Goal: Communication & Community: Answer question/provide support

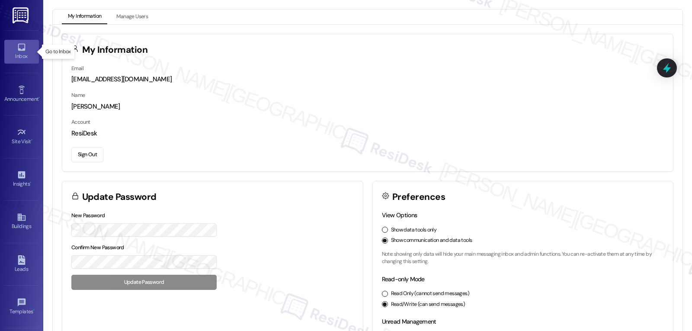
click at [22, 55] on div "Inbox" at bounding box center [21, 56] width 43 height 9
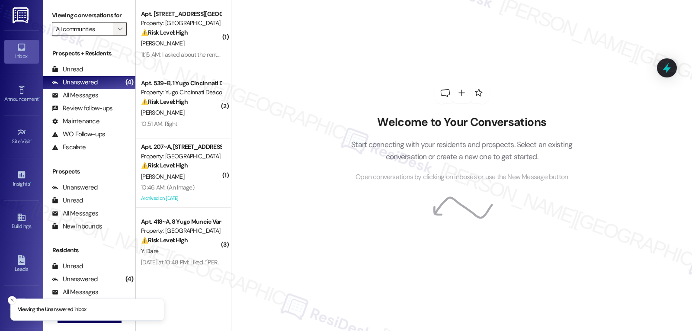
click at [116, 34] on span "" at bounding box center [120, 29] width 8 height 14
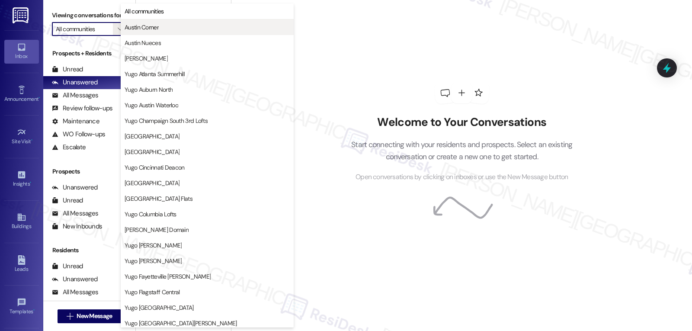
click at [172, 29] on span "Austin Corner" at bounding box center [207, 27] width 165 height 9
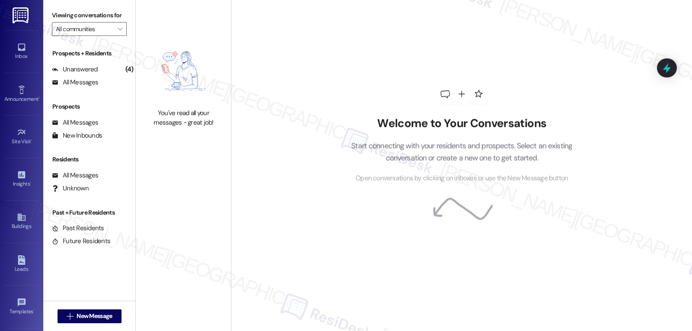
type input "Austin Corner"
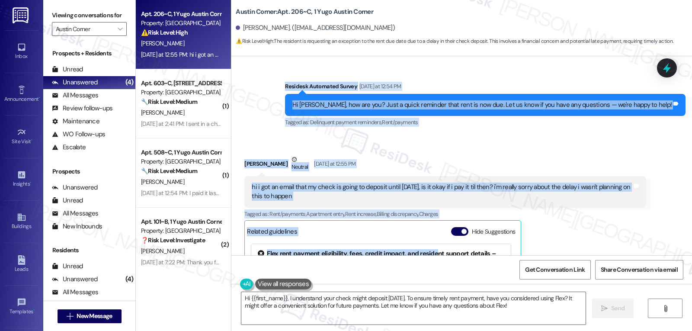
scroll to position [137, 0]
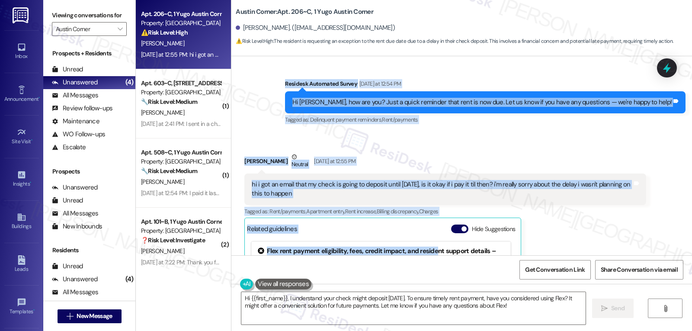
drag, startPoint x: 322, startPoint y: 133, endPoint x: 446, endPoint y: 192, distance: 137.8
click at [446, 192] on div "Lease started Aug 20, 2025 at 8:00 PM Survey, sent via SMS Residesk Automated S…" at bounding box center [461, 155] width 461 height 199
copy div "Residesk Automated Survey Yesterday at 12:54 PM Hi Ana, how are you? Just a qui…"
click at [474, 313] on textarea "Hi {{first_name}}, I understand your check might deposit tomorrow. To ensure ti…" at bounding box center [413, 308] width 344 height 32
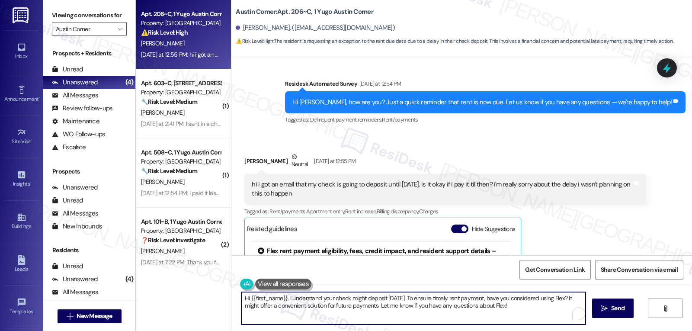
paste textarea "Ana, thank you for letting me know. I understand how stressful it can be when a…"
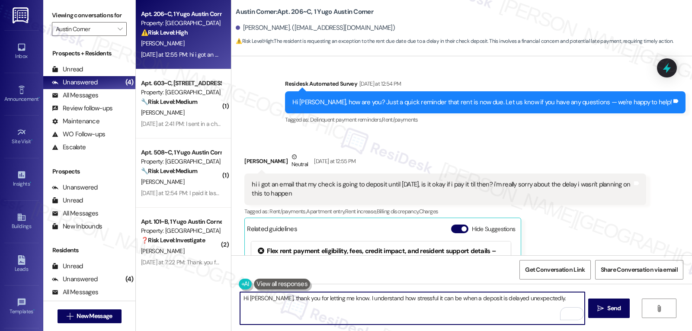
click at [536, 298] on textarea "Hi Ana, thank you for letting me know. I understand how stressful it can be whe…" at bounding box center [412, 308] width 344 height 32
paste textarea "I appreciate you keeping me updated, and if anything changes, just let me know …"
click at [263, 308] on textarea "Hi Ana, thank you for letting me know. I understand how stressful it can be whe…" at bounding box center [412, 308] width 344 height 32
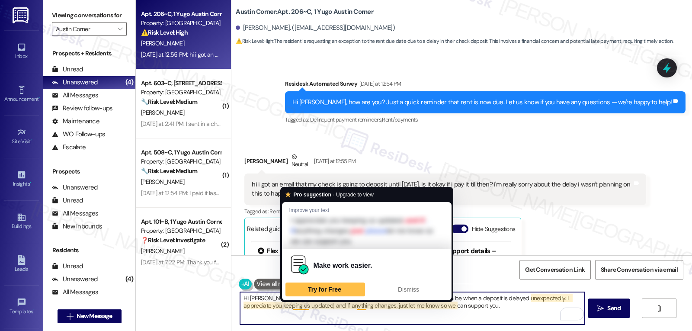
click at [288, 306] on textarea "Hi Ana, thank you for letting me know. I understand how stressful it can be whe…" at bounding box center [412, 308] width 344 height 32
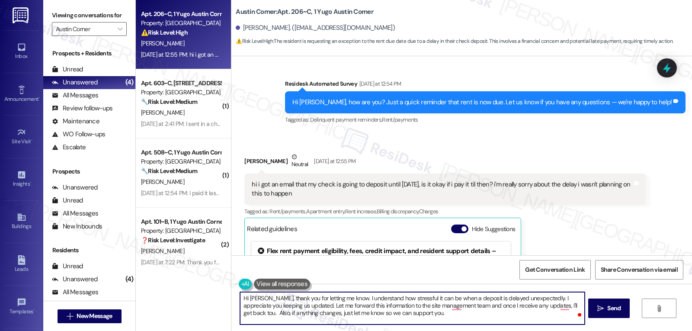
drag, startPoint x: 329, startPoint y: 314, endPoint x: 421, endPoint y: 314, distance: 92.1
click at [421, 314] on textarea "Hi Ana, thank you for letting me know. I understand how stressful it can be whe…" at bounding box center [412, 308] width 344 height 32
click at [433, 315] on textarea "Hi Ana, thank you for letting me know. I understand how stressful it can be whe…" at bounding box center [412, 308] width 344 height 32
type textarea "Hi Ana, thank you for letting me know. I understand how stressful it can be whe…"
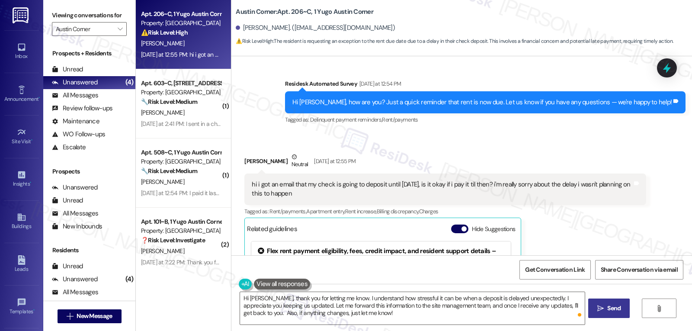
click at [607, 304] on span "Send" at bounding box center [613, 308] width 13 height 9
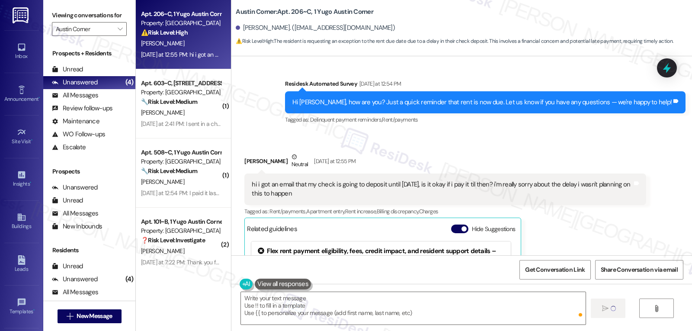
type textarea "Fetching suggested responses. Please feel free to read through the conversation…"
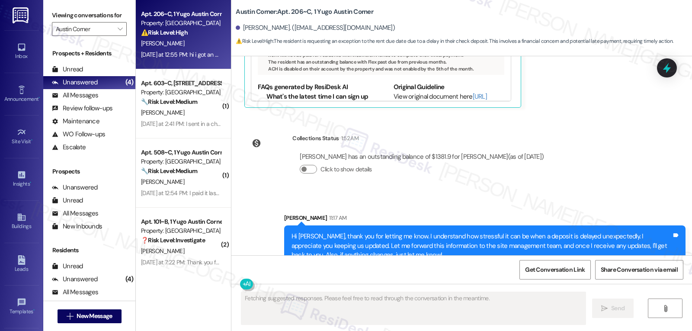
scroll to position [419, 0]
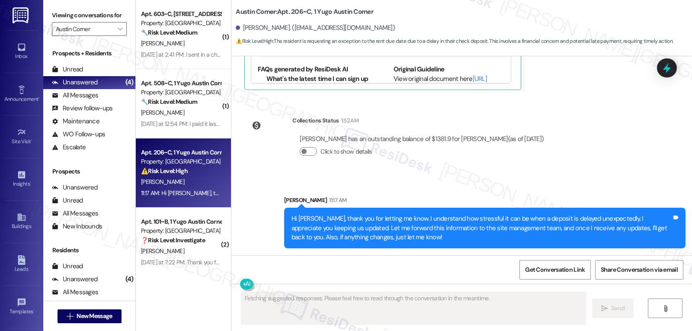
click at [667, 71] on icon at bounding box center [666, 67] width 11 height 11
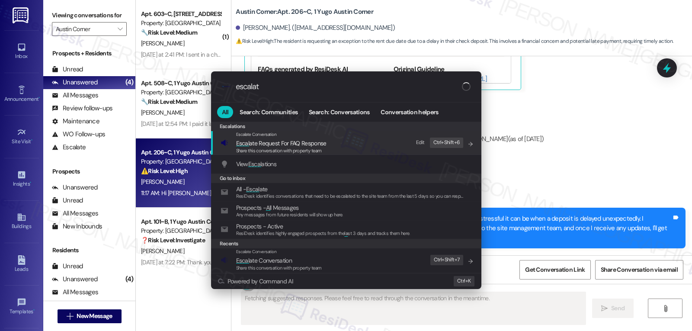
type input "escalate"
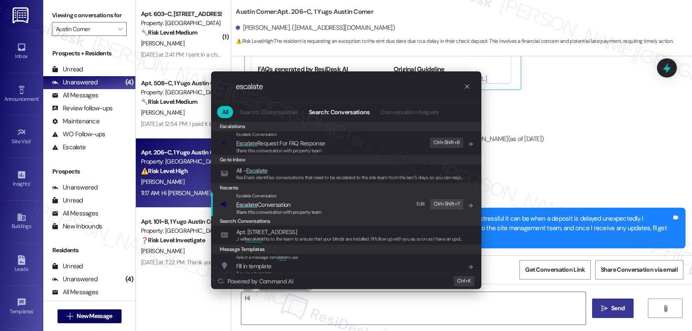
type textarea "Hi Ana"
type input "escalate"
type textarea "Hi Ana, I understand"
click at [284, 203] on span "Escalate Conversation" at bounding box center [263, 205] width 55 height 8
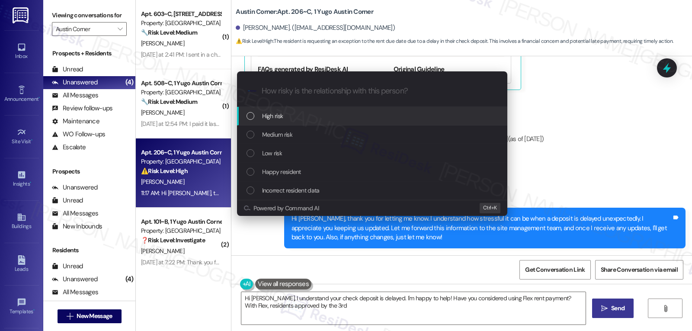
click at [297, 121] on div "High risk" at bounding box center [373, 116] width 253 height 10
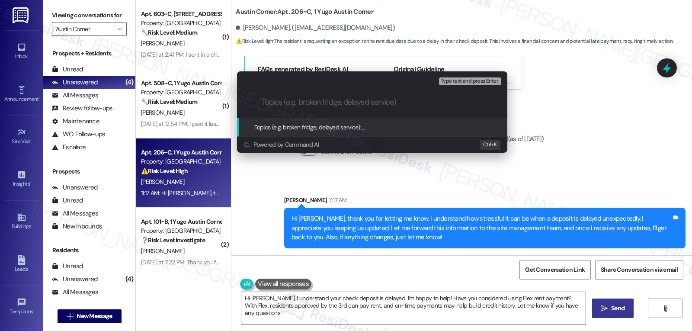
type textarea "Hi Ana, I understand your check deposit is delayed. I'm happy to help! Have you…"
type input "R"
type input "Promise to pay, Tomorrow Fri 9/5"
click at [439, 106] on input "Promise to pay, Tomorrow Fri 9/5" at bounding box center [376, 102] width 228 height 9
click at [466, 81] on span "Type text and press Enter." at bounding box center [470, 81] width 58 height 6
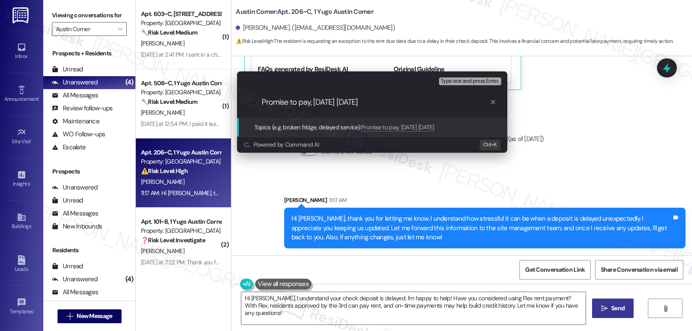
click at [436, 103] on input "Promise to pay, Tomorrow Fri 9/5" at bounding box center [376, 102] width 228 height 9
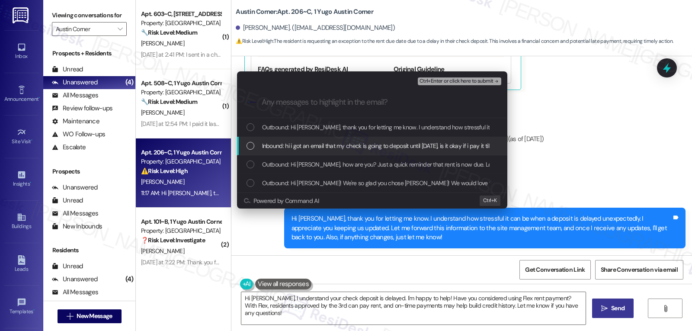
click at [323, 149] on span "Inbound: hi i got an email that my check is going to deposit until tomorrow, is…" at bounding box center [466, 146] width 409 height 10
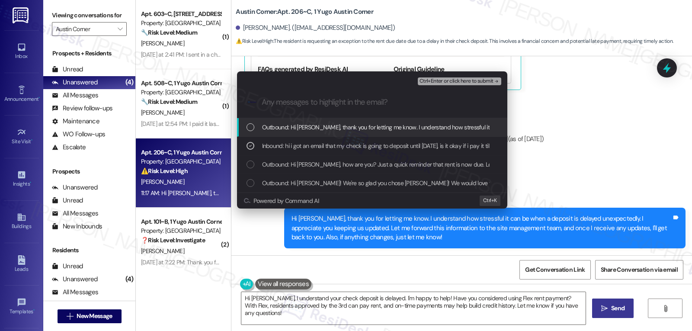
click at [447, 79] on span "Ctrl+Enter or click here to submit" at bounding box center [457, 81] width 74 height 6
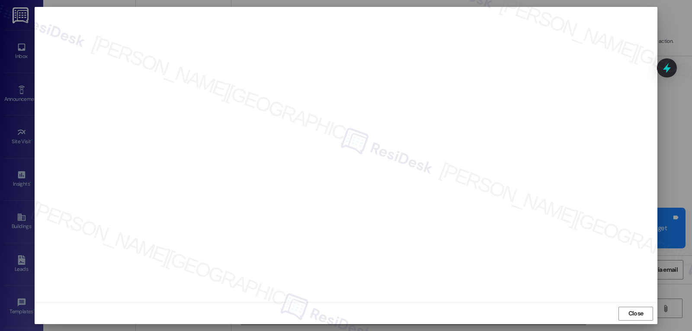
scroll to position [4, 0]
click at [637, 319] on button "Close" at bounding box center [636, 313] width 35 height 14
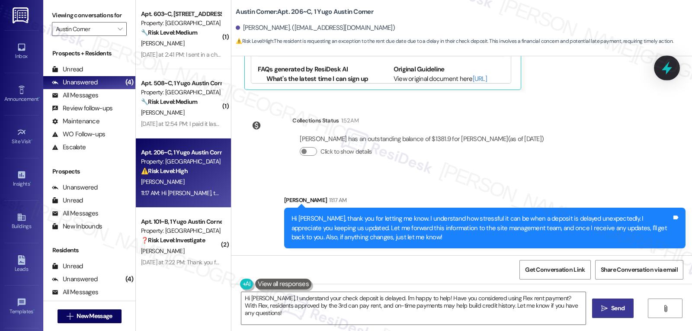
click at [665, 72] on icon at bounding box center [667, 68] width 15 height 15
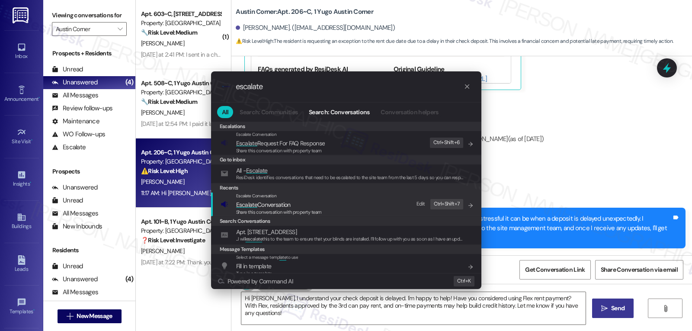
type input "escalate"
click at [311, 205] on span "Escalate Conversation" at bounding box center [279, 205] width 86 height 10
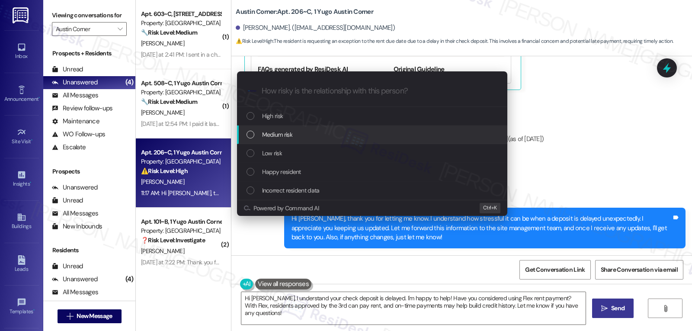
click at [318, 127] on div "Medium risk" at bounding box center [372, 134] width 270 height 19
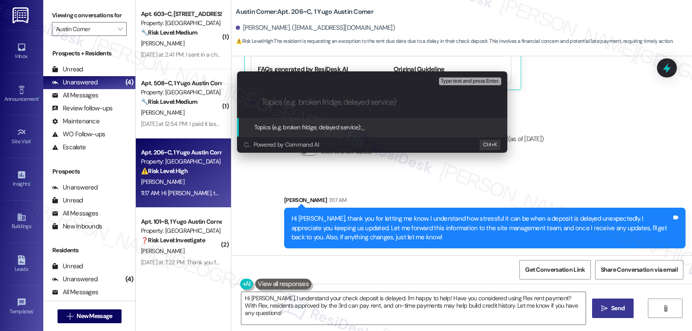
click at [532, 113] on div "Escalate Conversation Medium risk Topics (e.g. broken fridge, delayed service) …" at bounding box center [346, 165] width 692 height 331
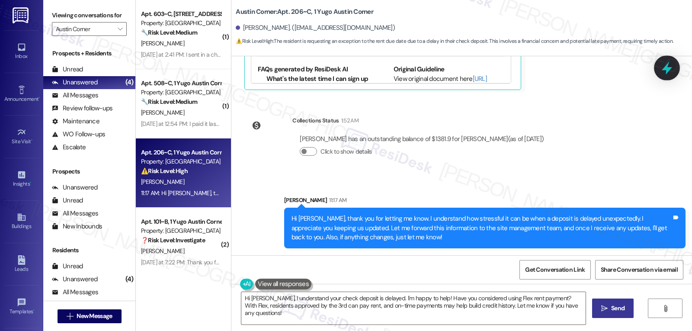
click at [668, 67] on icon at bounding box center [667, 68] width 15 height 15
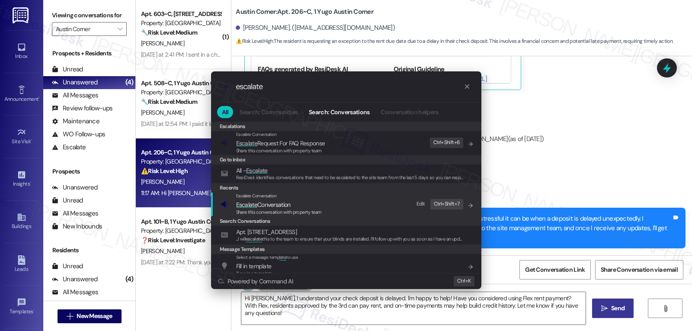
type input "escalate"
click at [366, 202] on div "Escalate Conversation Escalate Conversation Share this conversation with proper…" at bounding box center [347, 203] width 253 height 23
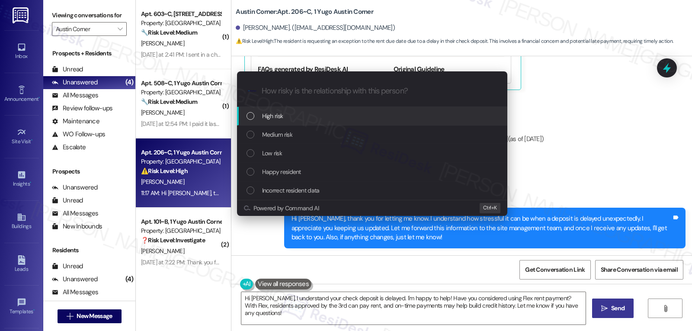
click at [308, 119] on div "High risk" at bounding box center [373, 116] width 253 height 10
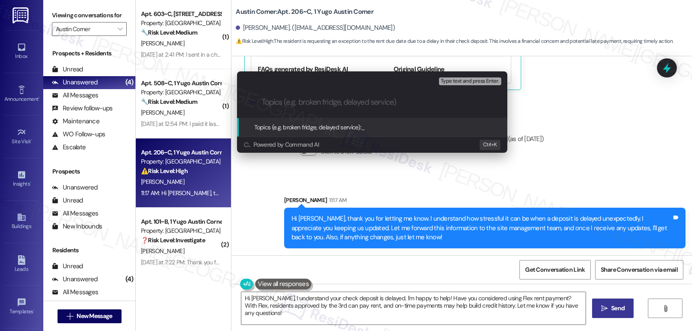
paste input "Promise to pay, Tomorrow Fri 9/5"
type input "Promise to pay, Tomorrow Fri 9/5"
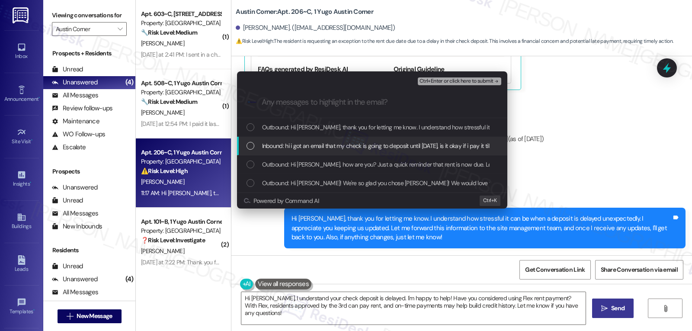
click at [311, 143] on span "Inbound: hi i got an email that my check is going to deposit until tomorrow, is…" at bounding box center [466, 146] width 409 height 10
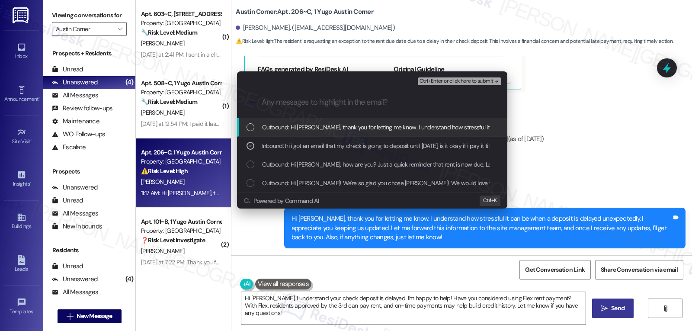
click at [478, 80] on span "Ctrl+Enter or click here to submit" at bounding box center [457, 81] width 74 height 6
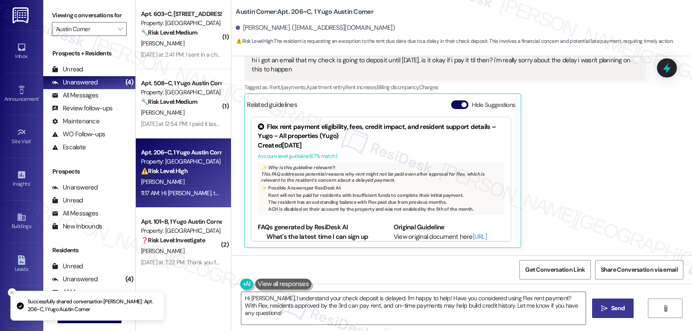
scroll to position [260, 0]
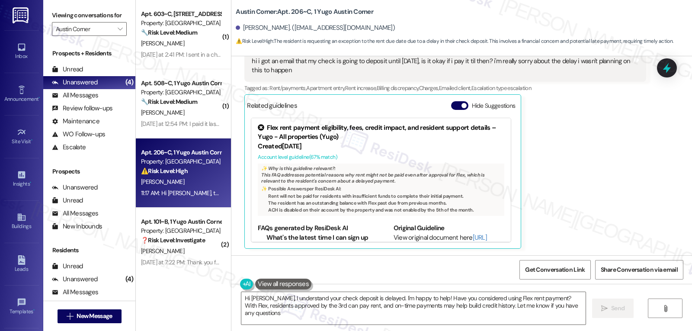
type textarea "Hi Ana, I understand your check deposit is delayed. I'm happy to help! Have you…"
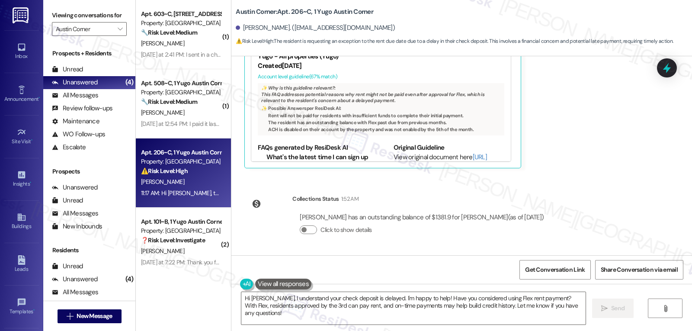
scroll to position [432, 0]
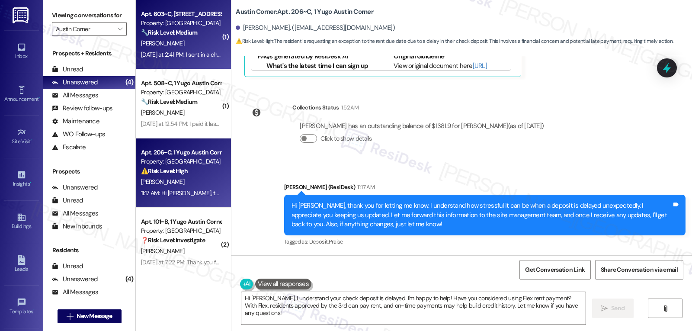
click at [174, 46] on div "H. Bennett" at bounding box center [181, 43] width 82 height 11
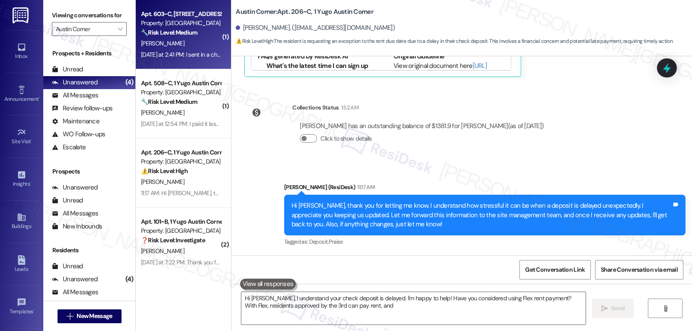
type textarea "Hi Ana, I understand your check deposit is delayed. I'm happy to help! Have you…"
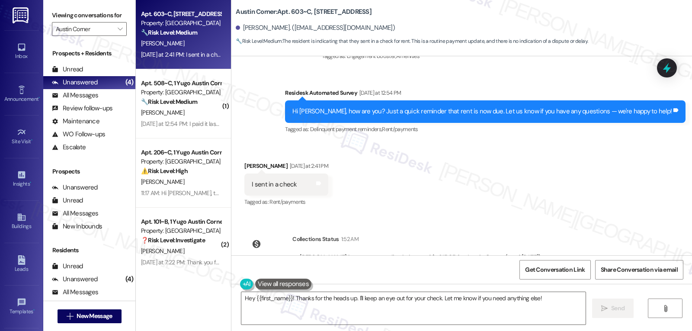
scroll to position [3573, 0]
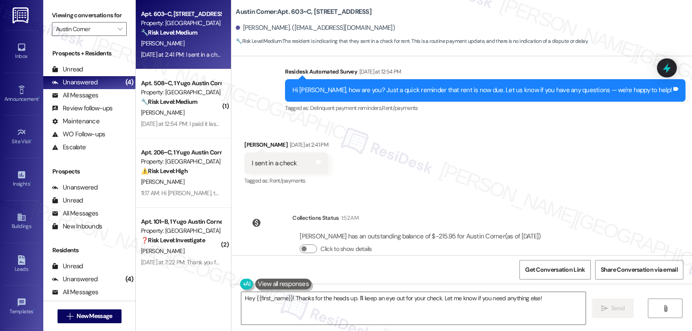
click at [245, 140] on div "Hudson Bennett Yesterday at 2:41 PM" at bounding box center [286, 146] width 84 height 12
copy div "Hudson"
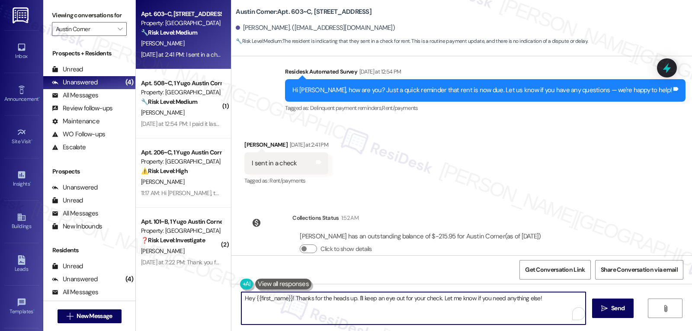
drag, startPoint x: 354, startPoint y: 298, endPoint x: 544, endPoint y: 300, distance: 189.9
click at [544, 300] on textarea "Hey {{first_name}}! Thanks for the heads up. I'll keep an eye out for your chec…" at bounding box center [413, 308] width 344 height 32
drag, startPoint x: 388, startPoint y: 314, endPoint x: 370, endPoint y: 310, distance: 18.6
click at [388, 314] on textarea "Hey {{first_name}}! Thanks for the heads up. I'll keep an eye out for your chec…" at bounding box center [412, 308] width 344 height 32
drag, startPoint x: 350, startPoint y: 300, endPoint x: 681, endPoint y: 319, distance: 331.5
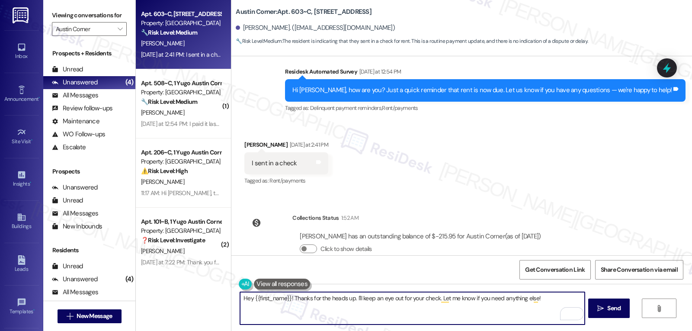
click at [681, 319] on div "Hey {{first_name}}! Thanks for the heads up. I'll keep an eye out for your chec…" at bounding box center [461, 316] width 461 height 65
paste textarea "If you ever have any questions or need anything, don’t hesitate to reach out. I…"
type textarea "Hey {{first_name}}! Thanks for the heads up. If you ever have any questions or …"
click at [609, 315] on button " Send" at bounding box center [609, 307] width 42 height 19
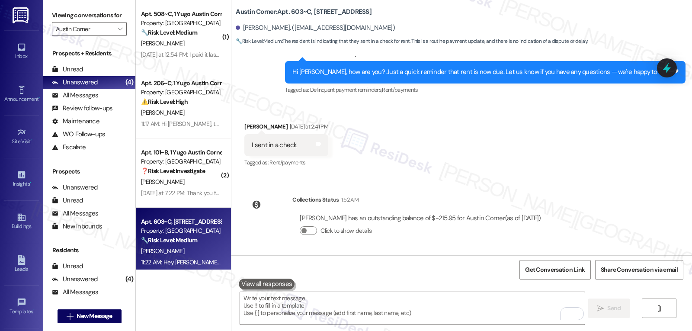
scroll to position [3633, 0]
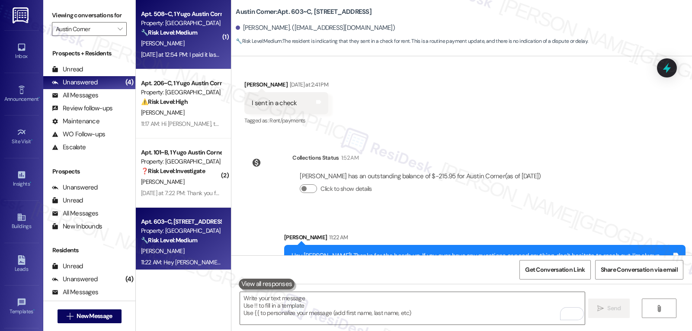
click at [196, 44] on div "J. Hernandez" at bounding box center [181, 43] width 82 height 11
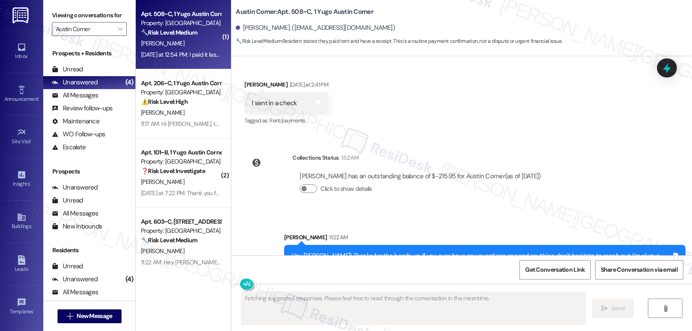
scroll to position [407, 0]
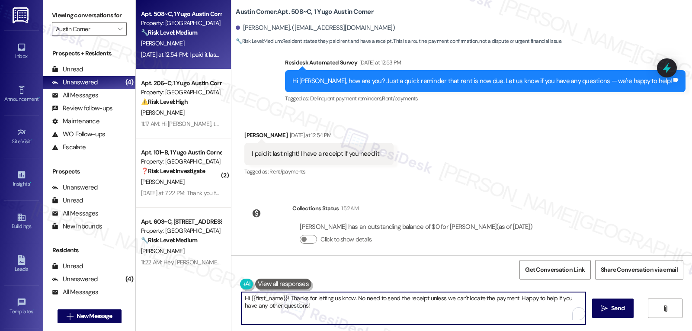
drag, startPoint x: 285, startPoint y: 298, endPoint x: 340, endPoint y: 329, distance: 62.4
click at [340, 329] on div "Hi {{first_name}}! Thanks for letting us know. No need to send the receipt unle…" at bounding box center [461, 316] width 461 height 65
click at [344, 323] on textarea "Hi {{first_name}}! Thanks for letting us know. No need to send the receipt unle…" at bounding box center [413, 308] width 344 height 32
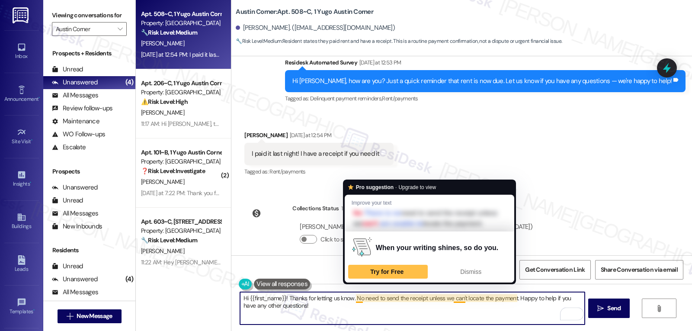
drag, startPoint x: 351, startPoint y: 297, endPoint x: 535, endPoint y: 351, distance: 191.8
click at [535, 330] on html "Inbox Go to Inbox Announcement • Send A Text Announcement Site Visit • Go to Si…" at bounding box center [346, 165] width 692 height 331
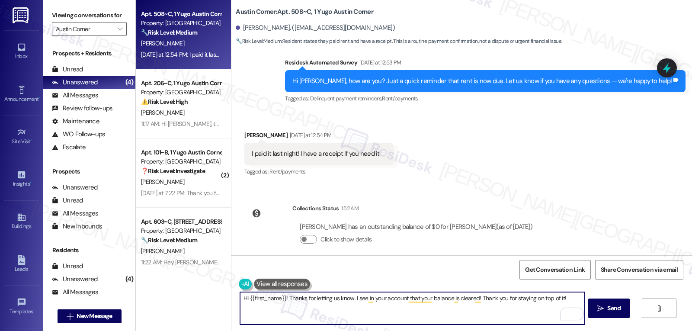
click at [570, 303] on textarea "Hi {{first_name}}! Thanks for letting us know. I see in your account that your …" at bounding box center [412, 308] width 344 height 32
paste textarea "If anything comes up or if you have any questions, just give me a shout. I’m he…"
type textarea "Hi {{first_name}}! Thanks for letting us know. I see in your account that your …"
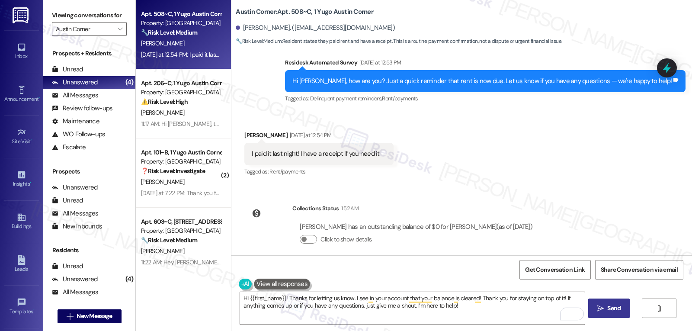
click at [617, 307] on span "Send" at bounding box center [613, 308] width 13 height 9
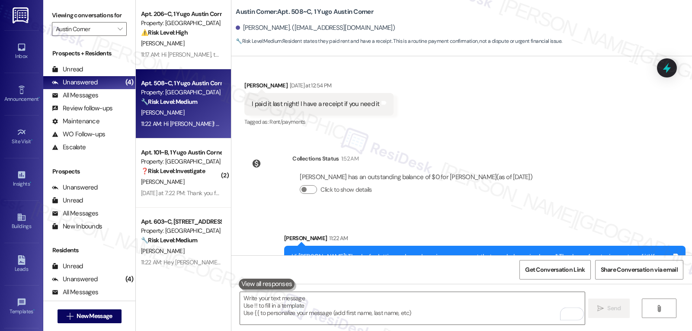
scroll to position [476, 0]
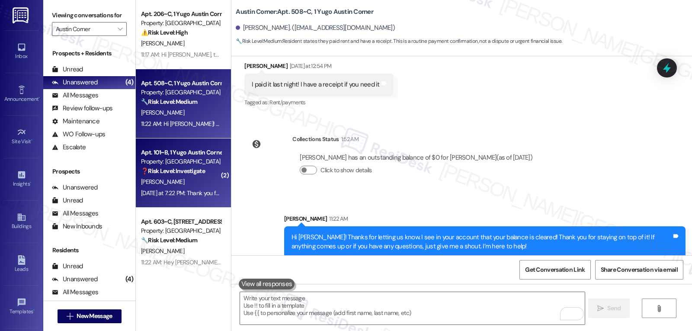
click at [208, 174] on div "❓ Risk Level: Investigate" at bounding box center [181, 171] width 80 height 9
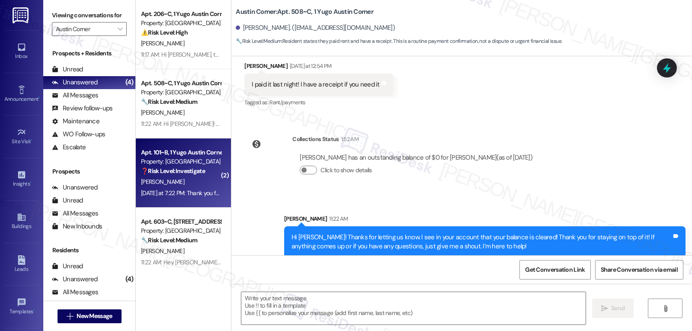
type textarea "Fetching suggested responses. Please feel free to read through the conversation…"
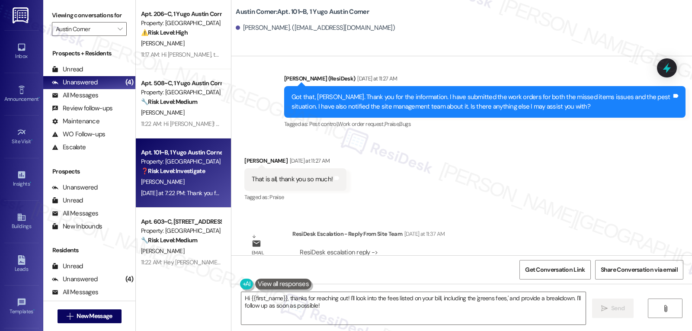
scroll to position [2155, 0]
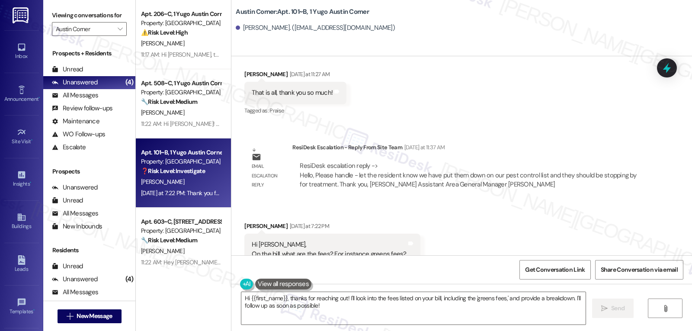
click at [252, 240] on div "Hi Sarah, On the bill, what are the fees? For instance greens fees?" at bounding box center [329, 249] width 154 height 19
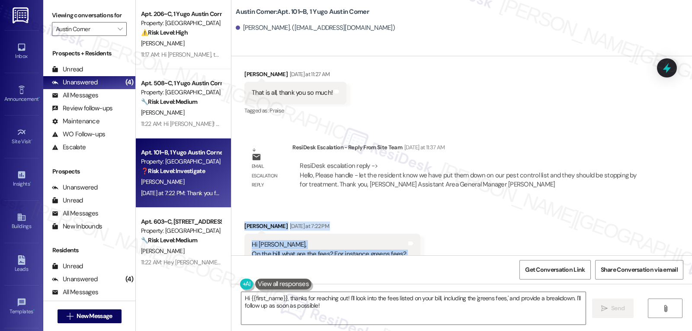
scroll to position [2159, 0]
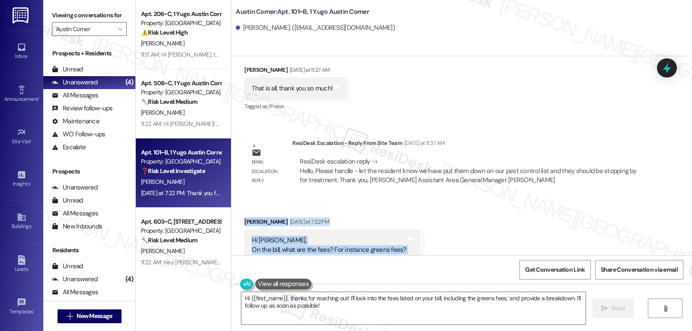
drag, startPoint x: 238, startPoint y: 209, endPoint x: 421, endPoint y: 228, distance: 184.4
click at [421, 228] on div "Received via SMS Janis Longfellow Yesterday at 7:22 PM Hi Sarah, On the bill, w…" at bounding box center [461, 239] width 461 height 82
copy div "Janis Longfellow Yesterday at 7:22 PM Hi Sarah, On the bill, what are the fees?…"
click at [384, 308] on textarea "Hi {{first_name}}, thanks for reaching out! I'll look into the fees listed on y…" at bounding box center [413, 308] width 344 height 32
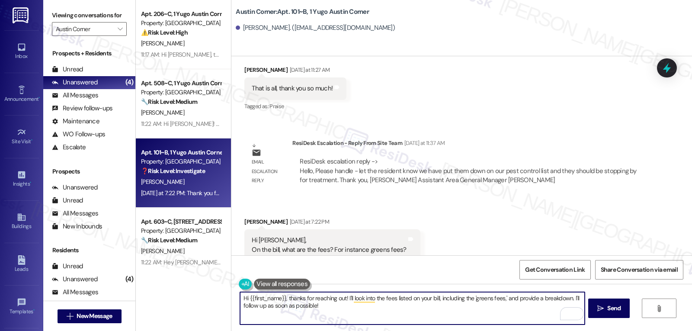
click at [283, 299] on textarea "Hi {{first_name}}, thanks for reaching out! I'll look into the fees listed on y…" at bounding box center [412, 308] width 344 height 32
click at [468, 298] on textarea "Hi {{first_name}}, Just a quick update from the site management team. Your apar…" at bounding box center [412, 308] width 344 height 32
click at [468, 299] on textarea "Hi {{first_name}}, Just a quick update from the site management team. Your apar…" at bounding box center [412, 308] width 344 height 32
drag, startPoint x: 235, startPoint y: 305, endPoint x: 294, endPoint y: 307, distance: 59.3
click at [295, 306] on textarea "Hi {{first_name}}, Just a quick update from the site management team. Your apar…" at bounding box center [412, 308] width 344 height 32
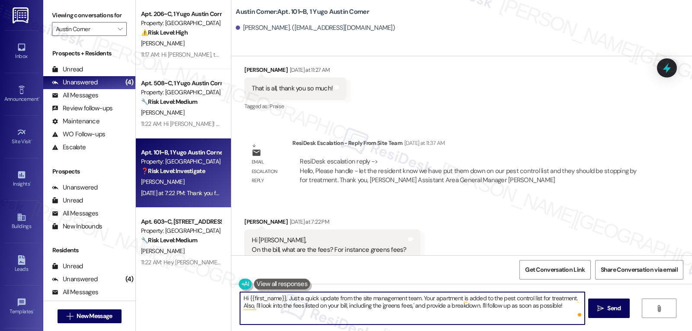
click at [559, 306] on textarea "Hi {{first_name}}, Just a quick update from the site management team. Your apar…" at bounding box center [412, 308] width 344 height 32
type textarea "Hi {{first_name}}, Just a quick update from the site management team. Your apar…"
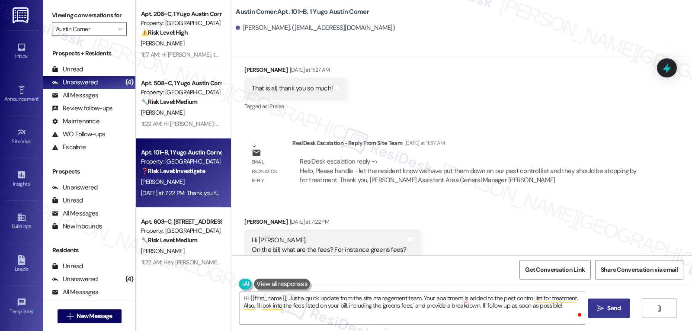
click at [612, 309] on span "Send" at bounding box center [613, 308] width 13 height 9
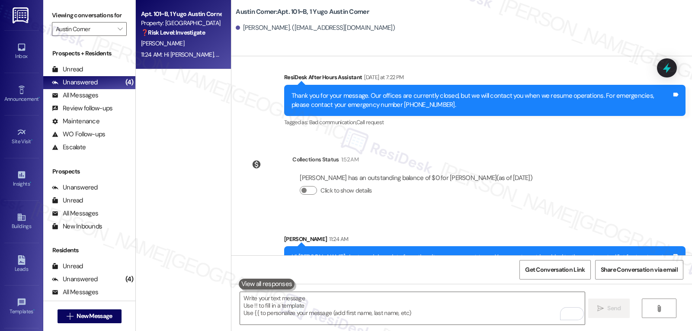
scroll to position [2397, 0]
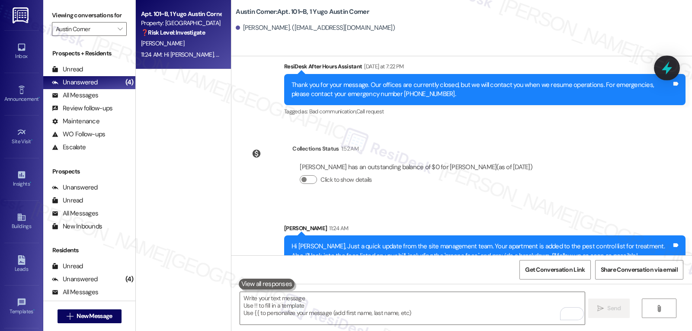
click at [662, 66] on icon at bounding box center [667, 68] width 15 height 15
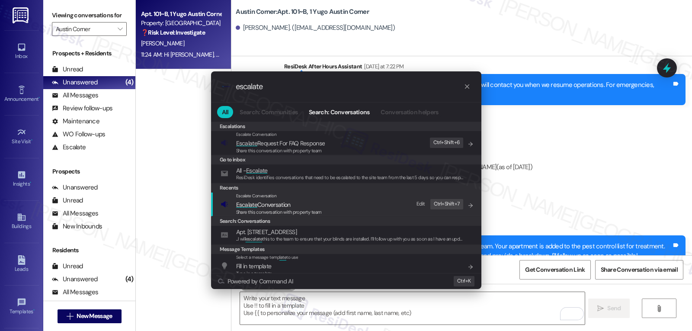
type input "escalate"
click at [290, 202] on span "Escalate Conversation" at bounding box center [263, 205] width 55 height 8
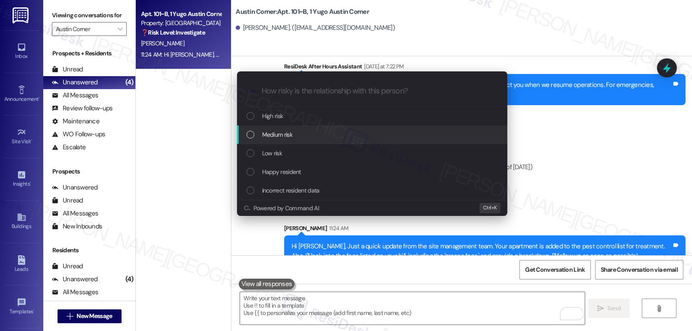
click at [291, 131] on span "Medium risk" at bounding box center [277, 135] width 30 height 10
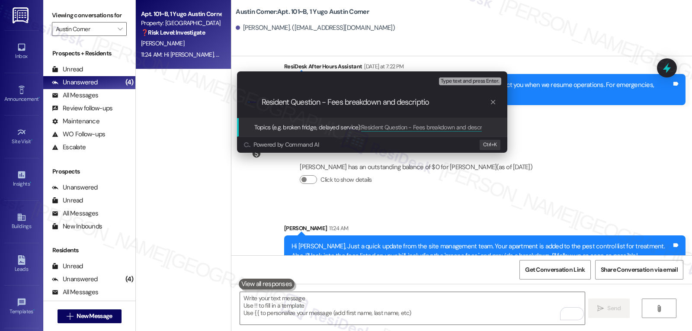
type input "Resident Question - Fees breakdown and description"
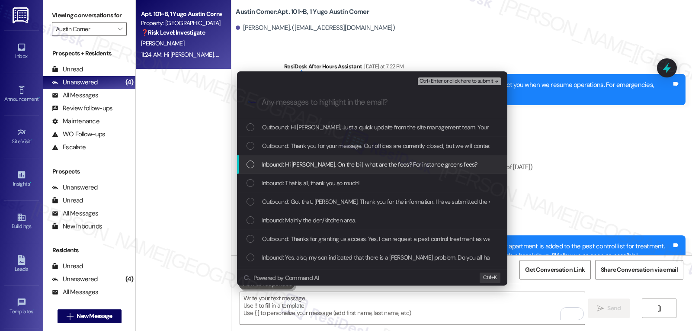
click at [282, 160] on span "Inbound: Hi Sarah, On the bill, what are the fees? For instance greens fees?" at bounding box center [369, 165] width 215 height 10
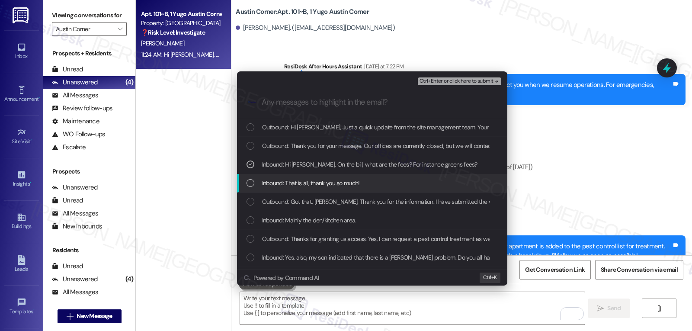
click at [283, 183] on span "Inbound: That is all, thank you so much!" at bounding box center [311, 183] width 98 height 10
click at [261, 186] on div "Inbound: That is all, thank you so much!" at bounding box center [373, 183] width 253 height 10
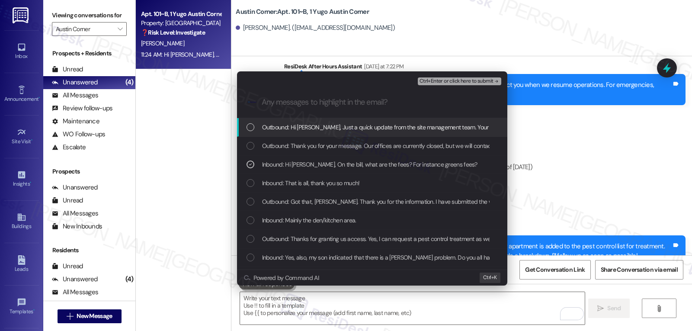
click at [486, 81] on span "Ctrl+Enter or click here to submit" at bounding box center [457, 81] width 74 height 6
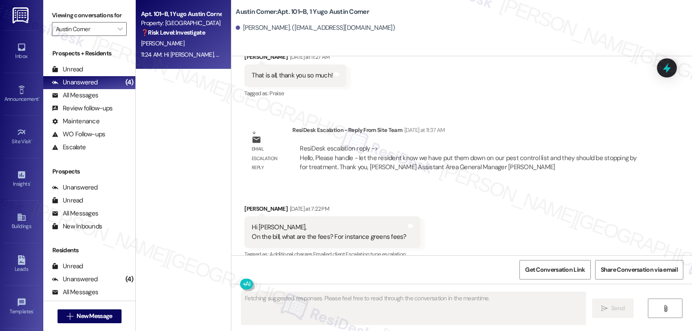
scroll to position [2166, 0]
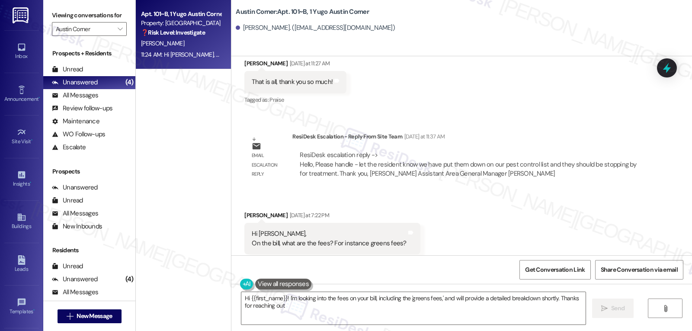
type textarea "Hi {{first_name}}! I'm looking into the fees on your bill, including the 'green…"
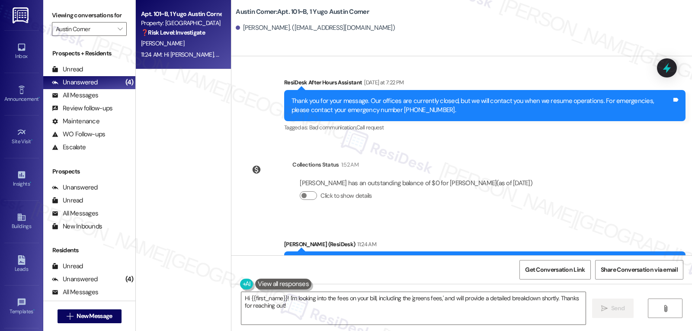
scroll to position [2410, 0]
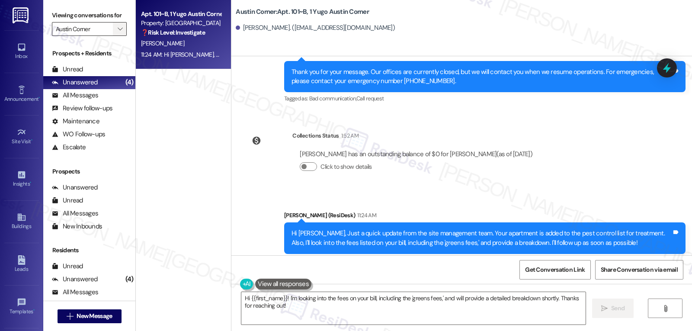
click at [119, 36] on button "" at bounding box center [120, 29] width 14 height 14
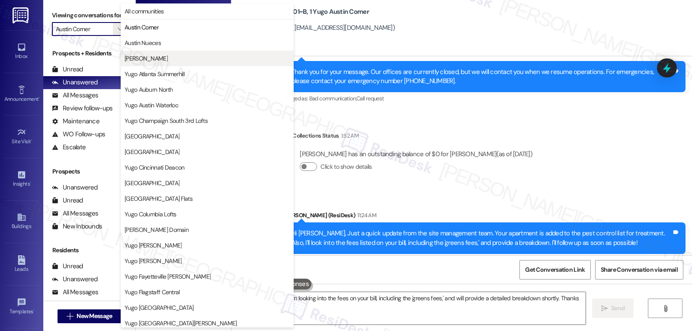
click at [139, 58] on span "[PERSON_NAME]" at bounding box center [146, 58] width 43 height 9
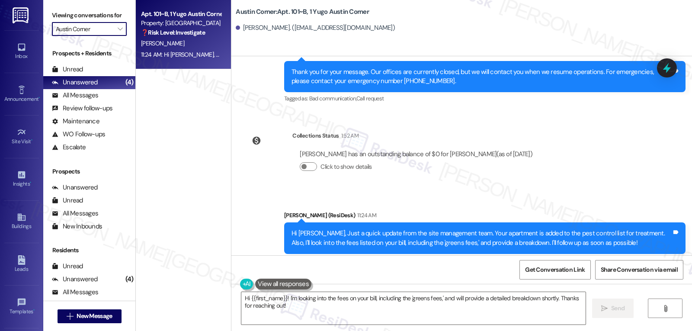
type input "[PERSON_NAME]"
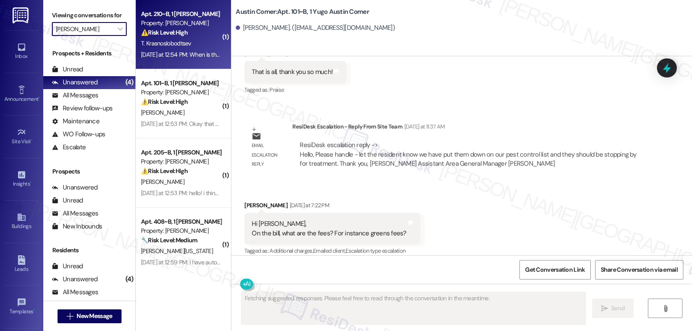
scroll to position [2166, 0]
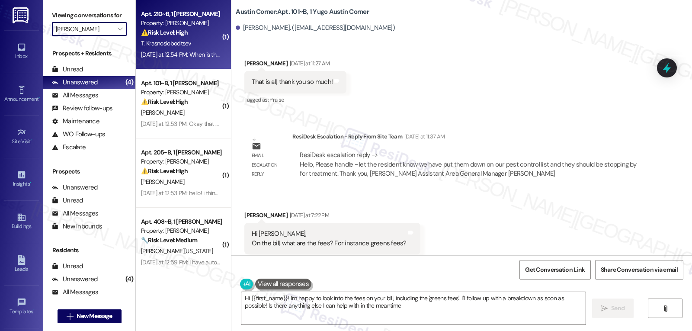
type textarea "Hi {{first_name}}! I'm happy to look into the fees on your bill, including the …"
click at [200, 31] on div "⚠️ Risk Level: High The resident is inquiring about the rent due date and indic…" at bounding box center [181, 32] width 80 height 9
type textarea "Fetching suggested responses. Please feel free to read through the conversation…"
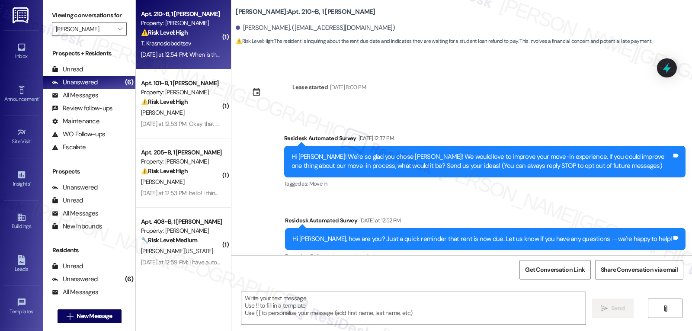
scroll to position [96, 0]
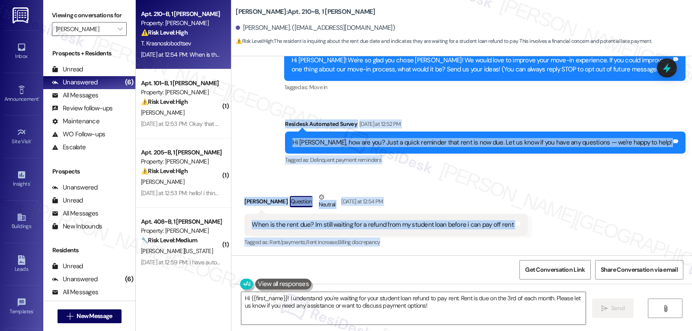
drag, startPoint x: 309, startPoint y: 125, endPoint x: 525, endPoint y: 240, distance: 245.0
click at [525, 240] on div "Lease started Aug 21, 2025 at 8:00 PM Survey, sent via SMS Residesk Automated S…" at bounding box center [461, 155] width 461 height 199
copy div "Residesk Automated Survey Yesterday at 12:52 PM Hi Tamerlan, how are you? Just …"
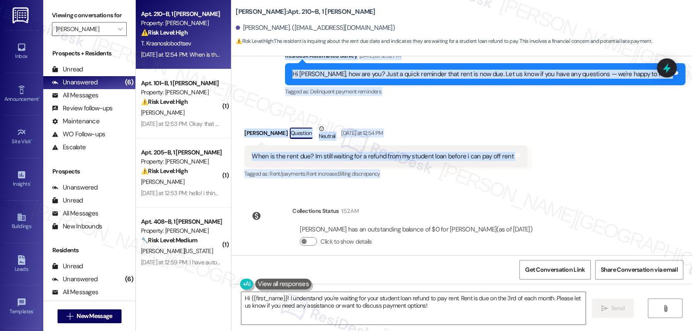
scroll to position [176, 0]
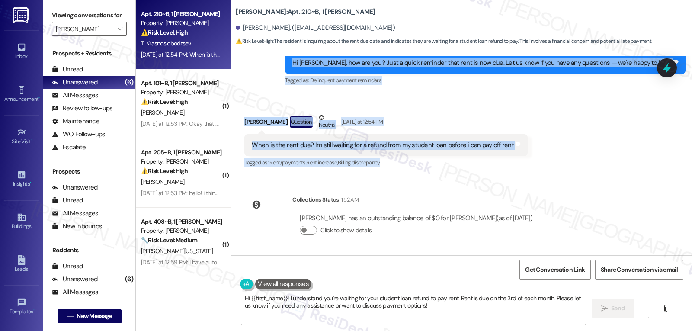
click at [468, 112] on div "Received via SMS Tamerlan Krasnoslobodtsev Question Neutral Yesterday at 12:54 …" at bounding box center [386, 140] width 296 height 69
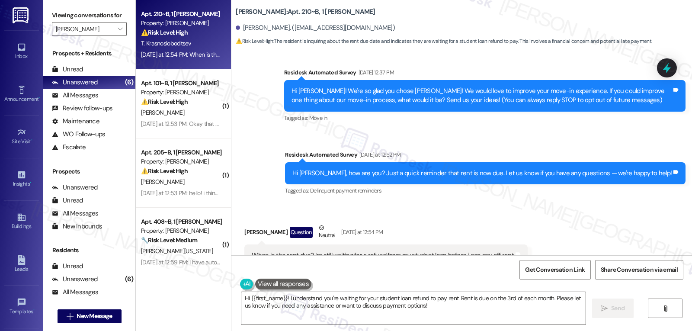
scroll to position [87, 0]
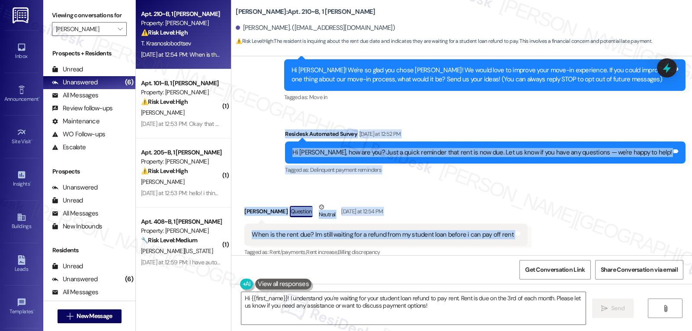
drag, startPoint x: 311, startPoint y: 135, endPoint x: 539, endPoint y: 234, distance: 248.6
click at [539, 234] on div "Lease started Aug 21, 2025 at 8:00 PM Survey, sent via SMS Residesk Automated S…" at bounding box center [461, 155] width 461 height 199
copy div "Residesk Automated Survey Yesterday at 12:52 PM Hi Tamerlan, how are you? Just …"
click at [285, 308] on textarea "Hi {{first_name}}! I understand you're waiting for your student loan refund to …" at bounding box center [413, 308] width 344 height 32
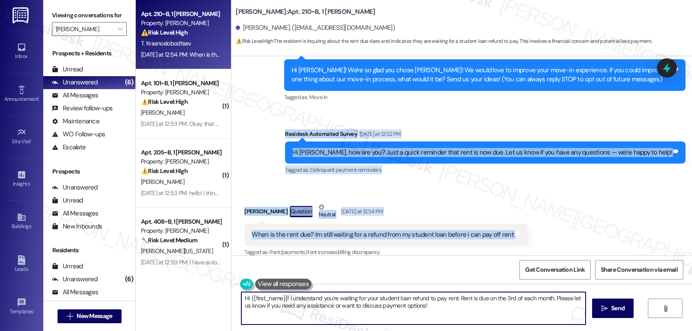
paste textarea "Tamerlan, thank you for checking in."
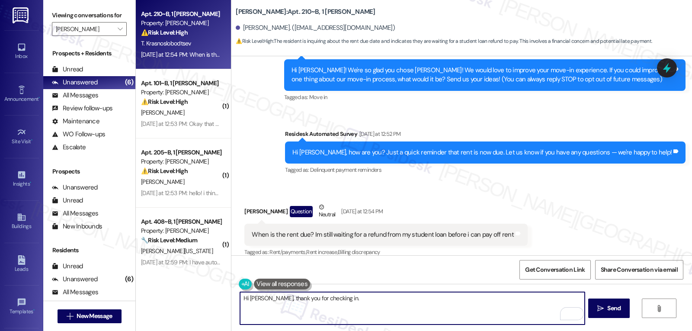
click at [375, 308] on textarea "Hi Tamerlan, thank you for checking in." at bounding box center [412, 308] width 344 height 32
paste textarea "I understand you’re waiting on your student loan refund — that can definitely c…"
click at [479, 299] on textarea "Hi Tamerlan, thank you for checking in. I understand you’re waiting on your stu…" at bounding box center [412, 308] width 344 height 32
type textarea "Hi Tamerlan, thank you for checking in. I understand you’re waiting on your stu…"
click at [513, 311] on textarea "Hi Tamerlan, thank you for checking in. I understand you’re waiting on your stu…" at bounding box center [412, 308] width 344 height 32
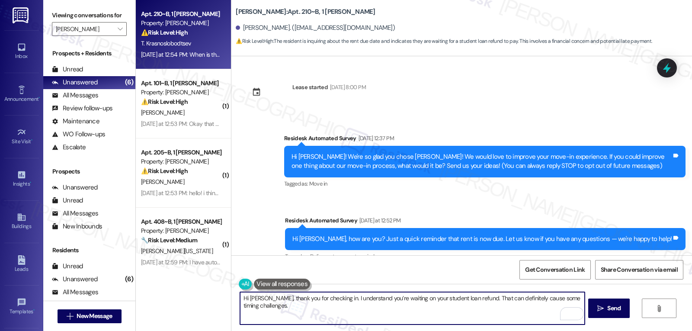
scroll to position [87, 0]
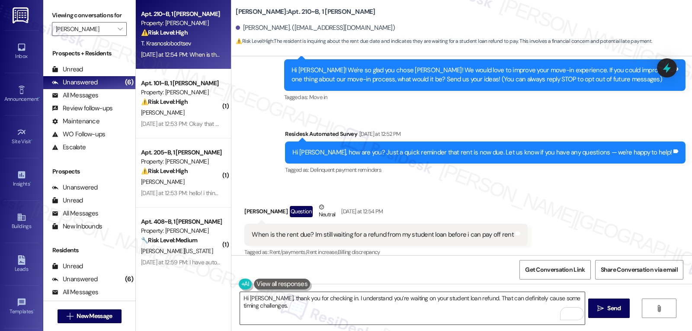
click at [449, 299] on textarea "Hi [PERSON_NAME], thank you for checking in. I understand you’re waiting on you…" at bounding box center [412, 308] width 344 height 32
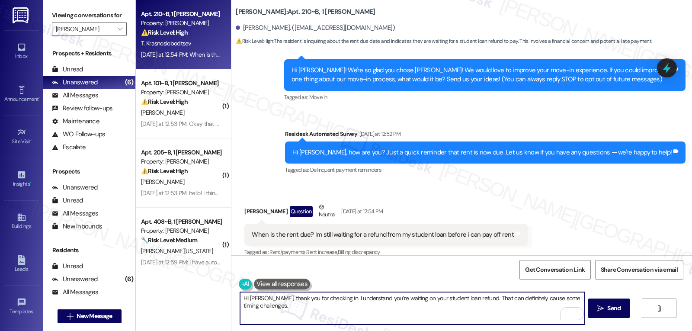
click at [428, 318] on textarea "Hi [PERSON_NAME], thank you for checking in. I understand you’re waiting on you…" at bounding box center [412, 308] width 344 height 32
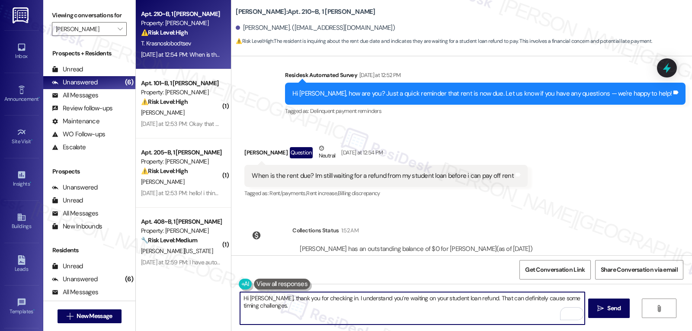
scroll to position [176, 0]
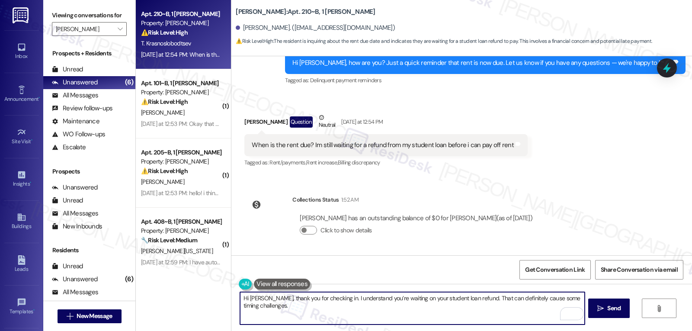
click at [353, 314] on textarea "Hi [PERSON_NAME], thank you for checking in. I understand you’re waiting on you…" at bounding box center [412, 308] width 344 height 32
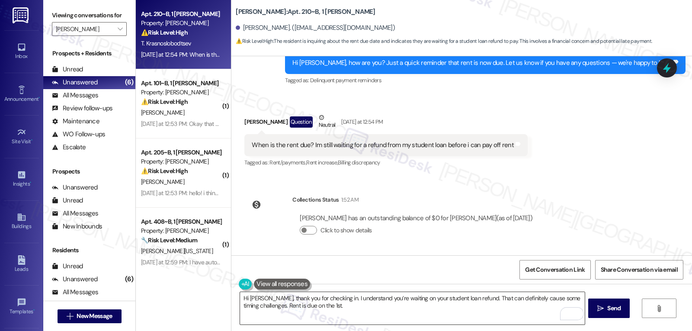
click at [427, 312] on textarea "Hi Tamerlan, thank you for checking in. I understand you’re waiting on your stu…" at bounding box center [412, 308] width 344 height 32
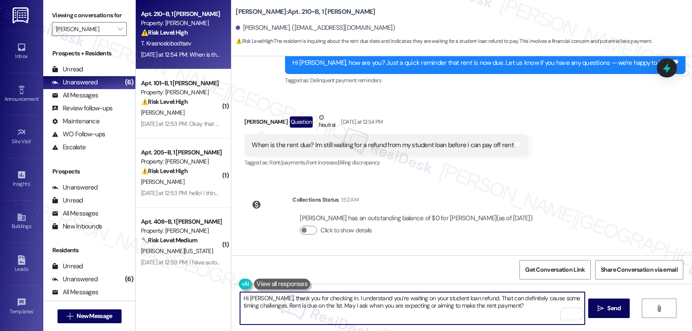
click at [513, 307] on textarea "Hi Tamerlan, thank you for checking in. I understand you’re waiting on your stu…" at bounding box center [412, 308] width 344 height 32
type textarea "Hi Tamerlan, thank you for checking in. I understand you’re waiting on your stu…"
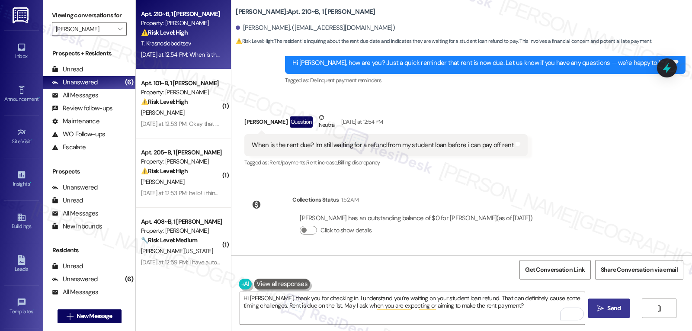
click at [594, 313] on button " Send" at bounding box center [609, 307] width 42 height 19
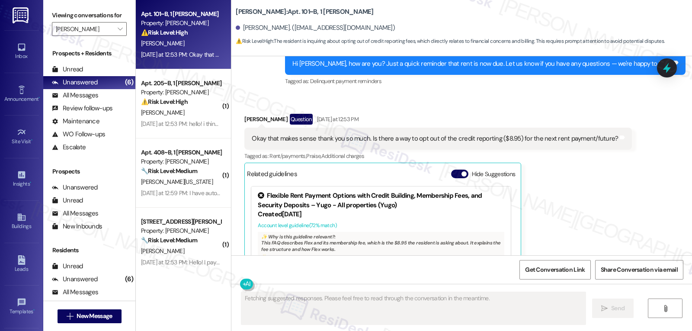
scroll to position [157, 0]
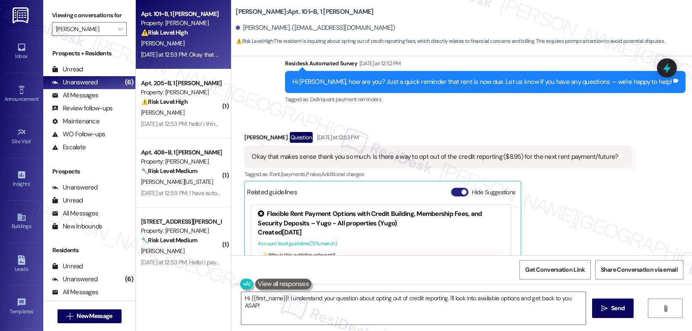
click at [452, 189] on button "Hide Suggestions" at bounding box center [459, 192] width 17 height 9
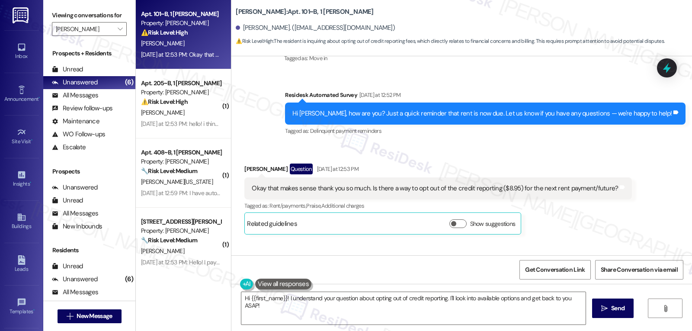
scroll to position [105, 0]
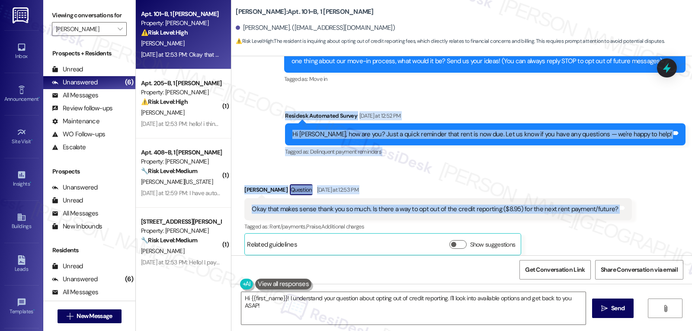
drag, startPoint x: 318, startPoint y: 115, endPoint x: 619, endPoint y: 199, distance: 312.7
click at [619, 199] on div "Lease started Aug 21, 2025 at 8:00 PM Survey, sent via SMS Residesk Automated S…" at bounding box center [461, 155] width 461 height 199
copy div "Residesk Automated Survey Yesterday at 12:52 PM Hi Abigail, how are you? Just a…"
click at [327, 309] on textarea "Hi {{first_name}}! I understand your question about opting out of credit report…" at bounding box center [413, 308] width 344 height 32
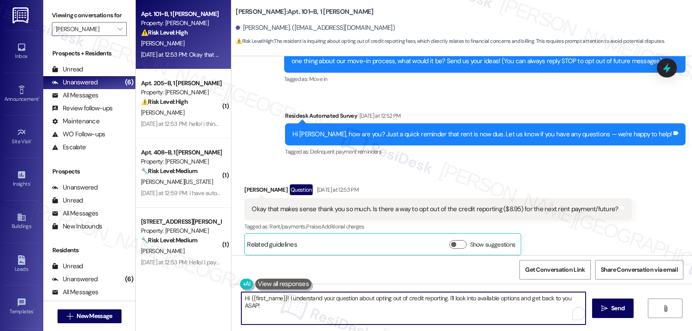
paste textarea "Abigail, thank you for asking! I understand wanting to avoid extra charges on y…"
click at [477, 301] on textarea "Hi Abigail, thank you for asking! I understand wanting to avoid extra charges o…" at bounding box center [412, 308] width 344 height 32
paste textarea "I’ll check with the site management team to confirm if that option is available…"
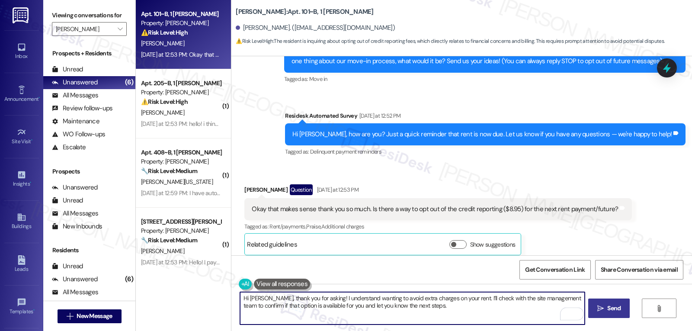
type textarea "Hi Abigail, thank you for asking! I understand wanting to avoid extra charges o…"
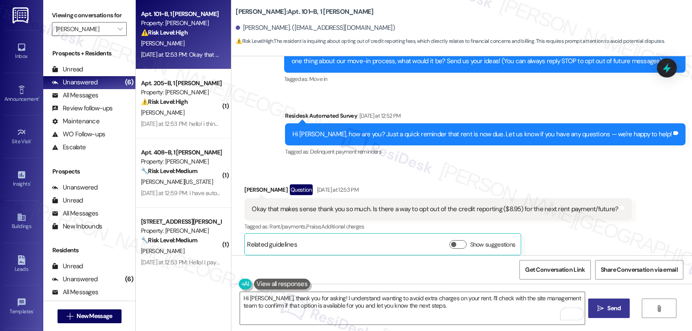
click at [613, 307] on span "Send" at bounding box center [613, 308] width 13 height 9
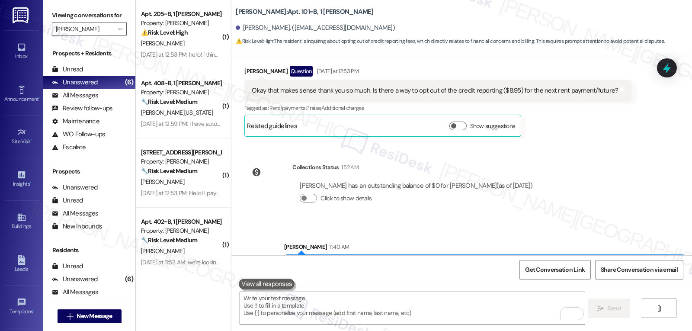
scroll to position [261, 0]
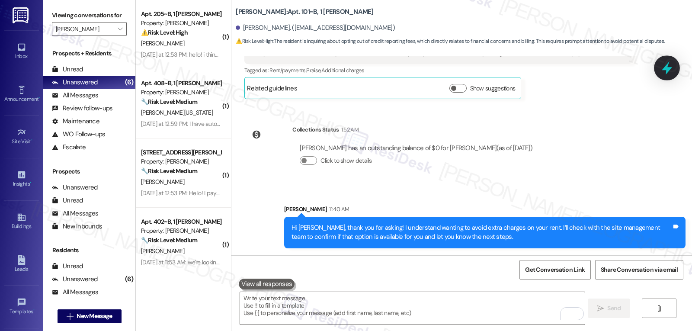
click at [673, 63] on icon at bounding box center [667, 68] width 15 height 15
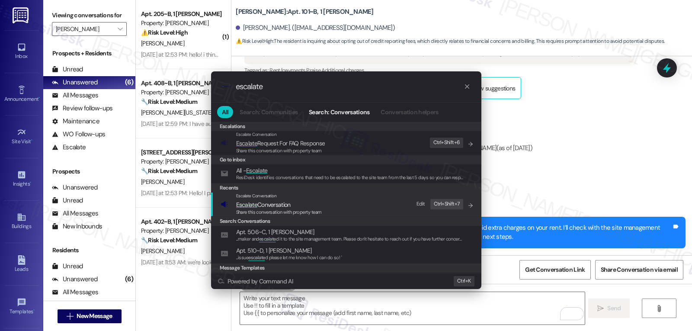
type input "escalate"
click at [318, 202] on span "Escalate Conversation" at bounding box center [279, 205] width 86 height 10
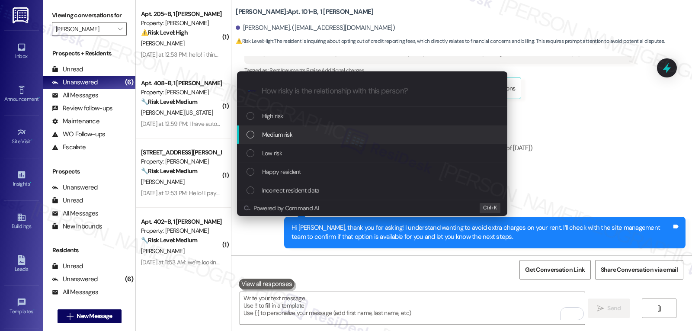
click at [298, 132] on div "Medium risk" at bounding box center [373, 135] width 253 height 10
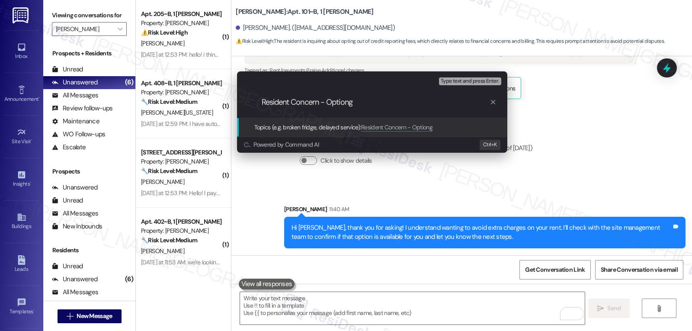
click at [309, 109] on div ".cls-1{fill:#0a055f;}.cls-2{fill:#0cc4c4;} resideskLogoBlueOrange Resident Conc…" at bounding box center [372, 102] width 270 height 31
click at [304, 103] on input "Resident Concern - Optiong" at bounding box center [376, 102] width 228 height 9
click at [303, 103] on input "Resident Concern - Optiong" at bounding box center [376, 102] width 228 height 9
type input "Resident Question - Opting out of Credit Reporting"
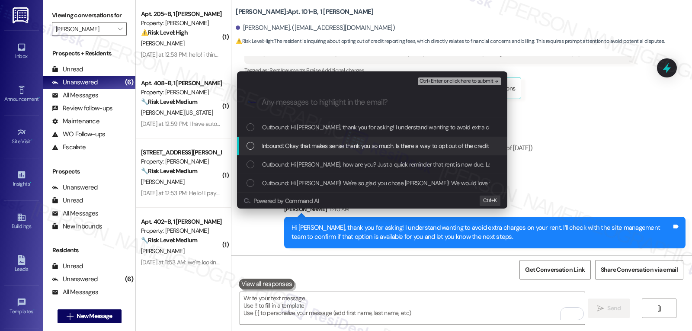
click at [254, 146] on div "List of options" at bounding box center [251, 146] width 8 height 8
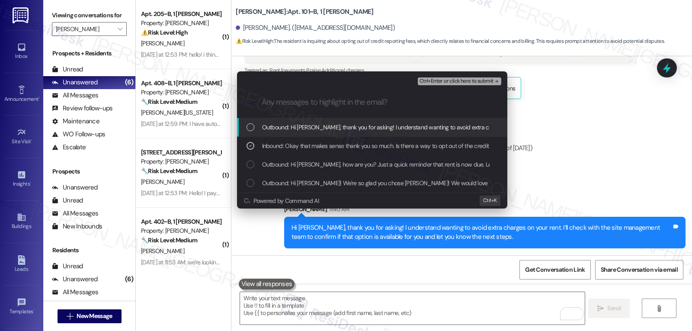
click at [494, 80] on icon "remove-block-ctrl+enter-or click here to submit" at bounding box center [497, 81] width 6 height 6
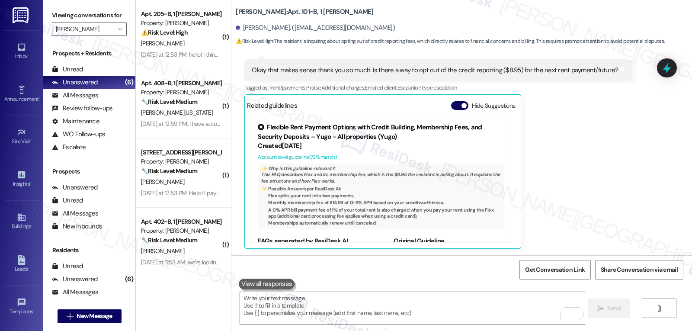
scroll to position [406, 0]
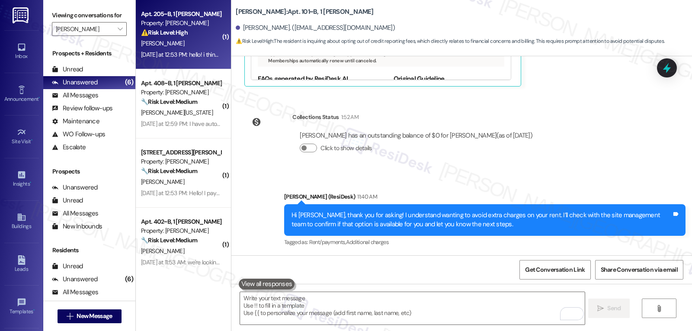
click at [141, 57] on div "Yesterday at 12:53 PM: hello! i think the auto payment was set up did it not go…" at bounding box center [245, 55] width 208 height 8
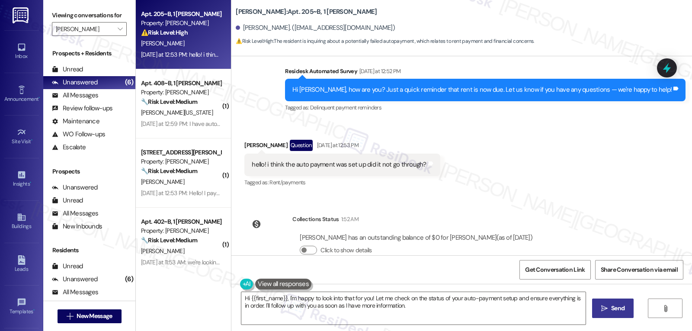
scroll to position [604, 0]
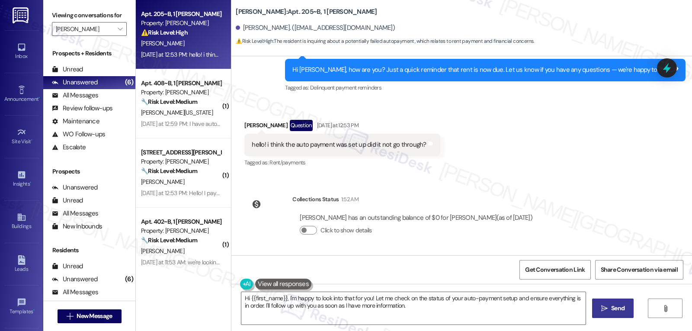
click at [244, 128] on div "Hanna Michaeli Question Yesterday at 12:53 PM" at bounding box center [342, 127] width 196 height 14
click at [244, 127] on div "Hanna Michaeli Question Yesterday at 12:53 PM" at bounding box center [342, 127] width 196 height 14
copy div "Hanna"
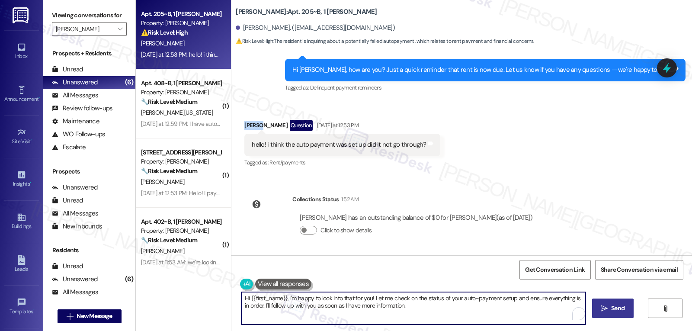
click at [339, 321] on textarea "Hi {{first_name}}, I'm happy to look into that for you! Let me check on the sta…" at bounding box center [413, 308] width 344 height 32
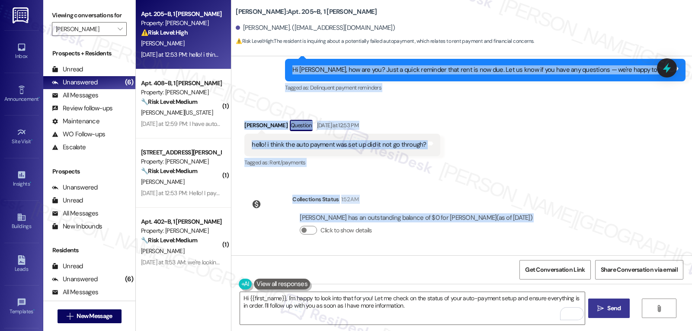
drag, startPoint x: 316, startPoint y: 137, endPoint x: 520, endPoint y: 224, distance: 221.9
click at [520, 224] on div "Sent via SMS Sarah (ResiDesk) Jul 08, 2025 at 3:41 PM Hi Hanna! We’re so excite…" at bounding box center [461, 155] width 461 height 199
copy div "Residesk Automated Survey Yesterday at 12:52 PM Hi Hanna, how are you? Just a q…"
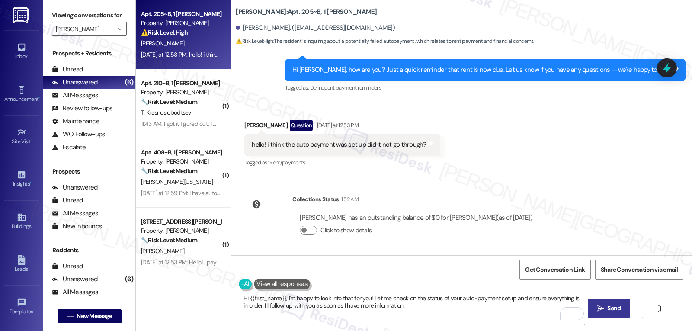
click at [404, 311] on textarea "Hi {{first_name}}, I'm happy to look into that for you! Let me check on the sta…" at bounding box center [412, 308] width 344 height 32
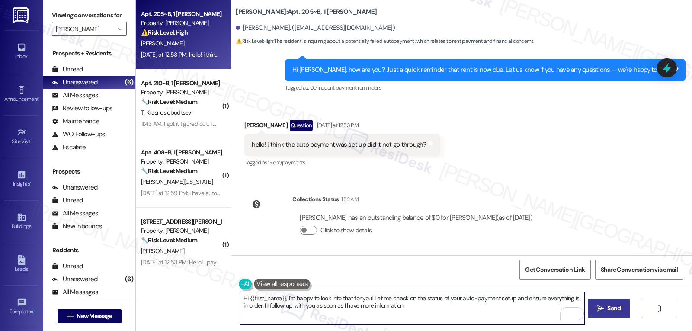
paste textarea "Hanna, thanks for checking in! I can see your balance is showing as $0, which m…"
click at [296, 305] on textarea "Hi Hanna, thanks for checking in! I can see your balance is showing as $0, whic…" at bounding box center [412, 308] width 344 height 32
click at [506, 318] on textarea "Hi Hanna, thanks for checking in! I can see your balance is showing as $0, whic…" at bounding box center [412, 308] width 344 height 32
type textarea "Hi Hanna, thanks for checking in! I can see your balance is showing as $0, whic…"
click at [606, 304] on span "Send" at bounding box center [614, 308] width 17 height 9
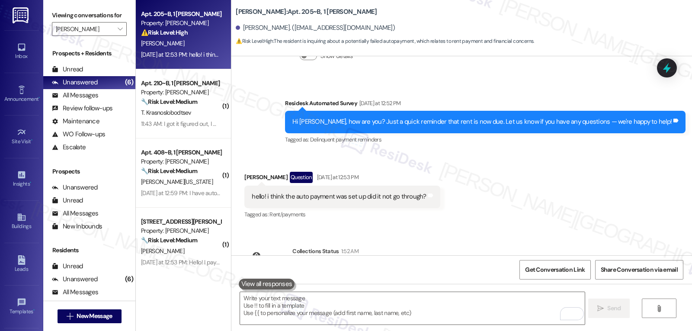
scroll to position [524, 0]
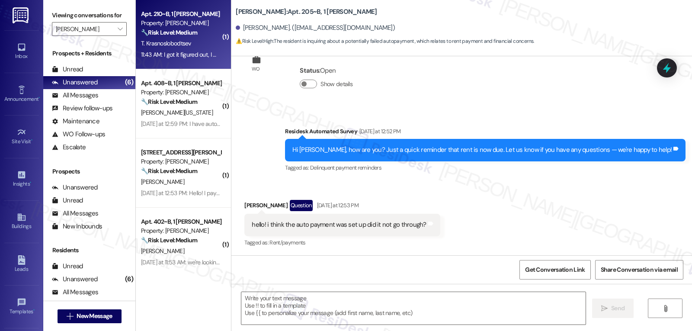
type textarea "Fetching suggested responses. Please feel free to read through the conversation…"
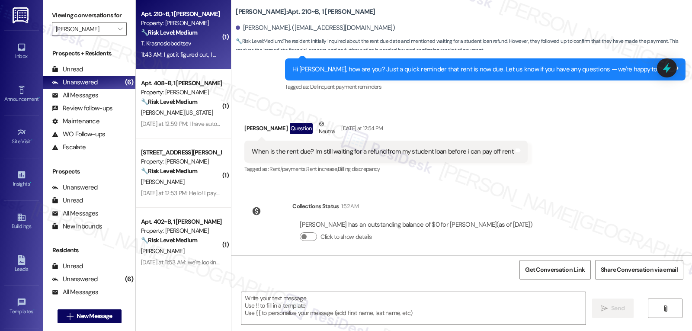
type textarea "Fetching suggested responses. Please feel free to read through the conversation…"
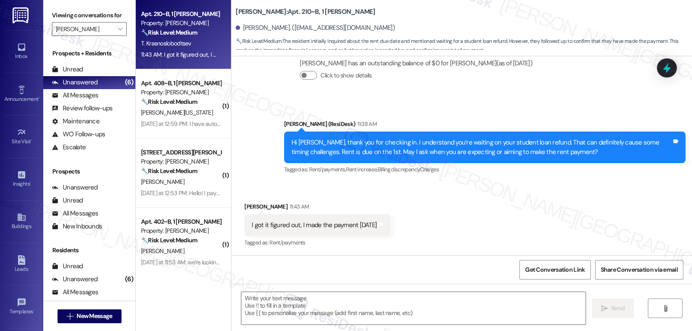
scroll to position [331, 0]
click at [315, 305] on textarea at bounding box center [413, 308] width 344 height 32
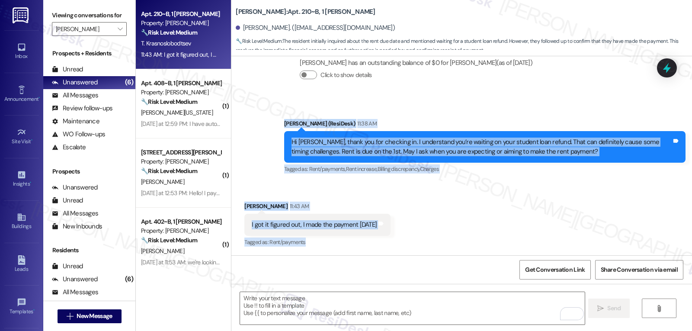
drag, startPoint x: 277, startPoint y: 124, endPoint x: 474, endPoint y: 240, distance: 227.8
click at [474, 240] on div "Lease started Aug 21, 2025 at 8:00 PM Survey, sent via SMS Residesk Automated S…" at bounding box center [461, 155] width 461 height 199
copy div "Sarah (ResiDesk) 11:38 AM Hi Tamerlan, thank you for checking in. I understand …"
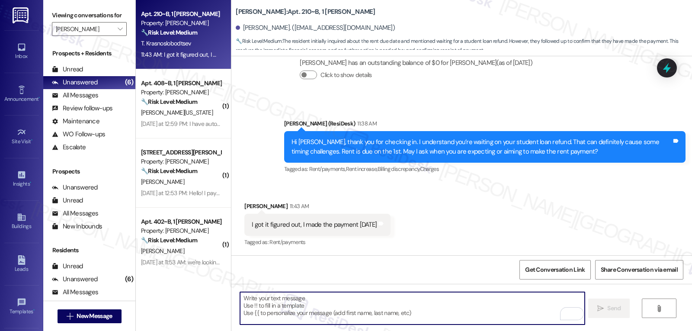
click at [416, 306] on textarea "To enrich screen reader interactions, please activate Accessibility in Grammarl…" at bounding box center [412, 308] width 344 height 32
paste textarea "That’s great to hear, Tamerlan — thank you for letting me know! I’m glad everyt…"
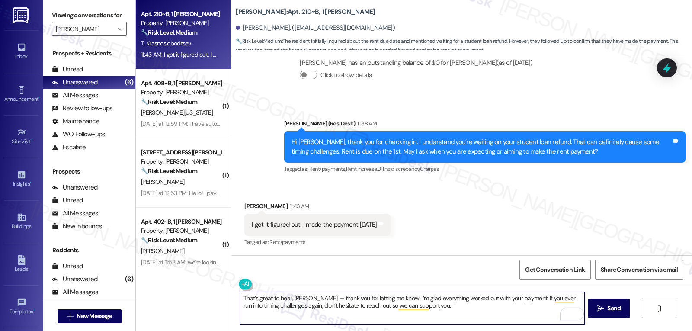
click at [387, 306] on textarea "That’s great to hear, Tamerlan — thank you for letting me know! I’m glad everyt…" at bounding box center [412, 308] width 344 height 32
click at [386, 309] on textarea "That’s great to hear, Tamerlan — thank you for letting me know! I’m glad everyt…" at bounding box center [412, 308] width 344 height 32
click at [368, 306] on textarea "That’s great to hear, Tamerlan — thank you for letting me know! I’m glad everyt…" at bounding box center [412, 308] width 344 height 32
drag, startPoint x: 312, startPoint y: 300, endPoint x: 372, endPoint y: 300, distance: 60.1
click at [313, 300] on textarea "That’s great to hear, Tamerlan — thank you for letting me know! I’m glad everyt…" at bounding box center [412, 308] width 344 height 32
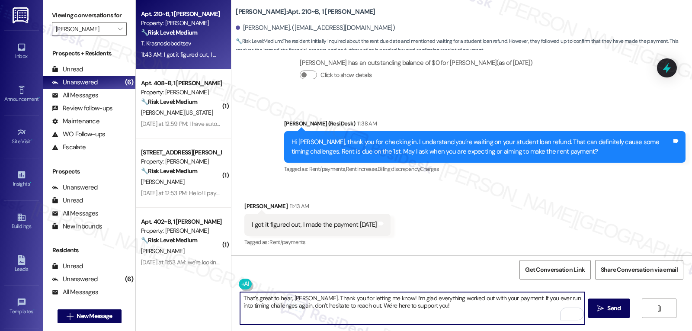
click at [451, 312] on textarea "That’s great to hear, Tamerlan. Thank you for letting me know! I’m glad everyth…" at bounding box center [412, 308] width 344 height 32
type textarea "That’s great to hear, Tamerlan. Thank you for letting me know! I’m glad everyth…"
click at [593, 318] on button " Send" at bounding box center [609, 307] width 42 height 19
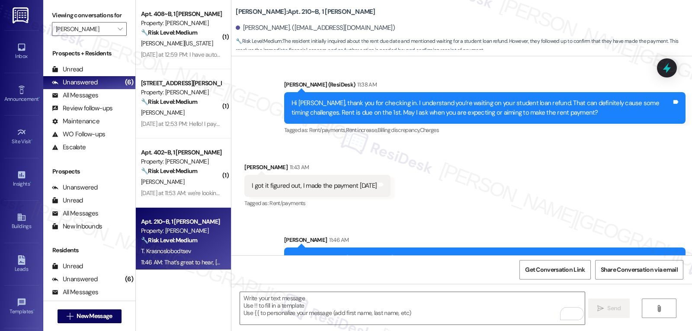
scroll to position [401, 0]
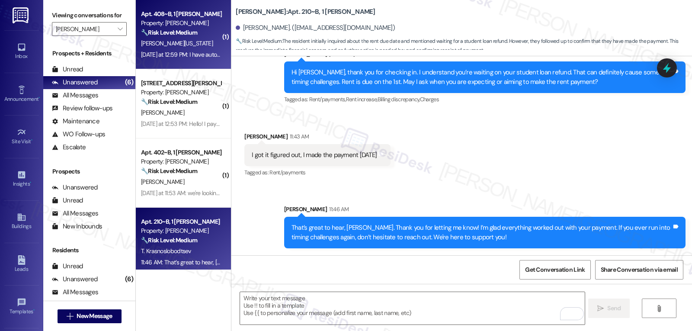
click at [198, 65] on div "Apt. 408~B, 1 Yugo Austin Rio Property: Austin Rio 🔧 Risk Level: Medium The res…" at bounding box center [183, 34] width 95 height 69
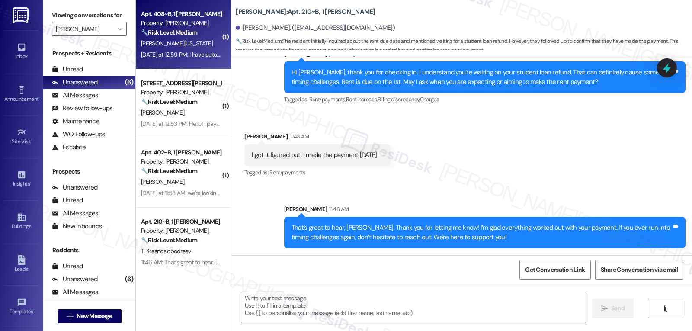
type textarea "Fetching suggested responses. Please feel free to read through the conversation…"
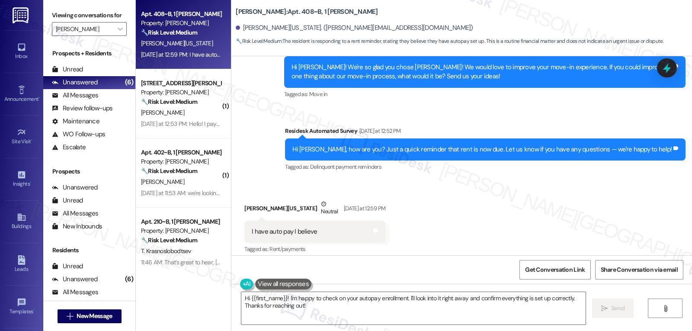
scroll to position [547, 0]
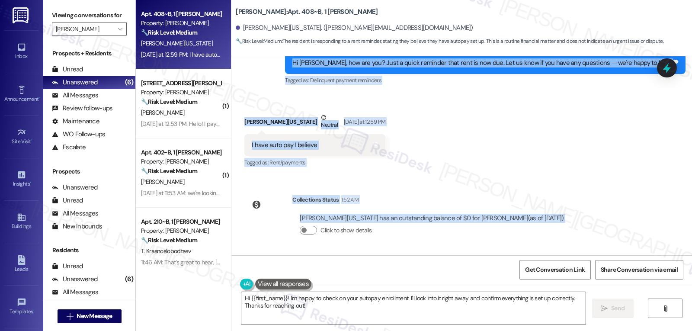
drag, startPoint x: 313, startPoint y: 132, endPoint x: 538, endPoint y: 223, distance: 242.4
click at [538, 223] on div "Sent via SMS Sarah (ResiDesk) Jul 08, 2025 at 7:22 PM Hi Jordan! We’re so excit…" at bounding box center [461, 155] width 461 height 199
copy div "Residesk Automated Survey Yesterday at 12:52 PM Hi Jordan, how are you? Just a …"
click at [327, 318] on textarea "Hi {{first_name}}! I'm happy to check on your autopay enrollment. I'll look int…" at bounding box center [413, 308] width 344 height 32
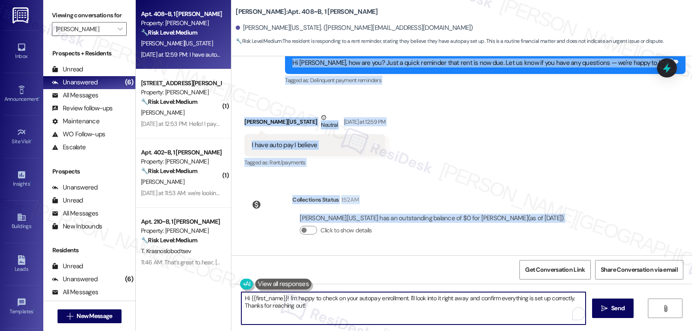
paste textarea "Jordan, thanks for checking in! I can see your balance is at $0, which means yo…"
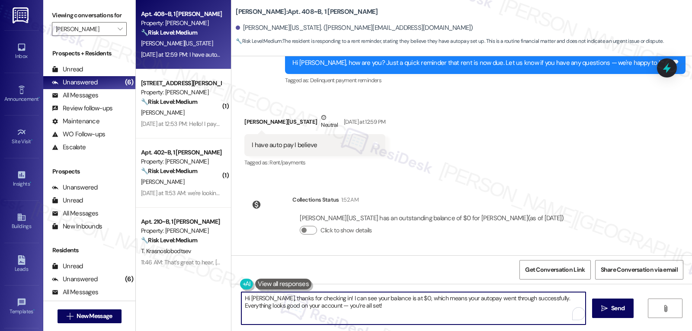
click at [300, 308] on textarea "Hi Jordan, thanks for checking in! I can see your balance is at $0, which means…" at bounding box center [413, 308] width 344 height 32
click at [298, 305] on textarea "Hi Jordan, thanks for checking in! I can see your balance is at $0, which means…" at bounding box center [412, 308] width 344 height 32
type textarea "Hi Jordan, thanks for checking in! I can see your balance is at $0, which means…"
click at [610, 311] on span "Send" at bounding box center [613, 308] width 13 height 9
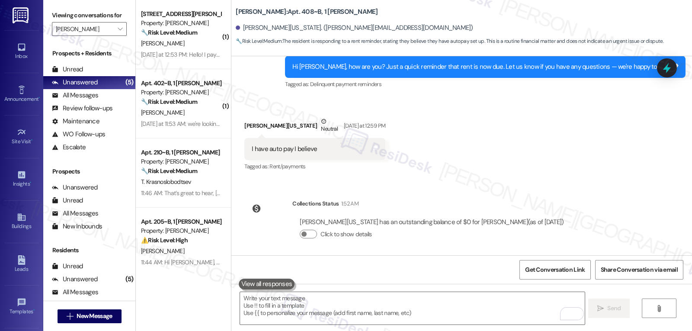
scroll to position [616, 0]
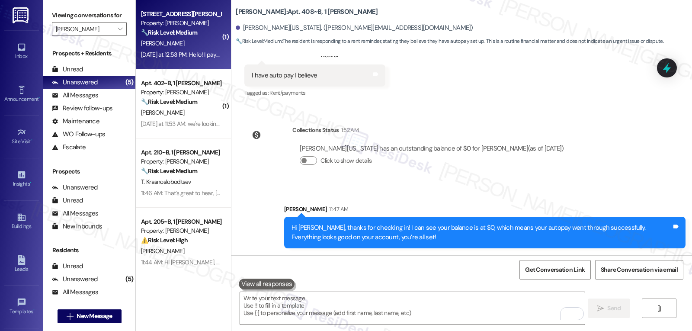
click at [156, 38] on div "[PERSON_NAME]" at bounding box center [181, 43] width 82 height 11
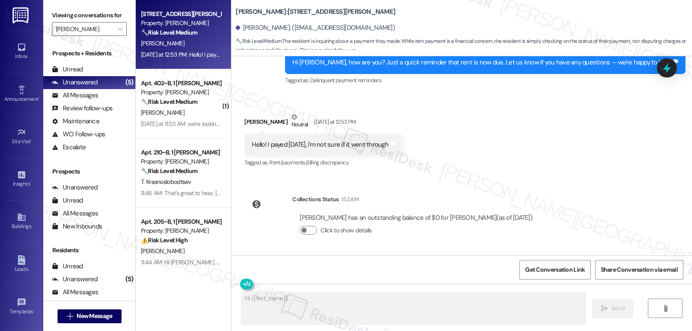
scroll to position [246, 0]
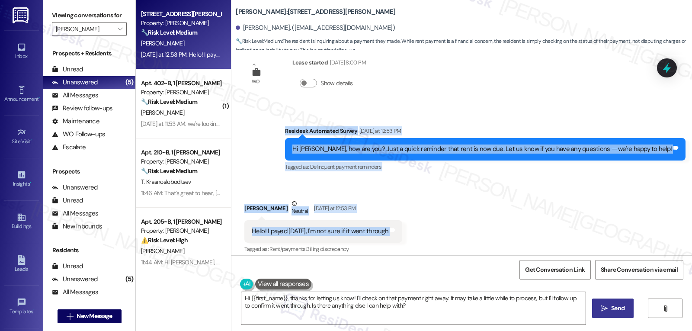
drag, startPoint x: 309, startPoint y: 131, endPoint x: 451, endPoint y: 231, distance: 174.1
click at [451, 231] on div "Review Karennina Guevara Aug 13, 2024 at 1:20 PM Incredible customer service. I…" at bounding box center [461, 155] width 461 height 199
copy div "Residesk Automated Survey Yesterday at 12:53 PM Hi Karennina, how are you? Just…"
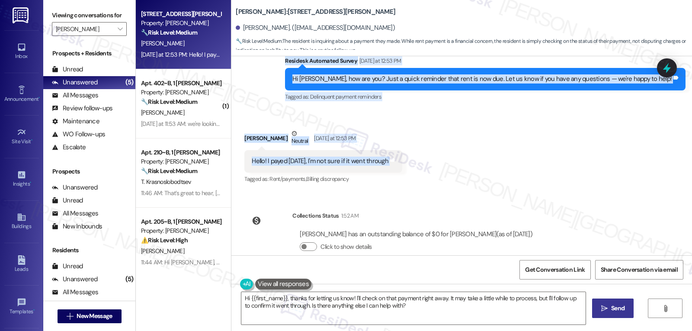
scroll to position [333, 0]
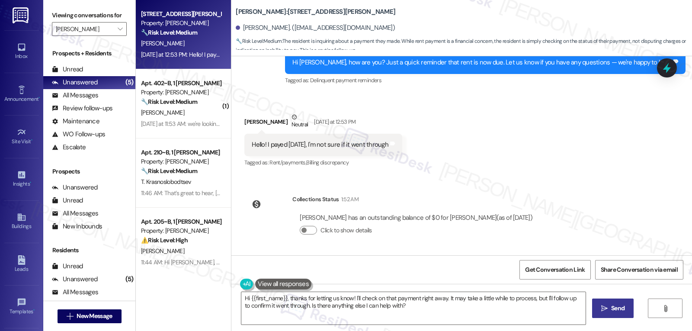
click at [411, 177] on div "Review Karennina Guevara Aug 13, 2024 at 1:20 PM Incredible customer service. I…" at bounding box center [461, 155] width 461 height 199
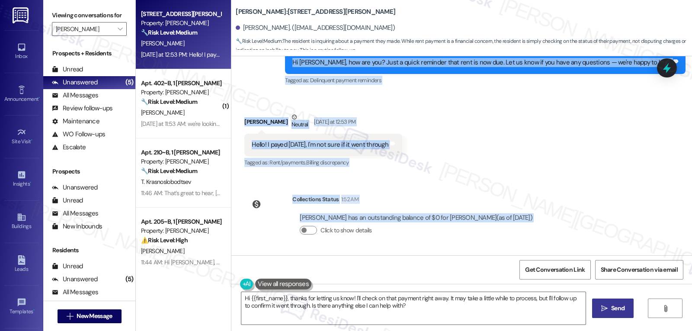
drag, startPoint x: 311, startPoint y: 131, endPoint x: 602, endPoint y: 233, distance: 309.1
click at [602, 233] on div "Review Karennina Guevara Aug 13, 2024 at 1:20 PM Incredible customer service. I…" at bounding box center [461, 155] width 461 height 199
copy div "Residesk Automated Survey Yesterday at 12:53 PM Hi Karennina, how are you? Just…"
click at [461, 304] on textarea "Hi {{first_name}}, thanks for letting us know! I'll check on that payment right…" at bounding box center [413, 308] width 344 height 32
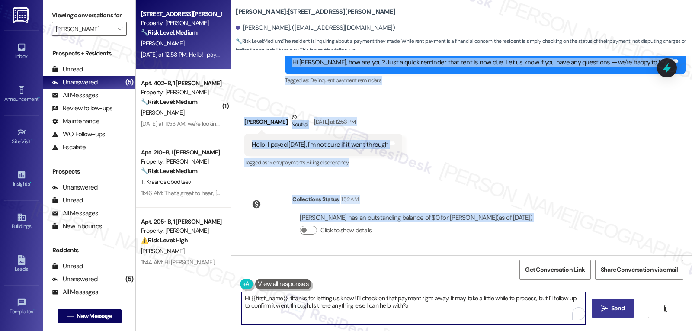
paste textarea "Hi Karennina, thanks for checking in! I can confirm your balance is showing as …"
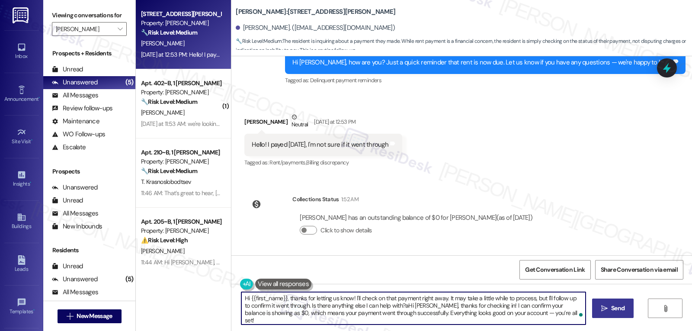
paste textarea "To enrich screen reader interactions, please activate Accessibility in Grammarl…"
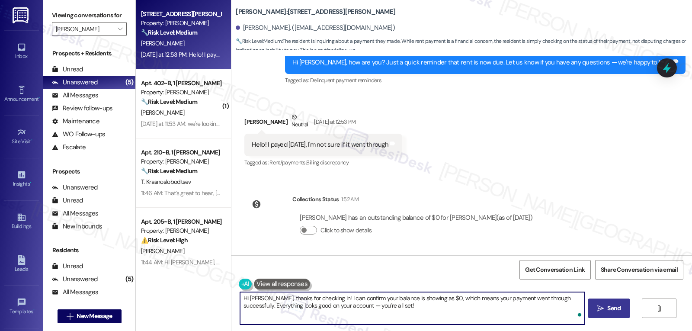
click at [338, 305] on textarea "Hi Karennina, thanks for checking in! I can confirm your balance is showing as …" at bounding box center [412, 308] width 344 height 32
click at [488, 311] on textarea "Hi Karennina, thanks for checking in! I can confirm your balance is showing as …" at bounding box center [412, 308] width 344 height 32
type textarea "Hi Karennina, thanks for checking in! I can confirm your balance is showing as …"
click at [610, 310] on span "Send" at bounding box center [613, 308] width 13 height 9
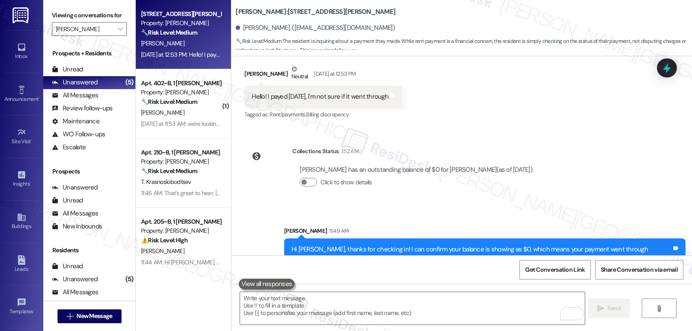
scroll to position [402, 0]
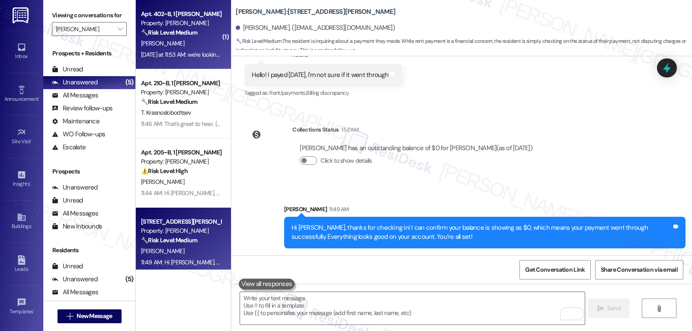
click at [199, 62] on div "Apt. 402~B, 1 Yugo Austin Rio Property: Austin Rio 🔧 Risk Level: Medium The res…" at bounding box center [183, 34] width 95 height 69
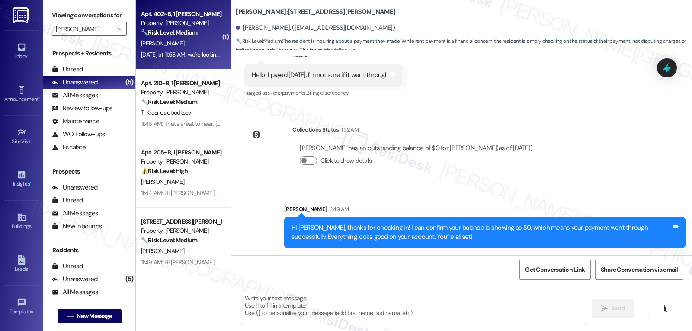
type textarea "Fetching suggested responses. Please feel free to read through the conversation…"
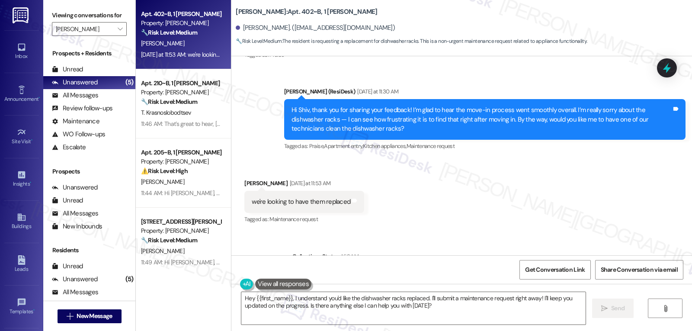
scroll to position [587, 0]
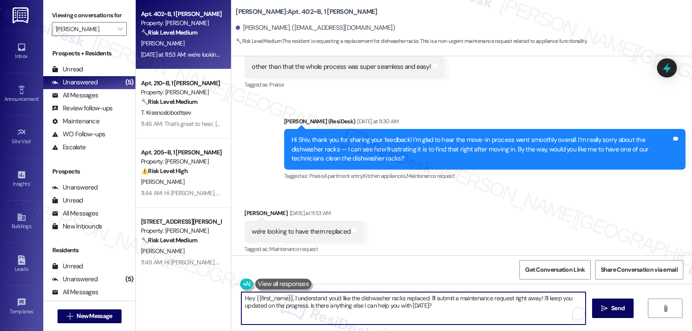
click at [433, 315] on textarea "Hey {{first_name}}, I understand you'd like the dishwasher racks replaced. I'll…" at bounding box center [413, 308] width 344 height 32
type textarea "O"
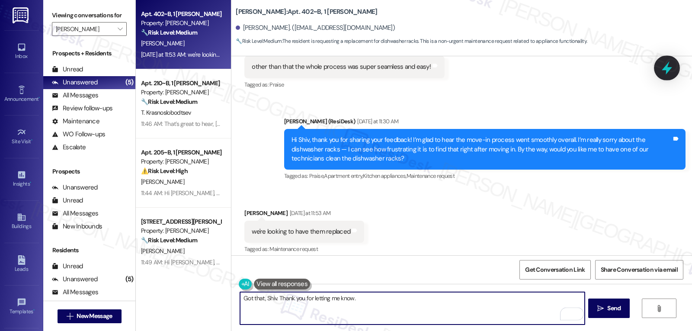
type textarea "Got that, Shiv. Thank you for letting me know."
click at [675, 65] on div at bounding box center [667, 67] width 26 height 25
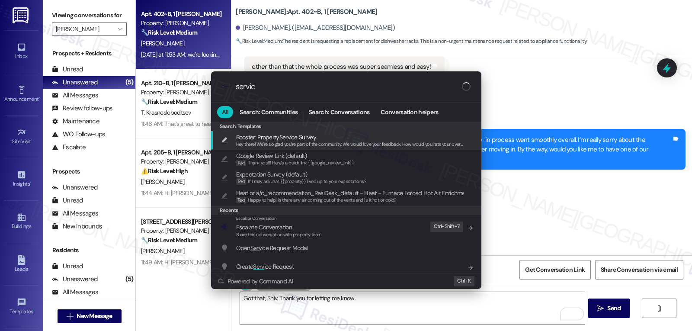
type input "service"
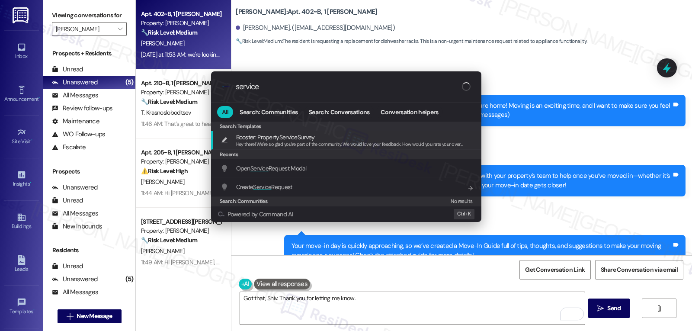
scroll to position [587, 0]
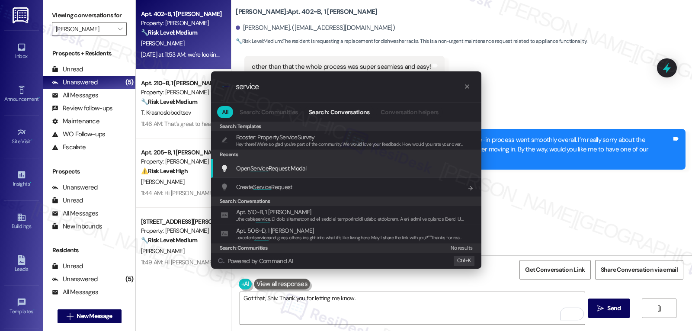
type input "service"
click at [325, 171] on div "Open Service Request Modal Add shortcut" at bounding box center [347, 169] width 253 height 10
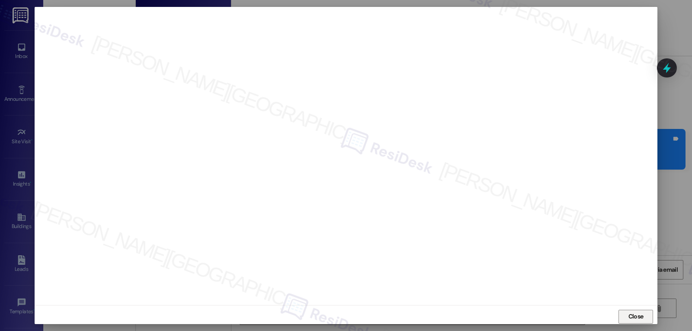
click at [624, 321] on button "Close" at bounding box center [636, 317] width 35 height 14
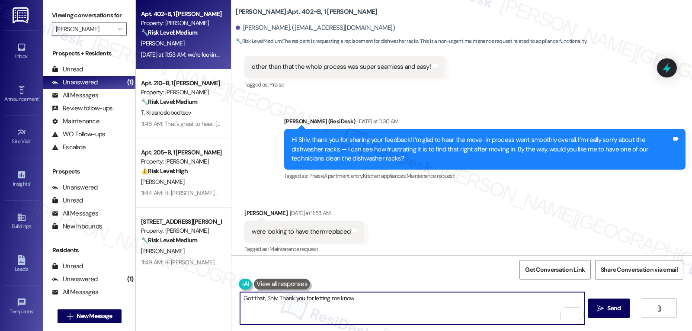
click at [378, 308] on textarea "Got that, Shiv. Thank you for letting me know." at bounding box center [412, 308] width 344 height 32
click at [290, 304] on textarea "Got that, Shiv. Thank you for letting me know. Let me put in a request to have …" at bounding box center [412, 308] width 344 height 32
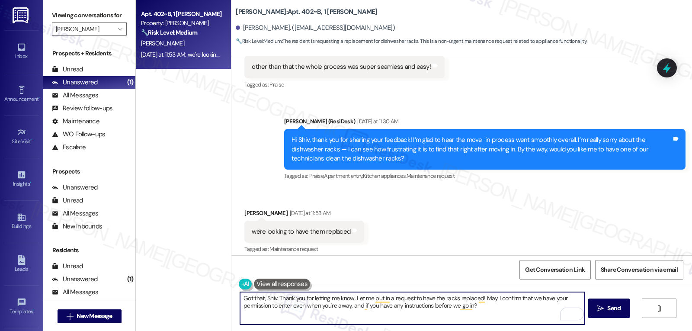
click at [476, 308] on textarea "Got that, Shiv. Thank you for letting me know. Let me put in a request to have …" at bounding box center [412, 308] width 344 height 32
type textarea "Got that, Shiv. Thank you for letting me know. Let me put in a request to have …"
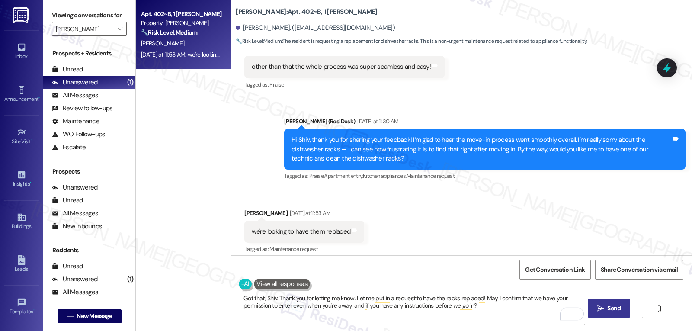
click at [601, 304] on span " Send" at bounding box center [609, 308] width 27 height 9
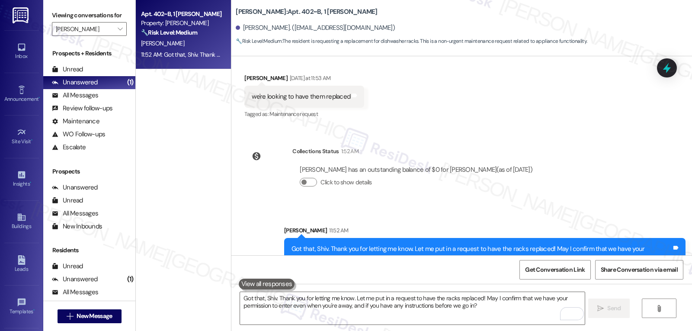
scroll to position [743, 0]
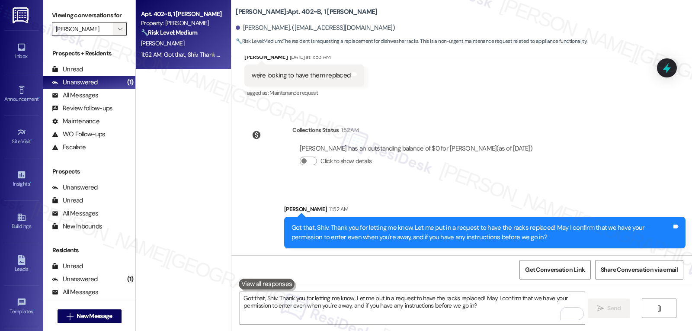
click at [113, 33] on button "" at bounding box center [120, 29] width 14 height 14
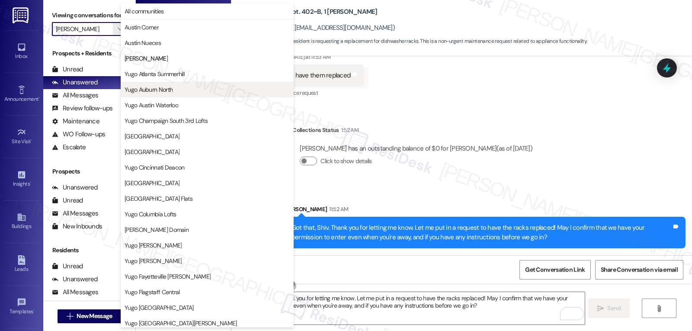
click at [161, 90] on span "Yugo Auburn North" at bounding box center [149, 89] width 48 height 9
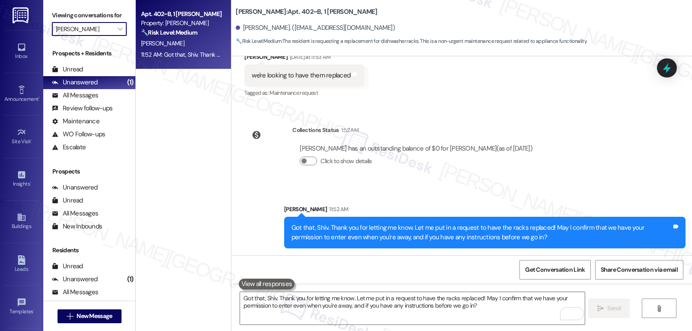
type input "Yugo Auburn North"
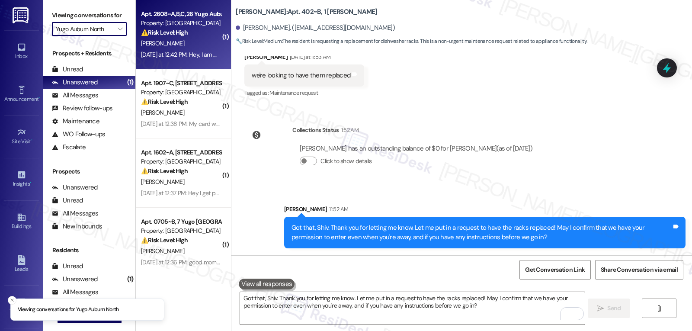
click at [183, 32] on strong "⚠️ Risk Level: High" at bounding box center [164, 33] width 47 height 8
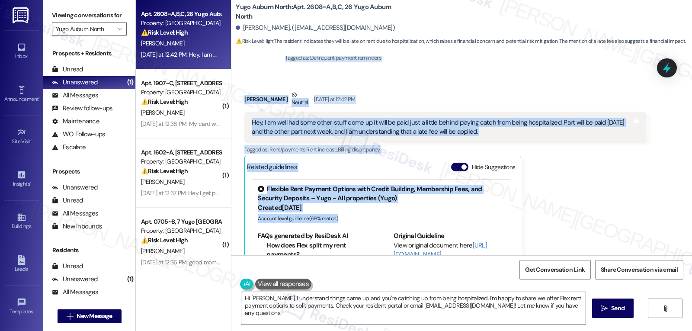
scroll to position [394, 0]
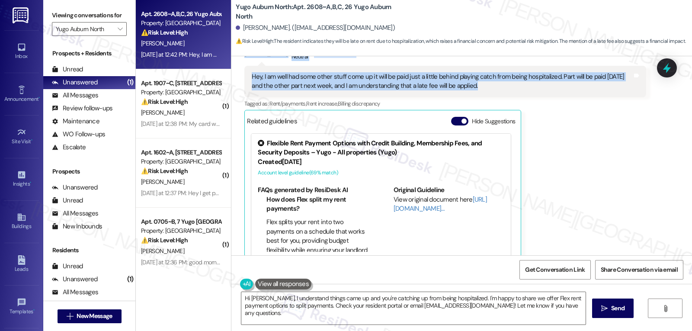
drag, startPoint x: 321, startPoint y: 138, endPoint x: 501, endPoint y: 80, distance: 189.3
click at [501, 80] on div "Sent via SMS [PERSON_NAME] (ResiDesk) [DATE] 5:22 PM Hi [PERSON_NAME]! We’re so…" at bounding box center [461, 155] width 461 height 199
copy div "Residesk Automated Survey [DATE] at 12:34 PM Hi [PERSON_NAME], how are you? Jus…"
click at [506, 316] on textarea "Hi [PERSON_NAME], I understand things came up and you're catching up from being…" at bounding box center [413, 308] width 344 height 32
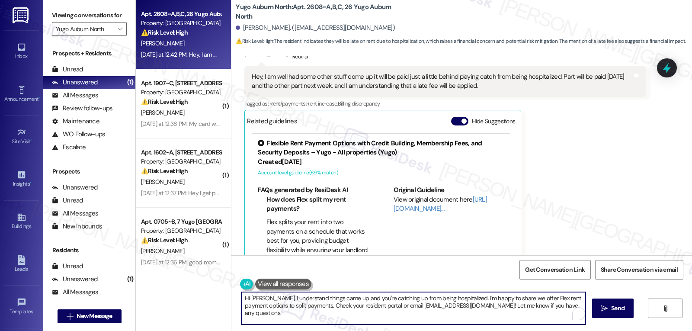
paste textarea "Thanks for the update, Colin. I’m really sorry to hear you were hospitalized—gl…"
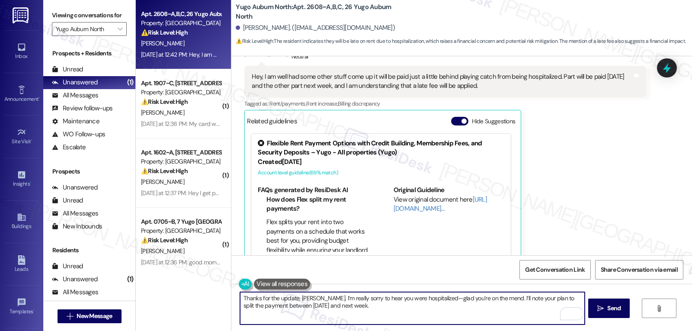
click at [426, 298] on textarea "Thanks for the update, Colin. I’m really sorry to hear you were hospitalized—gl…" at bounding box center [412, 308] width 344 height 32
click at [458, 305] on textarea "Thanks for the update, Colin. I’m really sorry to hear you were hospitalized, g…" at bounding box center [412, 308] width 344 height 32
click at [507, 321] on textarea "Thanks for the update, Colin. I’m really sorry to hear you were hospitalized, a…" at bounding box center [412, 308] width 344 height 32
type textarea "Thanks for the update, Colin. I’m really sorry to hear you were hospitalized, a…"
click at [617, 311] on span "Send" at bounding box center [613, 308] width 13 height 9
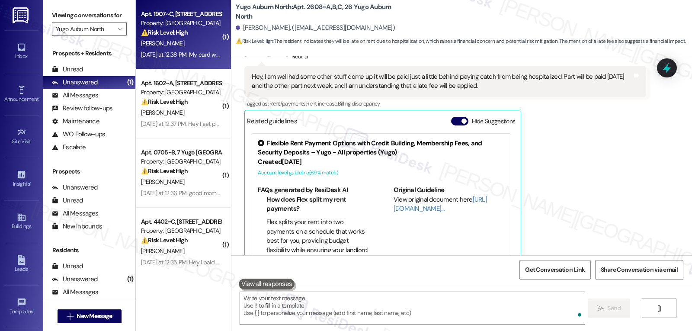
click at [196, 68] on div "Apt. 1907~C, 19 Yugo Auburn North Property: Yugo Auburn North ⚠️ Risk Level: Hi…" at bounding box center [183, 34] width 95 height 69
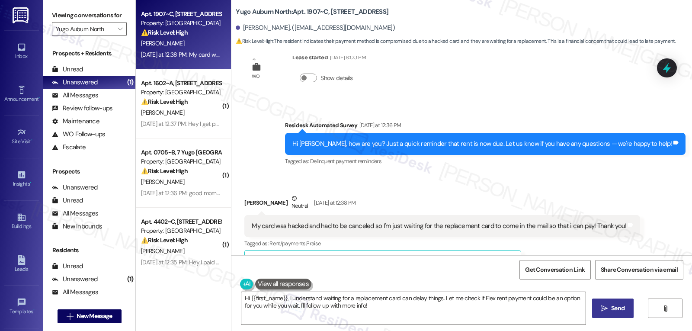
scroll to position [808, 0]
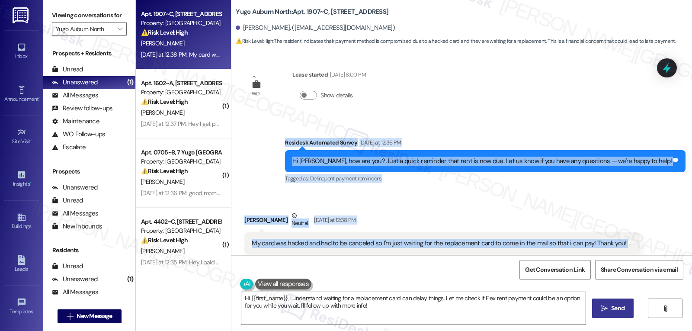
drag, startPoint x: 321, startPoint y: 142, endPoint x: 627, endPoint y: 242, distance: 321.5
click at [627, 242] on div "Survey, sent via SMS Residesk Automated Survey Oct 28, 2024 at 12:22 PM Hi Grac…" at bounding box center [461, 155] width 461 height 199
copy div "Residesk Automated Survey Yesterday at 12:36 PM Hi Grace, how are you? Just a q…"
click at [388, 310] on textarea "Hi {{first_name}}, I understand waiting for a replacement card can delay things…" at bounding box center [413, 308] width 344 height 32
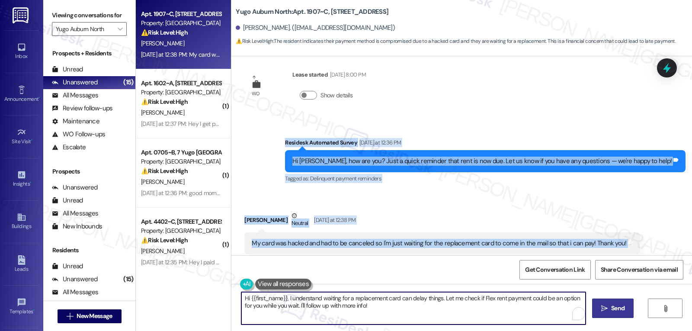
paste textarea "Thanks for the heads-up, Grace! I’m sorry to hear about your card—that’s so fru…"
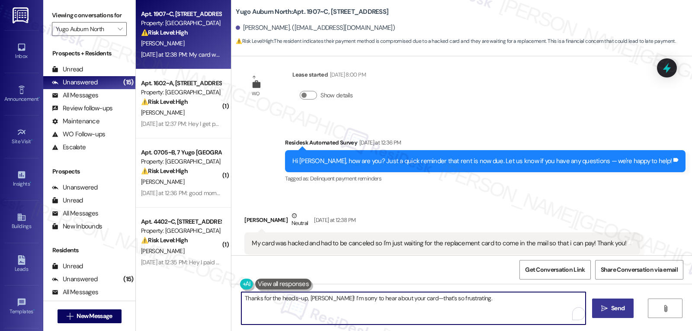
click at [404, 300] on textarea "Thanks for the heads-up, Grace! I’m sorry to hear about your card—that’s so fru…" at bounding box center [413, 308] width 344 height 32
click at [468, 305] on textarea "Thanks for the heads-up, Grace! I’m sorry to hear about your card. That’s so fr…" at bounding box center [412, 308] width 344 height 32
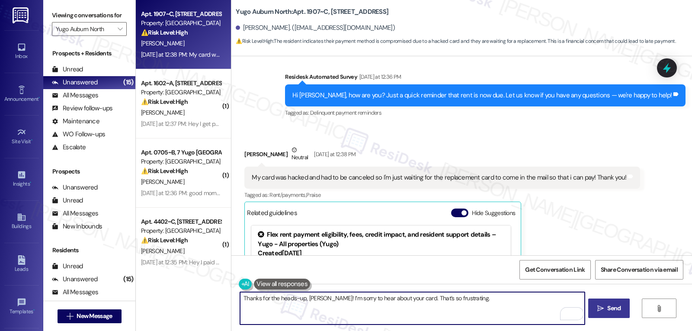
scroll to position [895, 0]
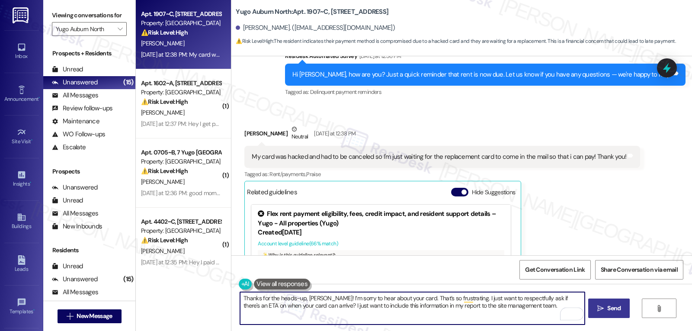
type textarea "Thanks for the heads-up, Grace! I’m sorry to hear about your card. That’s so fr…"
click at [592, 309] on button " Send" at bounding box center [609, 307] width 42 height 19
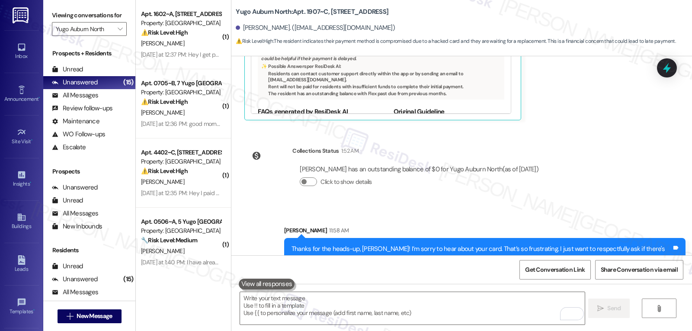
scroll to position [1131, 0]
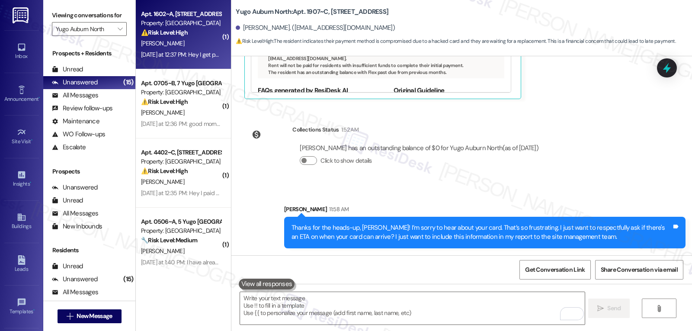
click at [207, 59] on div "Yesterday at 12:37 PM: Hey I get paid on the 7th maybe slightly before but I pr…" at bounding box center [181, 54] width 82 height 11
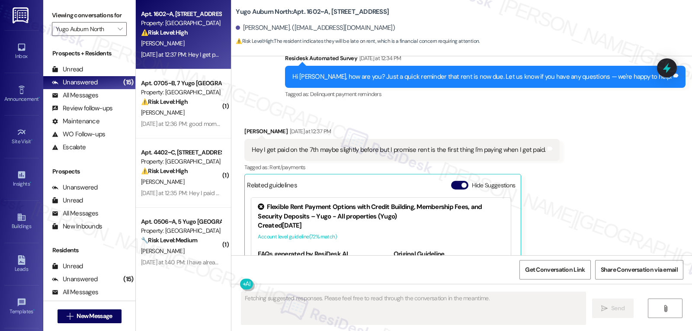
scroll to position [296, 0]
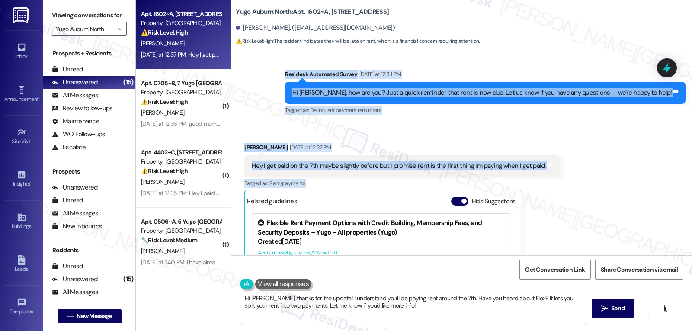
drag, startPoint x: 321, startPoint y: 65, endPoint x: 604, endPoint y: 176, distance: 304.0
click at [604, 176] on div "Sent via SMS Sarah (ResiDesk) Jul 23, 2025 at 1:48 PM Hi Justin! We’re so excit…" at bounding box center [461, 155] width 461 height 199
copy div "Residesk Automated Survey Yesterday at 12:34 PM Hi Justin, how are you? Just a …"
click at [385, 320] on textarea "Hi Justin, thanks for the update! I understand you'll be paying rent around the…" at bounding box center [413, 308] width 344 height 32
paste textarea "Thanks for the update, Justin! I appreciate you letting us know."
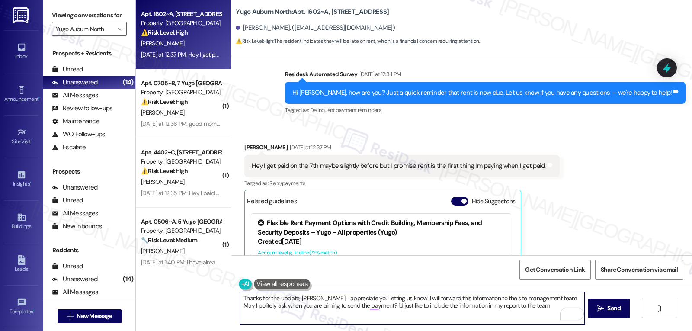
click at [539, 311] on textarea "Thanks for the update, Justin! I appreciate you letting us know. I will forward…" at bounding box center [412, 308] width 344 height 32
type textarea "Thanks for the update, [PERSON_NAME]! I appreciate you letting us know. I will …"
click at [616, 312] on span "Send" at bounding box center [613, 308] width 13 height 9
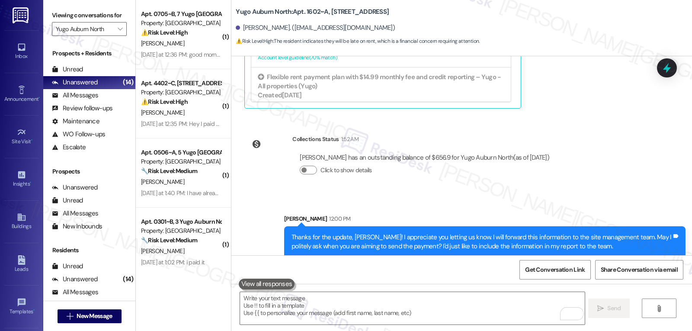
scroll to position [102, 0]
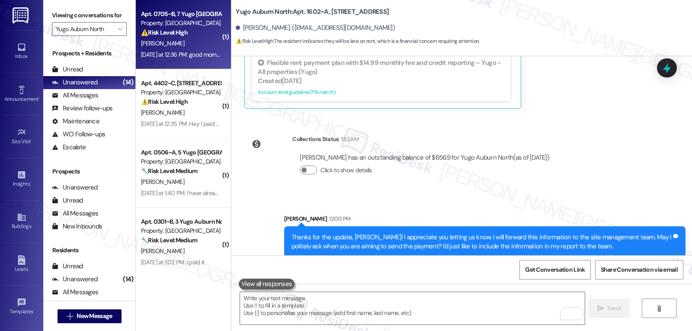
click at [183, 39] on div "A. Anthony" at bounding box center [181, 43] width 82 height 11
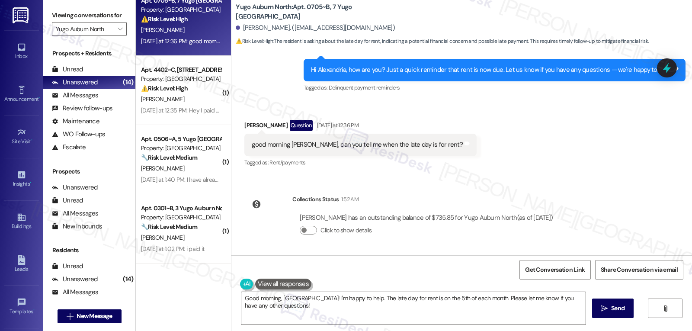
scroll to position [0, 0]
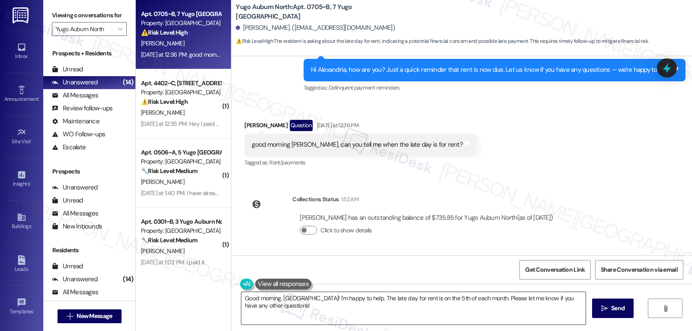
click at [367, 311] on textarea "Good morning, Alexandria! I'm happy to help. The late day for rent is on the 5t…" at bounding box center [413, 308] width 344 height 32
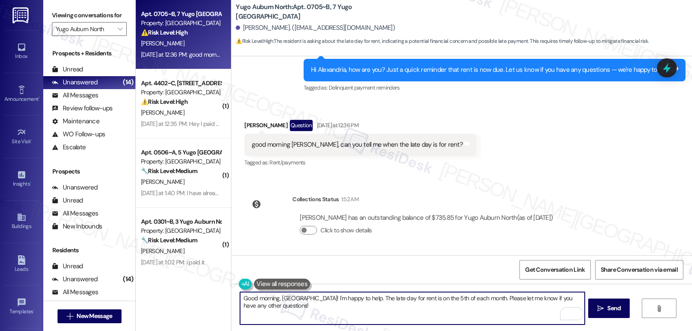
click at [424, 299] on textarea "Good morning, Alexandria! I'm happy to help. The late day for rent is on the 5t…" at bounding box center [412, 308] width 344 height 32
click at [395, 316] on textarea "Good morning, Alexandria! I'm happy to help. The late day for rent is on the 6t…" at bounding box center [412, 308] width 344 height 32
click at [427, 298] on textarea "Good morning, Alexandria! I'm happy to help. The late day for rent is on the 6t…" at bounding box center [412, 308] width 344 height 32
type textarea "Good morning, Alexandria! I'm happy to help. The late day for rent is on the 5t…"
click at [461, 319] on textarea "Good morning, Alexandria! I'm happy to help. The late day for rent is on the 5t…" at bounding box center [412, 308] width 344 height 32
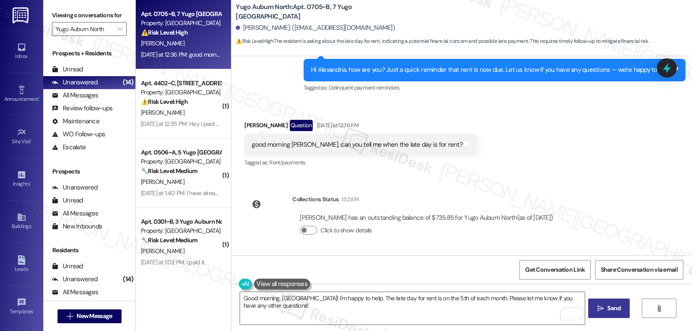
click at [615, 303] on button " Send" at bounding box center [609, 307] width 42 height 19
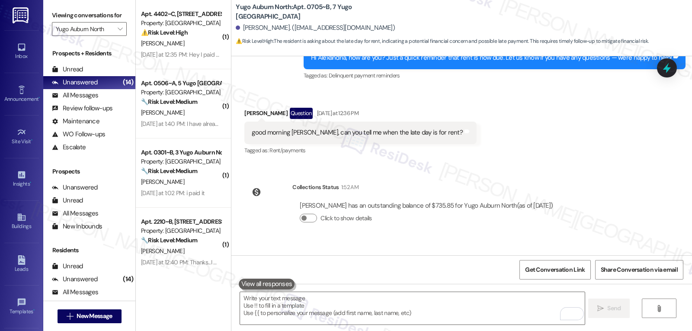
scroll to position [1095, 0]
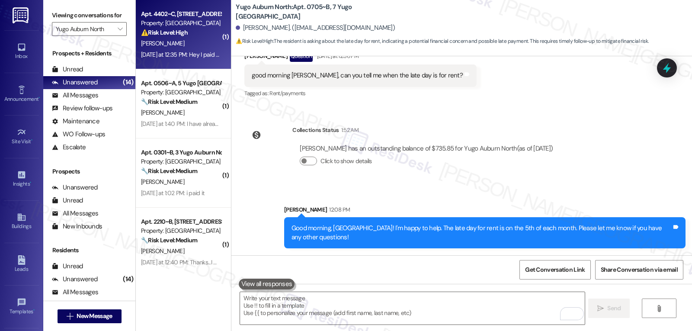
click at [199, 51] on div "Yesterday at 12:35 PM: Hey I paid my rent last week! Yesterday at 12:35 PM: Hey…" at bounding box center [201, 55] width 121 height 8
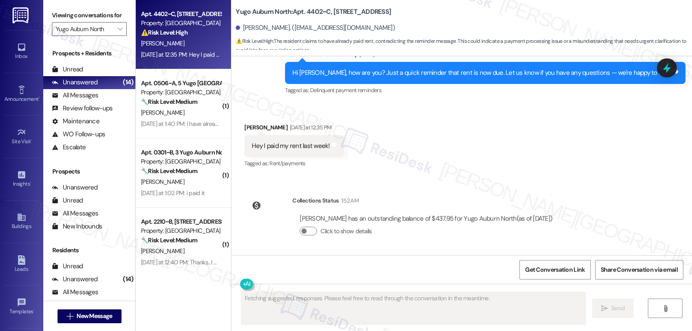
scroll to position [1067, 0]
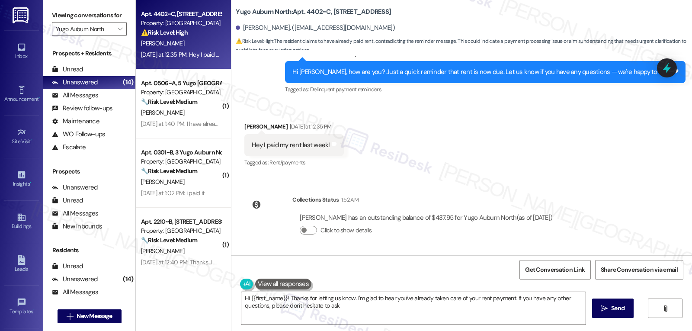
type textarea "Hi {{first_name}}! Thanks for letting us know. I'm glad to hear you've already …"
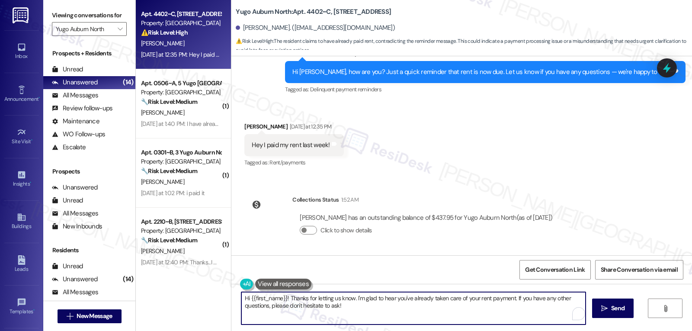
click at [429, 308] on textarea "Hi {{first_name}}! Thanks for letting us know. I'm glad to hear you've already …" at bounding box center [413, 308] width 344 height 32
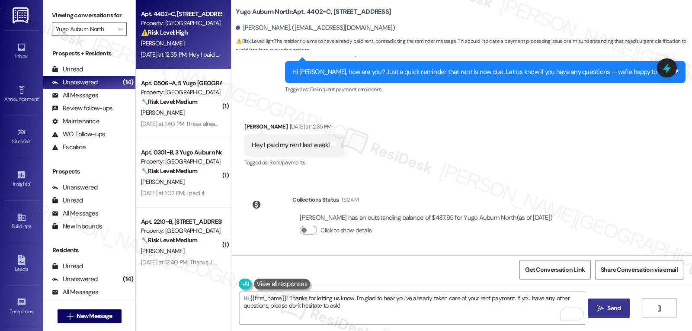
click at [613, 314] on button " Send" at bounding box center [609, 307] width 42 height 19
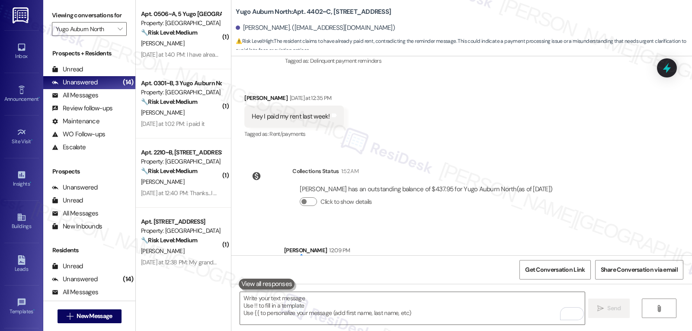
scroll to position [1136, 0]
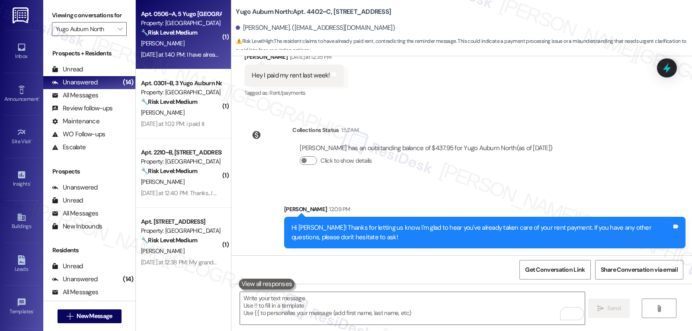
click at [202, 36] on div "🔧 Risk Level: Medium The resident is confirming that rent has been paid after r…" at bounding box center [181, 32] width 80 height 9
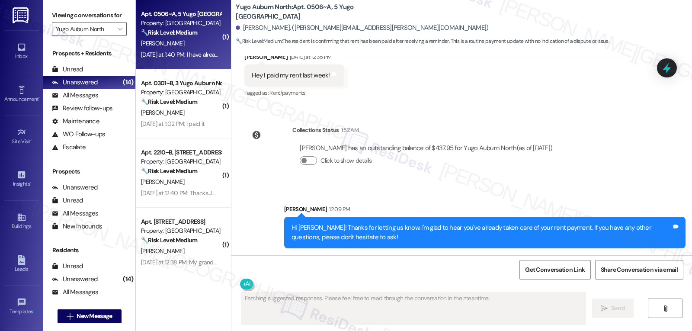
scroll to position [390, 0]
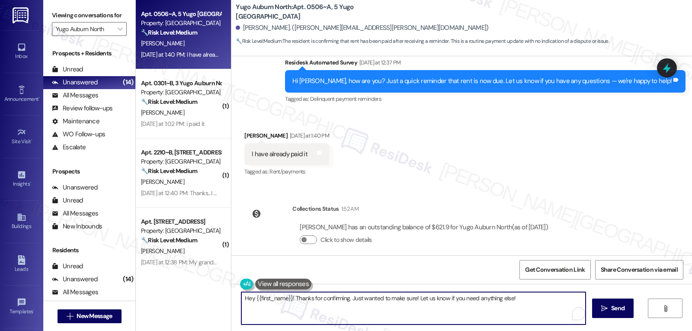
drag, startPoint x: 414, startPoint y: 299, endPoint x: 571, endPoint y: 303, distance: 156.6
click at [571, 303] on textarea "Hey {{first_name}}! Thanks for confirming. Just wanted to make sure! Let us kno…" at bounding box center [413, 308] width 344 height 32
click at [406, 305] on textarea "Hey {{first_name}}! Thanks for confirming. Just wanted to make sure! B" at bounding box center [412, 308] width 344 height 32
click at [347, 303] on textarea "Hey {{first_name}}! Thanks for confirming. Just wanted to make sure! B" at bounding box center [412, 308] width 344 height 32
drag, startPoint x: 346, startPoint y: 299, endPoint x: 619, endPoint y: 302, distance: 273.0
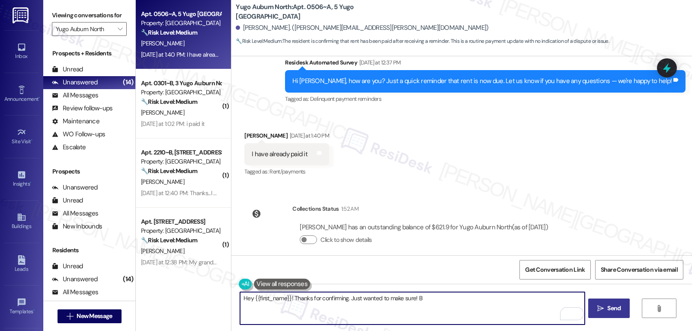
click at [594, 302] on div "Hey {{first_name}}! Thanks for confirming. Just wanted to make sure! B  Send " at bounding box center [461, 316] width 461 height 65
click at [568, 301] on textarea "Hey {{first_name}}! Thanks for your response! In the future, if you have alread…" at bounding box center [412, 308] width 344 height 32
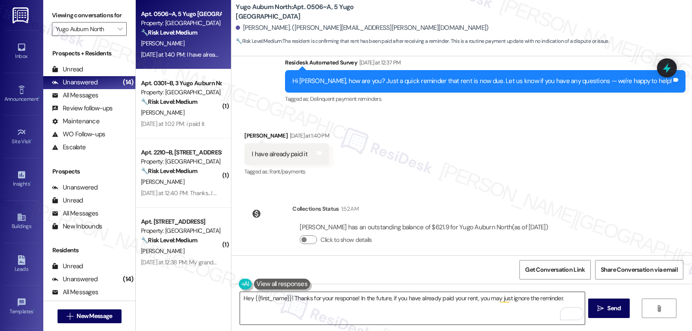
click at [569, 297] on textarea "Hey {{first_name}}! Thanks for your response! In the future, if you have alread…" at bounding box center [412, 308] width 344 height 32
paste textarea "If there’s ever anything you need or any questions you have, I’m just a message…"
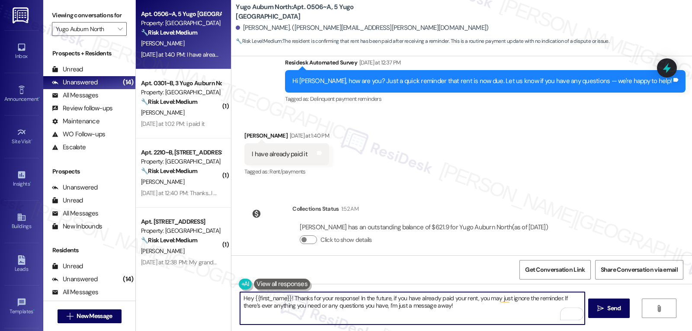
type textarea "Hey {{first_name}}! Thanks for your response! In the future, if you have alread…"
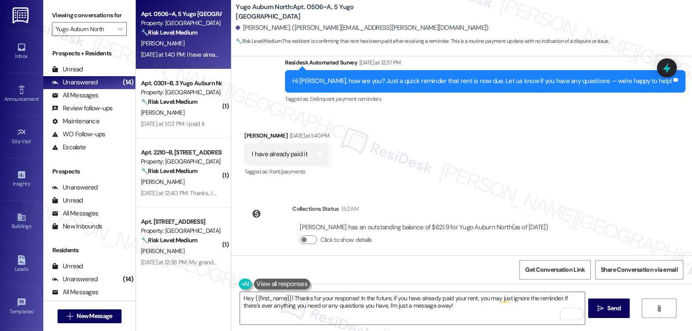
click at [608, 312] on span "Send" at bounding box center [613, 308] width 13 height 9
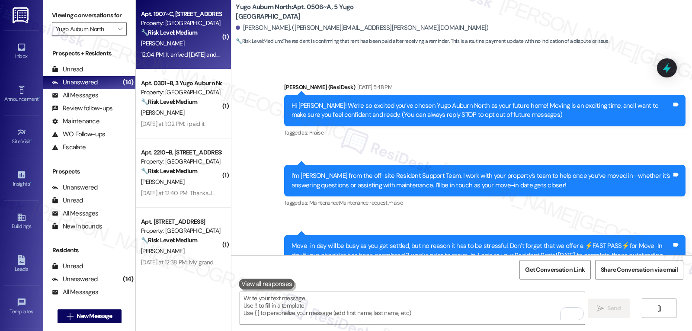
click at [185, 64] on div "Apt. 1907~C, 19 Yugo Auburn North Property: Yugo Auburn North 🔧 Risk Level: Med…" at bounding box center [183, 34] width 95 height 69
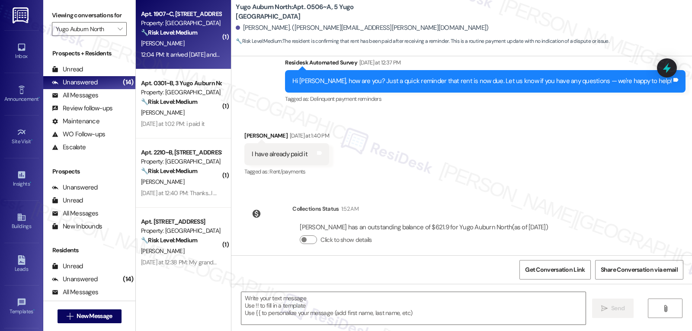
type textarea "Fetching suggested responses. Please feel free to read through the conversation…"
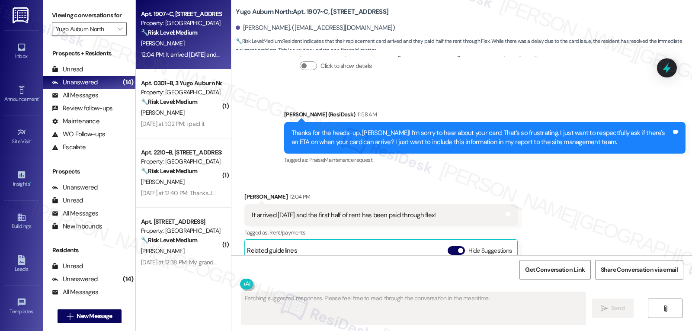
scroll to position [1065, 0]
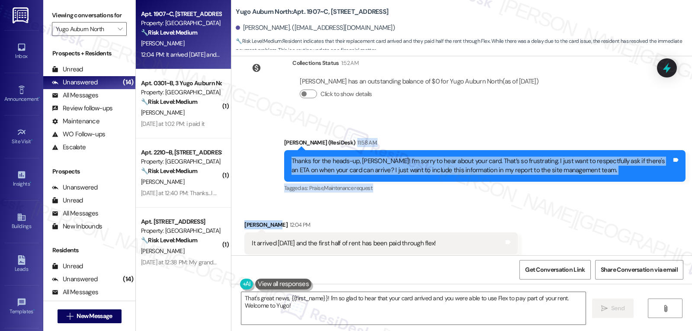
drag, startPoint x: 273, startPoint y: 149, endPoint x: 457, endPoint y: 214, distance: 194.8
click at [464, 222] on div "Survey, sent via SMS Residesk Automated Survey [DATE] 12:22 PM Hi [PERSON_NAME]…" at bounding box center [461, 155] width 461 height 199
click at [433, 202] on div "Received via SMS Grace Smith 12:04 PM It arrived yesterday and the first half o…" at bounding box center [461, 315] width 461 height 228
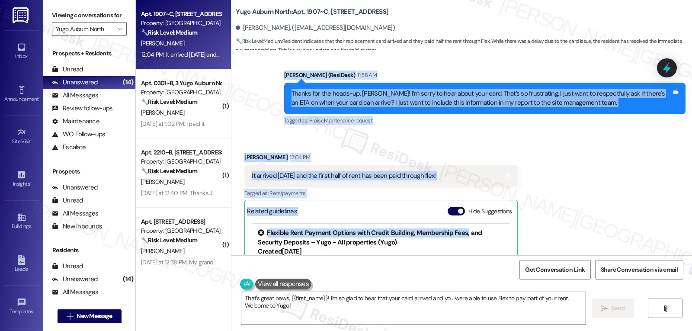
scroll to position [1152, 0]
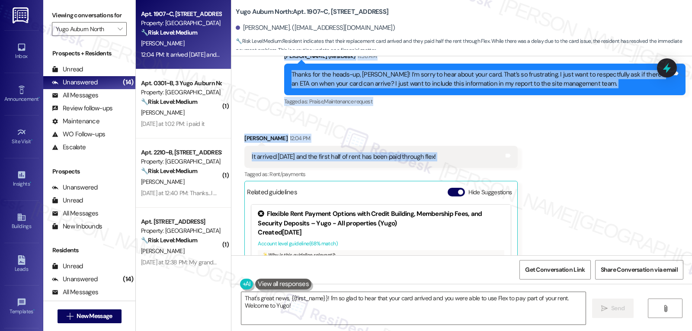
drag, startPoint x: 278, startPoint y: 144, endPoint x: 509, endPoint y: 166, distance: 232.0
click at [509, 166] on div "Survey, sent via SMS Residesk Automated Survey [DATE] 12:22 PM Hi [PERSON_NAME]…" at bounding box center [461, 155] width 461 height 199
copy div "Sarah (ResiDesk) 11:58 AM Thanks for the heads-up, Grace! I’m sorry to hear abo…"
click at [427, 301] on textarea "That's great news, {{first_name}}! I'm so glad to hear that your card arrived a…" at bounding box center [413, 308] width 344 height 32
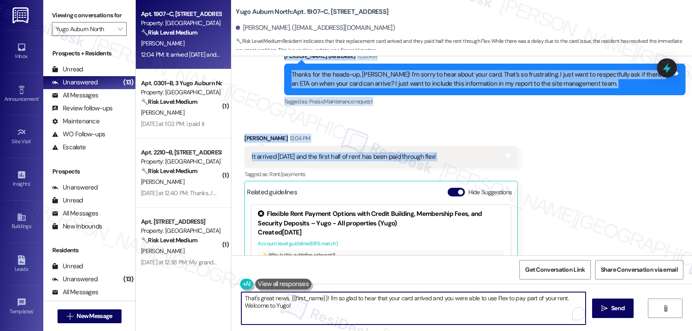
paste textarea "’s great to hear, Grace—thanks for the update! I’ll note that the first half ha…"
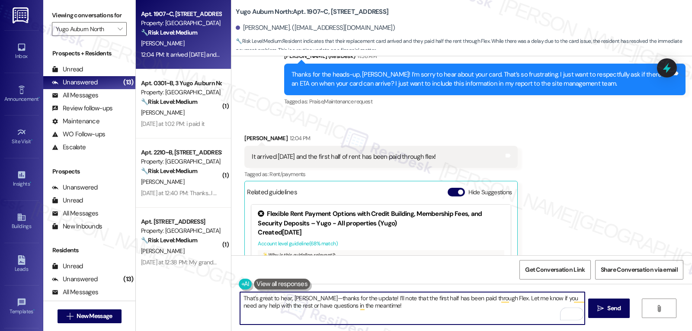
click at [304, 298] on textarea "That’s great to hear, Grace—thanks for the update! I’ll note that the first hal…" at bounding box center [412, 308] width 344 height 32
click at [415, 315] on textarea "That’s great to hear, Grace! Thanks for the update! I’ll note that the first ha…" at bounding box center [412, 308] width 344 height 32
type textarea "That’s great to hear, Grace! Thanks for the update! I’ll note that the first ha…"
click at [622, 310] on button " Send" at bounding box center [609, 307] width 42 height 19
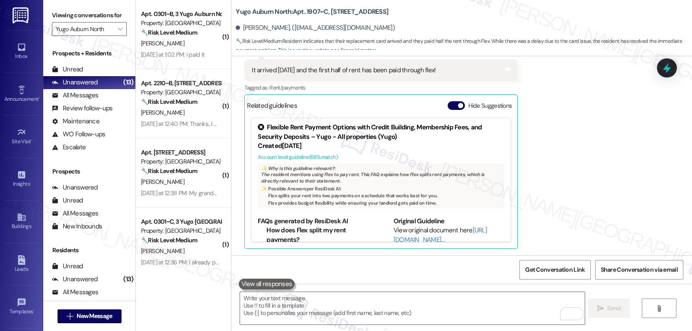
scroll to position [1308, 0]
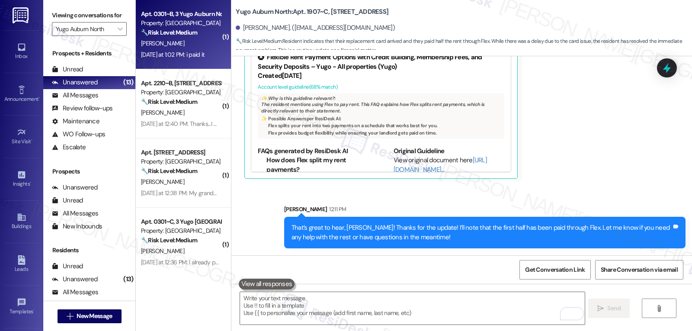
click at [187, 31] on strong "🔧 Risk Level: Medium" at bounding box center [169, 33] width 56 height 8
type textarea "Fetching suggested responses. Please feel free to read through the conversation…"
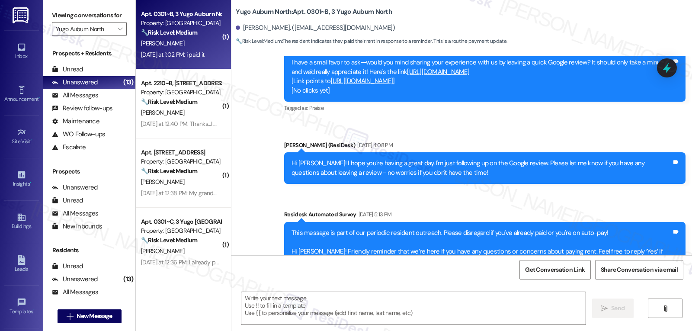
type textarea "Fetching suggested responses. Please feel free to read through the conversation…"
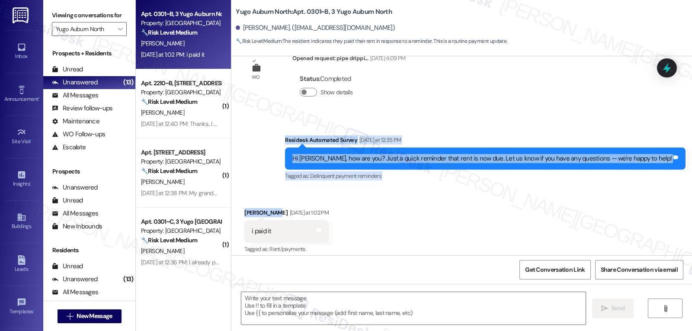
scroll to position [1500, 0]
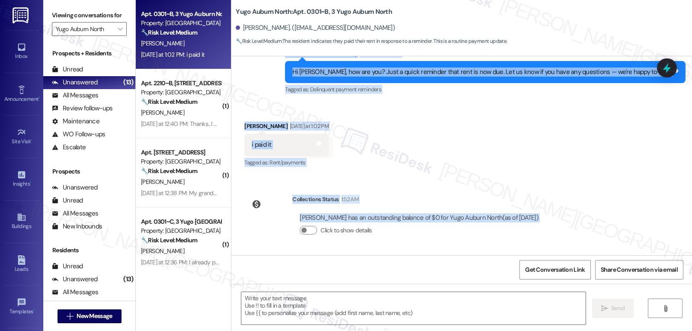
drag, startPoint x: 322, startPoint y: 140, endPoint x: 570, endPoint y: 230, distance: 263.7
click at [570, 230] on div "Lease started Aug 13, 2024 at 8:00 PM Survey, sent via SMS Residesk Automated S…" at bounding box center [461, 155] width 461 height 199
copy div "Residesk Automated Survey Yesterday at 12:35 PM Hi Zuriel, how are you? Just a …"
click at [360, 313] on textarea at bounding box center [413, 308] width 344 height 32
paste textarea "Hi Zuriel, thank you for letting me know! I can see your balance is at $0, so y…"
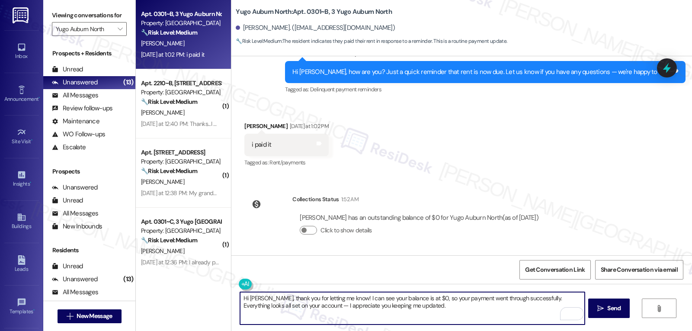
click at [296, 307] on textarea "Hi Zuriel, thank you for letting me know! I can see your balance is at $0, so y…" at bounding box center [412, 308] width 344 height 32
click at [410, 316] on textarea "Hi Zuriel, thank you for letting me know! I can see your balance is at $0, so y…" at bounding box center [412, 308] width 344 height 32
type textarea "Hi Zuriel, thank you for letting me know! I can see your balance is at $0, so y…"
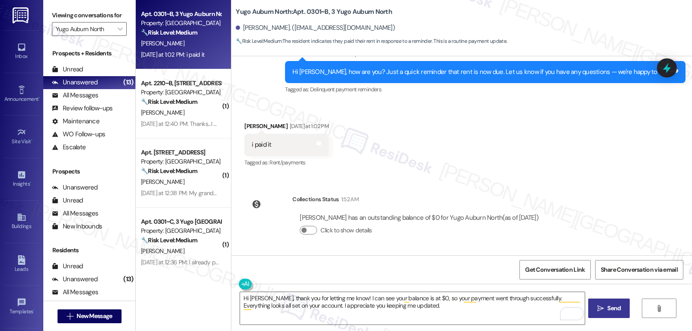
click at [596, 312] on span " Send" at bounding box center [609, 308] width 27 height 9
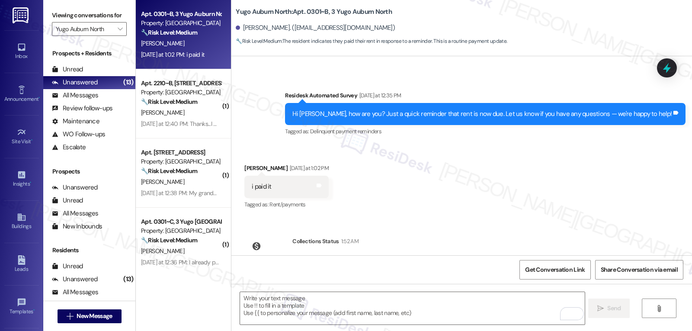
scroll to position [1420, 0]
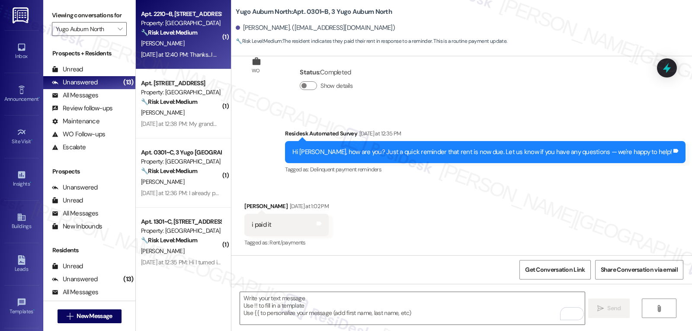
click at [151, 49] on div "Yesterday at 12:40 PM: Thanks...I will do it today. Thank you for the reminder.…" at bounding box center [181, 54] width 82 height 11
type textarea "Fetching suggested responses. Please feel free to read through the conversation…"
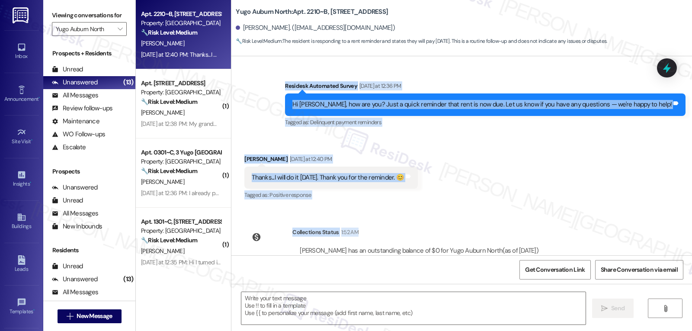
scroll to position [2777, 0]
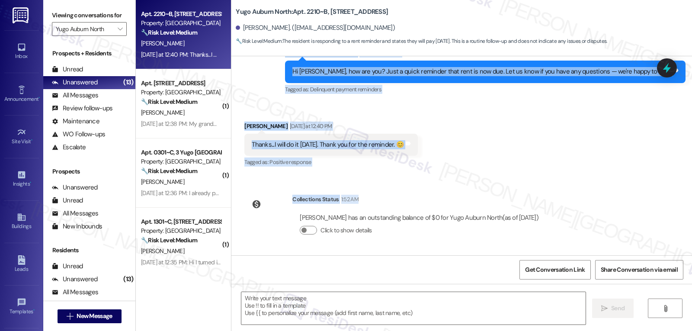
drag, startPoint x: 321, startPoint y: 138, endPoint x: 585, endPoint y: 217, distance: 275.8
click at [585, 217] on div "Survey, sent via SMS Residesk Automated Survey Oct 28, 2024 at 12:36 PM Hi Oliv…" at bounding box center [461, 155] width 461 height 199
copy div "Residesk Automated Survey Yesterday at 12:36 PM Hi Olivia, how are you? Just a …"
click at [297, 315] on textarea at bounding box center [413, 308] width 344 height 32
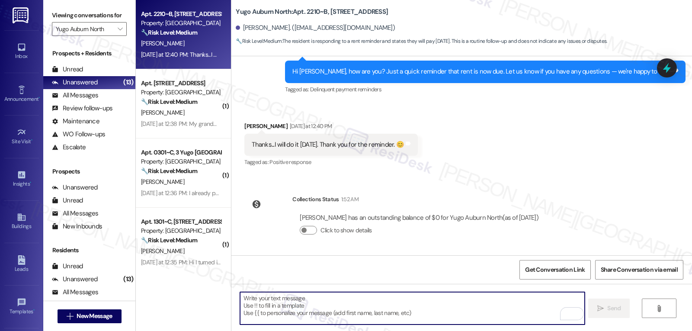
click at [324, 314] on textarea "To enrich screen reader interactions, please activate Accessibility in Grammarl…" at bounding box center [412, 308] width 344 height 32
paste textarea "Hi Olivia, thank you for the update! I can see your balance is already showing …"
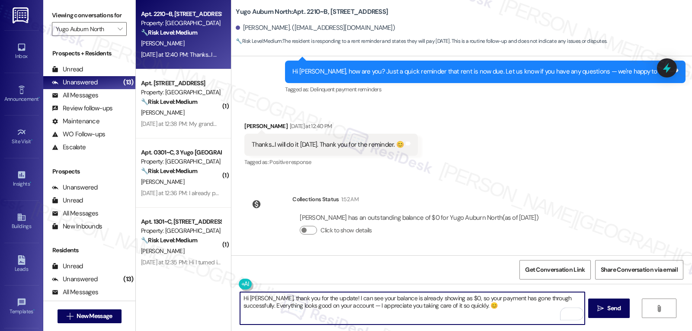
click at [343, 305] on textarea "Hi Olivia, thank you for the update! I can see your balance is already showing …" at bounding box center [412, 308] width 344 height 32
click at [504, 310] on textarea "Hi [PERSON_NAME], thank you for the update! I can see your balance is already s…" at bounding box center [412, 308] width 344 height 32
type textarea "Hi [PERSON_NAME], thank you for the update! I can see your balance is already s…"
click at [601, 305] on icon "" at bounding box center [600, 308] width 6 height 7
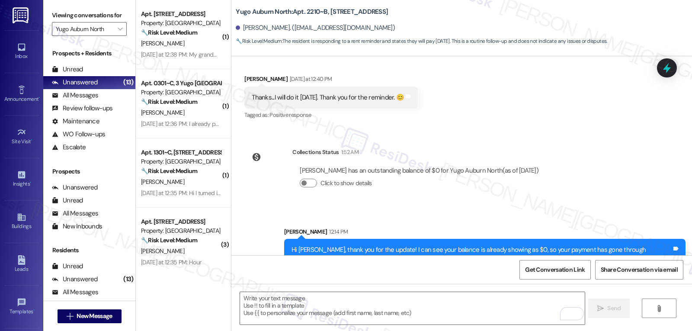
scroll to position [2846, 0]
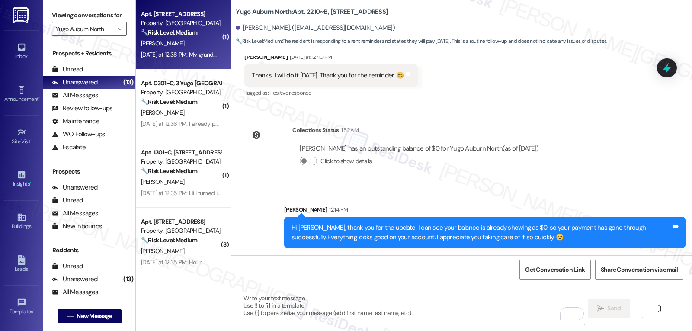
click at [186, 51] on div "Yesterday at 12:38 PM: My grandma will be paying rent today Yesterday at 12:38 …" at bounding box center [213, 55] width 145 height 8
type textarea "Fetching suggested responses. Please feel free to read through the conversation…"
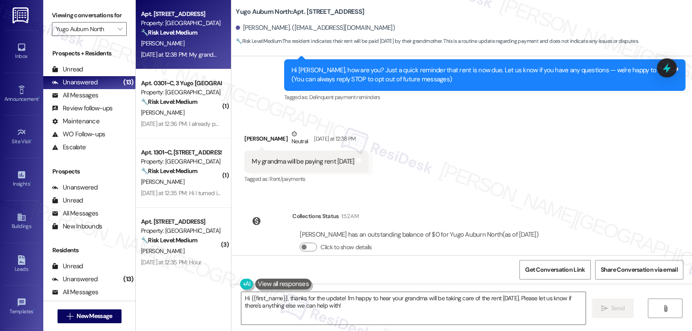
scroll to position [103, 0]
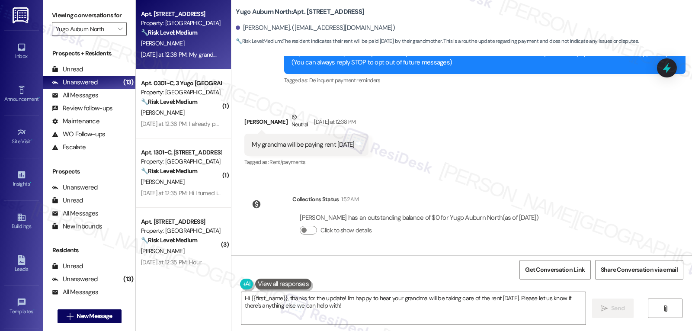
click at [439, 180] on div "Lease started Aug 13, 2025 at 8:00 PM Survey, sent via SMS Residesk Automated S…" at bounding box center [461, 155] width 461 height 199
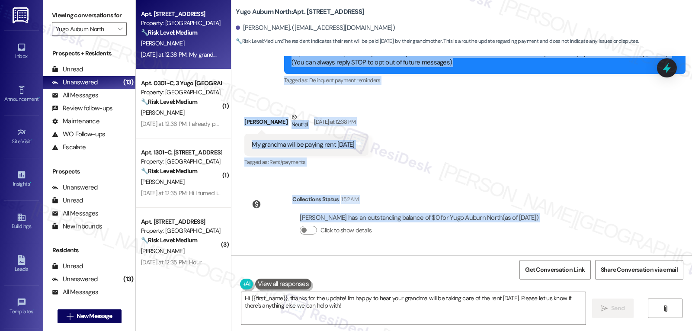
drag, startPoint x: 279, startPoint y: 126, endPoint x: 585, endPoint y: 227, distance: 321.6
click at [585, 227] on div "Lease started Aug 13, 2025 at 8:00 PM Survey, sent via SMS Residesk Automated S…" at bounding box center [461, 155] width 461 height 199
copy div "Residesk Automated Survey Yesterday at 12:36 PM Hi Sania, how are you? Just a q…"
click at [360, 324] on textarea "Hi {{first_name}}, thanks for the update! I'm happy to hear your grandma will b…" at bounding box center [413, 308] width 344 height 32
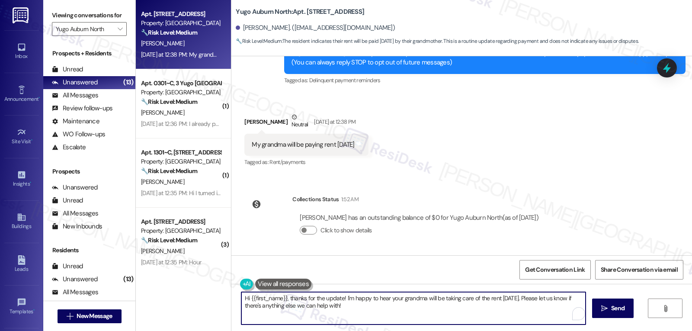
paste textarea "Sania, thank you for letting me know! I can see your balance is already showing…"
click at [340, 306] on textarea "Hi Sania, thank you for letting me know! I can see your balance is already show…" at bounding box center [413, 308] width 344 height 32
click at [505, 318] on textarea "Hi Sania, thank you for letting me know! I can see your balance is already show…" at bounding box center [412, 308] width 344 height 32
type textarea "Hi Sania, thank you for letting me know! I can see your balance is already show…"
click at [609, 304] on span "Send" at bounding box center [613, 308] width 13 height 9
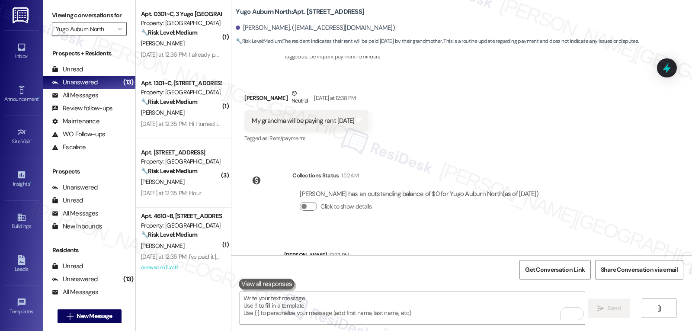
scroll to position [173, 0]
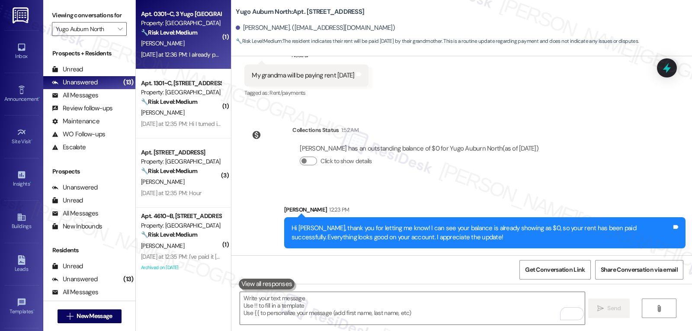
click at [188, 51] on div "Yesterday at 12:36 PM: I already paid my rent. Yesterday at 12:36 PM: I already…" at bounding box center [193, 55] width 104 height 8
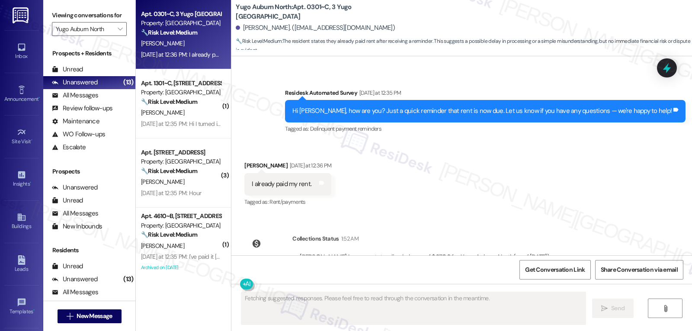
scroll to position [3734, 0]
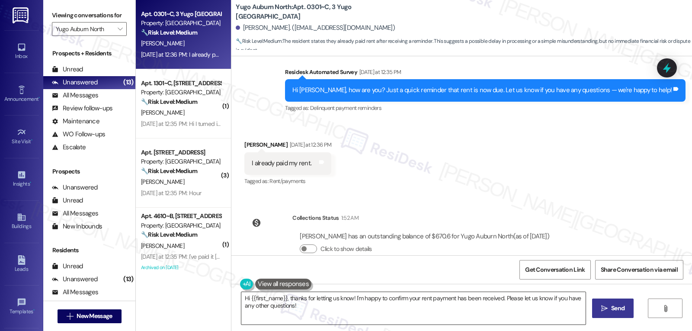
click at [305, 313] on textarea "Hi {{first_name}}, thanks for letting us know! I'm happy to confirm your rent p…" at bounding box center [413, 308] width 344 height 32
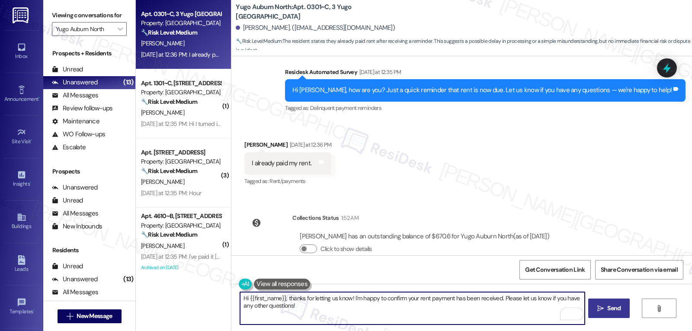
drag, startPoint x: 350, startPoint y: 297, endPoint x: 387, endPoint y: 344, distance: 60.3
click at [387, 330] on html "Inbox Go to Inbox Announcement • Send A Text Announcement Site Visit • Go to Si…" at bounding box center [346, 165] width 692 height 331
type textarea "Hi {{first_name}}, thanks for letting us know! May I ask what payment method yo…"
click at [608, 310] on span "Send" at bounding box center [613, 308] width 13 height 9
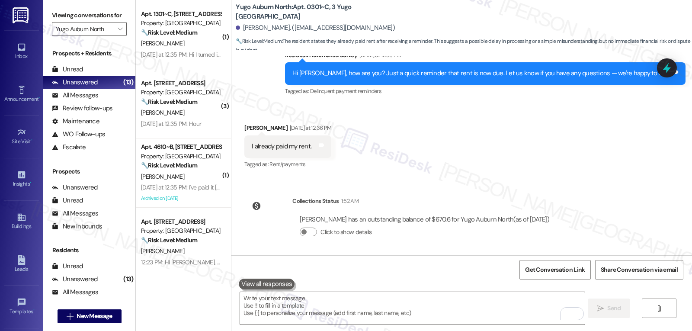
scroll to position [3794, 0]
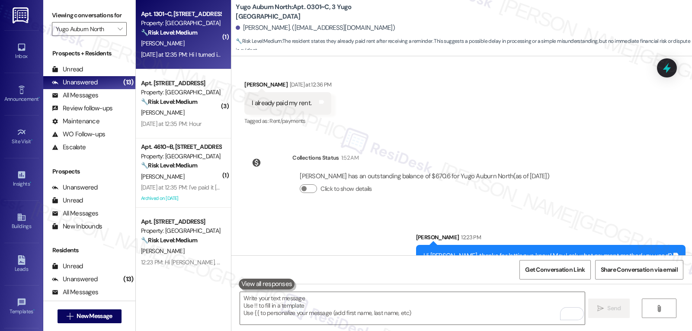
click at [187, 48] on div "A. Hogan" at bounding box center [181, 43] width 82 height 11
type textarea "Fetching suggested responses. Please feel free to read through the conversation…"
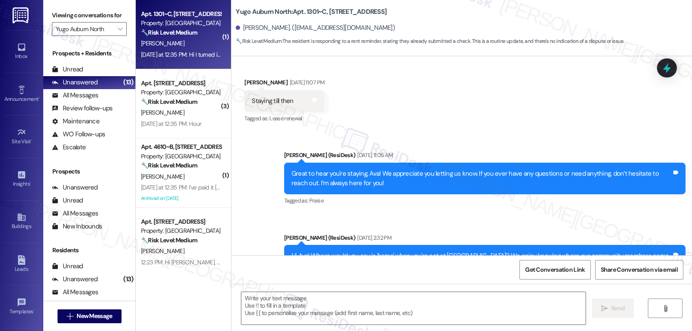
type textarea "Fetching suggested responses. Please feel free to read through the conversation…"
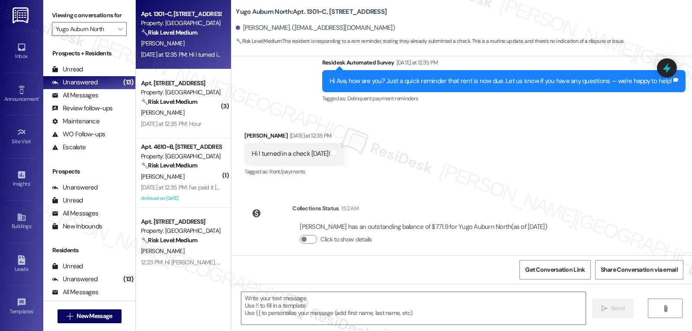
scroll to position [2421, 0]
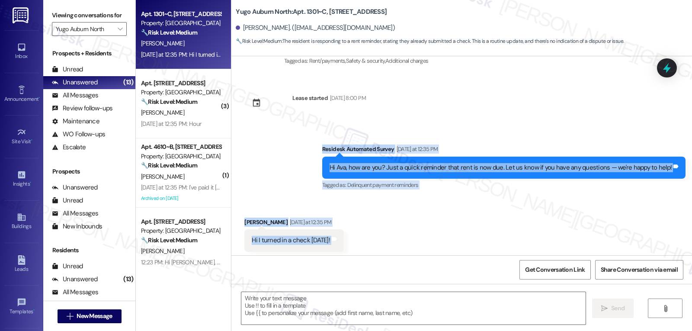
drag, startPoint x: 327, startPoint y: 140, endPoint x: 348, endPoint y: 238, distance: 100.5
click at [348, 238] on div "Survey, sent via SMS Residesk Automated Survey Oct 28, 2024 at 12:27 PM Hi Ava,…" at bounding box center [461, 155] width 461 height 199
copy div "Residesk Automated Survey Yesterday at 12:35 PM Hi Ava, how are you? Just a qui…"
click at [336, 303] on textarea at bounding box center [413, 308] width 344 height 32
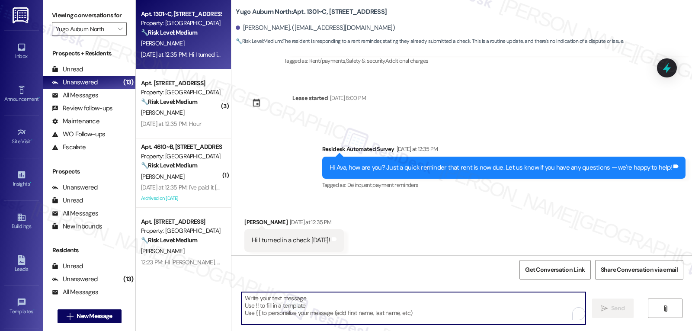
paste textarea "Hi Ava, thank you for letting me know! I’ll make sure your payment is noted wit…"
type textarea "Hi Ava, thank you for letting me know! I’ll make sure your payment is noted wit…"
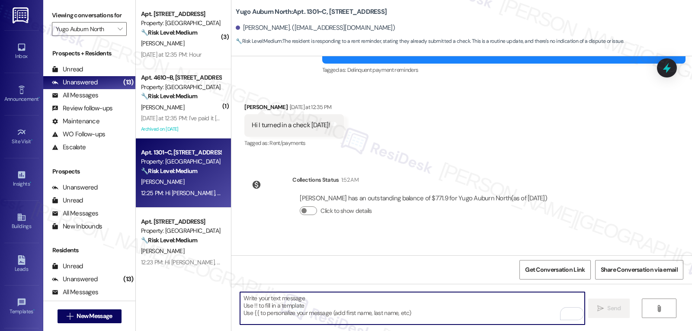
scroll to position [2577, 0]
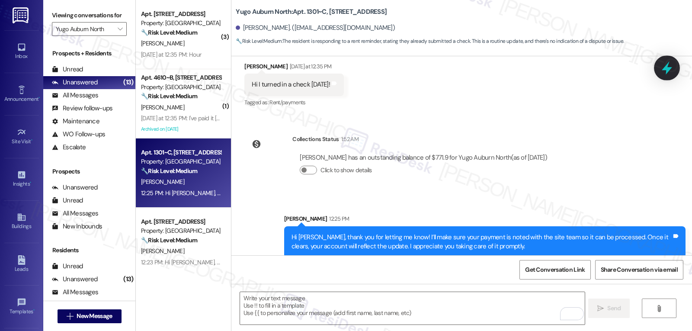
click at [670, 61] on icon at bounding box center [667, 68] width 15 height 15
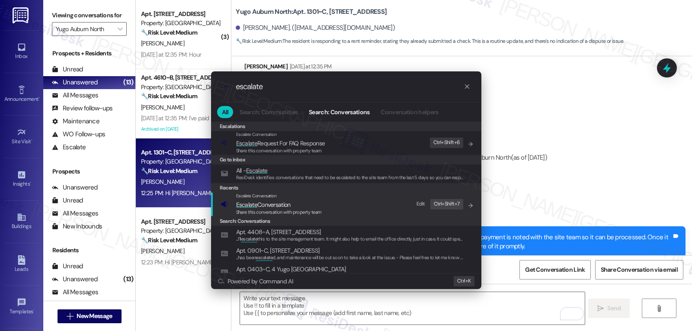
type input "escalate"
click at [266, 212] on span "Share this conversation with property team" at bounding box center [279, 212] width 86 height 6
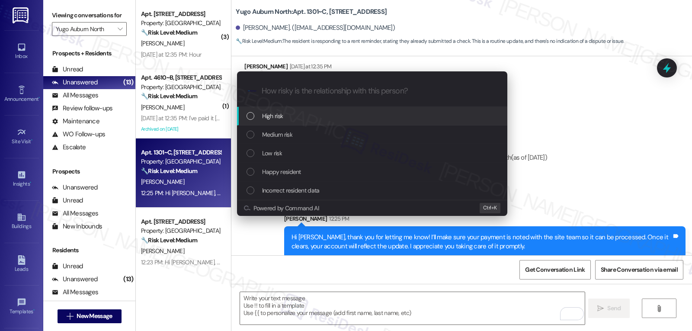
click at [302, 112] on div "High risk" at bounding box center [373, 116] width 253 height 10
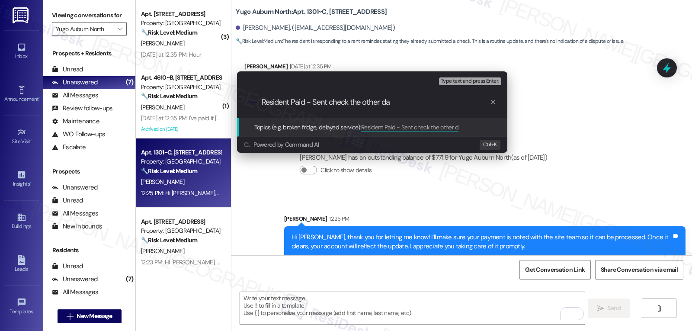
type input "Resident Paid - Sent check the other day"
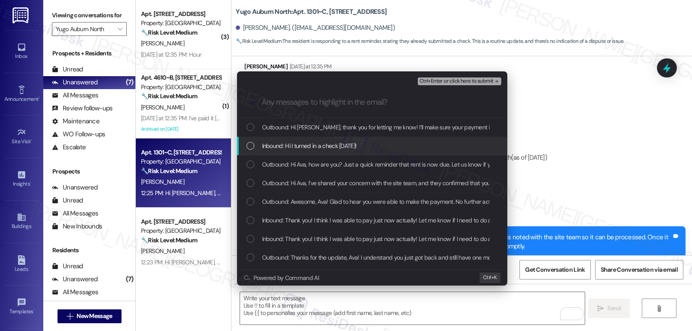
click at [254, 144] on div "Inbound: Hi I turned in a check yesterday!" at bounding box center [373, 146] width 253 height 10
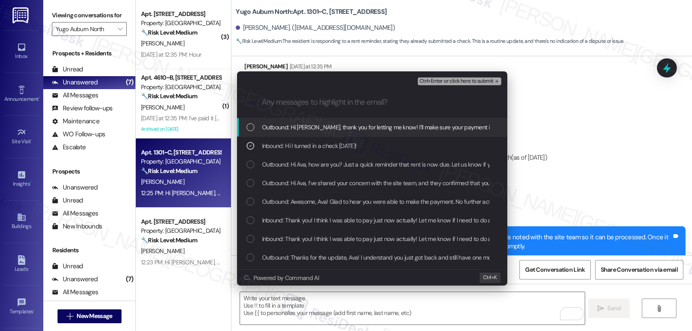
click at [464, 81] on span "Ctrl+Enter or click here to submit" at bounding box center [457, 81] width 74 height 6
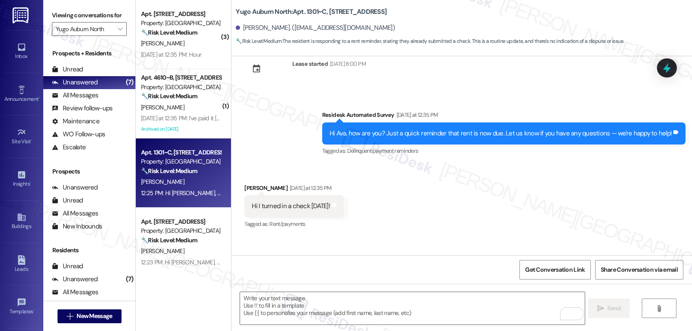
scroll to position [2428, 0]
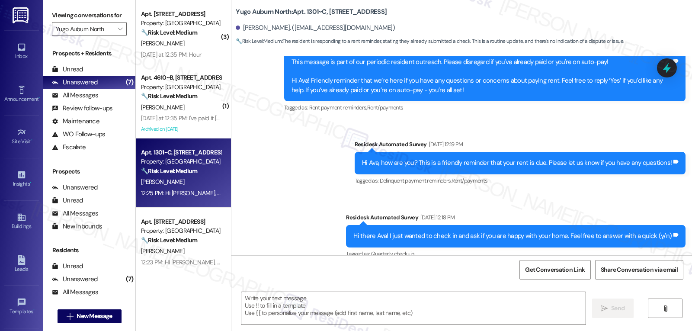
type textarea "Fetching suggested responses. Please feel free to read through the conversation…"
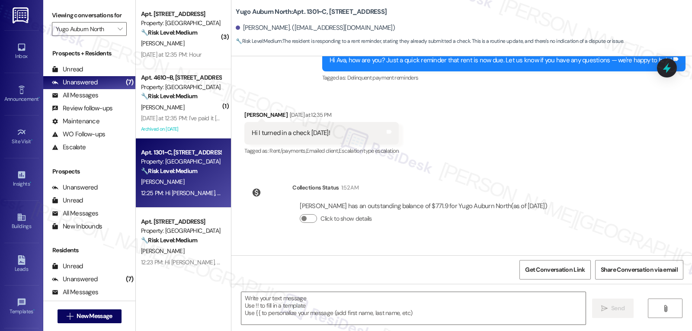
scroll to position [2590, 0]
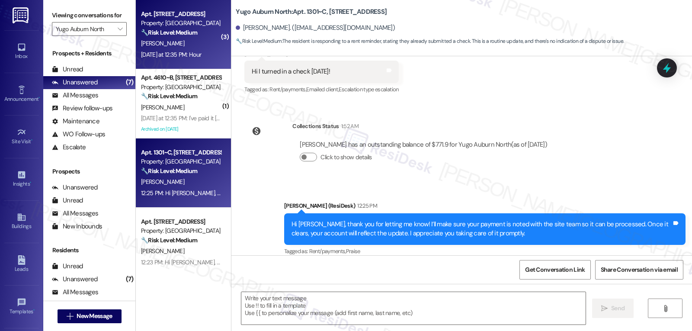
click at [172, 46] on div "C. Wilson" at bounding box center [181, 43] width 82 height 11
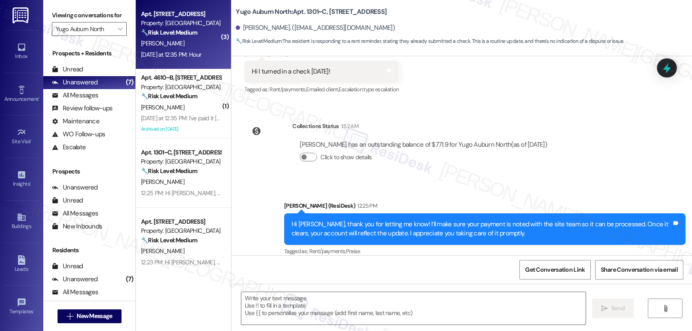
type textarea "Fetching suggested responses. Please feel free to read through the conversation…"
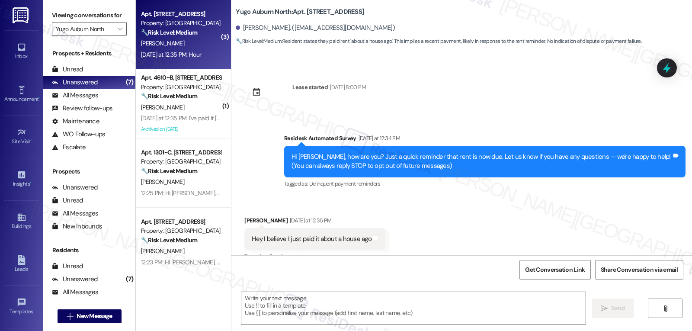
scroll to position [111, 0]
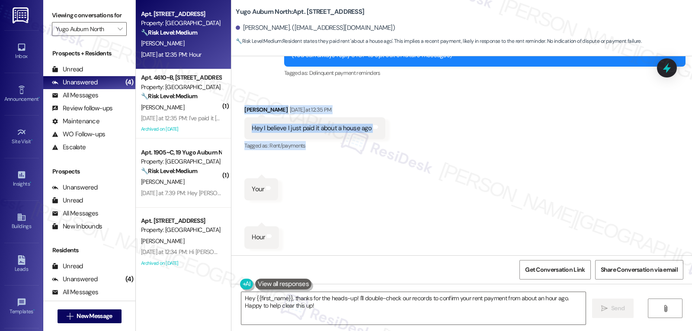
drag, startPoint x: 238, startPoint y: 111, endPoint x: 356, endPoint y: 199, distance: 147.3
click at [356, 199] on div "Received via SMS Cooper Wilson Yesterday at 12:35 PM Hey I believe I just paid …" at bounding box center [461, 171] width 461 height 170
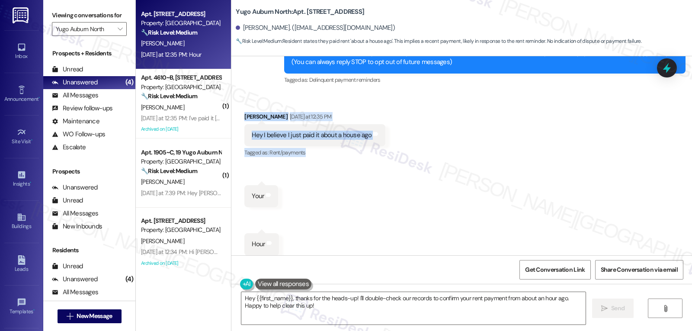
scroll to position [17, 0]
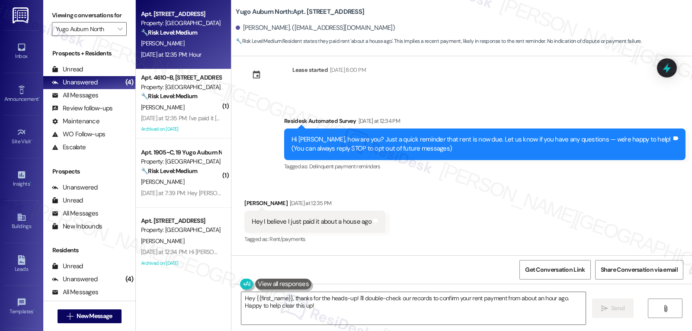
click at [271, 126] on div "Survey, sent via SMS Residesk Automated Survey Yesterday at 12:34 PM Hi Cooper,…" at bounding box center [461, 138] width 461 height 82
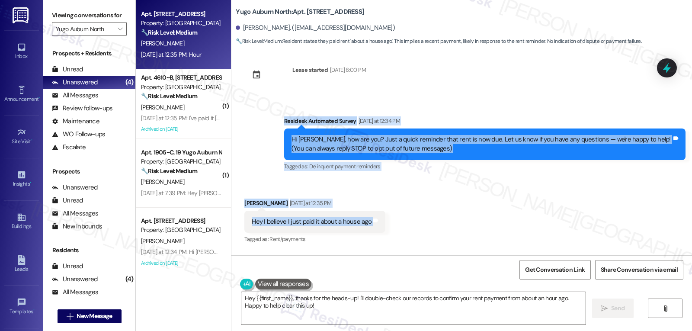
drag, startPoint x: 293, startPoint y: 141, endPoint x: 411, endPoint y: 226, distance: 144.9
click at [411, 226] on div "Lease started Aug 13, 2025 at 8:00 PM Survey, sent via SMS Residesk Automated S…" at bounding box center [461, 155] width 461 height 199
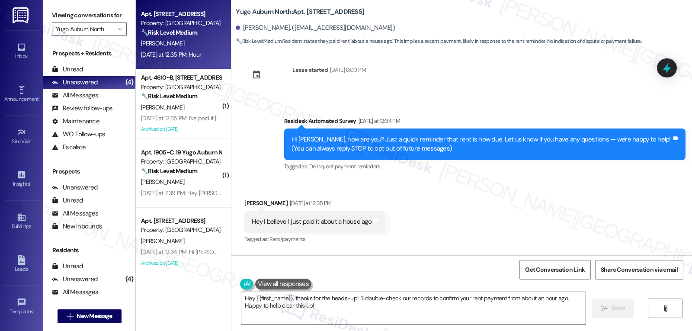
click at [389, 314] on textarea "Hey {{first_name}}, thanks for the heads-up! I'll double-check our records to c…" at bounding box center [413, 308] width 344 height 32
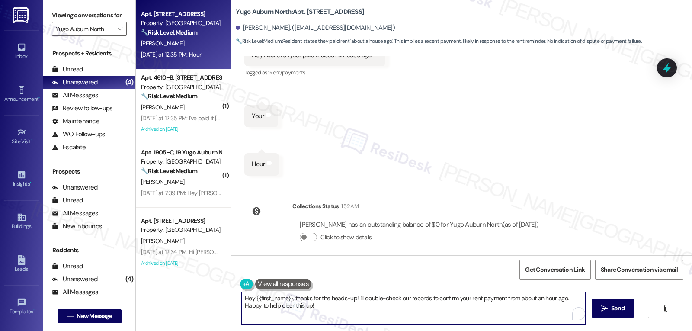
scroll to position [190, 0]
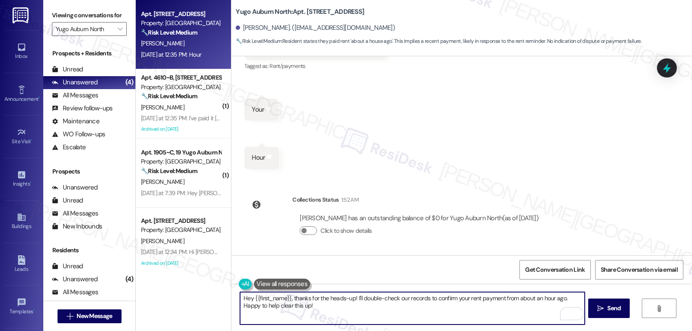
click at [314, 304] on textarea "Hey {{first_name}}, thanks for the heads-up! I'll double-check our records to c…" at bounding box center [412, 308] width 344 height 32
drag, startPoint x: 350, startPoint y: 298, endPoint x: 581, endPoint y: 351, distance: 237.4
click at [581, 330] on html "Inbox Go to Inbox Announcement • Send A Text Announcement Site Visit • Go to Si…" at bounding box center [346, 165] width 692 height 331
click at [353, 298] on textarea "Hey {{first_name}}, thanks for the heads-up! Your account shows $0 balance, you…" at bounding box center [412, 308] width 344 height 32
click at [505, 314] on textarea "Hey {{first_name}}, thanks for the heads-up! I can happily confirm your account…" at bounding box center [412, 308] width 344 height 32
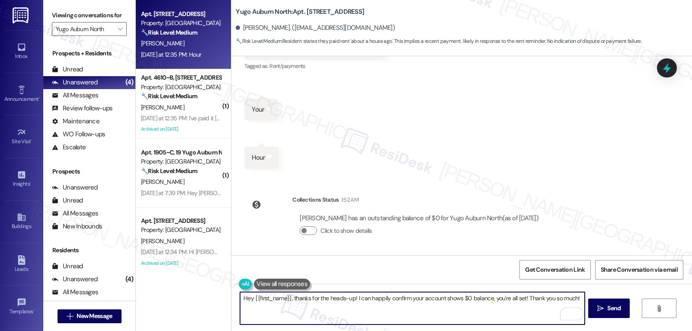
click at [507, 308] on textarea "Hey {{first_name}}, thanks for the heads-up! I can happily confirm your account…" at bounding box center [412, 308] width 344 height 32
type textarea "Hey {{first_name}}, thanks for the heads-up! I can happily confirm your account…"
click at [617, 315] on button " Send" at bounding box center [609, 307] width 42 height 19
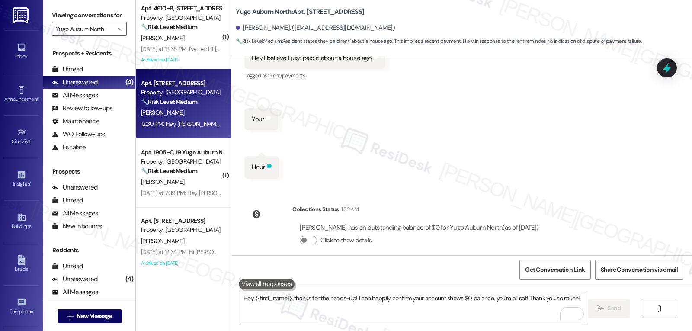
scroll to position [197, 0]
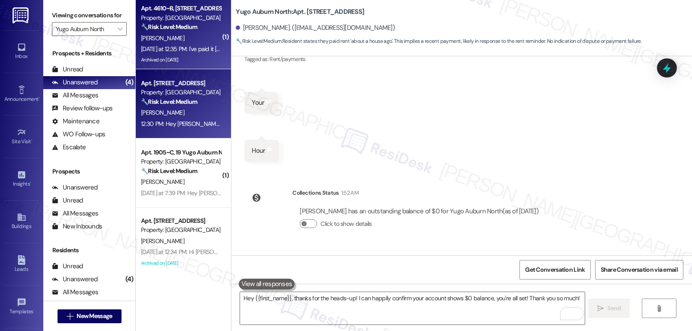
click at [169, 44] on div "[DATE] at 12:35 PM: I've paid it [PERSON_NAME]. Did you not receive it? [DATE] …" at bounding box center [181, 49] width 82 height 11
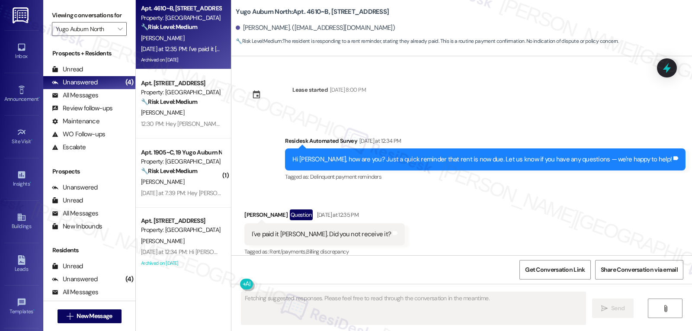
scroll to position [1732, 0]
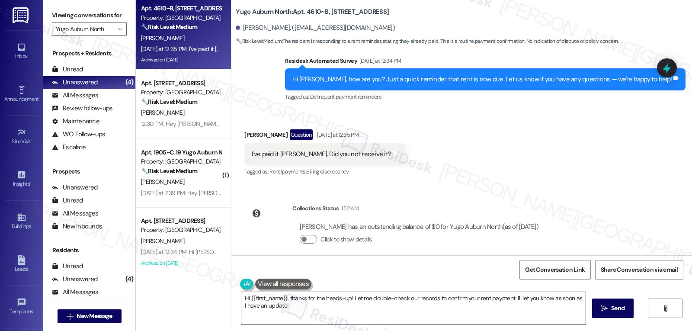
click at [300, 308] on textarea "Hi {{first_name}}, thanks for the heads-up! Let me double-check our records to …" at bounding box center [413, 308] width 344 height 32
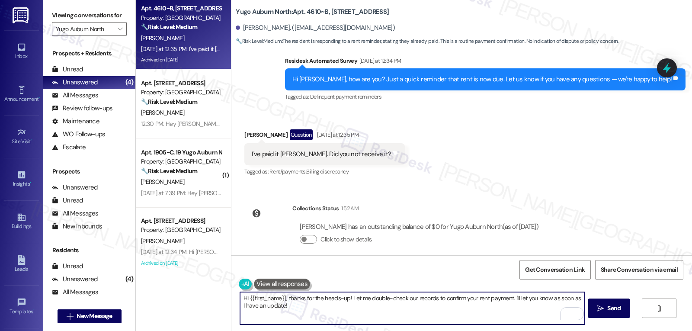
drag, startPoint x: 281, startPoint y: 301, endPoint x: 416, endPoint y: 351, distance: 144.4
click at [416, 330] on html "Inbox Go to Inbox Announcement • Send A Text Announcement Site Visit • Go to Si…" at bounding box center [346, 165] width 692 height 331
click at [438, 312] on textarea "Hi {{first_name}}, I'm happy to confirm your balance is cleared and you're all …" at bounding box center [412, 308] width 344 height 32
type textarea "Hi {{first_name}}, I'm happy to confirm your balance is cleared and you're all …"
click at [613, 309] on span "Send" at bounding box center [613, 308] width 13 height 9
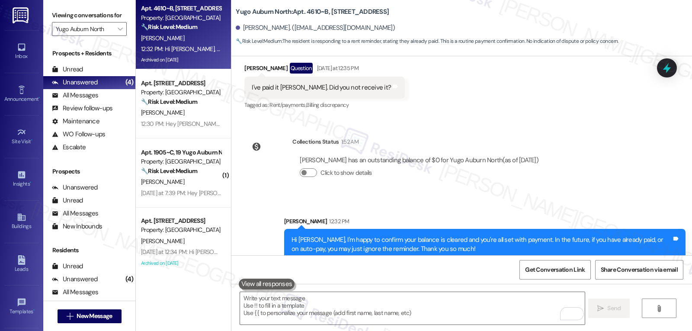
scroll to position [1801, 0]
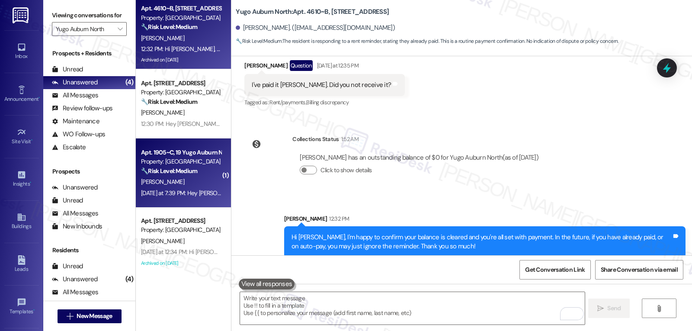
click at [173, 178] on div "[PERSON_NAME]" at bounding box center [181, 181] width 82 height 11
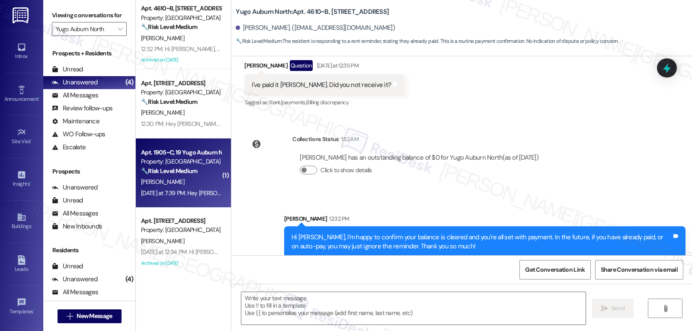
type textarea "Fetching suggested responses. Please feel free to read through the conversation…"
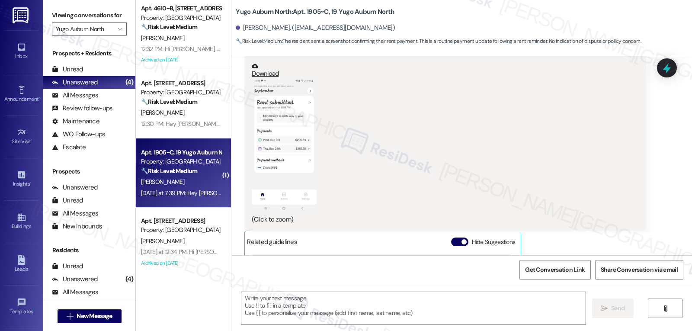
scroll to position [531, 0]
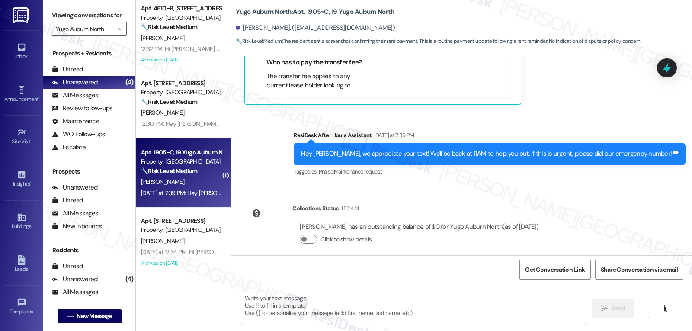
type textarea "Fetching suggested responses. Please feel free to read through the conversation…"
click at [279, 310] on textarea at bounding box center [413, 308] width 344 height 32
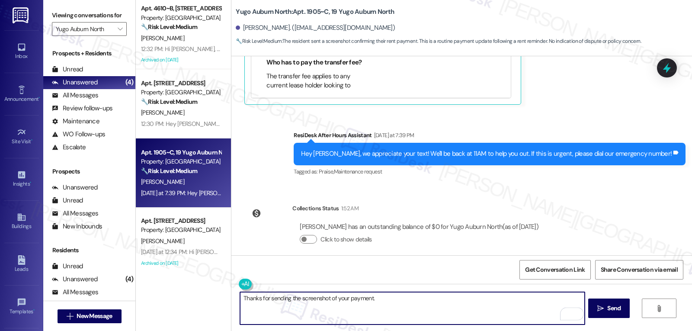
click at [389, 300] on textarea "Thanks for sending the screenshot of your payment." at bounding box center [412, 308] width 344 height 32
type textarea "Thanks for sending the screenshot of your payment. I'm happy to confirm that yo…"
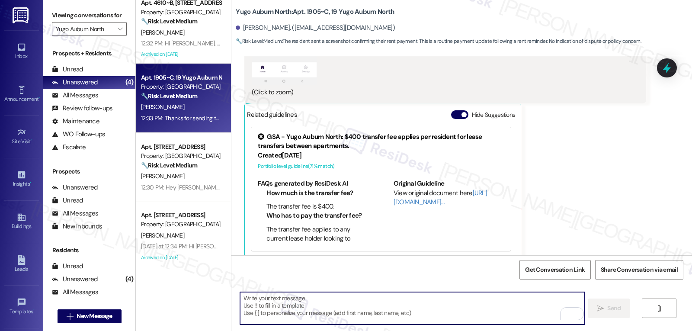
scroll to position [7, 0]
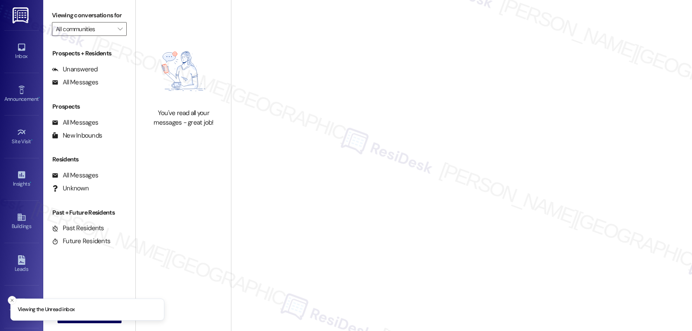
type input "Yugo Auburn North"
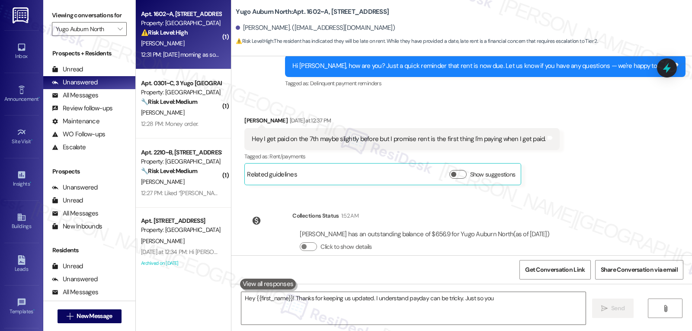
scroll to position [484, 0]
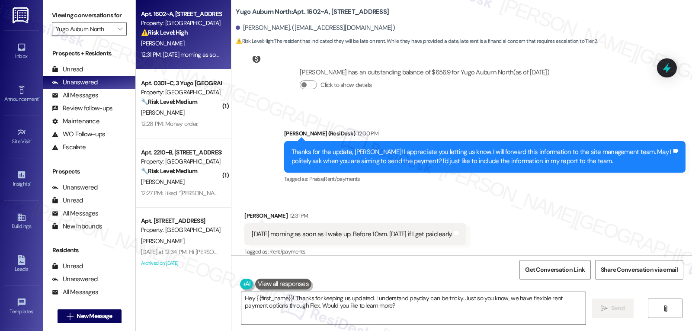
click at [314, 317] on textarea "Hey {{first_name}}! Thanks for keeping us updated. I understand payday can be t…" at bounding box center [413, 308] width 344 height 32
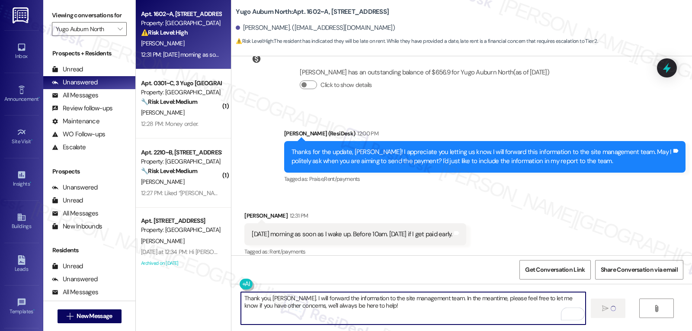
type textarea "Thank you, [PERSON_NAME]. I will forward the information to the site management…"
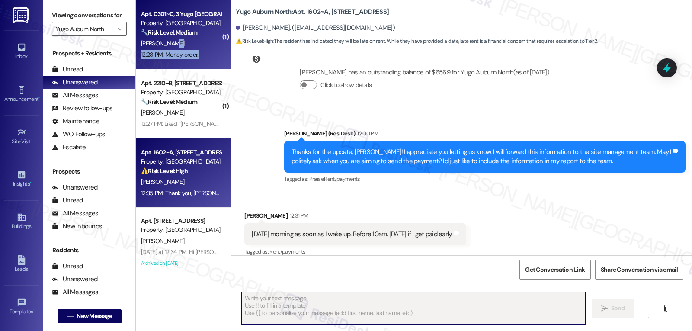
click at [192, 48] on div "Apt. 0301~C, 3 Yugo Auburn North Property: [GEOGRAPHIC_DATA] North 🔧 Risk Level…" at bounding box center [183, 34] width 95 height 69
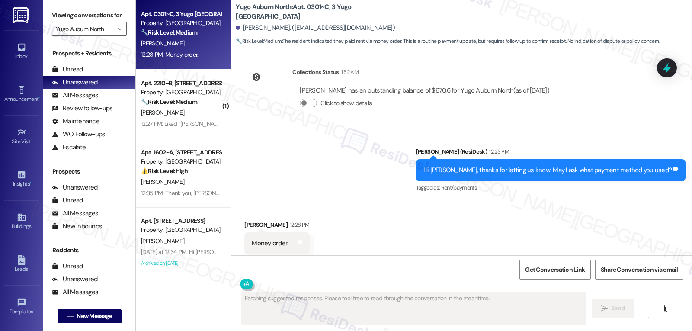
scroll to position [3880, 0]
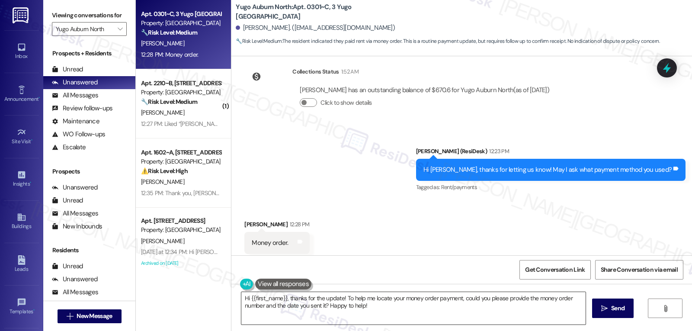
click at [349, 308] on textarea "Hi {{first_name}}, thanks for the update! To help me locate your money order pa…" at bounding box center [413, 308] width 344 height 32
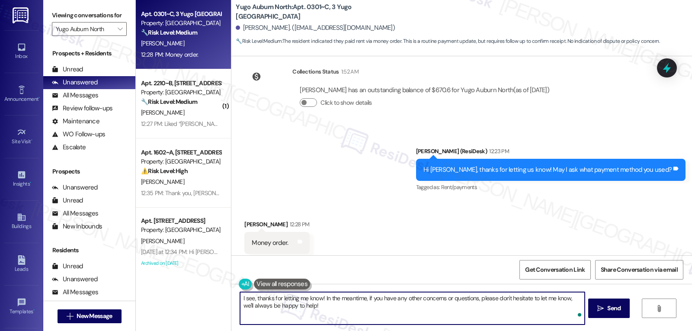
type textarea "I see, thanks for letting me know! In the meantime, if you have any other conce…"
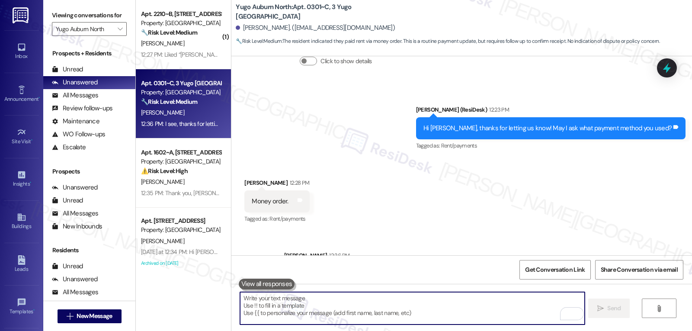
scroll to position [3949, 0]
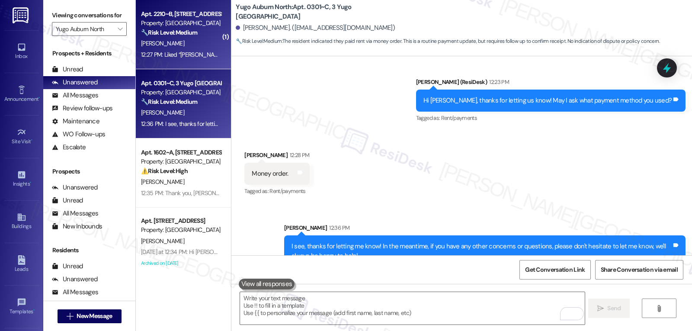
click at [174, 42] on div "[PERSON_NAME]" at bounding box center [181, 43] width 82 height 11
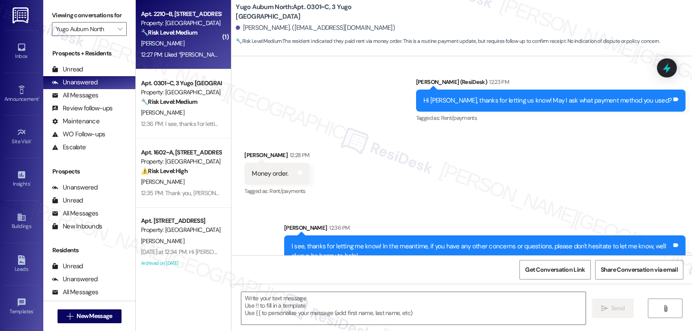
type textarea "Fetching suggested responses. Please feel free to read through the conversation…"
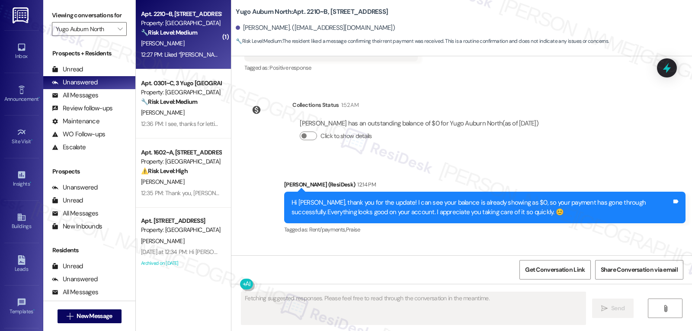
scroll to position [3095, 0]
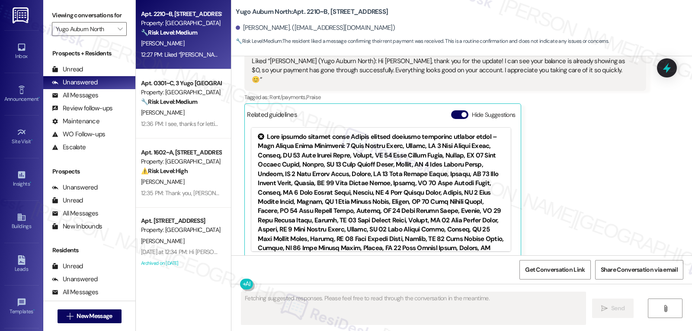
click at [456, 110] on div "Hide Suggestions" at bounding box center [485, 114] width 68 height 9
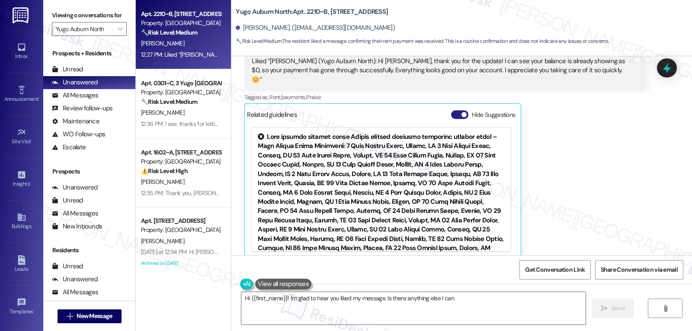
click at [451, 110] on button "Hide Suggestions" at bounding box center [459, 114] width 17 height 9
type textarea "Hi {{first_name}}! I'm glad to hear you liked my message. Is there anything els…"
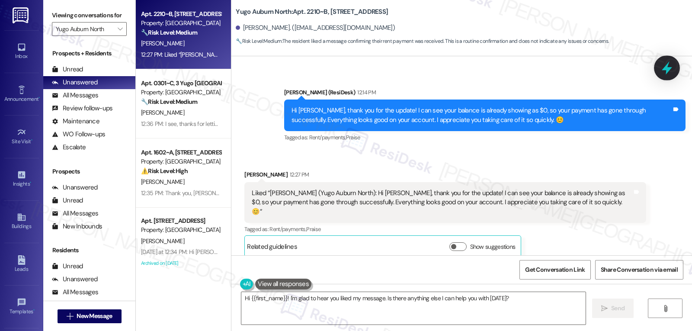
click at [669, 65] on icon at bounding box center [667, 68] width 15 height 15
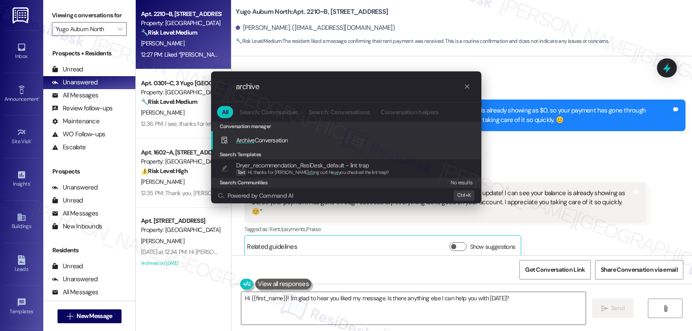
type input "archive"
click at [265, 144] on span "Archive Conversation" at bounding box center [262, 140] width 52 height 10
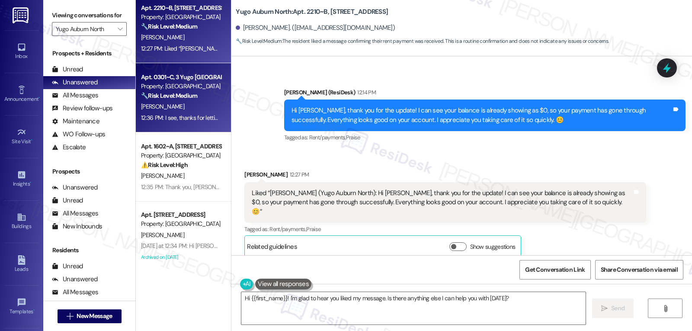
scroll to position [7, 0]
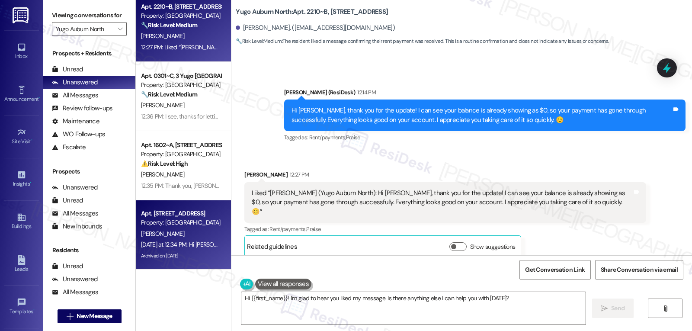
click at [206, 235] on div "[PERSON_NAME]" at bounding box center [181, 233] width 82 height 11
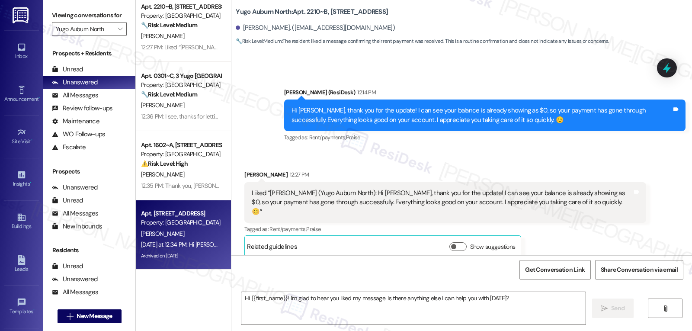
type textarea "Fetching suggested responses. Please feel free to read through the conversation…"
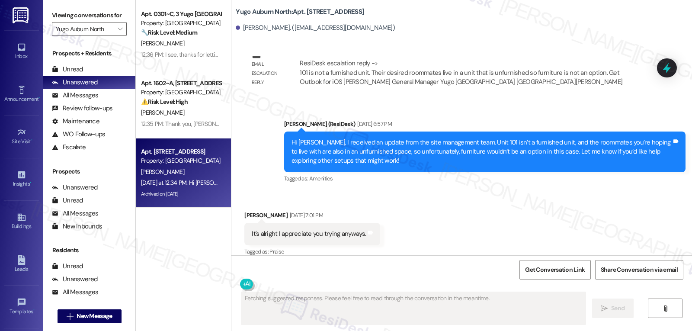
scroll to position [0, 0]
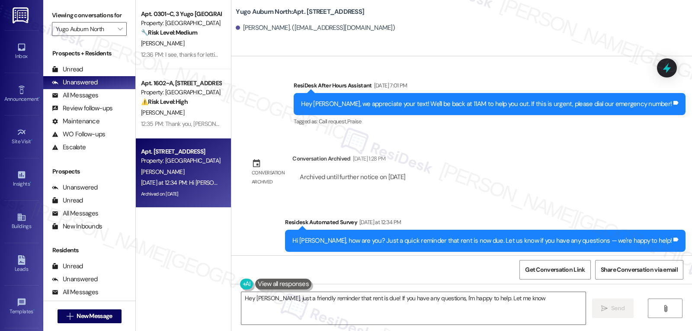
type textarea "Hey [PERSON_NAME], just a friendly reminder that rent is due! If you have any q…"
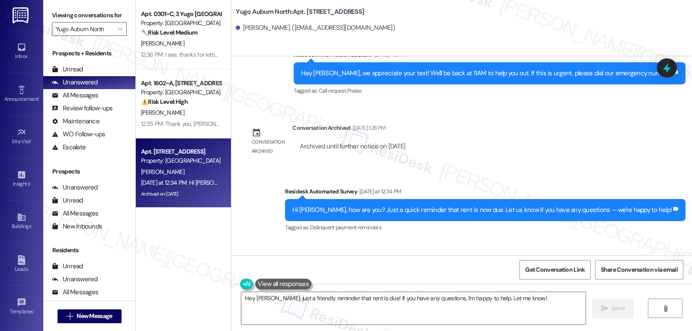
scroll to position [1899, 0]
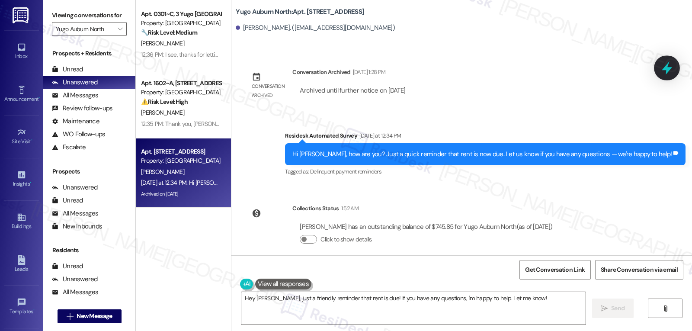
click at [668, 74] on icon at bounding box center [667, 68] width 15 height 15
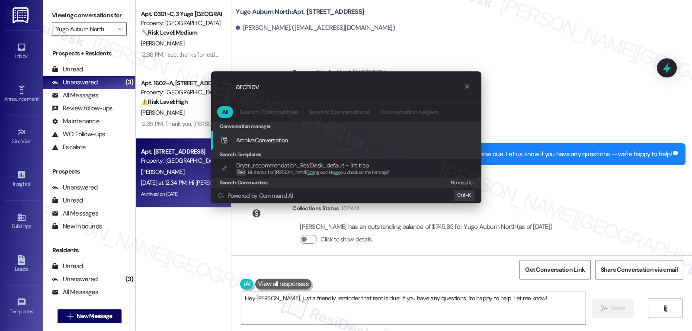
type input "archiev"
click at [301, 142] on div "Archive Conversation Add shortcut" at bounding box center [347, 140] width 253 height 10
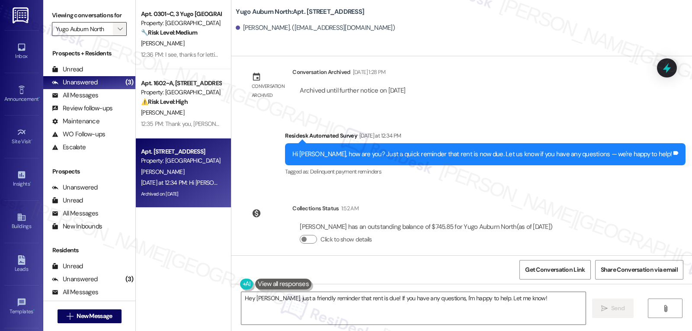
click at [119, 36] on button "" at bounding box center [120, 29] width 14 height 14
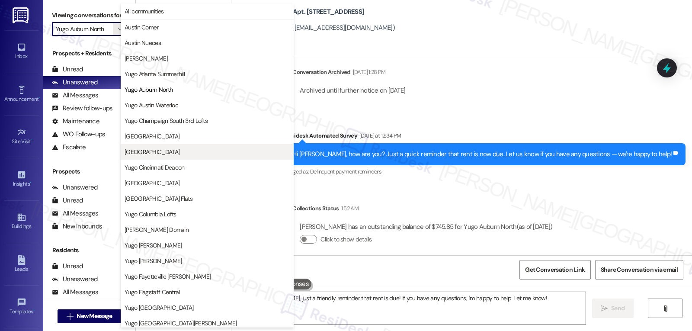
click at [173, 151] on span "[GEOGRAPHIC_DATA]" at bounding box center [152, 152] width 55 height 9
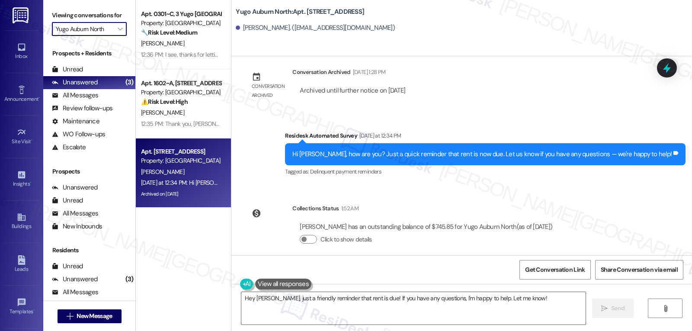
type input "[GEOGRAPHIC_DATA]"
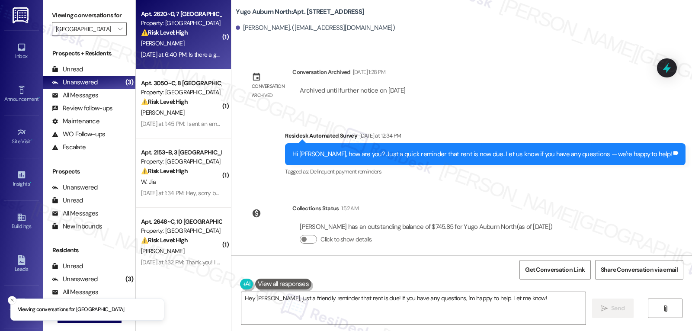
click at [190, 56] on div "[DATE] at 6:40 PM: Is there a grace period? [DATE] at 6:40 PM: Is there a grace…" at bounding box center [194, 55] width 107 height 8
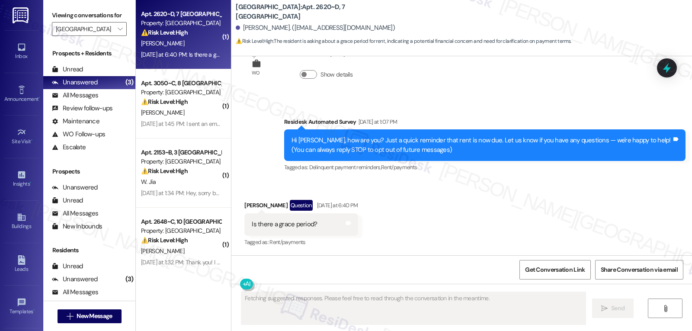
scroll to position [33, 0]
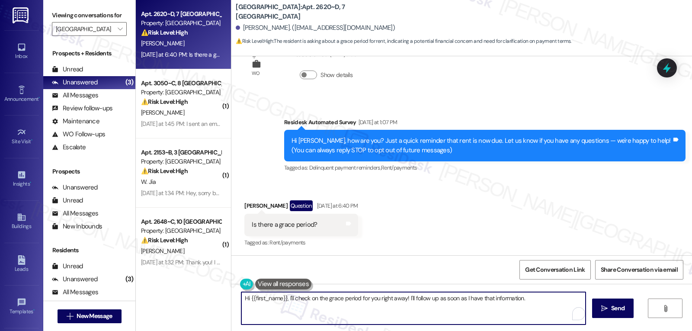
drag, startPoint x: 283, startPoint y: 298, endPoint x: 680, endPoint y: 294, distance: 397.1
click at [654, 290] on div "Hi {{first_name}}, I'll check on the grace period for you right away! I'll foll…" at bounding box center [461, 316] width 461 height 65
click at [567, 297] on textarea "Hi {{first_name}}, thanks for checking in! Rent is due on the 1st and a late fe…" at bounding box center [412, 308] width 344 height 32
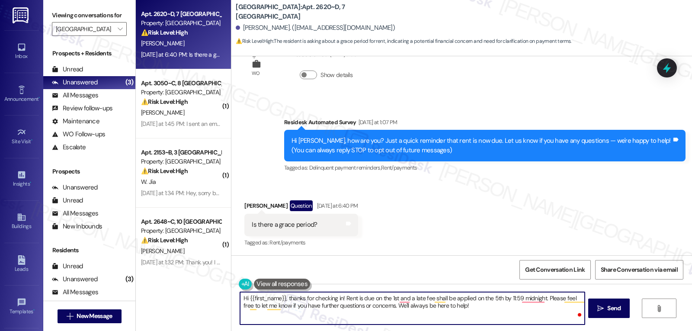
type textarea "Hi {{first_name}}, thanks for checking in! Rent is due on the 1st and a late fe…"
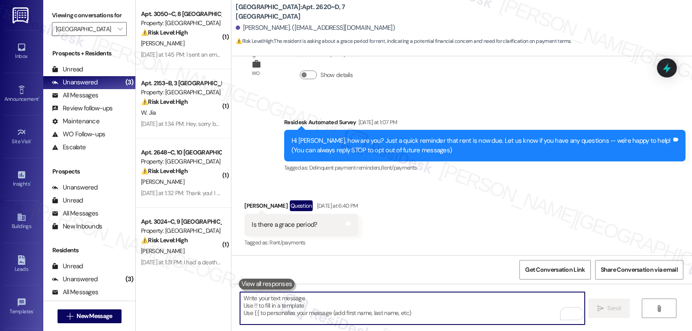
scroll to position [183, 0]
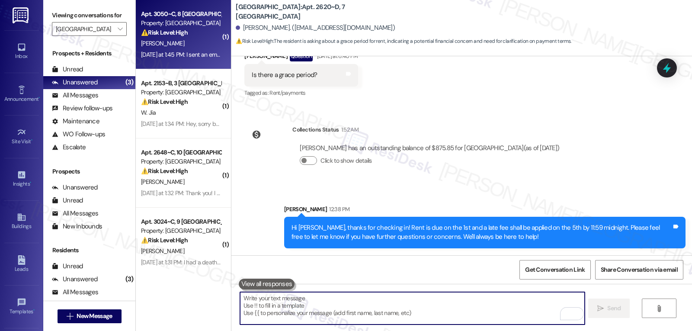
click at [203, 55] on div "[DATE] at 1:45 PM: I sent an email relating to my next rent payment did you rec…" at bounding box center [250, 55] width 219 height 8
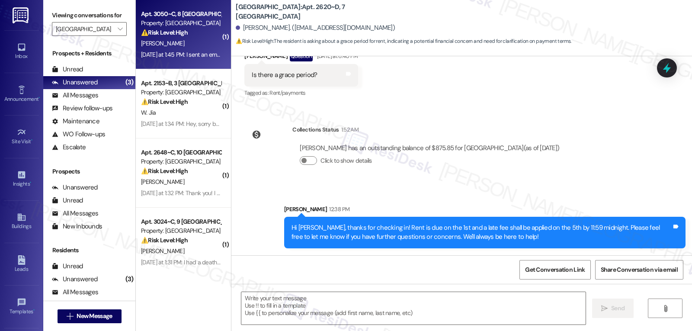
type textarea "Fetching suggested responses. Please feel free to read through the conversation…"
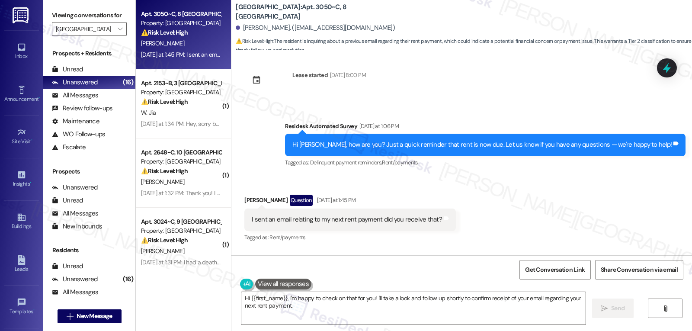
scroll to position [931, 0]
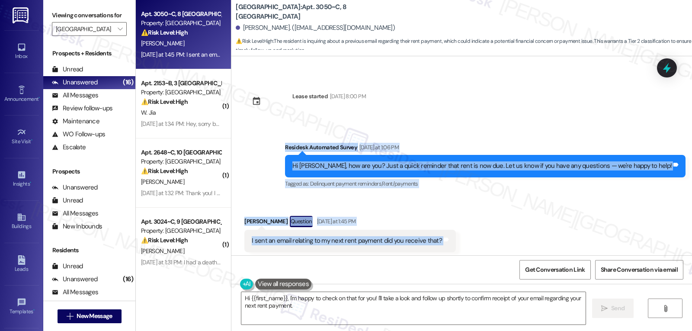
drag, startPoint x: 315, startPoint y: 135, endPoint x: 455, endPoint y: 228, distance: 168.1
click at [455, 228] on div "Survey, sent via SMS Residesk Automated Survey [DATE] 12:18 PM Hi [PERSON_NAME]…" at bounding box center [461, 155] width 461 height 199
copy div "Residesk Automated Survey [DATE] at 1:06 PM Hi [PERSON_NAME], how are you? Just…"
click at [504, 308] on textarea "Hi {{first_name}}, I'm happy to check on that for you! I'll take a look and fol…" at bounding box center [413, 308] width 344 height 32
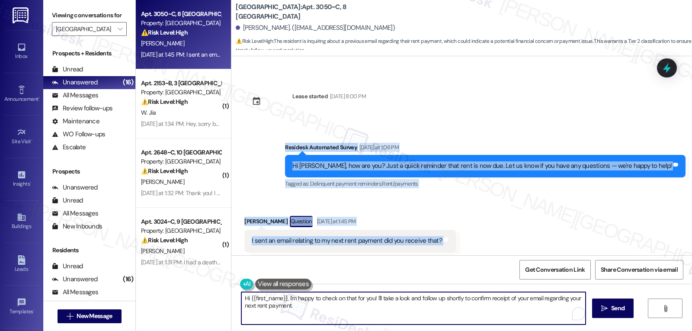
paste textarea "[PERSON_NAME]! Thanks for checking in. I don’t have access to email, but I’d be…"
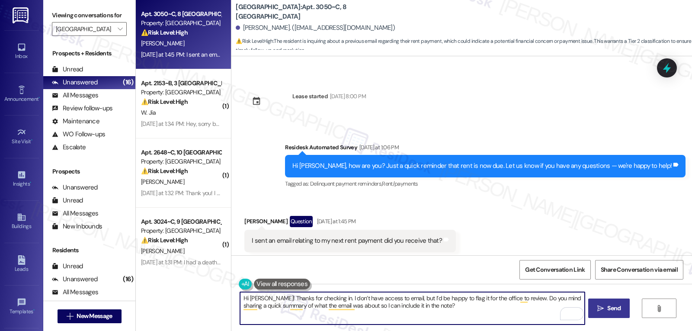
type textarea "Hi [PERSON_NAME]! Thanks for checking in. I don’t have access to email, but I’d…"
click at [614, 311] on span "Send" at bounding box center [613, 308] width 13 height 9
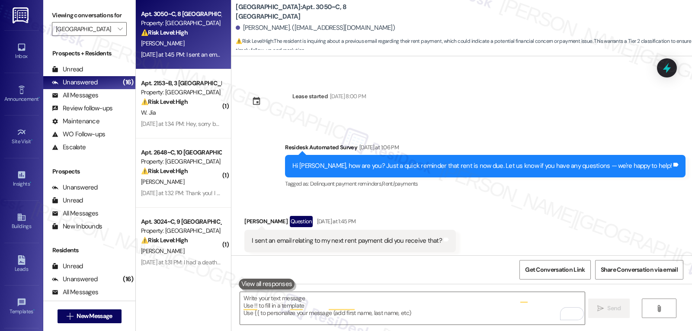
scroll to position [938, 0]
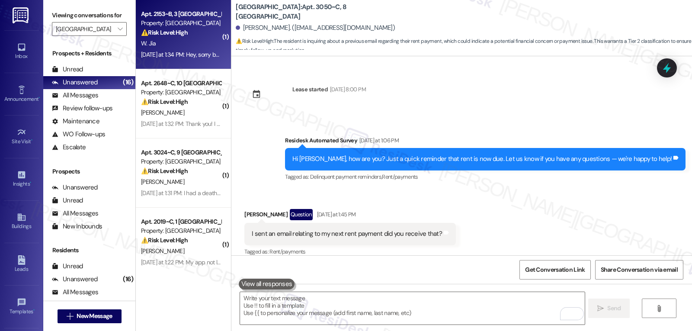
click at [176, 36] on strong "⚠️ Risk Level: High" at bounding box center [164, 33] width 47 height 8
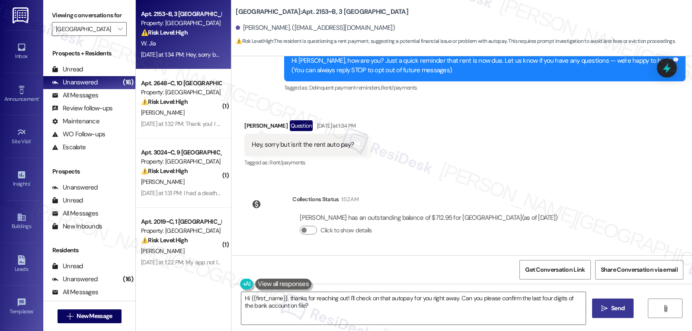
scroll to position [26, 0]
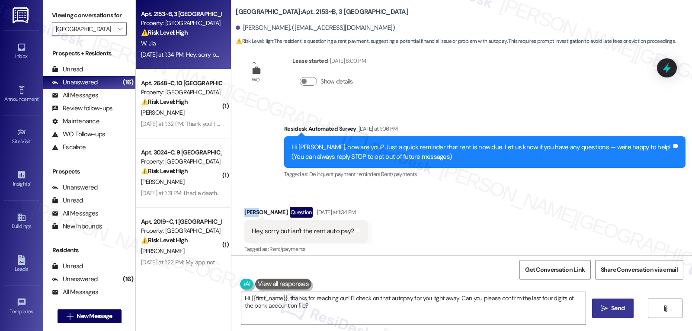
drag, startPoint x: 234, startPoint y: 213, endPoint x: 255, endPoint y: 213, distance: 20.8
click at [255, 213] on div "Received via SMS [PERSON_NAME] Question [DATE] at 1:34 PM Hey, sorry but isn't …" at bounding box center [306, 231] width 136 height 62
copy div "Wenbo"
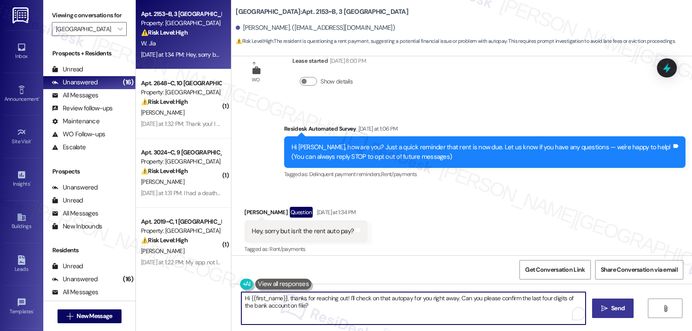
drag, startPoint x: 347, startPoint y: 301, endPoint x: 567, endPoint y: 351, distance: 225.1
click at [567, 330] on html "Inbox Go to Inbox Announcement • Send A Text Announcement Site Visit • Go to Si…" at bounding box center [346, 165] width 692 height 331
type textarea "Hi {{first_name}}, thanks for reaching out! In the future, if you have already …"
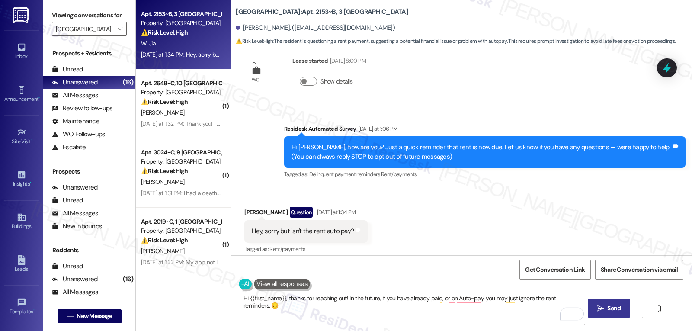
drag, startPoint x: 617, startPoint y: 308, endPoint x: 619, endPoint y: 312, distance: 4.7
click at [618, 312] on span "Send" at bounding box center [613, 308] width 13 height 9
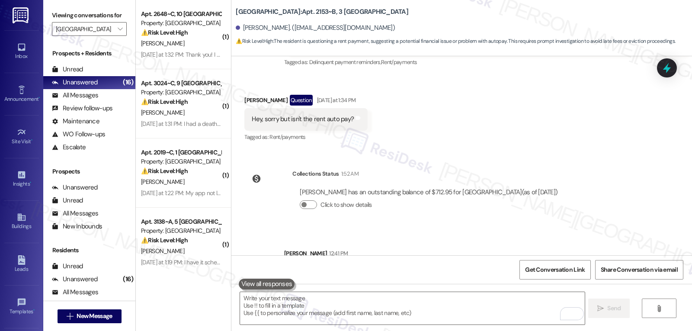
scroll to position [173, 0]
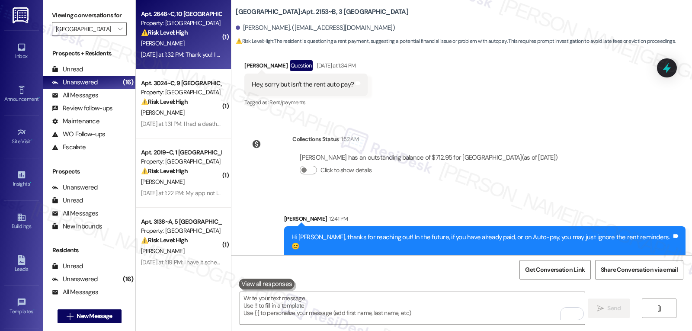
click at [178, 47] on div "[PERSON_NAME]" at bounding box center [181, 43] width 82 height 11
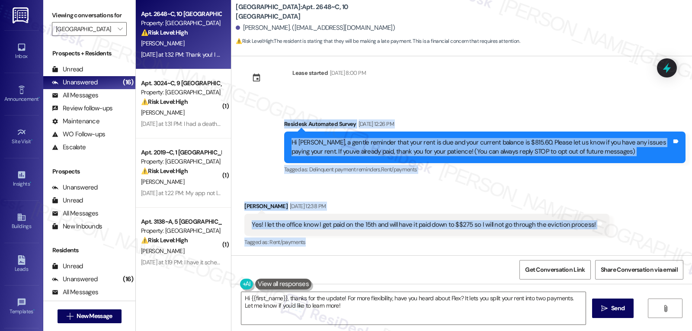
scroll to position [27, 0]
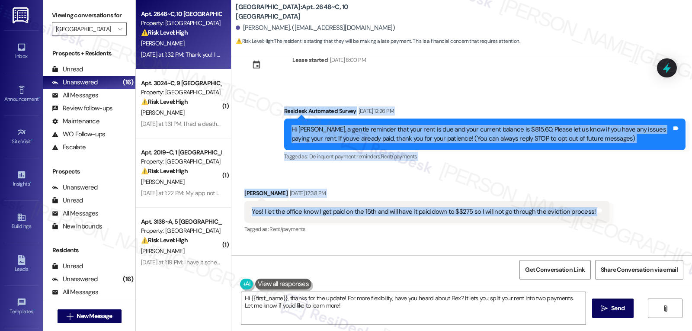
drag, startPoint x: 274, startPoint y: 127, endPoint x: 631, endPoint y: 220, distance: 369.2
click at [631, 220] on div "Lease started [DATE] 8:00 PM Survey, sent via SMS Residesk Automated Survey [DA…" at bounding box center [461, 155] width 461 height 199
copy div "Residesk Automated Survey [DATE] 12:26 PM Hi [PERSON_NAME], a gentle reminder t…"
click at [394, 308] on textarea "Hi {{first_name}}, thanks for the update! For more flexibility, have you heard …" at bounding box center [413, 308] width 344 height 32
paste textarea "Thanks for the update, [PERSON_NAME]! I’ll make a note that you plan to pay dow…"
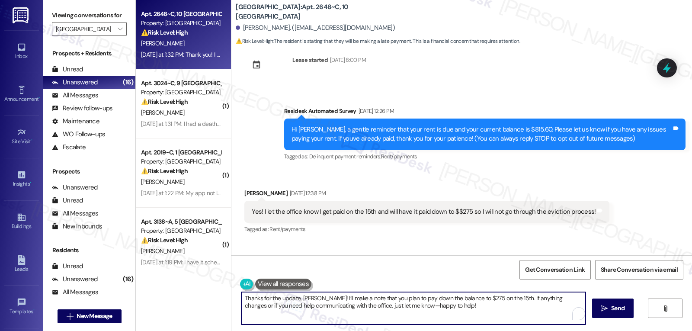
drag, startPoint x: 373, startPoint y: 308, endPoint x: 379, endPoint y: 311, distance: 7.2
click at [372, 308] on textarea "Thanks for the update, [PERSON_NAME]! I’ll make a note that you plan to pay dow…" at bounding box center [413, 308] width 344 height 32
click at [434, 314] on textarea "Thanks for the update, [PERSON_NAME]! I’ll make a note that you plan to pay dow…" at bounding box center [412, 308] width 344 height 32
type textarea "Thanks for the update, [PERSON_NAME]! I’ll make a note that you plan to pay dow…"
click at [603, 315] on button " Send" at bounding box center [609, 307] width 42 height 19
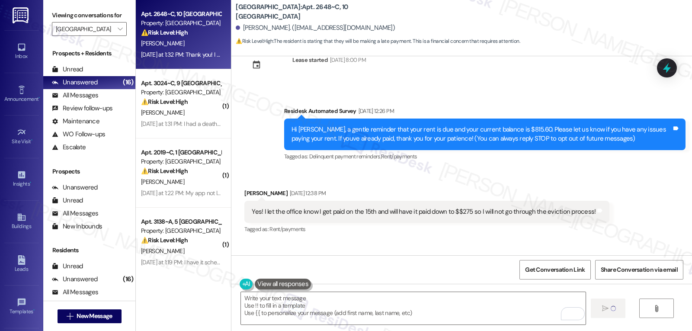
scroll to position [14, 0]
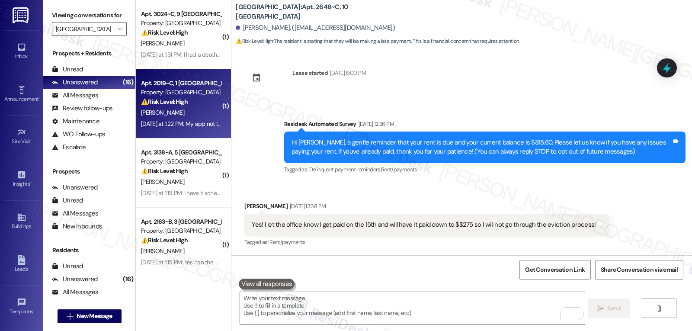
click at [176, 92] on div "Property: [GEOGRAPHIC_DATA]" at bounding box center [181, 92] width 80 height 9
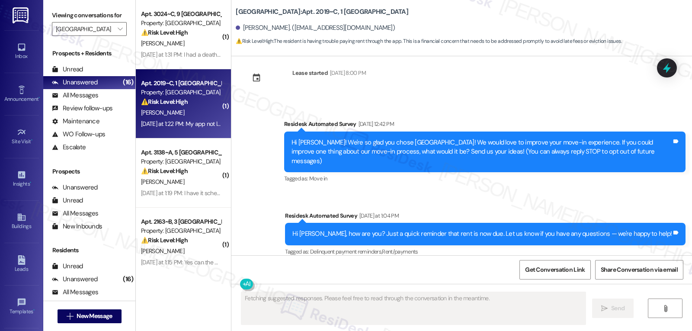
scroll to position [167, 0]
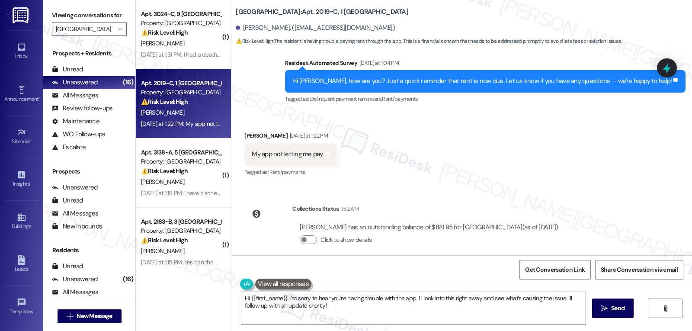
click at [244, 131] on div "[PERSON_NAME] [DATE] at 1:22 PM" at bounding box center [290, 137] width 92 height 12
copy div "[PERSON_NAME]"
click at [349, 317] on textarea "Hi {{first_name}}, I'm sorry to hear you're having trouble with the app. I'll l…" at bounding box center [413, 308] width 344 height 32
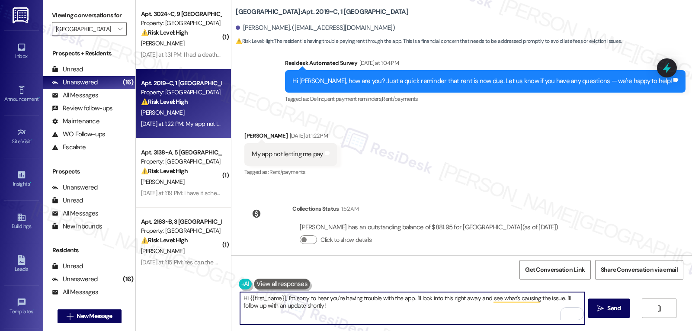
drag, startPoint x: 411, startPoint y: 298, endPoint x: 668, endPoint y: 351, distance: 262.9
click at [668, 330] on html "Inbox Go to Inbox Announcement • Send A Text Announcement Site Visit • Go to Si…" at bounding box center [346, 165] width 692 height 331
type textarea "Hi {{first_name}}, I'm sorry to hear you're having trouble with the app. May I …"
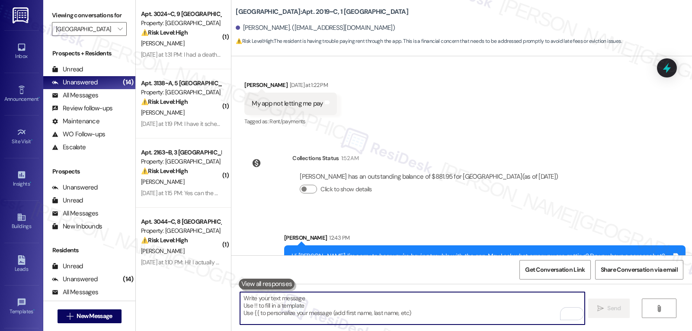
scroll to position [237, 0]
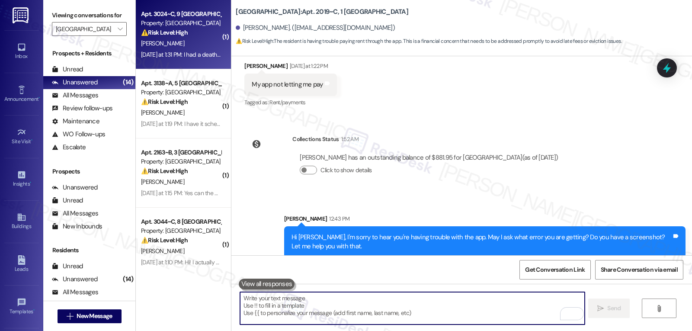
click at [160, 35] on strong "⚠️ Risk Level: High" at bounding box center [164, 33] width 47 height 8
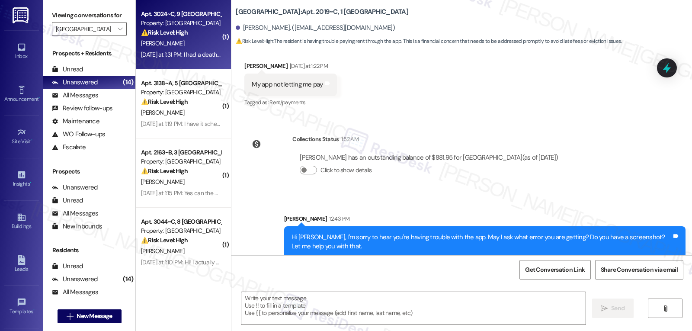
type textarea "Fetching suggested responses. Please feel free to read through the conversation…"
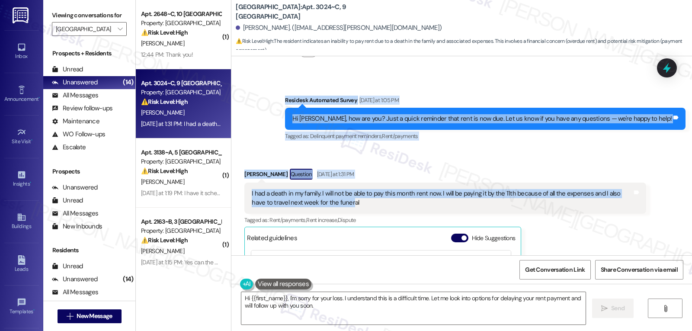
scroll to position [3160, 0]
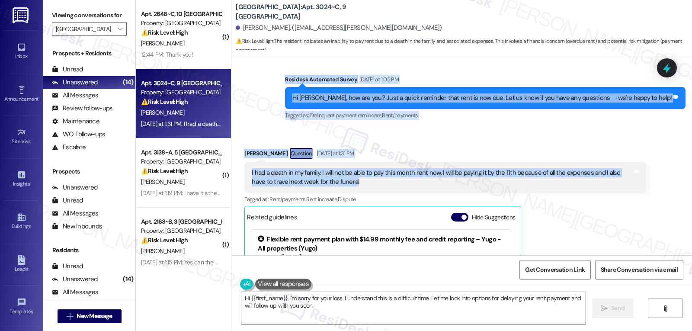
drag, startPoint x: 306, startPoint y: 149, endPoint x: 500, endPoint y: 167, distance: 194.2
click at [500, 167] on div "Review [PERSON_NAME] [DATE] 7:29 PM Prior to moving in. I informed that I am al…" at bounding box center [461, 155] width 461 height 199
copy div "Residesk Automated Survey [DATE] at 1:05 PM Hi [PERSON_NAME], how are you? Just…"
click at [357, 311] on textarea "Hi {{first_name}}, I'm sorry for your loss. I understand this is a difficult ti…" at bounding box center [413, 308] width 344 height 32
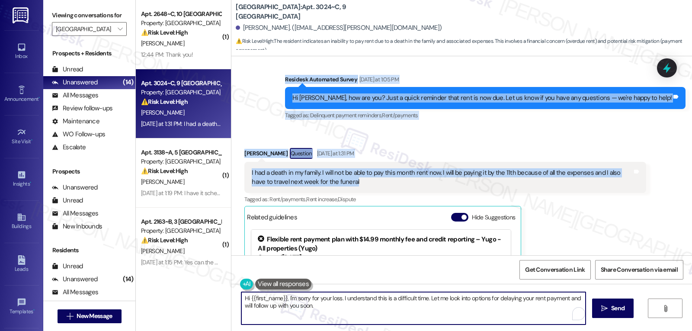
paste textarea "[PERSON_NAME], I’m so sorry for your loss. Please accept my heartfelt condolenc…"
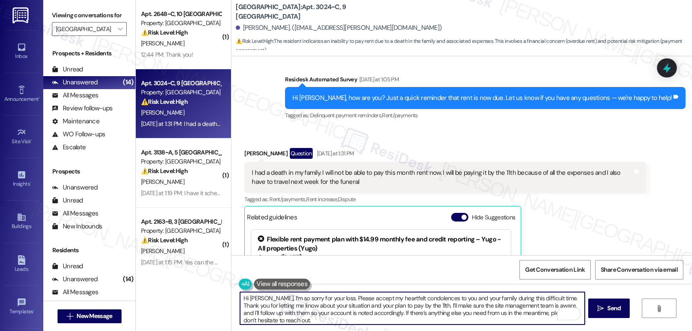
type textarea "Hi [PERSON_NAME], I’m so sorry for your loss. Please accept my heartfelt condol…"
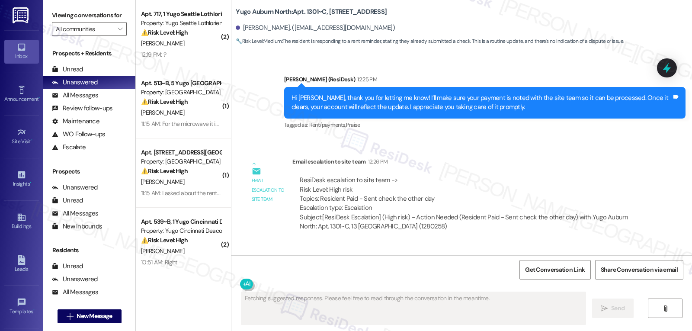
scroll to position [2775, 0]
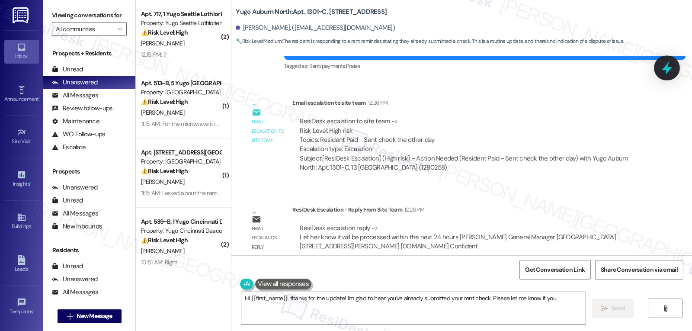
click at [622, 69] on icon at bounding box center [667, 68] width 15 height 15
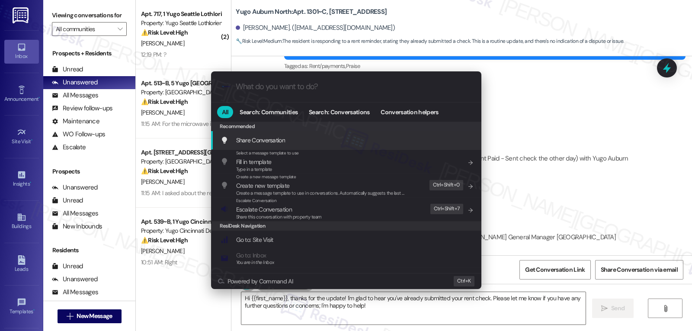
click at [379, 306] on div ".cls-1{fill:#0a055f;}.cls-2{fill:#0cc4c4;} resideskLogoBlueOrange All Search: C…" at bounding box center [346, 165] width 692 height 331
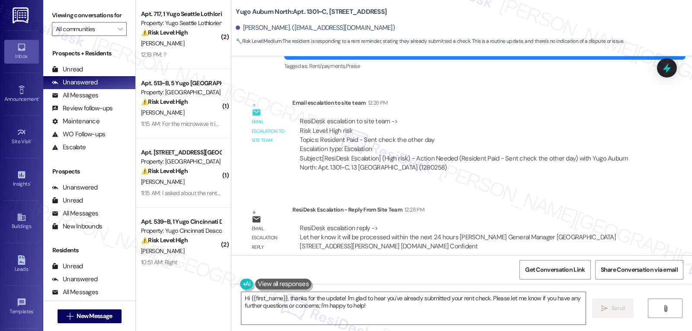
drag, startPoint x: 284, startPoint y: 297, endPoint x: 692, endPoint y: 351, distance: 411.5
click at [622, 330] on html "Inbox Go to Inbox Announcement • Send A Text Announcement Site Visit • Go to Si…" at bounding box center [346, 165] width 692 height 331
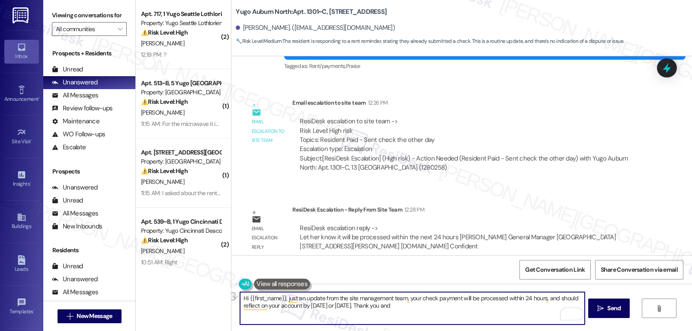
drag, startPoint x: 330, startPoint y: 306, endPoint x: 356, endPoint y: 307, distance: 25.5
click at [356, 307] on textarea "Hi {{first_name}}, just an update from the site management team, your check pay…" at bounding box center [412, 308] width 344 height 32
type textarea "Hi {{first_name}}, just an update from the site management team, your check pay…"
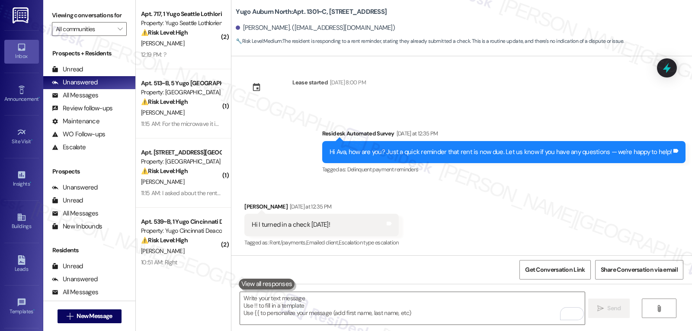
scroll to position [2428, 0]
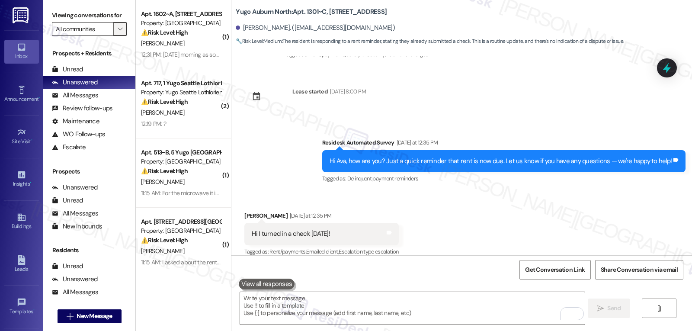
click at [113, 36] on button "" at bounding box center [120, 29] width 14 height 14
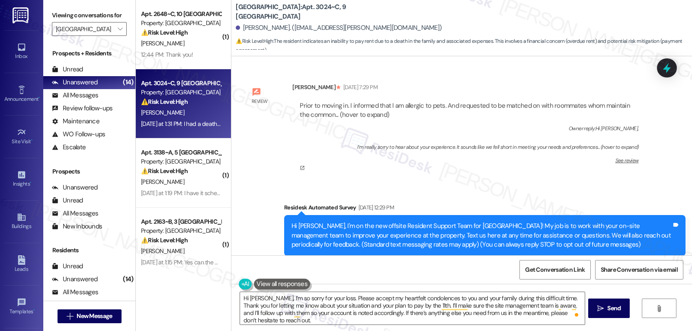
scroll to position [3160, 0]
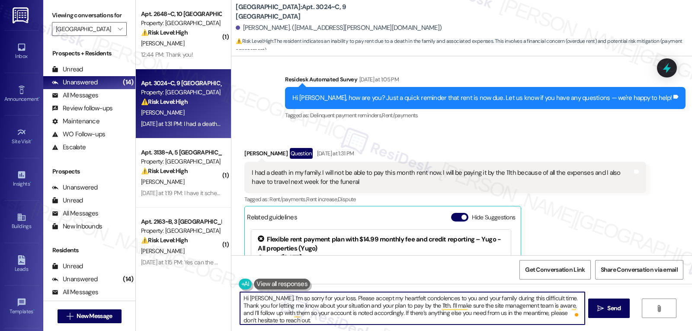
click at [365, 311] on textarea "Hi [PERSON_NAME], I’m so sorry for your loss. Please accept my heartfelt condol…" at bounding box center [412, 308] width 344 height 32
paste textarea "I’m so sorry for your loss, Abrahanmy. Thank you for letting us know during suc…"
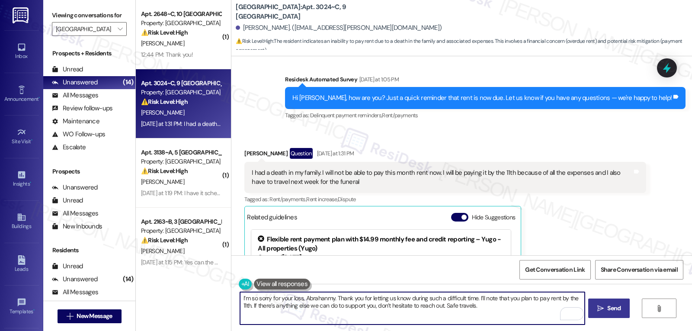
type textarea "I’m so sorry for your loss, Abrahanmy. Thank you for letting us know during suc…"
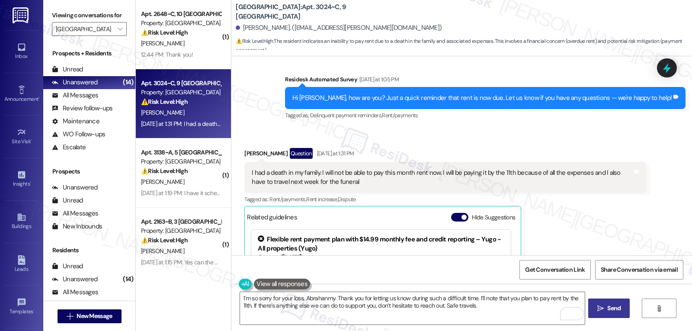
click at [596, 302] on button " Send" at bounding box center [609, 307] width 42 height 19
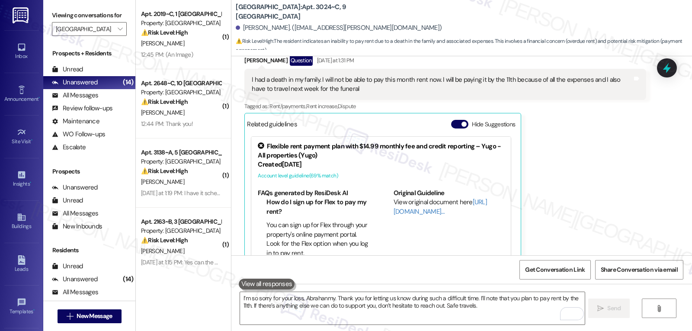
scroll to position [3403, 0]
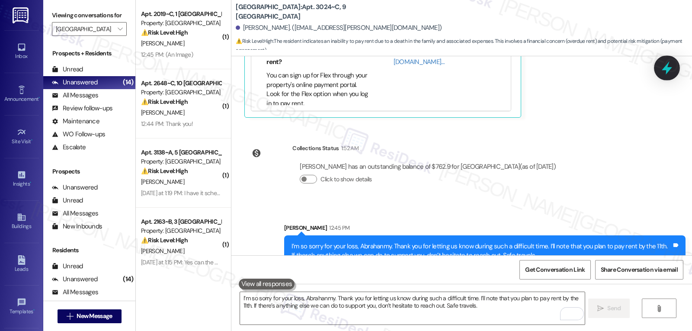
click at [667, 69] on icon at bounding box center [667, 67] width 10 height 13
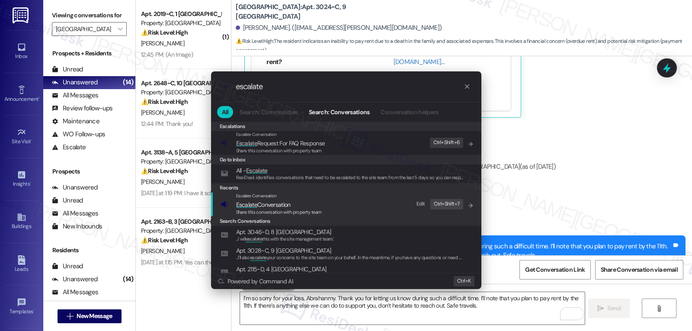
type input "escalate"
click at [279, 210] on span "Share this conversation with property team" at bounding box center [279, 212] width 86 height 6
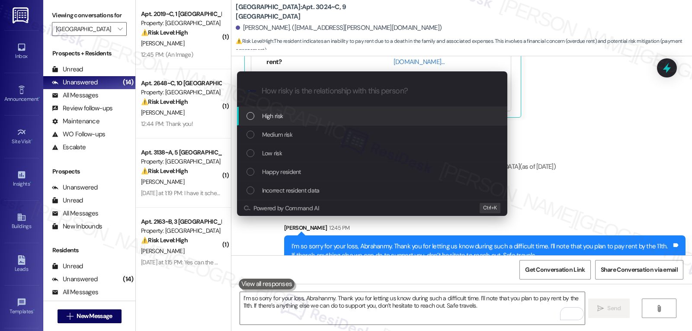
click at [292, 119] on div "High risk" at bounding box center [373, 116] width 253 height 10
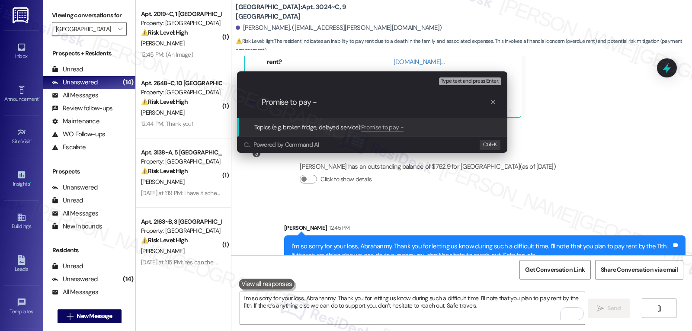
click at [352, 102] on input "Promise to pay -" at bounding box center [376, 102] width 228 height 9
type input "Promise to pay - [DATE]"
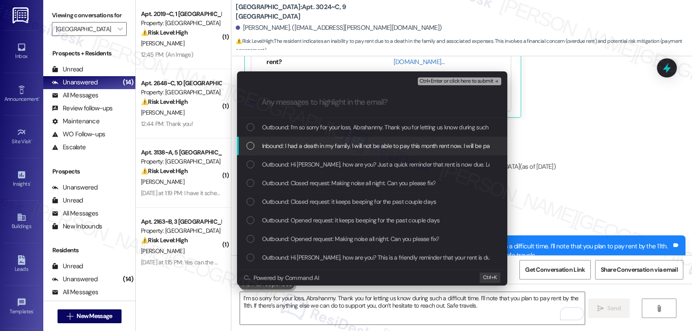
click at [255, 149] on div "Inbound: I had a death in my family. I will not be able to pay this month rent …" at bounding box center [373, 146] width 253 height 10
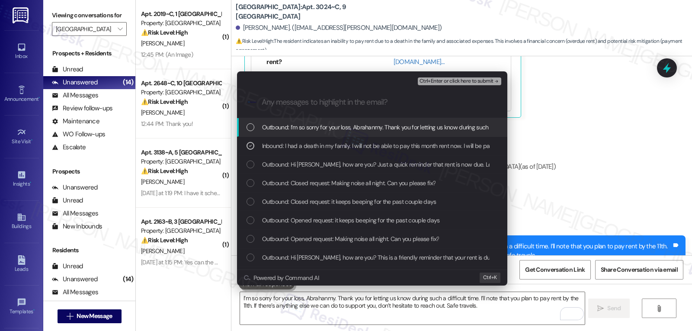
click at [474, 79] on span "Ctrl+Enter or click here to submit" at bounding box center [457, 81] width 74 height 6
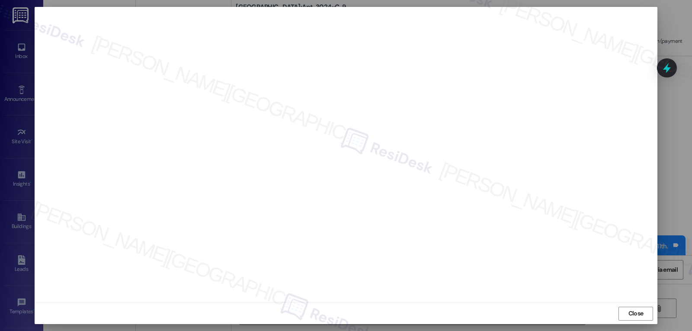
scroll to position [4, 0]
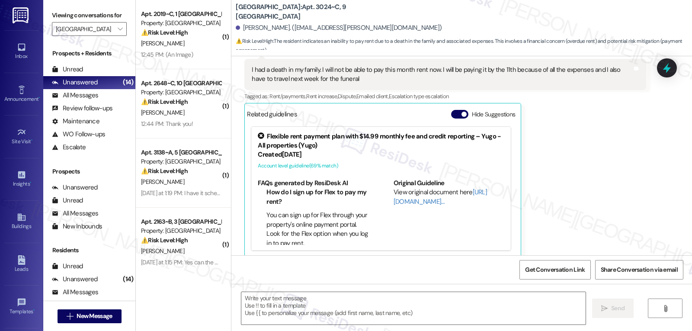
type textarea "Fetching suggested responses. Please feel free to read through the conversation…"
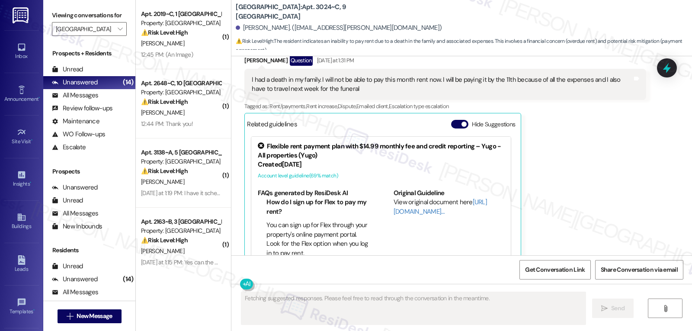
scroll to position [3415, 0]
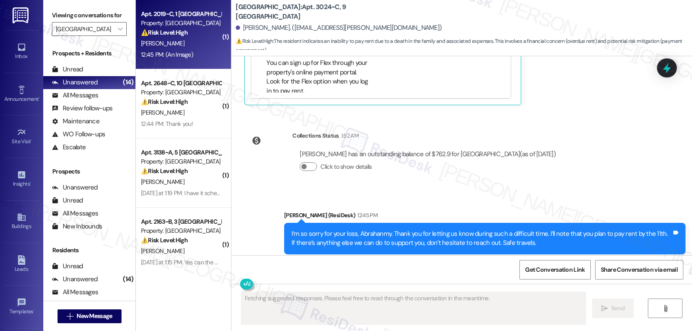
click at [183, 42] on div "[PERSON_NAME]" at bounding box center [181, 43] width 82 height 11
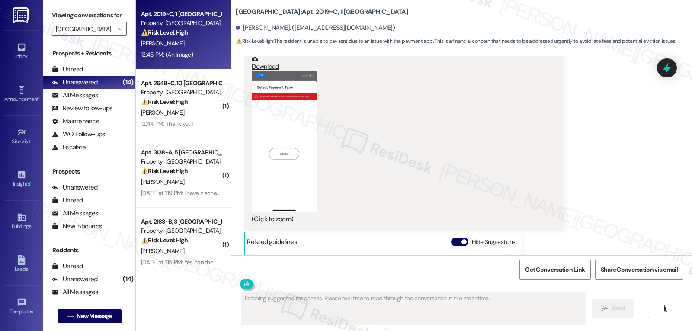
scroll to position [520, 0]
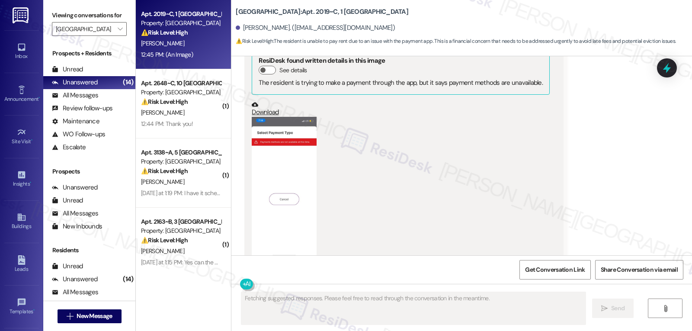
click at [267, 183] on button "Zoom image" at bounding box center [284, 187] width 65 height 141
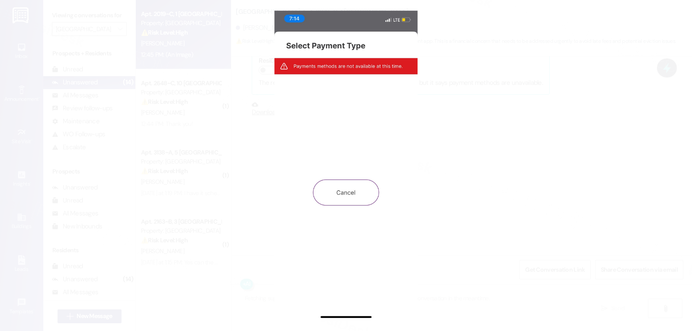
click at [565, 181] on button "Unzoom image" at bounding box center [346, 165] width 692 height 331
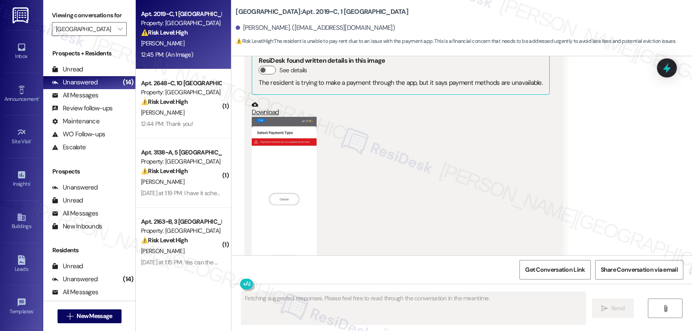
click at [244, 148] on div "JPG attachment ResiDesk found written details in this image See details The res…" at bounding box center [403, 150] width 319 height 251
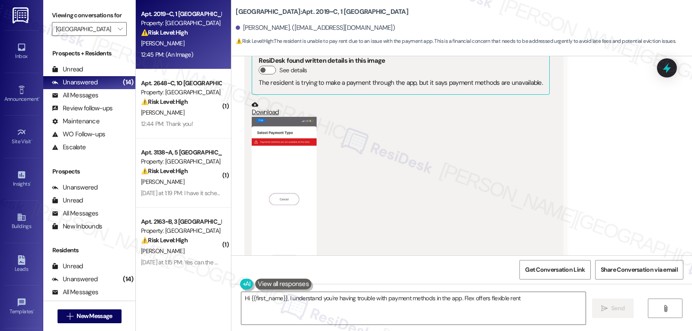
click at [295, 151] on button "Zoom image" at bounding box center [284, 187] width 65 height 141
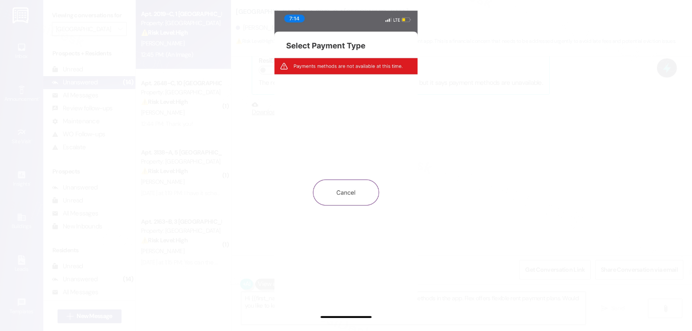
click at [547, 182] on button "Unzoom image" at bounding box center [346, 165] width 692 height 331
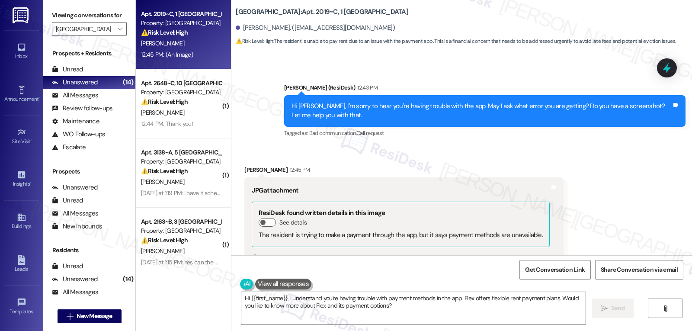
scroll to position [347, 0]
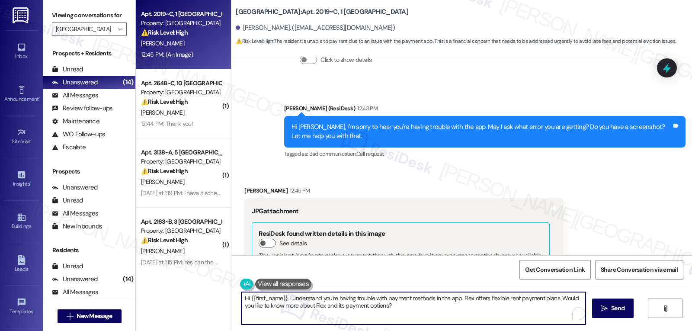
click at [288, 321] on textarea "Hi {{first_name}}, I understand you're having trouble with payment methods in t…" at bounding box center [413, 308] width 344 height 32
click at [346, 299] on textarea "I see. Thank you for sending the screenshot. Let me check with the site managem…" at bounding box center [412, 308] width 344 height 32
click at [429, 302] on textarea "I see. Thank you for sending the screenshot, [PERSON_NAME]. Let me check with t…" at bounding box center [412, 308] width 344 height 32
type textarea "I see. Thank you for sending the screenshot, [PERSON_NAME]. Let me check with t…"
click at [618, 312] on span "Send" at bounding box center [613, 308] width 13 height 9
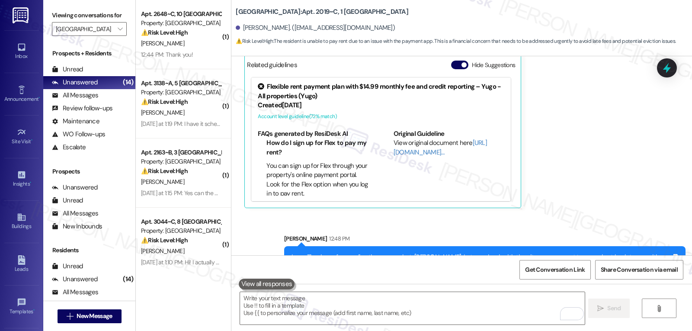
scroll to position [762, 0]
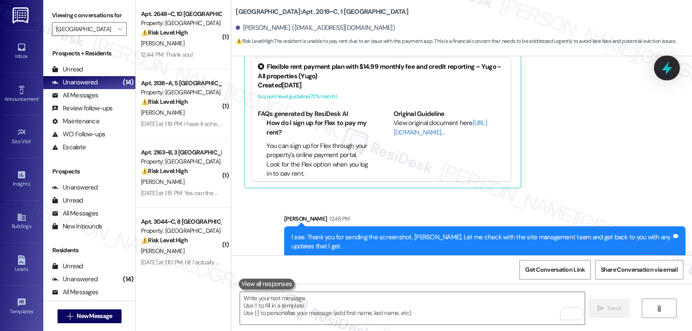
click at [668, 64] on icon at bounding box center [667, 67] width 10 height 13
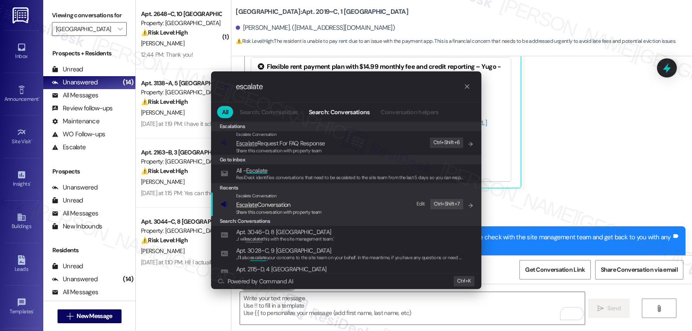
type input "escalate"
click at [286, 209] on span "Share this conversation with property team" at bounding box center [279, 212] width 86 height 6
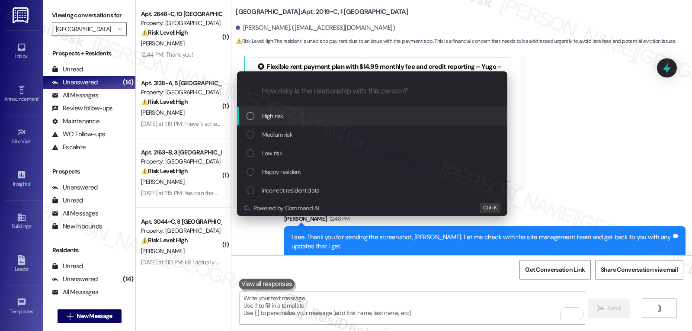
click at [286, 119] on div "High risk" at bounding box center [373, 116] width 253 height 10
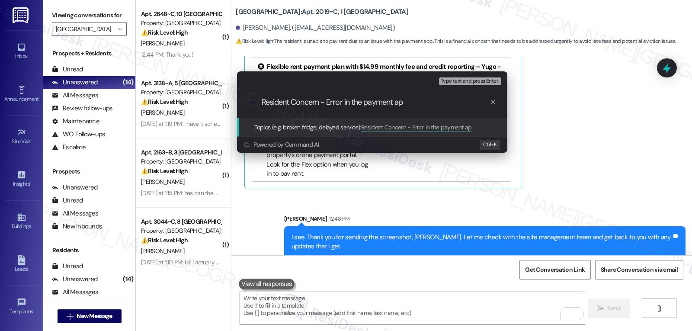
type input "Resident Concern - Error in the payment app"
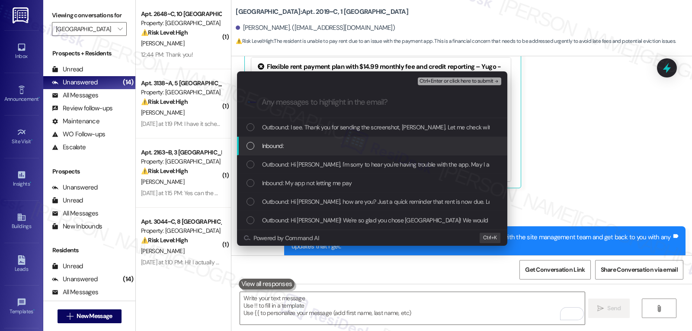
click at [253, 151] on div "Inbound:" at bounding box center [372, 146] width 270 height 19
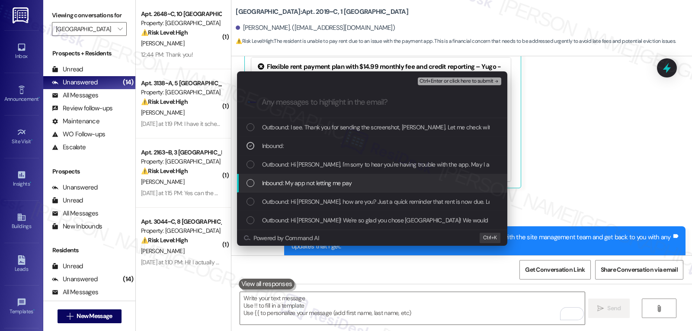
click at [280, 186] on span "Inbound: My app not letting me pay" at bounding box center [307, 183] width 90 height 10
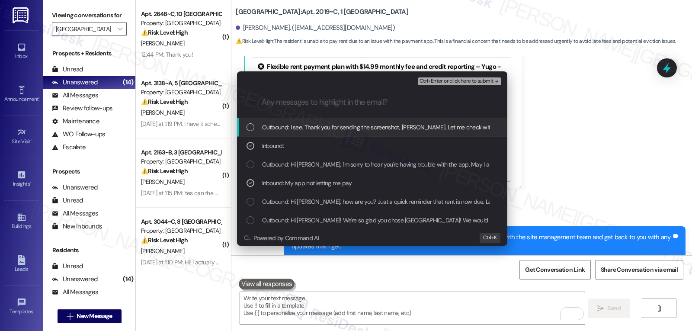
click at [490, 78] on span "Ctrl+Enter or click here to submit" at bounding box center [457, 81] width 74 height 6
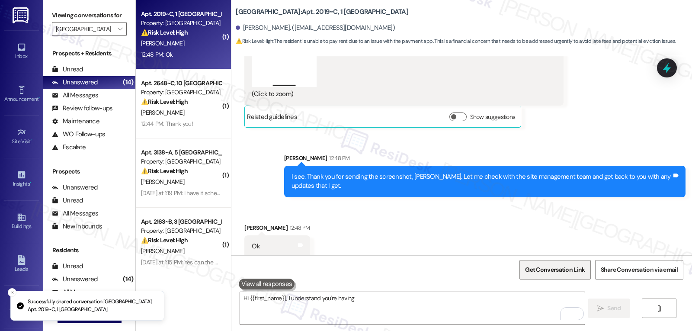
scroll to position [690, 0]
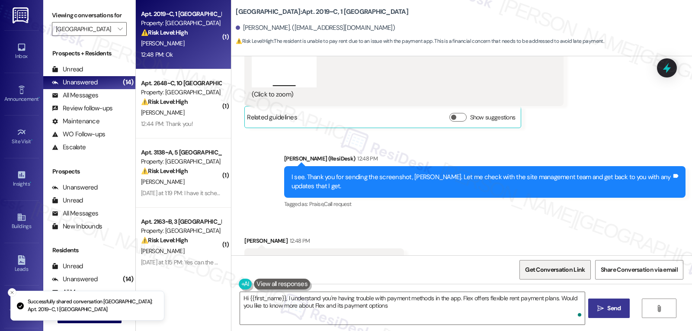
type textarea "Hi {{first_name}}, I understand you're having trouble with payment methods in t…"
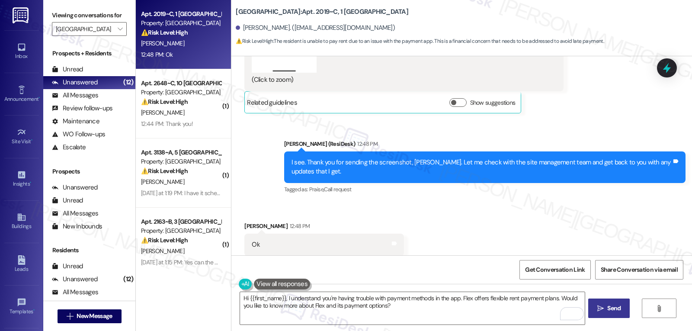
scroll to position [716, 0]
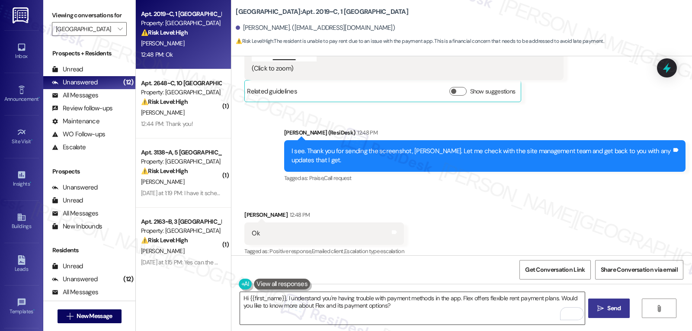
click at [436, 313] on textarea "Hi {{first_name}}, I understand you're having trouble with payment methods in t…" at bounding box center [412, 308] width 344 height 32
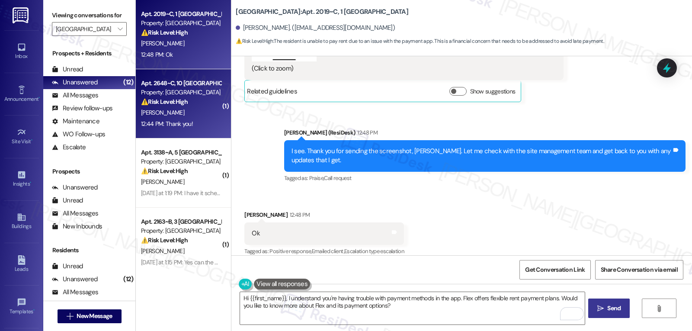
click at [199, 126] on div "12:44 PM: Thank you! 12:44 PM: Thank you!" at bounding box center [181, 124] width 82 height 11
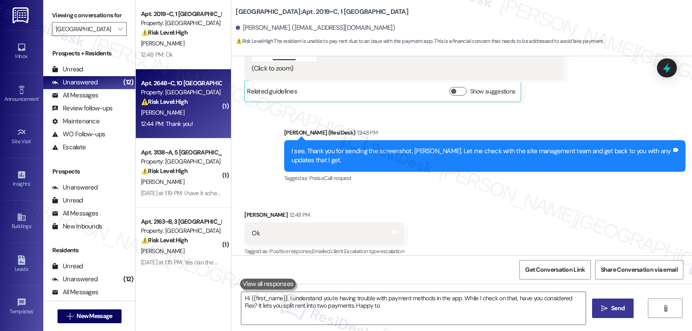
type textarea "Hi {{first_name}}, I understand you're having trouble with payment methods in t…"
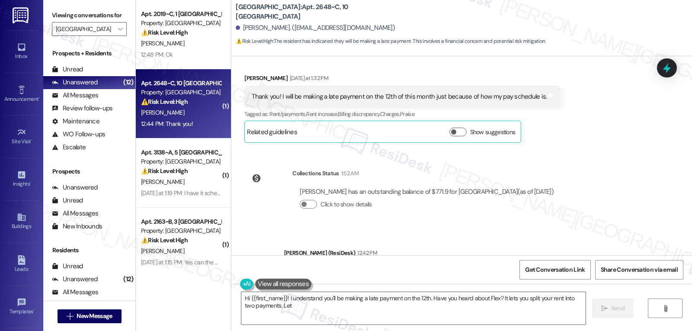
scroll to position [500, 0]
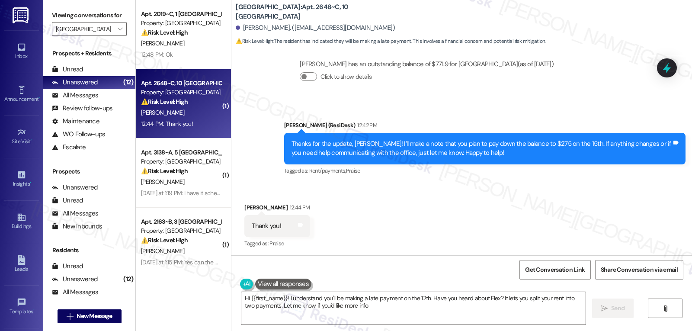
type textarea "Hi {{first_name}}! I understand you'll be making a late payment on the 12th. Ha…"
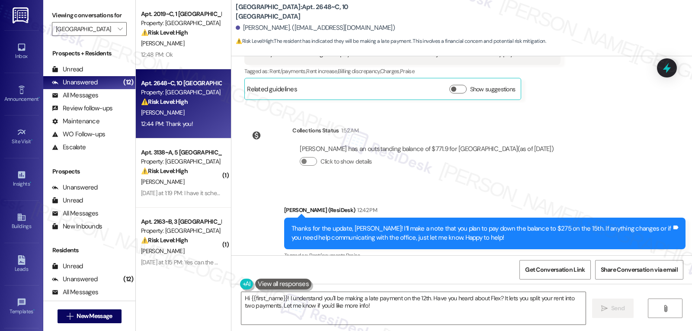
scroll to position [500, 0]
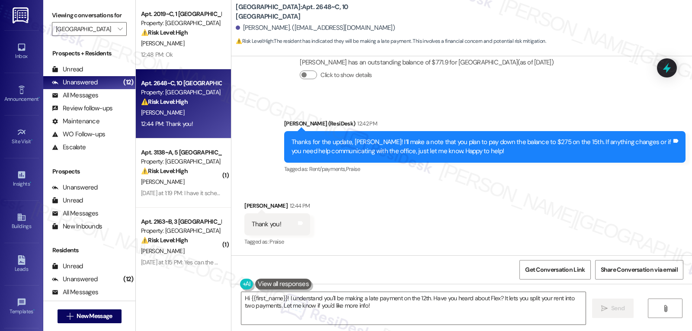
click at [667, 67] on icon at bounding box center [667, 68] width 8 height 10
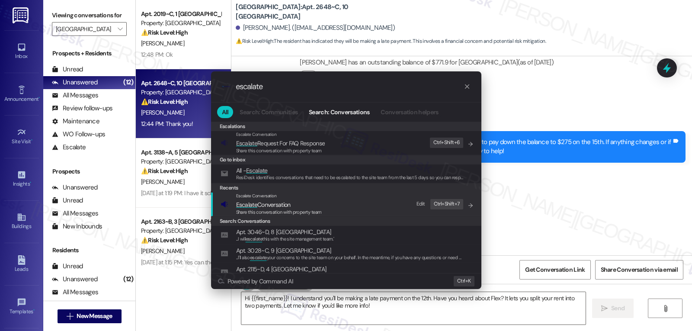
type input "escalate"
click at [289, 211] on span "Share this conversation with property team" at bounding box center [279, 212] width 86 height 6
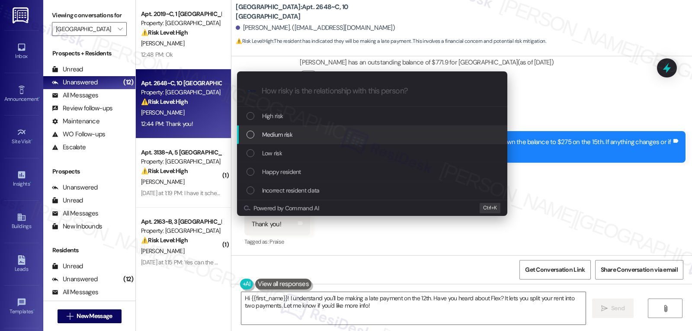
click at [275, 140] on div "Medium risk" at bounding box center [372, 134] width 270 height 19
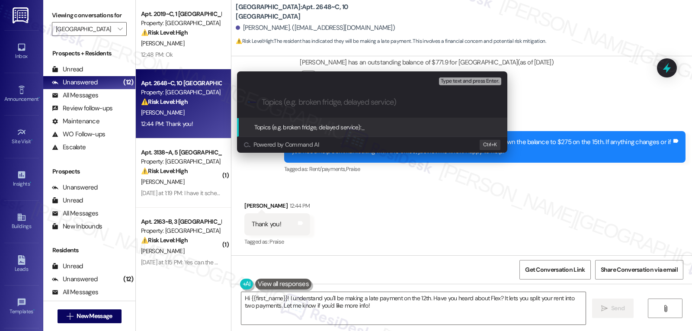
click at [575, 203] on div "Escalate Conversation Medium risk Topics (e.g. broken fridge, delayed service) …" at bounding box center [346, 165] width 692 height 331
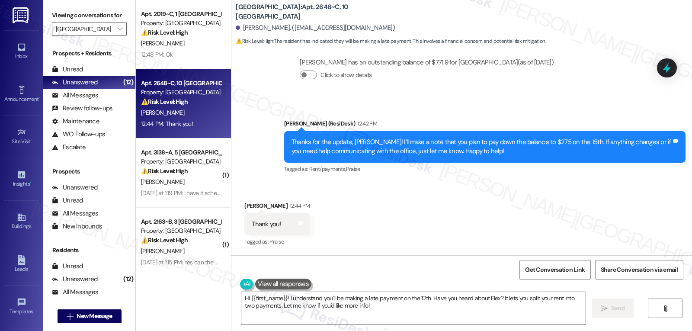
click at [676, 53] on div "[GEOGRAPHIC_DATA]: Apt. 2648~C, 10 [GEOGRAPHIC_DATA] [PERSON_NAME]. ([EMAIL_ADD…" at bounding box center [461, 28] width 461 height 56
click at [670, 65] on div at bounding box center [667, 67] width 26 height 25
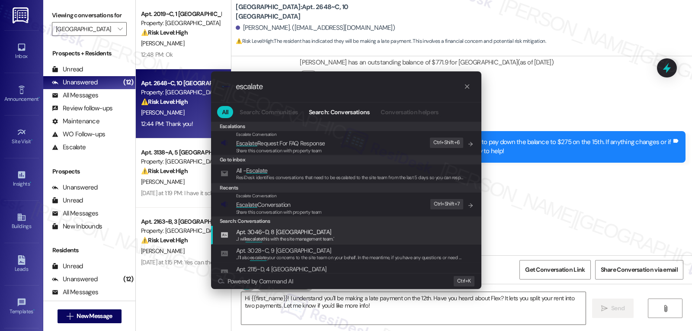
type input "escalate"
click at [283, 212] on span "Share this conversation with property team" at bounding box center [279, 212] width 86 height 6
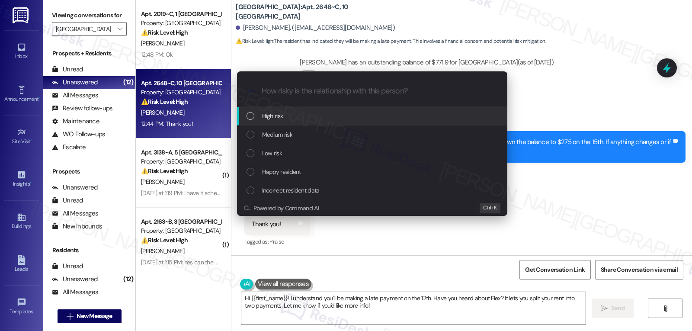
click at [285, 120] on div "High risk" at bounding box center [373, 116] width 253 height 10
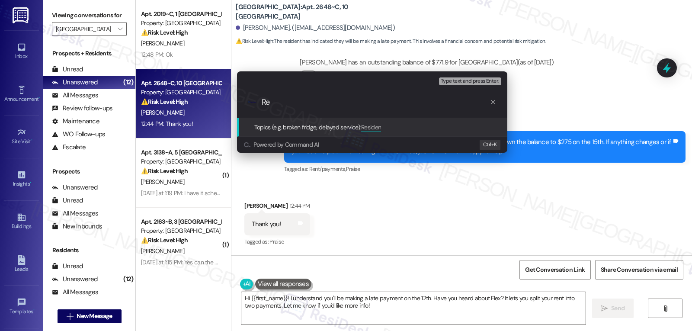
type input "R"
type input "Promise to pay - 9/12 and 9/15"
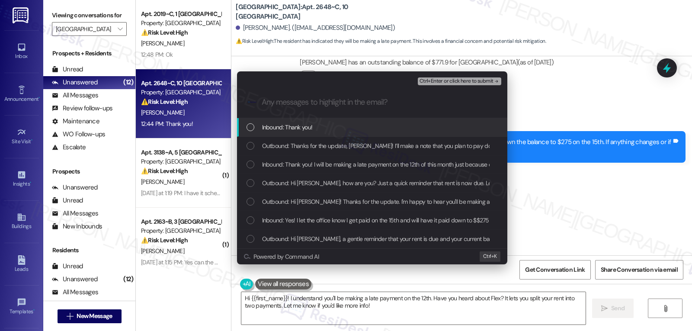
click at [266, 132] on div "Inbound: Thank you!" at bounding box center [372, 127] width 270 height 19
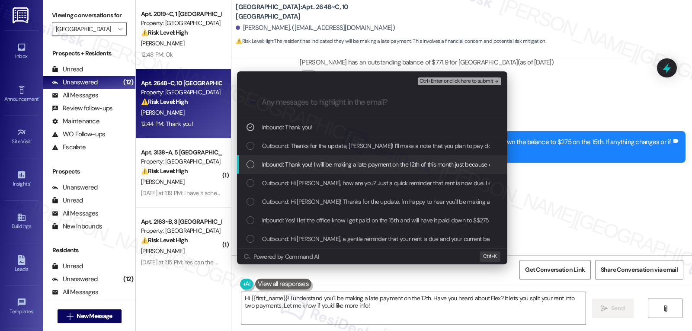
click at [269, 167] on span "Inbound: Thank you! I will be making a late payment on the 12th of this month j…" at bounding box center [409, 165] width 295 height 10
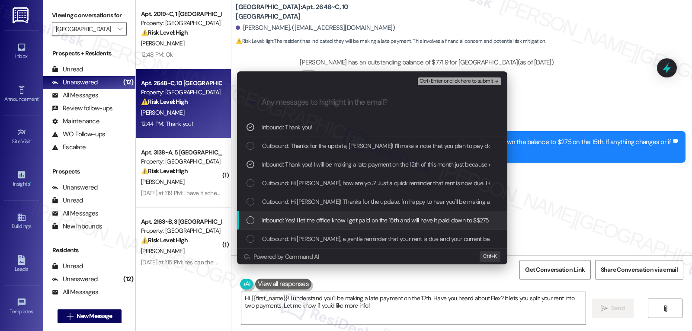
click at [395, 219] on span "Inbound: Yes! I let the office know I get paid on the 15th and will have it pai…" at bounding box center [430, 220] width 337 height 10
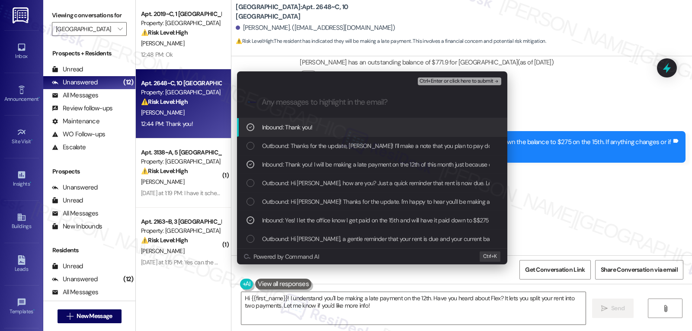
click at [461, 81] on span "Ctrl+Enter or click here to submit" at bounding box center [457, 81] width 74 height 6
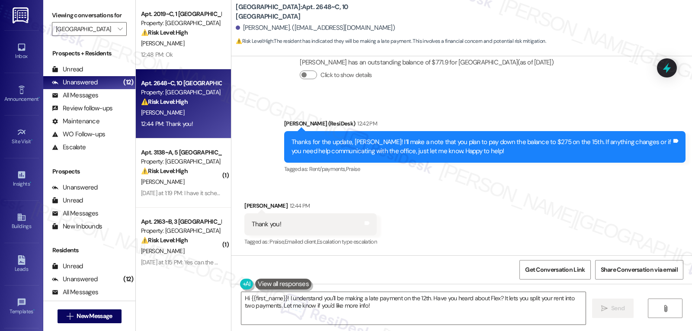
click at [244, 201] on div "Talia Mcnair 12:44 PM" at bounding box center [310, 207] width 132 height 12
copy div "Talia"
click at [345, 314] on textarea "Hi {{first_name}}! I understand you'll be making a late payment on the 12th. Ha…" at bounding box center [413, 308] width 344 height 32
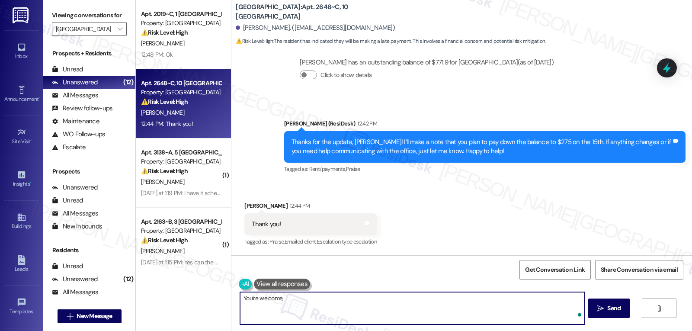
paste textarea "Talia"
type textarea "Fetching suggested responses. Please feel free to read through the conversation…"
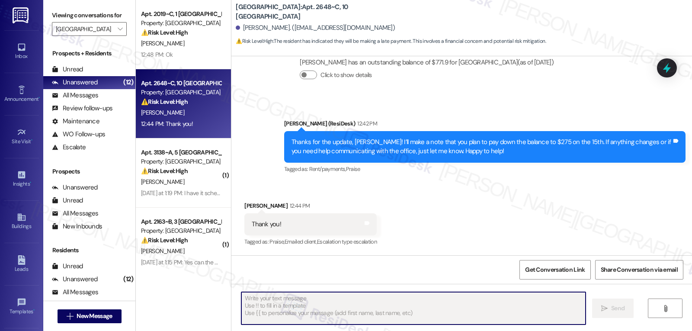
scroll to position [500, 0]
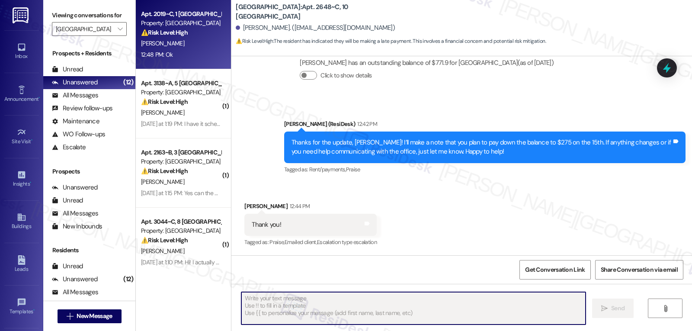
click at [191, 43] on div "S. Daniels" at bounding box center [181, 43] width 82 height 11
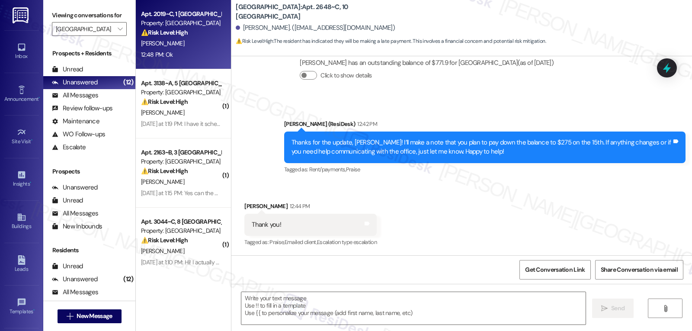
type textarea "Fetching suggested responses. Please feel free to read through the conversation…"
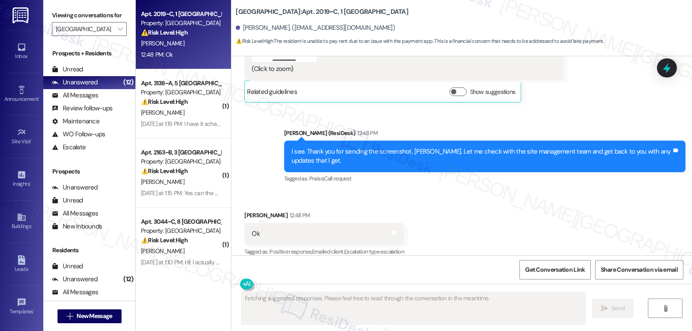
scroll to position [822, 0]
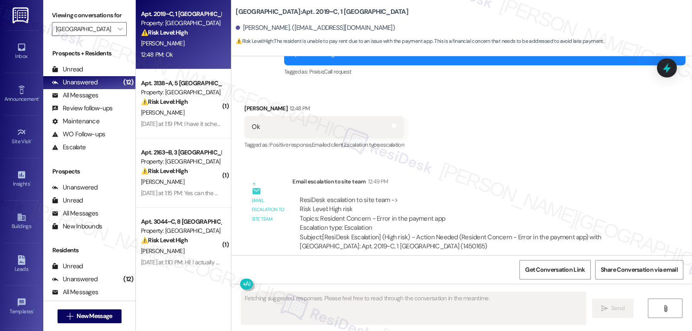
click at [244, 104] on div "Sabrina Daniels 12:48 PM" at bounding box center [324, 110] width 160 height 12
copy div "Sabrina"
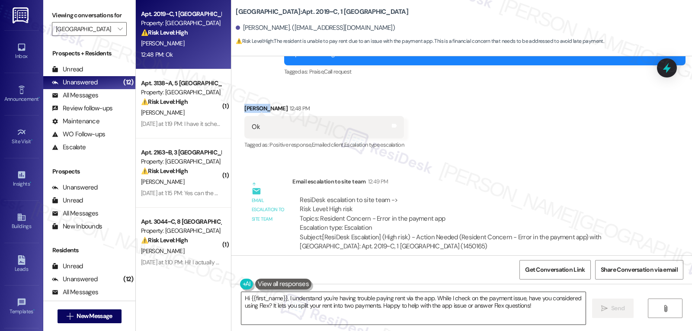
click at [355, 304] on textarea "Hi {{first_name}}, I understand you're having trouble paying rent via the app. …" at bounding box center [413, 308] width 344 height 32
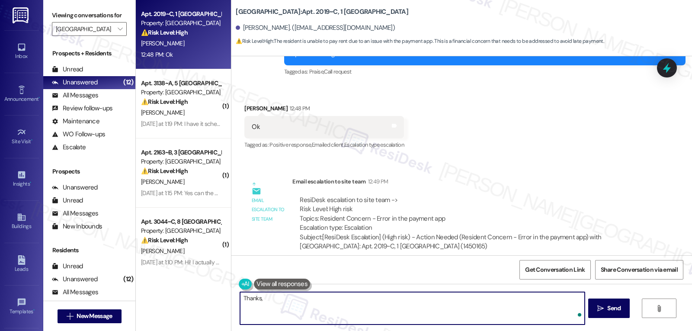
paste textarea "Sabrina"
type textarea "Thanks, Sabrina!"
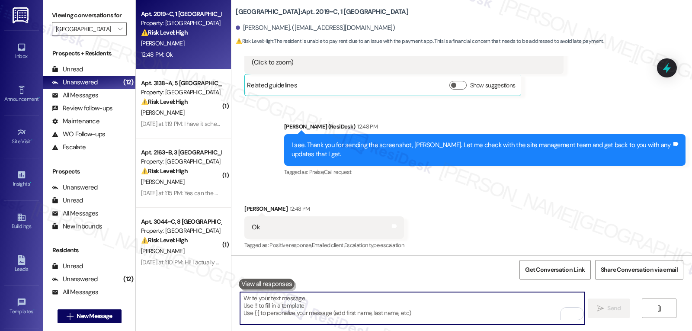
scroll to position [715, 0]
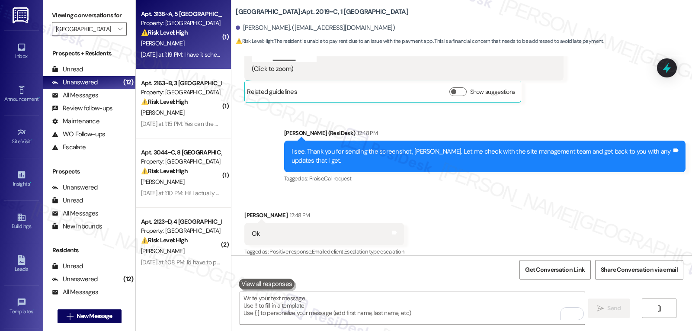
click at [179, 41] on div "S. Davis" at bounding box center [181, 43] width 82 height 11
type textarea "Fetching suggested responses. Please feel free to read through the conversation…"
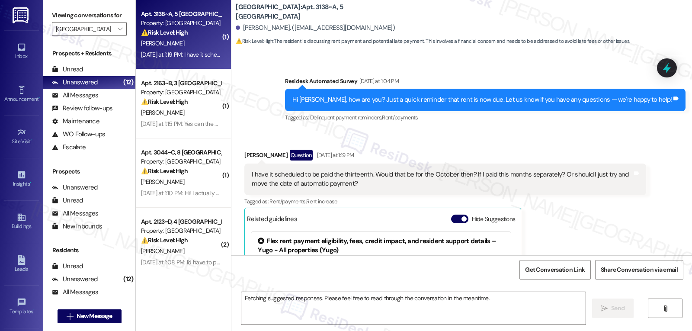
scroll to position [334, 0]
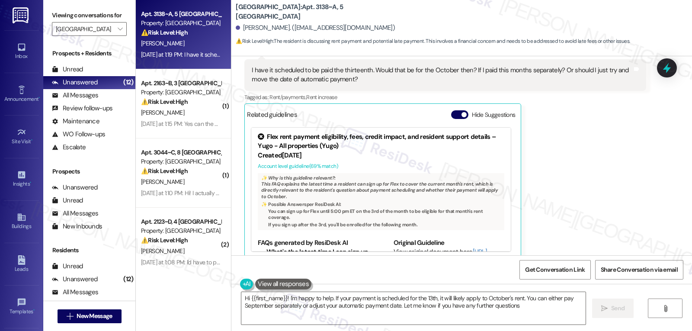
type textarea "Hi {{first_name}}! I'm happy to help. If your payment is scheduled for the 13th…"
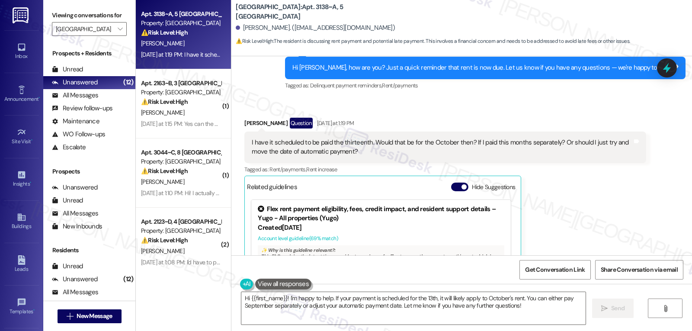
scroll to position [241, 0]
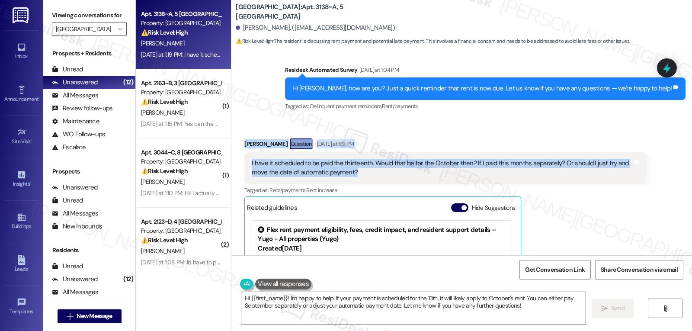
drag, startPoint x: 237, startPoint y: 131, endPoint x: 391, endPoint y: 159, distance: 156.2
click at [391, 159] on div "Received via SMS Sara Davis Question Yesterday at 1:19 PM I have it scheduled t…" at bounding box center [445, 245] width 414 height 226
copy div "Sara Davis Question Yesterday at 1:19 PM I have it scheduled to be paid the thi…"
click at [447, 320] on textarea "Hi {{first_name}}! I'm happy to help. If your payment is scheduled for the 13th…" at bounding box center [413, 308] width 344 height 32
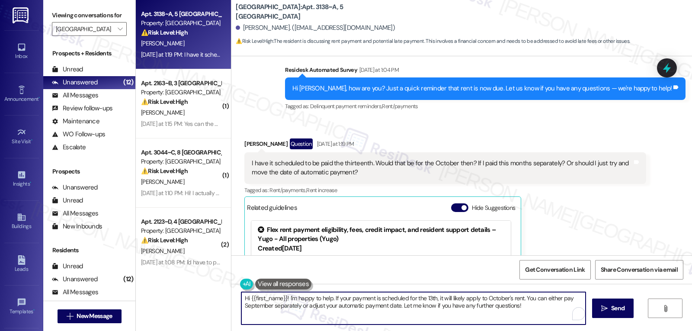
click at [518, 318] on textarea "Hi {{first_name}}! I'm happy to help. If your payment is scheduled for the 13th…" at bounding box center [413, 308] width 344 height 32
click at [597, 313] on button " Send" at bounding box center [613, 307] width 42 height 19
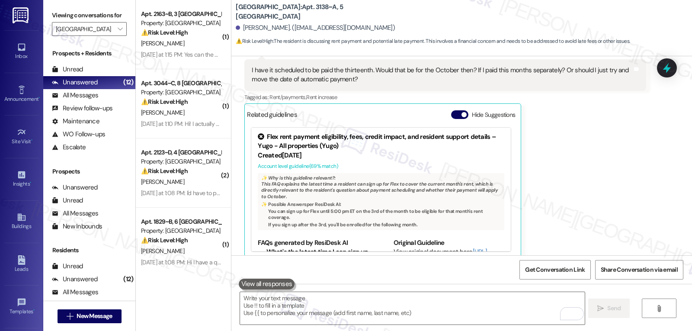
scroll to position [484, 0]
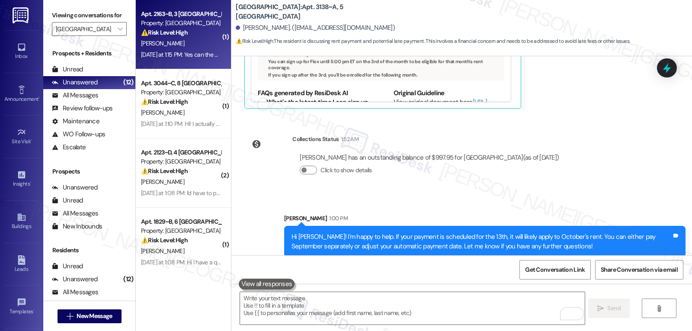
click at [196, 31] on div "⚠️ Risk Level: High The resident is asking for a money order payment to be refl…" at bounding box center [181, 32] width 80 height 9
type textarea "Fetching suggested responses. Please feel free to read through the conversation…"
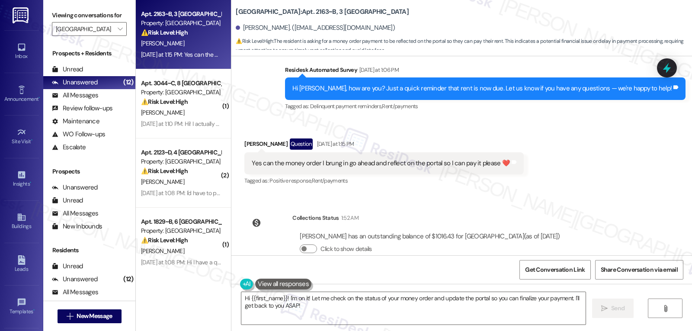
scroll to position [3953, 0]
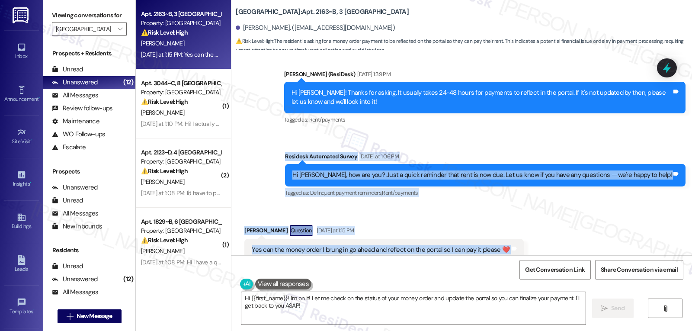
drag, startPoint x: 318, startPoint y: 139, endPoint x: 520, endPoint y: 239, distance: 225.4
click at [520, 239] on div "Survey, sent via SMS Residesk Automated Survey Oct 29, 2024 at 12:21 PM Hi Alex…" at bounding box center [461, 155] width 461 height 199
copy div "Residesk Automated Survey Yesterday at 1:06 PM Hi Alexus, how are you? Just a q…"
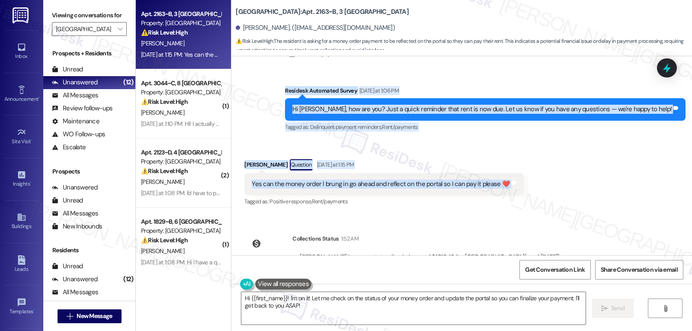
scroll to position [4039, 0]
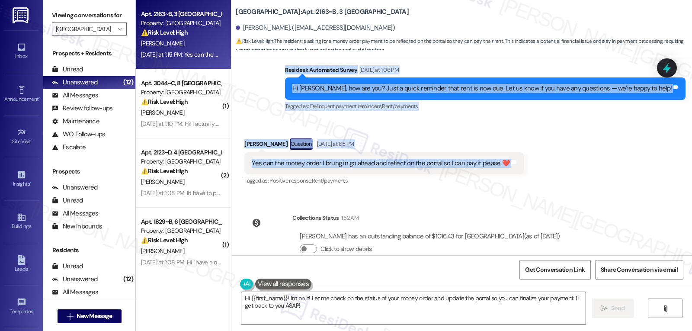
click at [324, 302] on textarea "Hi {{first_name}}! I'm on it! Let me check on the status of your money order an…" at bounding box center [413, 308] width 344 height 32
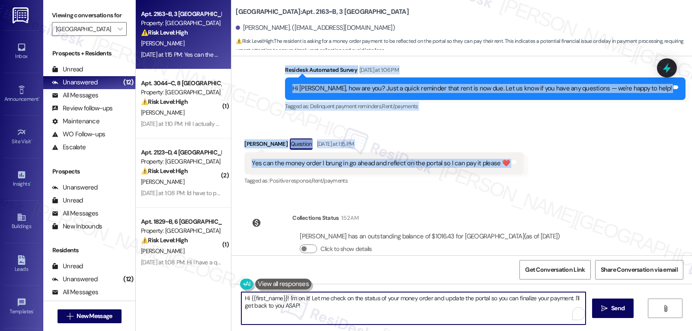
paste textarea "Alexus! Thanks for checking in ❤️ I’ll go ahead and flag this for the team to s…"
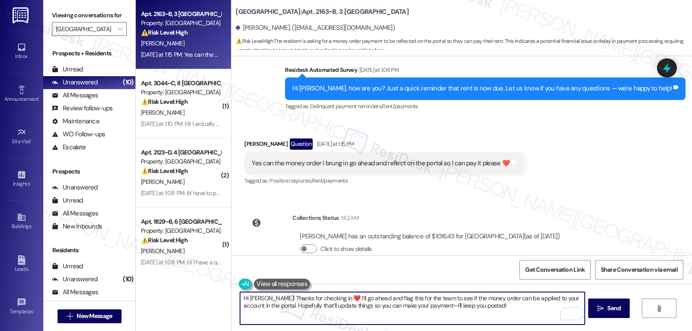
click at [339, 317] on textarea "Hi Alexus! Thanks for checking in ❤️ I’ll go ahead and flag this for the team t…" at bounding box center [412, 308] width 344 height 32
paste textarea ", thank you for reaching out! I understand wanting your money order to show up …"
type textarea "Hi [PERSON_NAME], thank you for reaching out! I understand wanting your money o…"
click at [620, 302] on button " Send" at bounding box center [609, 307] width 42 height 19
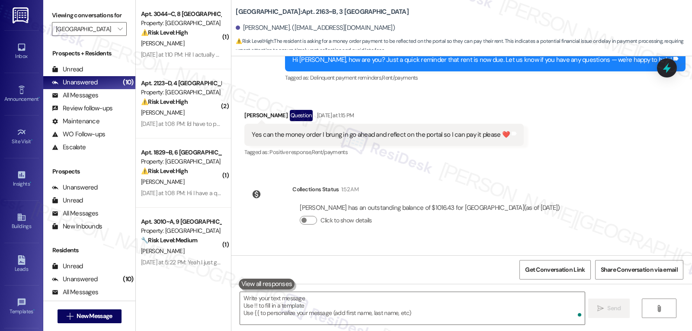
scroll to position [4109, 0]
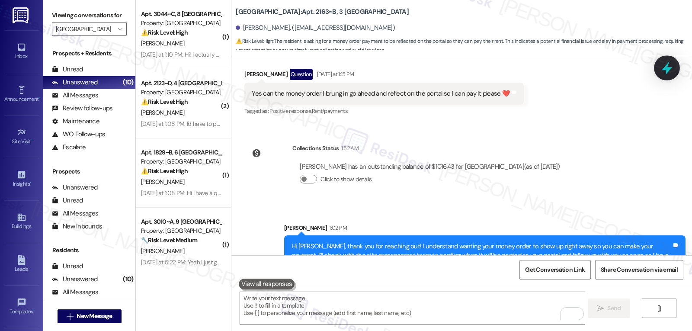
click at [667, 70] on icon at bounding box center [667, 67] width 10 height 13
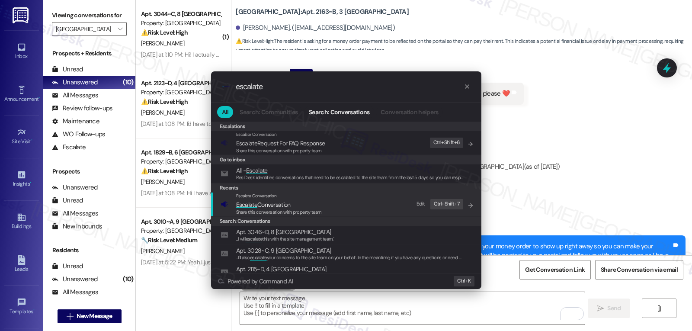
type input "escalate"
click at [253, 209] on span "Share this conversation with property team" at bounding box center [279, 212] width 86 height 6
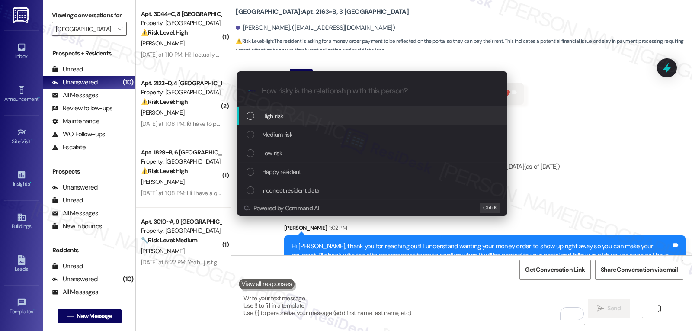
click at [291, 120] on div "High risk" at bounding box center [373, 116] width 253 height 10
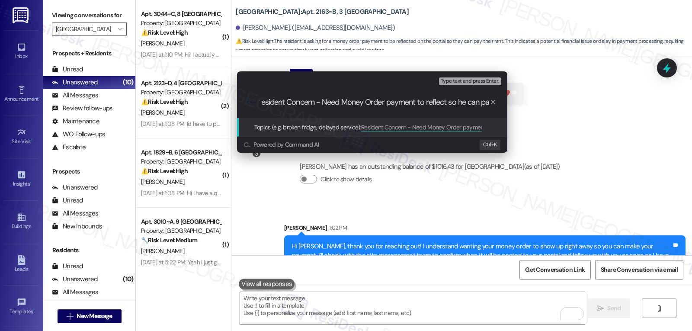
type input "Resident Concern - Need Money Order payment to reflect so he can pay"
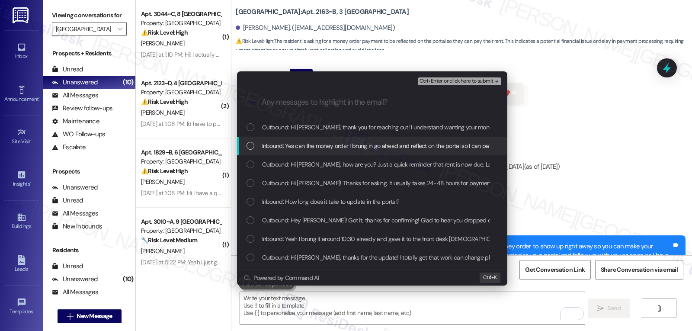
click at [254, 141] on div "Inbound: Yes can the money order I brung in go ahead and reflect on the portal …" at bounding box center [373, 146] width 253 height 10
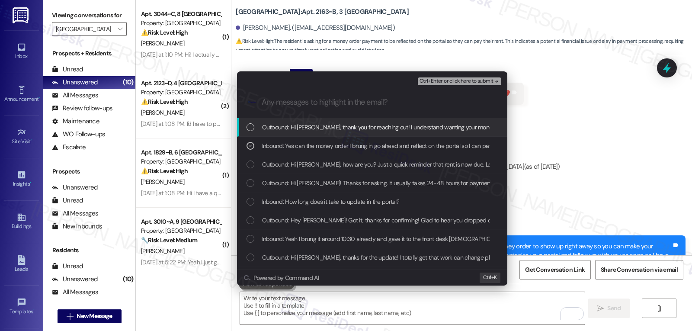
click at [478, 83] on span "Ctrl+Enter or click here to submit" at bounding box center [457, 81] width 74 height 6
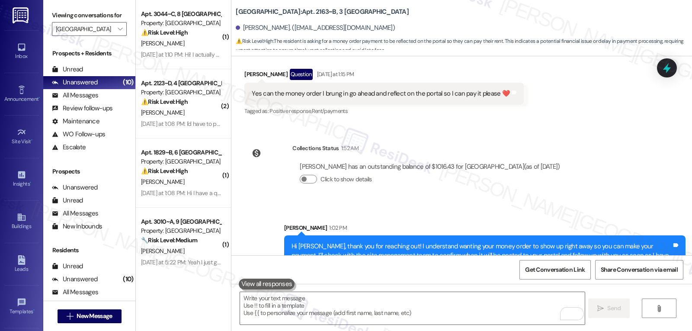
scroll to position [3959, 0]
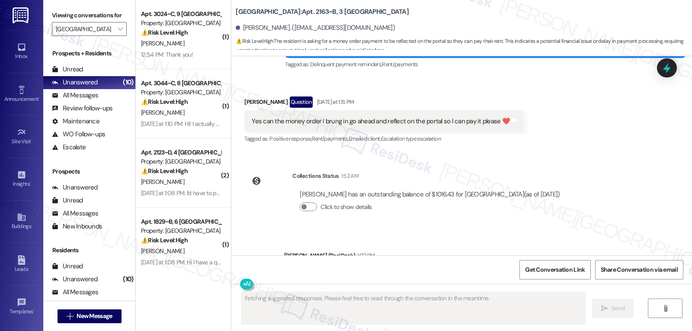
scroll to position [4122, 0]
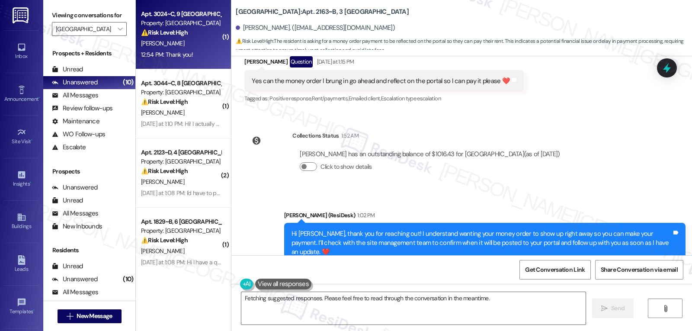
click at [151, 43] on span "[PERSON_NAME]" at bounding box center [162, 43] width 43 height 8
type textarea "Fetching suggested responses. Please feel free to read through the conversation…"
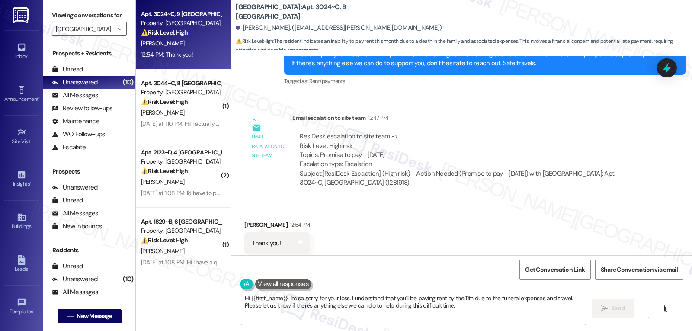
scroll to position [3463, 0]
click at [246, 220] on div "Abrahanmy Hernandez 12:54 PM" at bounding box center [276, 226] width 65 height 12
copy div "Abrahanmy"
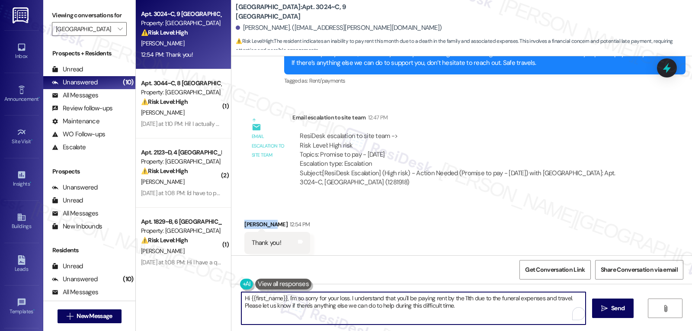
click at [303, 318] on textarea "Hi {{first_name}}, I'm so sorry for your loss. I understand that you'll be payi…" at bounding box center [413, 308] width 344 height 32
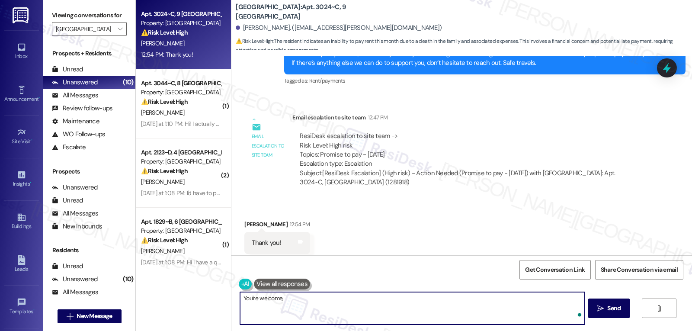
paste textarea "Abrahanmy"
type textarea "You're welcome, Abrahanmy. 🙏"
click at [600, 315] on button " Send" at bounding box center [609, 307] width 42 height 19
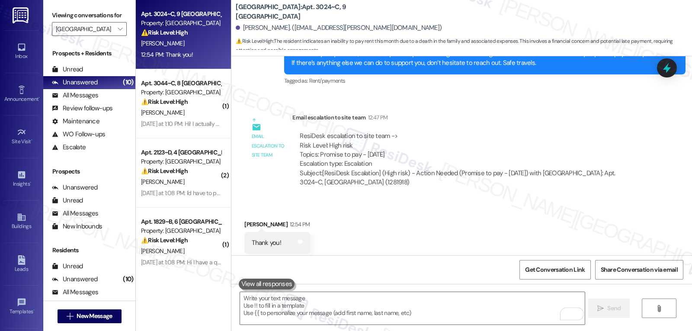
scroll to position [3462, 0]
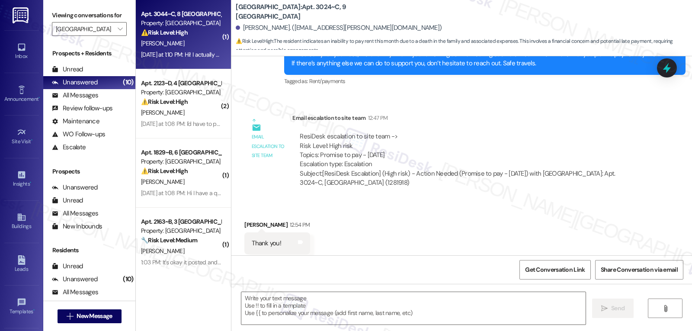
type textarea "Fetching suggested responses. Please feel free to read through the conversation…"
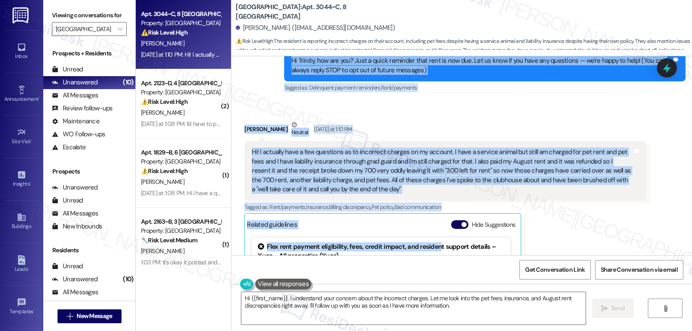
scroll to position [145, 0]
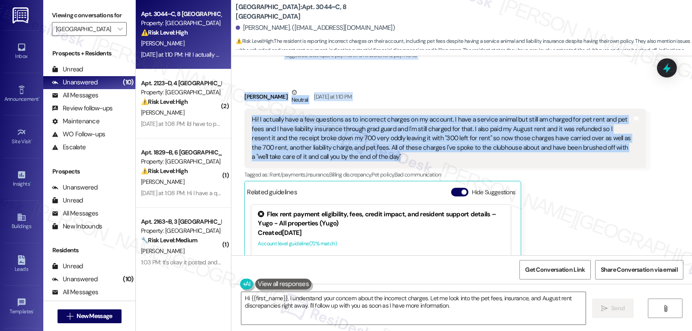
drag, startPoint x: 278, startPoint y: 96, endPoint x: 391, endPoint y: 156, distance: 127.7
click at [391, 156] on div "WO Lease started Aug 14, 2025 at 8:00 PM Show details Survey, sent via SMS Resi…" at bounding box center [461, 155] width 461 height 199
copy div "Residesk Automated Survey Yesterday at 1:05 PM Hi Trinity, how are you? Just a …"
click at [298, 310] on textarea "Hi {{first_name}}, I understand your concern about the incorrect charges. Let m…" at bounding box center [413, 308] width 344 height 32
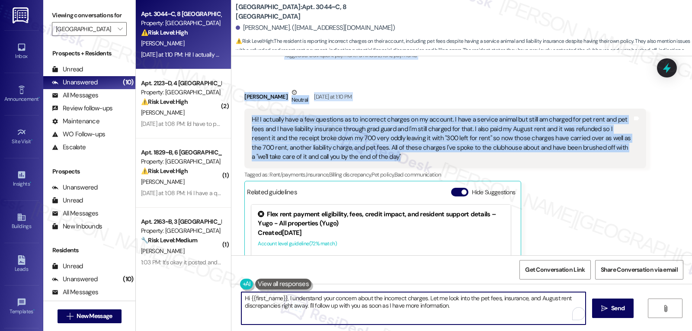
paste textarea "Trinity, thank you for sharing all of that—I’m really sorry you’ve been dealing…"
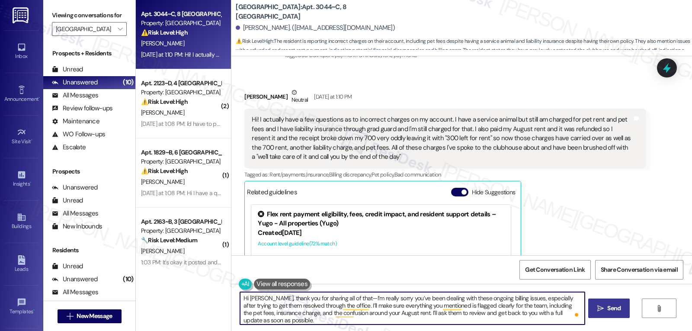
type textarea "Hi Trinity, thank you for sharing all of that—I’m really sorry you’ve been deal…"
click at [607, 309] on span "Send" at bounding box center [613, 308] width 13 height 9
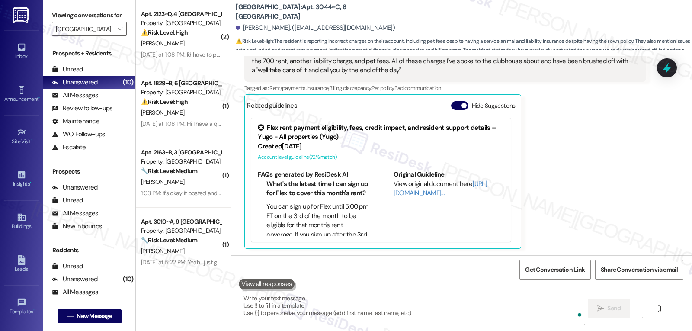
scroll to position [391, 0]
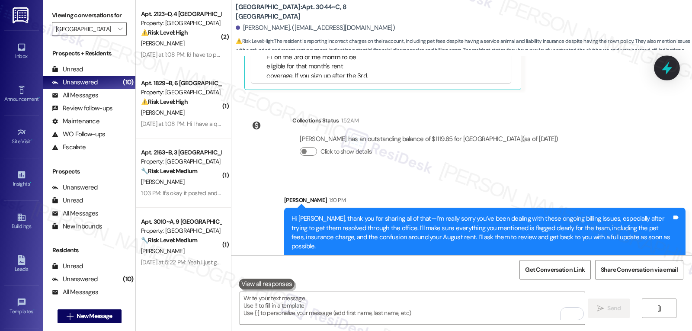
click at [667, 72] on icon at bounding box center [667, 67] width 10 height 13
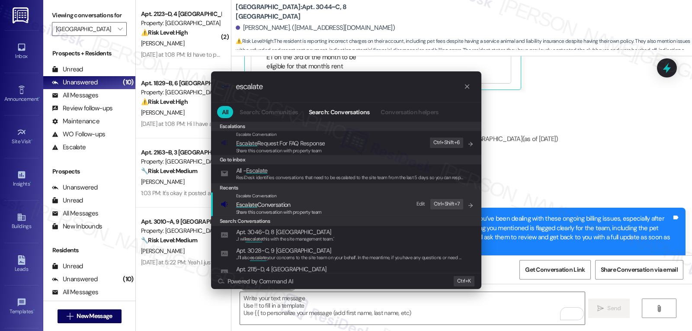
type input "escalate"
click at [330, 207] on div "Escalate Conversation Escalate Conversation Share this conversation with proper…" at bounding box center [347, 203] width 253 height 23
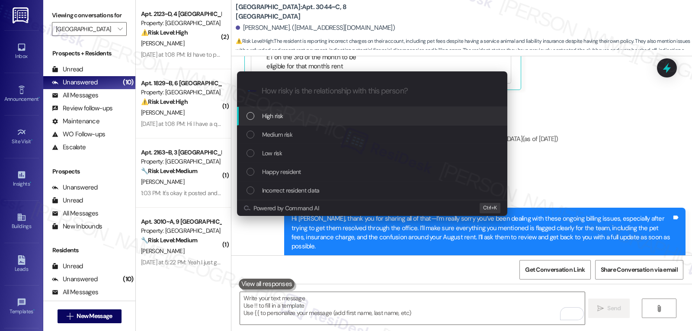
click at [299, 122] on div "High risk" at bounding box center [372, 116] width 270 height 19
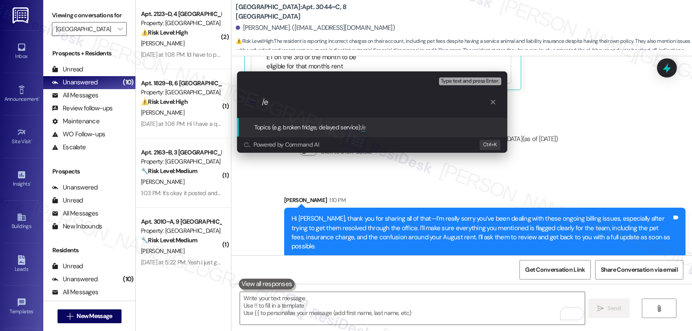
type input "/"
type input "Resident Concern - Billing issues"
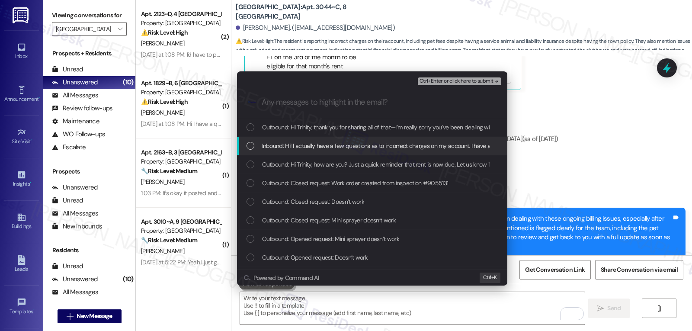
click at [301, 154] on div "Inbound: Hi! I actually have a few questions as to incorrect charges on my acco…" at bounding box center [372, 146] width 270 height 19
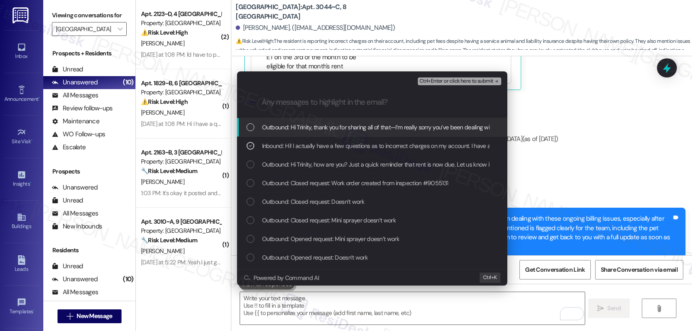
click at [467, 80] on span "Ctrl+Enter or click here to submit" at bounding box center [457, 81] width 74 height 6
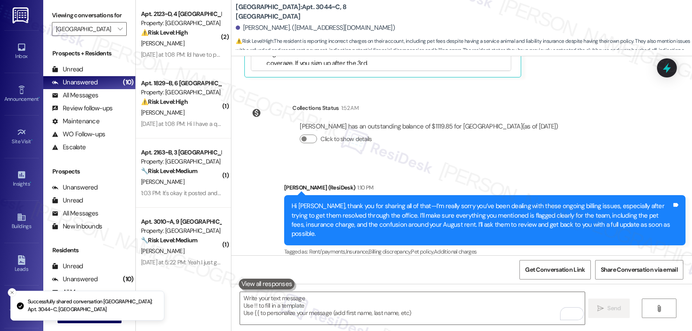
scroll to position [404, 0]
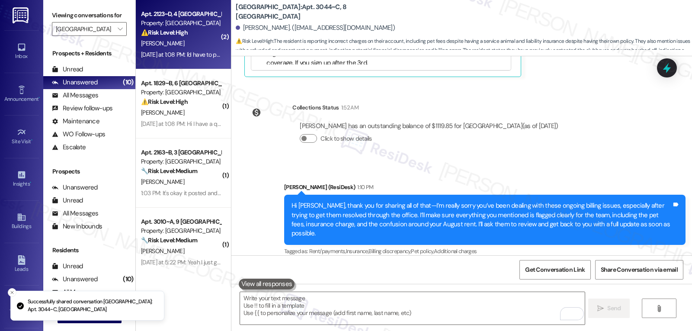
click at [189, 38] on div "T. Ross-Mack" at bounding box center [181, 43] width 82 height 11
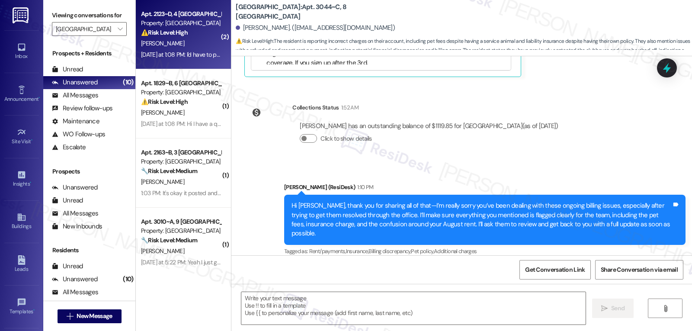
type textarea "Fetching suggested responses. Please feel free to read through the conversation…"
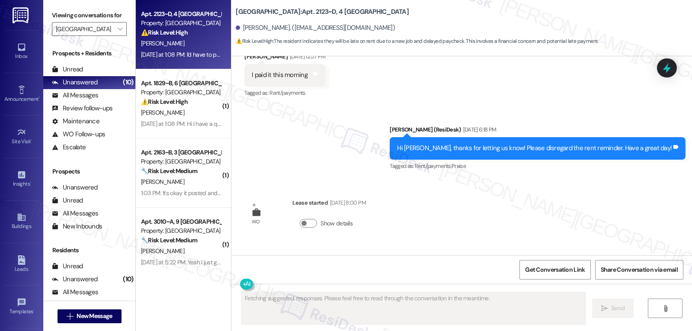
scroll to position [4039, 0]
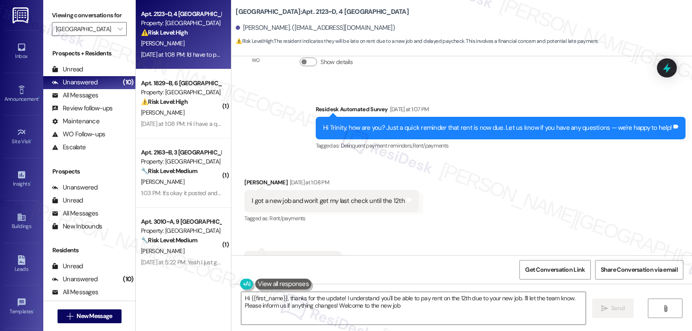
type textarea "Hi {{first_name}}, thanks for the update! I understand you'll be able to pay re…"
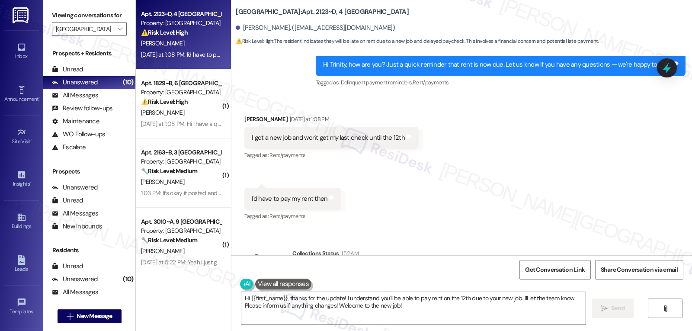
scroll to position [4119, 0]
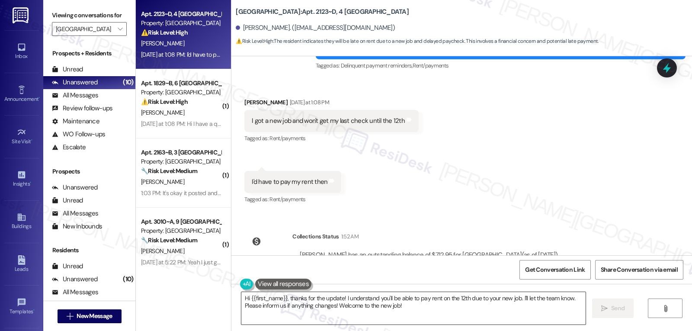
click at [455, 313] on textarea "Hi {{first_name}}, thanks for the update! I understand you'll be able to pay re…" at bounding box center [413, 308] width 344 height 32
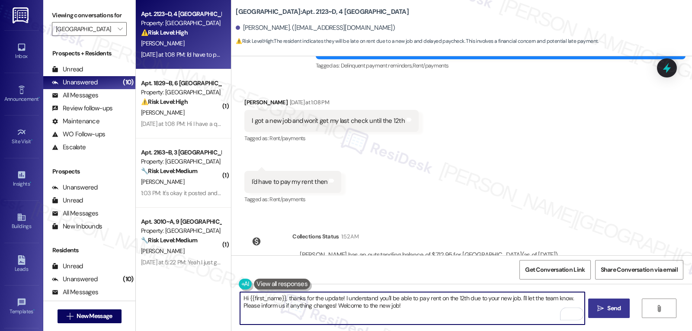
click at [608, 314] on button " Send" at bounding box center [609, 307] width 42 height 19
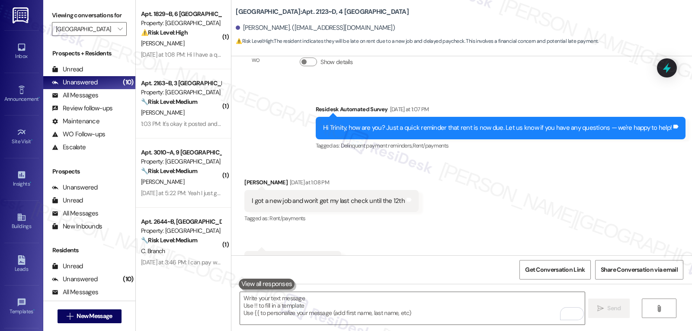
scroll to position [4188, 0]
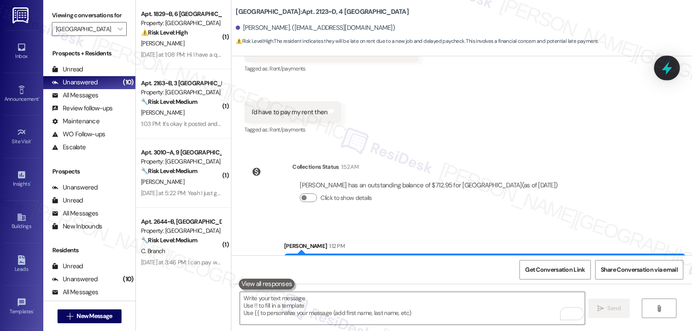
click at [671, 71] on icon at bounding box center [667, 68] width 15 height 15
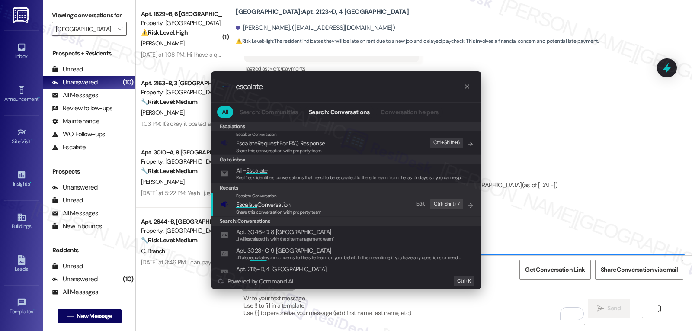
type input "escalate"
click at [283, 213] on span "Share this conversation with property team" at bounding box center [279, 212] width 86 height 6
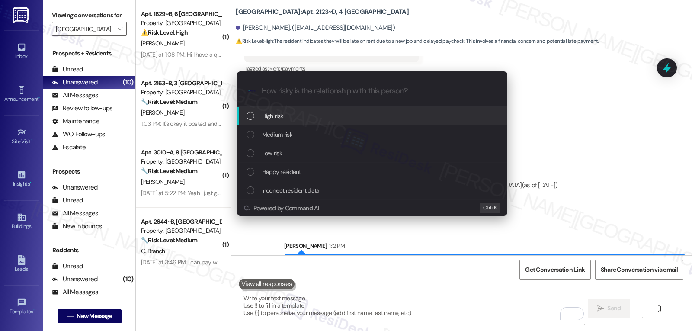
click at [299, 115] on div "High risk" at bounding box center [373, 116] width 253 height 10
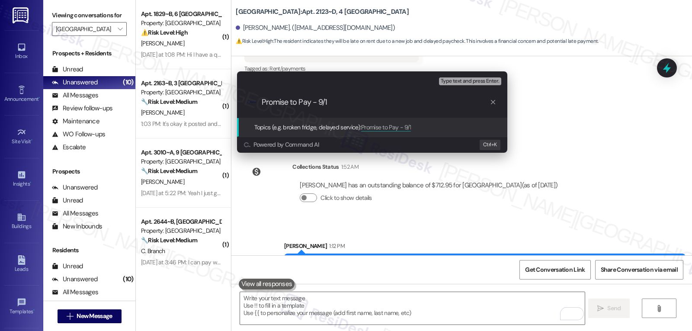
type input "Promise to Pay - 9/12"
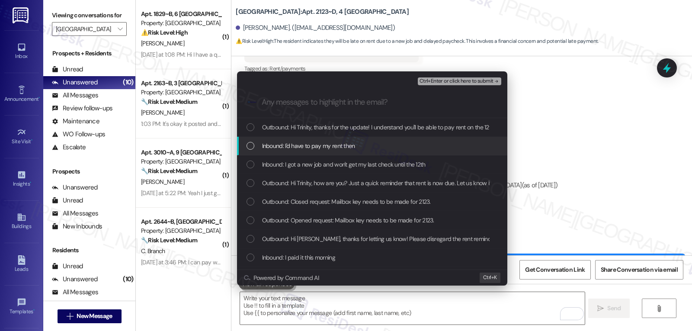
click at [293, 150] on span "Inbound: I'd have to pay my rent then" at bounding box center [308, 146] width 93 height 10
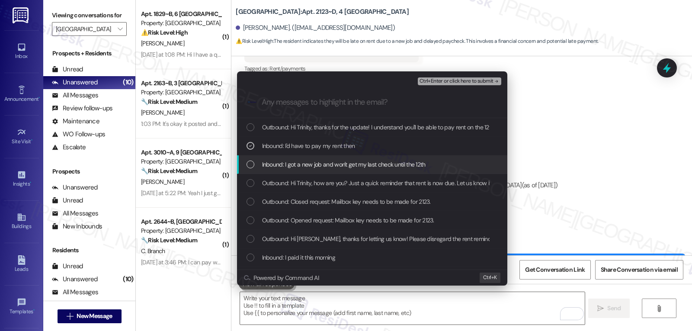
click at [289, 165] on span "Inbound: I got a new job and won't get my last check until the 12th" at bounding box center [344, 165] width 164 height 10
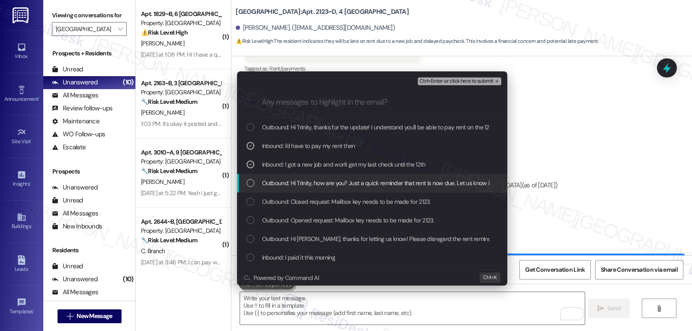
click at [494, 83] on icon "remove-block-ctrl+enter-or click here to submit" at bounding box center [497, 81] width 6 height 6
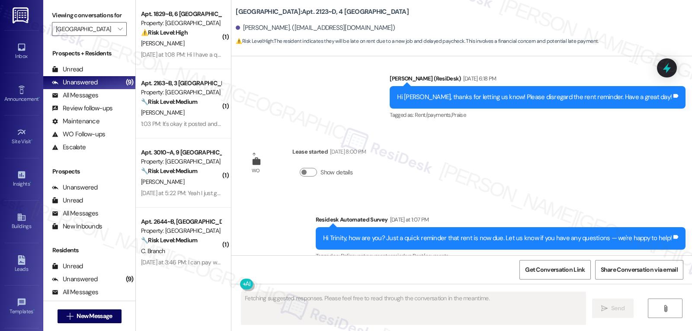
scroll to position [4039, 0]
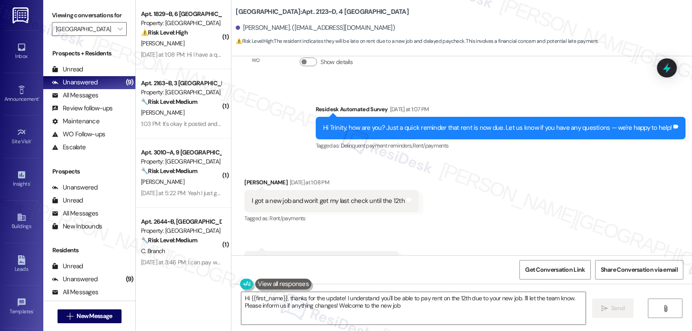
type textarea "Hi {{first_name}}, thanks for the update! I understand you'll be able to pay re…"
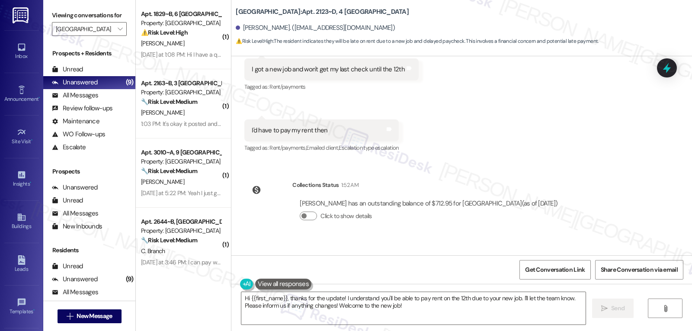
scroll to position [4201, 0]
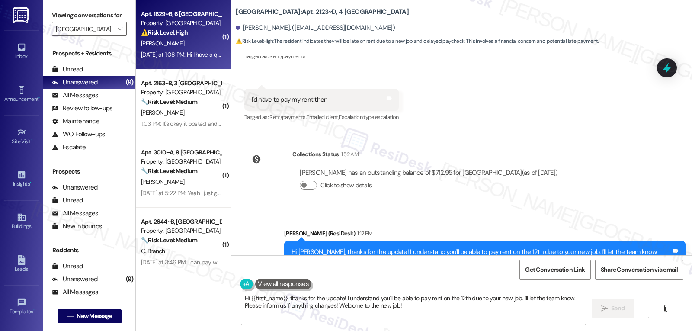
click at [186, 33] on div "⚠️ Risk Level: High The resident is asking about how late they can pay rent, wh…" at bounding box center [181, 32] width 80 height 9
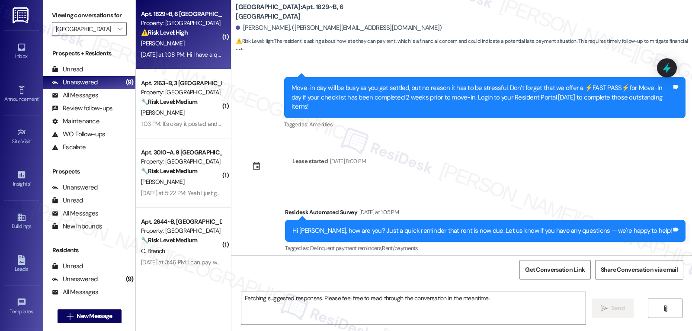
scroll to position [237, 0]
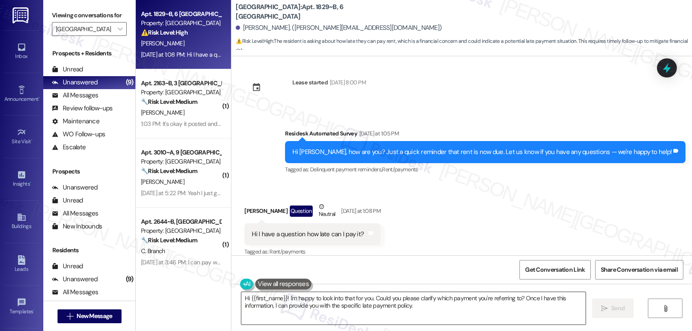
click at [470, 314] on textarea "Hi {{first_name}}! I'm happy to look into that for you. Could you please clarif…" at bounding box center [413, 308] width 344 height 32
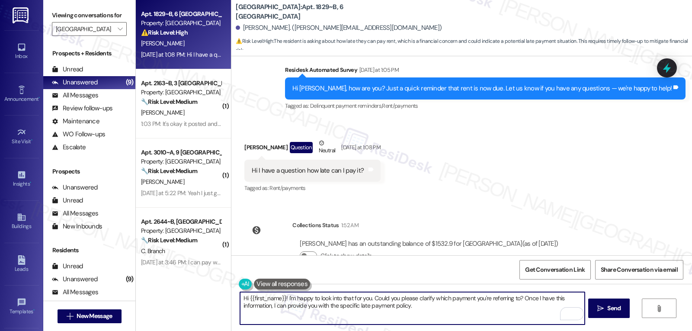
scroll to position [317, 0]
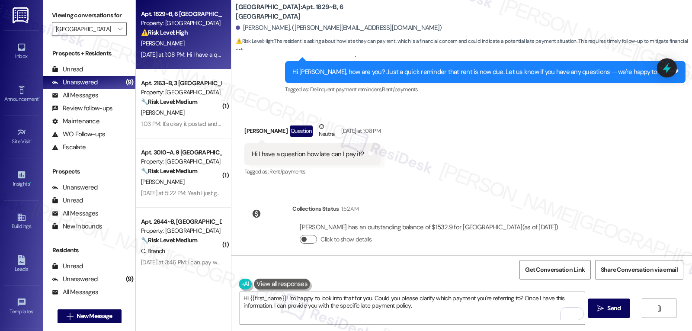
click at [302, 237] on span "button" at bounding box center [304, 239] width 5 height 5
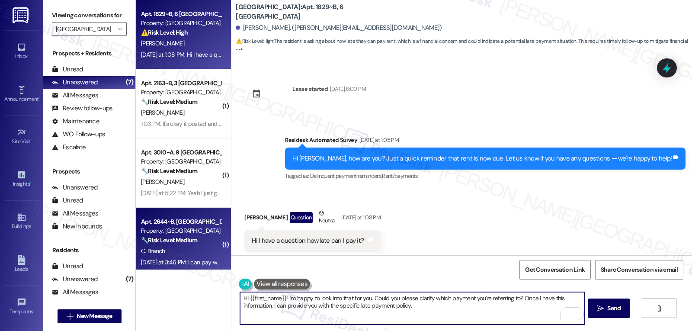
drag, startPoint x: 449, startPoint y: 313, endPoint x: 171, endPoint y: 245, distance: 286.4
click at [197, 265] on div "Apt. 1829~B, 6 Yugo Charlotte College Downs Property: Yugo Charlotte College Do…" at bounding box center [414, 165] width 556 height 331
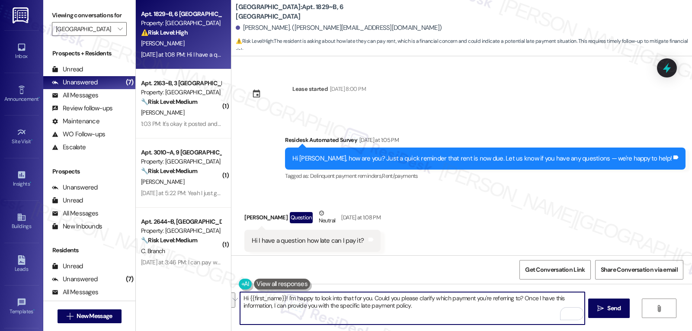
click at [303, 320] on textarea "Hi {{first_name}}! I'm happy to look into that for you. Could you please clarif…" at bounding box center [412, 308] width 344 height 32
drag, startPoint x: 283, startPoint y: 298, endPoint x: 692, endPoint y: 351, distance: 412.2
click at [692, 330] on html "Inbox Go to Inbox Announcement • Send A Text Announcement Site Visit • Go to Si…" at bounding box center [346, 165] width 692 height 331
type textarea "Hi {{first_name}}! Thanks for asking! Rent is due every first of the month and …"
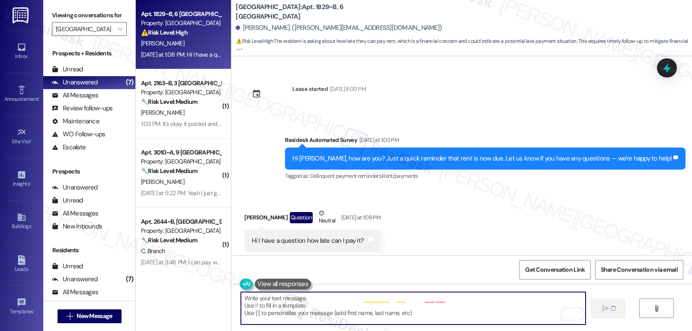
scroll to position [237, 0]
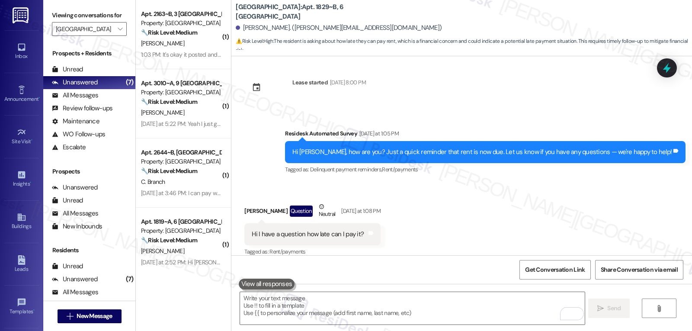
drag, startPoint x: 446, startPoint y: 219, endPoint x: 449, endPoint y: 214, distance: 6.4
click at [446, 218] on div "Received via SMS Kayla Shaw Question Neutral Yesterday at 1:08 PM Hi I have a q…" at bounding box center [461, 224] width 461 height 82
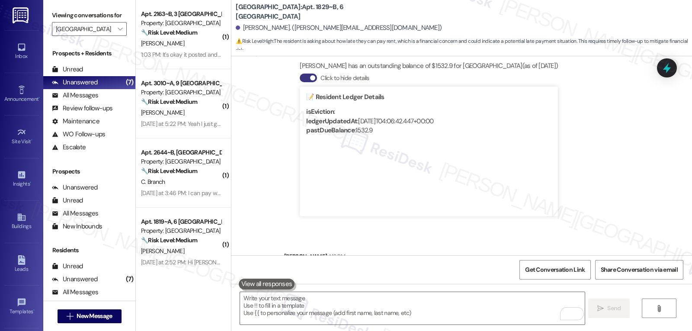
scroll to position [516, 0]
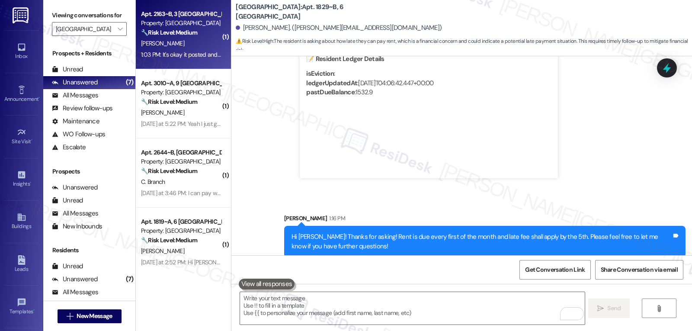
click at [154, 45] on span "A. Gardner" at bounding box center [162, 43] width 43 height 8
type textarea "Fetching suggested responses. Please feel free to read through the conversation…"
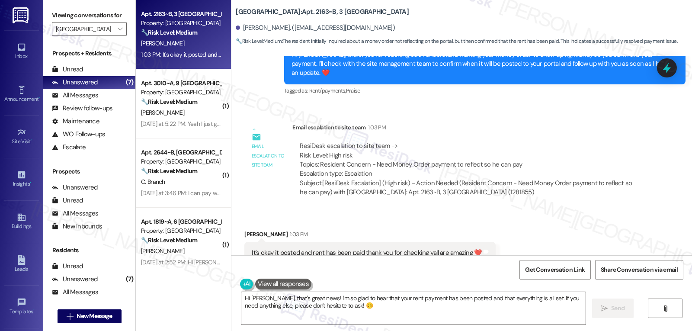
scroll to position [4301, 0]
click at [341, 314] on textarea "Hi Alexus, that's great news! I'm so glad to hear that your rent payment has be…" at bounding box center [413, 308] width 344 height 32
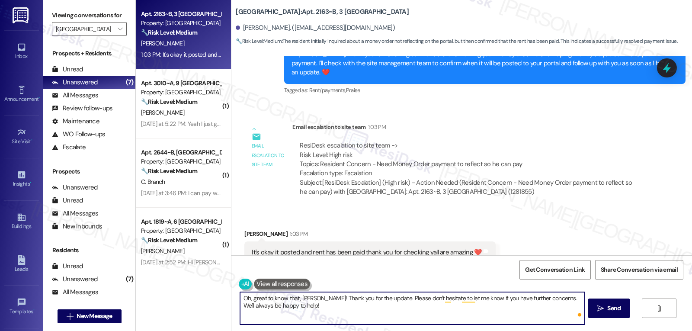
type textarea "Oh, great to know that, Alexus! Thank you for the update. Please don't hesitate…"
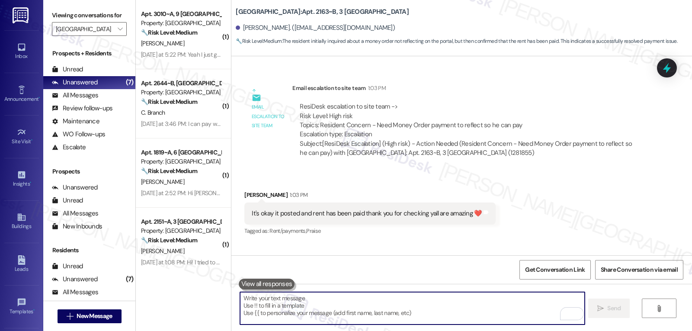
scroll to position [4371, 0]
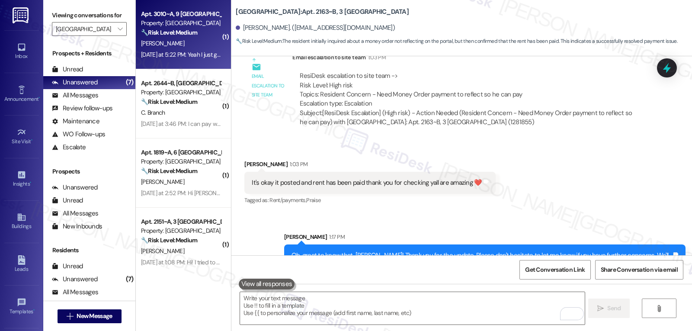
click at [164, 48] on div "J. Cran" at bounding box center [181, 43] width 82 height 11
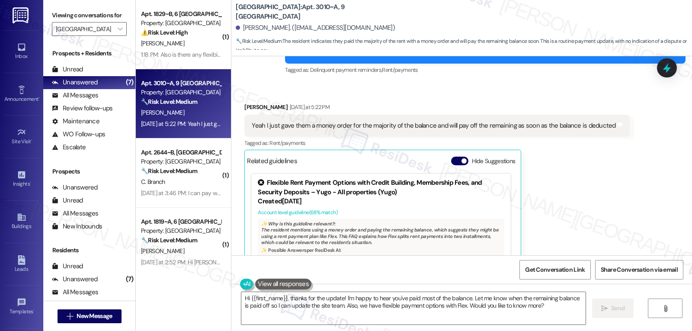
scroll to position [2005, 0]
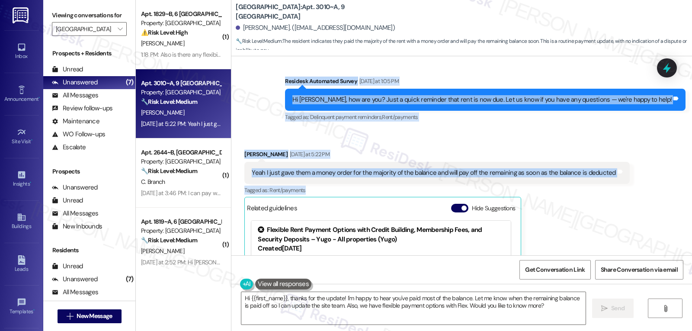
drag, startPoint x: 310, startPoint y: 72, endPoint x: 645, endPoint y: 184, distance: 353.6
click at [645, 184] on div "WO Opened request: Clogged Tub... Feb 04, 2025 at 1:01 PM Status : Completed Sh…" at bounding box center [461, 155] width 461 height 199
copy div "Residesk Automated Survey Yesterday at 1:05 PM Hi Jacob, how are you? Just a qu…"
click at [336, 314] on textarea "Hi {{first_name}}, thanks for the update! I'm happy to hear you've paid most of…" at bounding box center [413, 308] width 344 height 32
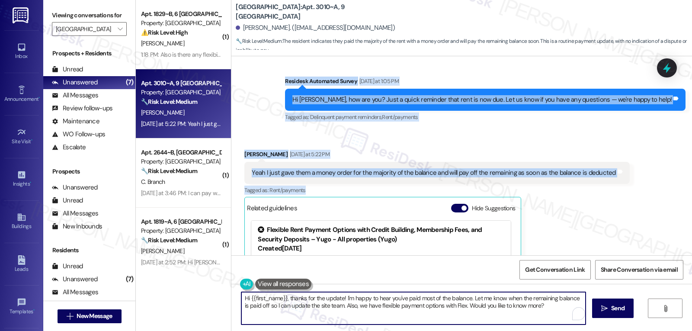
paste textarea "Thanks for the update, Jacob! I’ll note that you’ve submitted a money order for…"
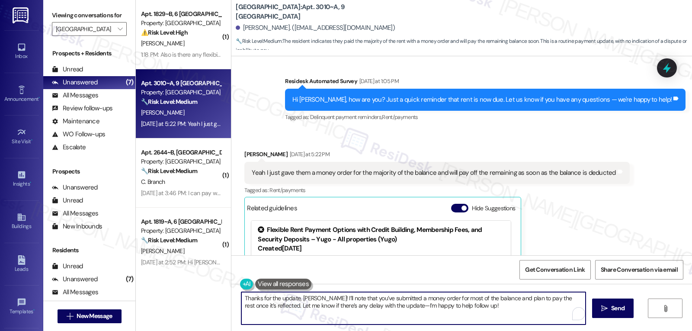
click at [388, 307] on textarea "Thanks for the update, Jacob! I’ll note that you’ve submitted a money order for…" at bounding box center [413, 308] width 344 height 32
click at [485, 312] on textarea "Thanks for the update, Jacob! I’ll note that you’ve submitted a money order for…" at bounding box center [412, 308] width 344 height 32
type textarea "Thanks for the update, Jacob! I’ll note that you’ve submitted a money order for…"
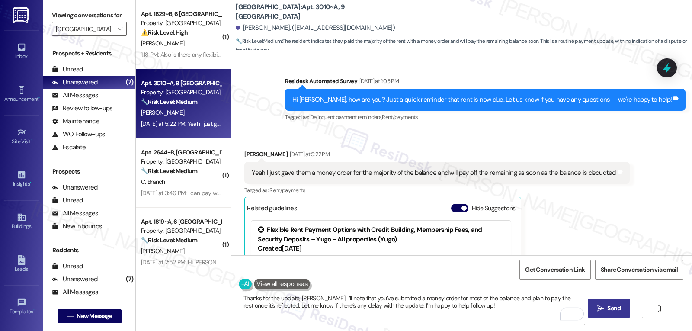
click at [624, 313] on button " Send" at bounding box center [609, 307] width 42 height 19
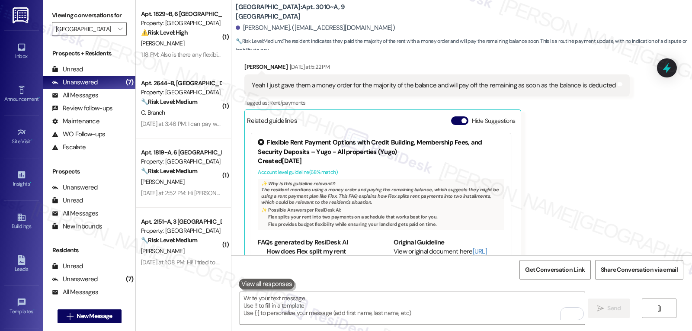
scroll to position [2075, 0]
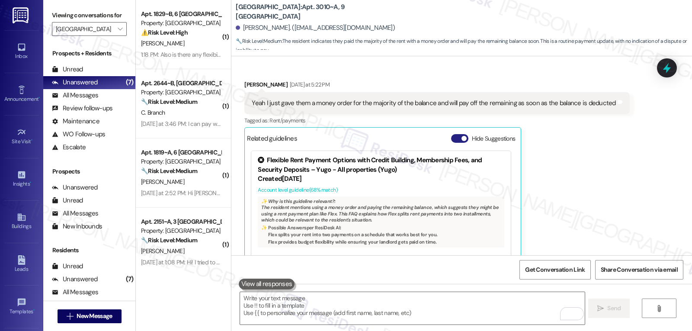
click at [451, 134] on button "Hide Suggestions" at bounding box center [459, 138] width 17 height 9
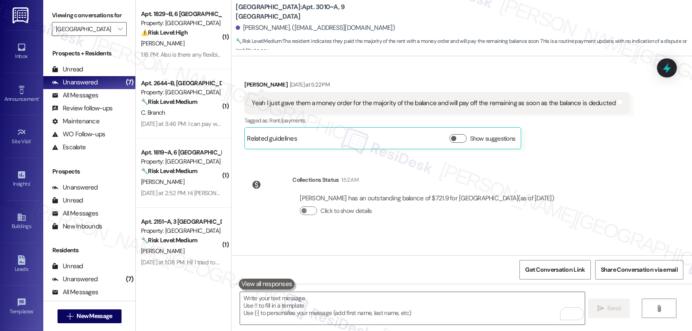
scroll to position [2116, 0]
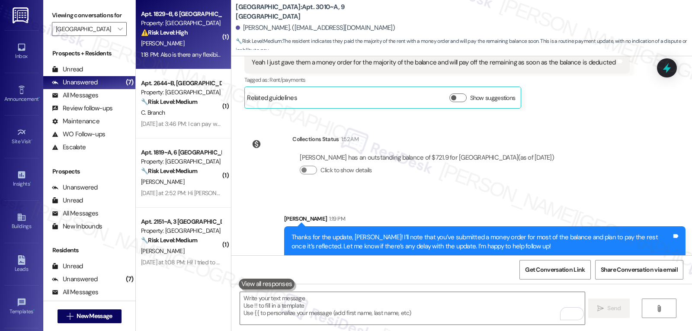
click at [182, 38] on div "Apt. 1829~B, 6 Yugo Charlotte College Downs Property: Yugo Charlotte College Do…" at bounding box center [181, 23] width 82 height 29
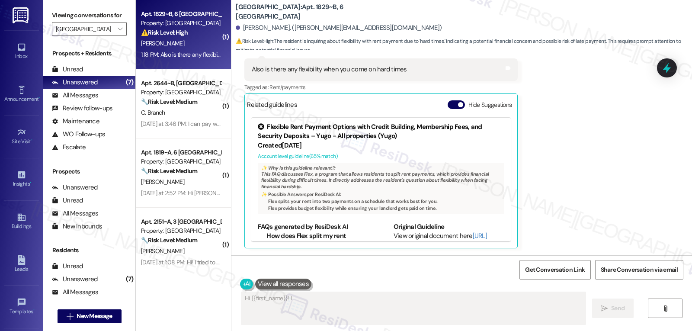
scroll to position [635, 0]
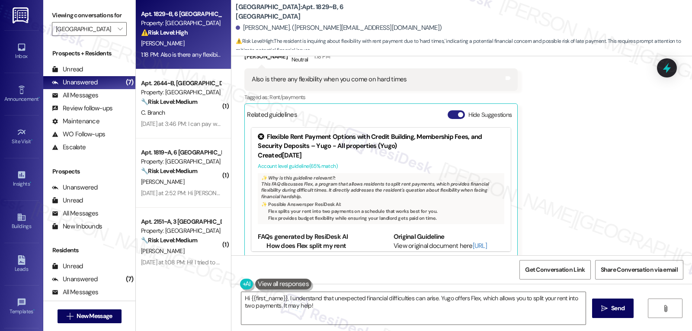
click at [448, 110] on button "Hide Suggestions" at bounding box center [456, 114] width 17 height 9
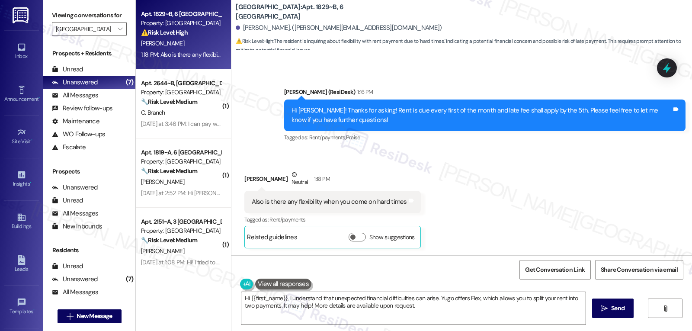
scroll to position [503, 0]
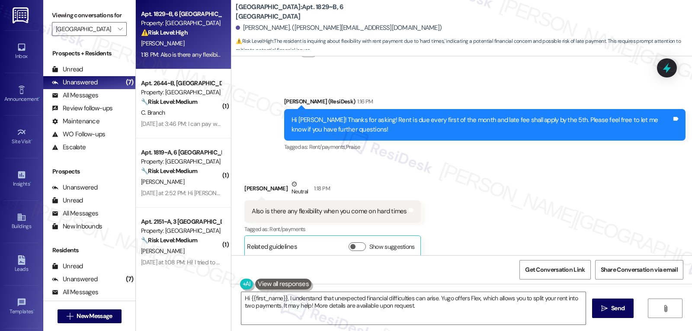
click at [484, 202] on div "Received via SMS Kayla Shaw Neutral 1:18 PM Also is there any flexibility when …" at bounding box center [461, 212] width 461 height 104
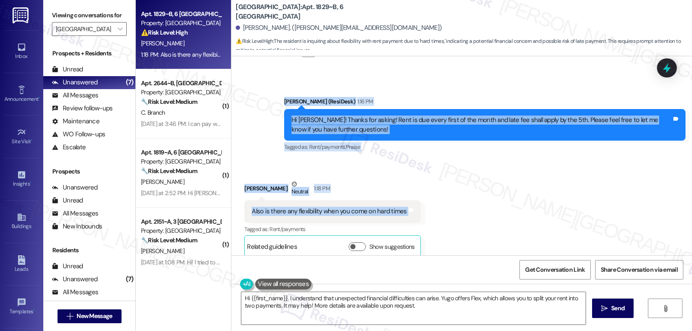
drag, startPoint x: 277, startPoint y: 180, endPoint x: 433, endPoint y: 206, distance: 157.8
click at [433, 206] on div "Sent via SMS Sarah (ResiDesk) Jul 15, 2025 at 12:41 PM Hi Kayla! We’re so excit…" at bounding box center [461, 155] width 461 height 199
copy div "Sarah (ResiDesk) 1:16 PM Hi Kayla! Thanks for asking! Rent is due every first o…"
click at [306, 323] on textarea "Hi {{first_name}}, I understand that unexpected financial difficulties can aris…" at bounding box center [413, 308] width 344 height 32
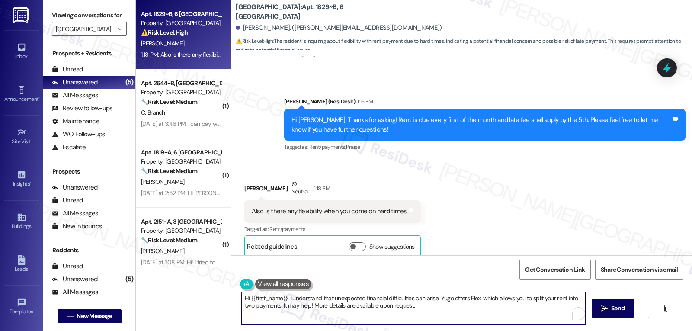
paste textarea "Thanks for reaching out, Kayla. I totally understand—things can get tough somet…"
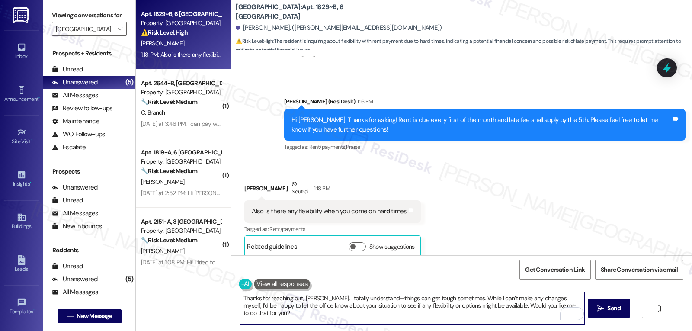
click at [364, 298] on textarea "Thanks for reaching out, Kayla. I totally understand—things can get tough somet…" at bounding box center [412, 308] width 344 height 32
type textarea "Thanks for reaching out, Kayla. I totally understand. Things can get tough some…"
click at [613, 311] on span "Send" at bounding box center [613, 308] width 13 height 9
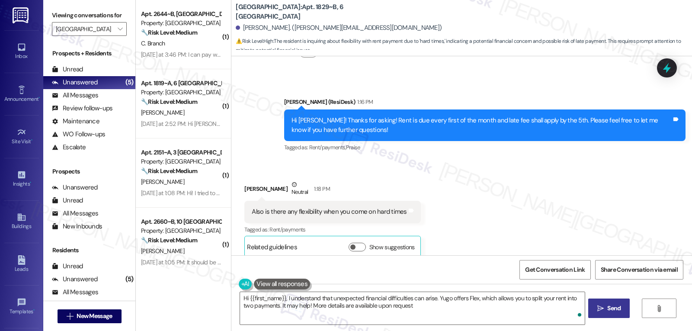
type textarea "Hi {{first_name}}, I understand that unexpected financial difficulties can aris…"
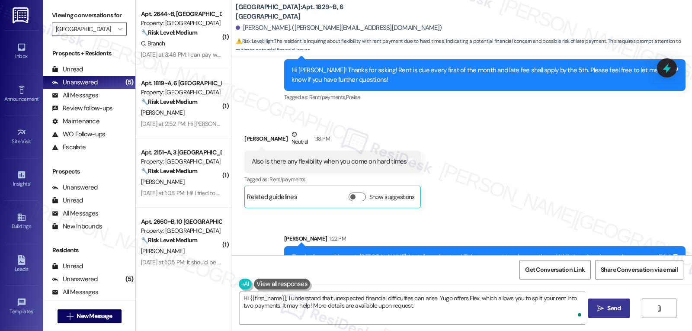
scroll to position [573, 0]
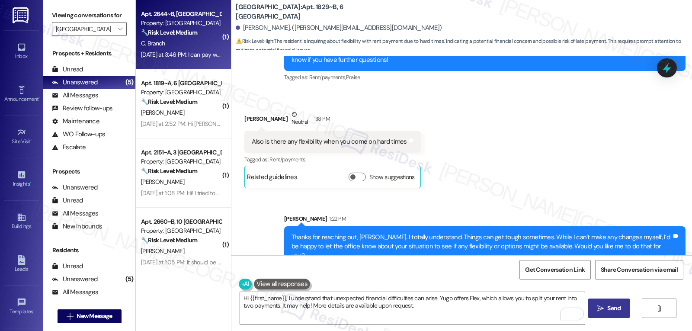
click at [158, 55] on div "Yesterday at 3:46 PM: I can pay with a money order and bring it to the office? …" at bounding box center [233, 55] width 185 height 8
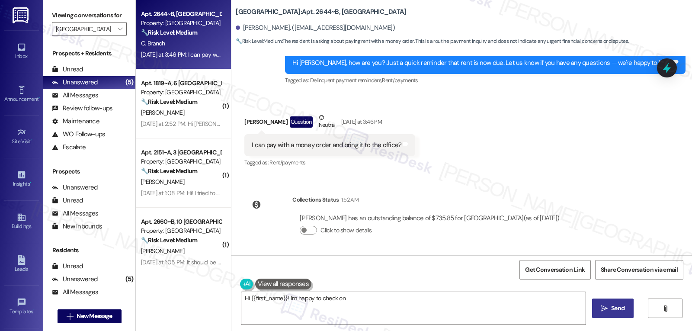
scroll to position [90, 0]
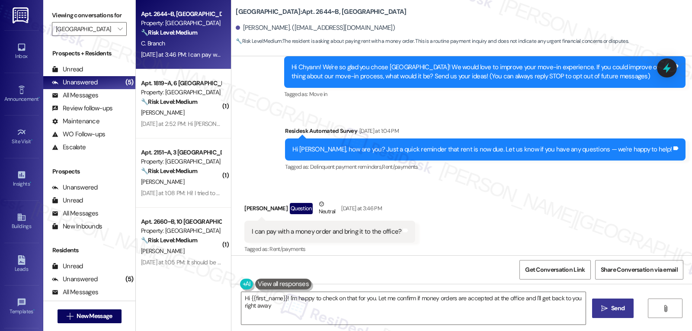
type textarea "Hi {{first_name}}! I'm happy to check on that for you. Let me confirm if money …"
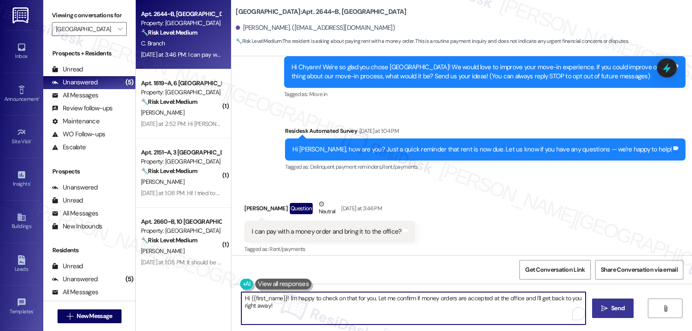
click at [338, 318] on textarea "Hi {{first_name}}! I'm happy to check on that for you. Let me confirm if money …" at bounding box center [413, 308] width 344 height 32
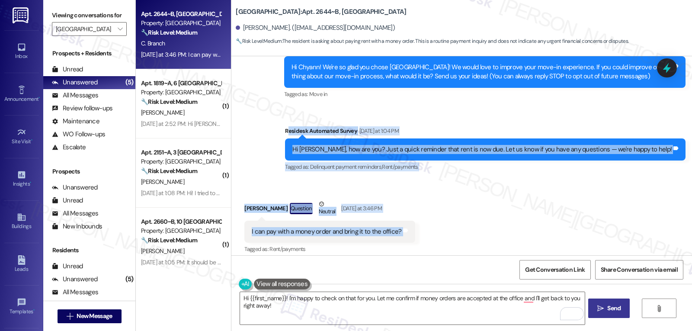
drag, startPoint x: 319, startPoint y: 131, endPoint x: 428, endPoint y: 227, distance: 145.6
click at [428, 227] on div "Lease started Aug 14, 2025 at 8:00 PM Survey, sent via SMS Residesk Automated S…" at bounding box center [461, 155] width 461 height 199
click at [411, 205] on div "Received via SMS Chyann Branch Question Neutral Yesterday at 3:46 PM I can pay …" at bounding box center [330, 227] width 184 height 69
drag, startPoint x: 317, startPoint y: 132, endPoint x: 428, endPoint y: 233, distance: 150.6
click at [428, 233] on div "Lease started Aug 14, 2025 at 8:00 PM Survey, sent via SMS Residesk Automated S…" at bounding box center [461, 155] width 461 height 199
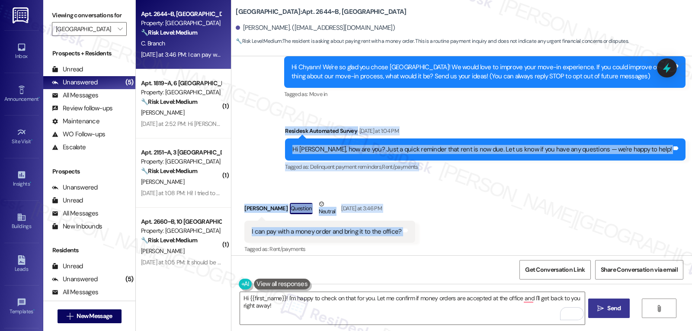
copy div "Residesk Automated Survey Yesterday at 1:04 PM Hi Chyann, how are you? Just a q…"
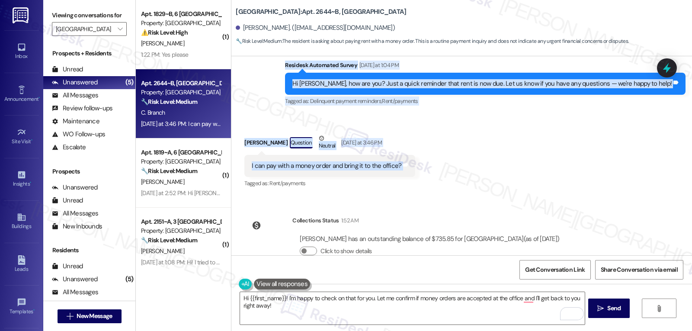
scroll to position [176, 0]
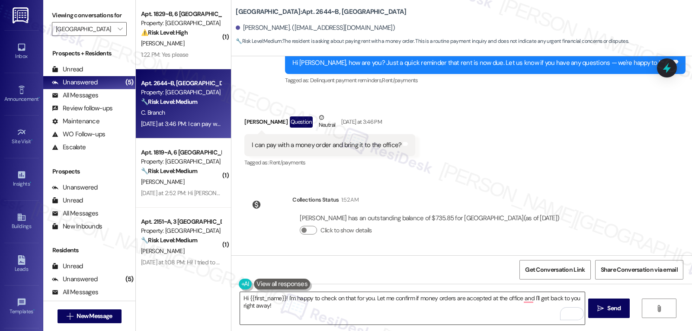
click at [356, 316] on textarea "Hi {{first_name}}! I'm happy to check on that for you. Let me confirm if money …" at bounding box center [412, 308] width 344 height 32
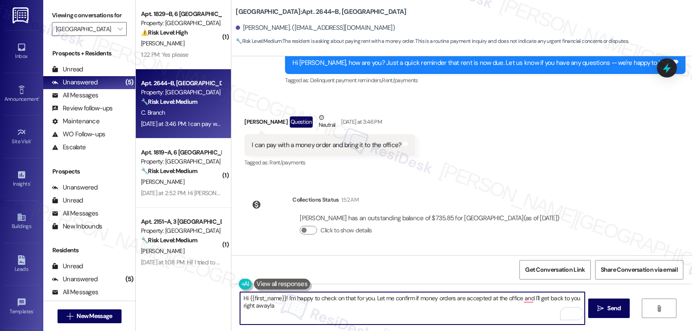
paste textarea "Hi Chyann! Yes, you can pay with a money order—just bring it to the office duri…"
paste textarea "To enrich screen reader interactions, please activate Accessibility in Grammarl…"
click at [362, 296] on textarea "Hi Chyann! Yes, you can pay with a money order—just bring it to the office duri…" at bounding box center [412, 308] width 344 height 32
click at [446, 310] on textarea "Hi Chyann! Yes, you can pay with a money order. Just bring it to the office dur…" at bounding box center [412, 308] width 344 height 32
type textarea "Hi Chyann! Yes, you can pay with a money order. Just bring it to the office dur…"
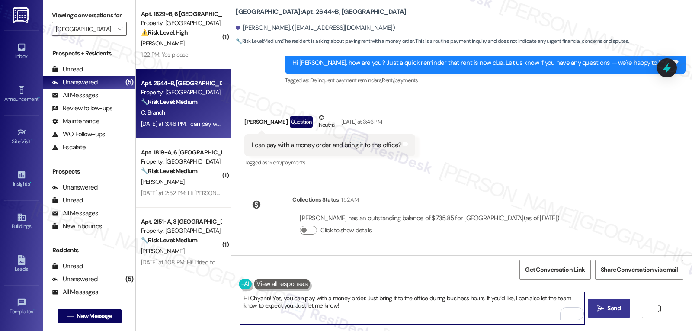
click at [601, 316] on button " Send" at bounding box center [609, 307] width 42 height 19
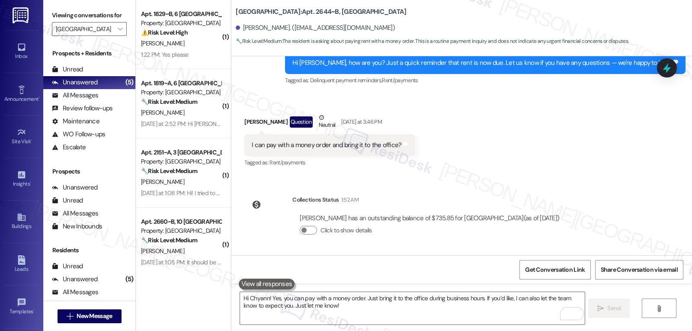
scroll to position [246, 0]
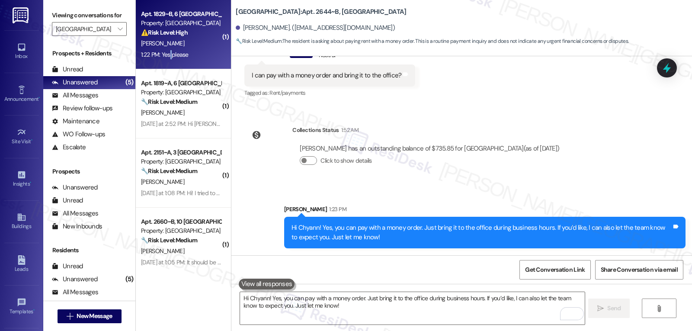
click at [165, 54] on div "1:22 PM: Yes please 1:22 PM: Yes please" at bounding box center [165, 55] width 48 height 8
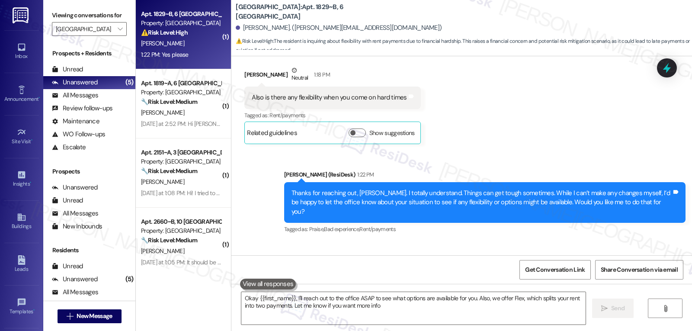
type textarea "Okay {{first_name}}, I'll reach out to the office ASAP to see what options are …"
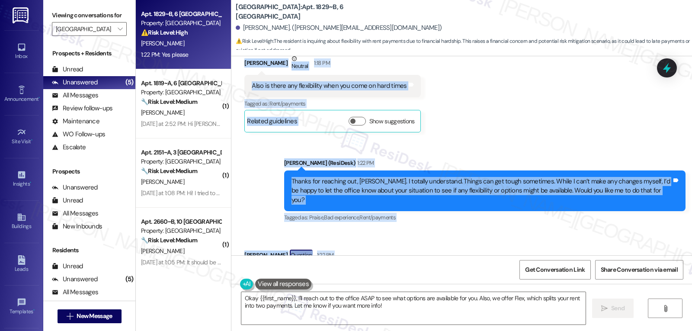
scroll to position [660, 0]
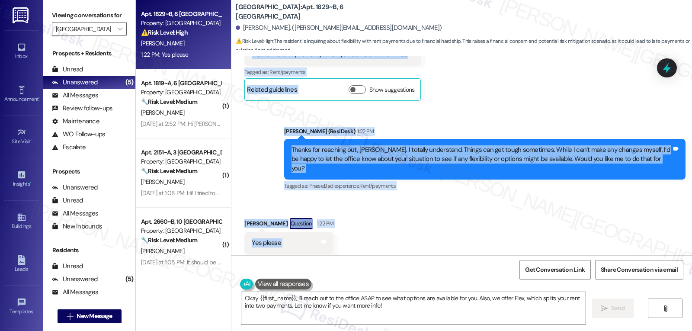
drag, startPoint x: 278, startPoint y: 194, endPoint x: 318, endPoint y: 229, distance: 53.3
click at [318, 229] on div "Sent via SMS [PERSON_NAME] (ResiDesk) [DATE] 12:41 PM Hi [PERSON_NAME]! We’re s…" at bounding box center [461, 155] width 461 height 199
copy div "Lorem (IpsuMdol) 6:49 SI Am Conse! Adipis eli seddoe! Temp in utl etdol magna a…"
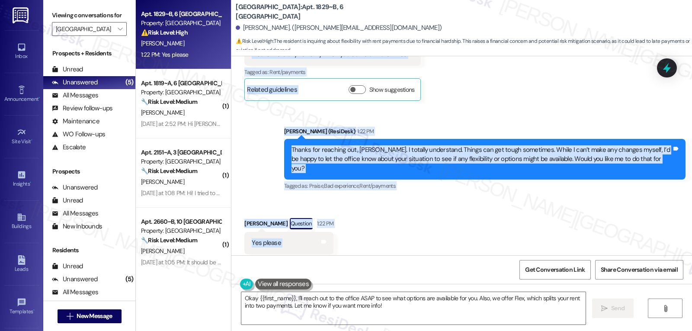
scroll to position [574, 0]
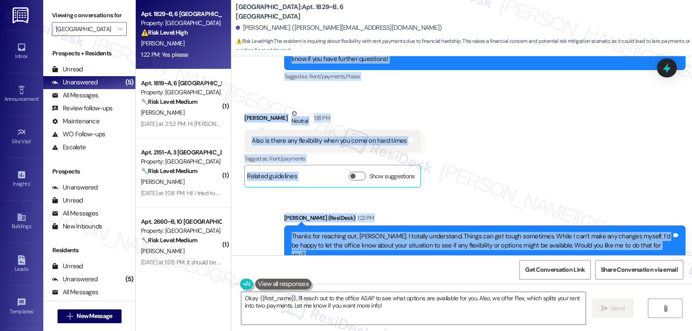
click at [668, 72] on icon at bounding box center [667, 68] width 8 height 10
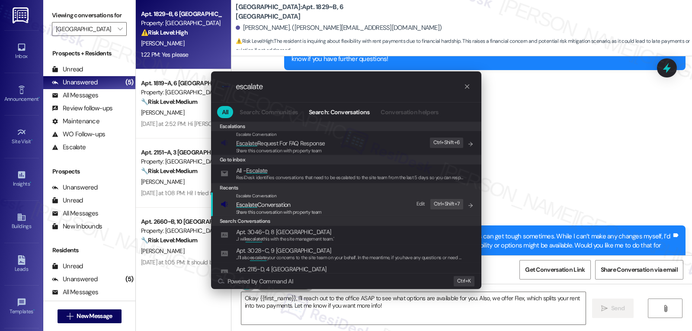
type input "escalate"
click at [280, 212] on span "Share this conversation with property team" at bounding box center [279, 212] width 86 height 6
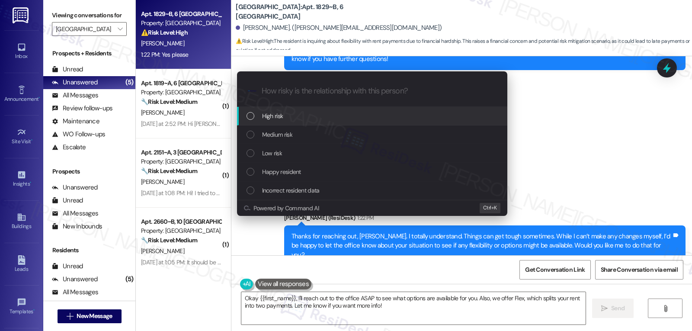
click at [300, 112] on div "High risk" at bounding box center [373, 116] width 253 height 10
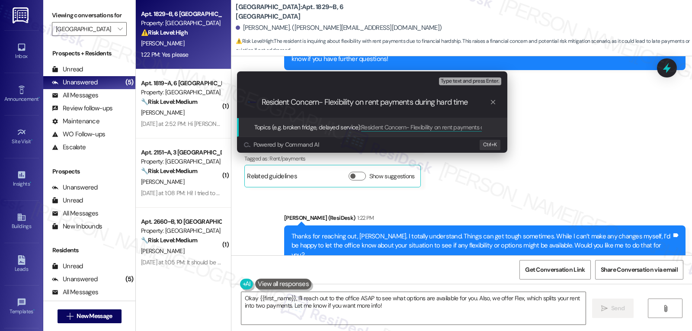
type input "Resident Concern- Flexibility on rent payments during hard times"
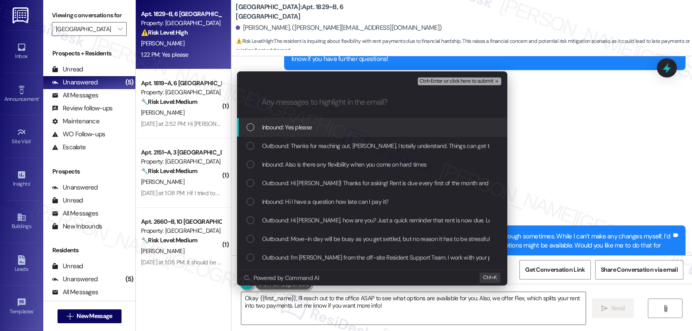
click at [431, 128] on div "Inbound: Yes please" at bounding box center [373, 127] width 253 height 10
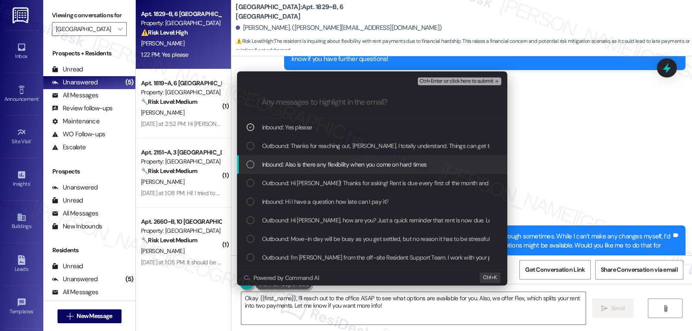
click at [383, 165] on span "Inbound: Also is there any flexibility when you come on hard times" at bounding box center [344, 165] width 165 height 10
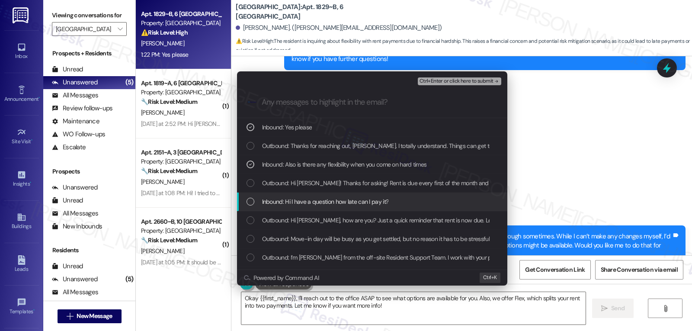
click at [366, 197] on span "Inbound: Hi I have a question how late can I pay it?" at bounding box center [325, 202] width 127 height 10
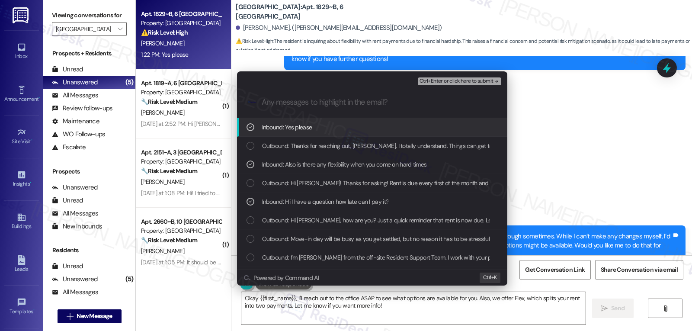
click at [467, 84] on span "Ctrl+Enter or click here to submit" at bounding box center [457, 81] width 74 height 6
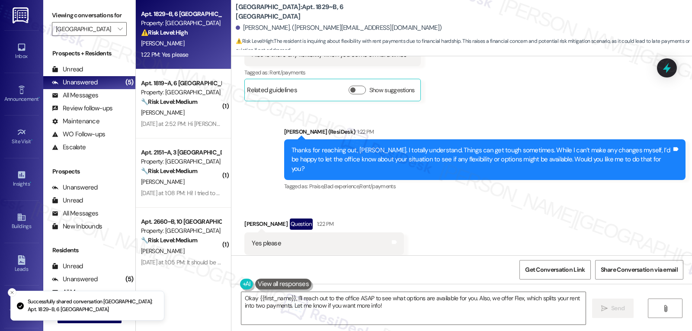
scroll to position [660, 0]
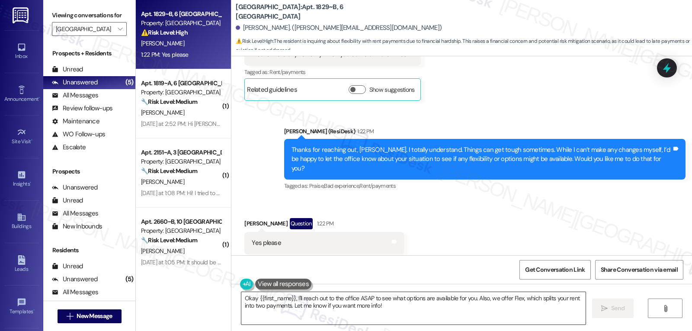
click at [354, 311] on textarea "Okay {{first_name}}, I'll reach out to the office ASAP to see what options are …" at bounding box center [413, 308] width 344 height 32
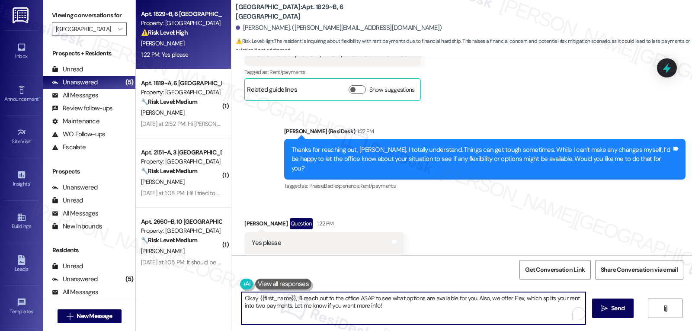
paste textarea "Thanks, [PERSON_NAME]—I’ve gone ahead and flagged this for the office so they’r…"
click at [274, 297] on textarea "Thanks, [PERSON_NAME]—I’ve gone ahead and flagged this for the office so they’r…" at bounding box center [412, 308] width 344 height 32
click at [495, 318] on textarea "Thanks, [PERSON_NAME]! I’ve gone ahead and flagged this for the office so they’…" at bounding box center [412, 308] width 344 height 32
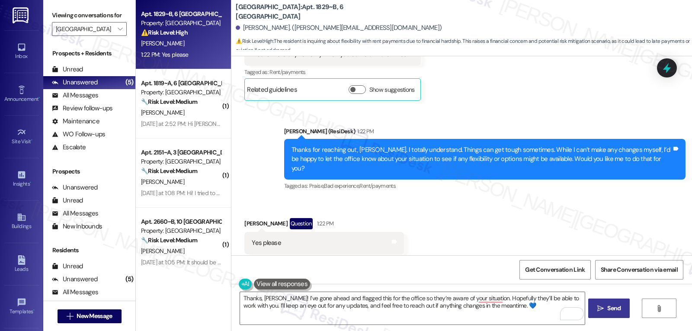
click at [606, 309] on span "Send" at bounding box center [614, 308] width 17 height 9
type textarea "Fetching suggested responses. Please feel free to read through the conversation…"
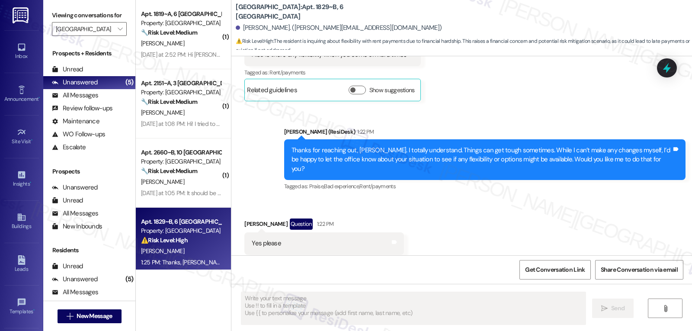
scroll to position [730, 0]
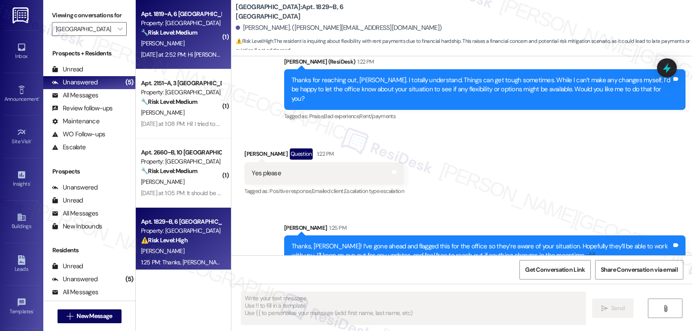
click at [189, 59] on div "[DATE] at 2:52 PM: Hi [PERSON_NAME]! I'll be able to pay [DATE] when I get paid…" at bounding box center [181, 54] width 82 height 11
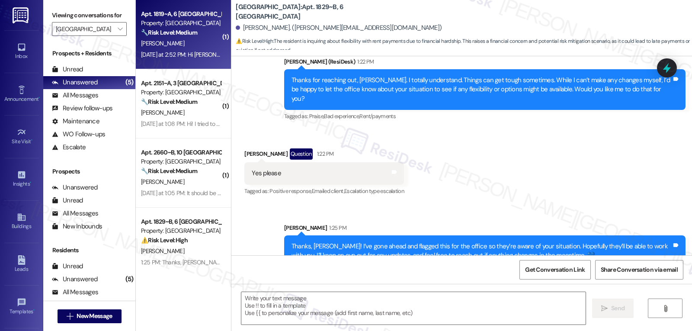
type textarea "Fetching suggested responses. Please feel free to read through the conversation…"
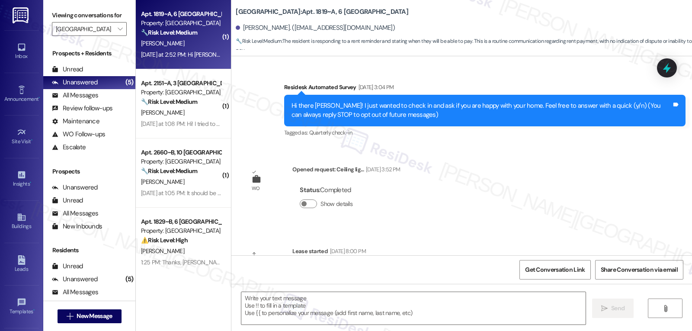
scroll to position [186, 0]
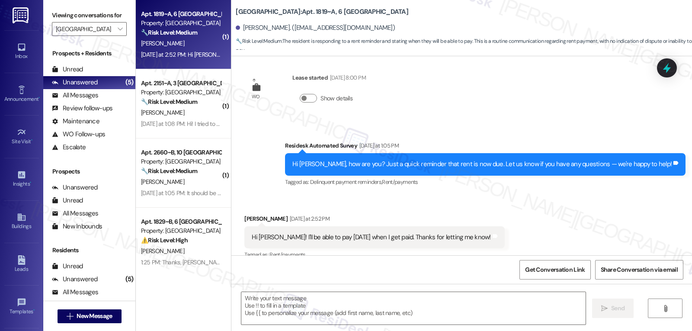
type textarea "Fetching suggested responses. Please feel free to read through the conversation…"
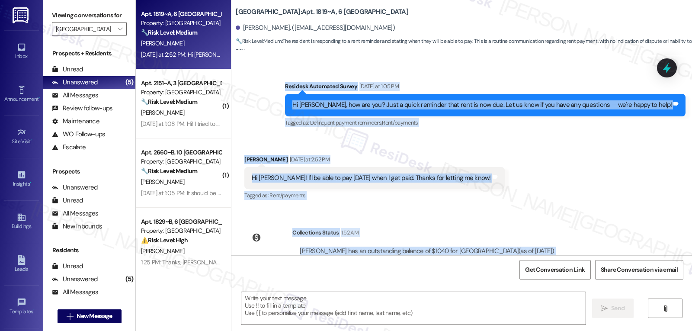
scroll to position [266, 0]
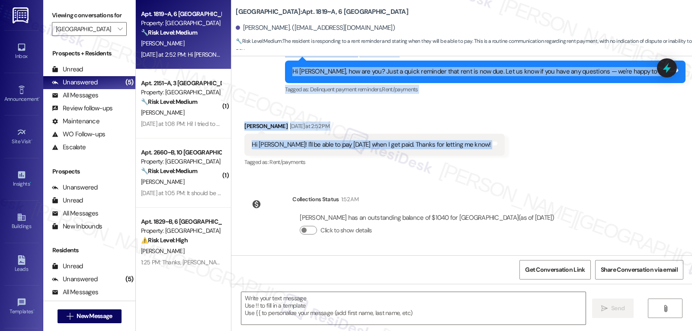
drag, startPoint x: 316, startPoint y: 138, endPoint x: 501, endPoint y: 152, distance: 185.7
click at [501, 152] on div "Survey, sent via SMS Residesk Automated Survey Jun 16, 2025 at 3:04 PM Hi there…" at bounding box center [461, 155] width 461 height 199
copy div "Residesk Automated Survey Yesterday at 1:05 PM Hi Nadine, how are you? Just a q…"
click at [294, 311] on textarea at bounding box center [413, 308] width 344 height 32
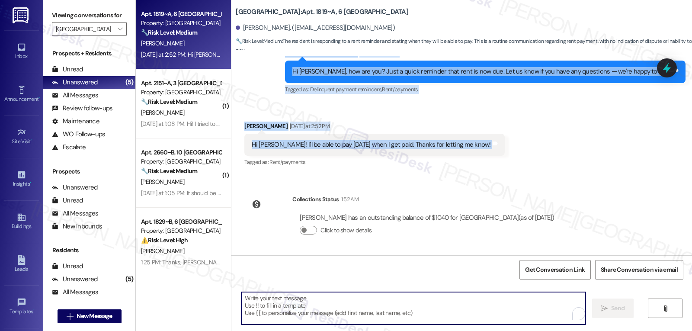
paste textarea "Hi Nadine! Thanks for the update—I’ll make a note that you plan to pay on Frida…"
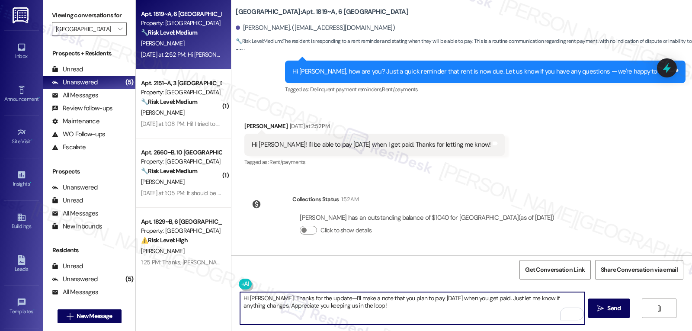
click at [318, 299] on textarea "Hi Nadine! Thanks for the update—I’ll make a note that you plan to pay on Frida…" at bounding box center [412, 308] width 344 height 32
click at [404, 302] on textarea "Hi Nadine! Thanks for the update. I’ll make a note that you plan to pay on Frid…" at bounding box center [412, 308] width 344 height 32
click at [397, 318] on textarea "Hi Nadine! Thanks for the update. I’ll make a note that you plan to pay on Frid…" at bounding box center [412, 308] width 344 height 32
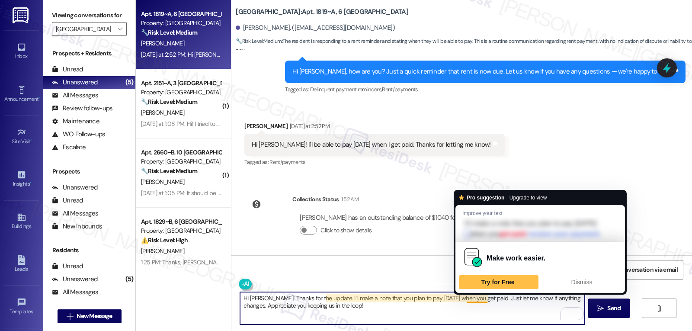
click at [481, 299] on textarea "Hi Nadine! Thanks for the update. I’ll make a note that you plan to pay on Frid…" at bounding box center [412, 308] width 344 height 32
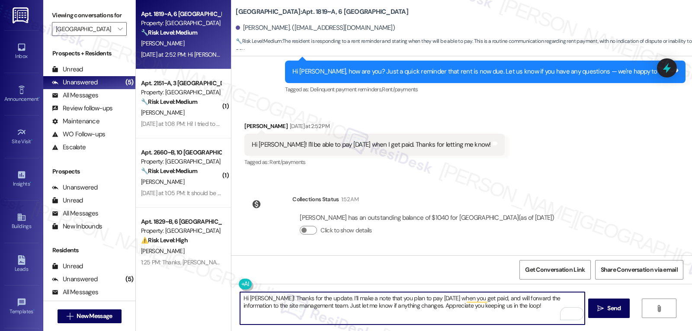
click at [502, 311] on textarea "Hi Nadine! Thanks for the update. I’ll make a note that you plan to pay on Frid…" at bounding box center [412, 308] width 344 height 32
type textarea "Hi Nadine! Thanks for the update. I’ll make a note that you plan to pay on Frid…"
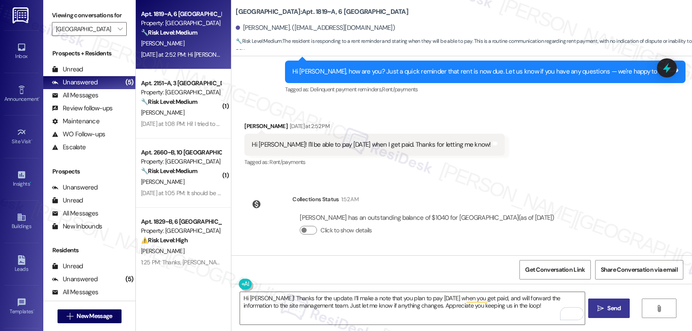
click at [611, 311] on span "Send" at bounding box center [613, 308] width 13 height 9
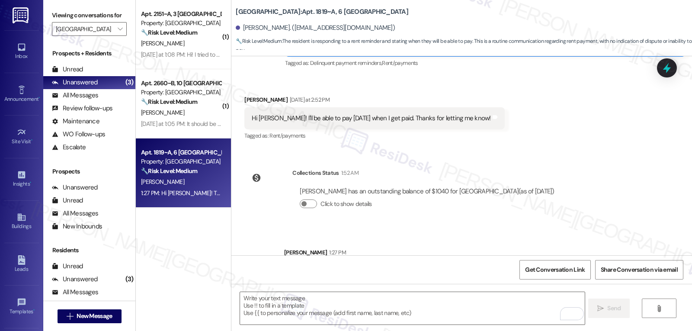
scroll to position [335, 0]
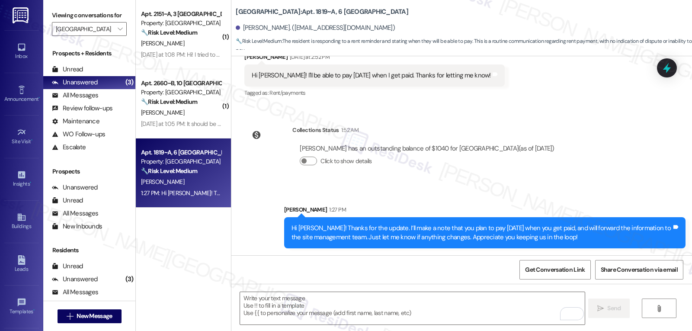
click at [666, 65] on icon at bounding box center [666, 67] width 11 height 11
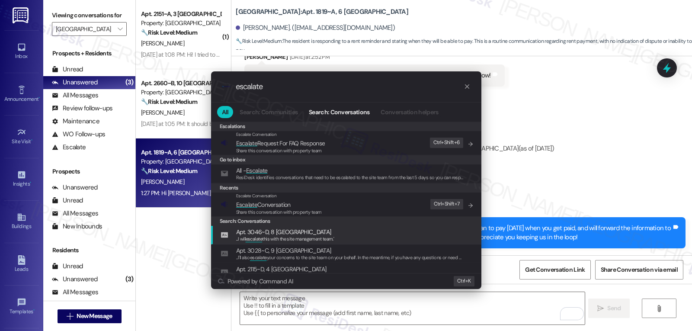
type input "escalate"
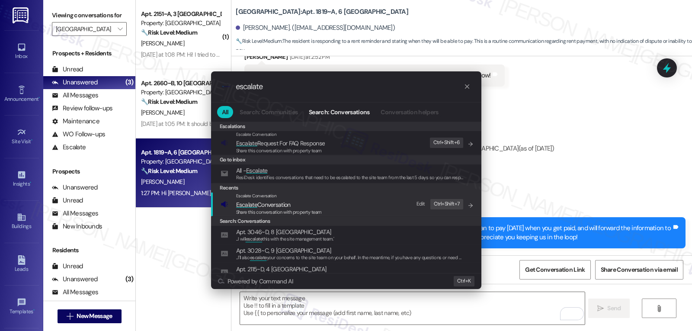
click at [304, 205] on span "Escalate Conversation" at bounding box center [279, 205] width 86 height 10
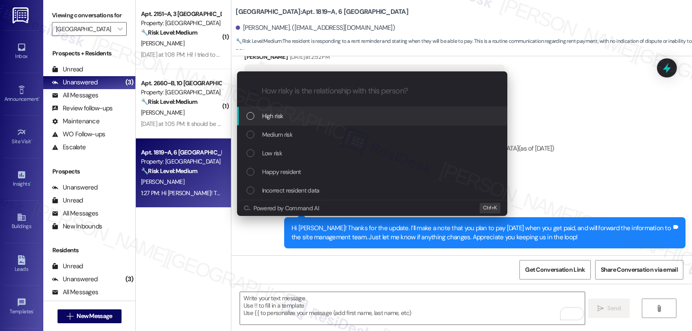
click at [323, 119] on div "High risk" at bounding box center [373, 116] width 253 height 10
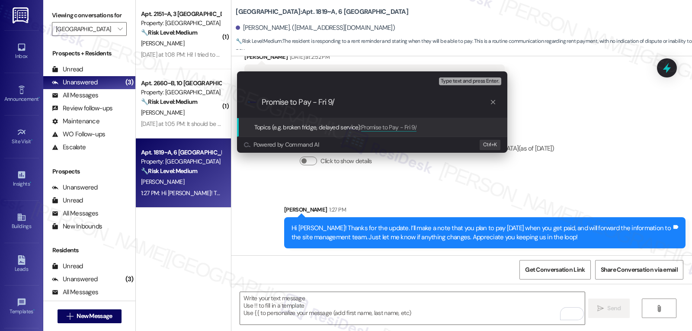
type input "Promise to Pay - Fri 9/5"
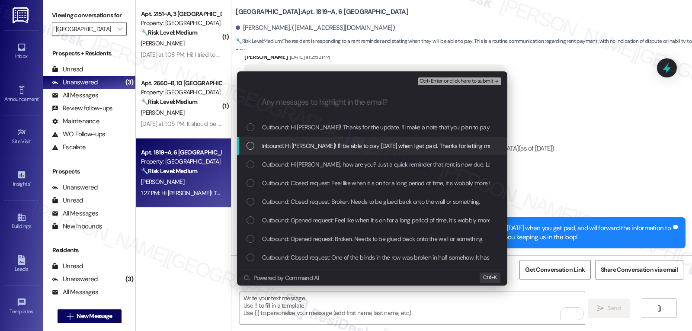
click at [258, 148] on div "Inbound: Hi Sarah! I'll be able to pay on Friday when I get paid. Thanks for le…" at bounding box center [373, 146] width 253 height 10
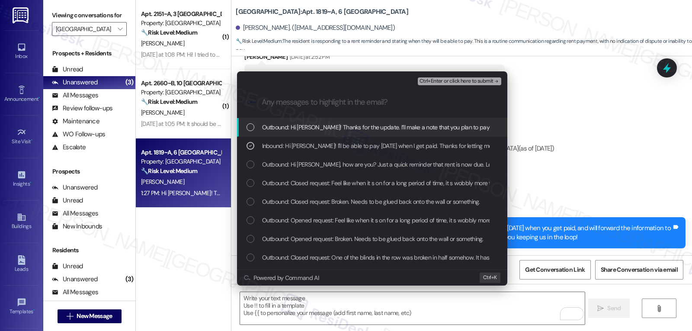
click at [460, 81] on span "Ctrl+Enter or click here to submit" at bounding box center [457, 81] width 74 height 6
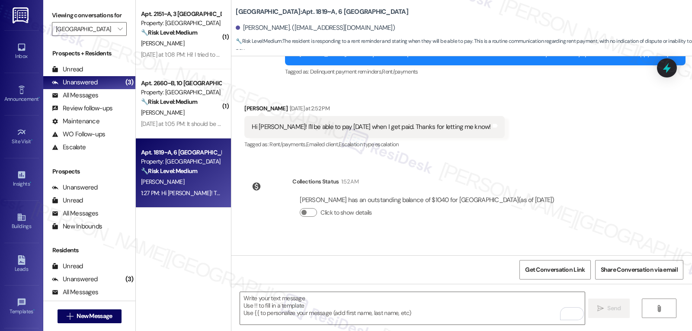
scroll to position [348, 0]
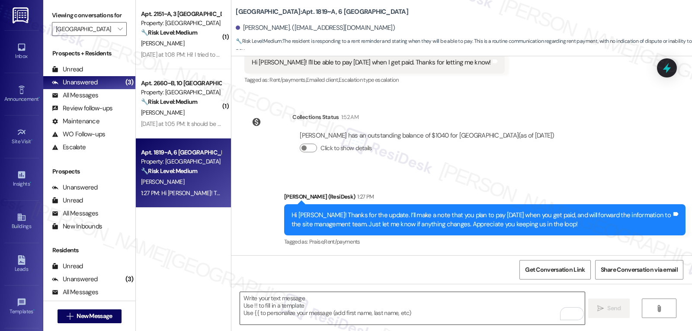
click at [320, 316] on textarea "To enrich screen reader interactions, please activate Accessibility in Grammarl…" at bounding box center [412, 308] width 344 height 32
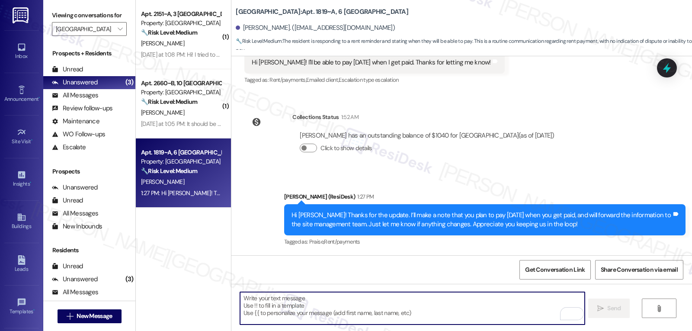
paste textarea "Promise to Pay - Fri 9/5"
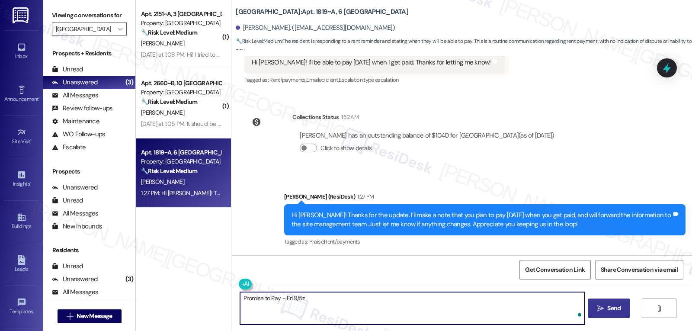
type textarea "Promise to Pay - Fri 9/5"
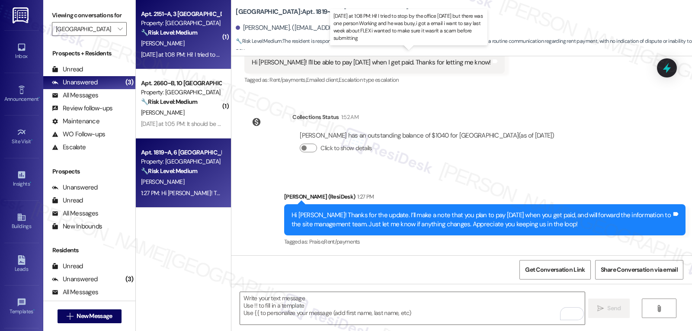
click at [200, 56] on div "Yesterday at 1:08 PM: Hi! I tried to stop by the office yesterday but there was…" at bounding box center [408, 55] width 534 height 8
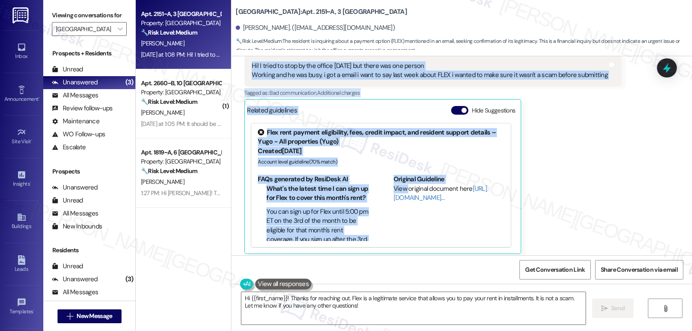
scroll to position [180, 0]
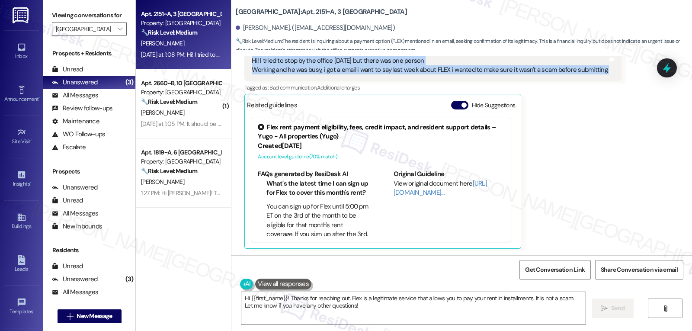
drag, startPoint x: 279, startPoint y: 131, endPoint x: 605, endPoint y: 79, distance: 330.3
click at [605, 79] on div "Lease started Aug 14, 2025 at 8:00 PM Survey, sent via SMS Residesk Automated S…" at bounding box center [461, 155] width 461 height 199
copy div "Residesk Automated Survey Yesterday at 1:06 PM Hi Brianna, how are you? Just a …"
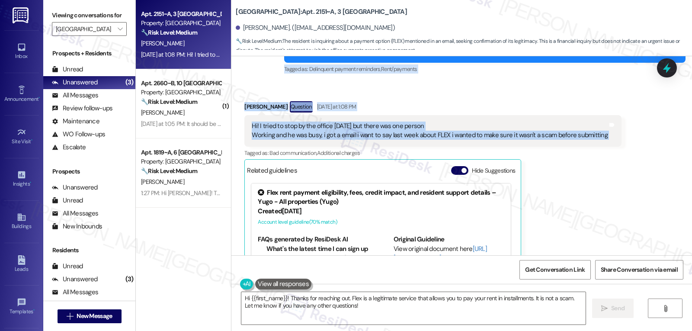
scroll to position [93, 0]
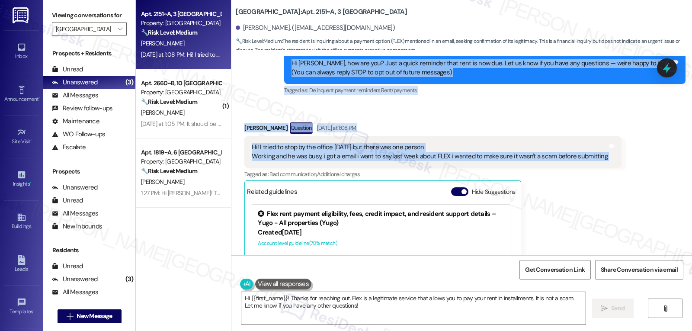
copy div "Residesk Automated Survey Yesterday at 1:06 PM Hi Brianna, how are you? Just a …"
click at [289, 310] on textarea "Hi {{first_name}}! Thanks for reaching out. Flex is a legitimate service that a…" at bounding box center [413, 308] width 344 height 32
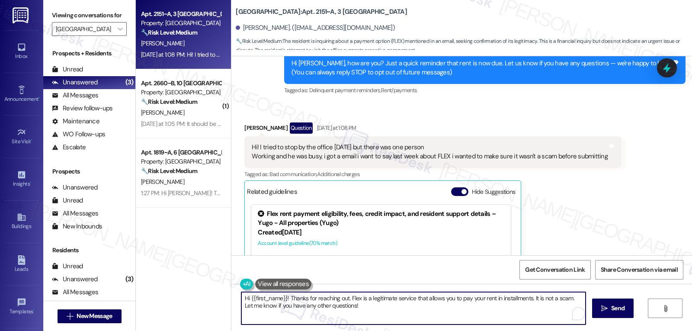
paste textarea "Brianna! Totally understandable—thanks for checking in. Flex is a real service …"
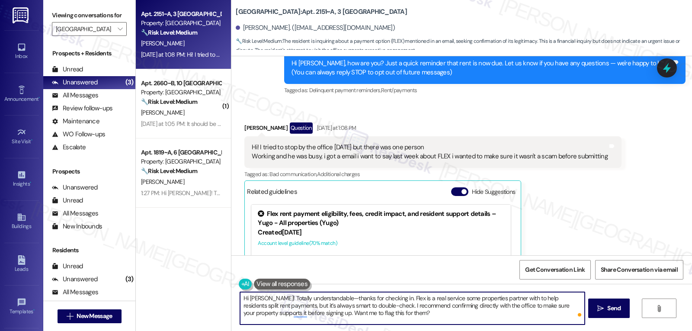
click at [326, 298] on textarea "Hi Brianna! Totally understandable—thanks for checking in. Flex is a real servi…" at bounding box center [412, 308] width 344 height 32
click at [404, 317] on textarea "Hi Brianna! Totally understandable. Thanks for checking in. Flex is a real serv…" at bounding box center [412, 308] width 344 height 32
type textarea "Hi Brianna! Totally understandable. Thanks for checking in. Flex is a real serv…"
click at [613, 308] on span "Send" at bounding box center [613, 308] width 13 height 9
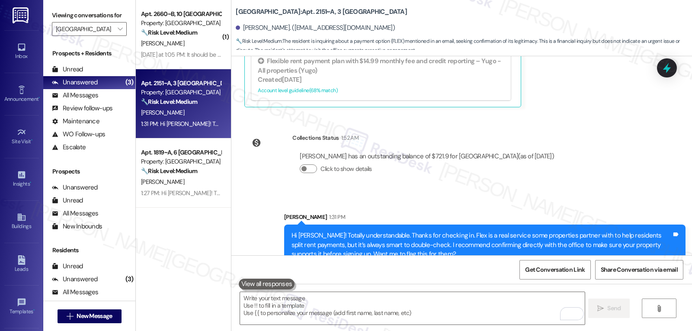
scroll to position [339, 0]
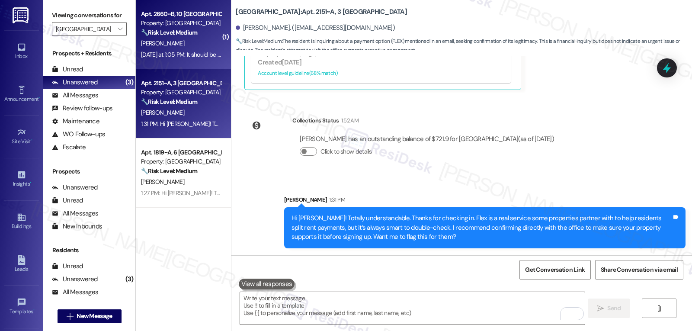
click at [189, 37] on div "🔧 Risk Level: Medium The initial message is a standard rent reminder. The resid…" at bounding box center [181, 32] width 80 height 9
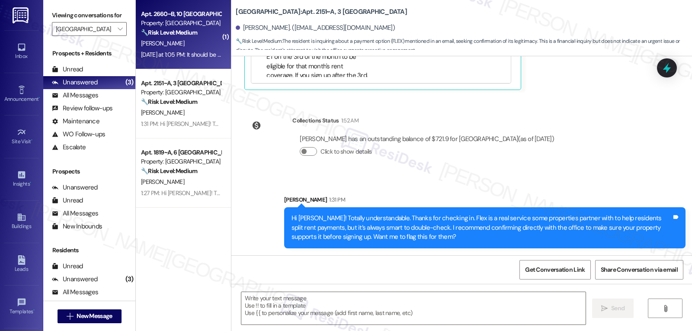
type textarea "Fetching suggested responses. Please feel free to read through the conversation…"
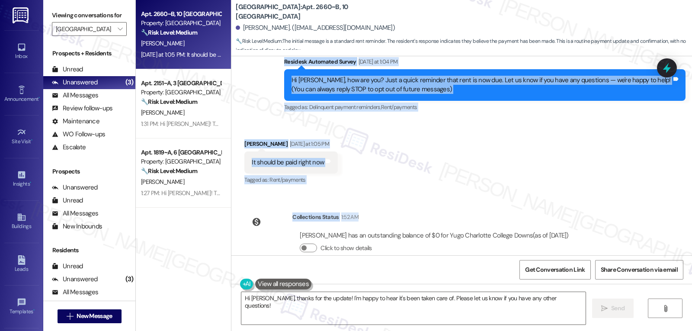
scroll to position [94, 0]
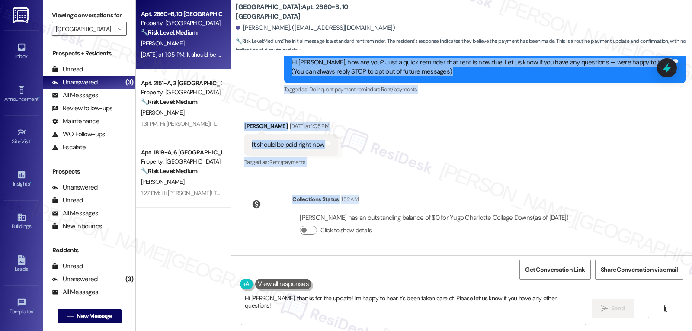
drag, startPoint x: 275, startPoint y: 131, endPoint x: 587, endPoint y: 220, distance: 324.8
click at [587, 220] on div "Lease started Aug 14, 2025 at 8:00 PM Survey, sent via SMS Residesk Automated S…" at bounding box center [461, 155] width 461 height 199
copy div "Residesk Automated Survey Yesterday at 1:04 PM Hi Julian, how are you? Just a q…"
click at [347, 324] on textarea "Hi Julian, thanks for the update! I'm happy to hear it's been taken care of. Pl…" at bounding box center [413, 308] width 344 height 32
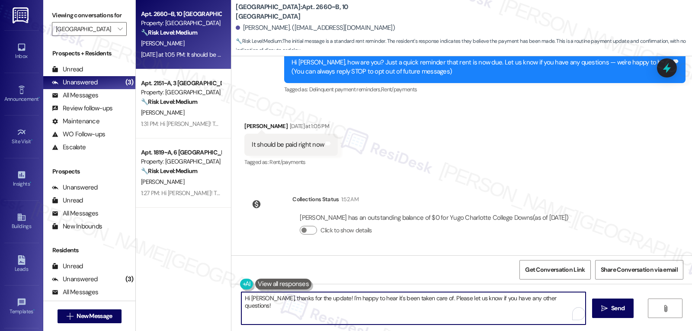
paste textarea "you for the update! I can confirm your balance is showing as $0, which means yo…"
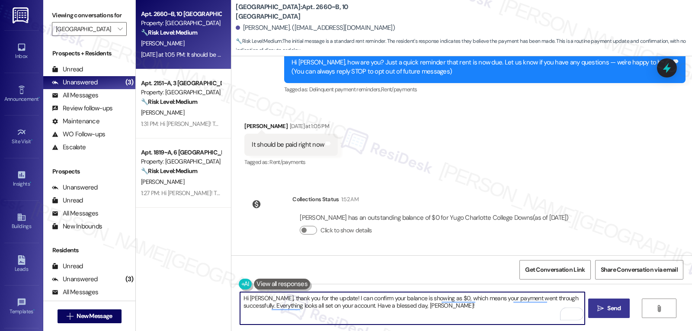
type textarea "Hi Julian, thank you for the update! I can confirm your balance is showing as $…"
click at [602, 312] on span " Send" at bounding box center [609, 308] width 27 height 9
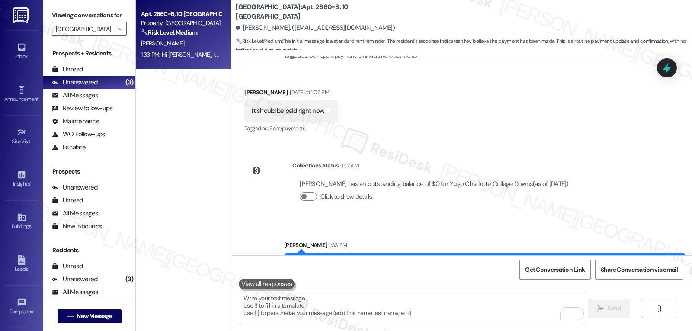
scroll to position [164, 0]
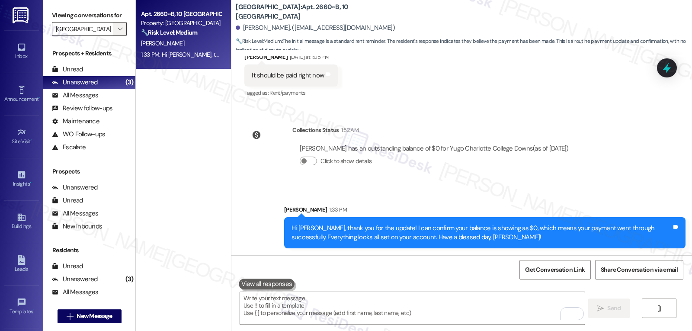
click at [116, 36] on span "" at bounding box center [120, 29] width 8 height 14
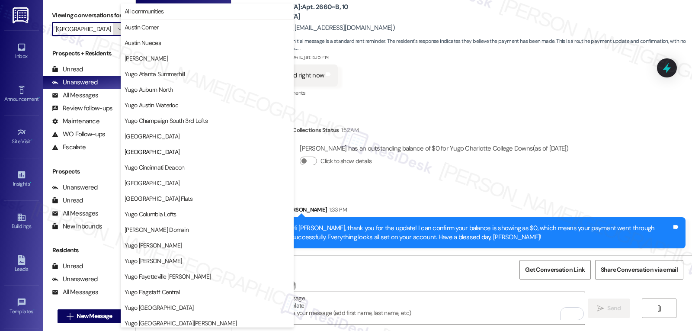
scroll to position [141, 0]
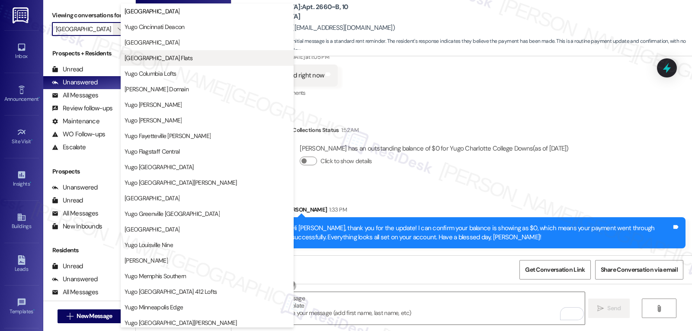
click at [148, 59] on span "[GEOGRAPHIC_DATA] Flats" at bounding box center [159, 58] width 68 height 9
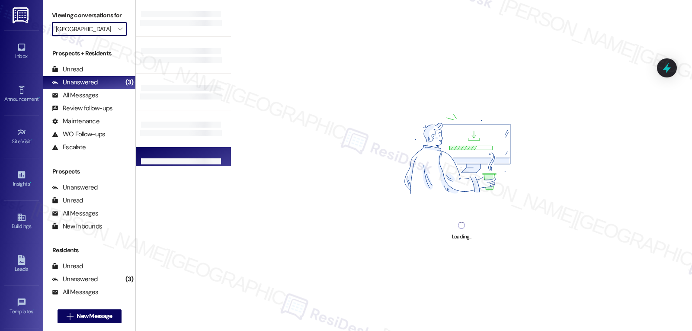
type input "[GEOGRAPHIC_DATA] Flats"
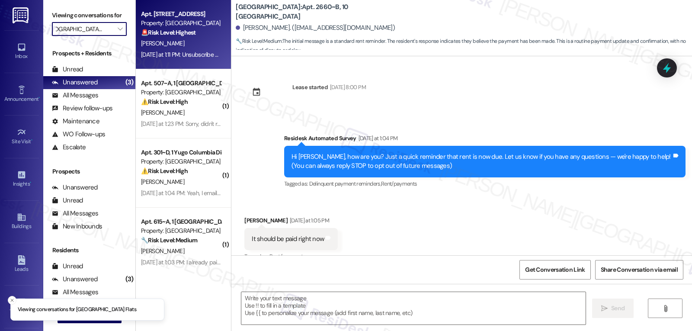
scroll to position [14, 0]
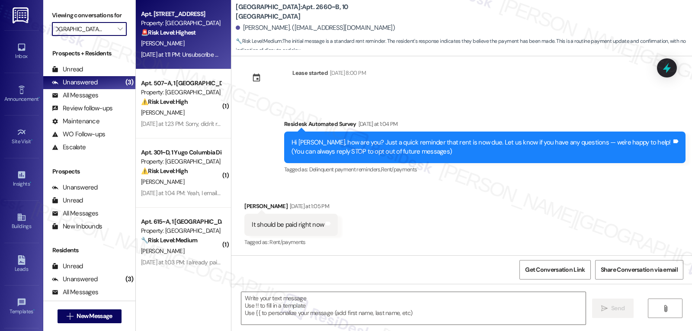
type textarea "Fetching suggested responses. Please feel free to read through the conversation…"
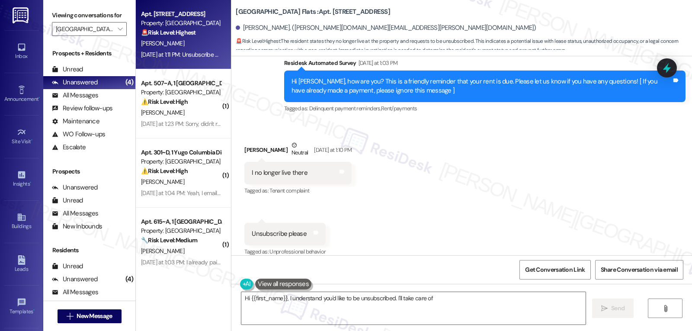
scroll to position [1729, 0]
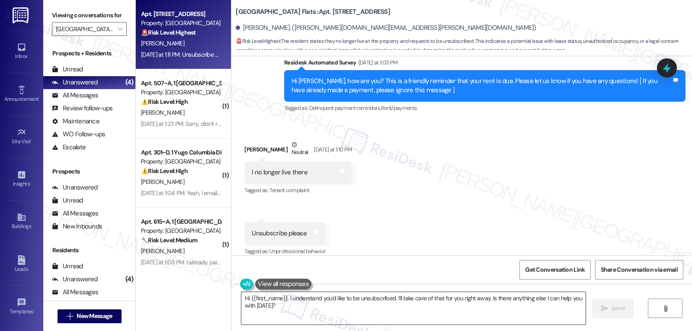
click at [302, 310] on textarea "Hi {{first_name}}, I understand you'd like to be unsubscribed. I'll take care o…" at bounding box center [413, 308] width 344 height 32
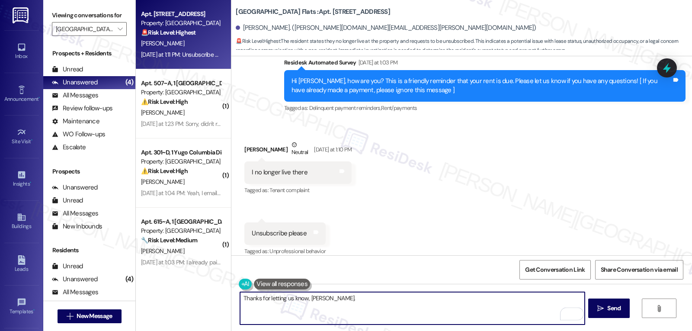
click at [378, 303] on textarea "Thanks for letting us know, Nelson." at bounding box center [412, 308] width 344 height 32
type textarea "Thanks for letting us know, Nelson!"
click at [597, 307] on icon "" at bounding box center [600, 308] width 6 height 7
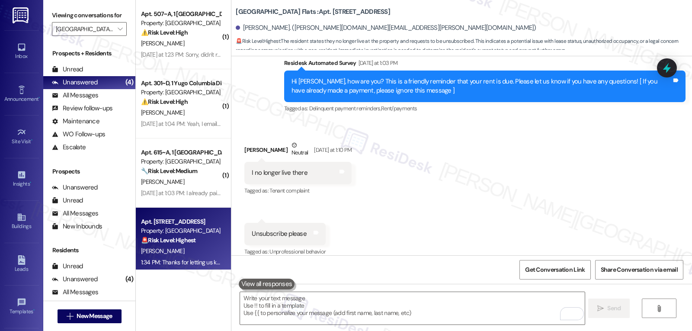
scroll to position [1790, 0]
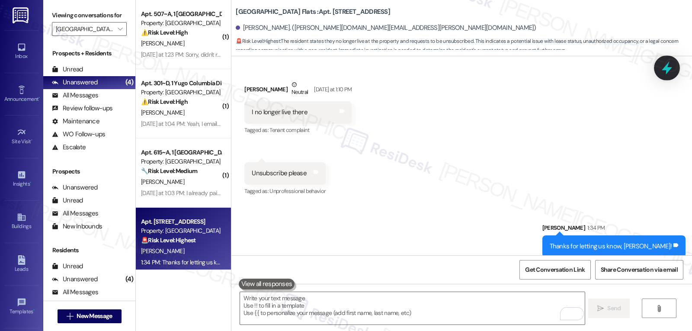
click at [671, 65] on icon at bounding box center [667, 68] width 15 height 15
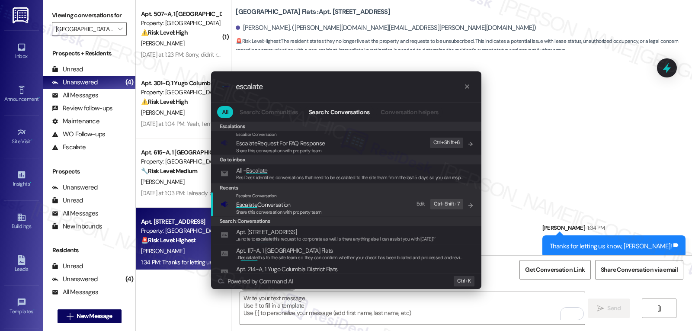
type input "escalate"
click at [266, 204] on span "Escalate Conversation" at bounding box center [263, 205] width 55 height 8
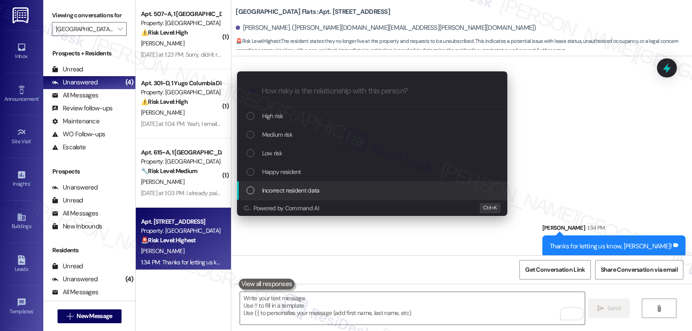
click at [318, 190] on span "Incorrect resident data" at bounding box center [291, 191] width 58 height 10
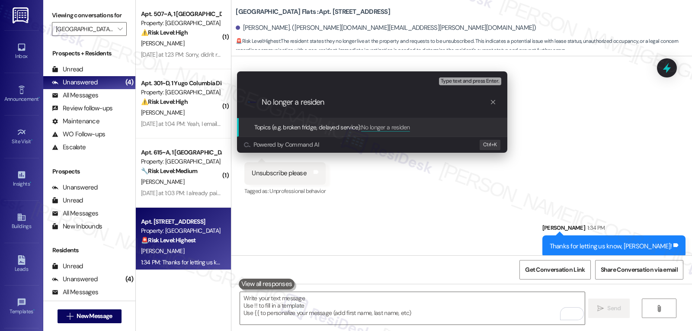
type input "No longer a resident"
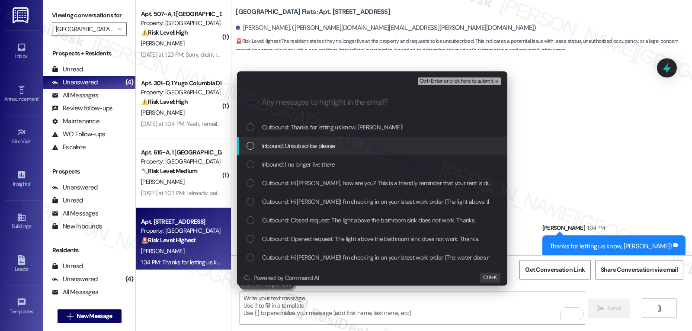
click at [308, 144] on span "Inbound: Unsubscribe please" at bounding box center [298, 146] width 73 height 10
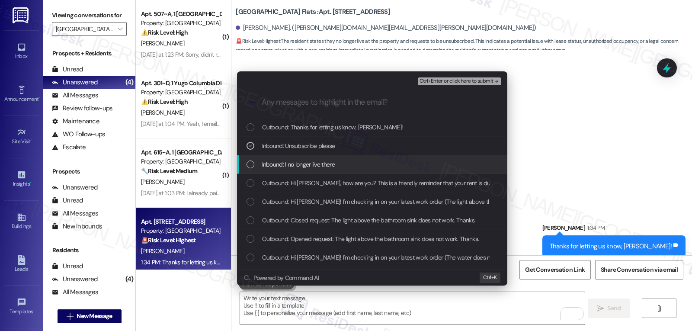
click at [291, 164] on span "Inbound: I no longer live there" at bounding box center [298, 165] width 73 height 10
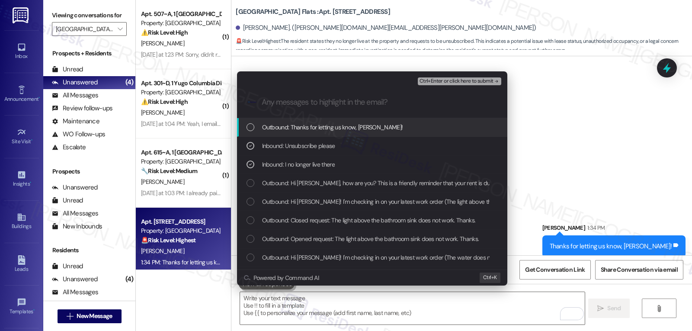
click at [473, 78] on span "Ctrl+Enter or click here to submit" at bounding box center [457, 81] width 74 height 6
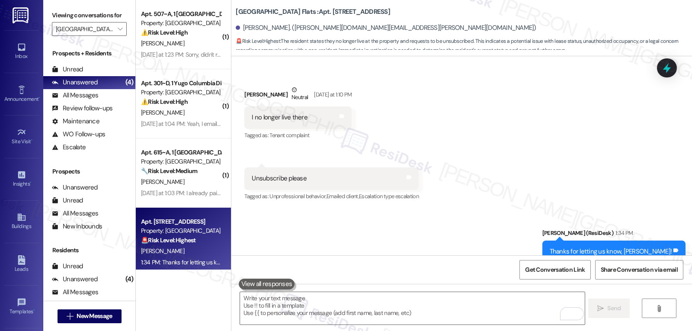
scroll to position [1802, 0]
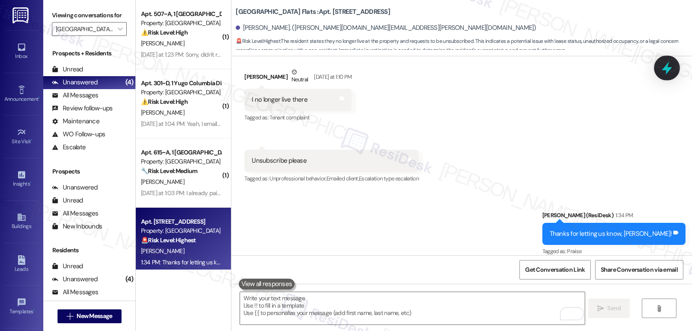
click at [667, 66] on icon at bounding box center [667, 67] width 10 height 13
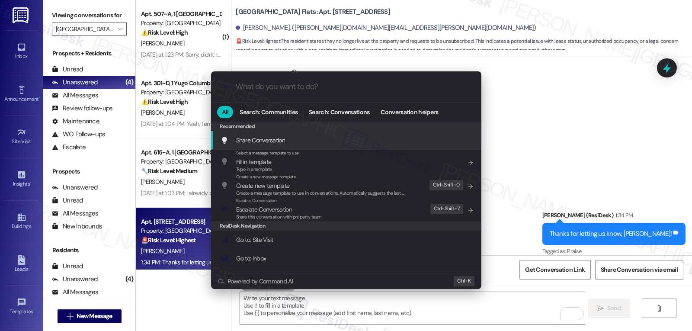
click at [600, 97] on div ".cls-1{fill:#0a055f;}.cls-2{fill:#0cc4c4;} resideskLogoBlueOrange All Search: C…" at bounding box center [346, 165] width 692 height 331
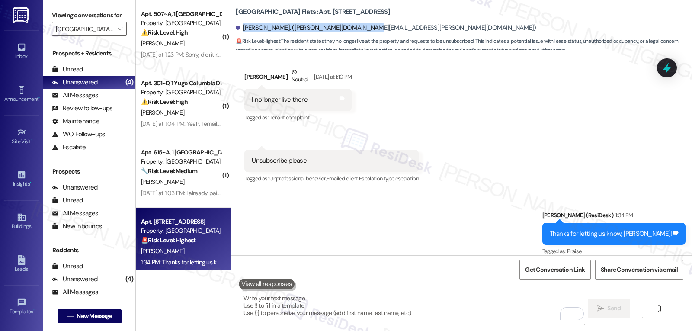
drag, startPoint x: 237, startPoint y: 26, endPoint x: 372, endPoint y: 29, distance: 134.1
click at [372, 29] on div "Nelson Leon. (danilo.leon.phd@gmail.com)" at bounding box center [464, 27] width 456 height 17
copy div "Nelson Leon. (danilo.leon.phd@gmail.com)"
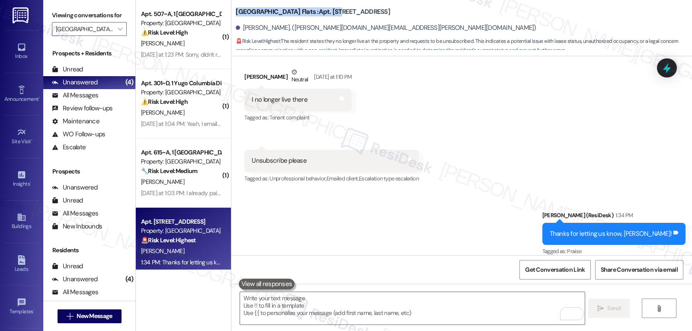
drag, startPoint x: 230, startPoint y: 7, endPoint x: 336, endPoint y: 2, distance: 106.5
click at [336, 2] on div "Yugo Columbia District Flats : Apt. 610, 1 Yugo Columbia District Flats Nelson …" at bounding box center [464, 26] width 456 height 48
copy b "Yugo Columbia District Flats : Apt. 610"
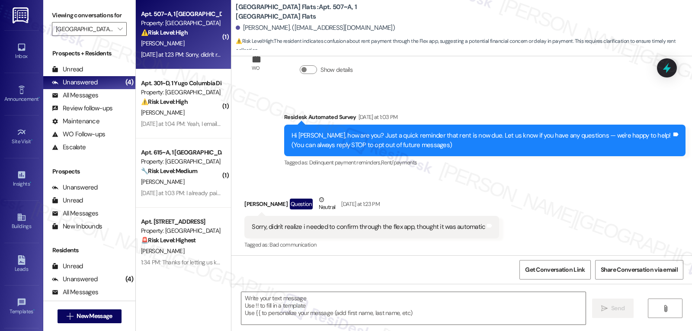
scroll to position [40, 0]
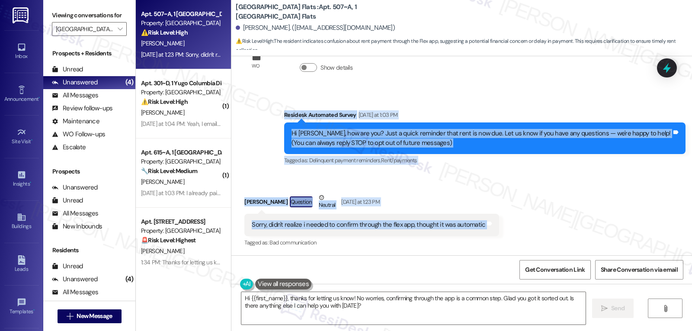
drag, startPoint x: 278, startPoint y: 115, endPoint x: 515, endPoint y: 218, distance: 258.3
click at [515, 218] on div "WO Lease started Aug 17, 2025 at 8:00 PM Show details Survey, sent via SMS Resi…" at bounding box center [461, 155] width 461 height 199
copy div "Residesk Automated Survey Yesterday at 1:03 PM Hi Dawson, how are you? Just a q…"
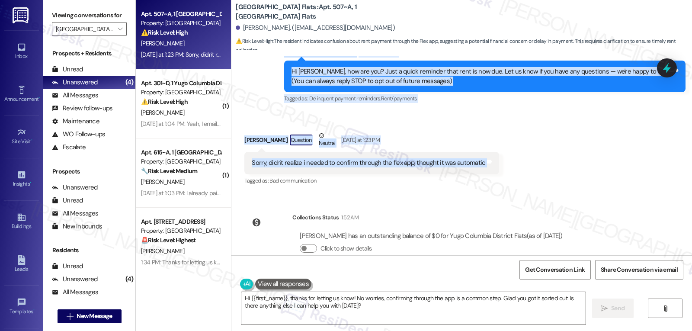
scroll to position [120, 0]
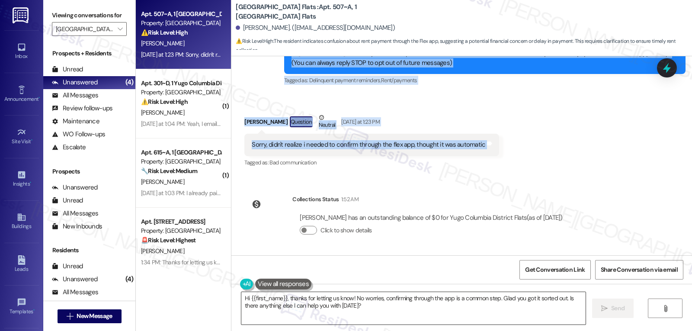
click at [348, 307] on textarea "Hi {{first_name}}, thanks for letting us know! No worries, confirming through t…" at bounding box center [413, 308] width 344 height 32
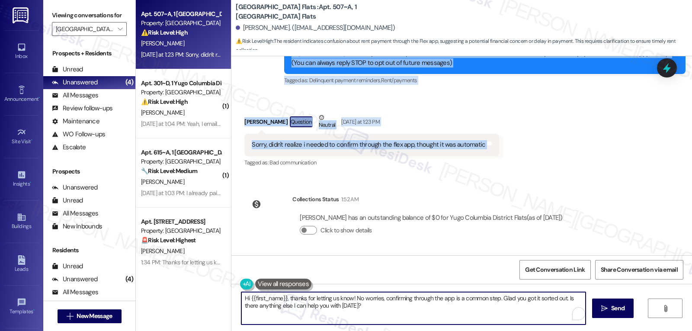
paste textarea "No worries at all, Dawson! Flex does usually require you to confirm each month …"
type textarea "No worries at all, Dawson! Flex does usually require you to confirm each month …"
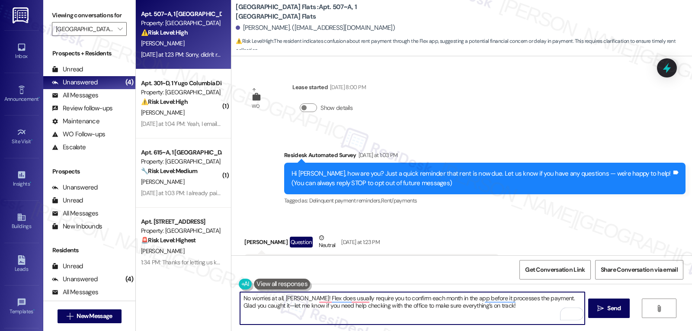
scroll to position [120, 0]
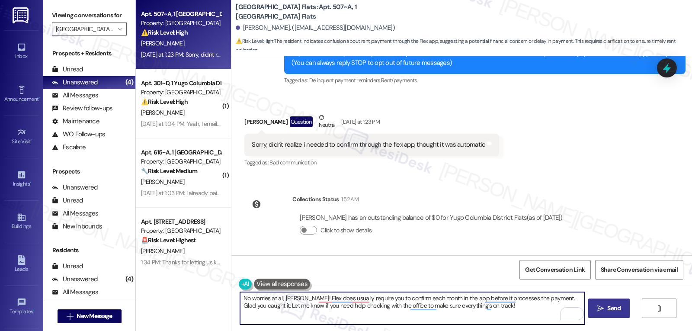
type textarea "No worries at all, [PERSON_NAME]! Flex does usually require you to confirm each…"
click at [614, 308] on span "Send" at bounding box center [613, 308] width 13 height 9
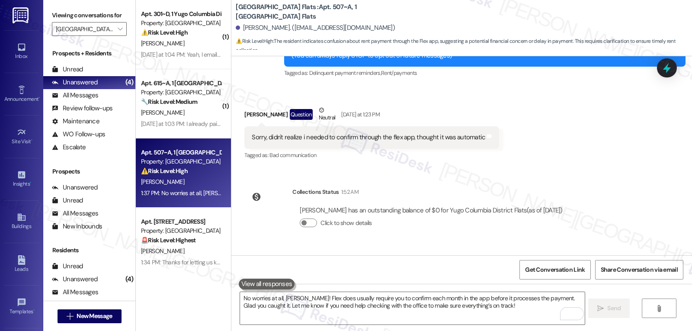
scroll to position [190, 0]
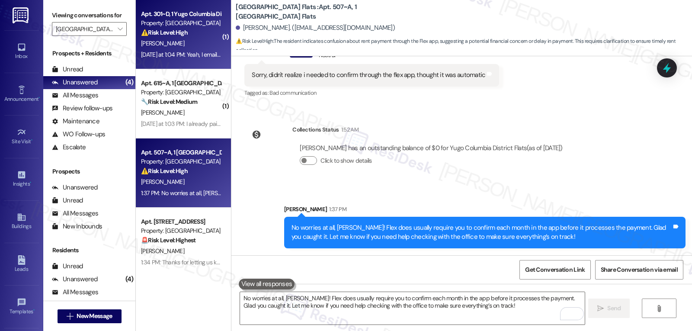
click at [181, 47] on div "[PERSON_NAME]" at bounding box center [181, 43] width 82 height 11
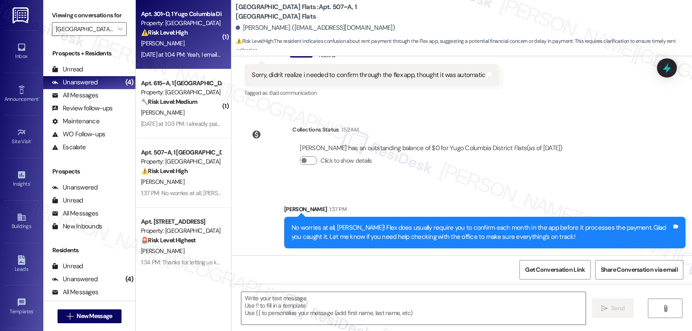
type textarea "Fetching suggested responses. Please feel free to read through the conversation…"
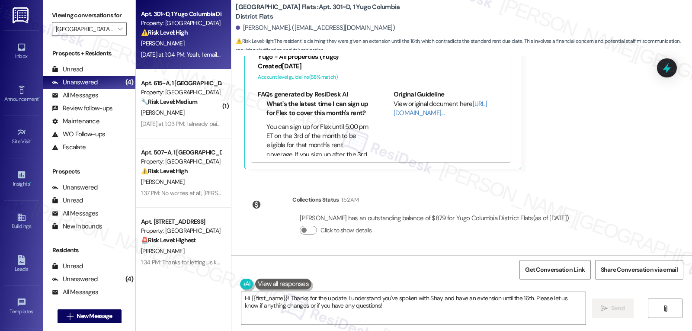
scroll to position [2031, 0]
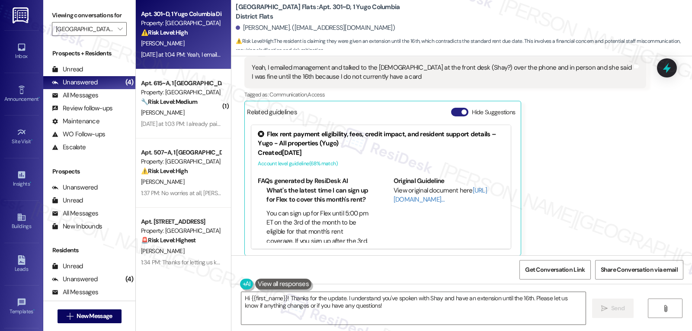
click at [451, 114] on button "Hide Suggestions" at bounding box center [459, 112] width 17 height 9
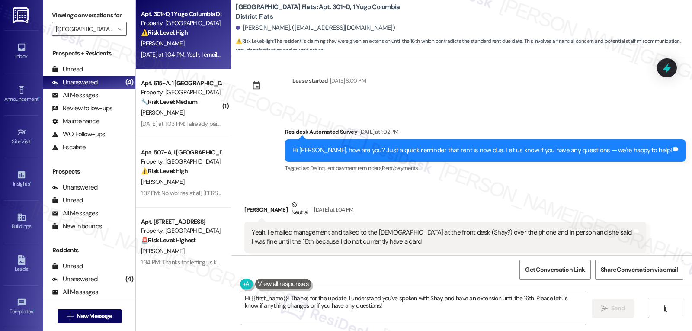
scroll to position [1899, 0]
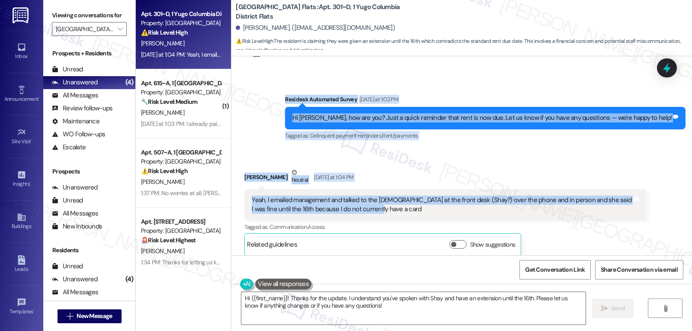
drag, startPoint x: 319, startPoint y: 99, endPoint x: 371, endPoint y: 213, distance: 124.7
click at [371, 213] on div "Survey, sent via SMS Residesk Automated Survey Oct 31, 2024 at 12:18 PM Hi Maso…" at bounding box center [461, 155] width 461 height 199
copy div "Residesk Automated Survey Yesterday at 1:02 PM Hi Mason, how are you? Just a qu…"
click at [299, 312] on textarea "Hi {{first_name}}! Thanks for the update. I understand you've spoken with Shay …" at bounding box center [413, 308] width 344 height 32
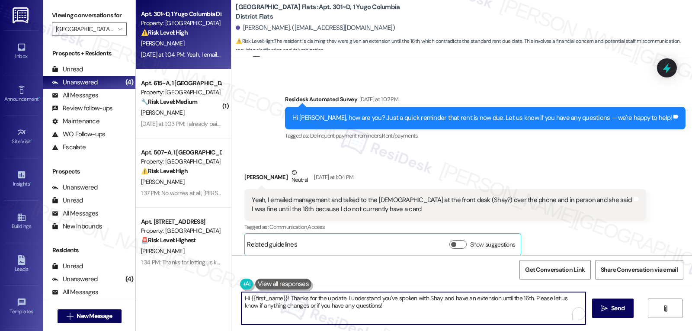
paste textarea "Thanks for the update, Mason! I’ll make a note that you spoke with the team and…"
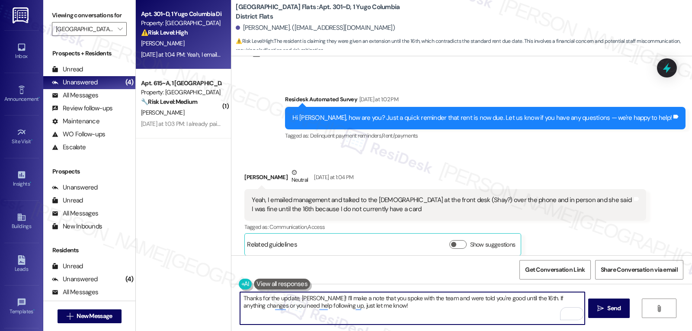
click at [455, 314] on textarea "Thanks for the update, Mason! I’ll make a note that you spoke with the team and…" at bounding box center [412, 308] width 344 height 32
drag, startPoint x: 322, startPoint y: 298, endPoint x: 338, endPoint y: 298, distance: 16.0
click at [338, 298] on textarea "Thanks for the update, Mason! I’ll make a note that you spoke with the team and…" at bounding box center [412, 308] width 344 height 32
drag, startPoint x: 377, startPoint y: 313, endPoint x: 399, endPoint y: 314, distance: 22.1
click at [388, 314] on textarea "Thanks for the update, Mason! I’ll note that you spoke with the team and were t…" at bounding box center [412, 308] width 344 height 32
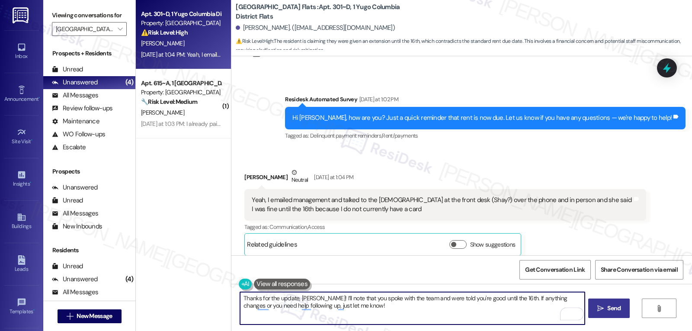
type textarea "Thanks for the update, Mason! I’ll note that you spoke with the team and were t…"
click at [612, 305] on span "Send" at bounding box center [613, 308] width 13 height 9
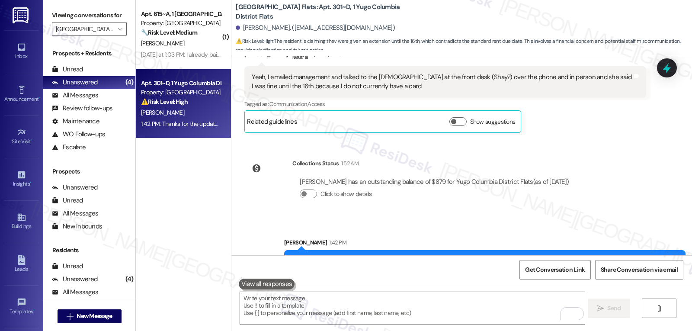
scroll to position [2055, 0]
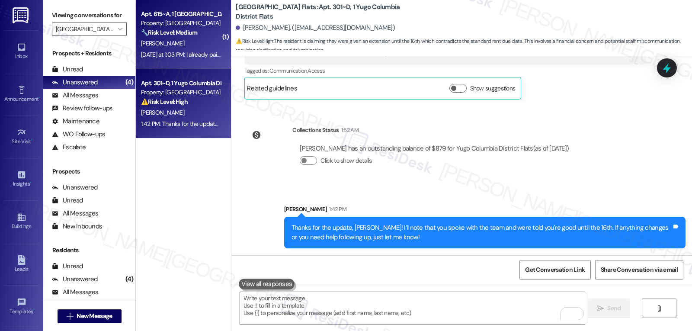
click at [186, 37] on div "🔧 Risk Level: Medium The resident states they already paid rent in response to …" at bounding box center [181, 32] width 80 height 9
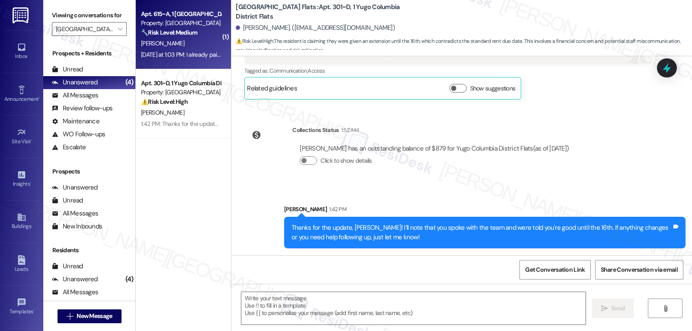
type textarea "Fetching suggested responses. Please feel free to read through the conversation…"
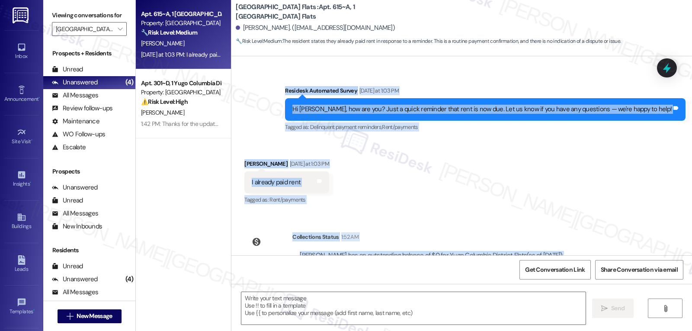
scroll to position [904, 0]
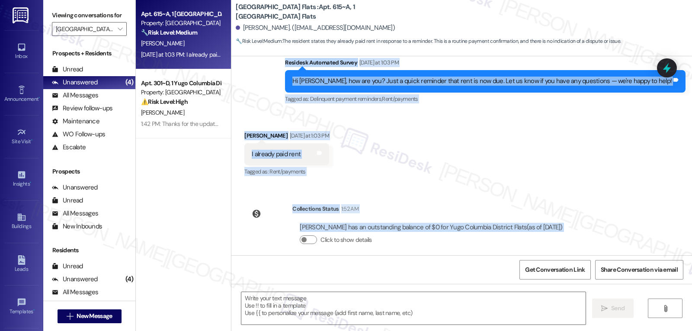
drag, startPoint x: 318, startPoint y: 141, endPoint x: 581, endPoint y: 221, distance: 275.2
click at [581, 221] on div "Survey, sent via SMS Residesk Automated Survey Oct 31, 2024 at 12:23 PM Hi Stan…" at bounding box center [461, 155] width 461 height 199
copy div "Residesk Automated Survey Yesterday at 1:03 PM Hi Stanley, how are you? Just a …"
click at [368, 312] on textarea at bounding box center [413, 308] width 344 height 32
paste textarea "Thanks, Stanley! I just checked, and your balance shows as paid—you're all set.…"
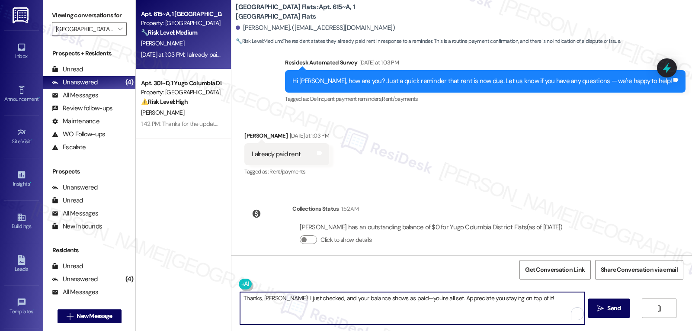
drag, startPoint x: 398, startPoint y: 299, endPoint x: 409, endPoint y: 299, distance: 11.7
click at [399, 299] on textarea "Thanks, Stanley! I just checked, and your balance shows as paid—you're all set.…" at bounding box center [412, 308] width 344 height 32
click at [544, 311] on textarea "Thanks, Stanley! I just checked, and your balance shows as paid. You're all set…" at bounding box center [412, 308] width 344 height 32
type textarea "Thanks, Stanley! I just checked, and your balance shows as paid. You're all set…"
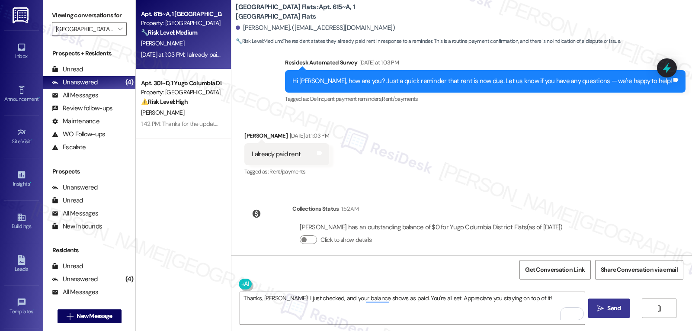
click at [599, 310] on icon "" at bounding box center [600, 308] width 6 height 7
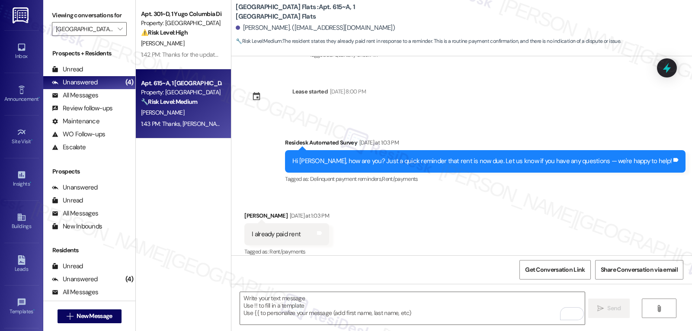
scroll to position [964, 0]
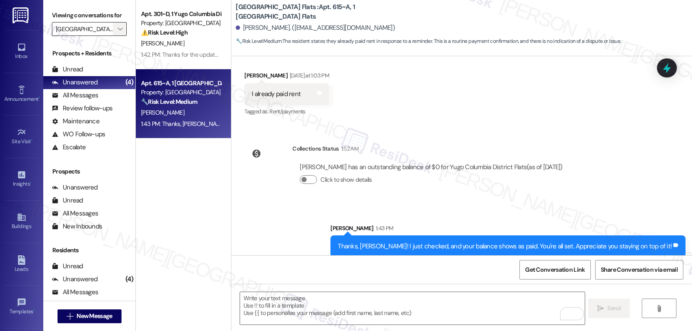
click at [116, 36] on span "" at bounding box center [120, 29] width 8 height 14
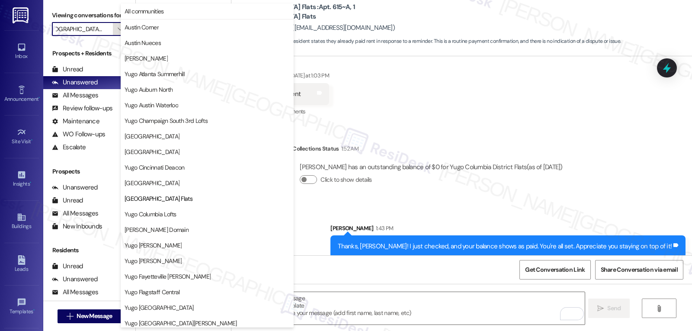
scroll to position [141, 0]
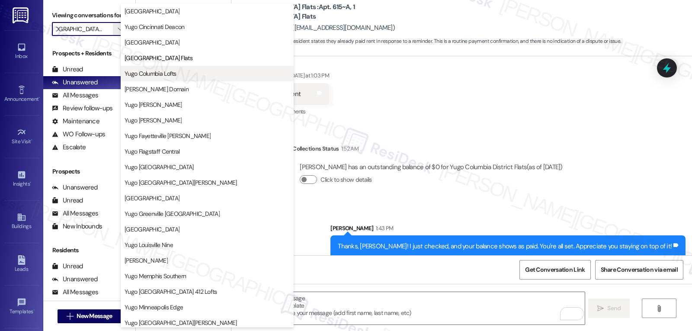
click at [157, 71] on span "Yugo Columbia Lofts" at bounding box center [151, 73] width 52 height 9
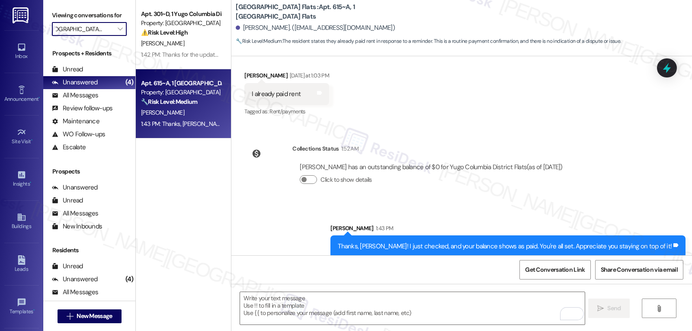
type input "Yugo Columbia Lofts"
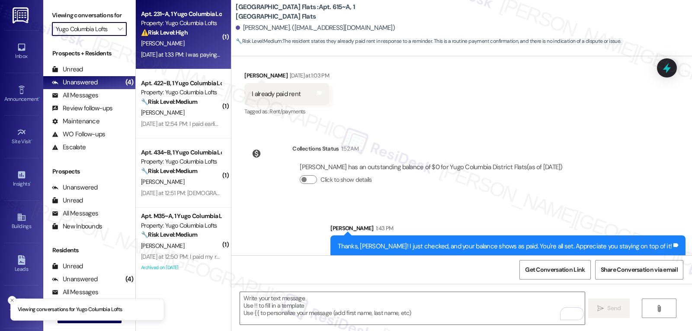
click at [193, 54] on div "Yesterday at 1:33 PM: I was paying it through flex is that not acceptable? Yest…" at bounding box center [226, 55] width 170 height 8
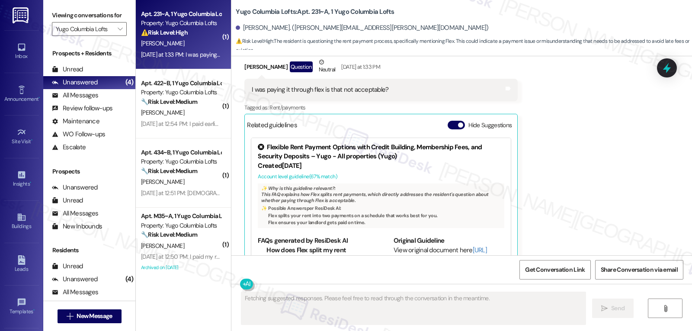
scroll to position [491, 0]
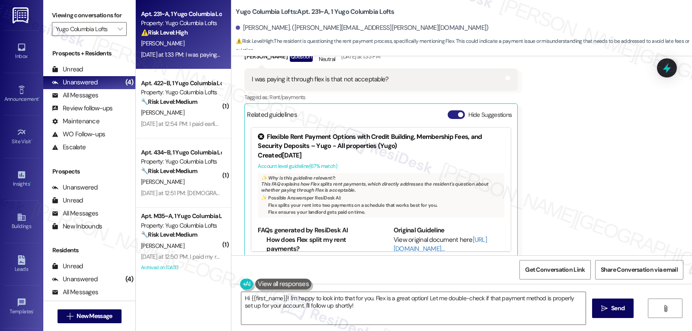
click at [448, 110] on button "Hide Suggestions" at bounding box center [456, 114] width 17 height 9
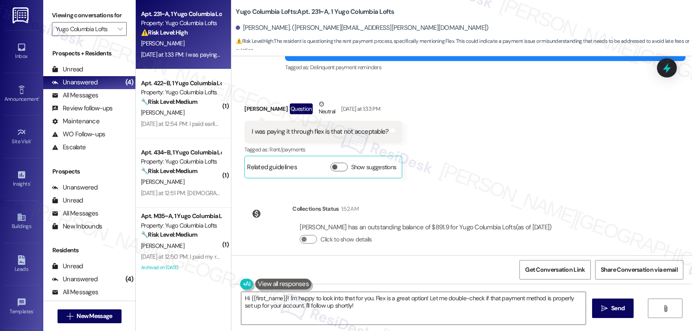
scroll to position [352, 0]
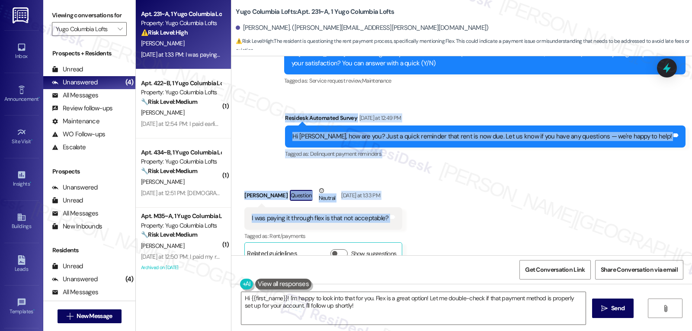
drag, startPoint x: 318, startPoint y: 108, endPoint x: 429, endPoint y: 209, distance: 150.6
click at [429, 209] on div "Sent via SMS Sarah (ResiDesk) Jul 11, 2025 at 7:40 PM Hi Sarah! We’re so excite…" at bounding box center [461, 155] width 461 height 199
copy div "Residesk Automated Survey Yesterday at 12:49 PM Hi Sarah, how are you? Just a q…"
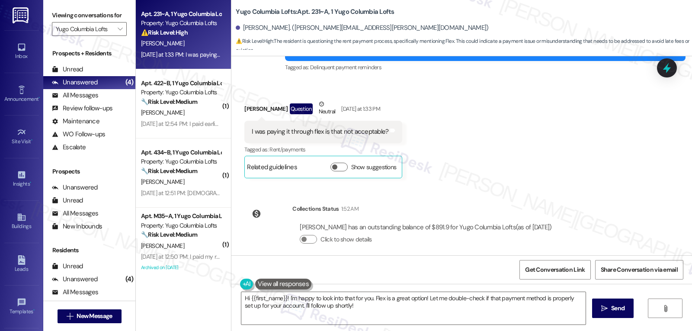
drag, startPoint x: 423, startPoint y: 299, endPoint x: 456, endPoint y: 329, distance: 44.4
click at [449, 323] on textarea "Hi {{first_name}}! I'm happy to look into that for you. Flex is a great option!…" at bounding box center [413, 308] width 344 height 32
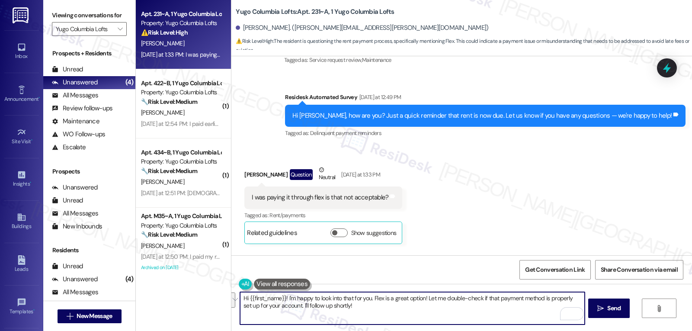
scroll to position [352, 0]
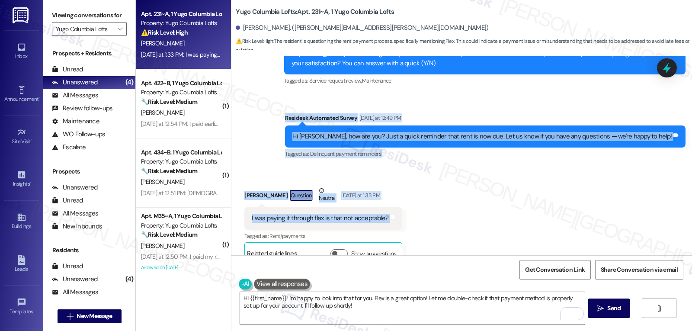
drag, startPoint x: 320, startPoint y: 110, endPoint x: 432, endPoint y: 206, distance: 147.2
click at [432, 206] on div "Sent via SMS Sarah (ResiDesk) Jul 11, 2025 at 7:40 PM Hi Sarah! We’re so excite…" at bounding box center [461, 155] width 461 height 199
copy div "Residesk Automated Survey Yesterday at 12:49 PM Hi Sarah, how are you? Just a q…"
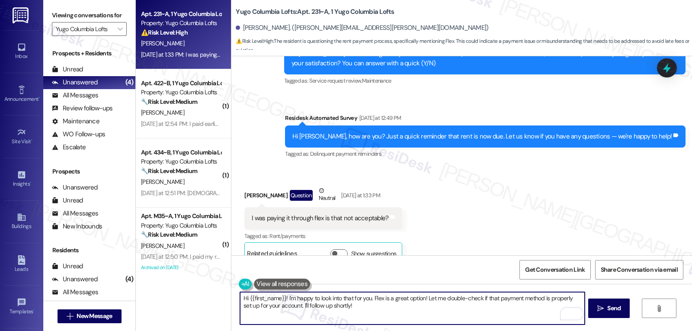
click at [426, 310] on textarea "Hi {{first_name}}! I'm happy to look into that for you. Flex is a great option!…" at bounding box center [412, 308] width 344 height 32
paste textarea "Sarah! Yes, paying through Flex is totally fine—as long as your property is par…"
click at [358, 295] on textarea "Hi Sarah! Yes, paying through Flex is totally fine—as long as your property is …" at bounding box center [412, 308] width 344 height 32
click at [409, 317] on textarea "Hi Sarah! Yes, paying through Flex is totally fine. As long as your property is…" at bounding box center [412, 308] width 344 height 32
type textarea "Hi Sarah! Yes, paying through Flex is totally fine. As long as your property is…"
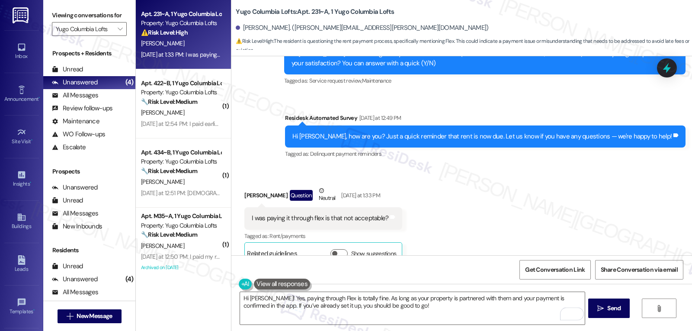
click at [638, 308] on div "Hi Sarah! Yes, paying through Flex is totally fine. As long as your property is…" at bounding box center [461, 316] width 461 height 65
click at [614, 311] on span "Send" at bounding box center [613, 308] width 13 height 9
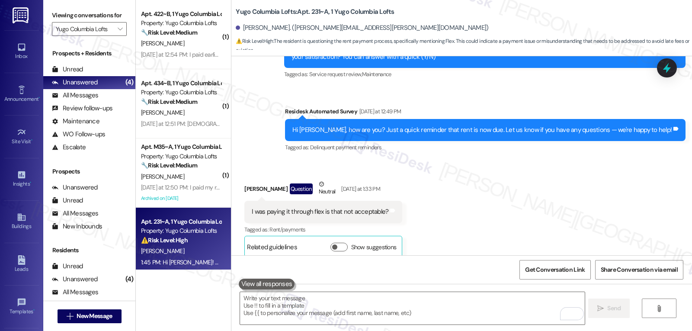
scroll to position [508, 0]
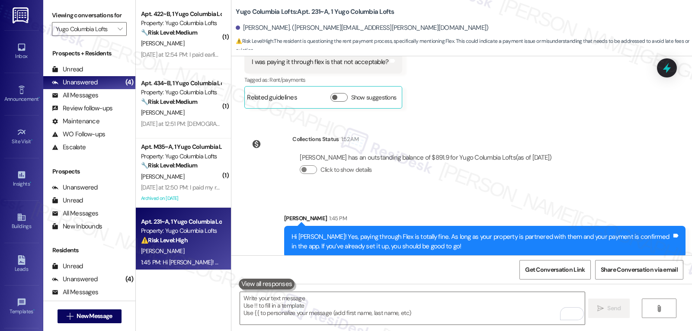
click at [113, 22] on label "Viewing conversations for" at bounding box center [89, 15] width 75 height 13
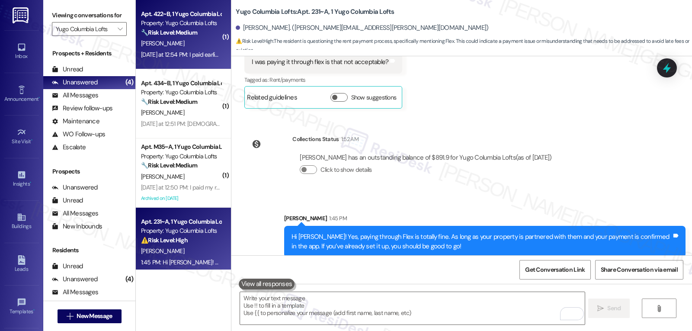
click at [183, 48] on div "J. Friedman" at bounding box center [181, 43] width 82 height 11
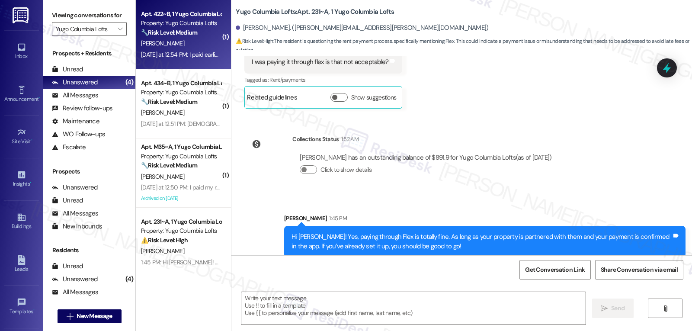
type textarea "Fetching suggested responses. Please feel free to read through the conversation…"
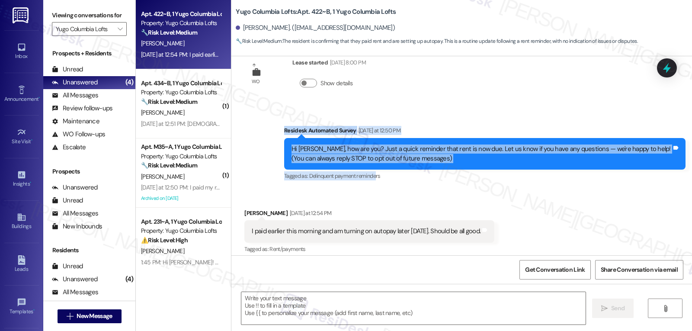
scroll to position [111, 0]
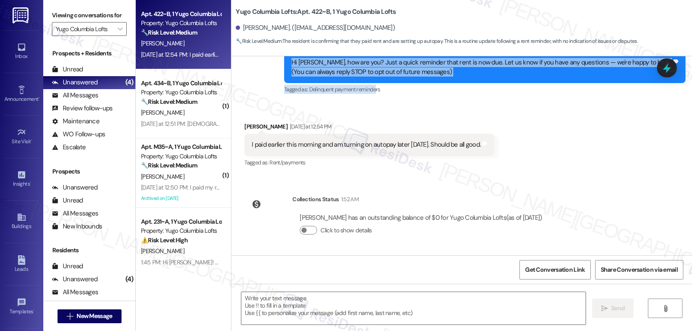
drag, startPoint x: 274, startPoint y: 129, endPoint x: 570, endPoint y: 222, distance: 310.6
click at [570, 222] on div "WO Lease started Jul 31, 2025 at 8:00 PM Show details Survey, sent via SMS Resi…" at bounding box center [461, 155] width 461 height 199
copy div "Residesk Automated Survey Yesterday at 12:50 PM Hi Jake, how are you? Just a qu…"
click at [401, 297] on textarea at bounding box center [413, 308] width 344 height 32
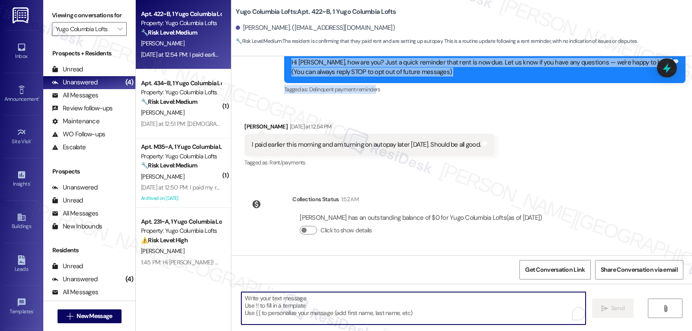
paste textarea "Thanks for the heads-up, Jake! I just checked and your balance is all clear—loo…"
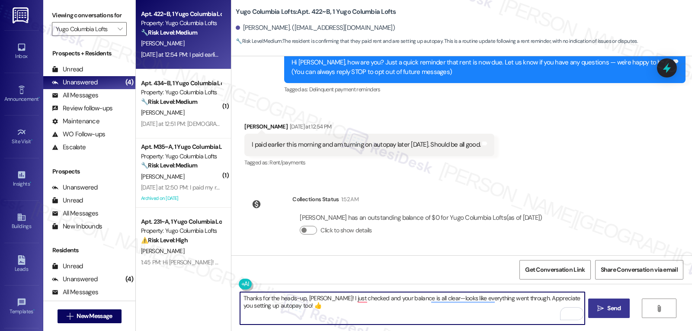
type textarea "Thanks for the heads-up, Jake! I just checked and your balance is all clear—loo…"
click at [602, 303] on button " Send" at bounding box center [609, 307] width 42 height 19
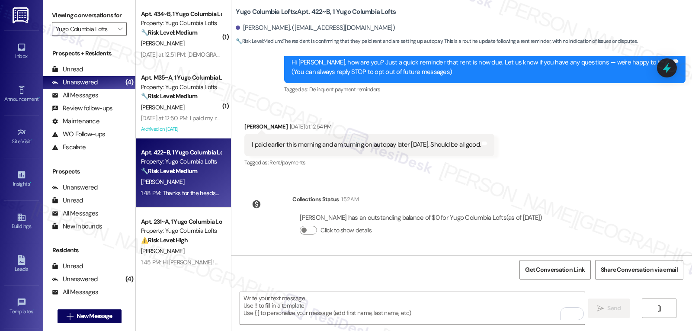
scroll to position [181, 0]
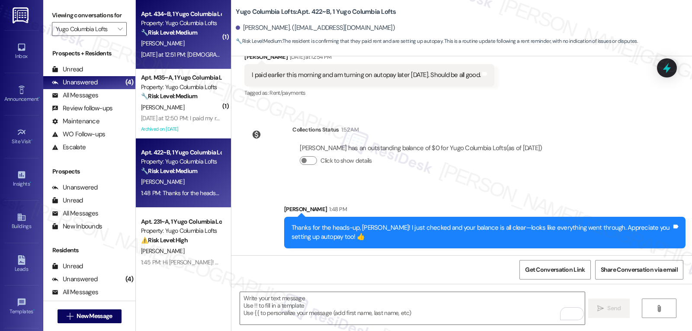
click at [187, 53] on div "Yesterday at 12:51 PM: God I hope this text is automated Yesterday at 12:51 PM:…" at bounding box center [230, 55] width 178 height 8
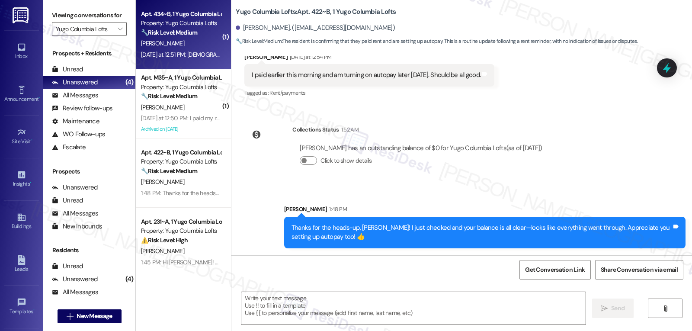
type textarea "Fetching suggested responses. Please feel free to read through the conversation…"
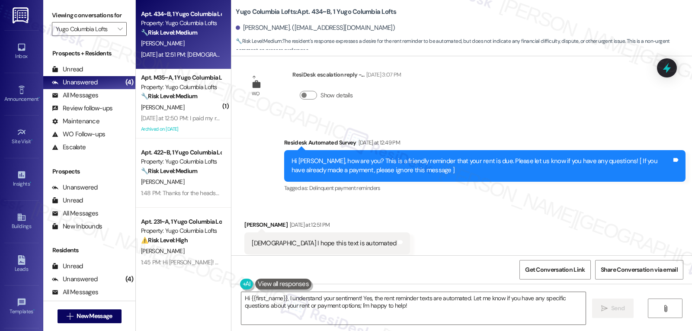
scroll to position [606, 0]
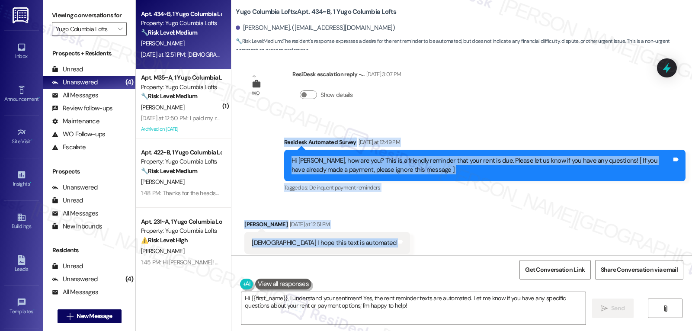
drag, startPoint x: 277, startPoint y: 124, endPoint x: 399, endPoint y: 231, distance: 162.2
click at [399, 231] on div "WO Lease started Jul 31, 2024 at 8:00 PM Show details Survey, sent via SMS Resi…" at bounding box center [461, 155] width 461 height 199
copy div "Residesk Automated Survey Yesterday at 12:49 PM Hi Danielle, how are you? This …"
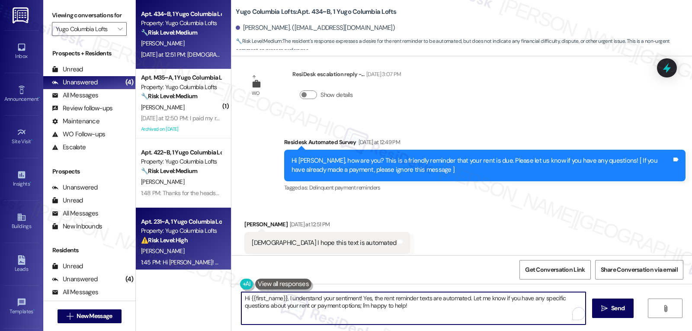
drag, startPoint x: 427, startPoint y: 311, endPoint x: 172, endPoint y: 244, distance: 262.9
click at [176, 249] on div "Apt. 434~B, 1 Yugo Columbia Lofts Property: Yugo Columbia Lofts 🔧 Risk Level: M…" at bounding box center [414, 165] width 556 height 331
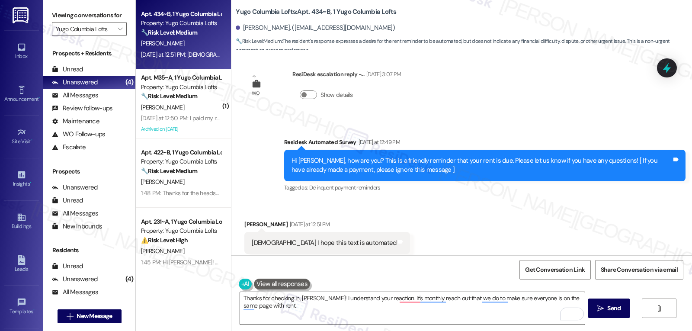
click at [333, 314] on textarea "Thanks for checking in, Danielle! I understand your reaction. It's monthly reac…" at bounding box center [412, 308] width 344 height 32
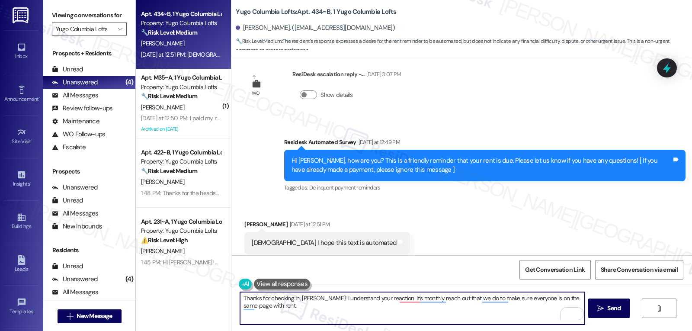
click at [320, 311] on textarea "Thanks for checking in, Danielle! I understand your reaction. It's monthly reac…" at bounding box center [412, 308] width 344 height 32
click at [305, 310] on textarea "Thanks for checking in, Danielle! I understand your reaction. It's monthly reac…" at bounding box center [412, 308] width 344 height 32
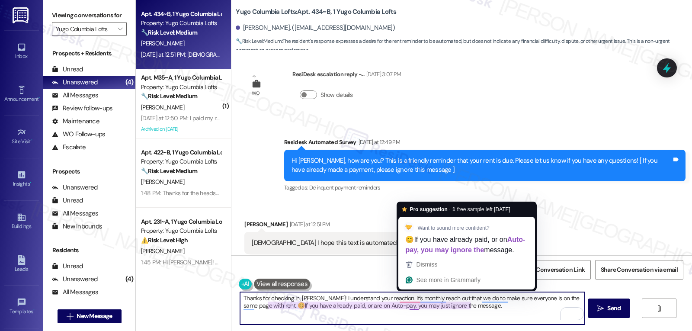
click at [486, 314] on textarea "Thanks for checking in, Danielle! I understand your reaction. It's monthly reac…" at bounding box center [412, 308] width 344 height 32
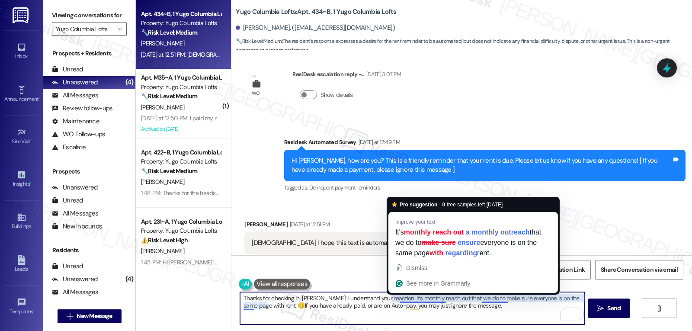
click at [414, 299] on textarea "Thanks for checking in, Danielle! I understand your reaction. It's monthly reac…" at bounding box center [412, 308] width 344 height 32
click at [430, 296] on textarea "Thanks for checking in, Danielle! I understand your reaction. It's monthly reac…" at bounding box center [412, 308] width 344 height 32
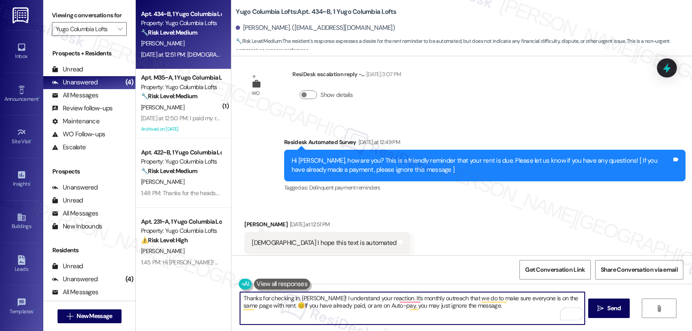
click at [483, 310] on textarea "Thanks for checking in, Danielle! I understand your reaction. It's monthly outr…" at bounding box center [412, 308] width 344 height 32
click at [494, 314] on textarea "Thanks for checking in, Danielle! I understand your reaction. It's a monthly ou…" at bounding box center [412, 308] width 344 height 32
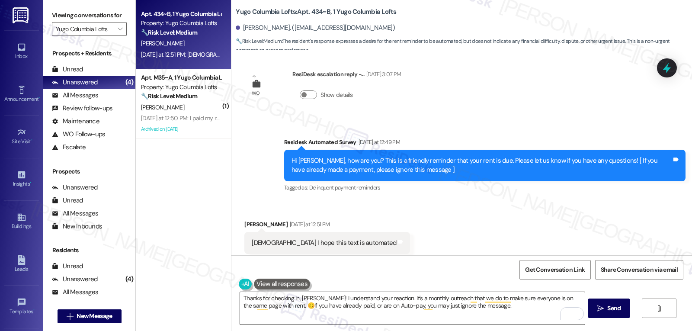
click at [507, 312] on textarea "Thanks for checking in, Danielle! I understand your reaction. It's a monthly ou…" at bounding box center [412, 308] width 344 height 32
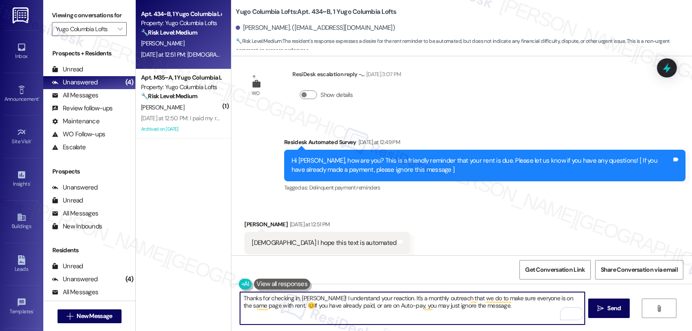
paste textarea "If you ever need anything, don’t hesitate to reach out. I’m always here to assi…"
type textarea "Thanks for checking in, Danielle! I understand your reaction. It's a monthly ou…"
click at [617, 308] on span "Send" at bounding box center [613, 308] width 13 height 9
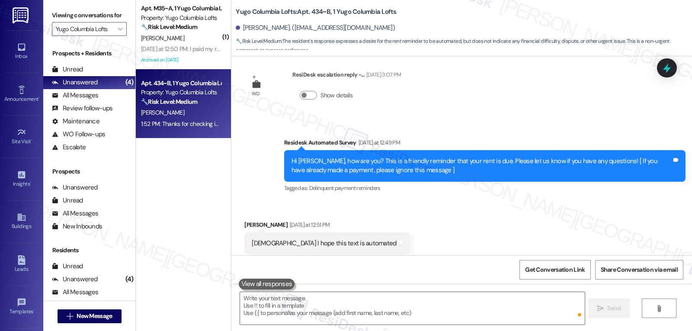
scroll to position [684, 0]
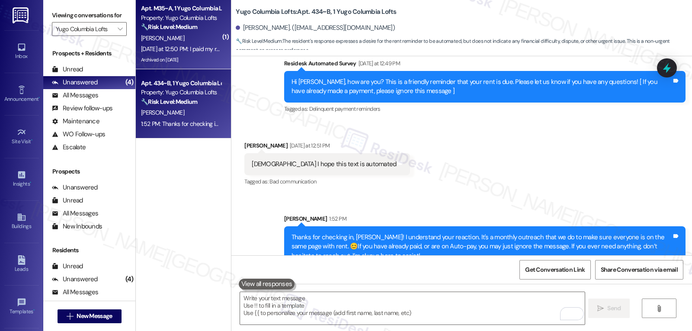
click at [179, 52] on div "Yesterday at 12:50 PM: I paid my rent Yesterday at 12:50 PM: I paid my rent" at bounding box center [182, 49] width 83 height 8
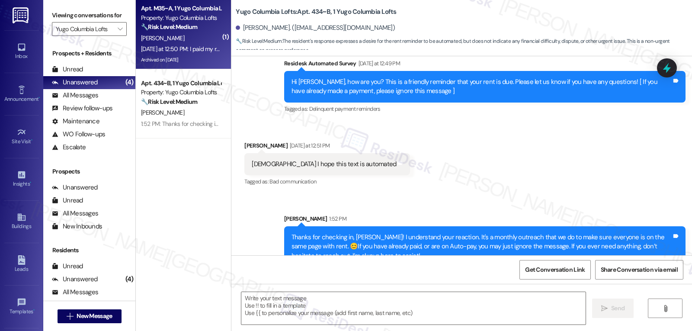
type textarea "Fetching suggested responses. Please feel free to read through the conversation…"
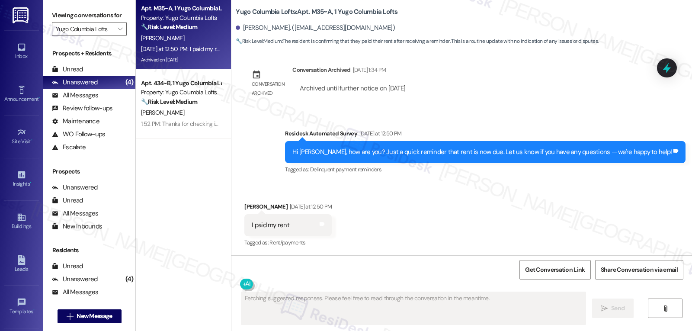
scroll to position [3205, 0]
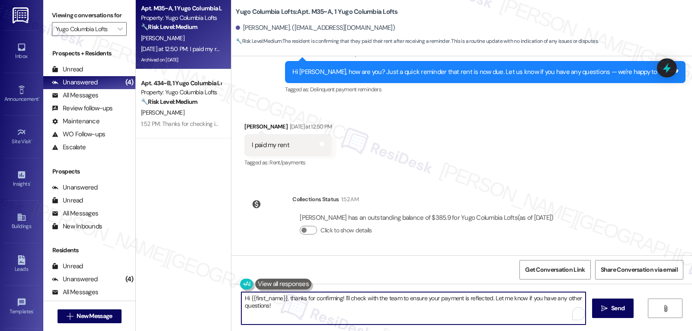
drag, startPoint x: 338, startPoint y: 298, endPoint x: 576, endPoint y: 351, distance: 244.1
click at [576, 330] on html "Inbox Go to Inbox Announcement • Send A Text Announcement Site Visit • Go to Si…" at bounding box center [346, 165] width 692 height 331
type textarea "Hi {{first_name}}, thanks for confirming! May I ask what payment method you use…"
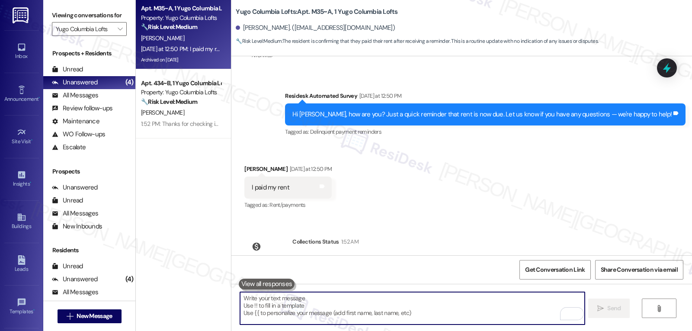
scroll to position [3125, 0]
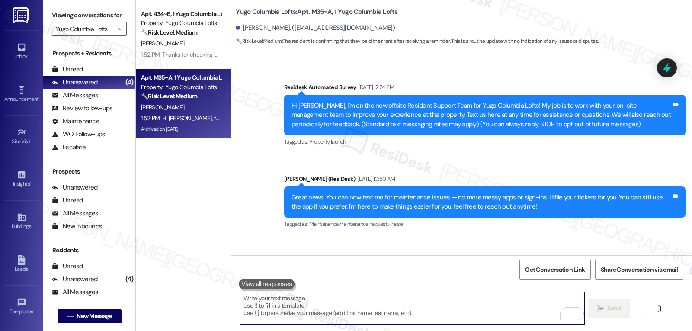
scroll to position [3125, 0]
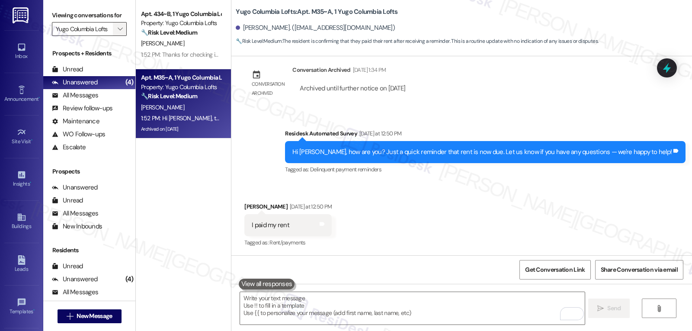
click at [118, 32] on icon "" at bounding box center [120, 29] width 5 height 7
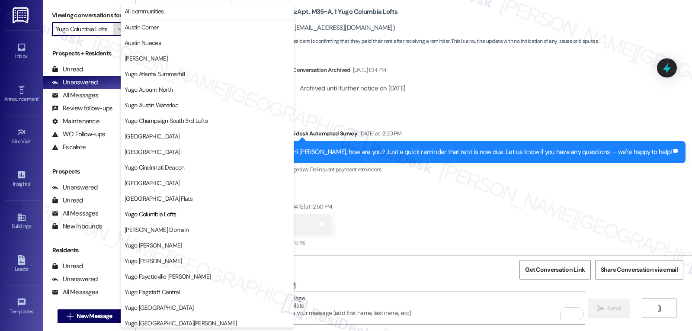
scroll to position [141, 0]
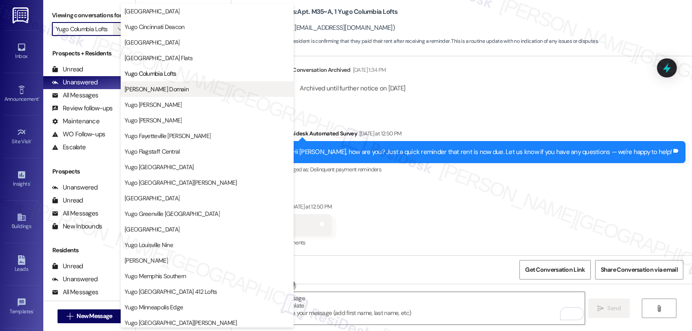
click at [170, 96] on button "[PERSON_NAME] Domain" at bounding box center [207, 89] width 173 height 16
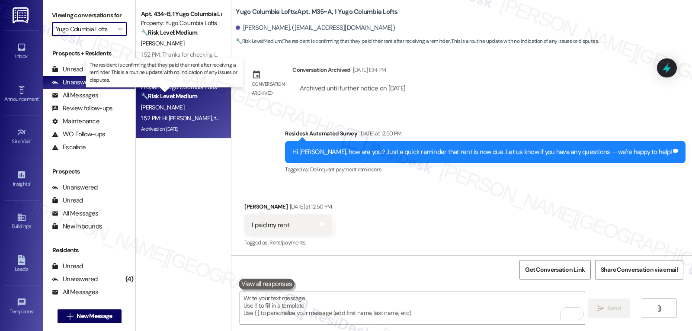
type input "[PERSON_NAME] Domain"
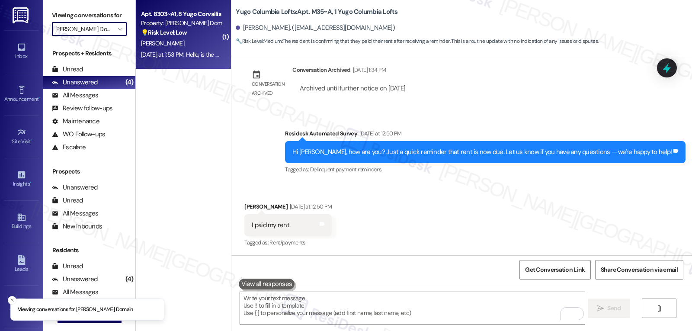
click at [201, 42] on div "J. Ngo" at bounding box center [181, 43] width 82 height 11
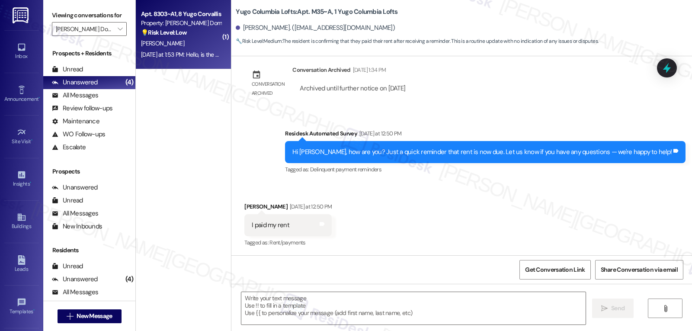
type textarea "Fetching suggested responses. Please feel free to read through the conversation…"
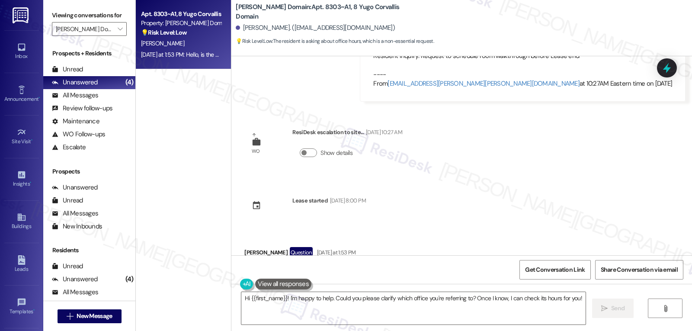
scroll to position [1460, 0]
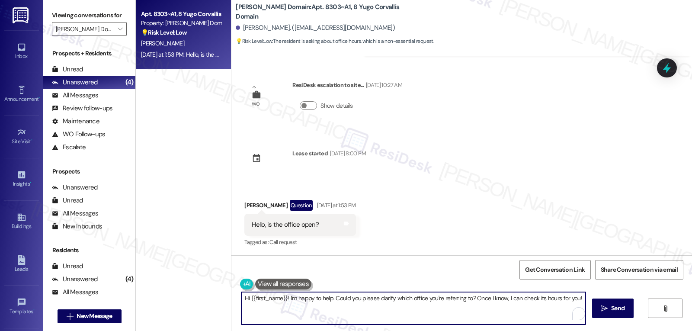
click at [315, 305] on textarea "Hi {{first_name}}! I'm happy to help. Could you please clarify which office you…" at bounding box center [413, 308] width 344 height 32
click at [286, 299] on textarea "Hi {{first_name}}! I'm happy to help. Could you please clarify which office you…" at bounding box center [413, 308] width 344 height 32
drag, startPoint x: 284, startPoint y: 298, endPoint x: 623, endPoint y: 351, distance: 343.8
click at [623, 330] on html "Inbox Go to Inbox Announcement • Send A Text Announcement Site Visit • Go to Si…" at bounding box center [346, 165] width 692 height 331
type textarea "Hi {{first_name}}! I apologize for the delayed response. Were you able to drop …"
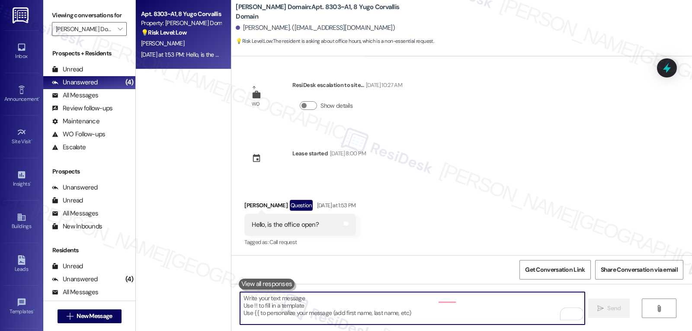
scroll to position [1460, 0]
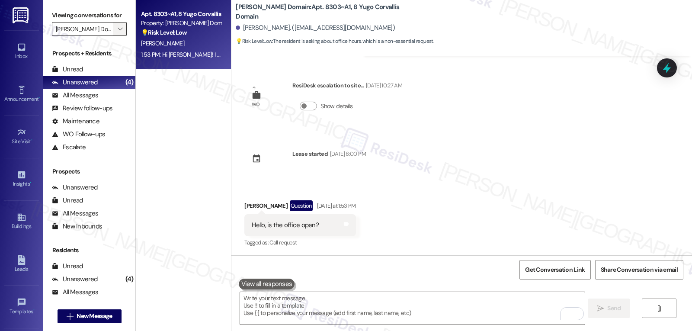
click at [116, 36] on span "" at bounding box center [120, 29] width 8 height 14
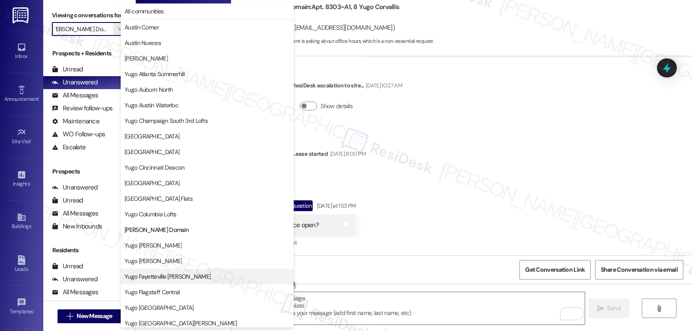
scroll to position [141, 0]
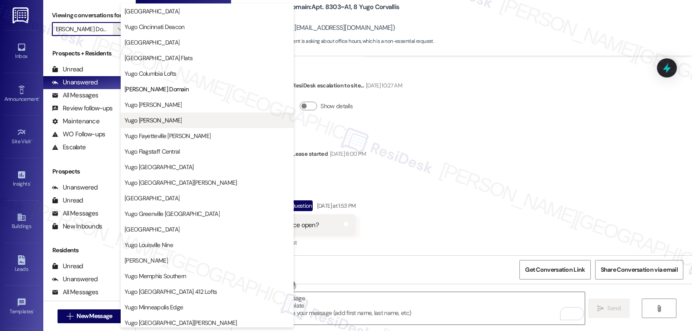
click at [162, 115] on button "Yugo [PERSON_NAME]" at bounding box center [207, 120] width 173 height 16
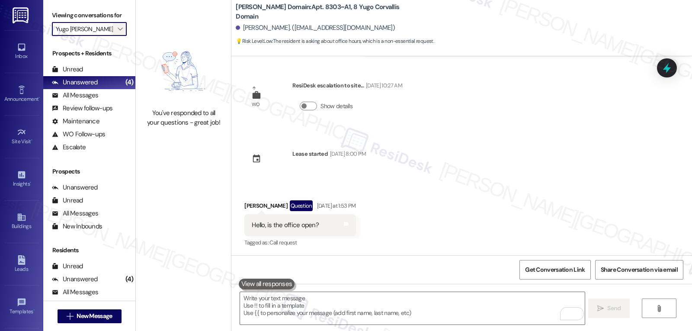
click at [117, 36] on span "" at bounding box center [120, 29] width 8 height 14
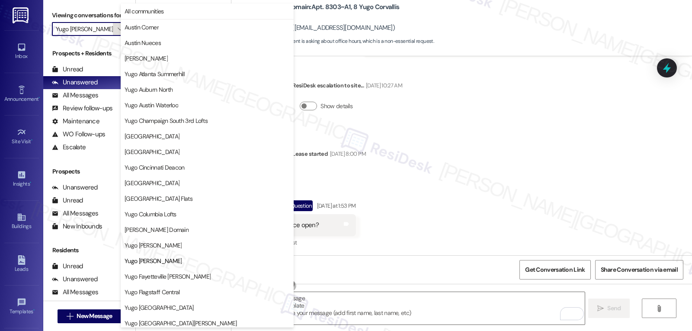
scroll to position [141, 0]
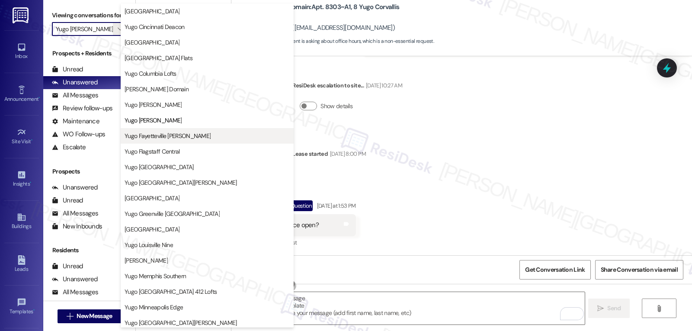
click at [172, 140] on button "Yugo Fayetteville [PERSON_NAME]" at bounding box center [207, 136] width 173 height 16
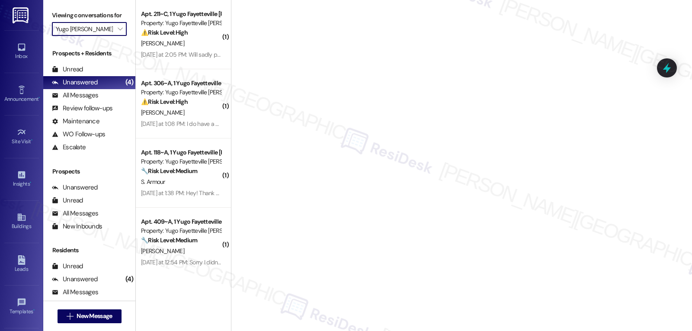
type input "Yugo Fayetteville [PERSON_NAME]"
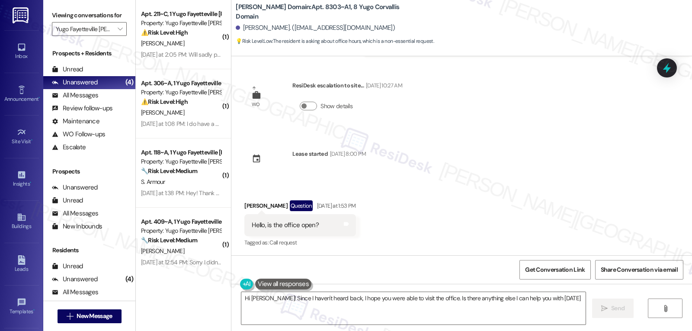
type textarea "Hi Jennifer! Since I haven't heard back, I hope you were able to visit the offi…"
click at [127, 45] on div "Viewing conversations for Yugo Fayetteville Dickson " at bounding box center [89, 22] width 92 height 45
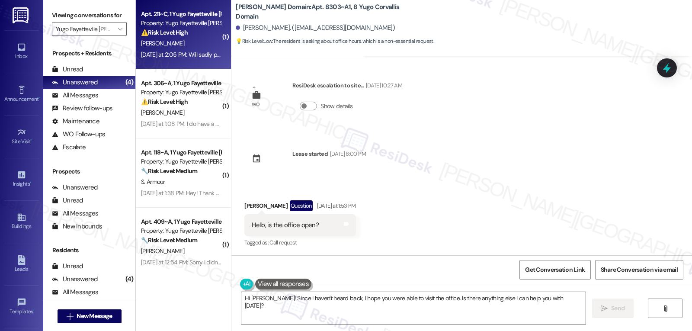
click at [157, 51] on div "Yesterday at 2:05 PM: Will sadly pay it on Friday when I get paid, ik I will ge…" at bounding box center [280, 55] width 278 height 8
type textarea "Fetching suggested responses. Please feel free to read through the conversation…"
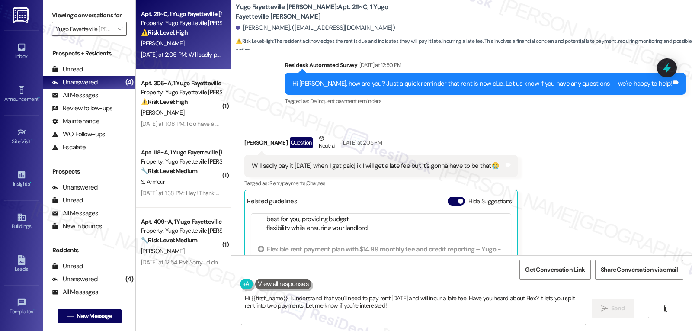
scroll to position [1152, 0]
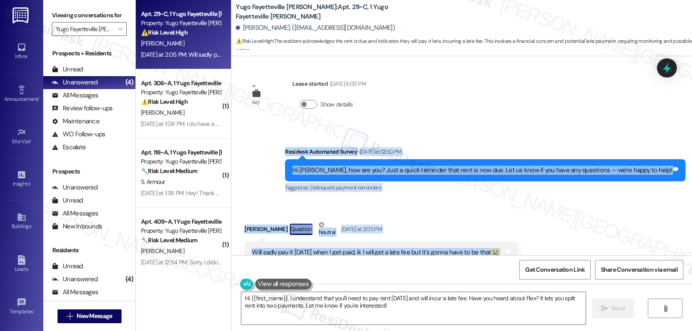
drag, startPoint x: 318, startPoint y: 141, endPoint x: 537, endPoint y: 241, distance: 241.4
click at [537, 241] on div "Survey, sent via SMS Residesk Automated Survey Mar 10, 2025 at 12:28 PM Hi Migu…" at bounding box center [461, 155] width 461 height 199
copy div "Residesk Automated Survey Yesterday at 12:50 PM Hi Miguel, how are you? Just a …"
click at [381, 310] on textarea "Hi {{first_name}}, I understand that you'll need to pay rent on Friday and will…" at bounding box center [413, 308] width 344 height 32
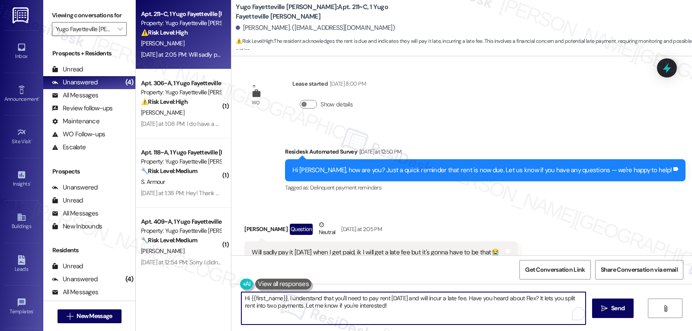
paste textarea "Thanks for letting us know, Miguel—and no worries, we get it. I’ll make a note …"
drag, startPoint x: 394, startPoint y: 299, endPoint x: 424, endPoint y: 298, distance: 30.7
click at [424, 298] on textarea "Thanks for letting us know, Miguel—and no worries, we get it. I’ll make a note …" at bounding box center [412, 308] width 344 height 32
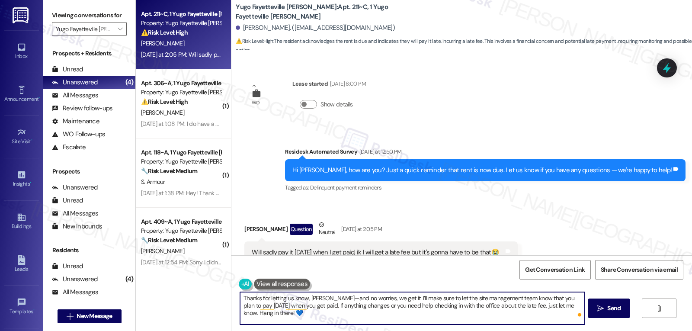
click at [321, 300] on textarea "Thanks for letting us know, Miguel—and no worries, we get it. I’ll make sure to…" at bounding box center [412, 308] width 344 height 32
click at [398, 318] on textarea "Thanks for letting us know, Miguel. And no worries, we get it. I’ll make sure t…" at bounding box center [412, 308] width 344 height 32
type textarea "Thanks for letting us know, Miguel. And no worries, we get it. I’ll make sure t…"
click at [595, 315] on button " Send" at bounding box center [609, 307] width 42 height 19
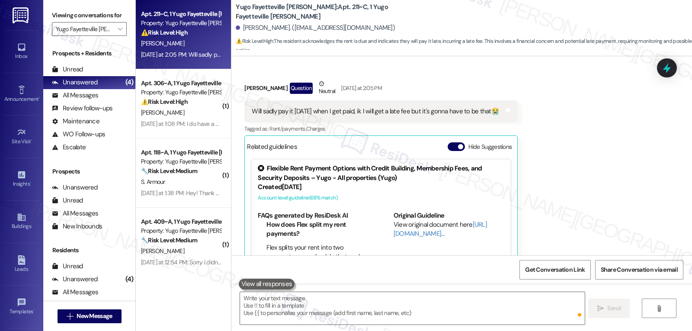
scroll to position [1325, 0]
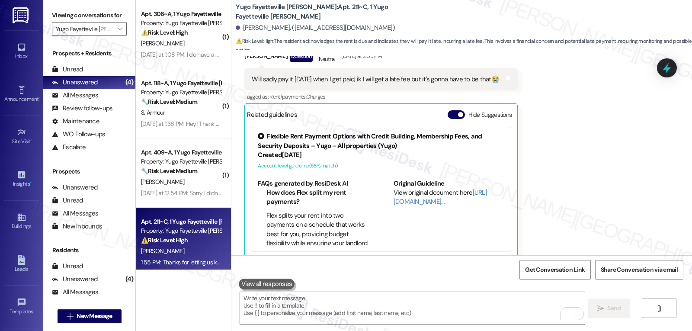
click at [676, 56] on div "Received via SMS Miguel Salcedo Question Neutral Yesterday at 2:05 PM Will sadl…" at bounding box center [461, 146] width 461 height 237
click at [670, 64] on icon at bounding box center [667, 68] width 15 height 15
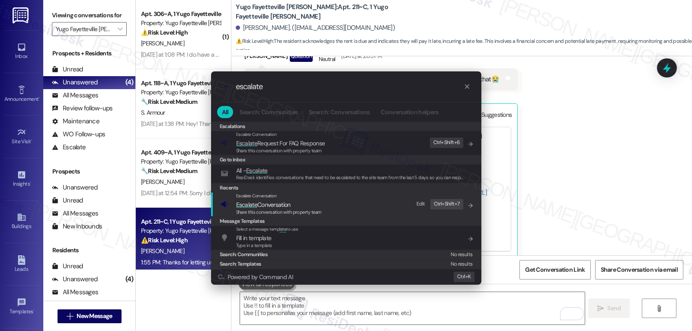
type input "escalate"
click at [306, 202] on span "Escalate Conversation" at bounding box center [279, 205] width 86 height 10
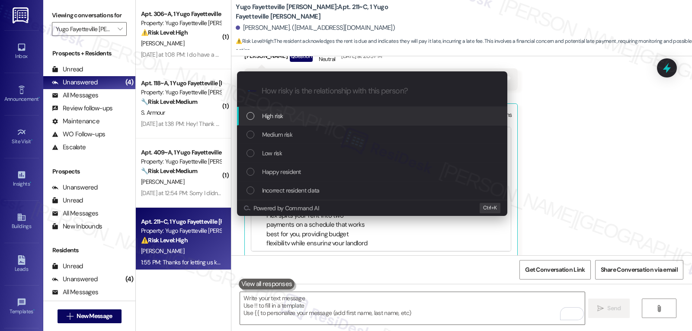
click at [280, 118] on span "High risk" at bounding box center [272, 116] width 21 height 10
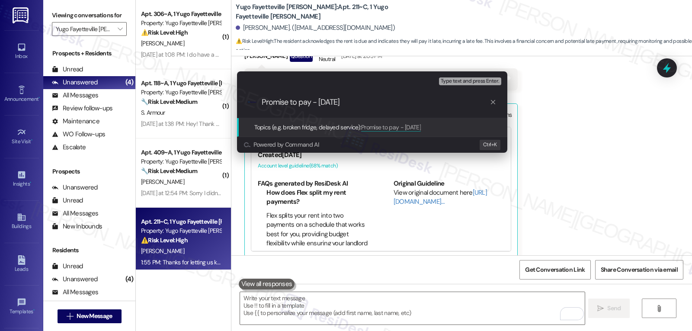
type input "Promise to pay - Fri 9/5"
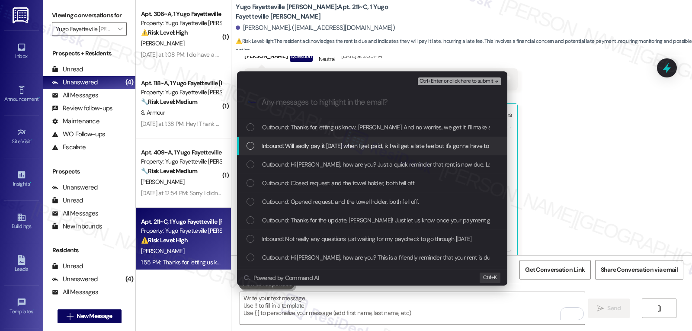
click at [245, 152] on div "Inbound: Will sadly pay it on Friday when I get paid, ik I will get a late fee …" at bounding box center [372, 146] width 270 height 19
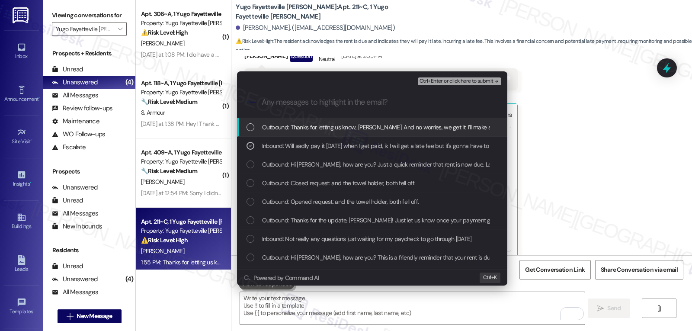
click at [495, 83] on icon "remove-block-ctrl+enter-or click here to submit" at bounding box center [497, 81] width 6 height 6
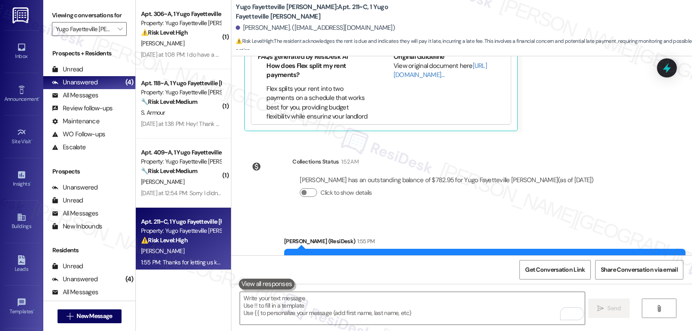
scroll to position [1487, 0]
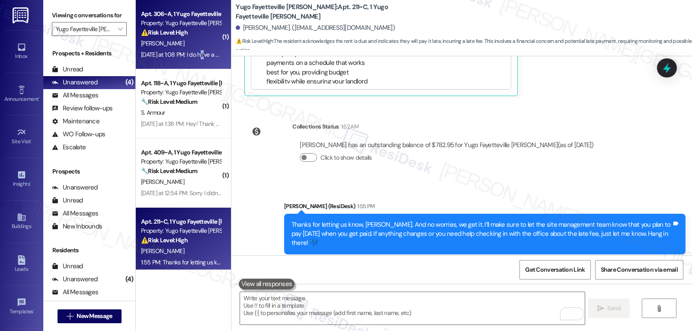
click at [196, 53] on div "Yesterday at 1:08 PM: I do have a question! What is the rent reporting fee? And…" at bounding box center [381, 55] width 481 height 8
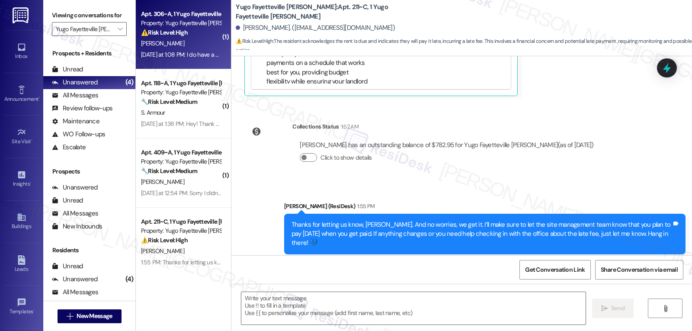
type textarea "Fetching suggested responses. Please feel free to read through the conversation…"
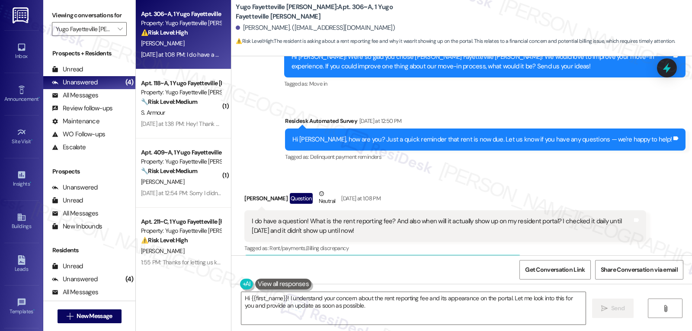
scroll to position [327, 0]
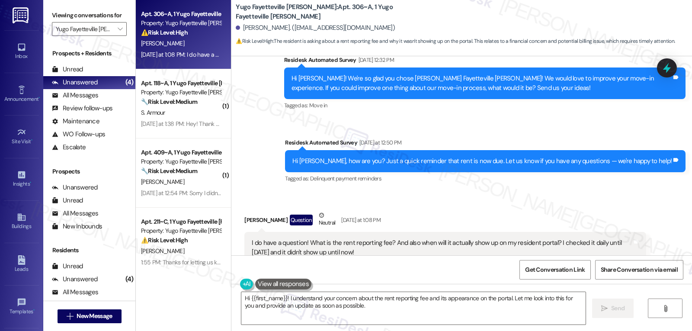
drag, startPoint x: 320, startPoint y: 134, endPoint x: 383, endPoint y: 238, distance: 121.7
click at [382, 242] on div "Sent via SMS Sarah (ResiDesk) Jul 16, 2025 at 7:23 PM Hi Marya! We’re so excite…" at bounding box center [461, 155] width 461 height 199
copy div "Residesk Automated Survey Yesterday at 12:50 PM Hi Marya, how are you? Just a q…"
click at [397, 307] on textarea "Hi {{first_name}}! I understand your concern about the rent reporting fee and i…" at bounding box center [413, 308] width 344 height 32
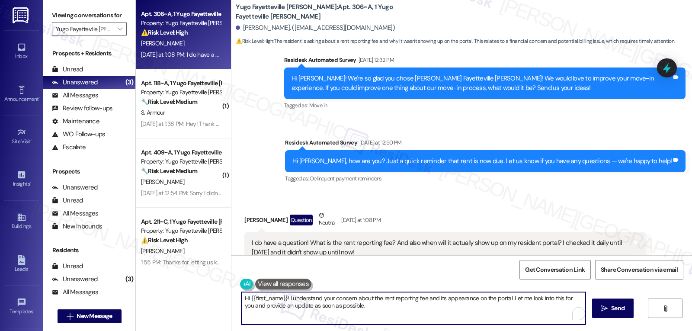
paste textarea "Marya! Great questions—the rent reporting fee is usually tied to a service that…"
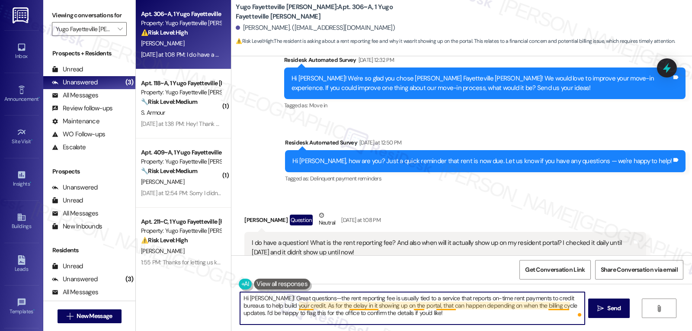
click at [306, 298] on textarea "Hi Marya! Great questions—the rent reporting fee is usually tied to a service t…" at bounding box center [412, 308] width 344 height 32
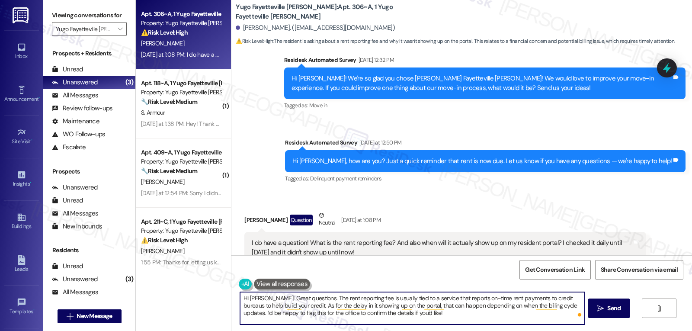
click at [424, 317] on textarea "Hi Marya! Great questions. The rent reporting fee is usually tied to a service …" at bounding box center [412, 308] width 344 height 32
type textarea "Hi Marya! Great questions. The rent reporting fee is usually tied to a service …"
click at [611, 311] on span "Send" at bounding box center [613, 308] width 13 height 9
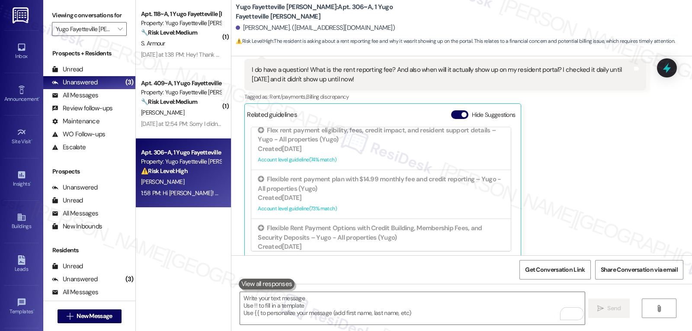
scroll to position [160, 0]
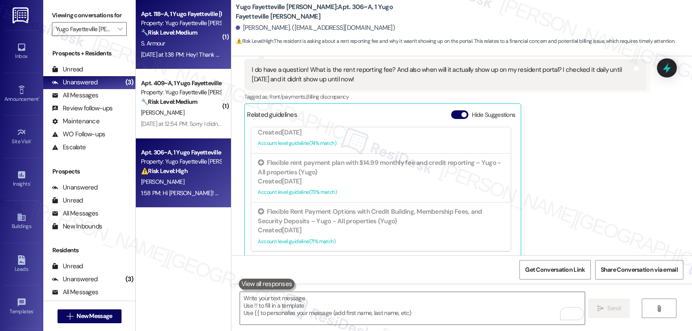
click at [192, 40] on div "S. Armour" at bounding box center [181, 43] width 82 height 11
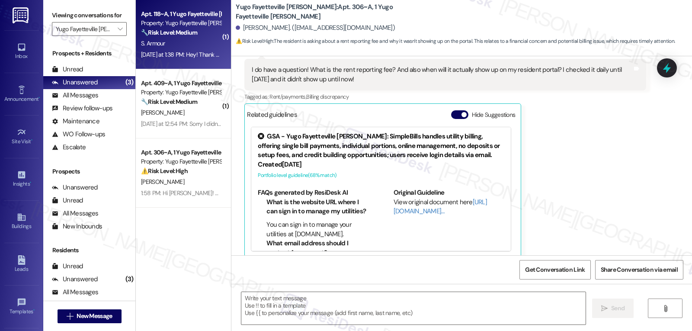
type textarea "Fetching suggested responses. Please feel free to read through the conversation…"
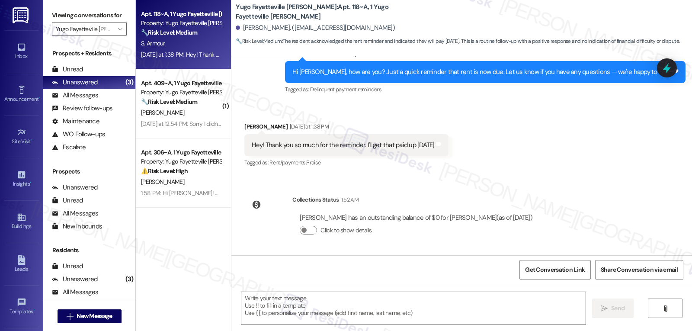
scroll to position [2353, 0]
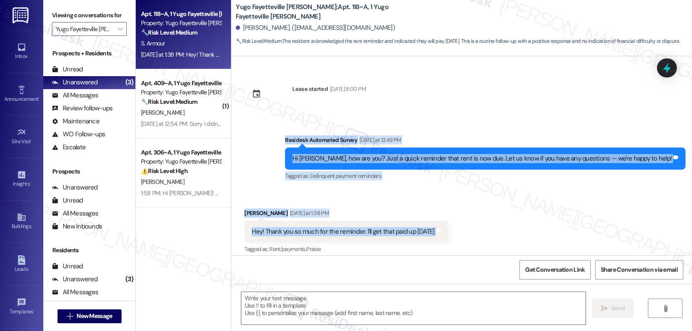
drag, startPoint x: 311, startPoint y: 142, endPoint x: 433, endPoint y: 226, distance: 148.4
click at [433, 226] on div "WO Opened request: Won t drain... Feb 22, 2025 at 7:32 AM Status : Completed Sh…" at bounding box center [461, 155] width 461 height 199
copy div "Residesk Automated Survey Yesterday at 12:49 PM Hi Sebastian, how are you? Just…"
drag, startPoint x: 292, startPoint y: 148, endPoint x: 301, endPoint y: 147, distance: 8.3
click at [292, 148] on div "Survey, sent via SMS Residesk Automated Survey Yesterday at 12:49 PM Hi Sebasti…" at bounding box center [461, 152] width 461 height 73
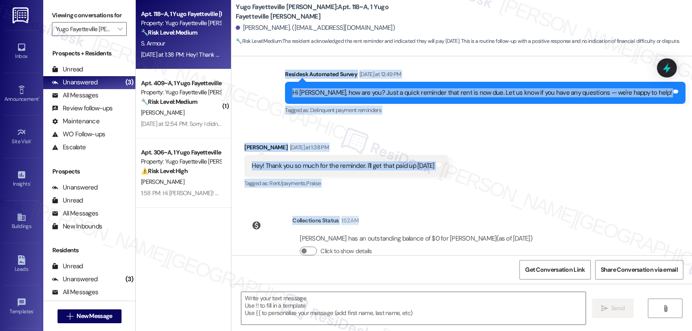
scroll to position [2439, 0]
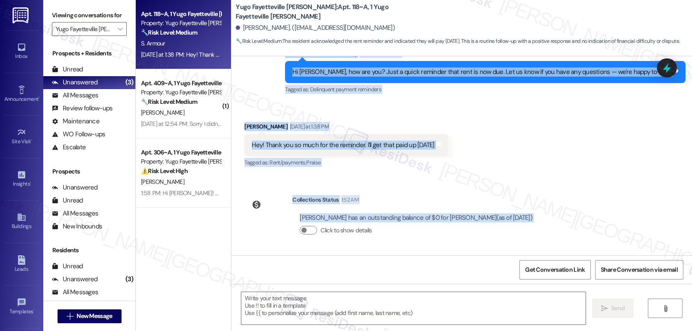
drag, startPoint x: 310, startPoint y: 141, endPoint x: 555, endPoint y: 225, distance: 259.8
click at [555, 225] on div "WO Opened request: Won t drain... Feb 22, 2025 at 7:32 AM Status : Completed Sh…" at bounding box center [461, 155] width 461 height 199
copy div "Residesk Automated Survey Yesterday at 12:49 PM Hi Sebastian, how are you? Just…"
click at [379, 311] on textarea at bounding box center [413, 308] width 344 height 32
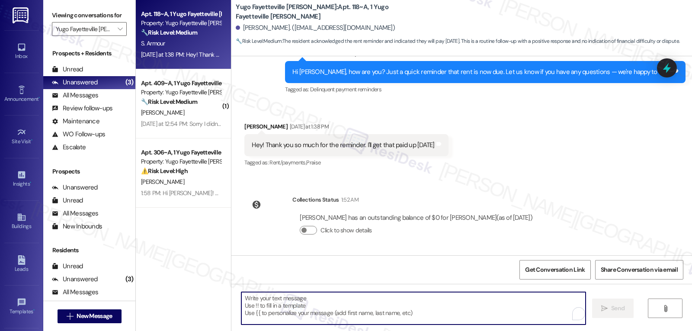
paste textarea "Awesome—thanks, Sebastian! I just checked and your balance is all set now. Real…"
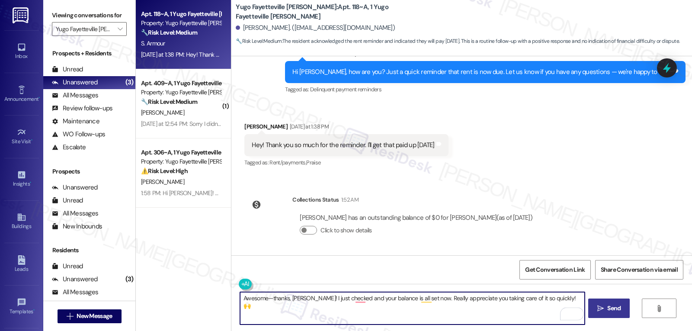
click at [267, 298] on textarea "Awesome—thanks, Sebastian! I just checked and your balance is all set now. Real…" at bounding box center [412, 308] width 344 height 32
click at [558, 298] on textarea "Awesome! Thanks, Sebastian! I just checked and your balance is all set now. Rea…" at bounding box center [412, 308] width 344 height 32
type textarea "Awesome! Thanks, Sebastian! I just checked and your balance is all set now. Rea…"
click at [603, 311] on span " Send" at bounding box center [609, 308] width 27 height 9
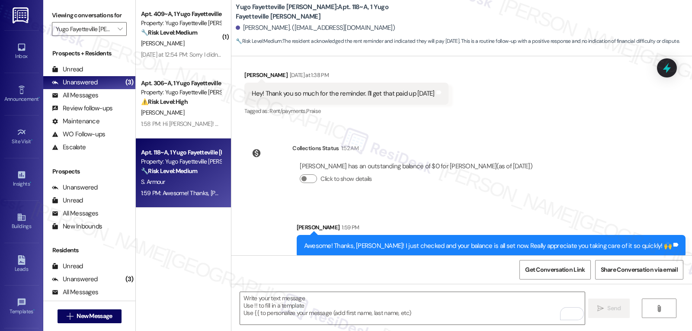
scroll to position [2500, 0]
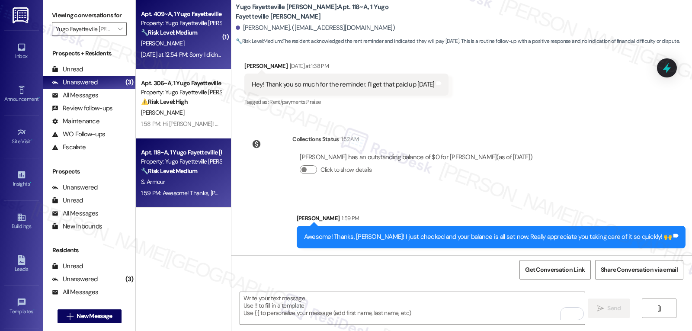
click at [179, 58] on div "Yesterday at 12:54 PM: Sorry I didn't realize I will get it handled Yesterday a…" at bounding box center [212, 55] width 143 height 8
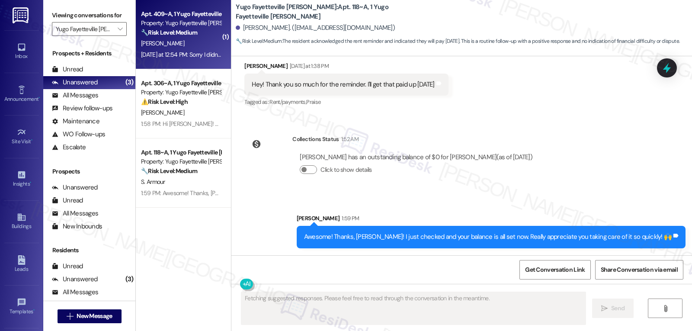
type textarea "Fetching suggested responses. Please feel free to read through the conversation…"
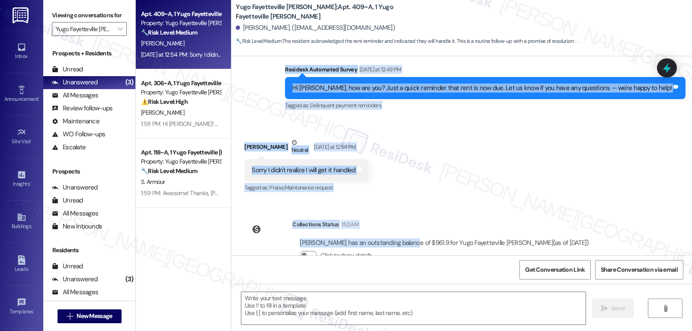
scroll to position [193, 0]
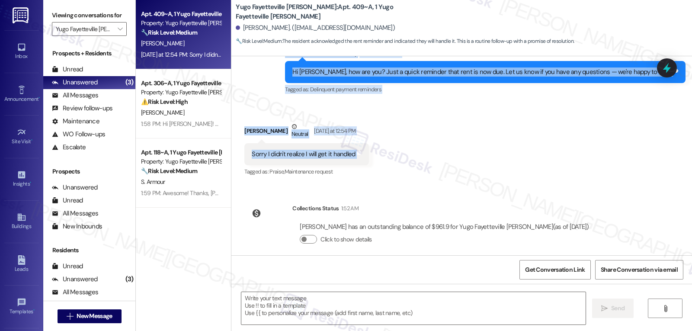
drag, startPoint x: 318, startPoint y: 131, endPoint x: 411, endPoint y: 143, distance: 94.3
click at [411, 143] on div "WO Lease started Aug 14, 2025 at 8:00 PM Show details Survey, sent via SMS Resi…" at bounding box center [461, 155] width 461 height 199
copy div "Residesk Automated Survey Yesterday at 12:49 PM Hi William, how are you? Just a…"
click at [391, 295] on textarea at bounding box center [413, 308] width 344 height 32
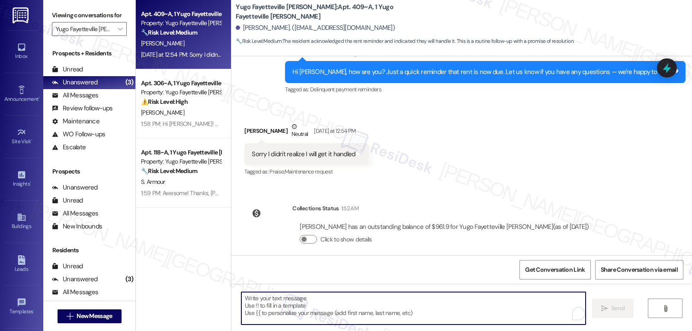
paste textarea "No worries at all, William—thanks for the quick response! Let me know if you ne…"
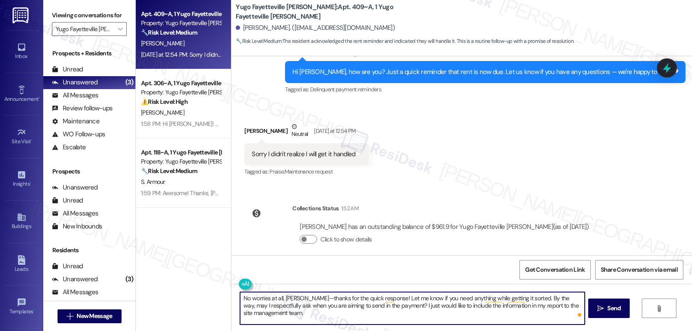
click at [300, 298] on textarea "No worries at all, William—thanks for the quick response! Let me know if you ne…" at bounding box center [412, 308] width 344 height 32
click at [317, 319] on textarea "No worries at all, William. Thanks for the quick response! Let me know if you n…" at bounding box center [412, 308] width 344 height 32
type textarea "No worries at all, William. Thanks for the quick response! Let me know if you n…"
click at [621, 311] on button " Send" at bounding box center [609, 307] width 42 height 19
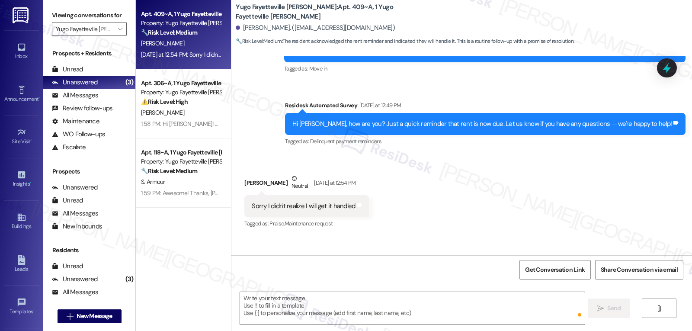
scroll to position [113, 0]
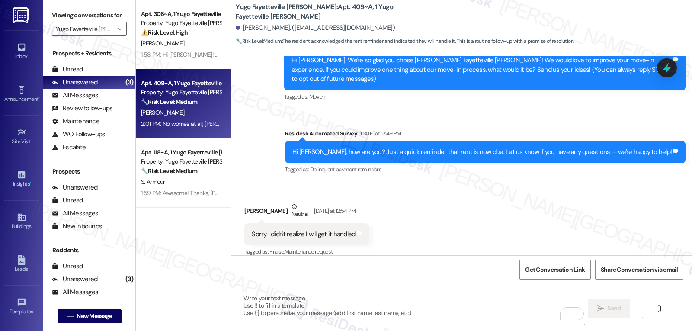
click at [308, 302] on textarea "To enrich screen reader interactions, please activate Accessibility in Grammarl…" at bounding box center [412, 308] width 344 height 32
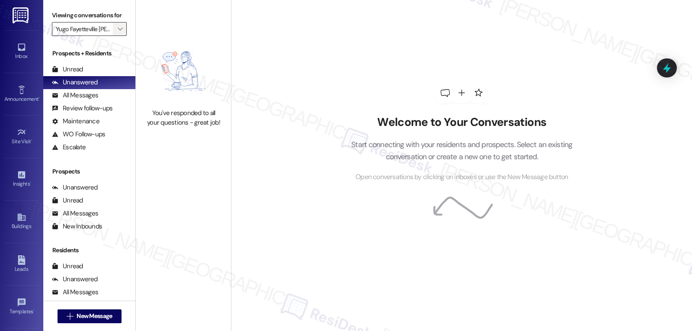
click at [116, 36] on span "" at bounding box center [120, 29] width 8 height 14
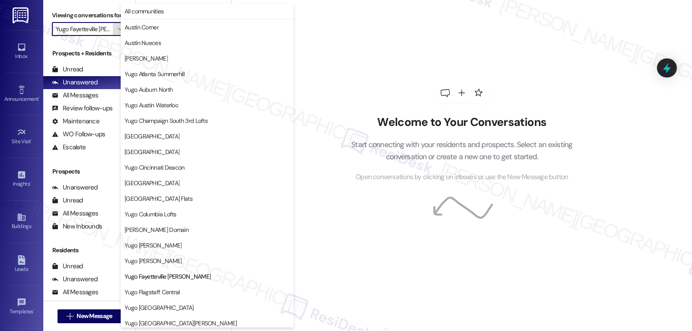
scroll to position [141, 0]
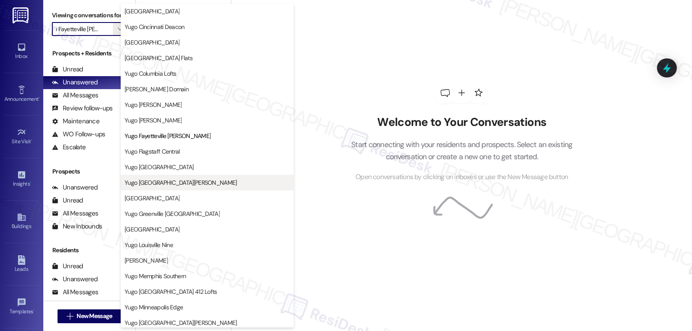
click at [180, 179] on span "Yugo [GEOGRAPHIC_DATA][PERSON_NAME]" at bounding box center [181, 182] width 112 height 9
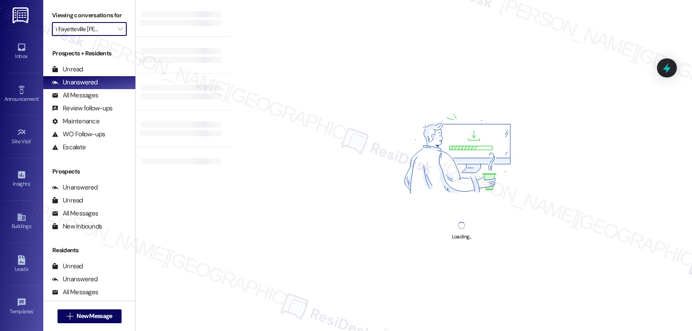
type input "Yugo [GEOGRAPHIC_DATA][PERSON_NAME]"
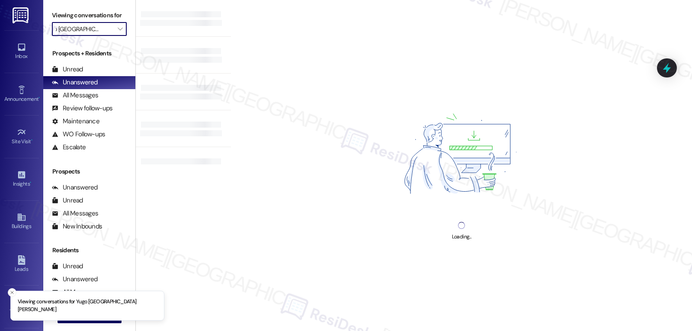
scroll to position [0, 7]
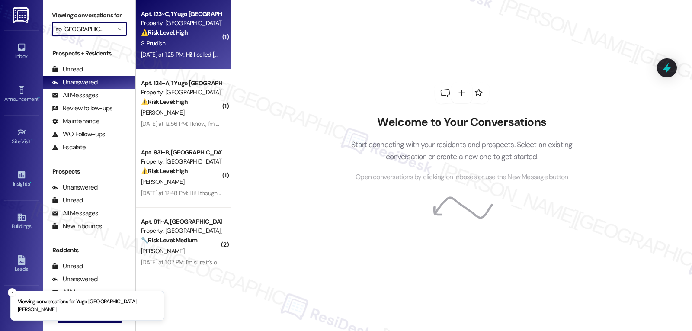
click at [195, 60] on div "[DATE] at 1:25 PM: Hi! I called [DATE] and they said to wait to pay because I h…" at bounding box center [181, 54] width 82 height 11
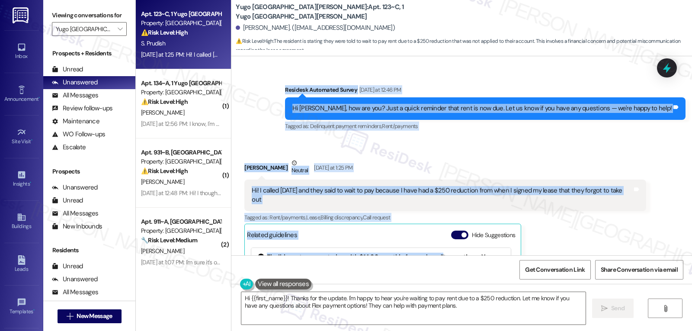
scroll to position [445, 0]
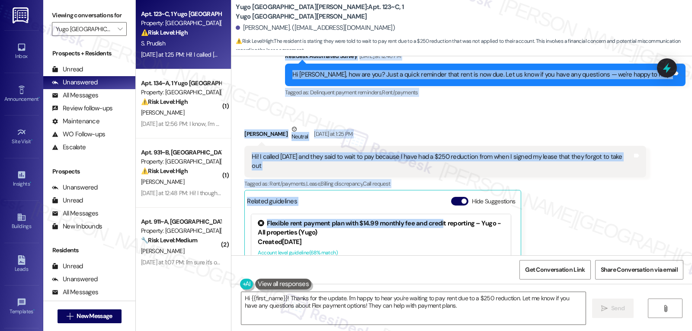
drag, startPoint x: 315, startPoint y: 135, endPoint x: 611, endPoint y: 162, distance: 296.7
click at [611, 162] on div "Lease started [DATE] 8:00 PM Survey, sent via SMS Residesk Automated Survey [DA…" at bounding box center [461, 155] width 461 height 199
copy div "Residesk Automated Survey [DATE] at 12:46 PM Hi [PERSON_NAME], how are you? Jus…"
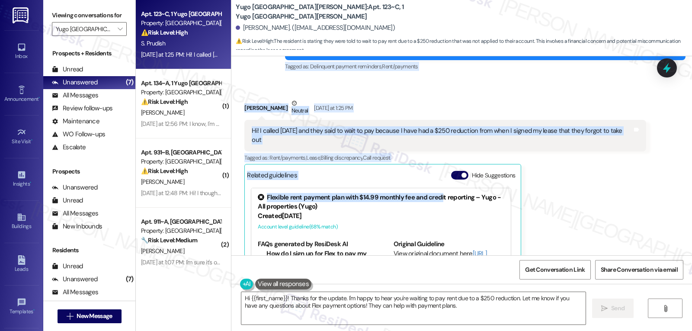
scroll to position [438, 0]
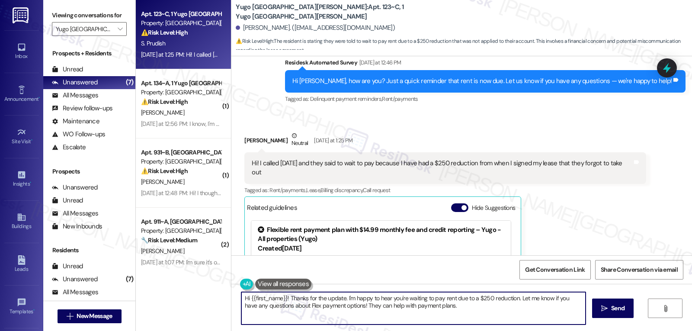
drag, startPoint x: 407, startPoint y: 314, endPoint x: 429, endPoint y: 265, distance: 53.8
click at [407, 314] on textarea "Hi {{first_name}}! Thanks for the update. I'm happy to hear you're waiting to p…" at bounding box center [413, 308] width 344 height 32
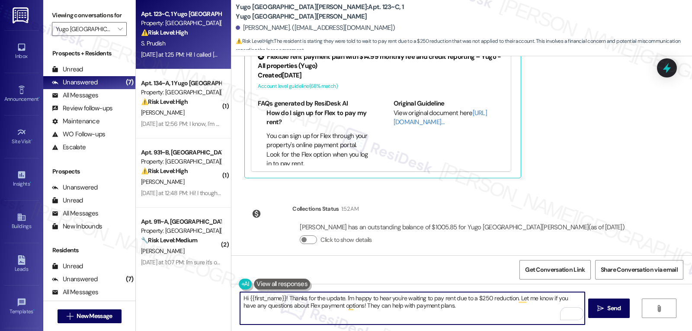
scroll to position [525, 0]
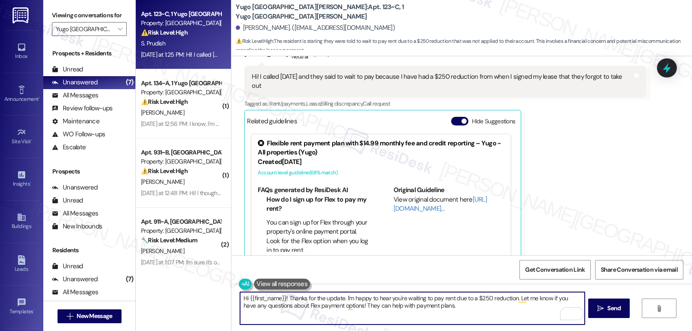
click at [436, 307] on textarea "Hi {{first_name}}! Thanks for the update. I'm happy to hear you're waiting to p…" at bounding box center [412, 308] width 344 height 32
paste textarea "[PERSON_NAME]! Thanks for the heads-up—I'll make a note that you're waiting to …"
click at [329, 301] on textarea "Hi [PERSON_NAME]! Thanks for the heads-up—I'll make a note that you're waiting …" at bounding box center [412, 308] width 344 height 32
type textarea "Hi [PERSON_NAME]! Thanks for the heads-up. I'll make a note that you're waiting…"
click at [619, 313] on button " Send" at bounding box center [609, 307] width 42 height 19
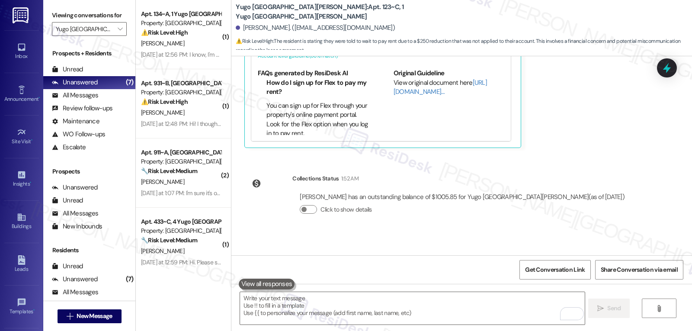
scroll to position [681, 0]
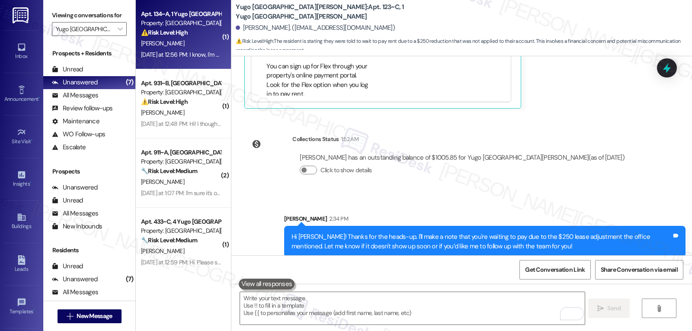
click at [197, 49] on div "[DATE] at 12:56 PM: I know, I'm sorry. I'm waiting on the GI Bill payments to k…" at bounding box center [181, 54] width 82 height 11
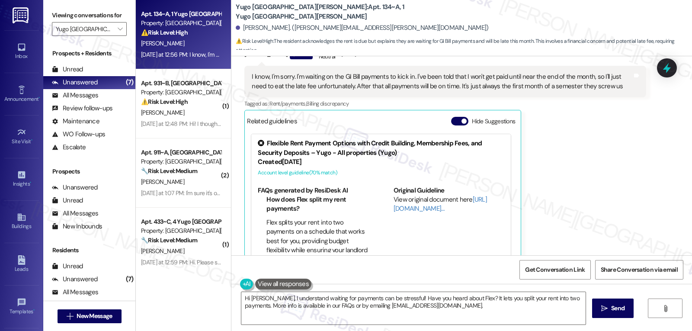
scroll to position [319, 0]
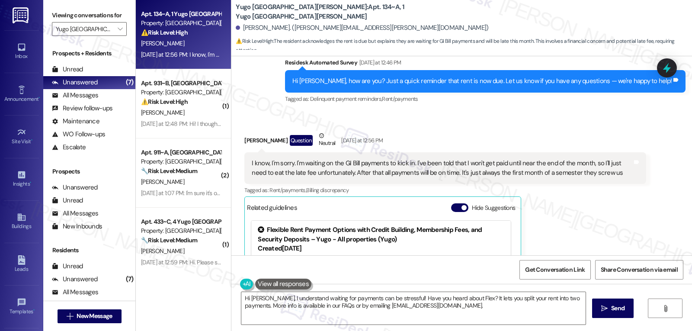
click at [366, 184] on div "Tagged as: Rent/payments , Click to highlight conversations about Rent/payments…" at bounding box center [444, 190] width 401 height 13
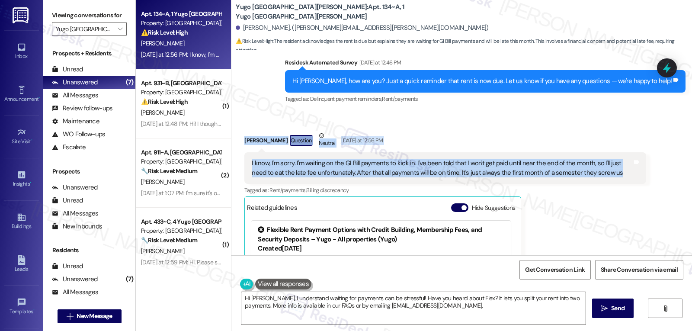
drag, startPoint x: 237, startPoint y: 131, endPoint x: 618, endPoint y: 169, distance: 382.6
click at [618, 169] on div "Received via SMS [PERSON_NAME] Question Neutral [DATE] at 12:56 PM I know, I'm …" at bounding box center [445, 241] width 414 height 233
copy div "[PERSON_NAME] Question Neutral [DATE] at 12:56 PM I know, I'm sorry. I'm waitin…"
click at [368, 313] on textarea "Hi [PERSON_NAME], I understand waiting for payments can be stressful! Have you …" at bounding box center [413, 308] width 344 height 32
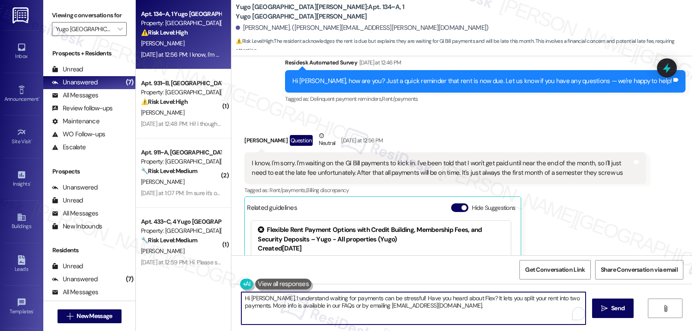
paste textarea "Thanks for the update, [PERSON_NAME]—and no need to apologize at all. I underst…"
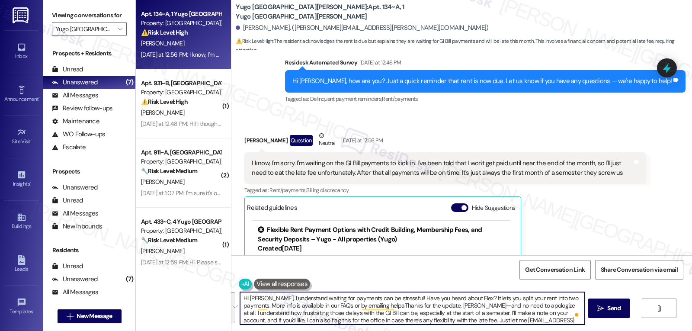
paste textarea "Thanks for the update, [PERSON_NAME]—and no need to apologize at all. I underst…"
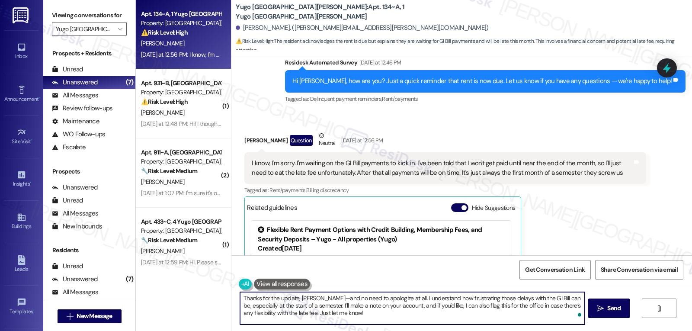
click at [318, 297] on textarea "Thanks for the update, [PERSON_NAME]—and no need to apologize at all. I underst…" at bounding box center [412, 308] width 344 height 32
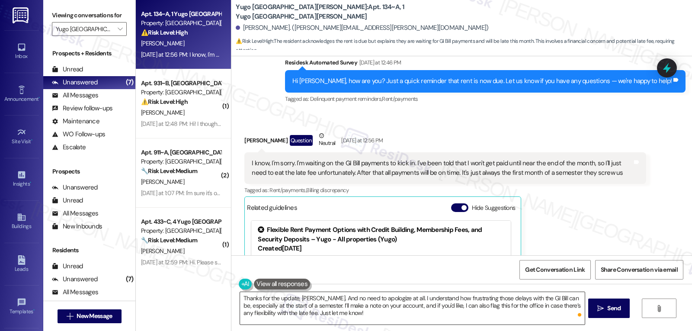
click at [450, 314] on textarea "Thanks for the update, [PERSON_NAME]. And no need to apologize at all. I unders…" at bounding box center [412, 308] width 344 height 32
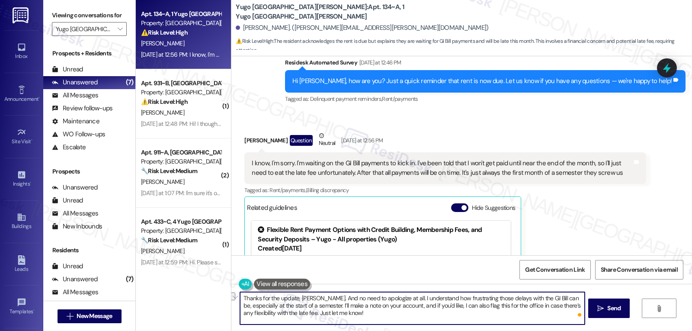
drag, startPoint x: 337, startPoint y: 305, endPoint x: 356, endPoint y: 306, distance: 19.1
click at [356, 306] on textarea "Thanks for the update, [PERSON_NAME]. And no need to apologize at all. I unders…" at bounding box center [412, 308] width 344 height 32
type textarea "Thanks for the update, [PERSON_NAME]. And no need to apologize at all. I unders…"
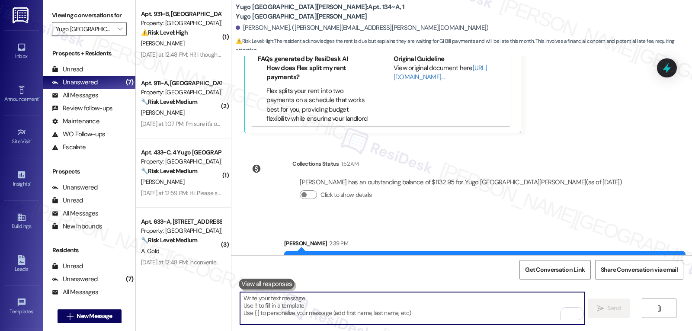
scroll to position [561, 0]
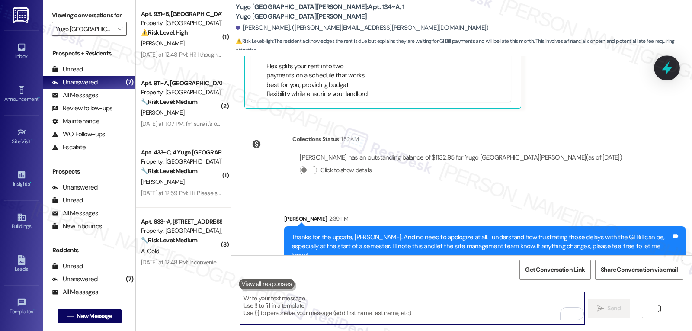
click at [670, 65] on icon at bounding box center [667, 68] width 15 height 15
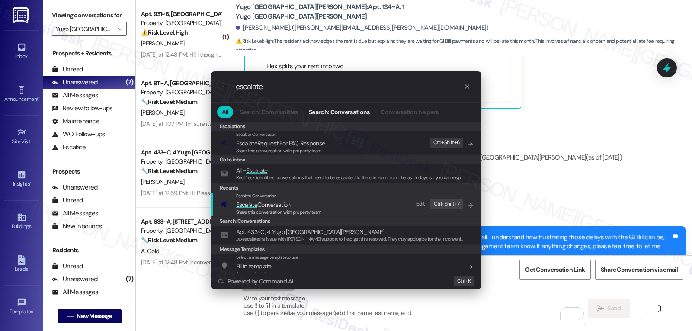
type input "escalate"
click at [273, 205] on span "Escalate Conversation" at bounding box center [263, 205] width 55 height 8
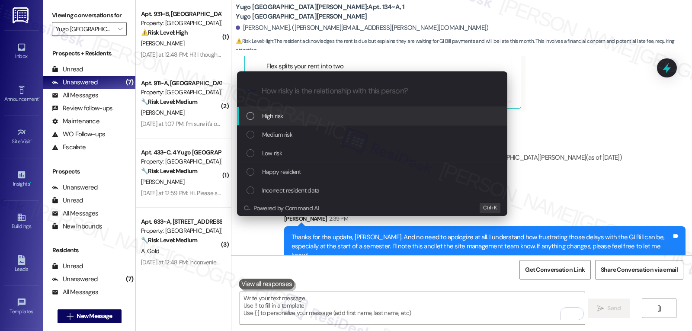
click at [308, 119] on div "High risk" at bounding box center [373, 116] width 253 height 10
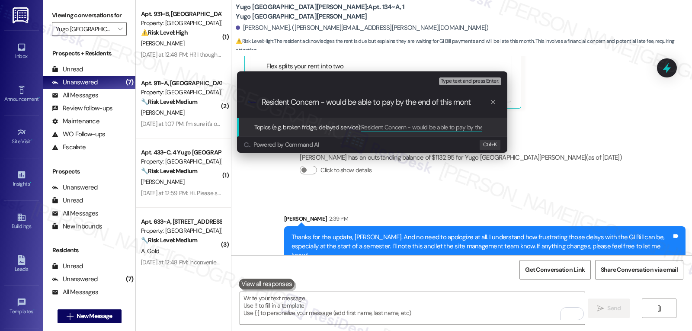
type input "Resident Concern - would be able to pay by the end of this month"
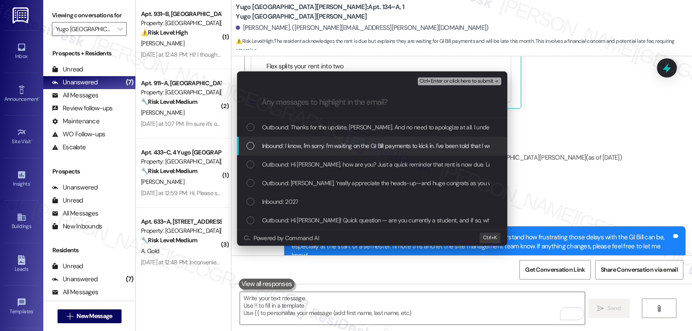
click at [318, 143] on span "Inbound: I know, I'm sorry. I'm waiting on the GI Bill payments to kick in. I'v…" at bounding box center [612, 146] width 701 height 10
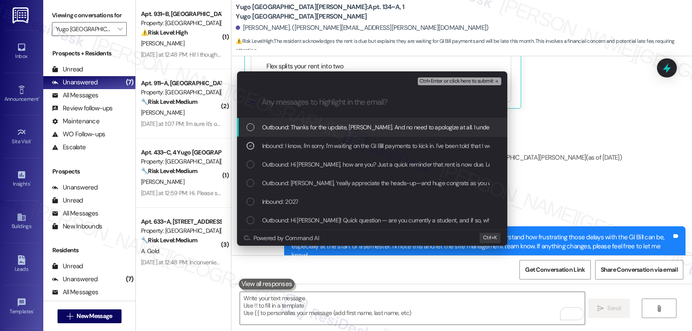
click at [479, 80] on span "Ctrl+Enter or click here to submit" at bounding box center [457, 81] width 74 height 6
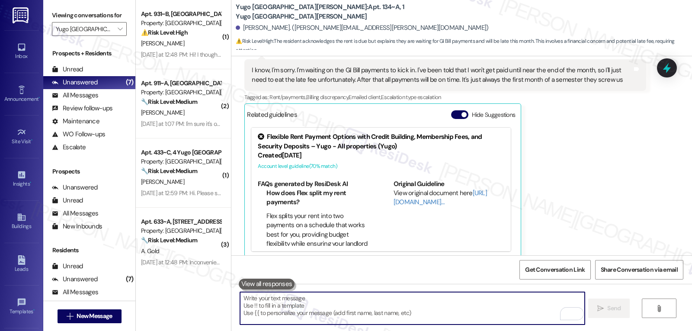
scroll to position [574, 0]
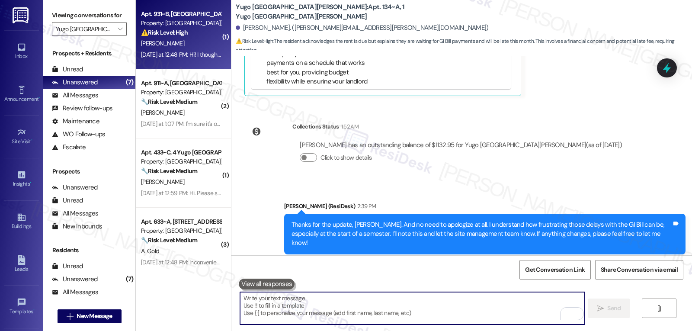
click at [173, 29] on strong "⚠️ Risk Level: High" at bounding box center [164, 33] width 47 height 8
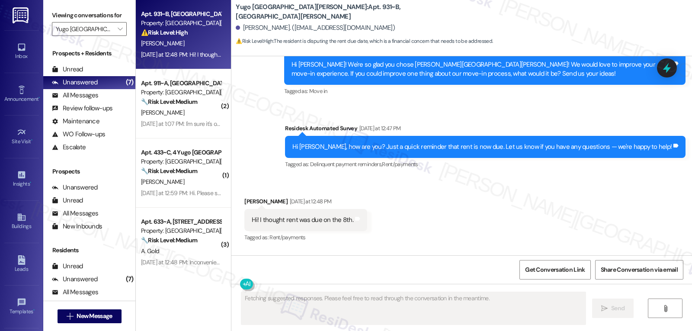
scroll to position [262, 0]
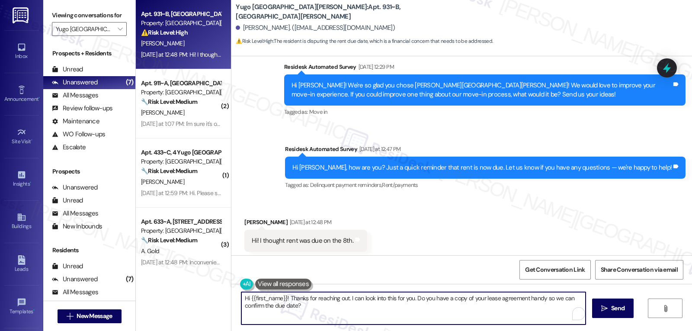
drag, startPoint x: 312, startPoint y: 298, endPoint x: 340, endPoint y: 298, distance: 28.1
click at [340, 298] on textarea "Hi {{first_name}}! Thanks for reaching out. I can look into this for you. Do yo…" at bounding box center [413, 308] width 344 height 32
click at [421, 319] on textarea "Hi {{first_name}}! Thanks for your response. I can look into this for you. Do y…" at bounding box center [412, 308] width 344 height 32
type textarea "Hi {{first_name}}! Thanks for your response. I can look into this for you. Do y…"
click at [603, 314] on button " Send" at bounding box center [609, 307] width 42 height 19
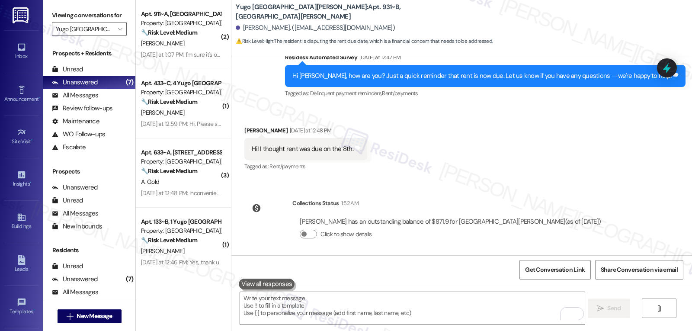
scroll to position [418, 0]
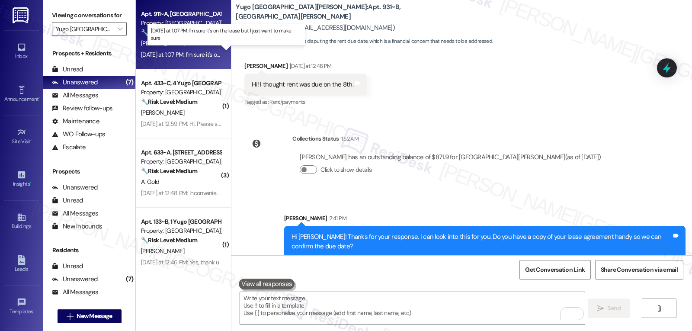
click at [198, 52] on div "[DATE] at 1:07 PM: I'm sure it's on the lease but I just want to make sure [DAT…" at bounding box center [227, 55] width 173 height 8
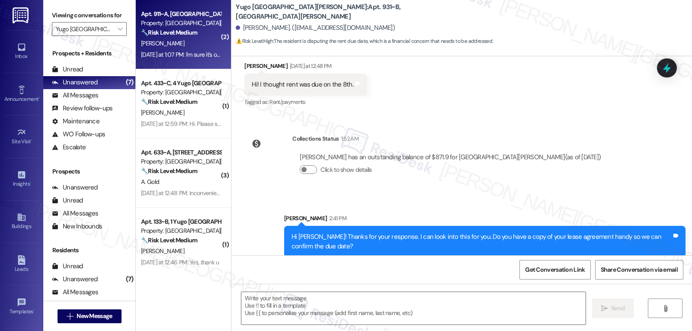
type textarea "Fetching suggested responses. Please feel free to read through the conversation…"
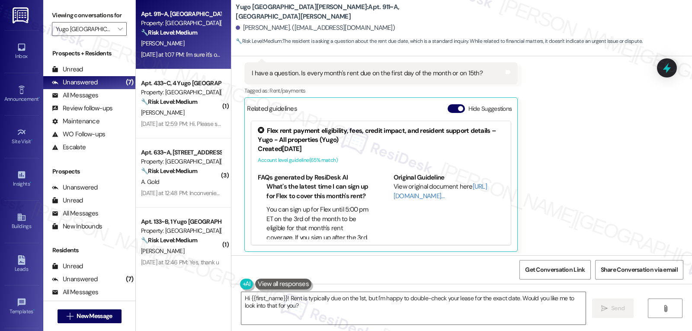
scroll to position [146, 0]
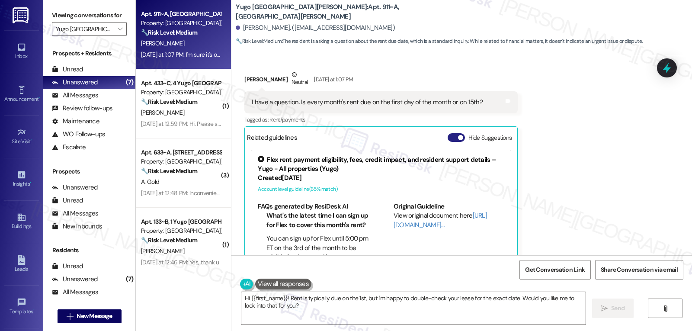
click at [448, 141] on button "Hide Suggestions" at bounding box center [456, 137] width 17 height 9
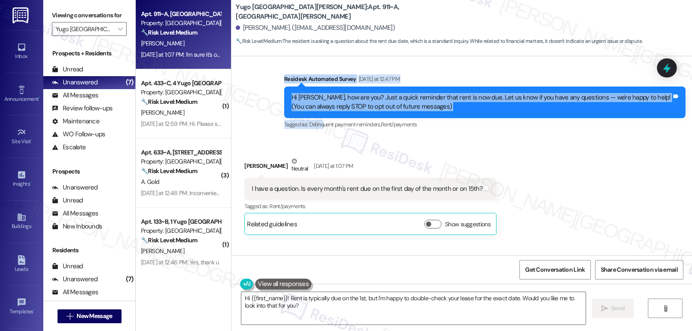
scroll to position [186, 0]
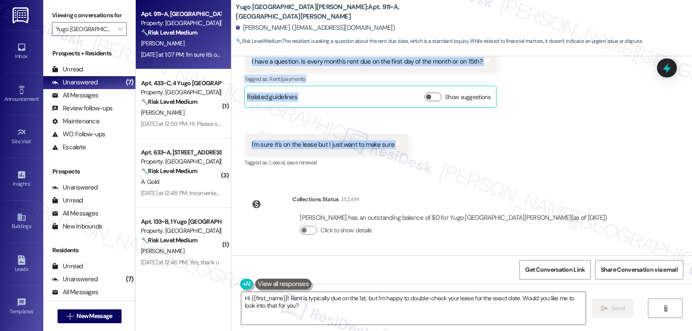
drag, startPoint x: 279, startPoint y: 78, endPoint x: 405, endPoint y: 144, distance: 143.0
click at [405, 144] on div "Lease started [DATE] 8:00 PM Survey, sent via SMS Residesk Automated Survey [DA…" at bounding box center [461, 155] width 461 height 199
copy div "Residesk Automated Survey [DATE] at 12:47 PM Hi [PERSON_NAME], how are you? Jus…"
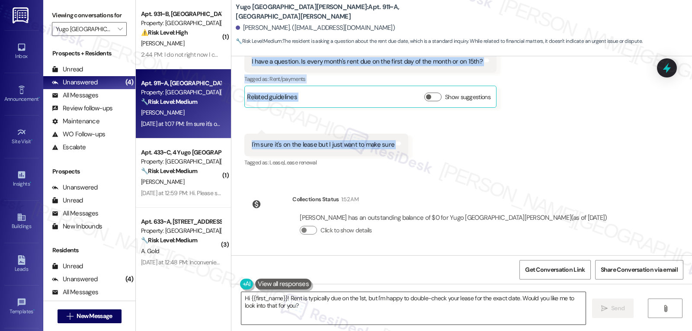
click at [352, 312] on textarea "Hi {{first_name}}! Rent is typically due on the 1st, but I'm happy to double-ch…" at bounding box center [413, 308] width 344 height 32
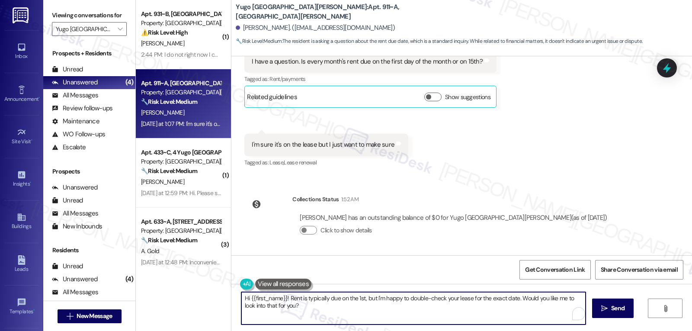
paste textarea "Great question, Gegee! Rent is typically due on the 1st of each month, but you'…"
click at [449, 298] on textarea "Great question, Gegee! Rent is typically due on the 1st of each month, but you'…" at bounding box center [412, 308] width 344 height 32
click at [494, 308] on textarea "Great question, Gegee! Rent is typically due on the 1st of each month, but you'…" at bounding box center [412, 308] width 344 height 32
type textarea "Great question, Gegee! Rent is typically due on the 1st of each month, but you'…"
click at [614, 313] on button " Send" at bounding box center [609, 307] width 42 height 19
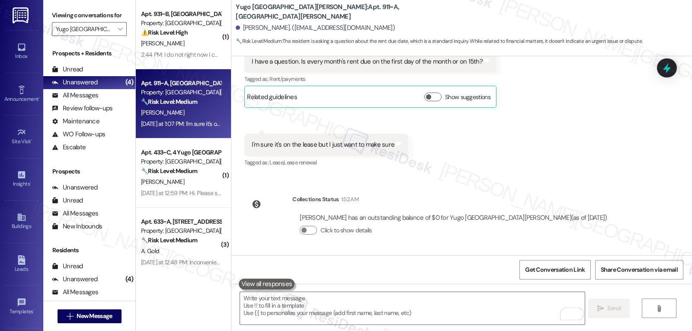
scroll to position [106, 0]
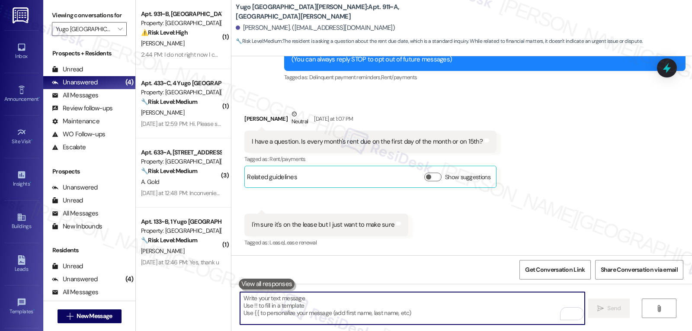
click at [356, 303] on textarea "To enrich screen reader interactions, please activate Accessibility in Grammarl…" at bounding box center [412, 308] width 344 height 32
paste textarea "Great question, Gegee! Rent is typically due on the 1st of each month, but you'…"
type textarea "Great question, Gegee! Rent is typically due on the 1st of each month, but you'…"
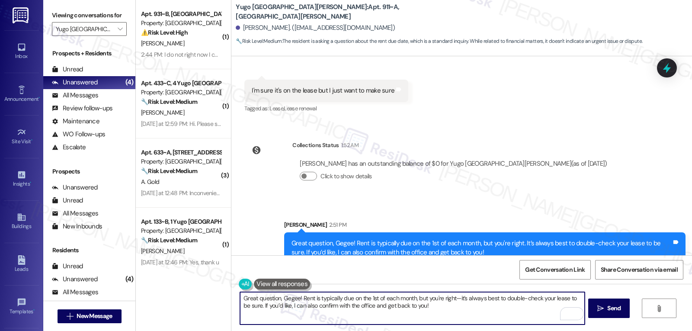
scroll to position [256, 0]
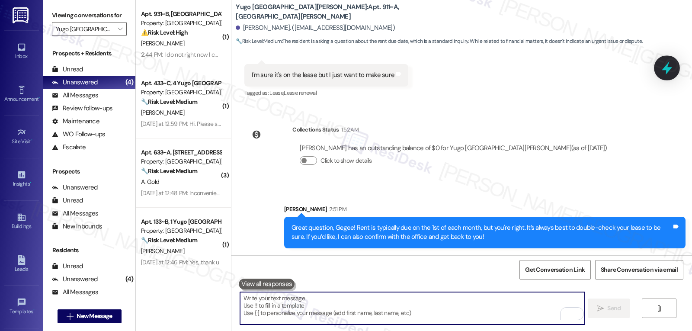
click at [670, 68] on icon at bounding box center [667, 67] width 10 height 13
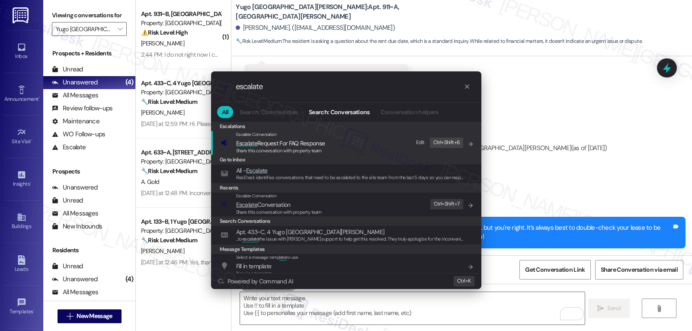
type input "escalate"
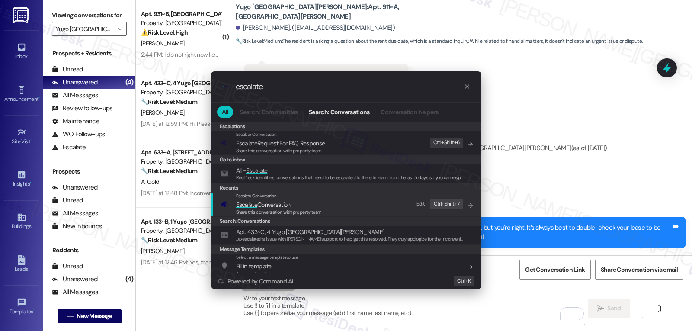
click at [294, 209] on span "Share this conversation with property team" at bounding box center [279, 212] width 86 height 6
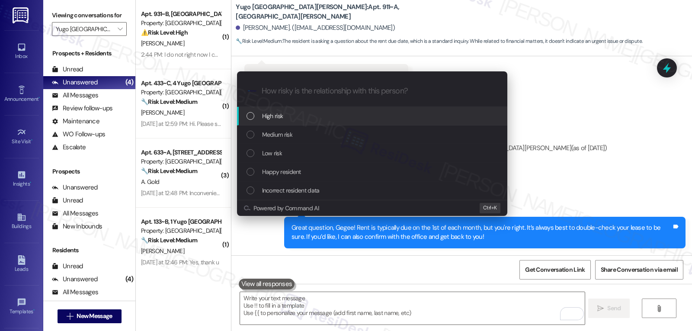
click at [324, 121] on div "High risk" at bounding box center [373, 116] width 253 height 10
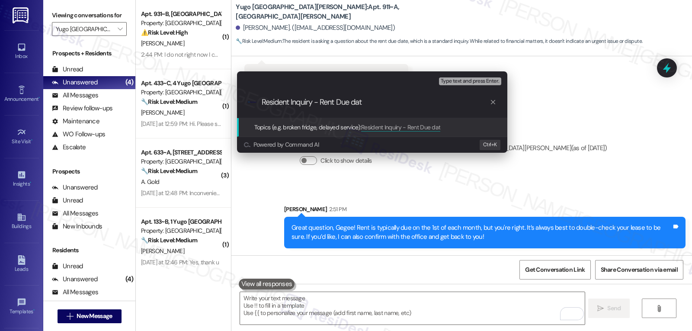
type input "Resident Inquiry - Rent Due date"
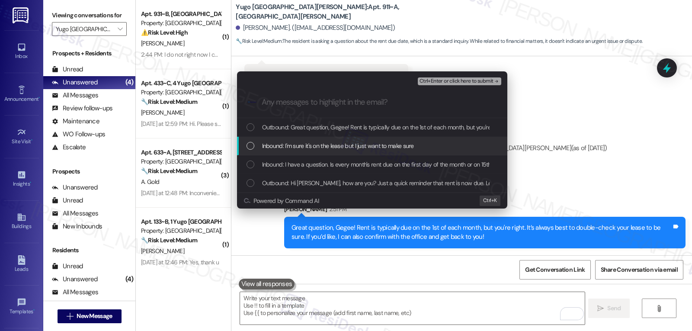
click at [372, 148] on span "Inbound: I'm sure it's on the lease but I just want to make sure" at bounding box center [338, 146] width 152 height 10
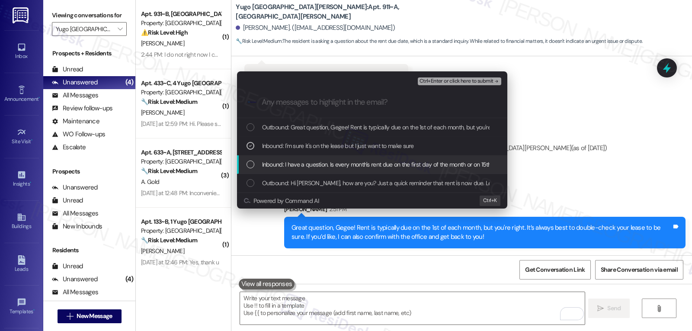
click at [357, 167] on span "Inbound: I have a question. Is every month's rent due on the first day of the m…" at bounding box center [378, 165] width 232 height 10
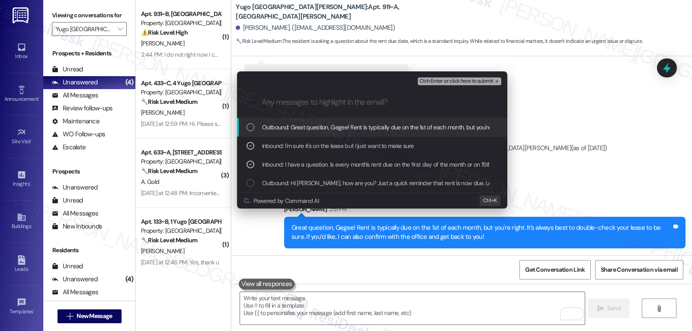
click at [470, 80] on span "Ctrl+Enter or click here to submit" at bounding box center [457, 81] width 74 height 6
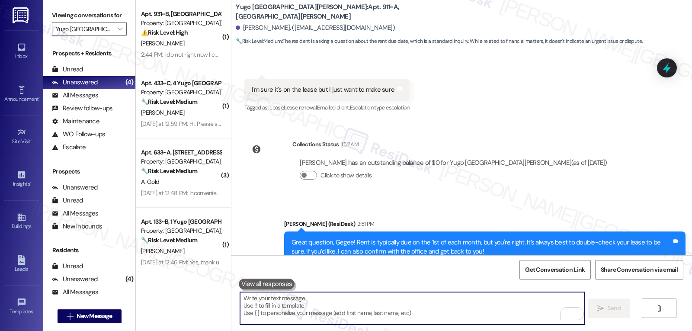
scroll to position [401, 0]
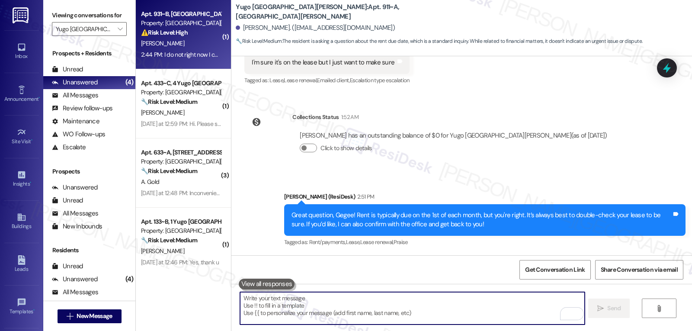
click at [188, 48] on div "[PERSON_NAME]" at bounding box center [181, 43] width 82 height 11
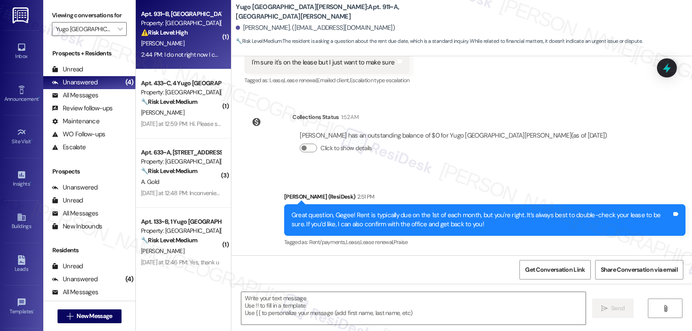
type textarea "Fetching suggested responses. Please feel free to read through the conversation…"
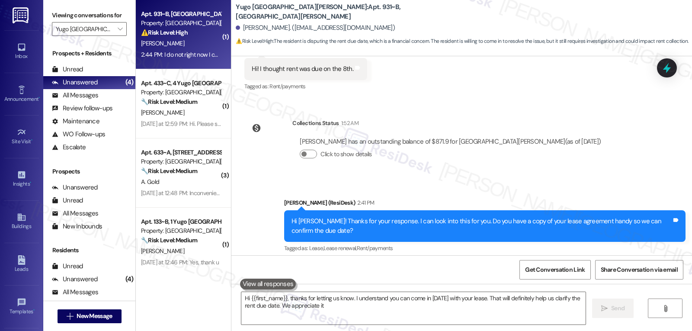
type textarea "Hi {{first_name}}, thanks for letting us know. I understand you can come in [DA…"
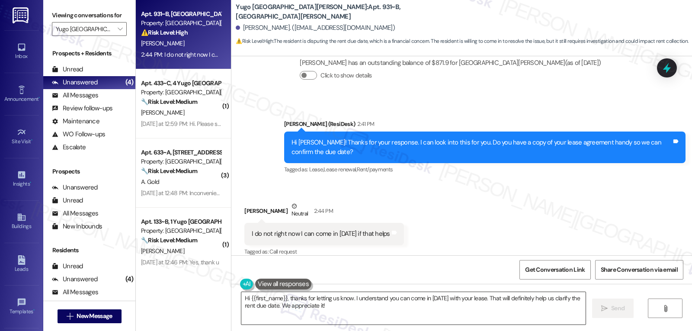
click at [352, 318] on textarea "Hi {{first_name}}, thanks for letting us know. I understand you can come in [DA…" at bounding box center [413, 308] width 344 height 32
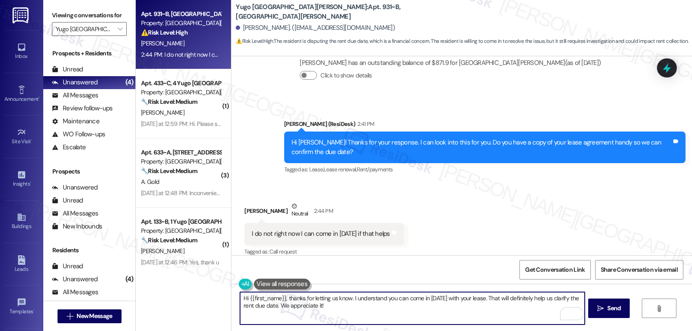
scroll to position [513, 0]
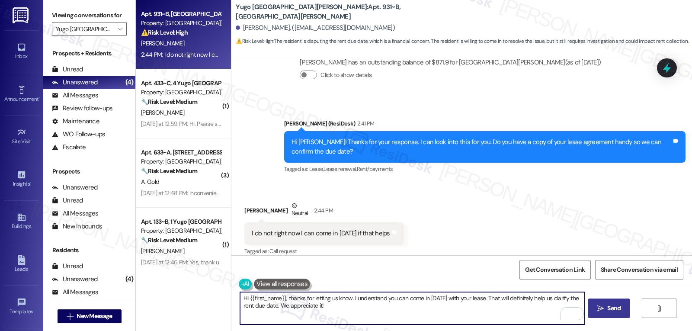
click at [609, 306] on span "Send" at bounding box center [613, 308] width 13 height 9
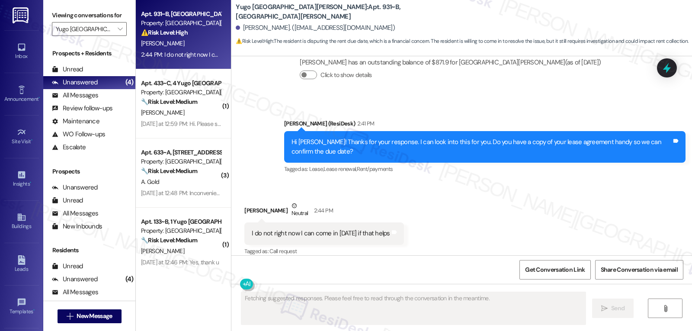
scroll to position [512, 0]
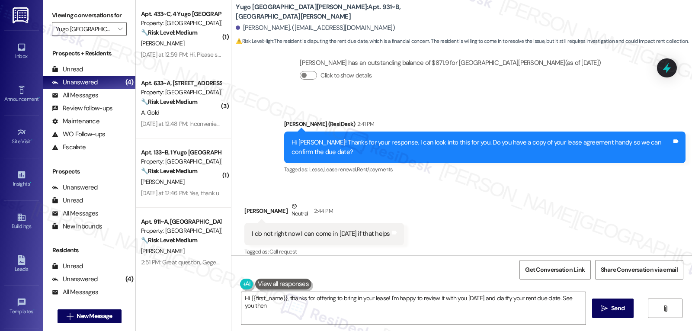
type textarea "Hi {{first_name}}, thanks for offering to bring in your lease! I'm happy to rev…"
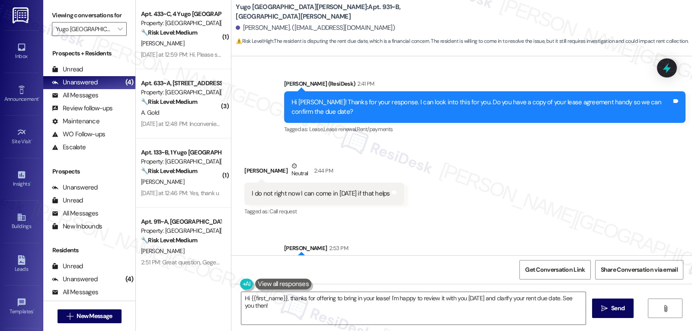
scroll to position [582, 0]
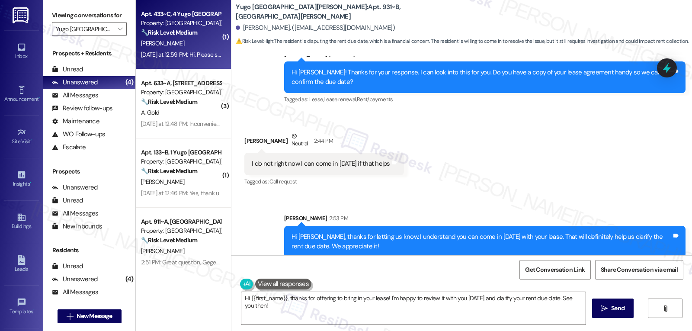
click at [141, 49] on div "[DATE] at 12:59 PM: Hi. Please stop messaging me after I've already paid rent. …" at bounding box center [181, 54] width 82 height 11
type textarea "Fetching suggested responses. Please feel free to read through the conversation…"
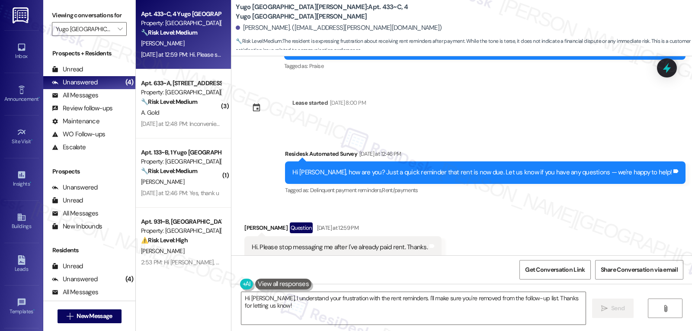
scroll to position [3239, 0]
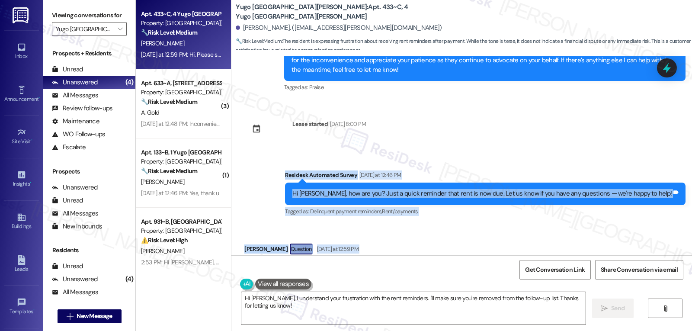
drag, startPoint x: 319, startPoint y: 138, endPoint x: 433, endPoint y: 241, distance: 153.4
click at [433, 241] on div "Survey, sent via SMS Residesk Automated Survey [DATE] 12:20 PM Hi [PERSON_NAME]…" at bounding box center [461, 155] width 461 height 199
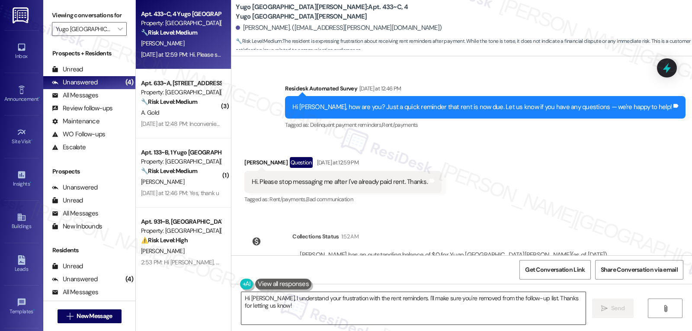
click at [400, 315] on textarea "Hi [PERSON_NAME], I understand your frustration with the rent reminders. I'll m…" at bounding box center [413, 308] width 344 height 32
click at [509, 138] on div "Received via SMS [PERSON_NAME] Question [DATE] at 12:59 PM Hi. Please stop mess…" at bounding box center [461, 175] width 461 height 75
click at [304, 318] on textarea "Hi [PERSON_NAME], I understand your frustration with the rent reminders. I'll m…" at bounding box center [412, 308] width 344 height 32
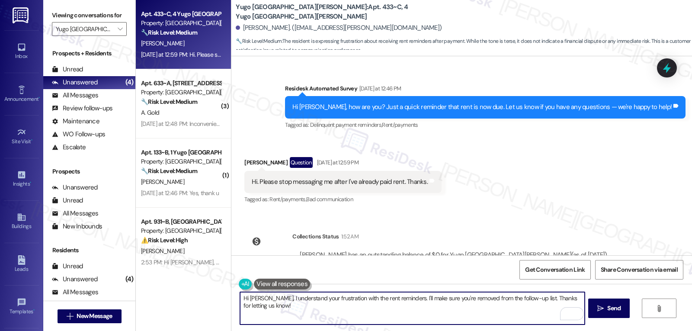
drag, startPoint x: 270, startPoint y: 309, endPoint x: 392, endPoint y: 351, distance: 128.7
click at [392, 330] on html "Inbox Go to Inbox Announcement • Send A Text Announcement Site Visit • Go to Si…" at bounding box center [346, 165] width 692 height 331
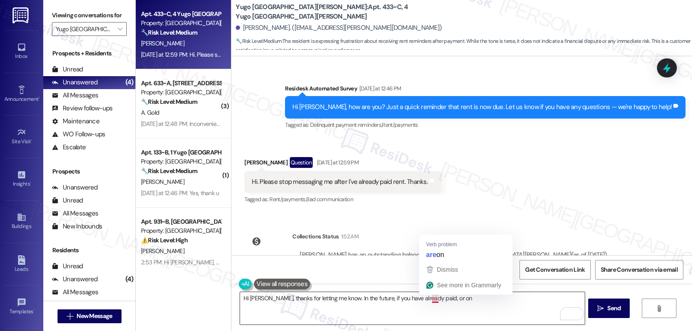
click at [437, 297] on textarea "Hi [PERSON_NAME], thanks for letting me know. In the future, if you have alread…" at bounding box center [412, 308] width 344 height 32
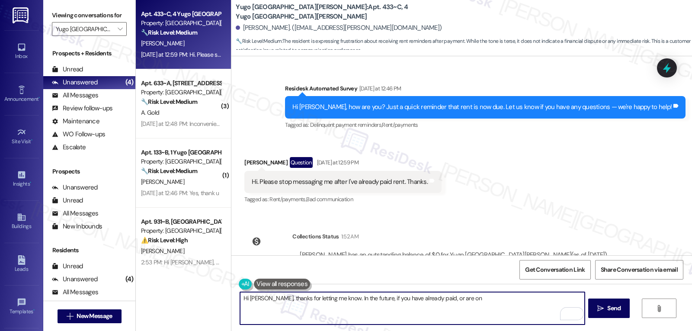
click at [455, 302] on textarea "Hi [PERSON_NAME], thanks for letting me know. In the future, if you have alread…" at bounding box center [412, 308] width 344 height 32
type textarea "Hi [PERSON_NAME], thanks for letting me know. In the future, if you have alread…"
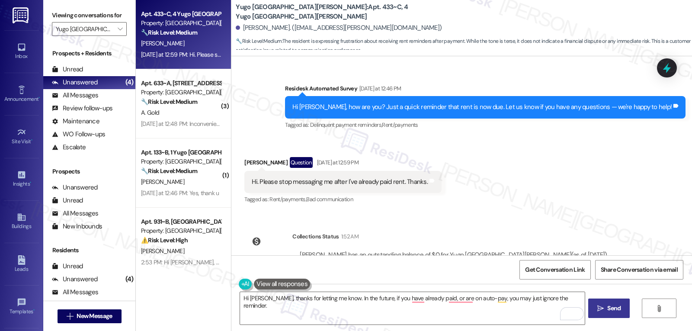
click at [626, 308] on button " Send" at bounding box center [609, 307] width 42 height 19
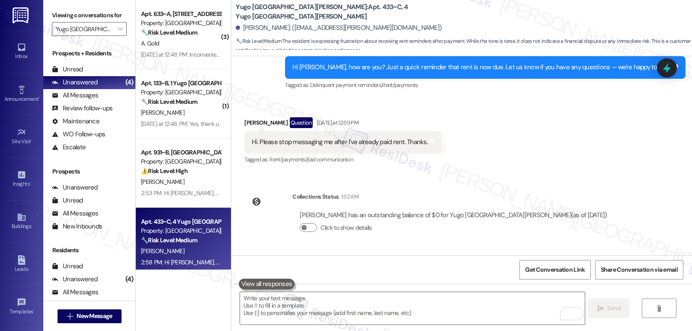
scroll to position [3385, 0]
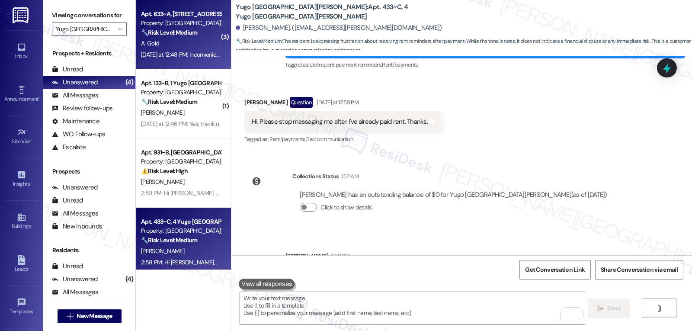
click at [199, 65] on div "Apt. 633~A, [GEOGRAPHIC_DATA][PERSON_NAME] Property: [GEOGRAPHIC_DATA][PERSON_N…" at bounding box center [183, 34] width 95 height 69
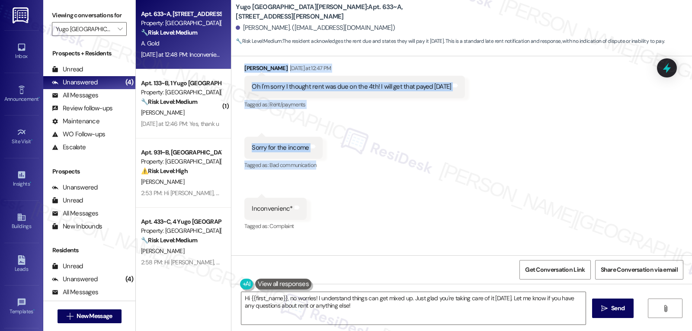
scroll to position [306, 0]
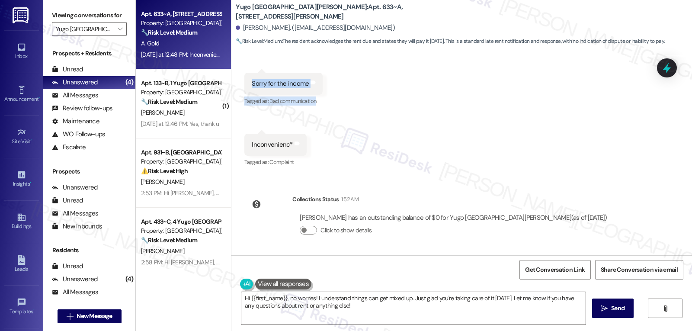
drag, startPoint x: 316, startPoint y: 104, endPoint x: 578, endPoint y: 222, distance: 287.9
click at [578, 222] on div "WO Lease started [DATE] 8:00 PM Show details Survey, sent via SMS Residesk Auto…" at bounding box center [461, 155] width 461 height 199
copy div "Loremips Dolorsita Consec Adipiscin el 80:31 SE Do Eiusmod, tem inc utl? Etdo m…"
click at [335, 310] on textarea "Hi {{first_name}}, no worries! I understand things can get mixed up. Just glad …" at bounding box center [413, 308] width 344 height 32
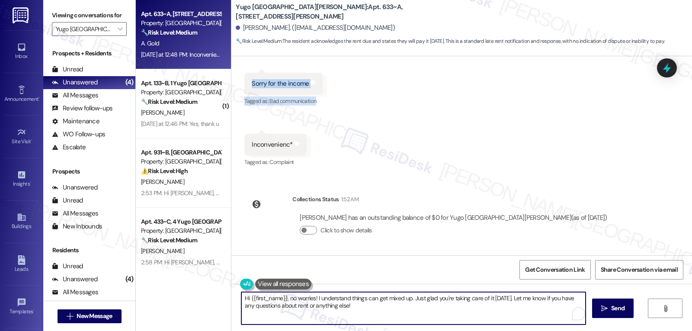
paste textarea "No worries at all, [PERSON_NAME]! I just checked and your balance is already sh…"
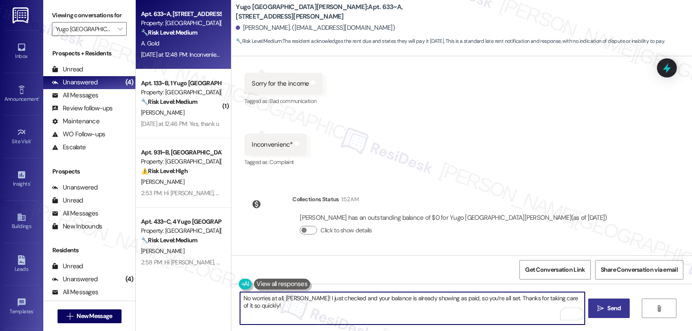
type textarea "No worries at all, [PERSON_NAME]! I just checked and your balance is already sh…"
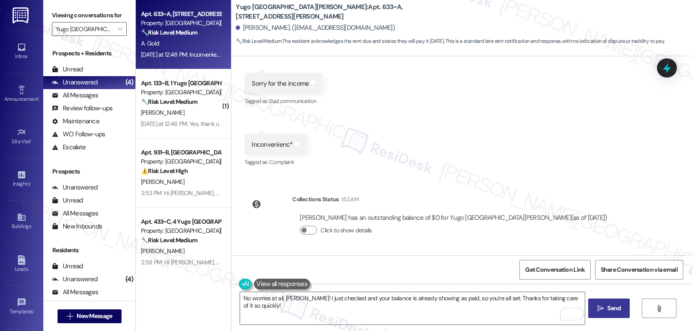
click at [590, 309] on button " Send" at bounding box center [609, 307] width 42 height 19
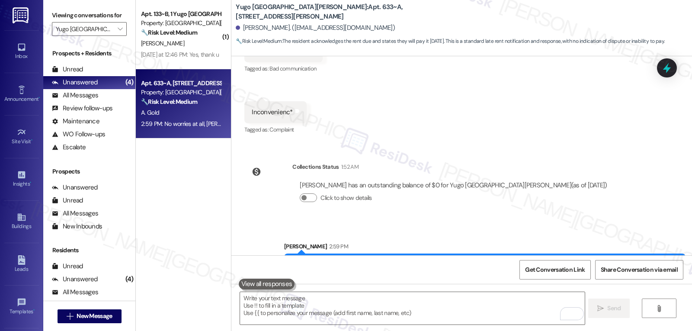
scroll to position [366, 0]
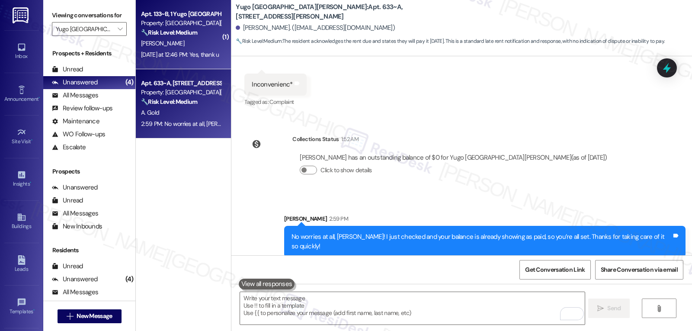
click at [196, 44] on div "[PERSON_NAME]" at bounding box center [181, 43] width 82 height 11
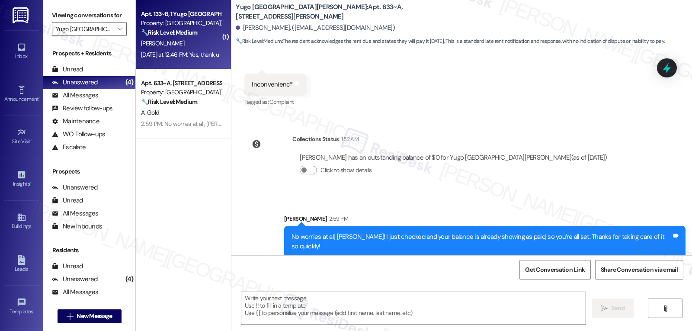
type textarea "Fetching suggested responses. Please feel free to read through the conversation…"
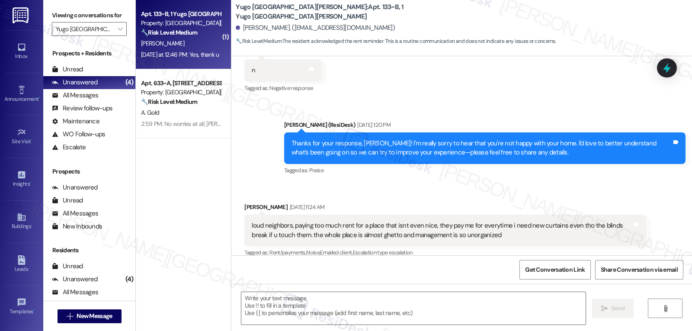
type textarea "Fetching suggested responses. Please feel free to read through the conversation…"
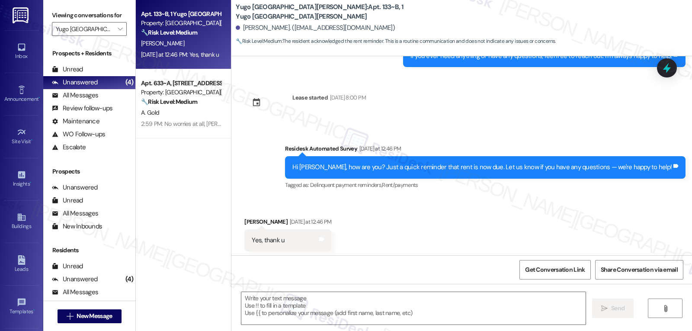
scroll to position [2694, 0]
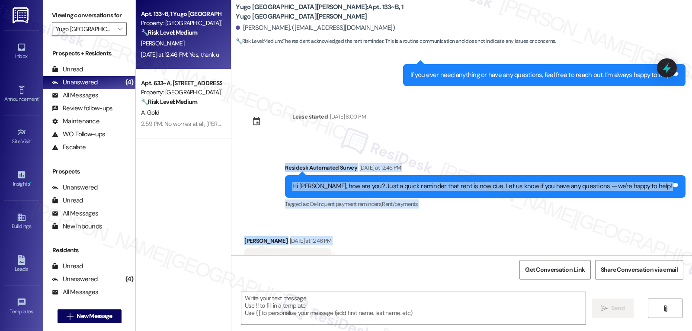
drag, startPoint x: 309, startPoint y: 144, endPoint x: 428, endPoint y: 243, distance: 154.5
click at [428, 243] on div "Survey, sent via SMS Residesk Automated Survey [DATE] 12:38 PM Hi [PERSON_NAME]…" at bounding box center [461, 155] width 461 height 199
copy div "Residesk Automated Survey [DATE] at 12:46 PM Hi [PERSON_NAME], how are you? Jus…"
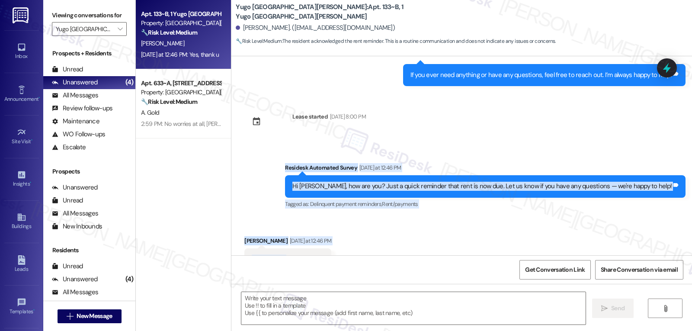
scroll to position [2780, 0]
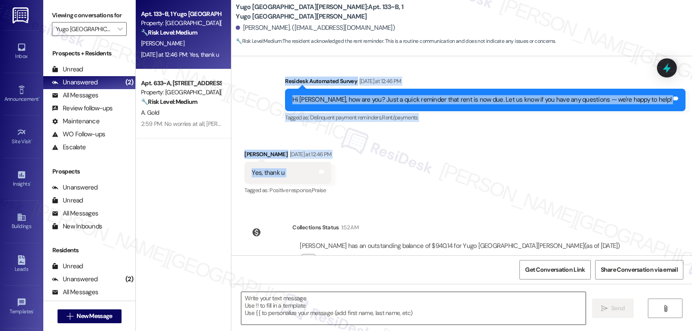
click at [349, 319] on textarea at bounding box center [413, 308] width 344 height 32
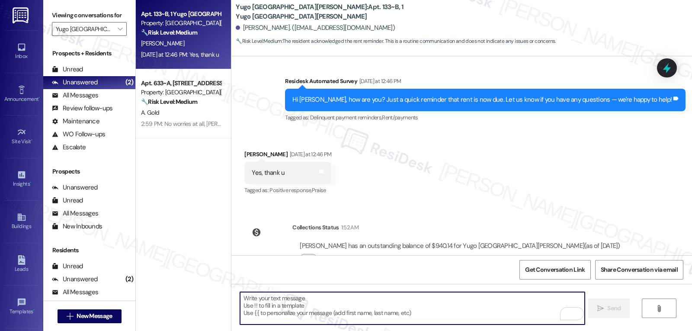
scroll to position [2694, 0]
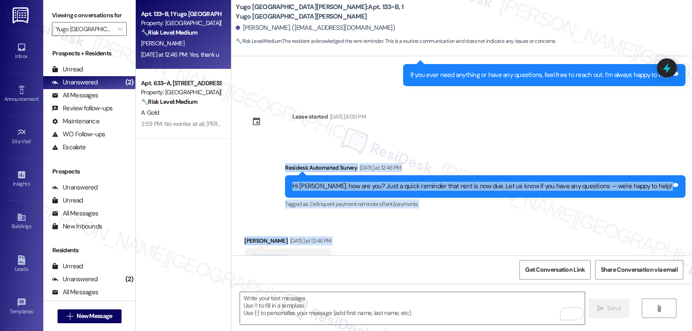
drag, startPoint x: 306, startPoint y: 140, endPoint x: 345, endPoint y: 228, distance: 96.1
click at [345, 228] on div "Survey, sent via SMS Residesk Automated Survey [DATE] 12:38 PM Hi [PERSON_NAME]…" at bounding box center [461, 155] width 461 height 199
copy div "Residesk Automated Survey [DATE] at 12:46 PM Hi [PERSON_NAME], how are you? Jus…"
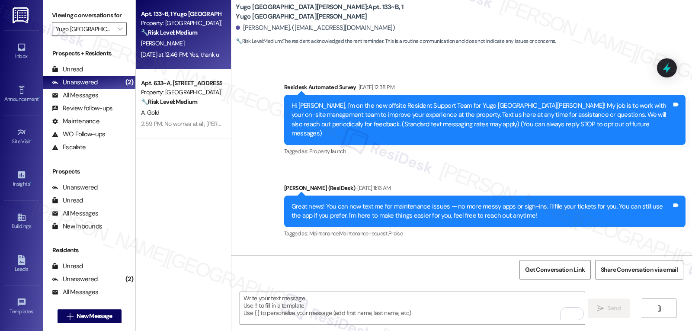
scroll to position [2694, 0]
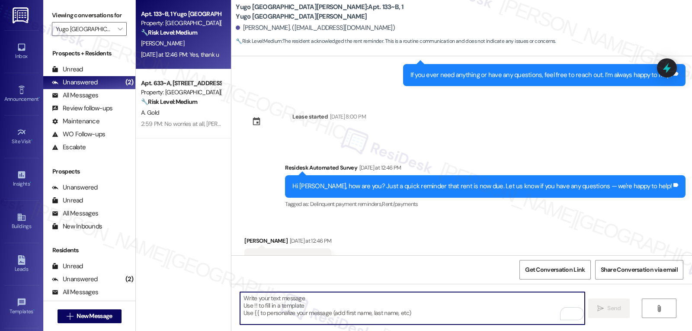
drag, startPoint x: 263, startPoint y: 305, endPoint x: 269, endPoint y: 304, distance: 5.2
click at [263, 305] on textarea "To enrich screen reader interactions, please activate Accessibility in Grammarl…" at bounding box center [412, 308] width 344 height 32
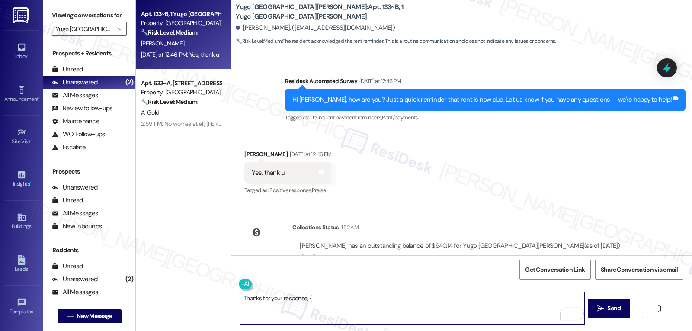
type textarea "Thanks for your response, {{"
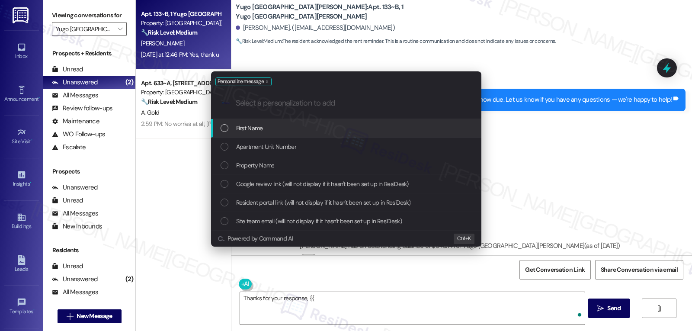
type input "!"
type input "f"
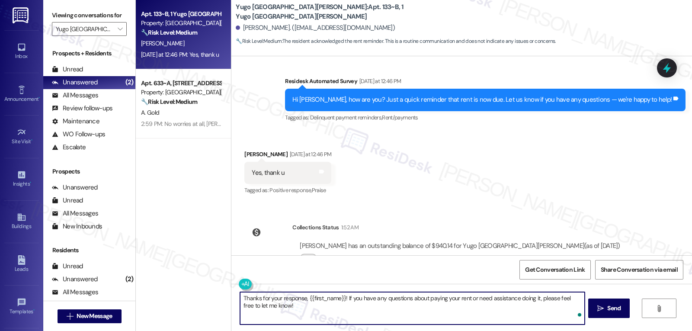
type textarea "Thanks for your response, {{first_name}}! If you have any questions about payin…"
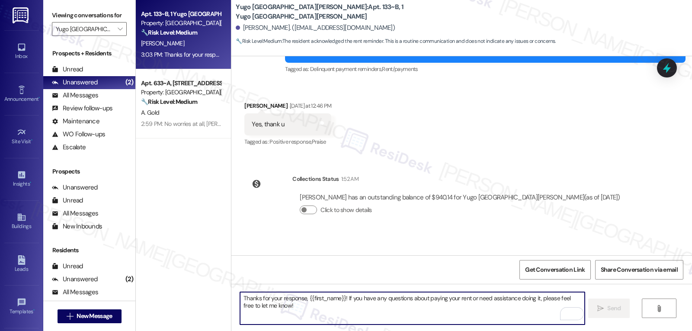
scroll to position [2850, 0]
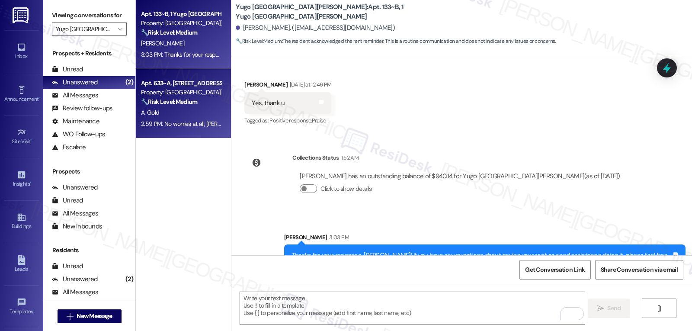
click at [174, 122] on div "2:59 PM: No worries at all, Arianna! I just checked and your balance is already…" at bounding box center [339, 124] width 397 height 8
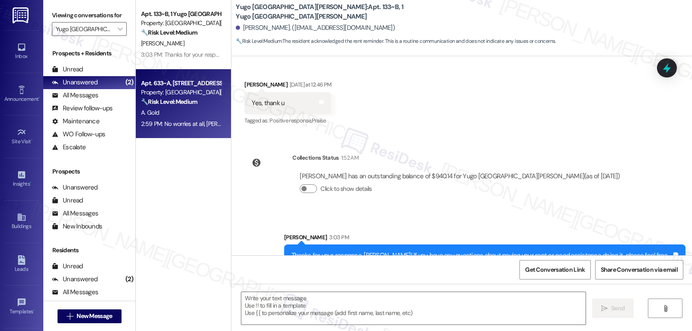
type textarea "Fetching suggested responses. Please feel free to read through the conversation…"
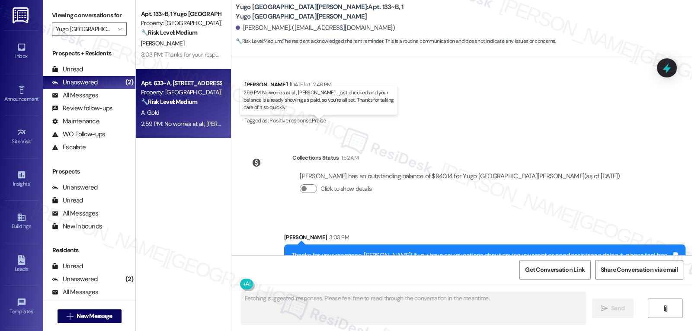
scroll to position [379, 0]
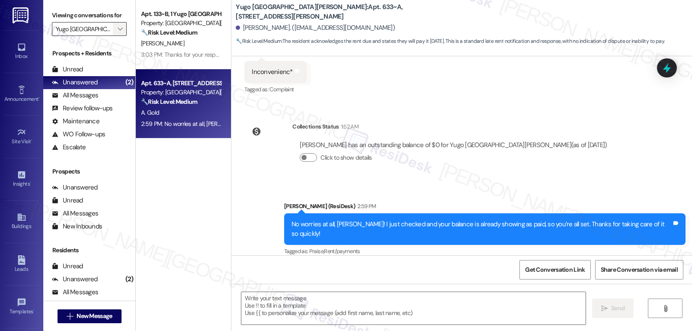
click at [116, 36] on span "" at bounding box center [120, 29] width 8 height 14
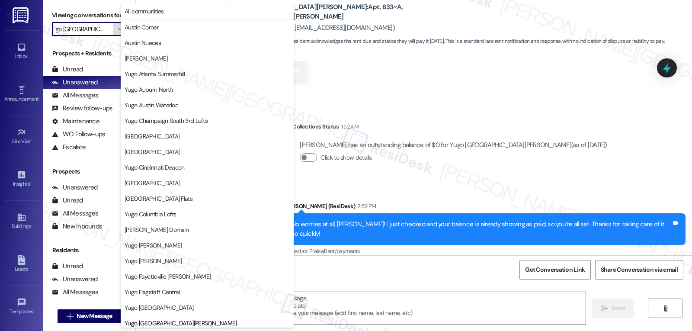
scroll to position [296, 0]
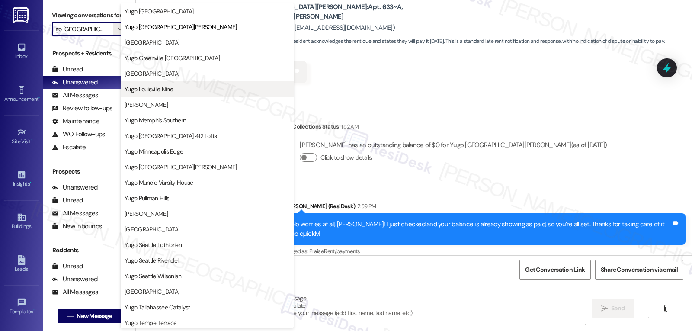
click at [180, 95] on button "Yugo Louisville Nine" at bounding box center [207, 89] width 173 height 16
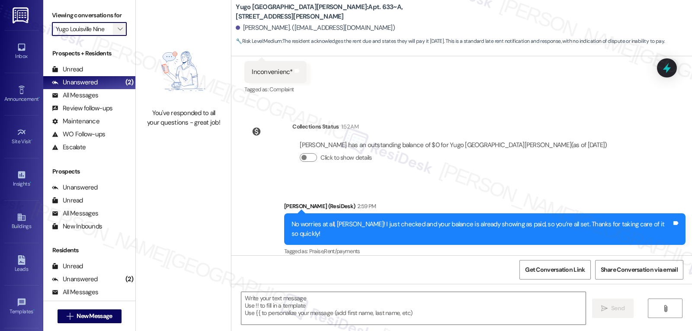
click at [118, 32] on icon "" at bounding box center [120, 29] width 5 height 7
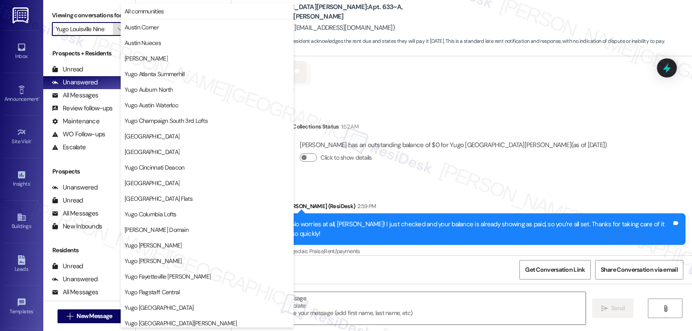
scroll to position [296, 0]
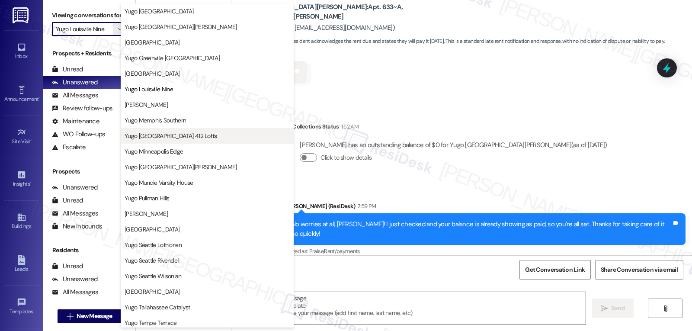
click at [197, 140] on button "Yugo [GEOGRAPHIC_DATA] 412 Lofts" at bounding box center [207, 136] width 173 height 16
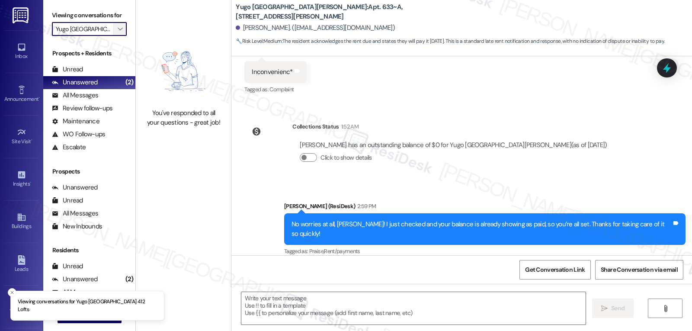
click at [116, 36] on span "" at bounding box center [120, 29] width 8 height 14
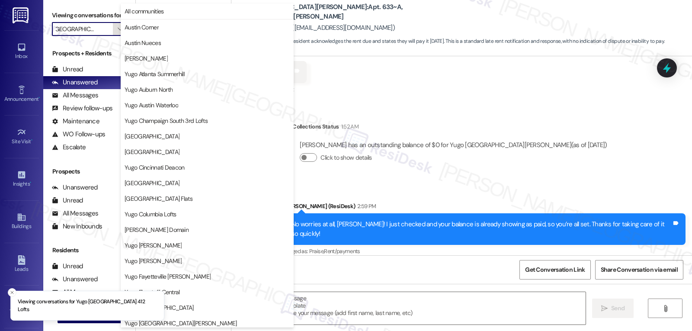
scroll to position [296, 0]
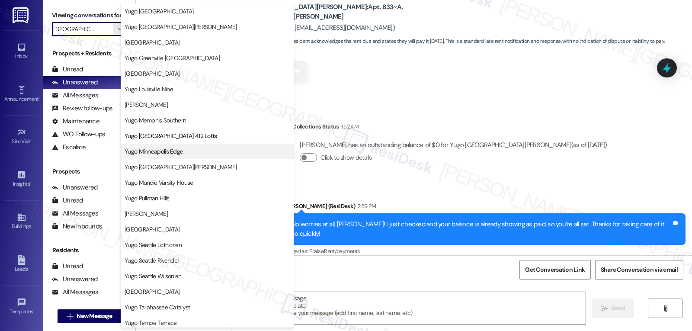
click at [174, 156] on button "Yugo Minneapolis Edge" at bounding box center [207, 152] width 173 height 16
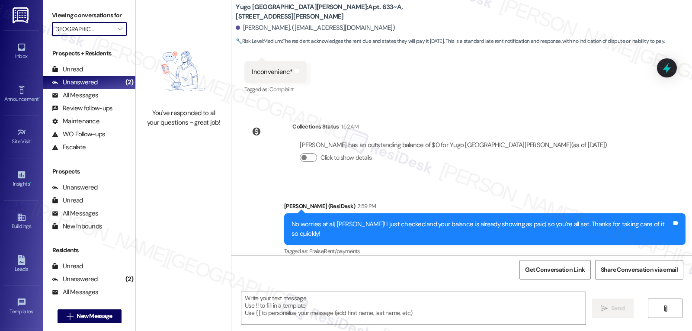
type input "Yugo Minneapolis Edge"
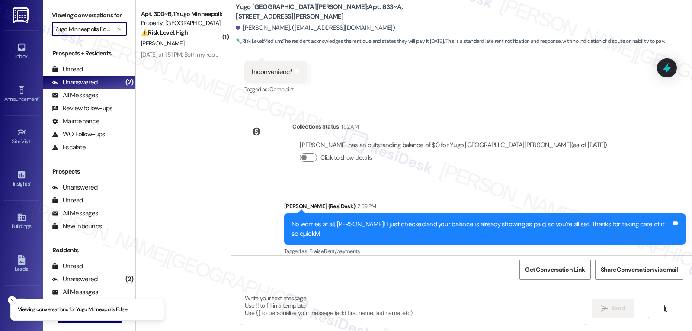
scroll to position [0, 7]
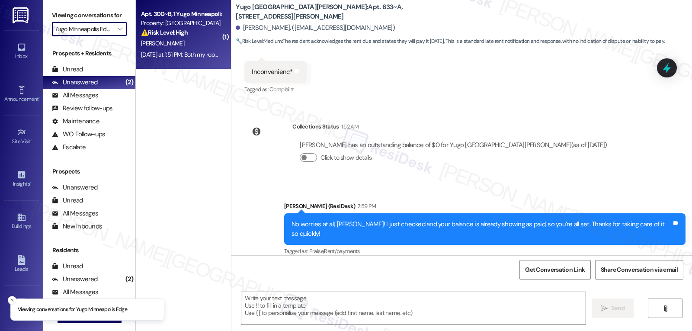
click at [179, 48] on div "J. Mao" at bounding box center [181, 43] width 82 height 11
type textarea "Fetching suggested responses. Please feel free to read through the conversation…"
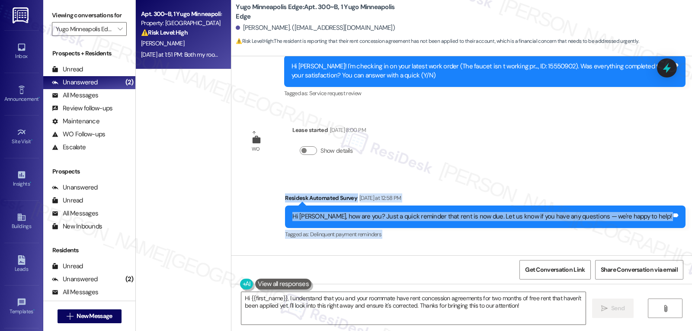
scroll to position [6553, 0]
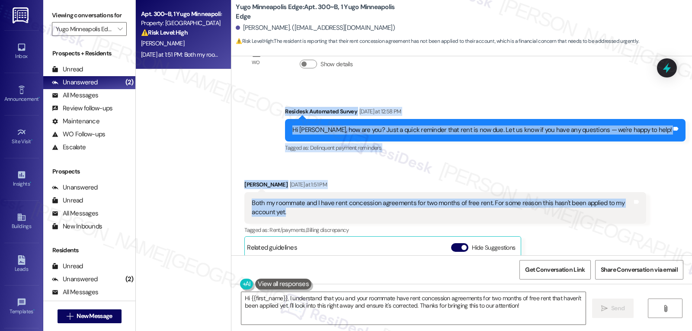
drag, startPoint x: 320, startPoint y: 143, endPoint x: 320, endPoint y: 155, distance: 12.1
click at [320, 155] on div "Survey, sent via SMS Residesk Automated Survey Jan 30, 2025 at 12:39 PM This me…" at bounding box center [461, 155] width 461 height 199
copy div "Residesk Automated Survey Yesterday at 12:58 PM Hi Jinxin, how are you? Just a …"
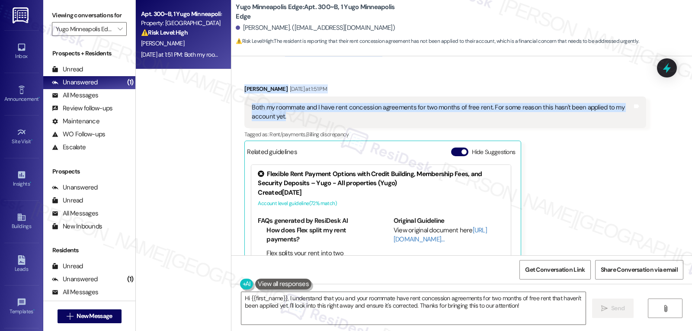
scroll to position [6633, 0]
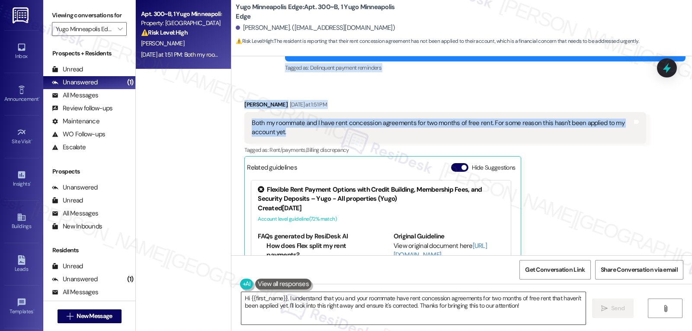
click at [349, 307] on textarea "Hi {{first_name}}, I understand that you and your roommate have rent concession…" at bounding box center [413, 308] width 344 height 32
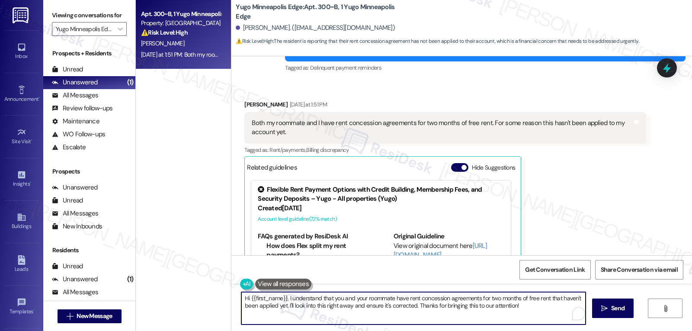
paste textarea "Jinxin, thank you for bringing this to my attention. I understand how concernin…"
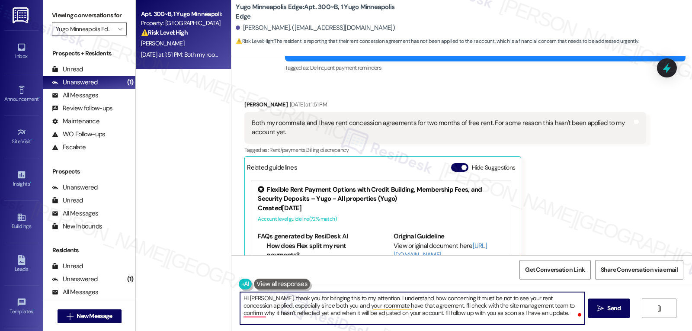
click at [532, 315] on textarea "Hi Jinxin, thank you for bringing this to my attention. I understand how concer…" at bounding box center [412, 308] width 344 height 32
click at [518, 318] on textarea "Hi Jinxin, thank you for bringing this to my attention. I understand how concer…" at bounding box center [412, 308] width 344 height 32
type textarea "Hi Jinxin, thank you for bringing this to my attention. I understand how concer…"
click at [622, 311] on button " Send" at bounding box center [609, 307] width 42 height 19
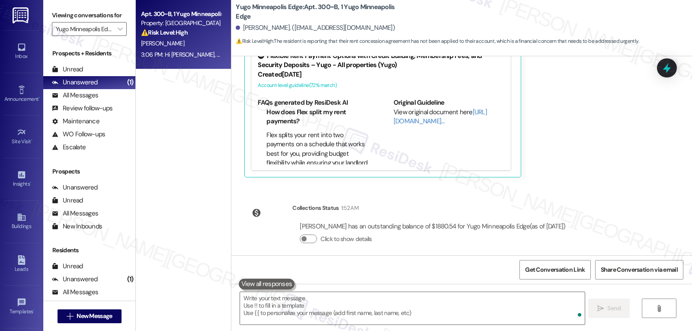
scroll to position [6798, 0]
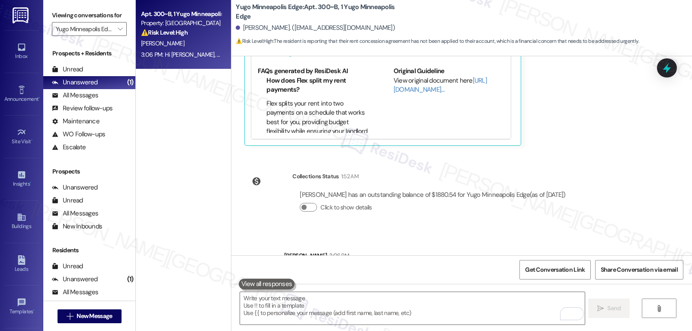
click at [666, 65] on icon at bounding box center [666, 67] width 11 height 11
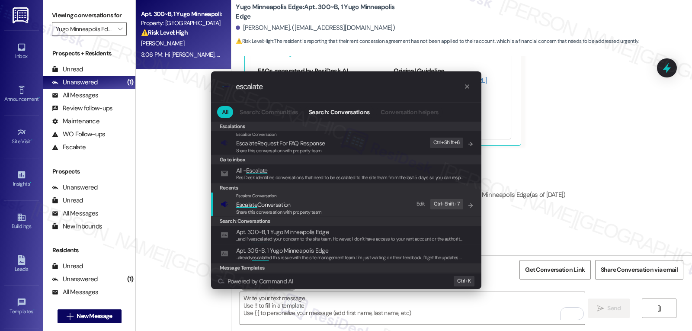
type input "escalate"
click at [314, 210] on span "Share this conversation with property team" at bounding box center [279, 212] width 86 height 6
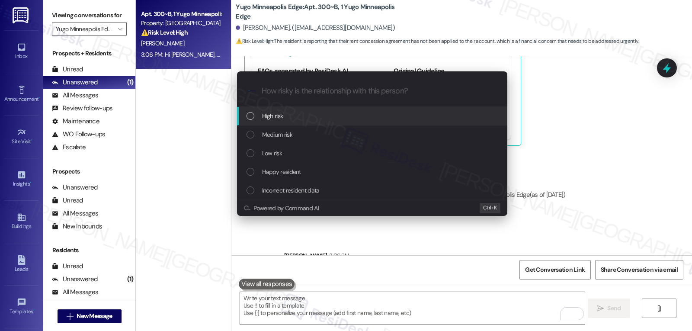
click at [307, 114] on div "High risk" at bounding box center [373, 116] width 253 height 10
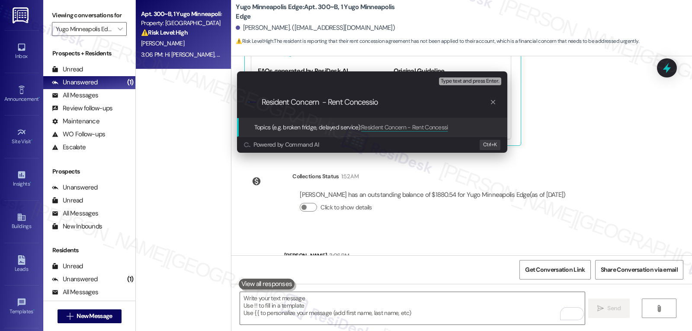
type input "Resident Concern - Rent Concession"
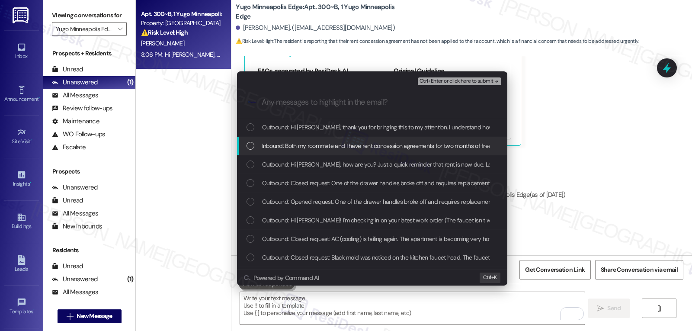
click at [402, 149] on span "Inbound: Both my roommate and I have rent concession agreements for two months …" at bounding box center [459, 146] width 395 height 10
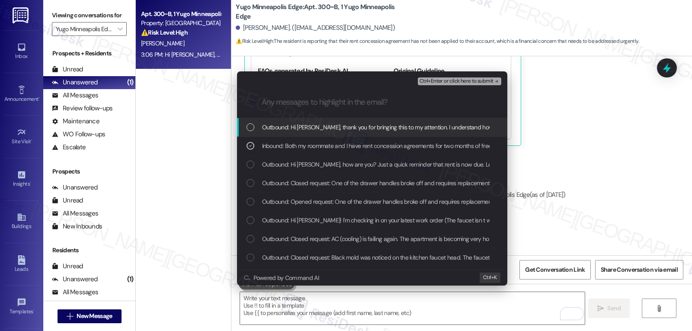
click at [473, 80] on span "Ctrl+Enter or click here to submit" at bounding box center [457, 81] width 74 height 6
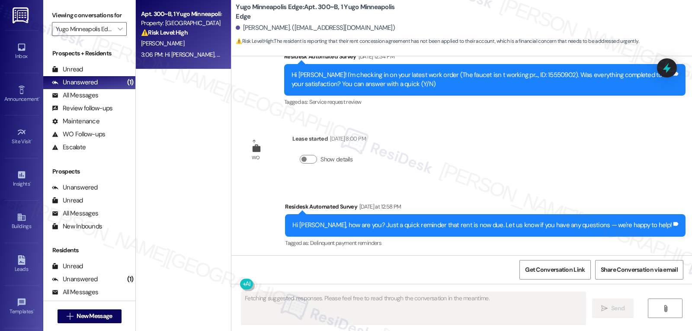
scroll to position [6640, 0]
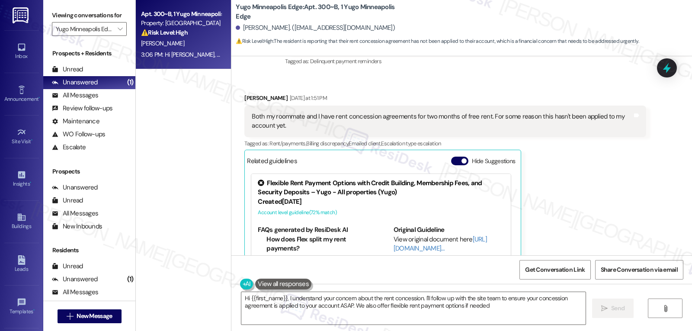
type textarea "Hi {{first_name}}, I understand your concern about the rent concession. I'll fo…"
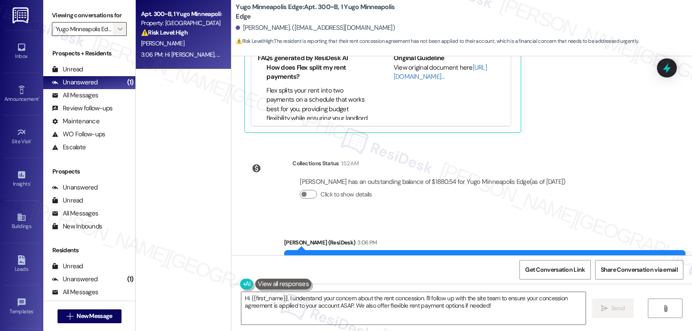
click at [123, 42] on div "Viewing conversations for Yugo Minneapolis Edge " at bounding box center [89, 22] width 92 height 45
click at [113, 35] on button "" at bounding box center [120, 29] width 14 height 14
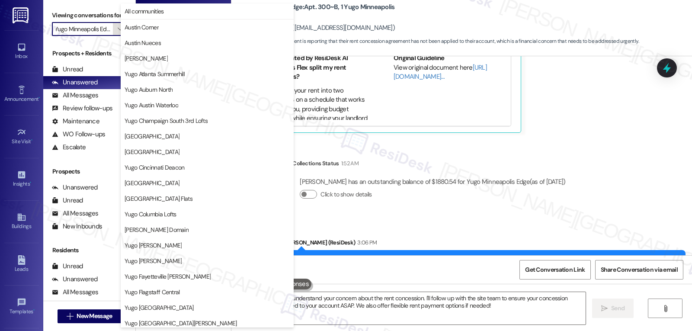
scroll to position [296, 0]
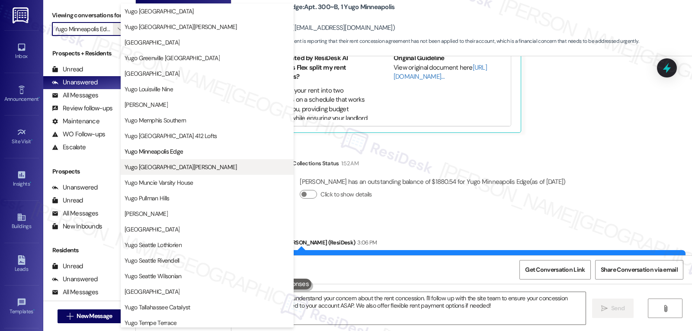
click at [182, 166] on span "Yugo [GEOGRAPHIC_DATA][PERSON_NAME]" at bounding box center [181, 167] width 112 height 9
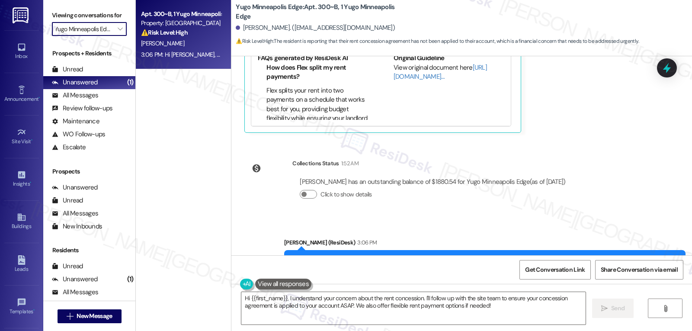
type input "Yugo [GEOGRAPHIC_DATA][PERSON_NAME]"
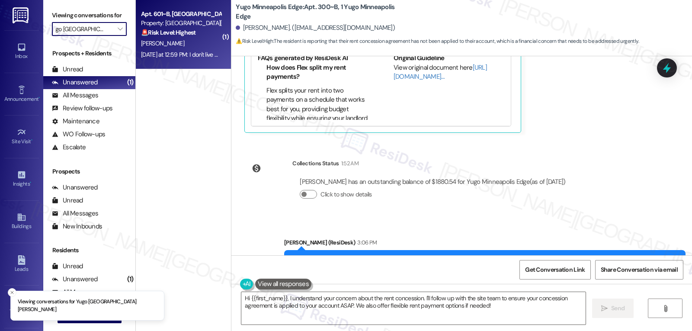
click at [179, 46] on div "J. Brown" at bounding box center [181, 43] width 82 height 11
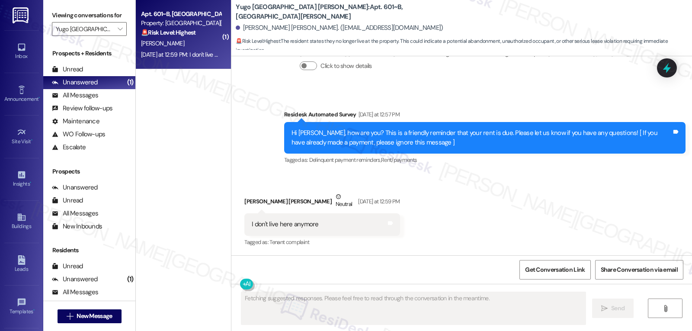
scroll to position [505, 0]
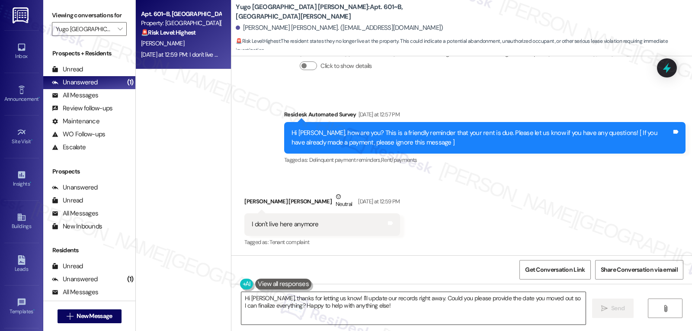
click at [402, 314] on textarea "Hi Jackson, thanks for letting us know! I'll update our records right away. Cou…" at bounding box center [413, 308] width 344 height 32
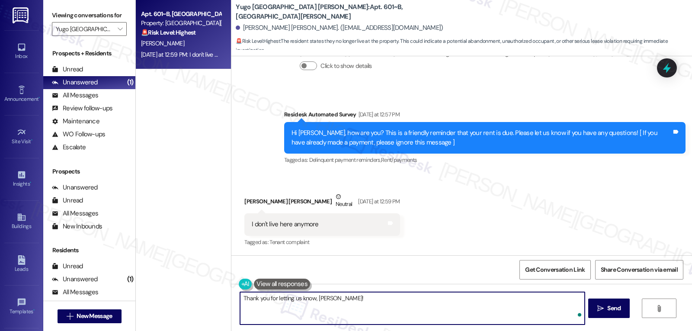
type textarea "Thank you for letting us know, Jackson!"
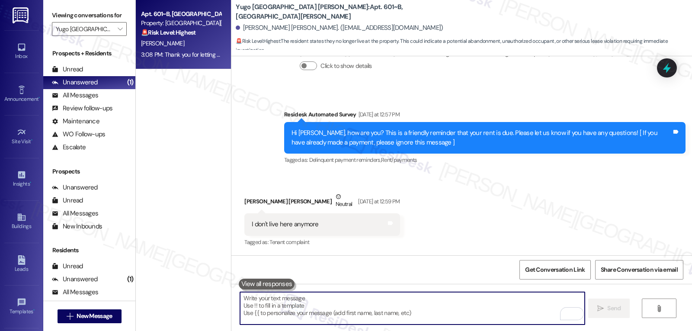
scroll to position [566, 0]
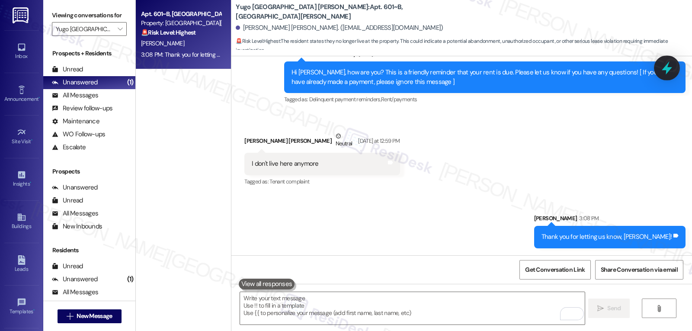
click at [666, 65] on icon at bounding box center [667, 67] width 10 height 13
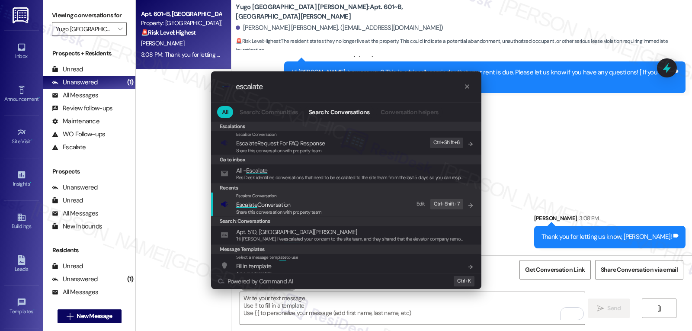
type input "escalate"
click at [267, 206] on span "Escalate Conversation" at bounding box center [263, 205] width 55 height 8
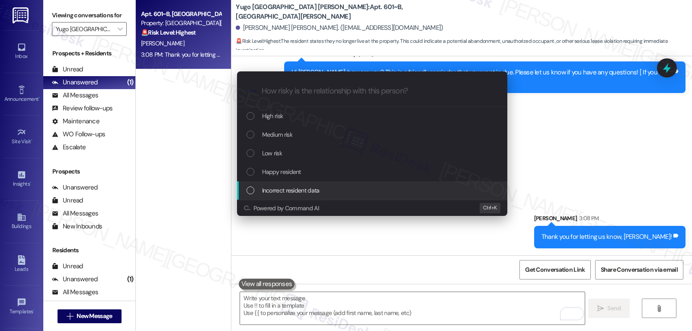
click at [277, 196] on div "Incorrect resident data" at bounding box center [372, 190] width 270 height 19
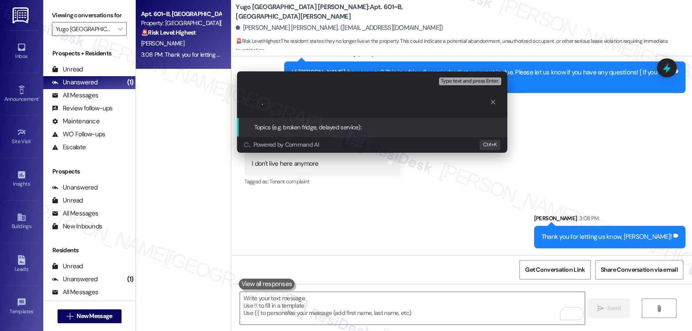
type input "No longer a resident."
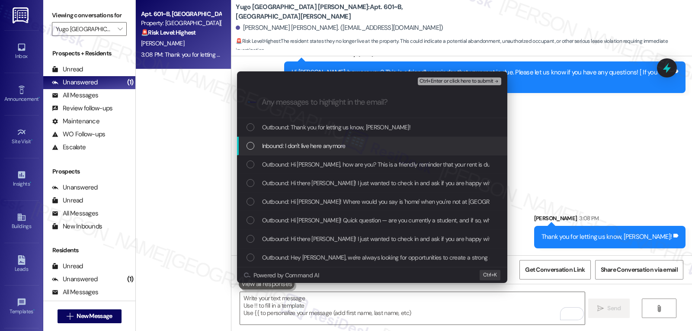
click at [363, 150] on div "Inbound: I don't live here anymore" at bounding box center [373, 146] width 253 height 10
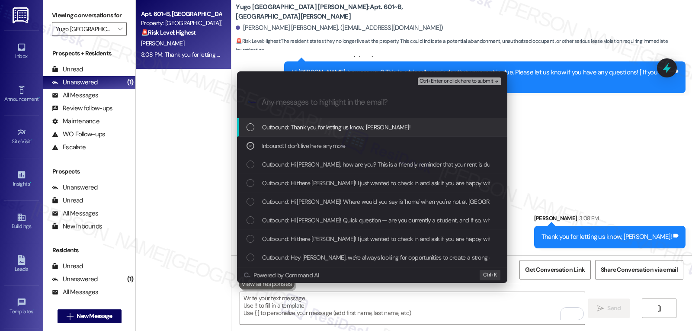
click at [476, 80] on span "Ctrl+Enter or click here to submit" at bounding box center [457, 81] width 74 height 6
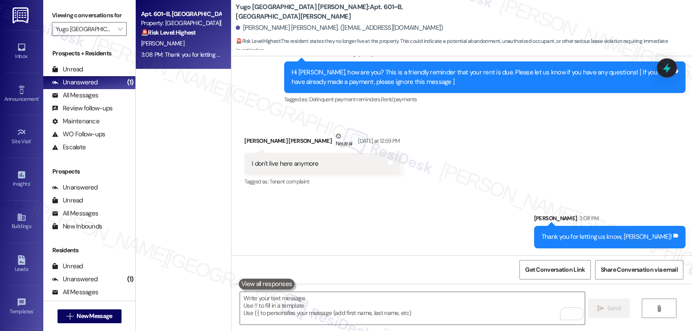
scroll to position [505, 0]
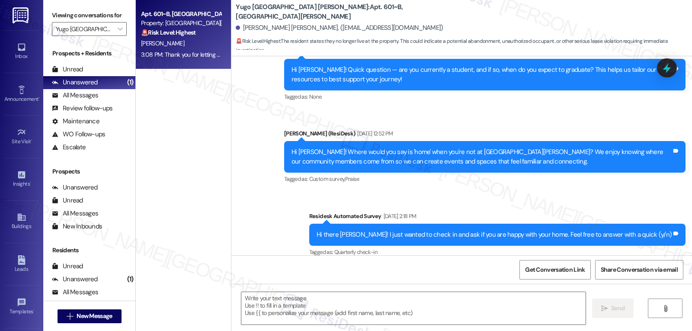
type textarea "Fetching suggested responses. Please feel free to read through the conversation…"
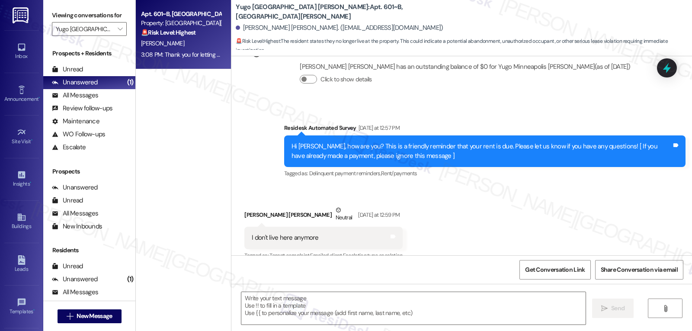
scroll to position [578, 0]
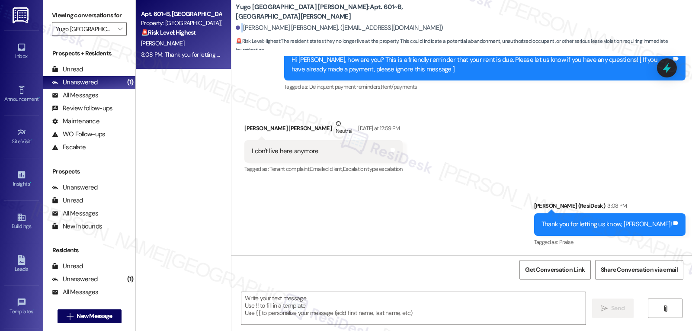
drag, startPoint x: 237, startPoint y: 29, endPoint x: 361, endPoint y: 16, distance: 124.9
click at [361, 16] on div "Yugo Minneapolis Sydney Hall: Apt. 601~B, SH Yugo Minneapolis Sydney Hall Jacks…" at bounding box center [464, 26] width 456 height 48
click at [362, 16] on b "Yugo Minneapolis Sydney Hall: Apt. 601~B, SH Yugo Minneapolis Sydney Hall" at bounding box center [322, 12] width 173 height 19
drag, startPoint x: 337, startPoint y: 29, endPoint x: 235, endPoint y: 30, distance: 102.1
click at [236, 30] on div "Jackson Brown. (brow6527@umn.edu)" at bounding box center [464, 27] width 456 height 17
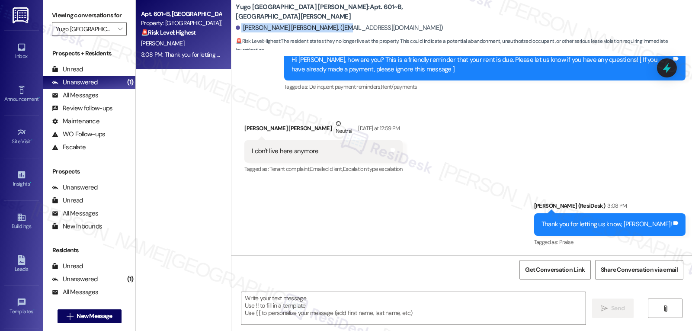
copy div "Jackson Brown. (brow6527@umn.edu)"
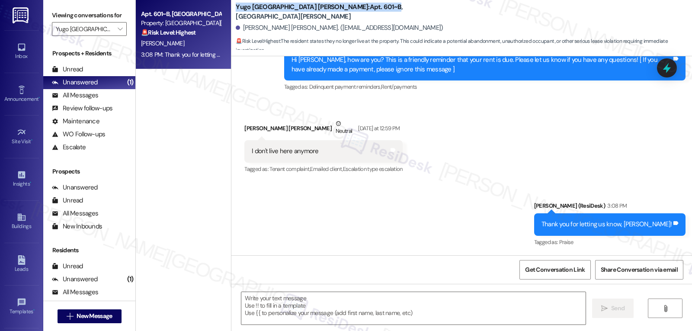
drag, startPoint x: 228, startPoint y: 5, endPoint x: 347, endPoint y: 11, distance: 119.5
click at [347, 11] on div "Yugo Minneapolis Sydney Hall: Apt. 601~B, SH Yugo Minneapolis Sydney Hall Jacks…" at bounding box center [461, 26] width 461 height 48
copy b "Yugo Minneapolis Sydney Hall: Apt. 601~B"
click at [113, 36] on button "" at bounding box center [120, 29] width 14 height 14
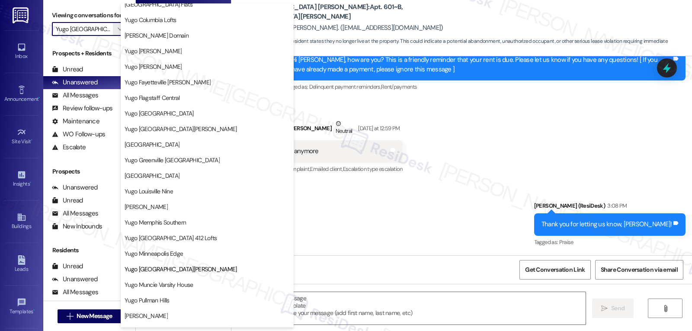
scroll to position [346, 0]
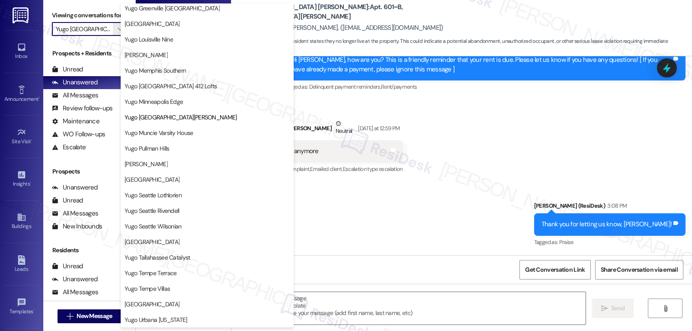
click at [191, 122] on button "Yugo [GEOGRAPHIC_DATA][PERSON_NAME]" at bounding box center [207, 117] width 173 height 16
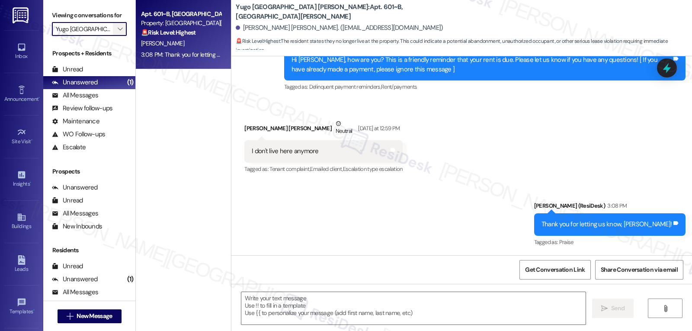
click at [118, 32] on icon "" at bounding box center [120, 29] width 5 height 7
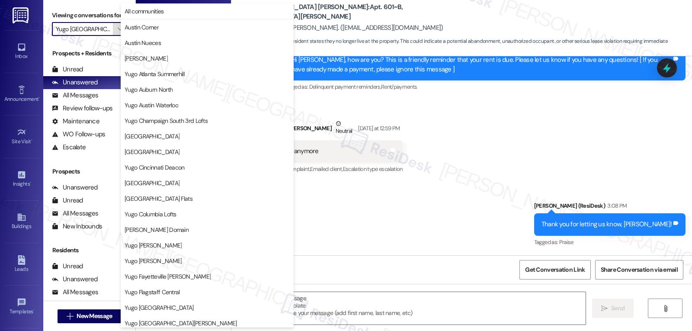
scroll to position [362, 0]
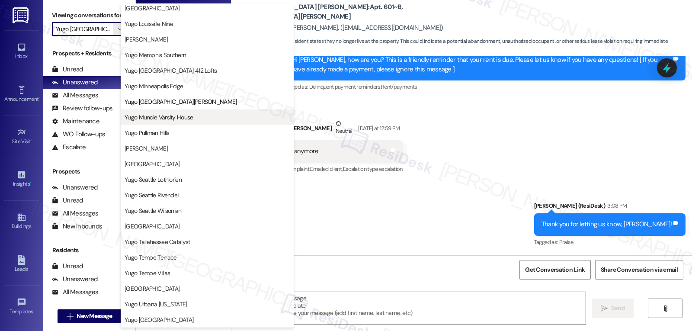
click at [162, 123] on button "Yugo Muncie Varsity House" at bounding box center [207, 117] width 173 height 16
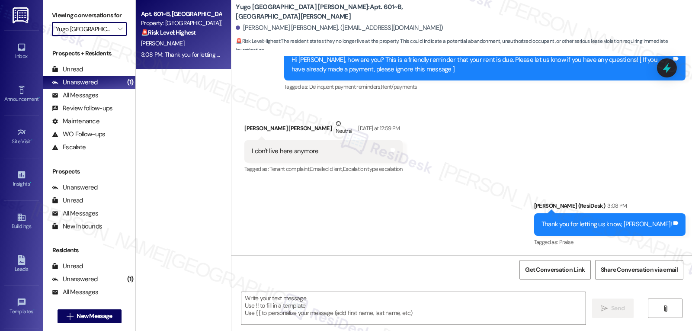
type input "Yugo Muncie Varsity House"
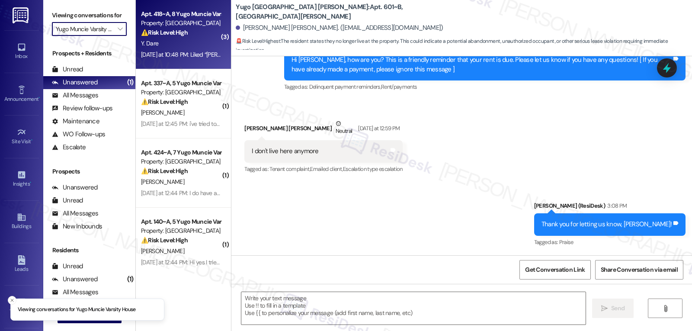
click at [174, 43] on div "Y. Dare" at bounding box center [181, 43] width 82 height 11
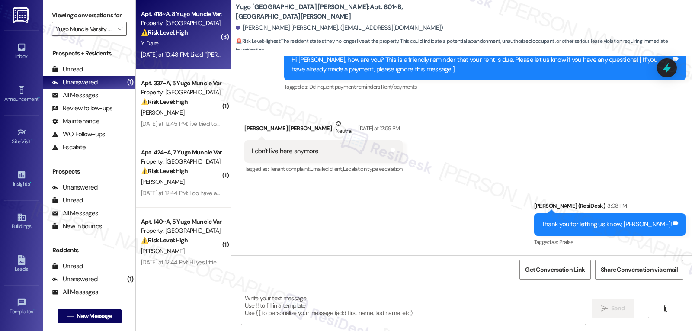
type textarea "Fetching suggested responses. Please feel free to read through the conversation…"
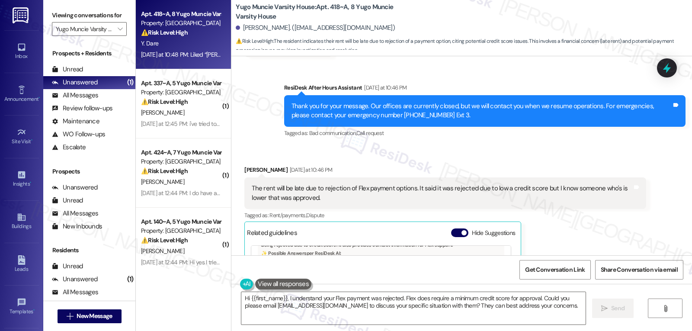
scroll to position [471, 0]
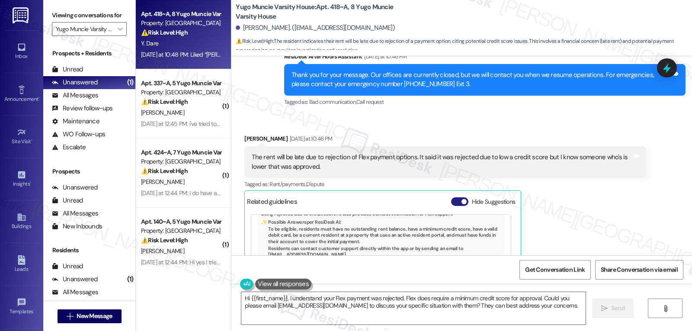
click at [452, 197] on button "Hide Suggestions" at bounding box center [459, 201] width 17 height 9
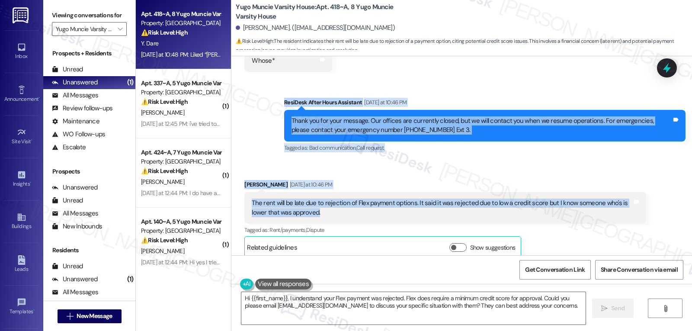
scroll to position [512, 0]
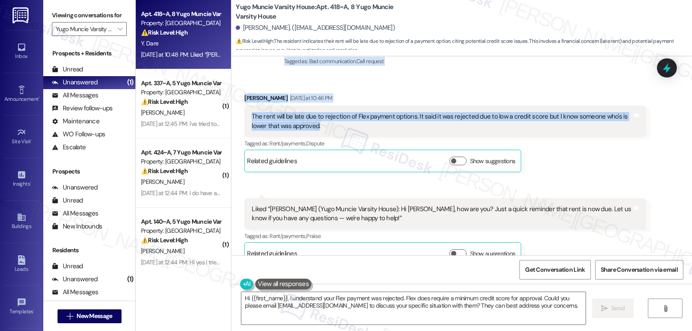
drag, startPoint x: 272, startPoint y: 93, endPoint x: 330, endPoint y: 121, distance: 64.8
click at [330, 121] on div "Lease started Jul 22, 2025 at 8:00 PM Survey, sent via SMS Residesk Automated S…" at bounding box center [461, 155] width 461 height 199
copy div "ResiDesk After Hours Assistant Yesterday at 10:46 PM Thank you for your message…"
click at [337, 306] on textarea "Hi {{first_name}}, I understand your Flex payment was rejected. Flex does requi…" at bounding box center [413, 308] width 344 height 32
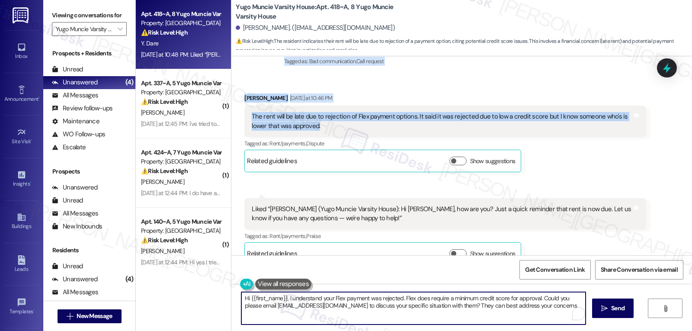
paste textarea "Thanks for sharing that, Yohannes—I’m sorry to hear about the Flex payment reje…"
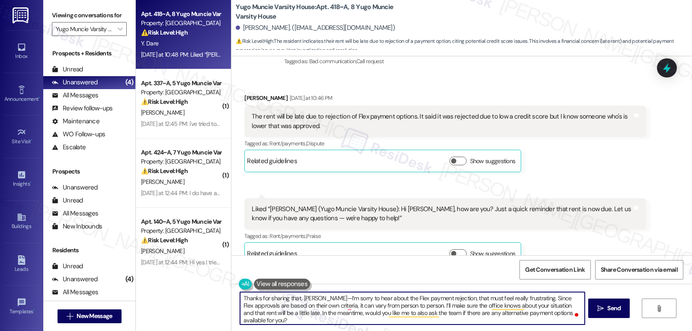
click at [324, 298] on textarea "Thanks for sharing that, Yohannes—I’m sorry to hear about the Flex payment reje…" at bounding box center [412, 308] width 344 height 32
click at [300, 323] on textarea "Thanks for sharing that, Yohannes. I’m sorry to hear about the Flex payment rej…" at bounding box center [412, 308] width 344 height 32
type textarea "Thanks for sharing that, Yohannes. I’m sorry to hear about the Flex payment rej…"
click at [599, 309] on icon "" at bounding box center [600, 308] width 6 height 7
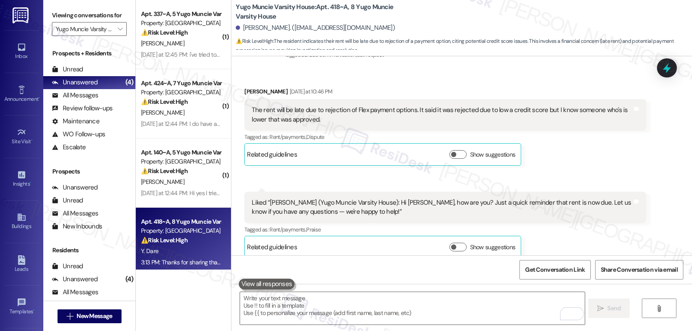
scroll to position [677, 0]
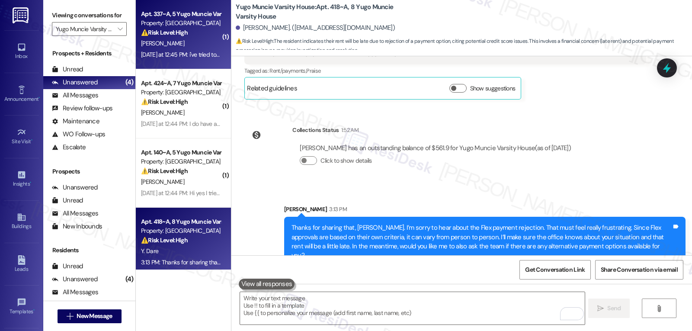
click at [188, 45] on div "S. Gallamore" at bounding box center [181, 43] width 82 height 11
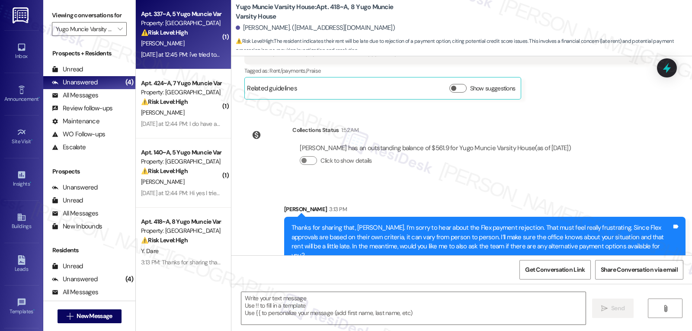
type textarea "Fetching suggested responses. Please feel free to read through the conversation…"
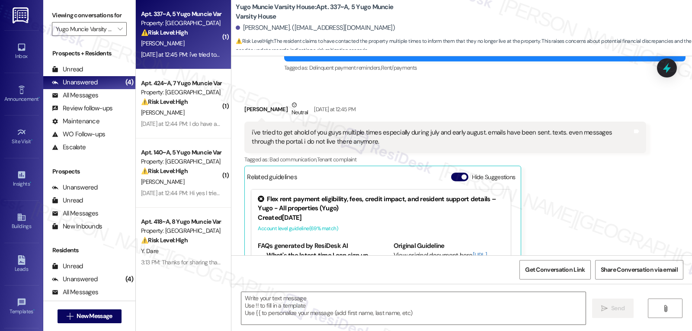
type textarea "Fetching suggested responses. Please feel free to read through the conversation…"
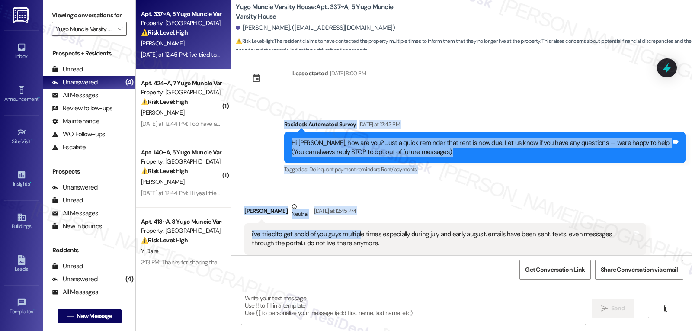
scroll to position [182, 0]
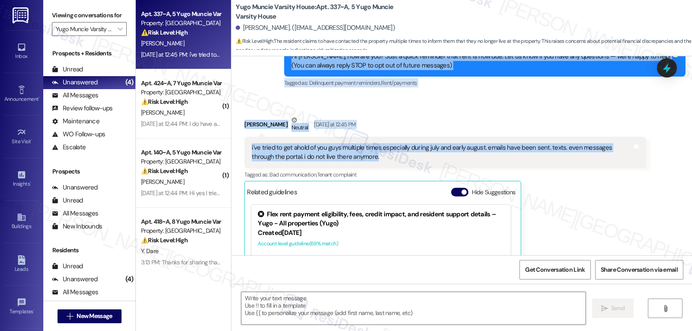
drag, startPoint x: 275, startPoint y: 125, endPoint x: 372, endPoint y: 162, distance: 104.2
click at [372, 162] on div "WO Opened request: Smoke Detec... Mar 24, 2025 at 2:54 AM Status : Completed Sh…" at bounding box center [461, 155] width 461 height 199
copy div "Residesk Automated Survey Yesterday at 12:43 PM Hi Shelby, how are you? Just a …"
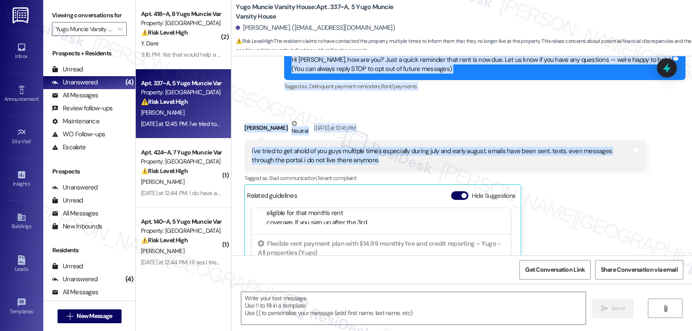
scroll to position [176, 0]
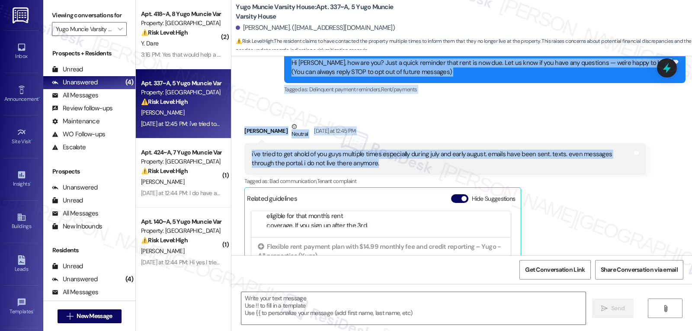
click at [565, 121] on div "Received via SMS Shelby Gallamore Neutral Yesterday at 12:45 PM i've tried to g…" at bounding box center [445, 231] width 414 height 233
drag, startPoint x: 272, startPoint y: 130, endPoint x: 363, endPoint y: 161, distance: 97.0
click at [362, 160] on div "WO Opened request: Smoke Detec... Mar 24, 2025 at 2:54 AM Status : Completed Sh…" at bounding box center [461, 155] width 461 height 199
copy div "Residesk Automated Survey Yesterday at 12:43 PM Hi Shelby, how are you? Just a …"
click at [359, 313] on textarea at bounding box center [413, 308] width 344 height 32
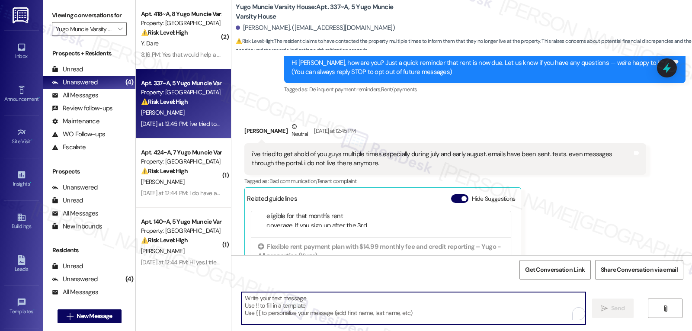
paste textarea "Thanks for letting us know, Shelby—I’m really sorry you’ve had trouble getting …"
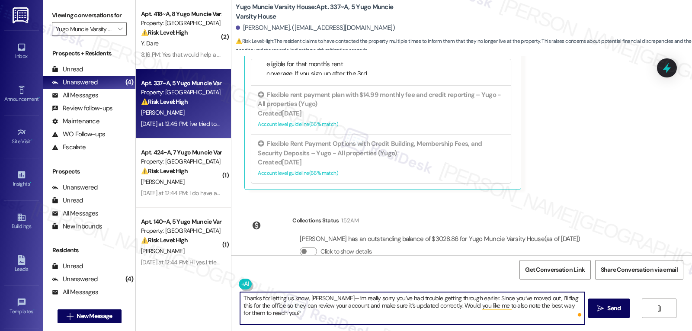
scroll to position [349, 0]
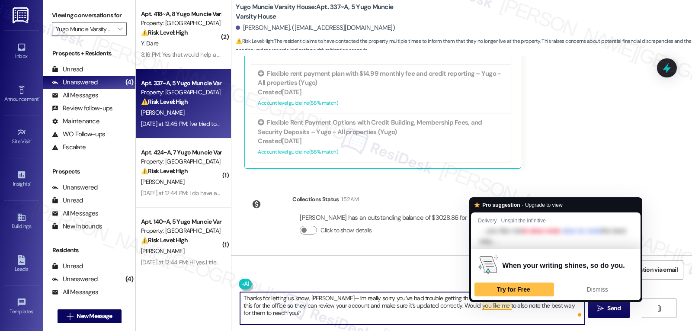
click at [532, 318] on textarea "Thanks for letting us know, Shelby—I’m really sorry you’ve had trouble getting …" at bounding box center [412, 308] width 344 height 32
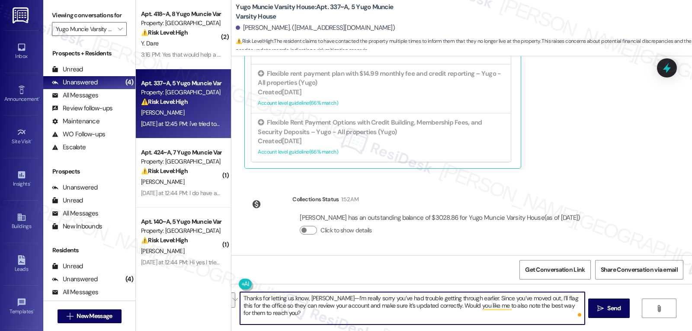
drag, startPoint x: 429, startPoint y: 306, endPoint x: 520, endPoint y: 351, distance: 101.4
click at [520, 330] on html "Inbox Go to Inbox Announcement • Send A Text Announcement Site Visit • Go to Si…" at bounding box center [346, 165] width 692 height 331
click at [321, 298] on textarea "Thanks for letting us know, Shelby—I’m really sorry you’ve had trouble getting …" at bounding box center [412, 308] width 344 height 32
click at [452, 308] on textarea "Thanks for letting us know, Shelby. I’m really sorry you’ve had trouble getting…" at bounding box center [412, 308] width 344 height 32
click at [399, 317] on textarea "Thanks for letting us know, Shelby. I’m really sorry you’ve had trouble getting…" at bounding box center [412, 308] width 344 height 32
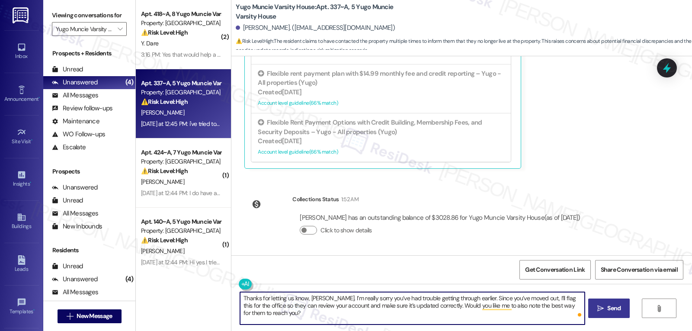
type textarea "Thanks for letting us know, Shelby. I’m really sorry you’ve had trouble getting…"
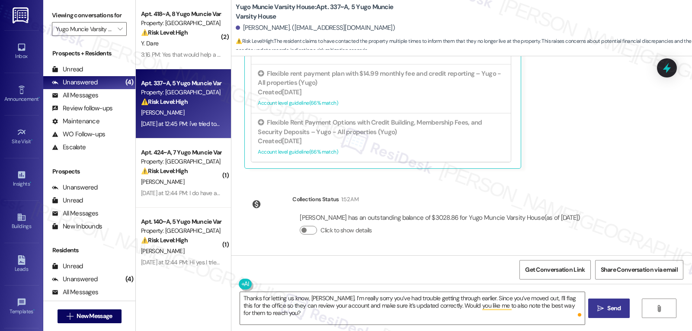
click at [627, 310] on button " Send" at bounding box center [609, 307] width 42 height 19
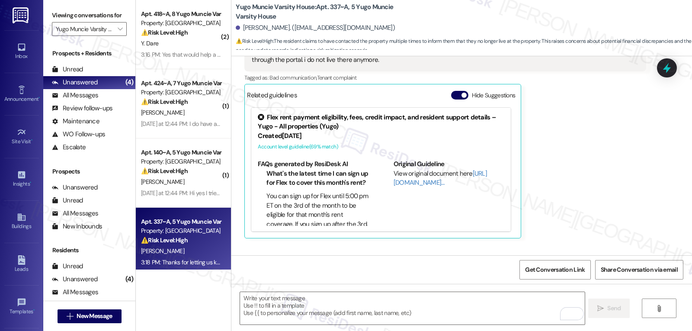
scroll to position [245, 0]
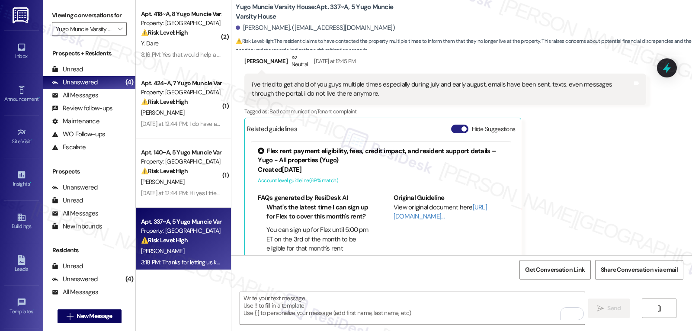
click at [452, 130] on button "Hide Suggestions" at bounding box center [459, 129] width 17 height 9
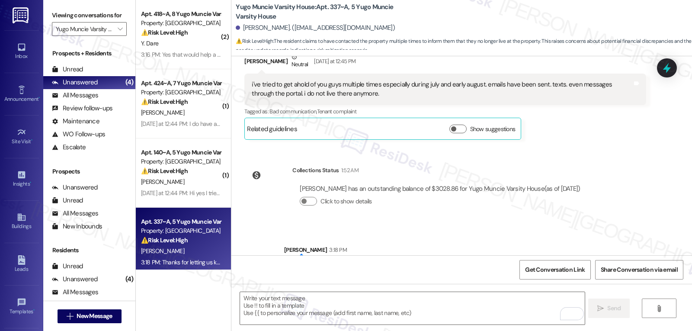
scroll to position [286, 0]
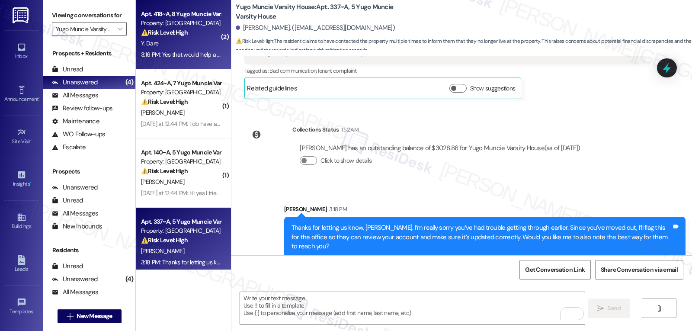
click at [165, 38] on div "Apt. 418~A, 8 Yugo Muncie Varsity House Property: Yugo Muncie Varsity House ⚠️ …" at bounding box center [181, 23] width 82 height 29
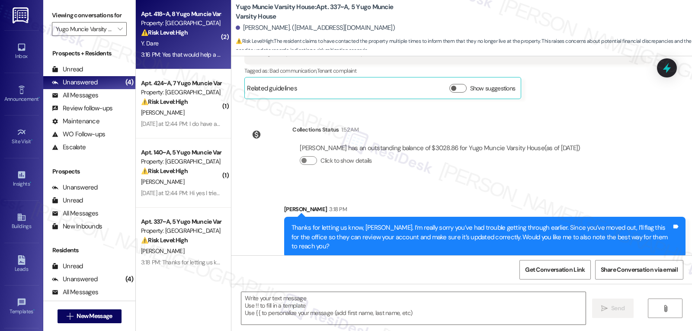
type textarea "Fetching suggested responses. Please feel free to read through the conversation…"
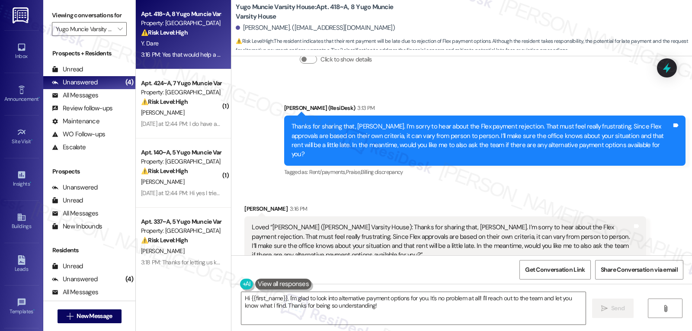
scroll to position [1038, 0]
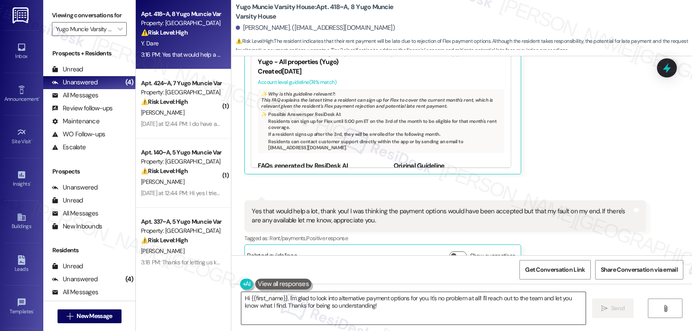
click at [350, 303] on textarea "Hi {{first_name}}, I'm glad to look into alternative payment options for you. I…" at bounding box center [413, 308] width 344 height 32
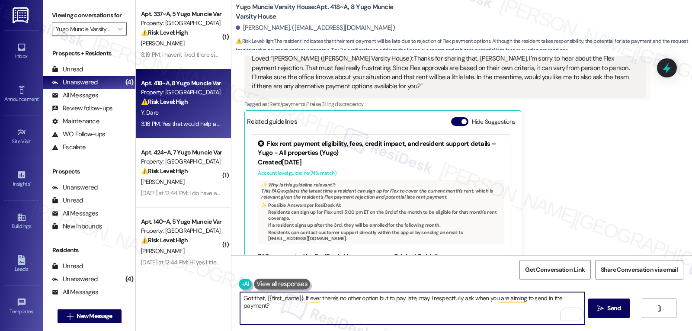
scroll to position [865, 0]
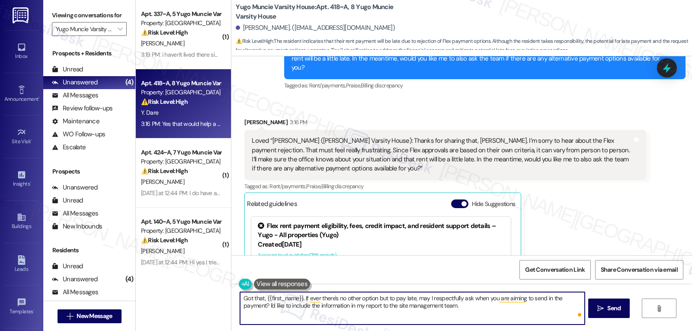
type textarea "Got that, {{first_name}}. If ever there's no other option but to pay late, may …"
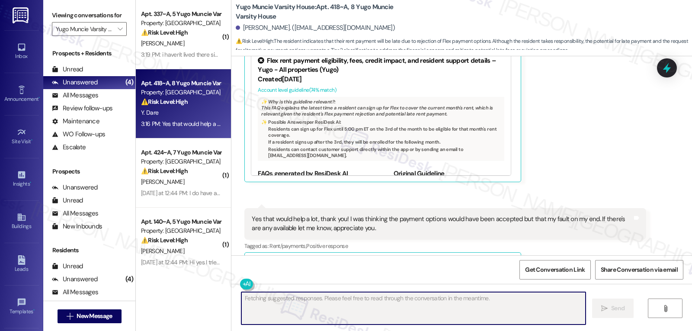
scroll to position [1037, 0]
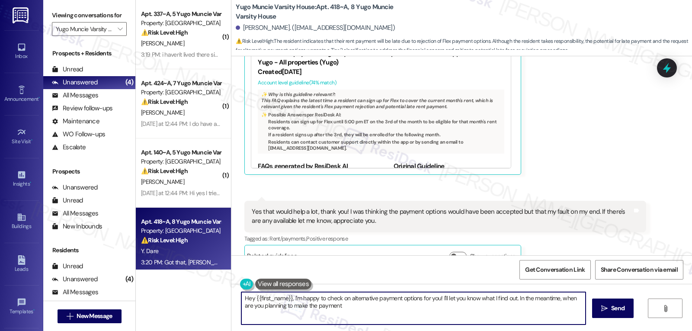
type textarea "Hey {{first_name}}, I'm happy to check on alternative payment options for you! …"
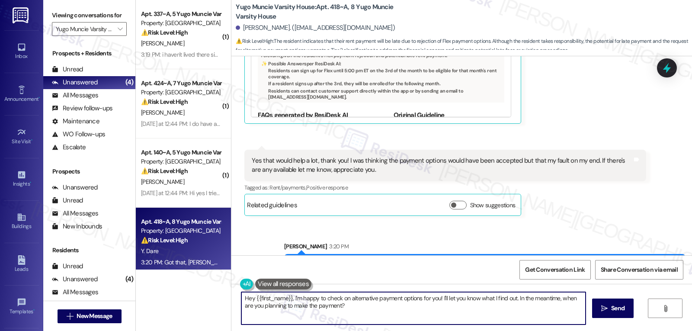
scroll to position [1107, 0]
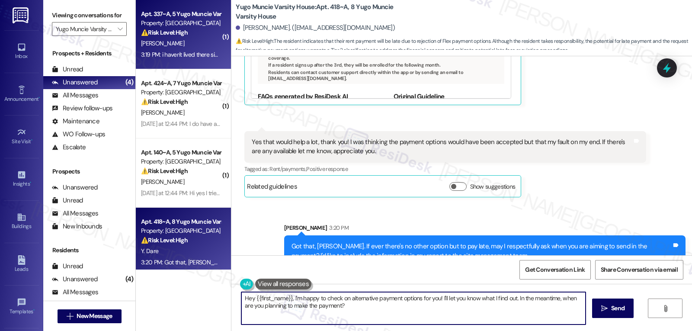
click at [151, 46] on span "S. Gallamore" at bounding box center [162, 43] width 43 height 8
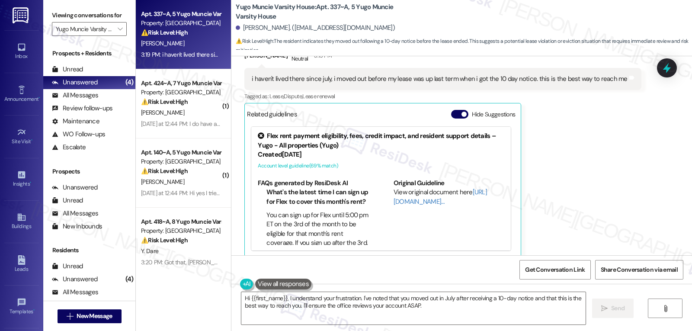
scroll to position [449, 0]
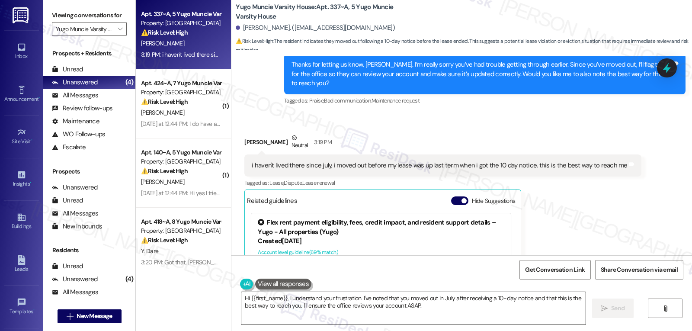
click at [419, 311] on textarea "Hi {{first_name}}, I understand your frustration. I've noted that you moved out…" at bounding box center [413, 308] width 344 height 32
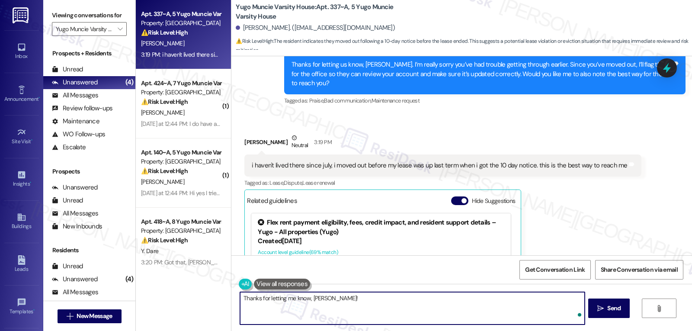
type textarea "Thanks for letting me know, Shelby!"
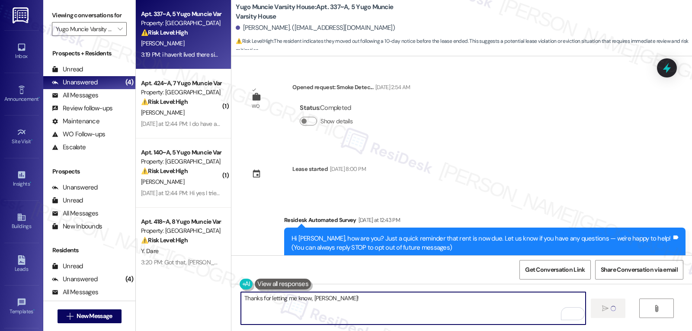
scroll to position [449, 0]
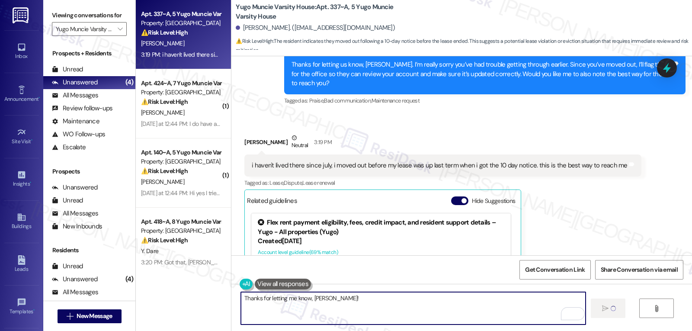
type textarea "Thanks for letting me know, [PERSON_NAME]!"
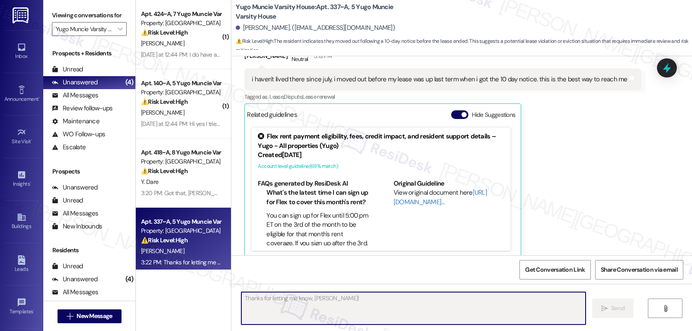
scroll to position [449, 0]
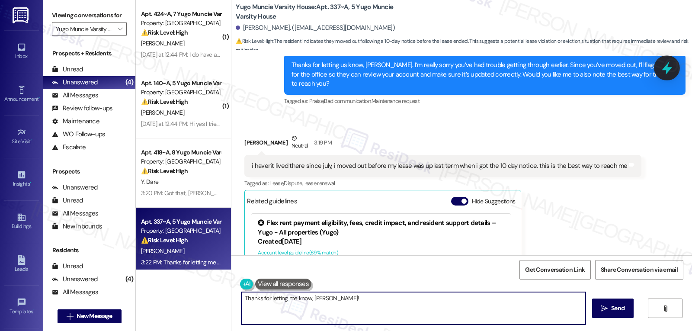
click at [667, 68] on icon at bounding box center [667, 67] width 10 height 13
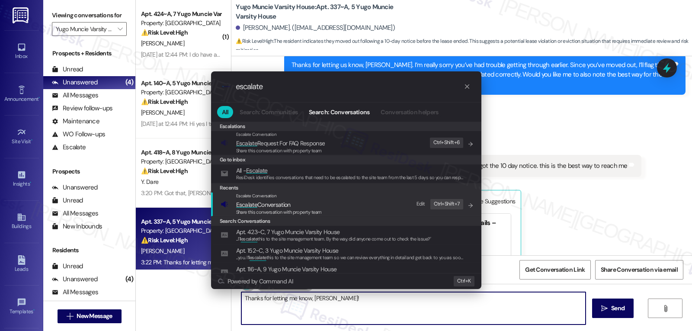
type input "escalate"
click at [295, 211] on span "Share this conversation with property team" at bounding box center [279, 212] width 86 height 6
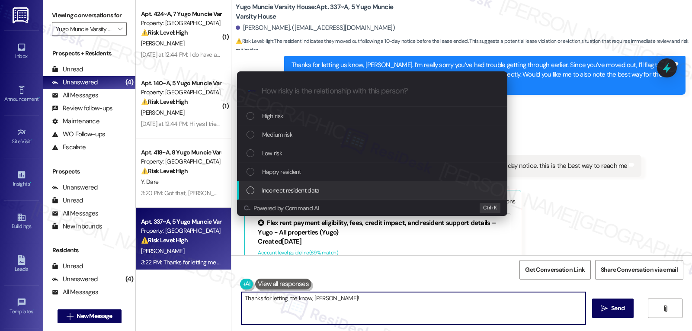
click at [298, 193] on span "Incorrect resident data" at bounding box center [291, 191] width 58 height 10
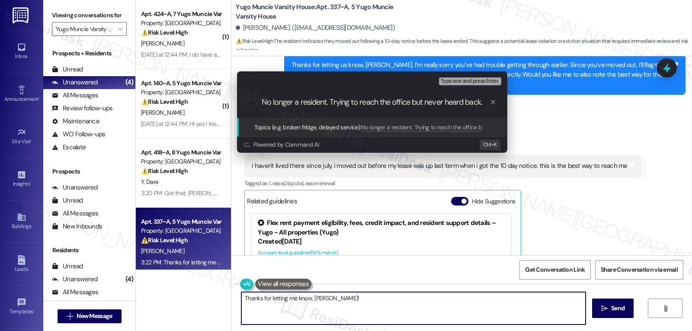
type input "No longer a resident. Trying to reach the office but never heard back."
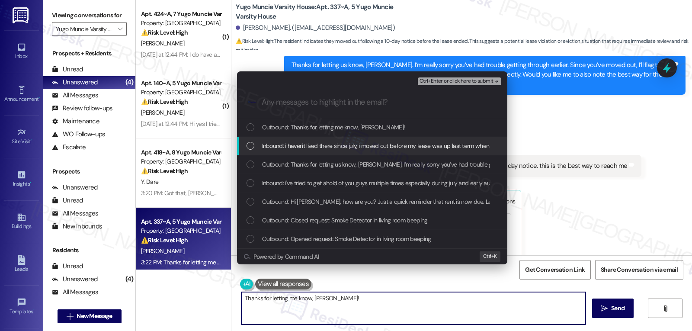
click at [253, 144] on div "List of options" at bounding box center [251, 146] width 8 height 8
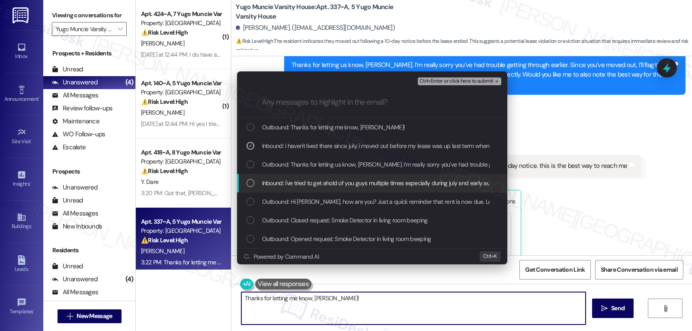
click at [247, 183] on div "List of options" at bounding box center [251, 183] width 8 height 8
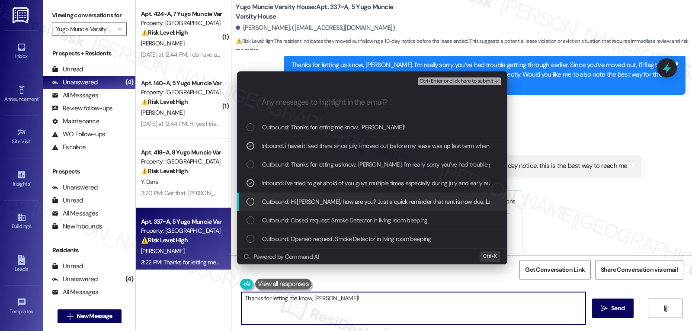
click at [483, 83] on span "Ctrl+Enter or click here to submit" at bounding box center [457, 81] width 74 height 6
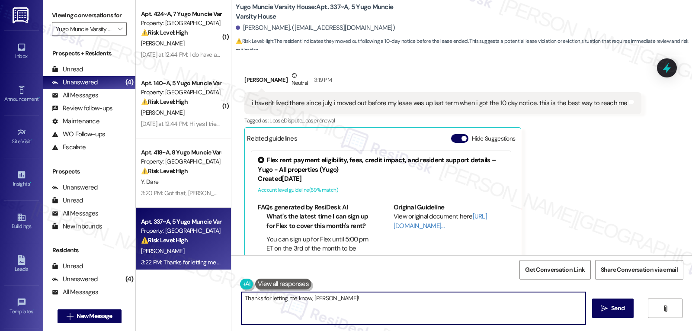
scroll to position [535, 0]
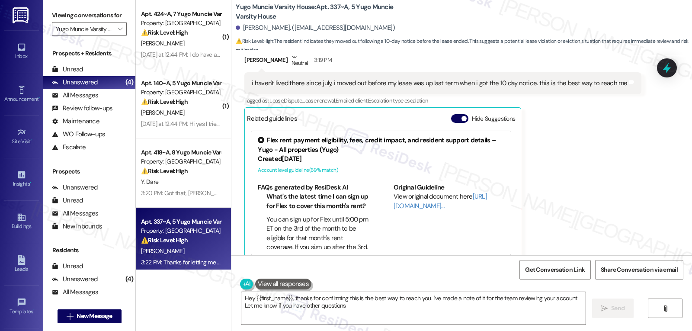
type textarea "Hey {{first_name}}, thanks for confirming this is the best way to reach you. I'…"
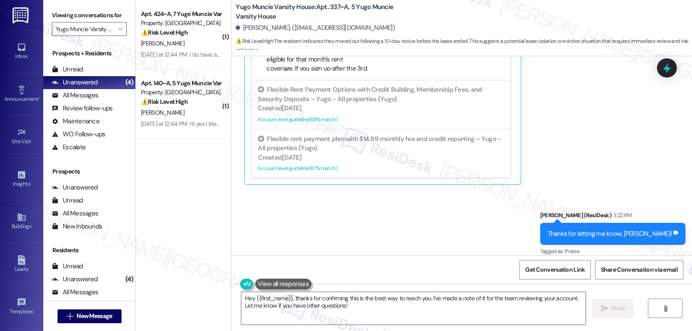
scroll to position [435, 0]
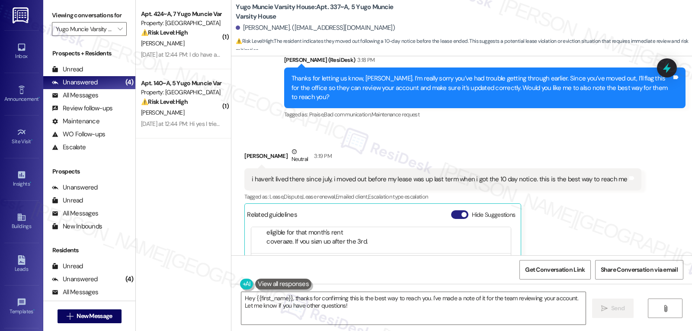
click at [451, 210] on button "Hide Suggestions" at bounding box center [459, 214] width 17 height 9
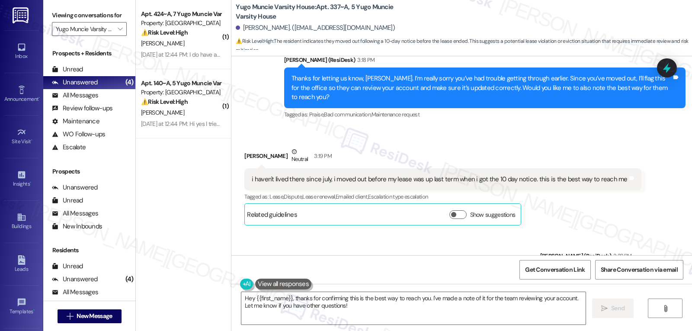
scroll to position [476, 0]
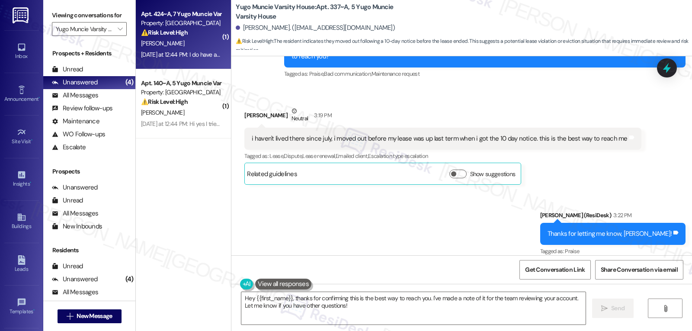
click at [178, 35] on strong "⚠️ Risk Level: High" at bounding box center [164, 33] width 47 height 8
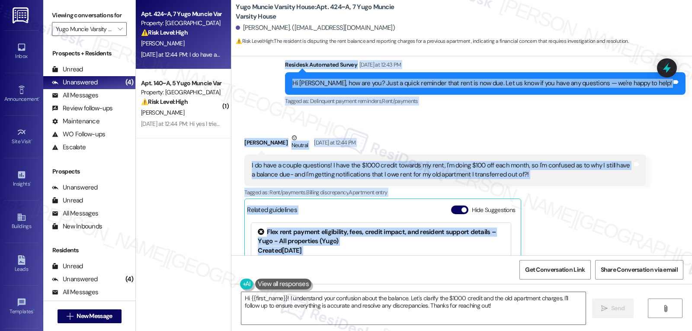
scroll to position [494, 0]
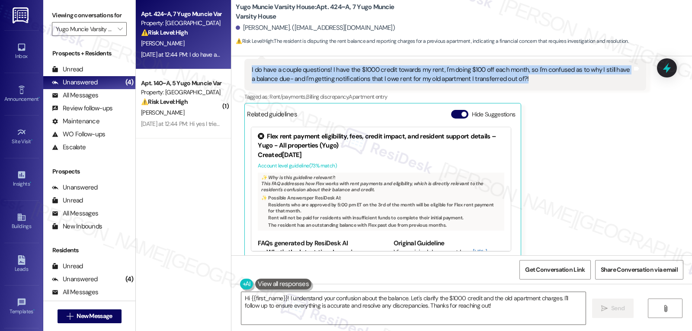
drag, startPoint x: 316, startPoint y: 133, endPoint x: 522, endPoint y: 77, distance: 213.0
click at [522, 77] on div "WO Opened request: Work order ... [DATE] 7:59 AM Status : Completed Show detail…" at bounding box center [461, 155] width 461 height 199
copy div "Residesk Automated Survey [DATE] at 12:43 PM Hi [PERSON_NAME], how are you? Jus…"
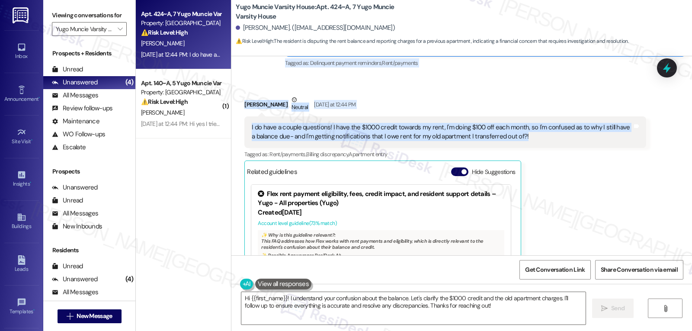
scroll to position [407, 0]
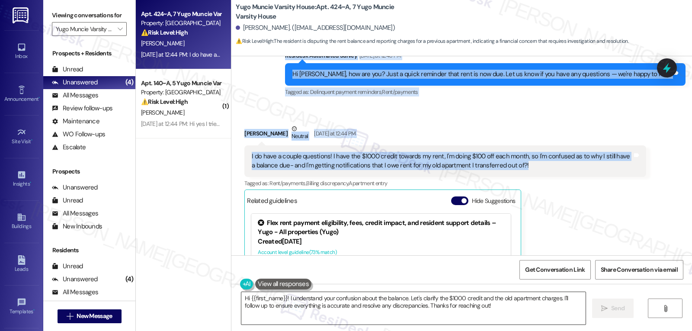
click at [463, 319] on textarea "Hi {{first_name}}! I understand your confusion about the balance. Let's clarify…" at bounding box center [413, 308] width 344 height 32
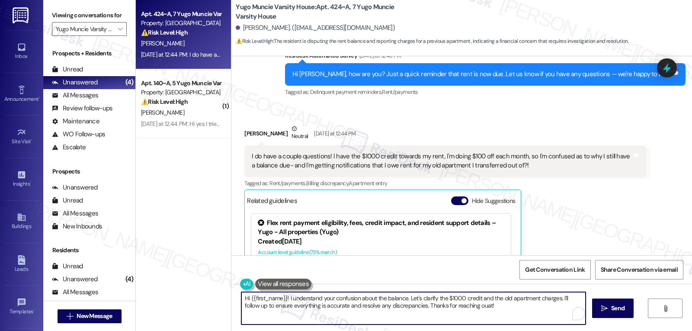
paste textarea "Hi [PERSON_NAME], thank you for reaching out with your questions — I completely…"
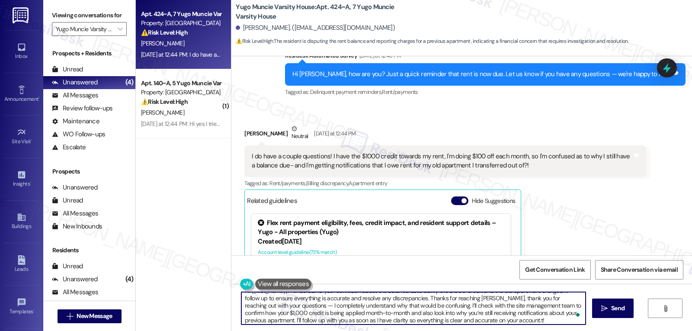
scroll to position [7, 0]
paste textarea "Trislynn, thank you for reaching out with your questions — I completely underst…"
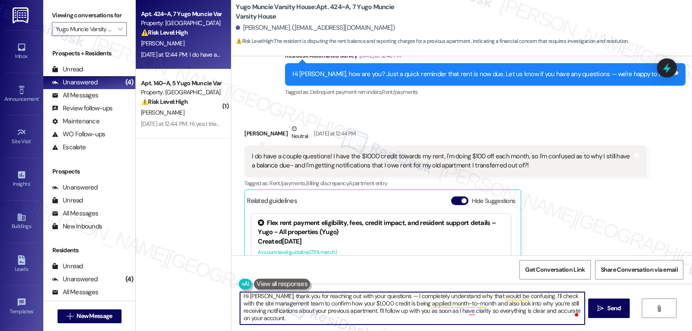
scroll to position [2, 0]
click at [383, 295] on textarea "Hi [PERSON_NAME], thank you for reaching out with your questions — I completely…" at bounding box center [412, 308] width 344 height 32
drag, startPoint x: 446, startPoint y: 309, endPoint x: 476, endPoint y: 328, distance: 35.8
click at [465, 327] on div "Hi [PERSON_NAME], thank you for reaching out with your questions. I completely …" at bounding box center [461, 316] width 461 height 65
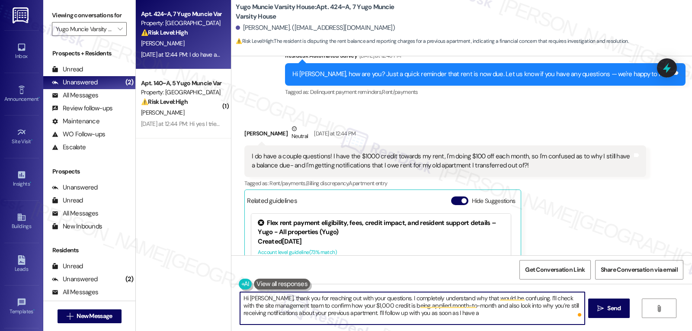
scroll to position [0, 0]
type textarea "Hi [PERSON_NAME], thank you for reaching out with your questions. I completely …"
click at [596, 308] on span " Send" at bounding box center [609, 308] width 27 height 9
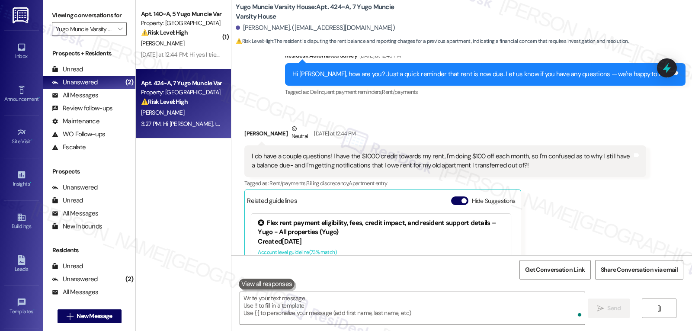
scroll to position [573, 0]
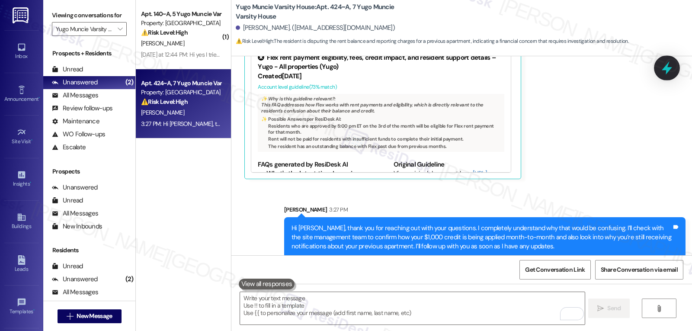
click at [674, 67] on div at bounding box center [667, 67] width 26 height 25
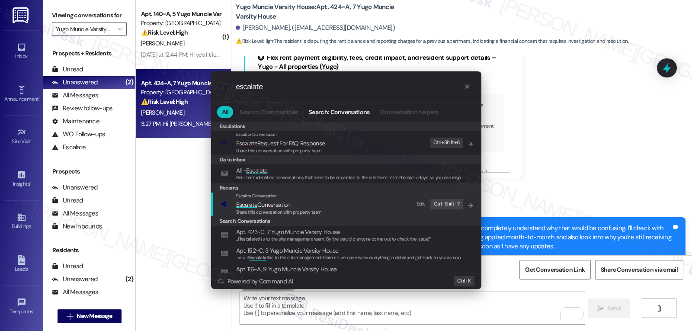
type input "escalate"
click at [285, 209] on span "Share this conversation with property team" at bounding box center [279, 212] width 86 height 6
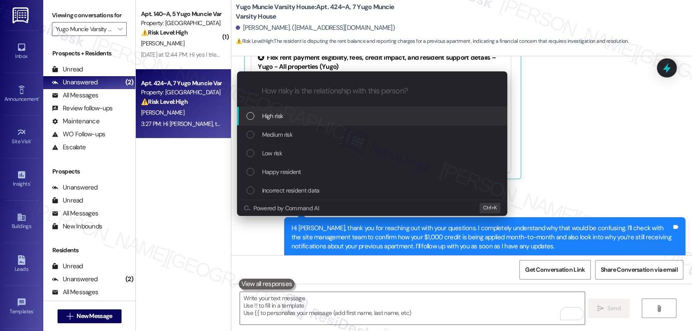
click at [283, 124] on div "High risk" at bounding box center [372, 116] width 270 height 19
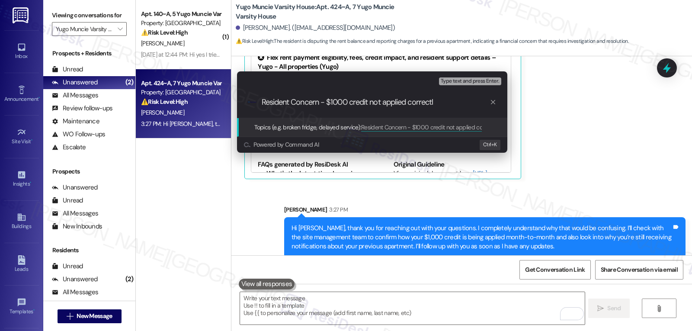
type input "Resident Concern - $1000 credit not applied correctly"
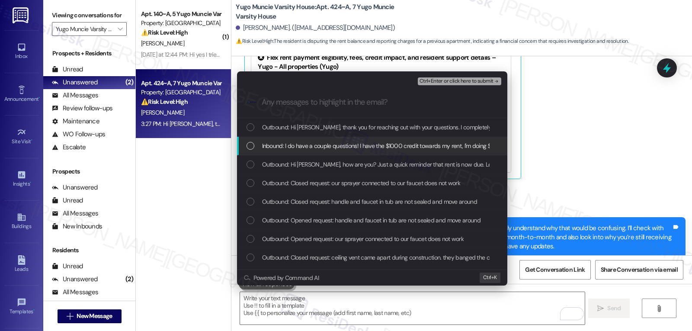
click at [254, 148] on div "Inbound: I do have a couple questions! I have the $1000 credit towards my rent,…" at bounding box center [373, 146] width 253 height 10
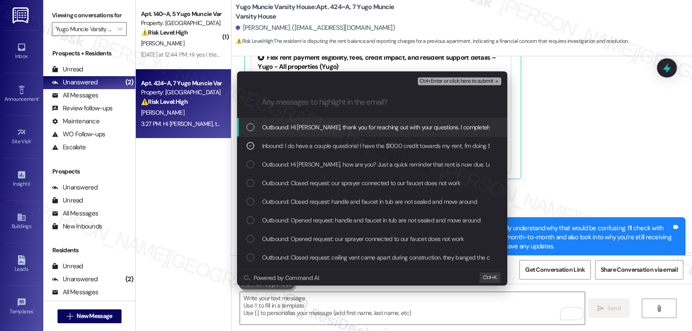
click at [472, 83] on span "Ctrl+Enter or click here to submit" at bounding box center [457, 81] width 74 height 6
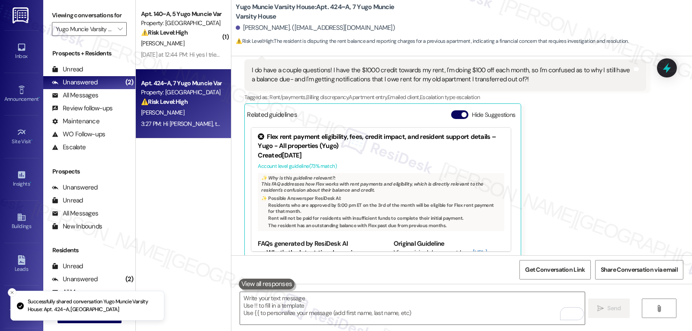
scroll to position [586, 0]
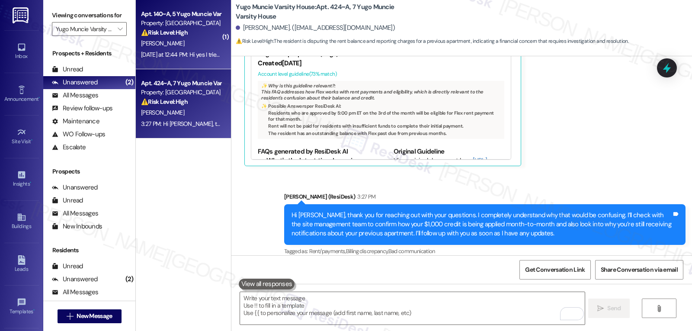
click at [167, 43] on div "[PERSON_NAME]" at bounding box center [181, 43] width 82 height 11
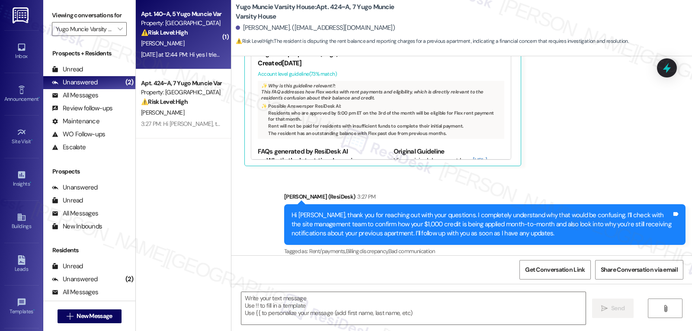
type textarea "Fetching suggested responses. Please feel free to read through the conversation…"
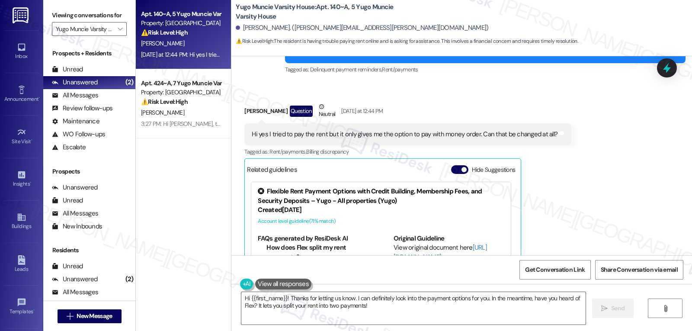
scroll to position [935, 0]
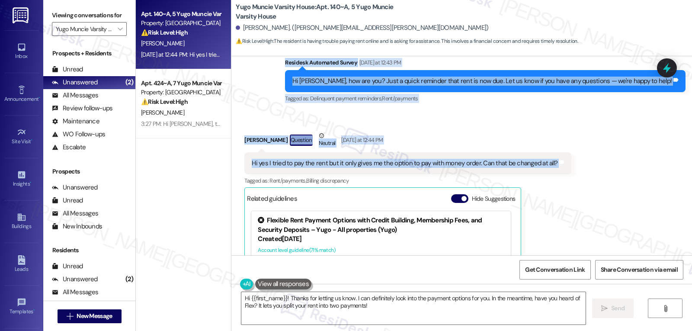
drag, startPoint x: 318, startPoint y: 61, endPoint x: 598, endPoint y: 166, distance: 299.2
click at [598, 166] on div "WO Opened request: Heat won t ... [DATE] 5:14 AM Status : Completed Show detail…" at bounding box center [461, 155] width 461 height 199
copy div "Residesk Automated Survey [DATE] at 12:43 PM Hi [PERSON_NAME], how are you? Jus…"
click at [451, 200] on button "Hide Suggestions" at bounding box center [459, 198] width 17 height 9
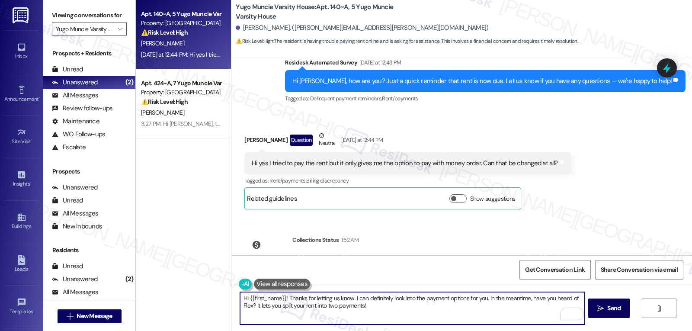
drag, startPoint x: 304, startPoint y: 298, endPoint x: 449, endPoint y: 318, distance: 146.3
click at [449, 318] on textarea "Hi {{first_name}}! Thanks for letting us know. I can definitely look into the p…" at bounding box center [412, 308] width 344 height 32
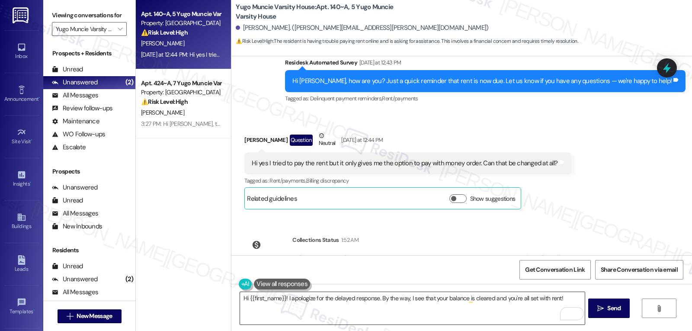
click at [562, 298] on textarea "Hi {{first_name}}! I apologize for the delayed response. By the way, I see that…" at bounding box center [412, 308] width 344 height 32
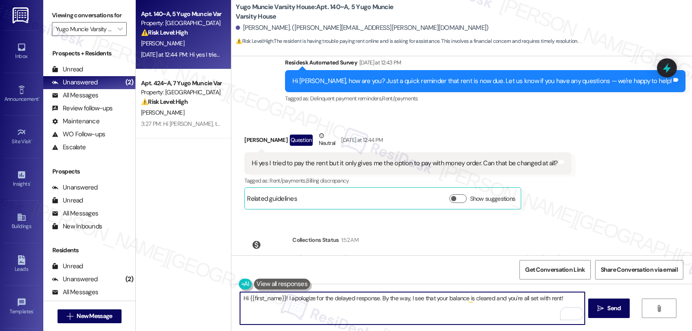
paste textarea "If you have any questions or need anything, feel free to reach out. I’m always …"
type textarea "Hi {{first_name}}! I apologize for the delayed response. By the way, I see that…"
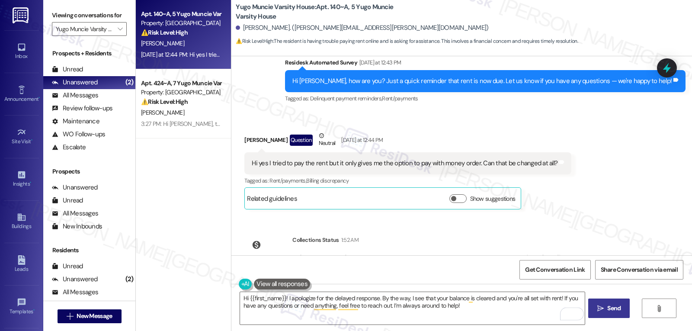
drag, startPoint x: 612, startPoint y: 308, endPoint x: 613, endPoint y: 303, distance: 5.5
click at [612, 308] on span "Send" at bounding box center [613, 308] width 13 height 9
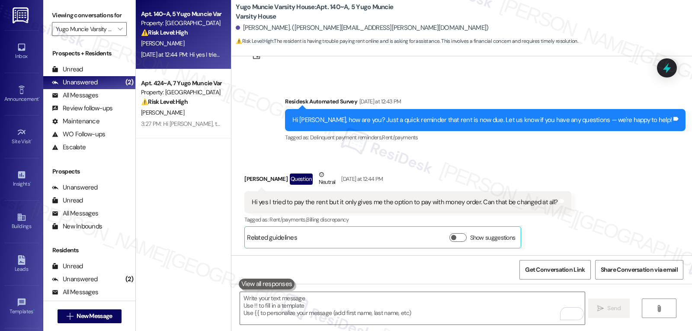
scroll to position [895, 0]
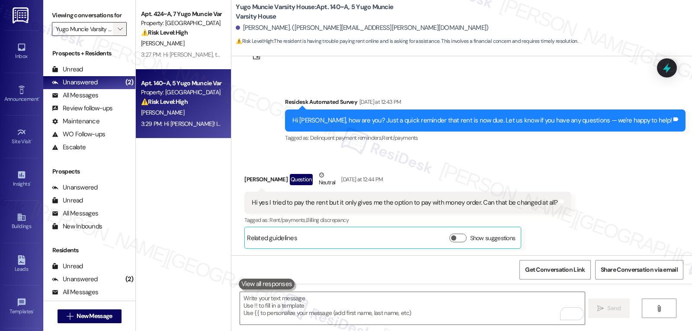
click at [116, 36] on span "" at bounding box center [120, 29] width 8 height 14
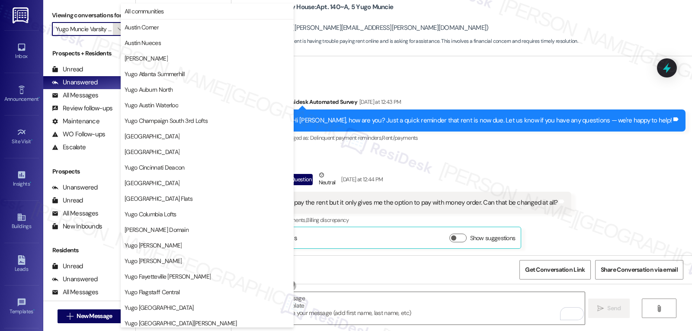
scroll to position [362, 0]
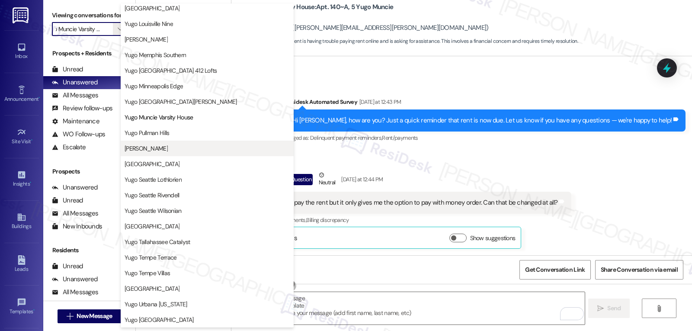
click at [164, 151] on span "[PERSON_NAME]" at bounding box center [146, 148] width 43 height 9
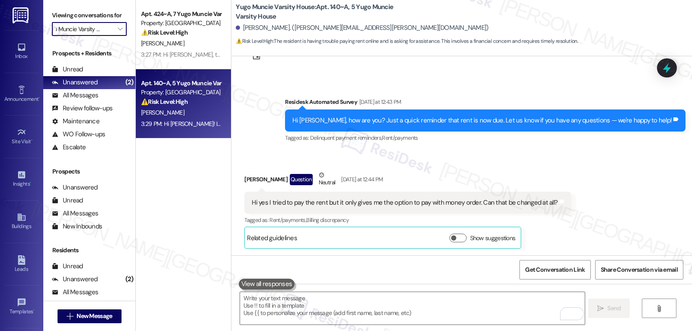
type input "[PERSON_NAME]"
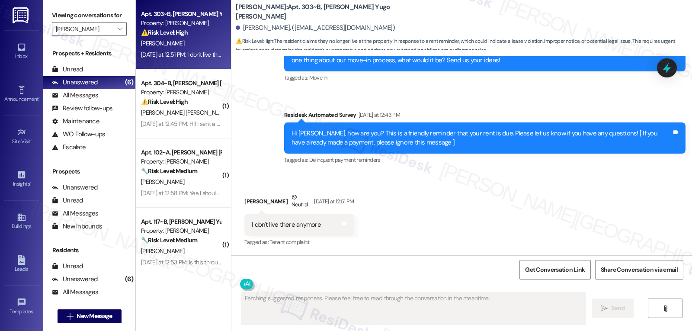
scroll to position [515, 0]
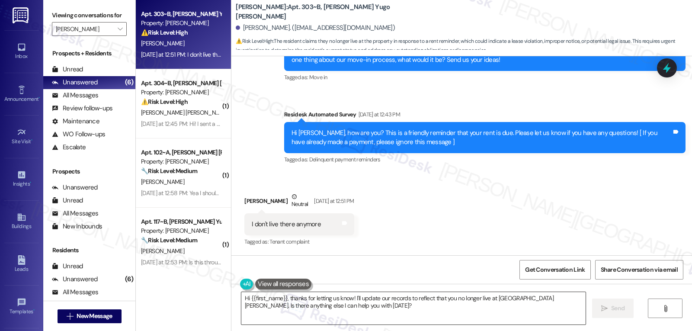
click at [371, 312] on textarea "Hi {{first_name}}, thanks for letting us know! I'll update our records to refle…" at bounding box center [413, 308] width 344 height 32
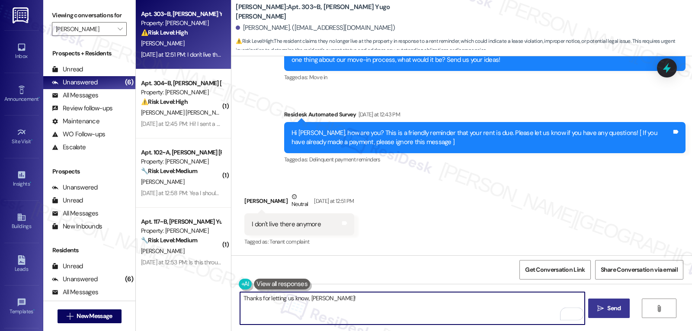
type textarea "Thanks for letting us know, [PERSON_NAME]!"
click at [607, 309] on span "Send" at bounding box center [613, 308] width 13 height 9
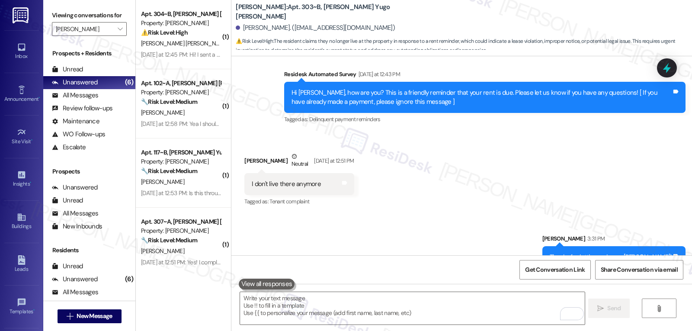
scroll to position [575, 0]
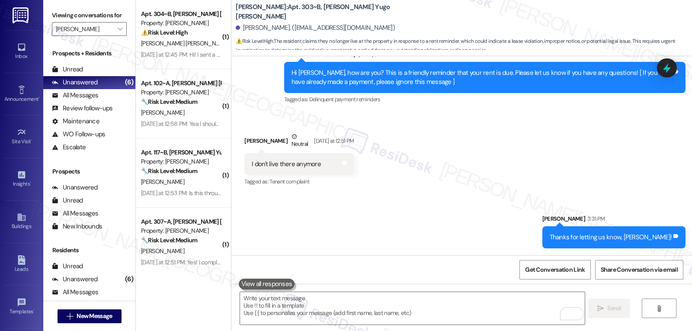
click at [239, 29] on div "[PERSON_NAME]. ([EMAIL_ADDRESS][DOMAIN_NAME])" at bounding box center [315, 27] width 159 height 9
drag, startPoint x: 237, startPoint y: 26, endPoint x: 383, endPoint y: 29, distance: 145.8
click at [383, 29] on div "[PERSON_NAME]. ([EMAIL_ADDRESS][DOMAIN_NAME])" at bounding box center [464, 27] width 456 height 17
copy div "[PERSON_NAME]. ([EMAIL_ADDRESS][DOMAIN_NAME])"
drag, startPoint x: 231, startPoint y: 10, endPoint x: 317, endPoint y: 12, distance: 86.5
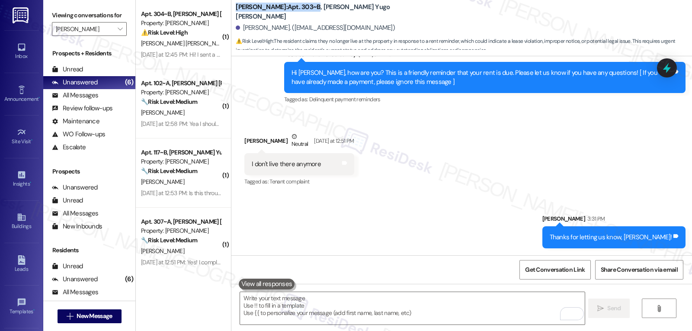
click at [317, 12] on b "[PERSON_NAME]: Apt. 303~B, [PERSON_NAME] Yugo [PERSON_NAME]" at bounding box center [322, 12] width 173 height 19
copy b "[PERSON_NAME]: Apt. 303~B"
click at [667, 65] on icon at bounding box center [667, 67] width 10 height 13
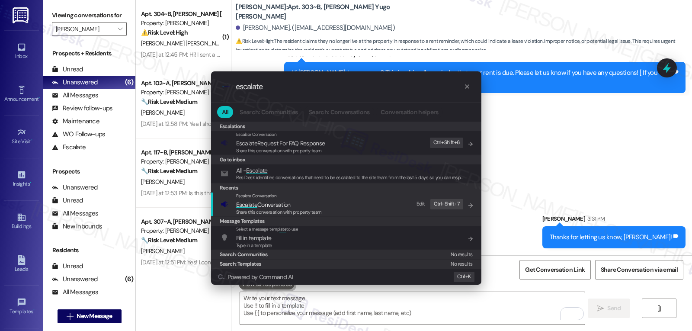
type input "escalate"
click at [276, 209] on span "Share this conversation with property team" at bounding box center [279, 212] width 86 height 6
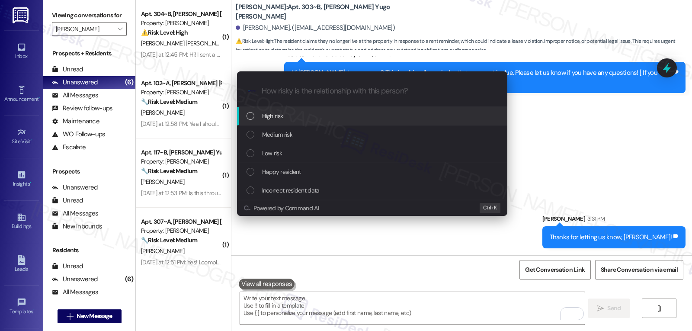
click at [309, 119] on div "High risk" at bounding box center [373, 116] width 253 height 10
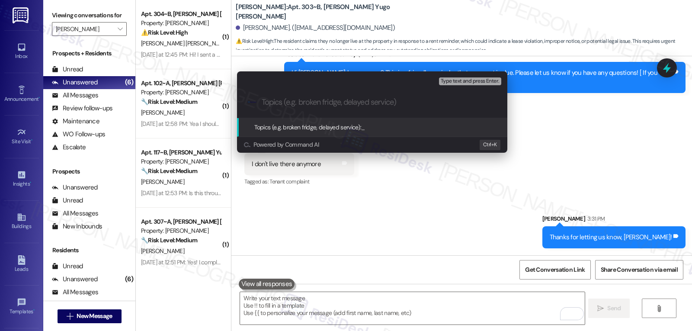
click at [569, 205] on div "Escalate Conversation High risk Topics (e.g. broken fridge, delayed service) An…" at bounding box center [346, 165] width 692 height 331
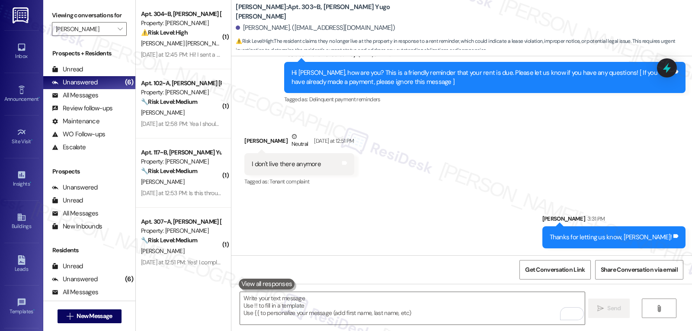
click at [668, 78] on div "Hi [PERSON_NAME], how are you? This is a friendly reminder that your rent is du…" at bounding box center [482, 77] width 380 height 19
click at [670, 68] on icon at bounding box center [667, 67] width 10 height 13
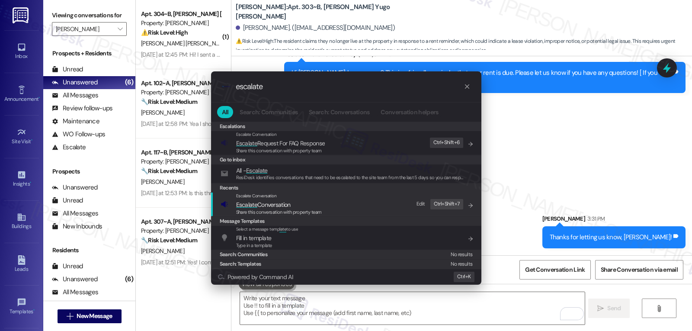
type input "escalate"
click at [278, 210] on span "Share this conversation with property team" at bounding box center [279, 212] width 86 height 6
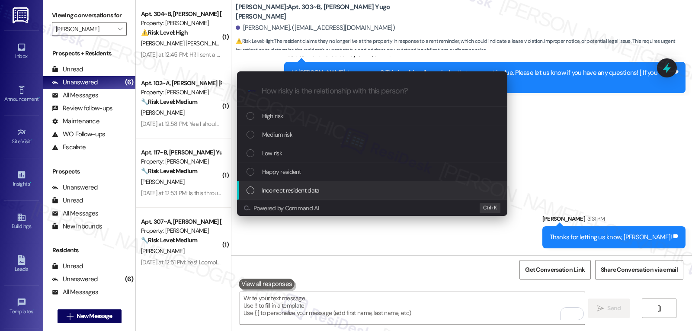
click at [285, 187] on span "Incorrect resident data" at bounding box center [291, 191] width 58 height 10
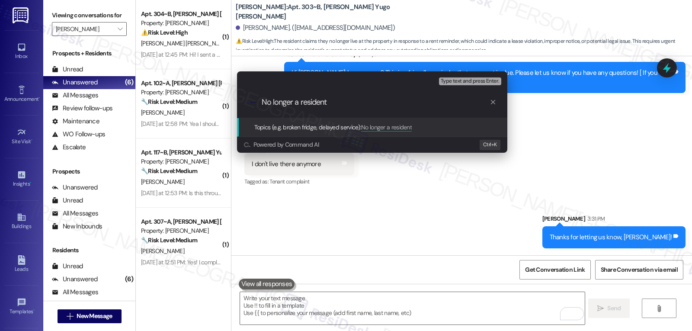
click at [471, 83] on span "Type text and press Enter." at bounding box center [470, 81] width 58 height 6
click at [428, 106] on input "No longer a resident" at bounding box center [376, 102] width 228 height 9
type input "No longer a resident."
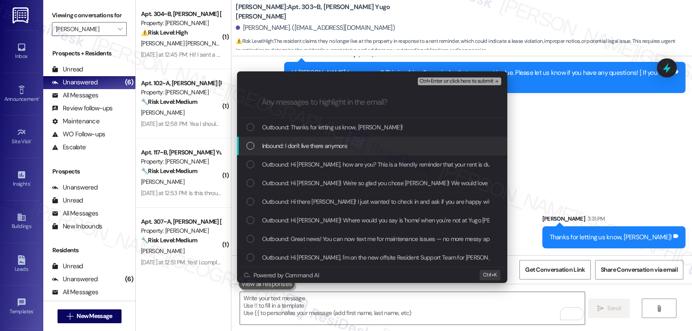
click at [317, 145] on span "Inbound: I don't live there anymore" at bounding box center [305, 146] width 86 height 10
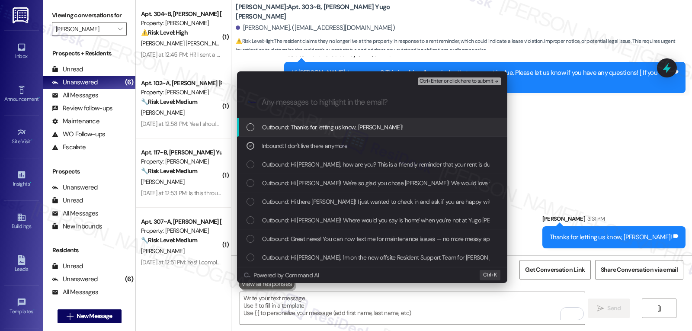
click at [462, 82] on span "Ctrl+Enter or click here to submit" at bounding box center [457, 81] width 74 height 6
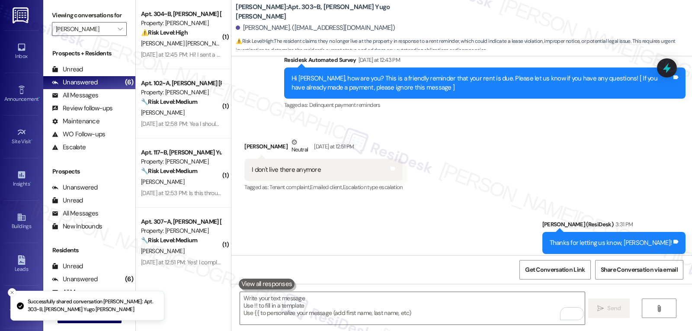
scroll to position [587, 0]
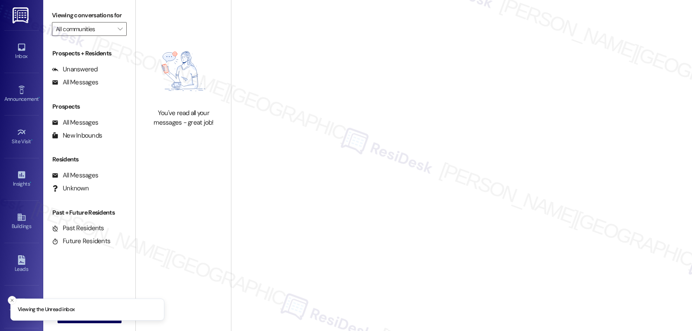
type input "[PERSON_NAME]"
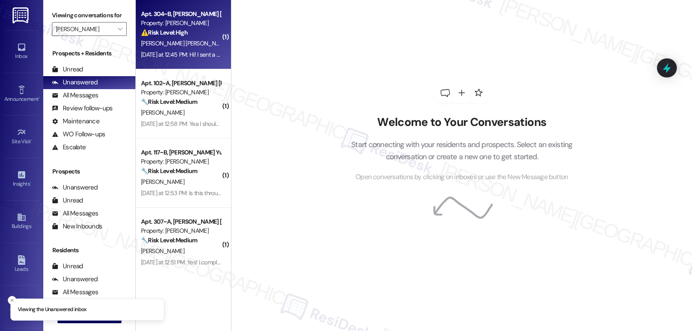
click at [176, 44] on span "[PERSON_NAME] [PERSON_NAME]" at bounding box center [185, 43] width 88 height 8
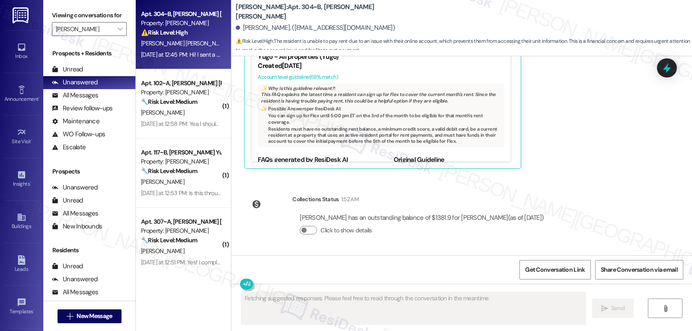
scroll to position [198, 0]
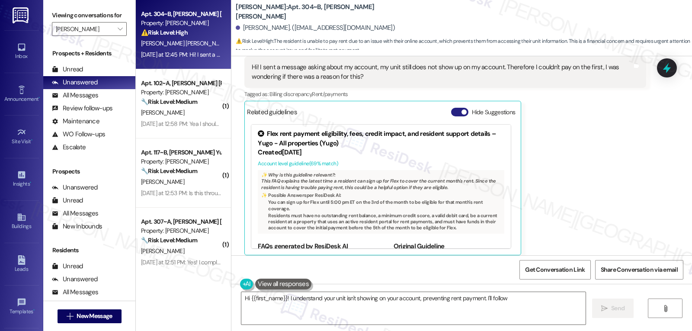
click at [453, 110] on button "Hide Suggestions" at bounding box center [459, 112] width 17 height 9
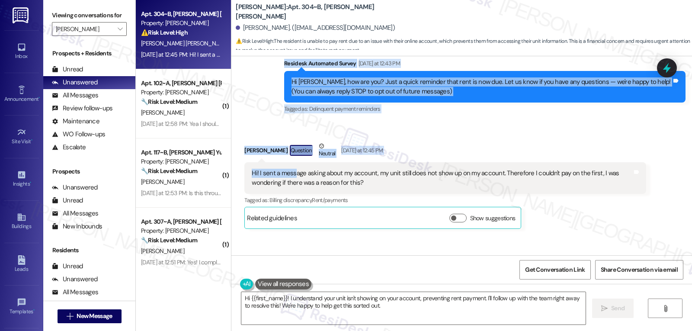
scroll to position [152, 0]
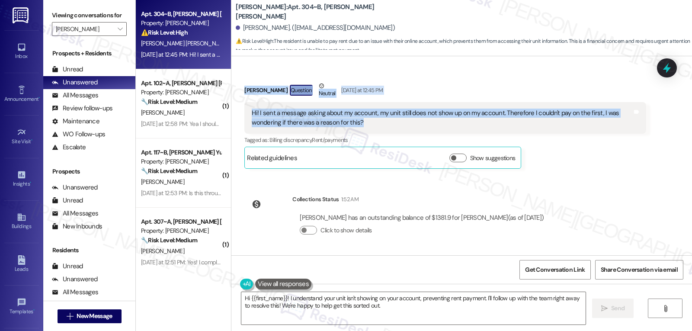
drag, startPoint x: 274, startPoint y: 91, endPoint x: 393, endPoint y: 126, distance: 123.9
click at [393, 126] on div "WO Lease started Nov 30, 2024 at 7:00 PM Show details Survey, sent via SMS Resi…" at bounding box center [461, 155] width 461 height 199
copy div "Residesk Automated Survey Yesterday at 12:43 PM Hi Ana, how are you? Just a qui…"
click at [365, 319] on textarea "Hi {{first_name}}! I understand your unit isn't showing on your account, preven…" at bounding box center [413, 308] width 344 height 32
paste textarea "Ana! Thanks for letting me know—I’m sorry your unit still isn’t showing up on y…"
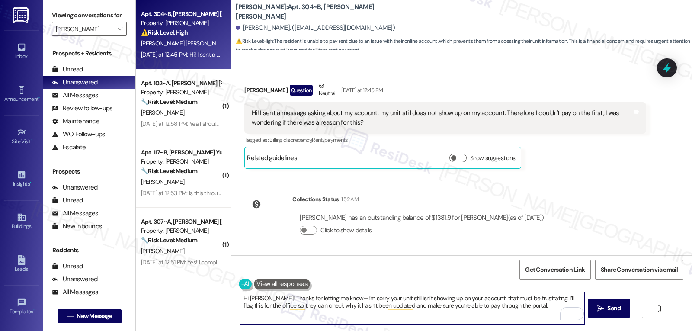
click at [325, 298] on textarea "Hi Ana! Thanks for letting me know—I’m sorry your unit still isn’t showing up o…" at bounding box center [412, 308] width 344 height 32
click at [510, 311] on textarea "Hi Ana! Thanks for letting me know. I’m sorry your unit still isn’t showing up …" at bounding box center [412, 308] width 344 height 32
drag, startPoint x: 371, startPoint y: 307, endPoint x: 531, endPoint y: 305, distance: 160.1
click at [531, 305] on textarea "Hi Ana! Thanks for letting me know. I’m sorry your unit still isn’t showing up …" at bounding box center [412, 308] width 344 height 32
type textarea "Hi Ana! Thanks for letting me know. I’m sorry your unit still isn’t showing up …"
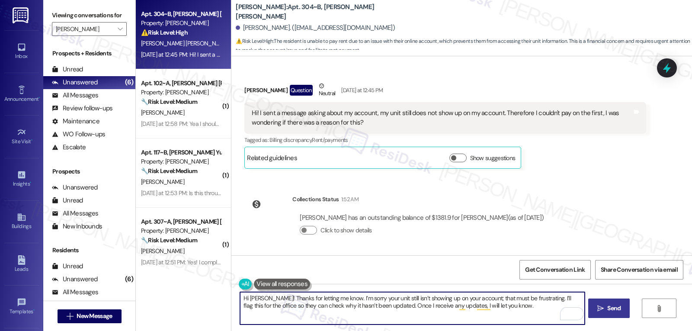
click at [610, 315] on button " Send" at bounding box center [609, 307] width 42 height 19
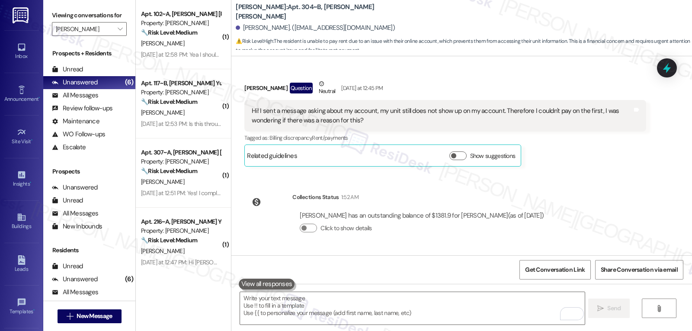
scroll to position [135, 0]
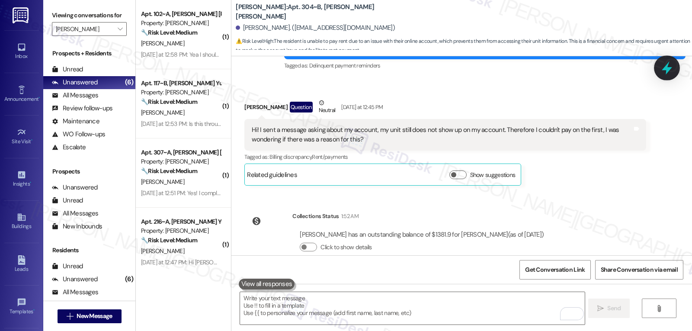
click at [666, 67] on icon at bounding box center [667, 67] width 10 height 13
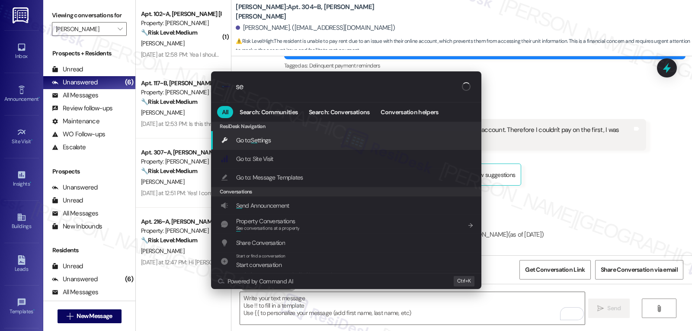
type input "s"
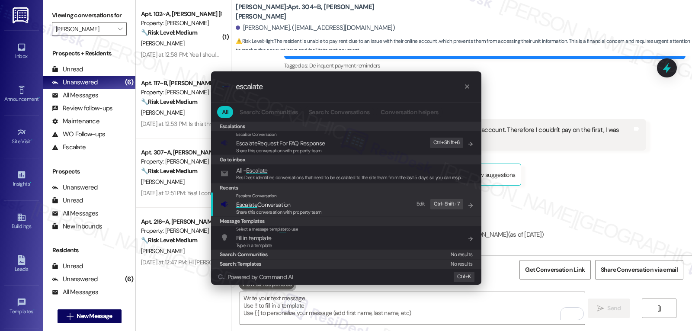
type input "escalate"
click at [320, 210] on span "Share this conversation with property team" at bounding box center [279, 212] width 86 height 6
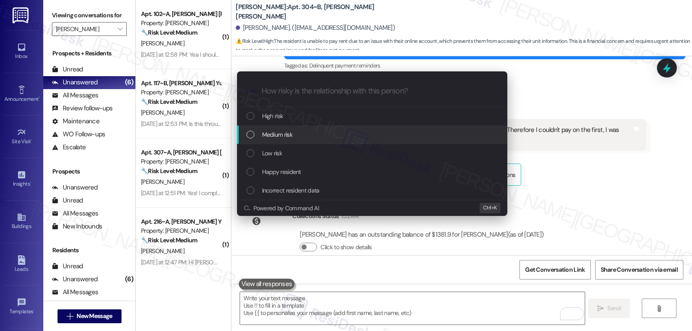
click at [321, 133] on div "Medium risk" at bounding box center [373, 135] width 253 height 10
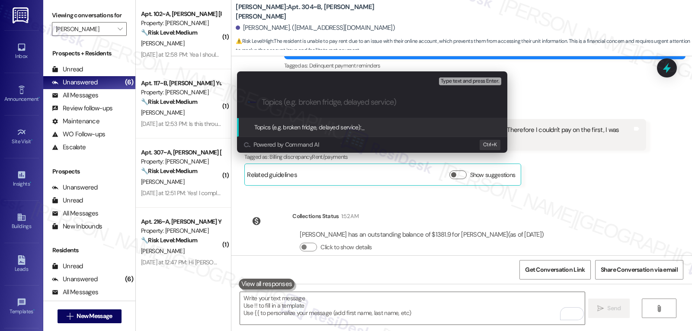
click at [600, 184] on div "Escalate Conversation Medium risk Topics (e.g. broken fridge, delayed service) …" at bounding box center [346, 165] width 692 height 331
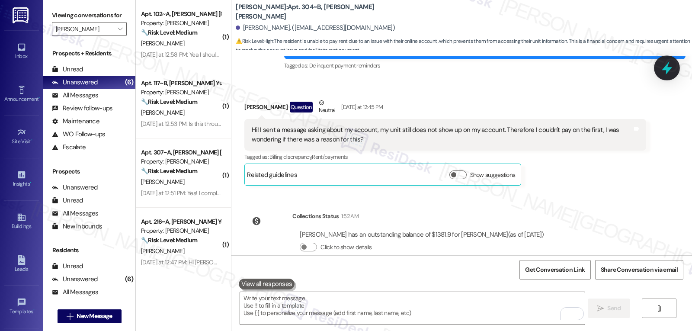
click at [663, 69] on icon at bounding box center [667, 67] width 10 height 13
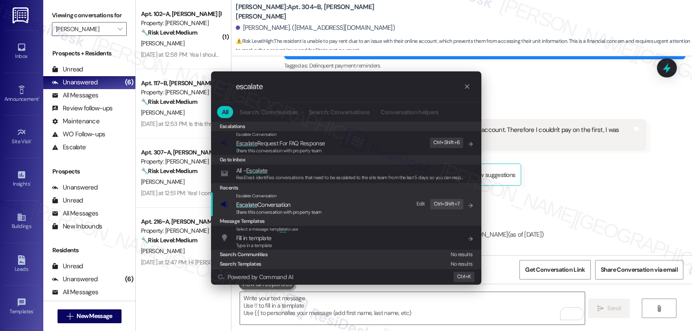
type input "escalate"
click at [314, 209] on div "Share this conversation with property team" at bounding box center [279, 213] width 86 height 8
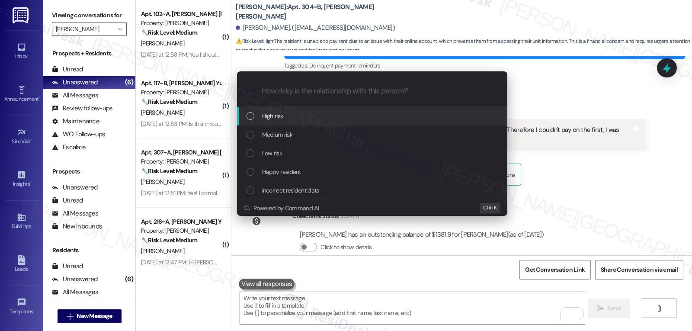
click at [314, 121] on div "High risk" at bounding box center [372, 116] width 270 height 19
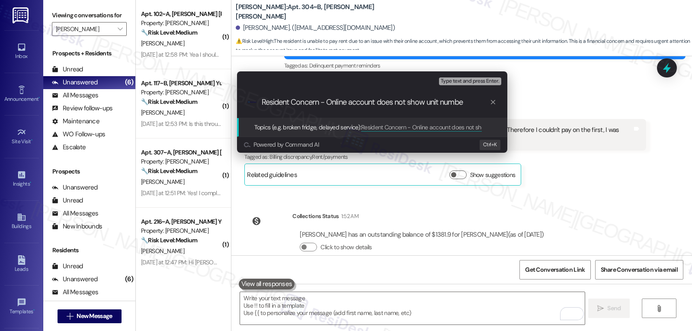
type input "Resident Concern - Online account does not show unit number"
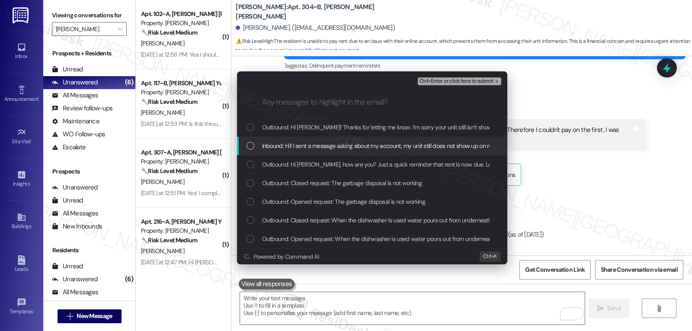
click at [255, 146] on div "Inbound: Hi! I sent a message asking about my account, my unit still does not s…" at bounding box center [373, 146] width 253 height 10
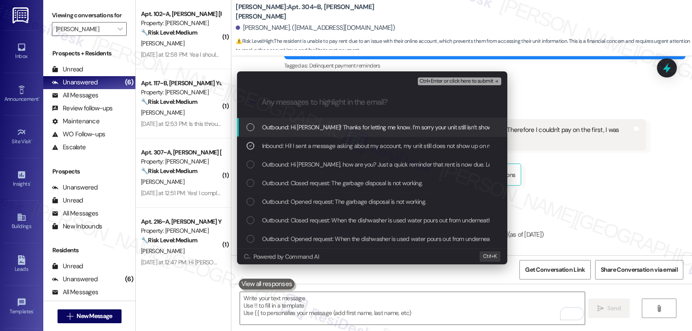
click at [256, 128] on div "Outbound: Hi Ana! Thanks for letting me know. I’m sorry your unit still isn’t s…" at bounding box center [373, 127] width 253 height 10
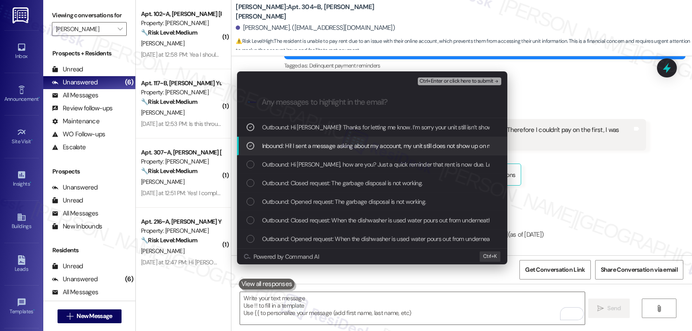
click at [551, 98] on div "Escalate Conversation High risk Resident Concern - Online account does not show…" at bounding box center [346, 165] width 692 height 331
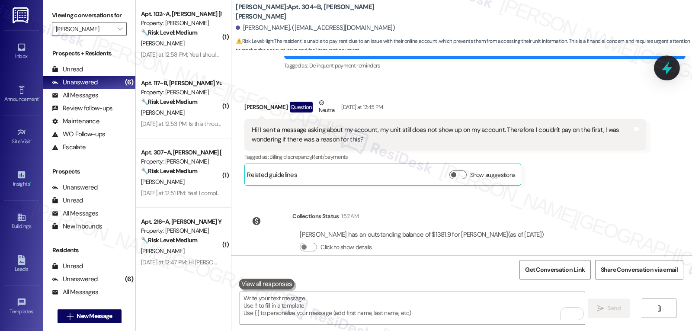
click at [667, 68] on icon at bounding box center [667, 67] width 10 height 13
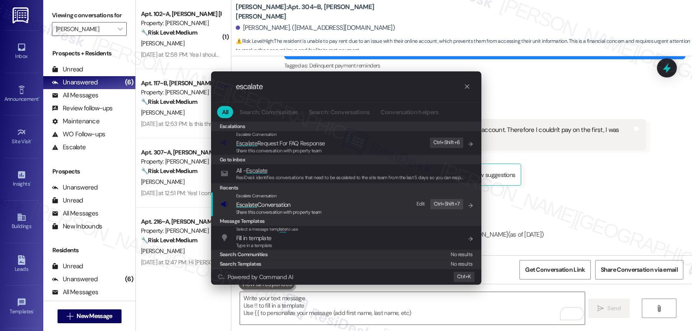
type input "escalate"
click at [321, 208] on span "Escalate Conversation" at bounding box center [279, 205] width 86 height 10
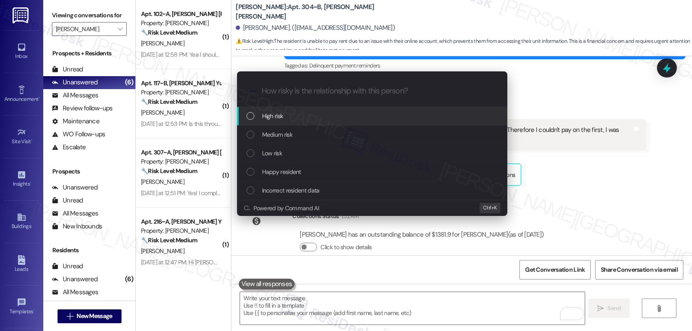
click at [298, 114] on div "High risk" at bounding box center [373, 116] width 253 height 10
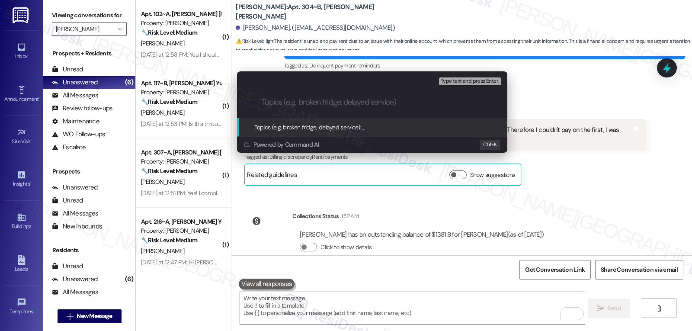
paste input "Resident Concern - Online account does not show unit number"
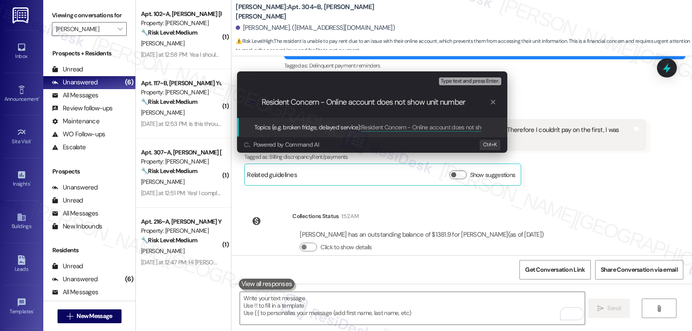
click at [453, 103] on input "Resident Concern - Online account does not show unit number" at bounding box center [376, 102] width 228 height 9
type input "Resident Concern - Online account does not show unit information"
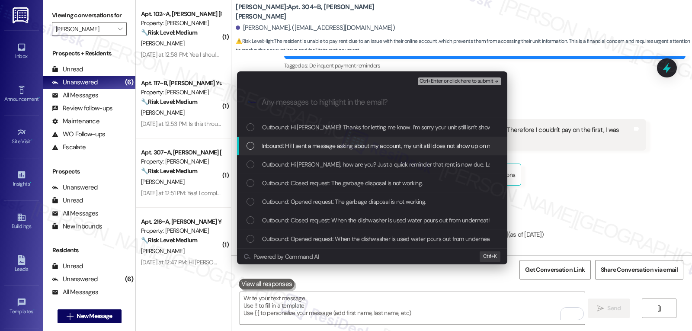
click at [350, 141] on span "Inbound: Hi! I sent a message asking about my account, my unit still does not s…" at bounding box center [494, 146] width 464 height 10
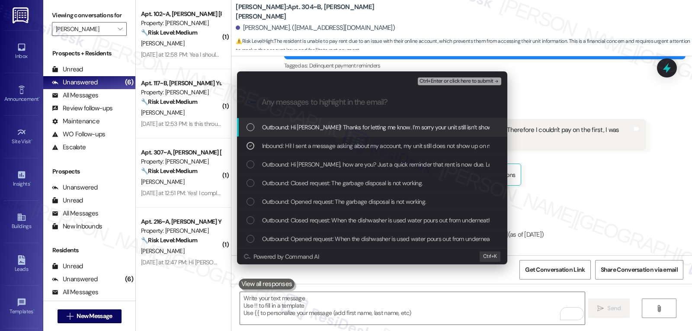
click at [492, 81] on span "Ctrl+Enter or click here to submit" at bounding box center [457, 81] width 74 height 6
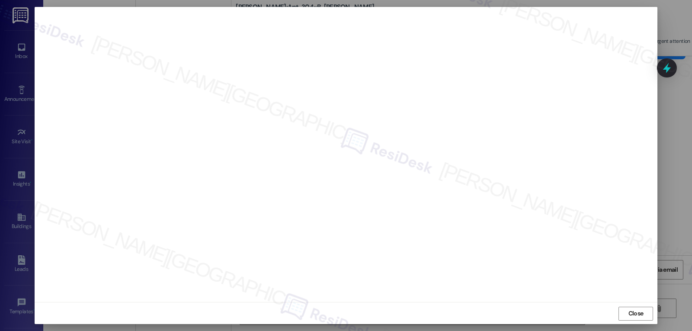
scroll to position [4, 0]
click at [635, 316] on span "Close" at bounding box center [636, 312] width 15 height 9
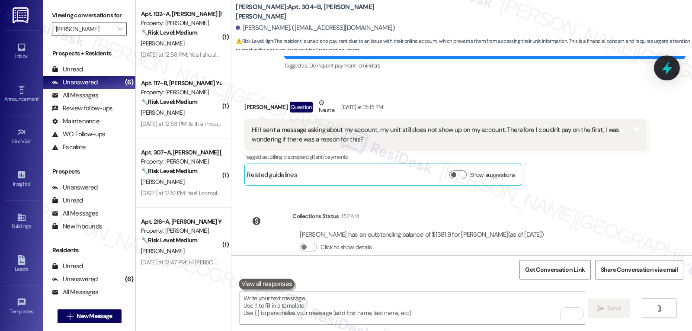
click at [670, 67] on icon at bounding box center [667, 68] width 15 height 15
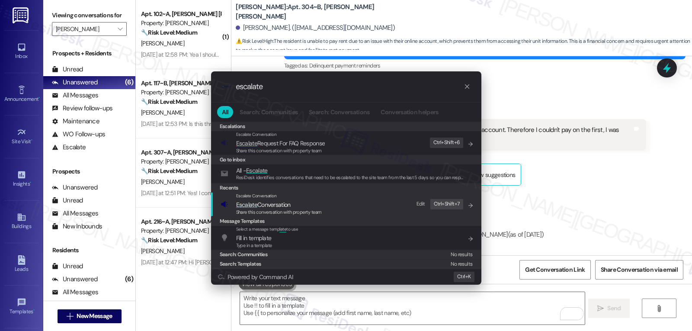
type input "escalate"
click at [311, 204] on span "Escalate Conversation" at bounding box center [279, 205] width 86 height 10
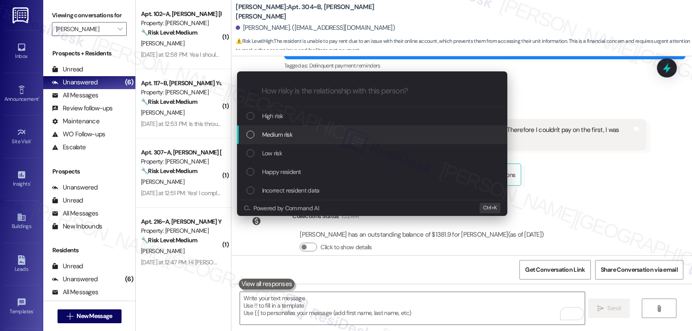
click at [307, 138] on div "Medium risk" at bounding box center [373, 135] width 253 height 10
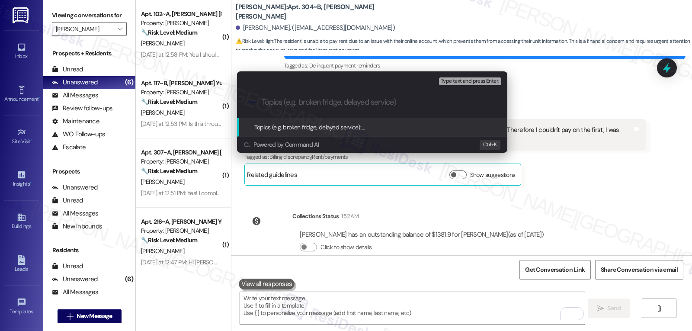
paste input "Resident Concern - Online account does not show unit information"
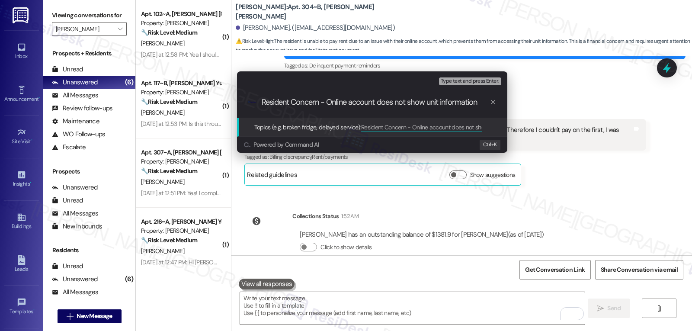
type input "Resident Concern - Online account does not show unit information"
click at [627, 134] on div "Escalate Conversation Medium risk Topics (e.g. broken fridge, delayed service) …" at bounding box center [346, 165] width 692 height 331
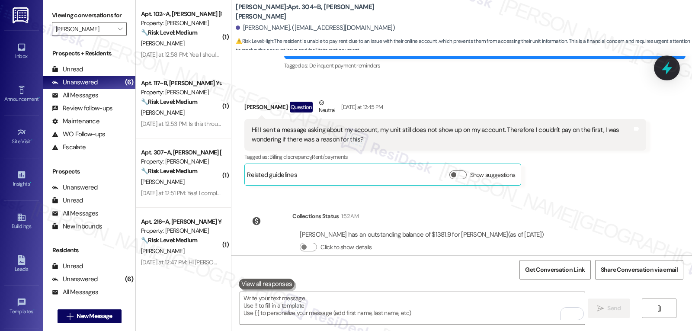
click at [671, 69] on icon at bounding box center [667, 68] width 15 height 15
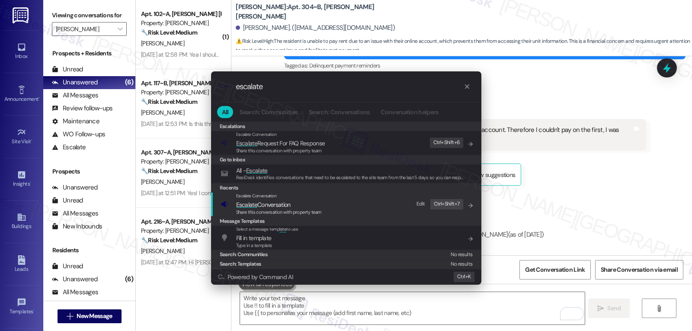
type input "escalate"
click at [310, 208] on span "Escalate Conversation" at bounding box center [279, 205] width 86 height 10
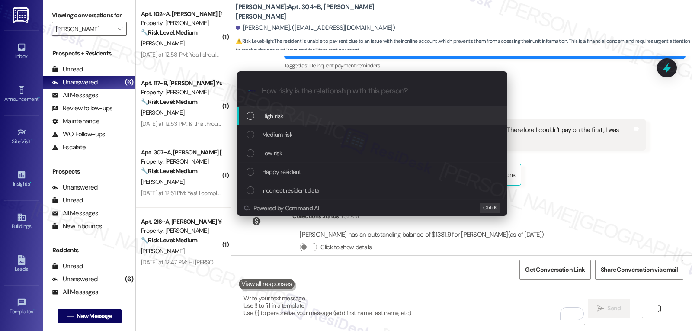
click at [286, 119] on div "High risk" at bounding box center [373, 116] width 253 height 10
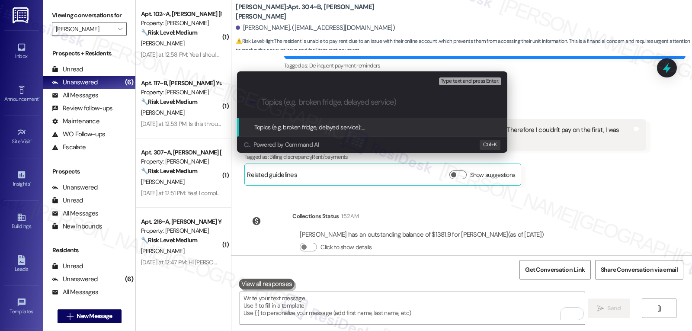
paste input "Resident Concern - Online account does not show unit information"
type input "Resident Concern - Online account does not show unit information"
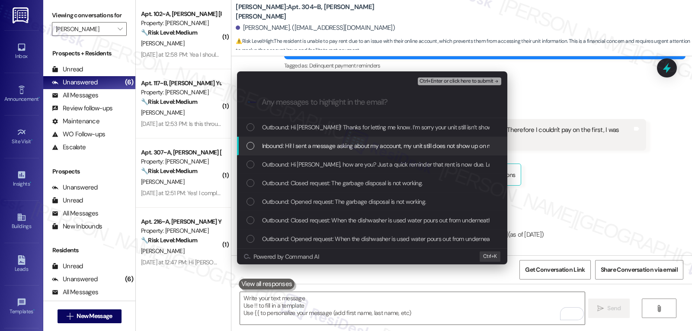
click at [286, 139] on div "Inbound: Hi! I sent a message asking about my account, my unit still does not s…" at bounding box center [372, 146] width 270 height 19
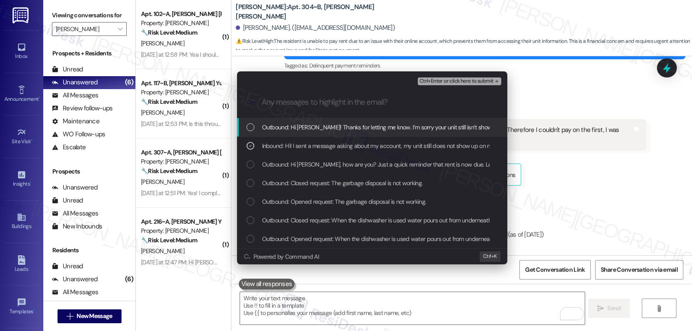
click at [484, 80] on span "Ctrl+Enter or click here to submit" at bounding box center [457, 81] width 74 height 6
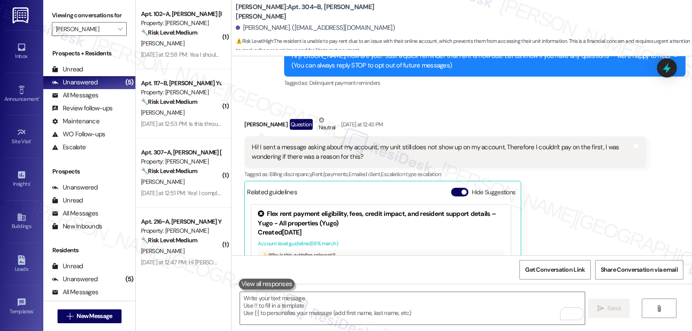
scroll to position [366, 0]
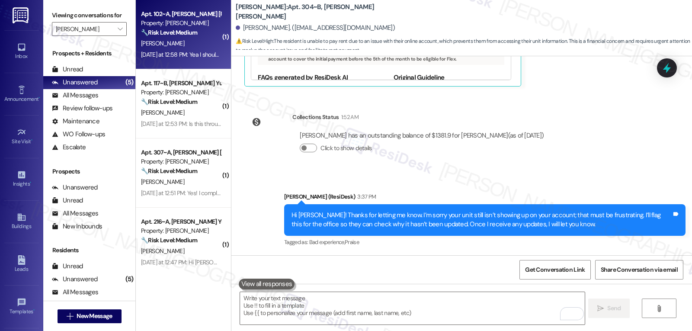
click at [200, 49] on div "Yesterday at 12:58 PM: Yea I should be receiving a check from my college fund e…" at bounding box center [181, 54] width 82 height 11
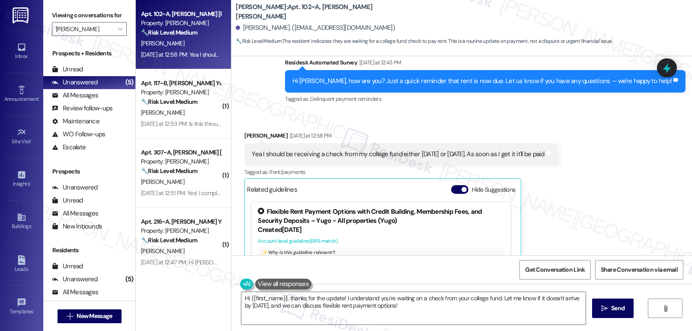
scroll to position [363, 0]
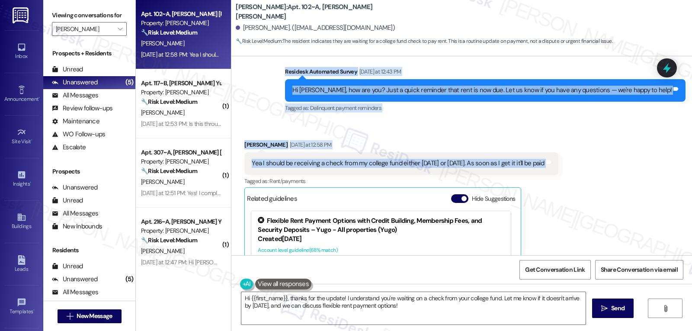
drag, startPoint x: 312, startPoint y: 71, endPoint x: 581, endPoint y: 166, distance: 284.8
click at [575, 169] on div "Sent via SMS Sarah (ResiDesk) Aug 13, 2025 at 7:18 PM Hi Lawther! We’re so exci…" at bounding box center [461, 155] width 461 height 199
copy div "Residesk Automated Survey Yesterday at 12:43 PM Hi Lawther, how are you? Just a…"
click at [455, 144] on div "Lawther Whitehead Yesterday at 12:58 PM" at bounding box center [401, 146] width 314 height 12
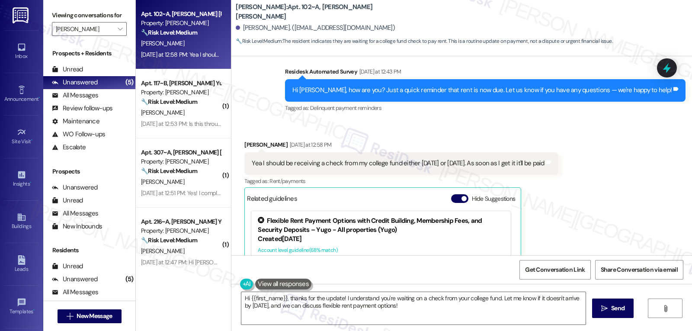
scroll to position [536, 0]
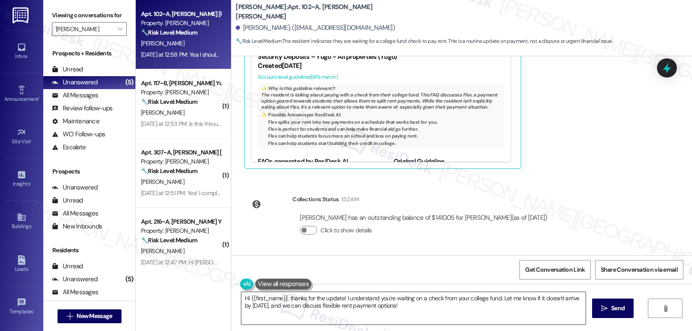
click at [433, 302] on textarea "Hi {{first_name}}, thanks for the update! I understand you're waiting on a chec…" at bounding box center [413, 308] width 344 height 32
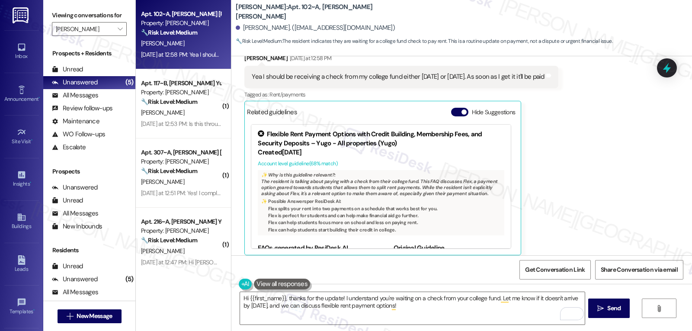
scroll to position [363, 0]
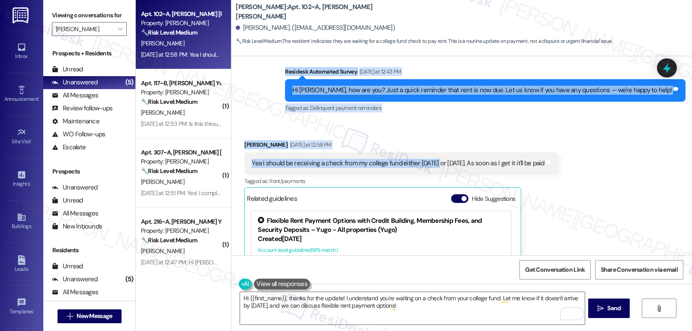
drag, startPoint x: 315, startPoint y: 72, endPoint x: 431, endPoint y: 159, distance: 145.3
click at [431, 159] on div "Sent via SMS Sarah (ResiDesk) Aug 13, 2025 at 7:18 PM Hi Lawther! We’re so exci…" at bounding box center [461, 155] width 461 height 199
click at [456, 202] on button "Hide Suggestions" at bounding box center [459, 198] width 17 height 9
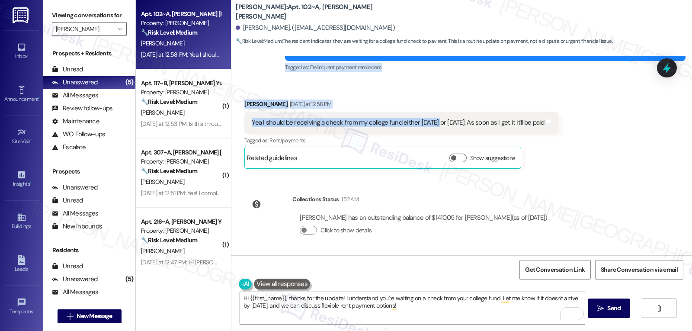
scroll to position [317, 0]
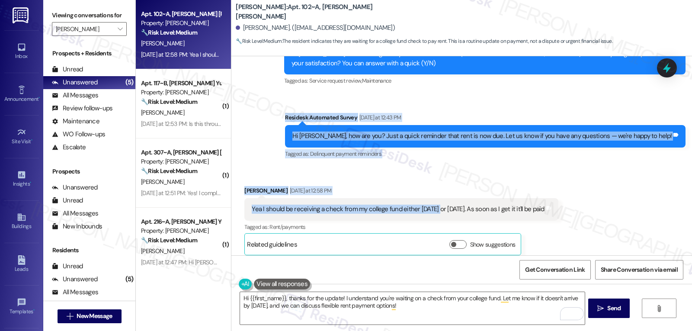
click at [285, 148] on div "Survey, sent via SMS Residesk Automated Survey Aug 22, 2025 at 12:22 PM Hi Lawt…" at bounding box center [461, 88] width 461 height 155
drag, startPoint x: 311, startPoint y: 119, endPoint x: 624, endPoint y: 209, distance: 325.4
click at [624, 209] on div "Sent via SMS Sarah (ResiDesk) Aug 13, 2025 at 7:18 PM Hi Lawther! We’re so exci…" at bounding box center [461, 155] width 461 height 199
copy div "Residesk Automated Survey Yesterday at 12:43 PM Hi Lawther, how are you? Just a…"
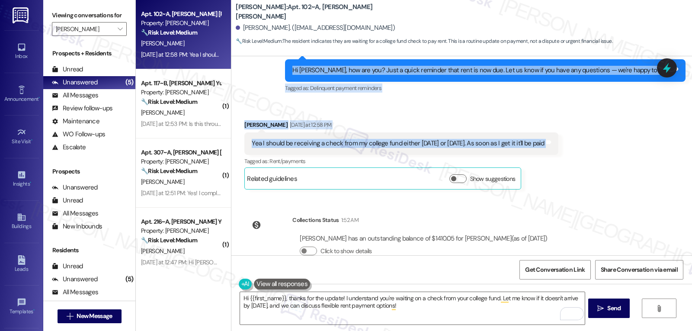
scroll to position [404, 0]
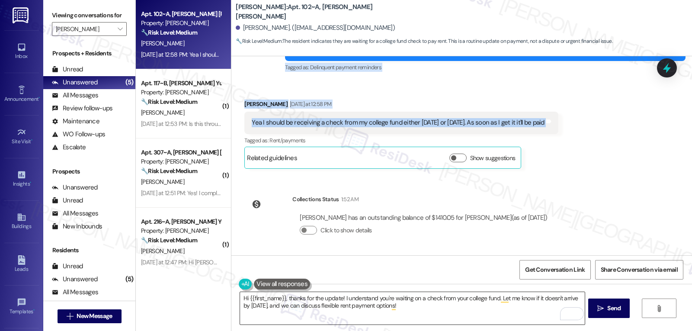
click at [427, 306] on textarea "Hi {{first_name}}, thanks for the update! I understand you're waiting on a chec…" at bounding box center [412, 308] width 344 height 32
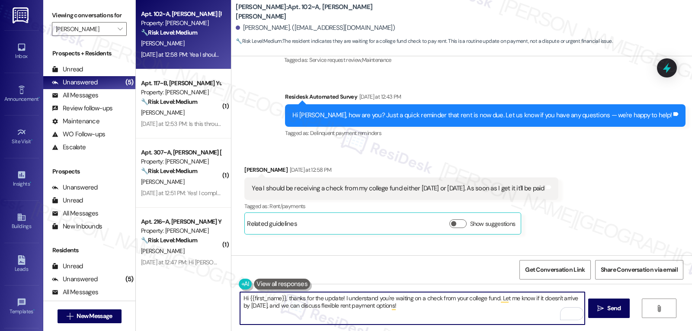
scroll to position [317, 0]
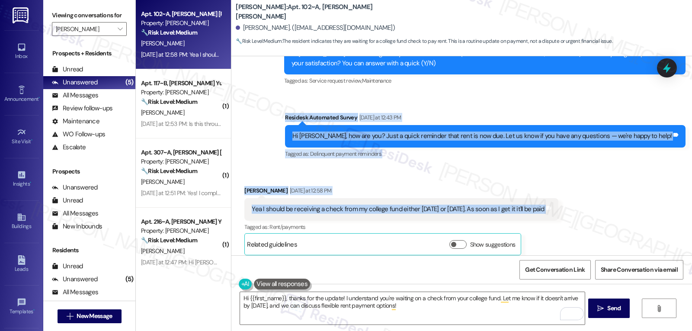
drag, startPoint x: 315, startPoint y: 119, endPoint x: 558, endPoint y: 214, distance: 260.1
click at [558, 214] on div "Sent via SMS Sarah (ResiDesk) Aug 13, 2025 at 7:18 PM Hi Lawther! We’re so exci…" at bounding box center [461, 155] width 461 height 199
copy div "Residesk Automated Survey Yesterday at 12:43 PM Hi Lawther, how are you? Just a…"
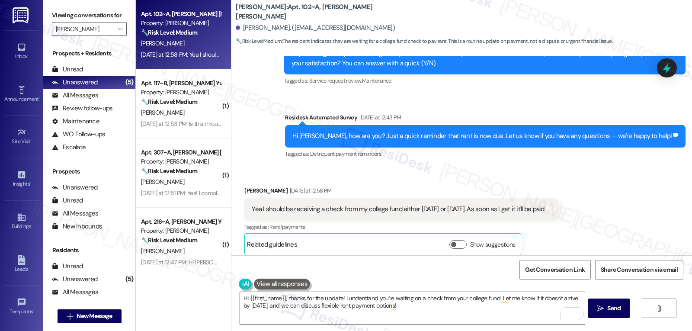
click at [419, 307] on textarea "Hi {{first_name}}, thanks for the update! I understand you're waiting on a chec…" at bounding box center [412, 308] width 344 height 32
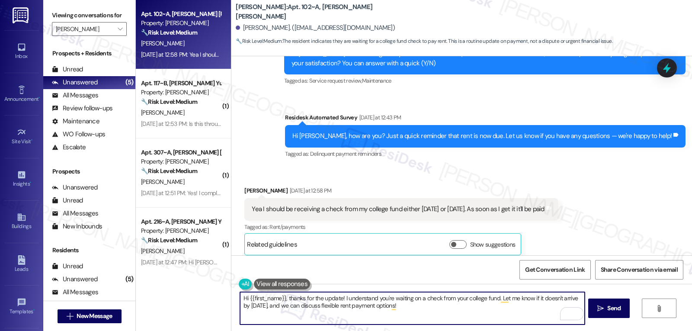
paste textarea "Thanks for the update, Lawther! I’ll note that you’re expecting your college fu…"
drag, startPoint x: 468, startPoint y: 297, endPoint x: 500, endPoint y: 300, distance: 32.6
click at [500, 300] on textarea "Thanks for the update, Lawther! I’ll note that you’re expecting your college fu…" at bounding box center [412, 308] width 344 height 32
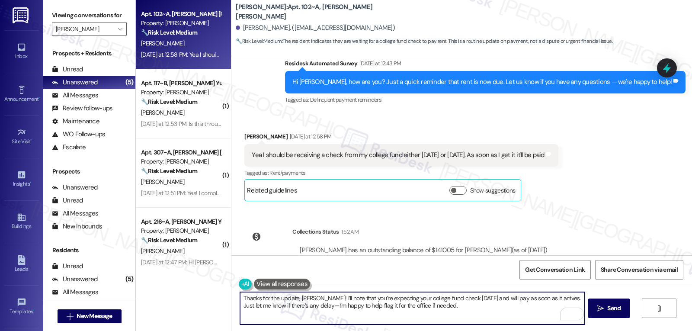
scroll to position [404, 0]
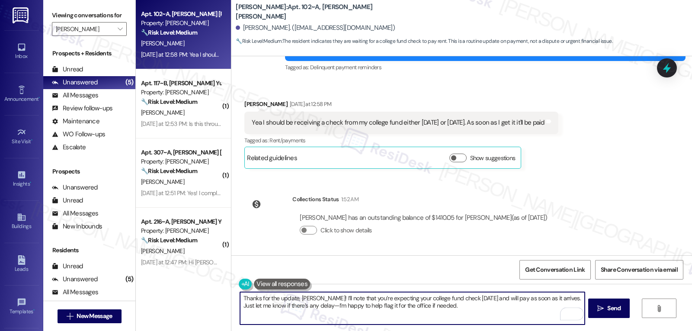
click at [445, 311] on textarea "Thanks for the update, Lawther! I’ll note that you’re expecting your college fu…" at bounding box center [412, 308] width 344 height 32
click at [300, 305] on textarea "Thanks for the update, Lawther! I’ll note that you’re expecting your college fu…" at bounding box center [412, 308] width 344 height 32
click at [474, 309] on textarea "Thanks for the update, Lawther! I’ll note that you’re expecting your college fu…" at bounding box center [412, 308] width 344 height 32
type textarea "Thanks for the update, Lawther! I’ll note that you’re expecting your college fu…"
click at [606, 307] on span "Send" at bounding box center [614, 308] width 17 height 9
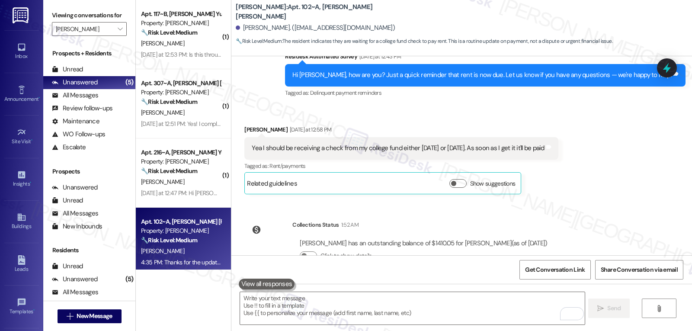
scroll to position [473, 0]
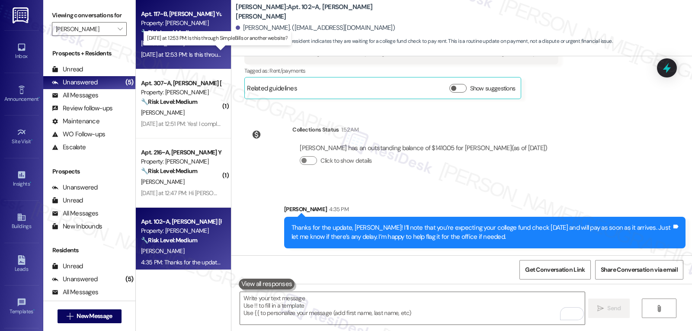
click at [190, 55] on div "Yesterday at 12:53 PM: Is this through SimpleBills or another website? Yesterda…" at bounding box center [221, 55] width 161 height 8
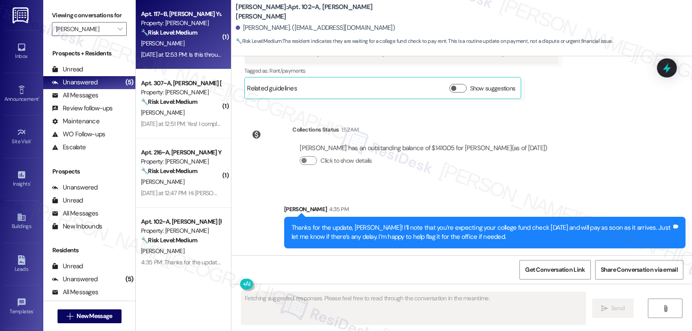
scroll to position [113, 0]
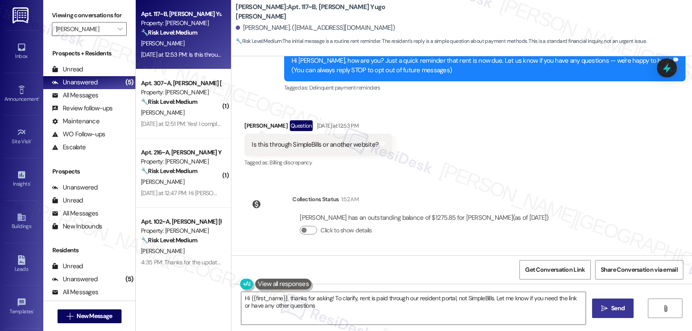
type textarea "Hi {{first_name}}, thanks for asking! To clarify, rent is paid through our resi…"
click at [623, 307] on span "Send" at bounding box center [617, 308] width 13 height 9
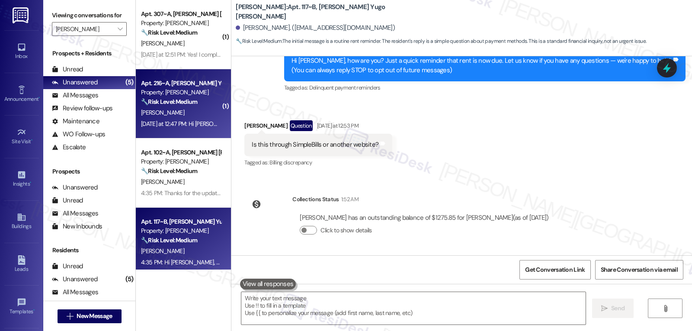
click at [191, 108] on div "[PERSON_NAME]" at bounding box center [181, 112] width 82 height 11
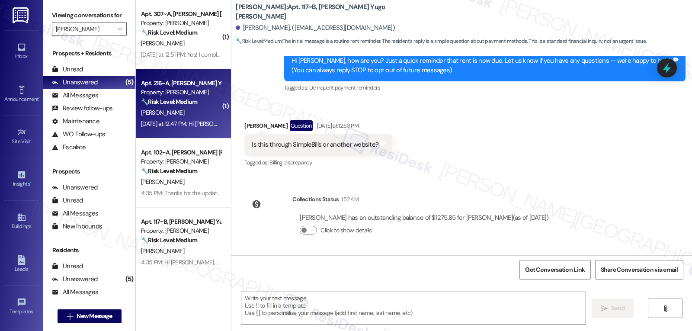
type textarea "Fetching suggested responses. Please feel free to read through the conversation…"
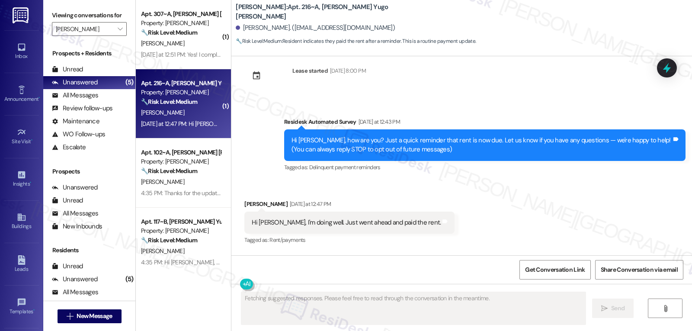
scroll to position [14, 0]
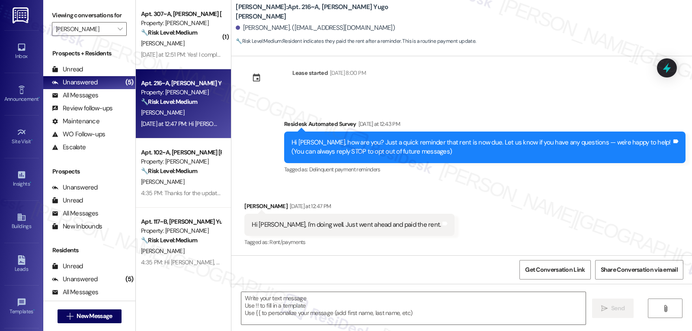
click at [475, 225] on div "Received via SMS Aman Prasanna Yesterday at 12:47 PM Hi Sarah, I'm doing well. …" at bounding box center [461, 218] width 461 height 73
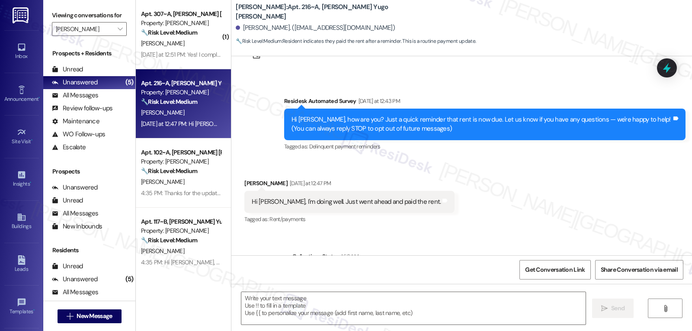
scroll to position [8, 0]
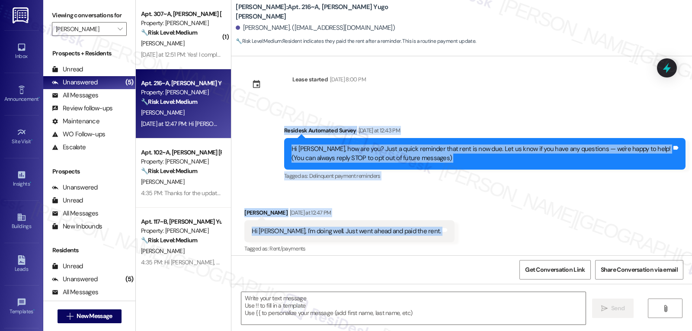
drag, startPoint x: 272, startPoint y: 130, endPoint x: 417, endPoint y: 233, distance: 177.9
click at [417, 233] on div "Lease started Aug 15, 2025 at 8:00 PM Survey, sent via SMS Residesk Automated S…" at bounding box center [461, 155] width 461 height 199
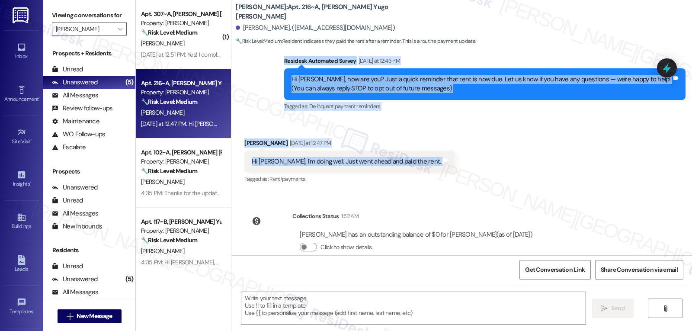
scroll to position [94, 0]
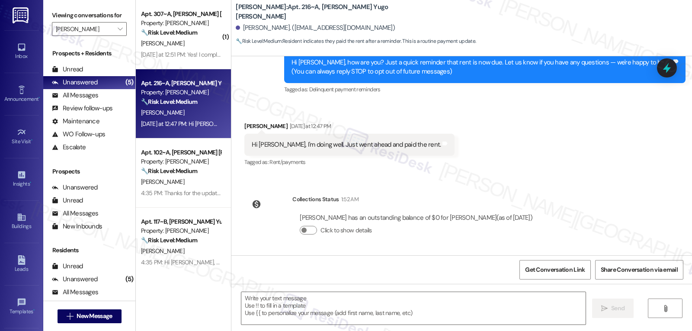
click at [447, 172] on div "Received via SMS Aman Prasanna Yesterday at 12:47 PM Hi Sarah, I'm doing well. …" at bounding box center [461, 138] width 461 height 73
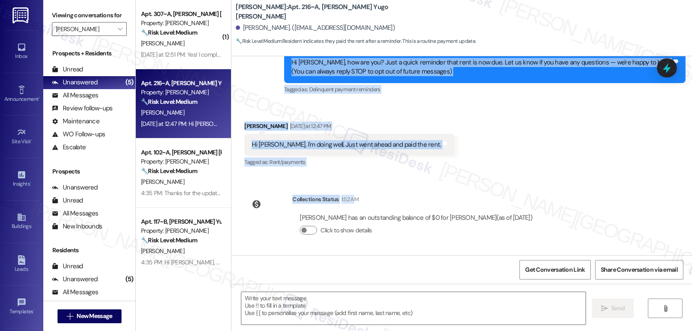
drag, startPoint x: 279, startPoint y: 131, endPoint x: 565, endPoint y: 219, distance: 299.5
click at [565, 219] on div "Lease started Aug 15, 2025 at 8:00 PM Survey, sent via SMS Residesk Automated S…" at bounding box center [461, 155] width 461 height 199
copy div "Residesk Automated Survey Yesterday at 12:43 PM Hi Aman, how are you? Just a qu…"
click at [285, 302] on textarea at bounding box center [413, 308] width 344 height 32
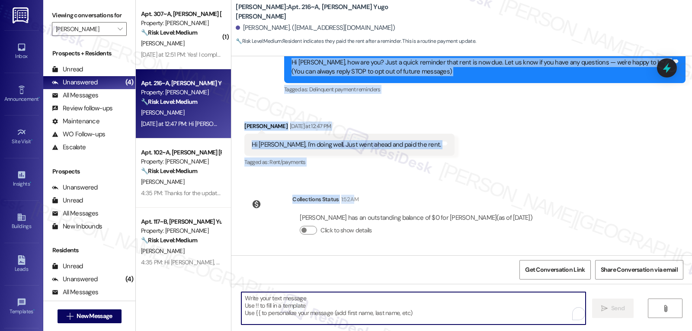
paste textarea "That’s great, Aman—thank you! I just checked and your balance is showing as all…"
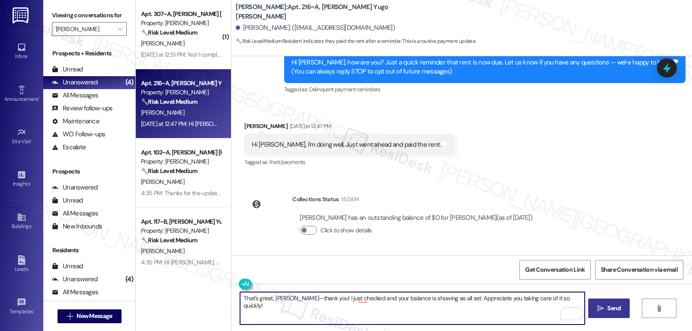
click at [289, 296] on textarea "That’s great, Aman—thank you! I just checked and your balance is showing as all…" at bounding box center [412, 308] width 344 height 32
click at [506, 309] on textarea "That’s great, Aman! Thank you! I just checked and your balance is showing as al…" at bounding box center [412, 308] width 344 height 32
click at [314, 298] on textarea "That’s great, Aman! Thank you! I just checked and your balance is showing as al…" at bounding box center [412, 308] width 344 height 32
click at [568, 299] on textarea "That’s great, Aman! Thank you. I just checked, and your balance is showing as a…" at bounding box center [412, 308] width 344 height 32
type textarea "That’s great, Aman! Thank you. I just checked, and your balance is showing as a…"
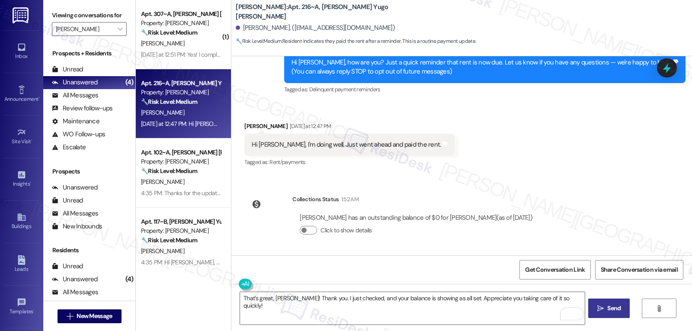
click at [600, 308] on icon "" at bounding box center [600, 308] width 6 height 7
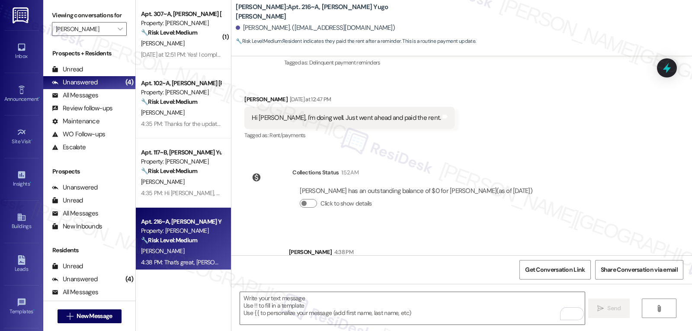
scroll to position [154, 0]
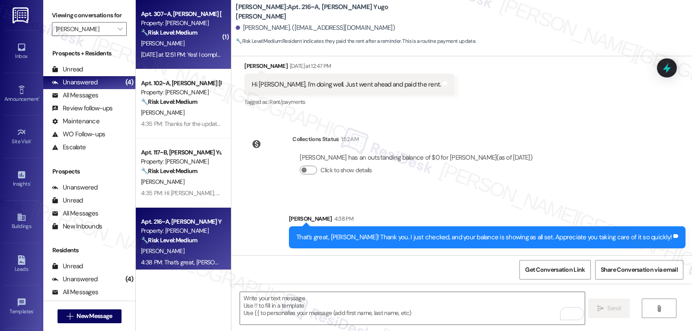
click at [189, 38] on div "[PERSON_NAME]" at bounding box center [181, 43] width 82 height 11
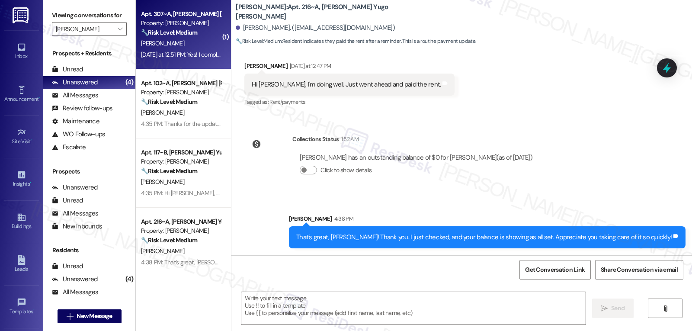
type textarea "Fetching suggested responses. Please feel free to read through the conversation…"
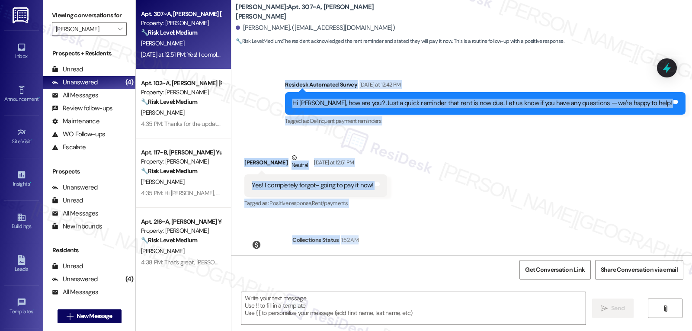
scroll to position [658, 0]
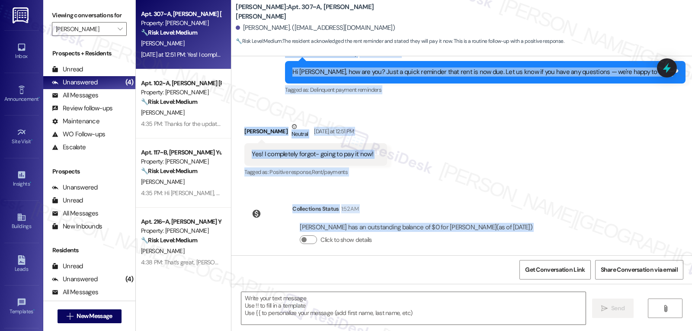
drag, startPoint x: 322, startPoint y: 132, endPoint x: 606, endPoint y: 225, distance: 298.6
click at [606, 225] on div "Lease started Aug 15, 2025 at 8:00 PM Survey, sent via SMS Residesk Automated S…" at bounding box center [461, 155] width 461 height 199
copy div "Residesk Automated Survey Yesterday at 12:42 PM Hi Julia, how are you? Just a q…"
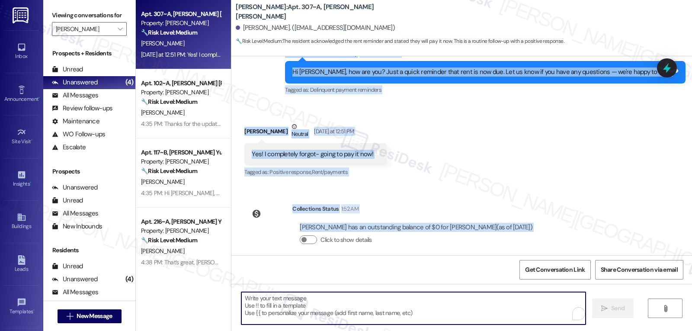
click at [460, 295] on textarea "To enrich screen reader interactions, please activate Accessibility in Grammarl…" at bounding box center [413, 308] width 344 height 32
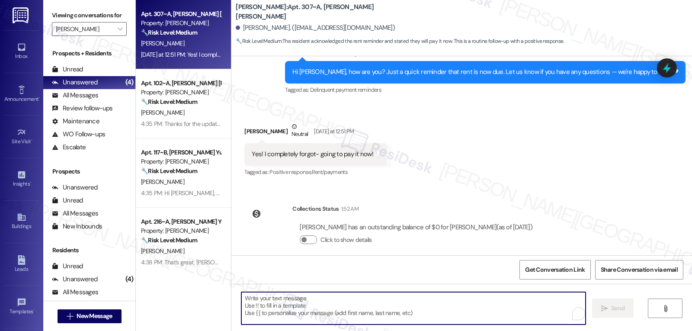
paste textarea "No worries, Julia! I just checked and your balance is already showing as paid, …"
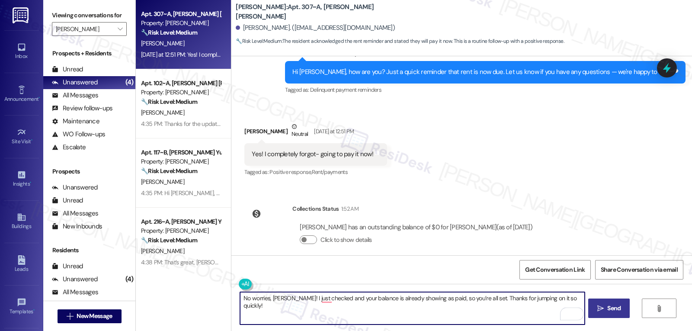
type textarea "No worries, Julia! I just checked and your balance is already showing as paid, …"
click at [618, 305] on span "Send" at bounding box center [613, 308] width 13 height 9
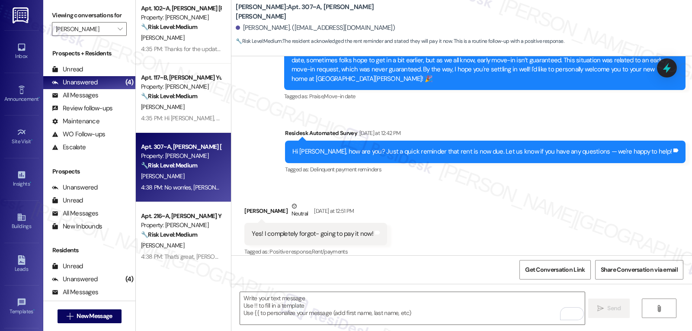
scroll to position [7, 0]
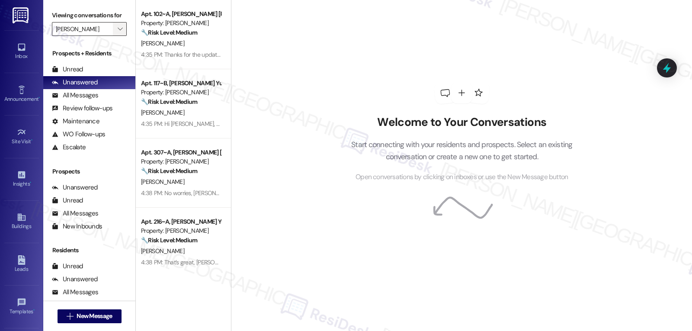
click at [118, 32] on icon "" at bounding box center [120, 29] width 5 height 7
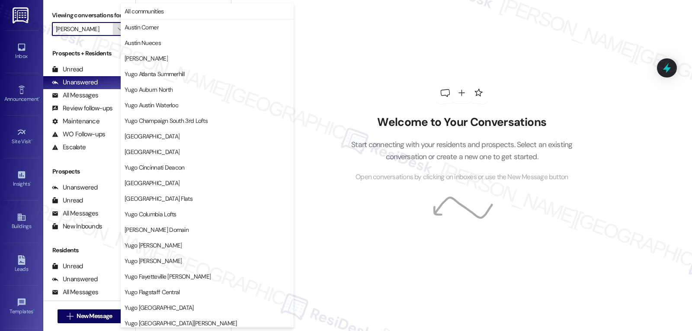
scroll to position [362, 0]
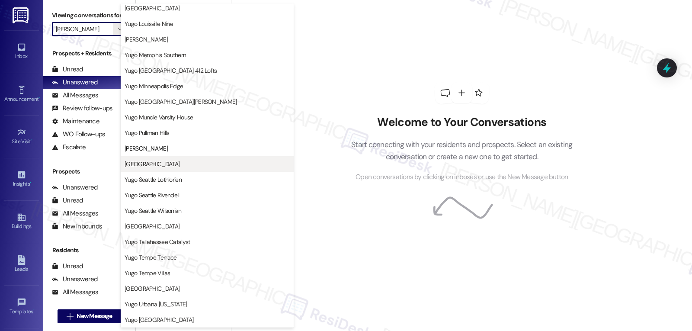
click at [161, 168] on button "[GEOGRAPHIC_DATA]" at bounding box center [207, 164] width 173 height 16
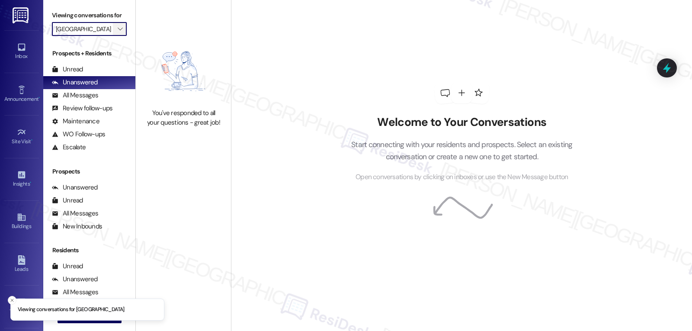
click at [118, 32] on icon "" at bounding box center [120, 29] width 5 height 7
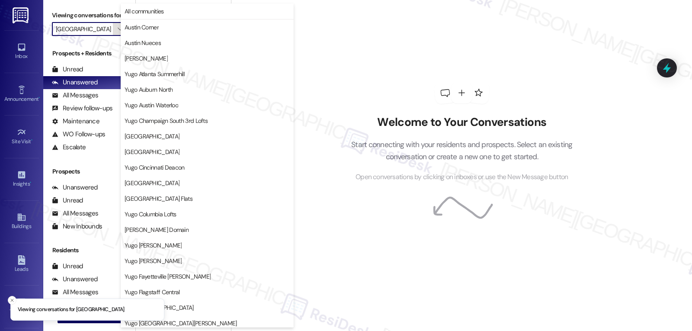
scroll to position [362, 0]
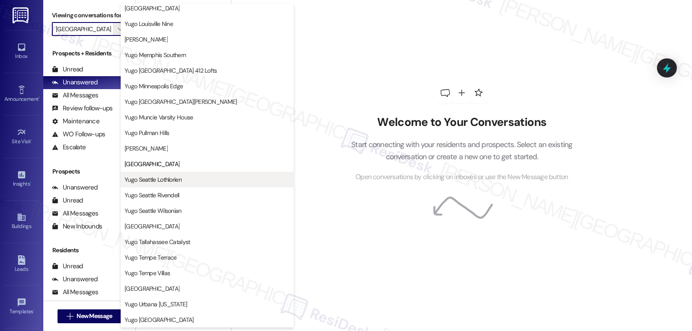
click at [173, 181] on span "Yugo Seattle Lothlorien" at bounding box center [153, 179] width 57 height 9
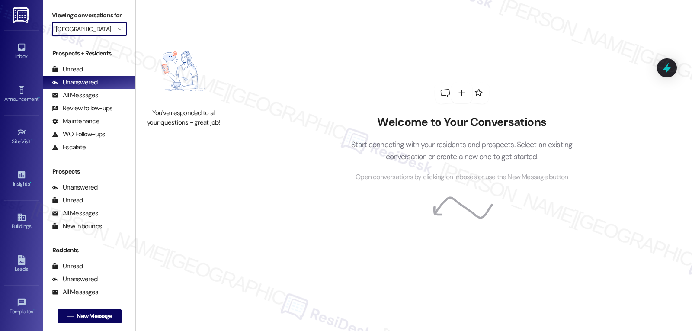
type input "Yugo Seattle Lothlorien"
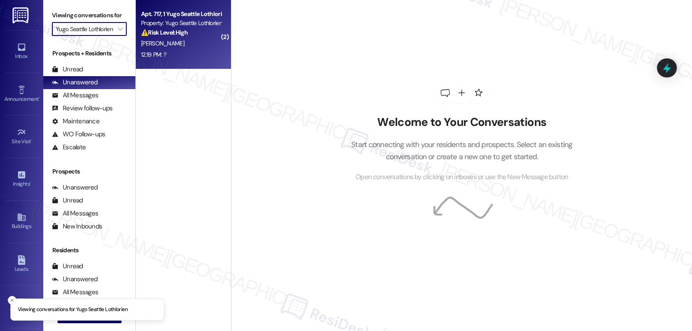
click at [176, 62] on div "Apt. 717, 1 Yugo Seattle Lothlorien Property: Yugo Seattle Lothlorien ⚠️ Risk L…" at bounding box center [183, 34] width 95 height 69
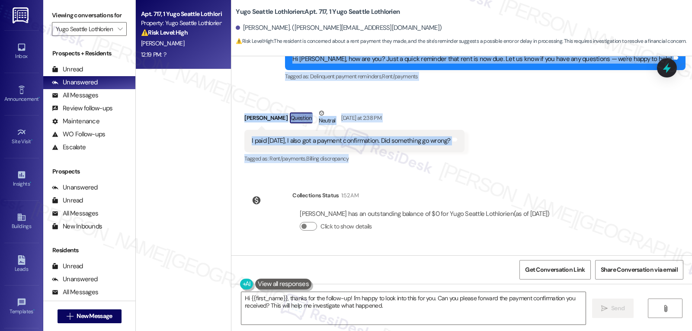
scroll to position [850, 0]
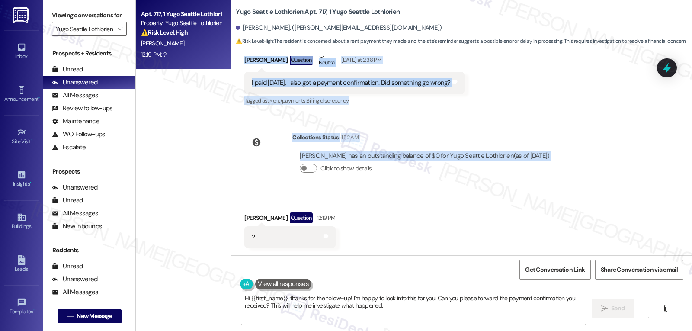
drag, startPoint x: 318, startPoint y: 68, endPoint x: 555, endPoint y: 168, distance: 256.7
click at [555, 168] on div "Survey, sent via SMS Residesk Automated Survey [DATE] 12:24 PM Hi [PERSON_NAME]…" at bounding box center [461, 155] width 461 height 199
copy div "Residesk Automated Survey [DATE] at 12:57 PM Hi [PERSON_NAME], how are you? Jus…"
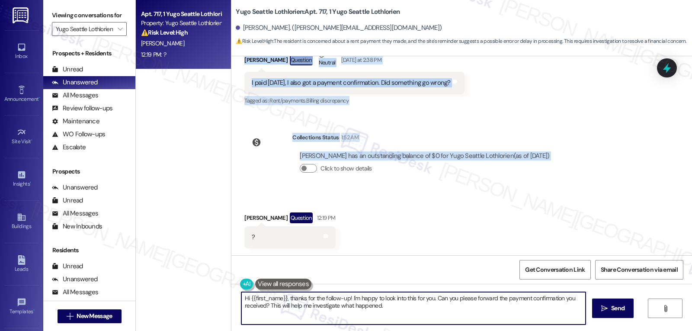
click at [385, 316] on textarea "Hi {{first_name}}, thanks for the follow-up! I'm happy to look into this for yo…" at bounding box center [413, 308] width 344 height 32
paste textarea "[PERSON_NAME]! I just checked and your balance is showing as $0, so it looks li…"
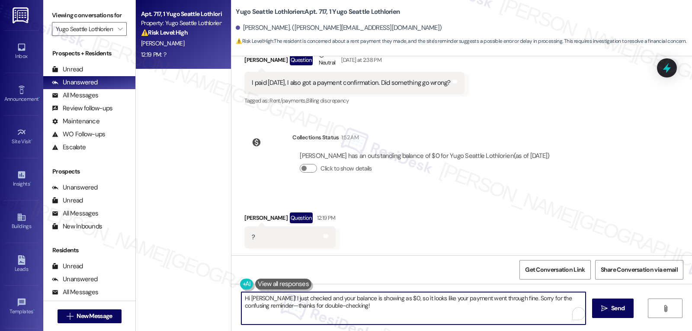
click at [264, 306] on textarea "Hi [PERSON_NAME]! I just checked and your balance is showing as $0, so it looks…" at bounding box center [413, 308] width 344 height 32
click at [555, 296] on textarea "Hi [PERSON_NAME]! I just checked and your balance is showing as $0, so it looks…" at bounding box center [412, 308] width 344 height 32
drag, startPoint x: 554, startPoint y: 297, endPoint x: 260, endPoint y: 311, distance: 294.0
click at [260, 311] on textarea "Hi [PERSON_NAME]! I just checked and your balance is showing as $0, so it looks…" at bounding box center [412, 308] width 344 height 32
click at [465, 310] on textarea "Hi [PERSON_NAME]! I just checked and your balance is showing as $0, so it looks…" at bounding box center [412, 308] width 344 height 32
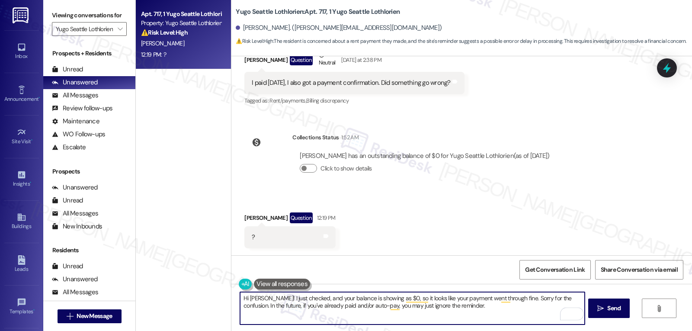
click at [475, 316] on textarea "Hi [PERSON_NAME]! I just checked, and your balance is showing as $0, so it look…" at bounding box center [412, 308] width 344 height 32
type textarea "Hi [PERSON_NAME]! I just checked, and your balance is showing as $0, so it look…"
click at [617, 309] on span "Send" at bounding box center [613, 308] width 13 height 9
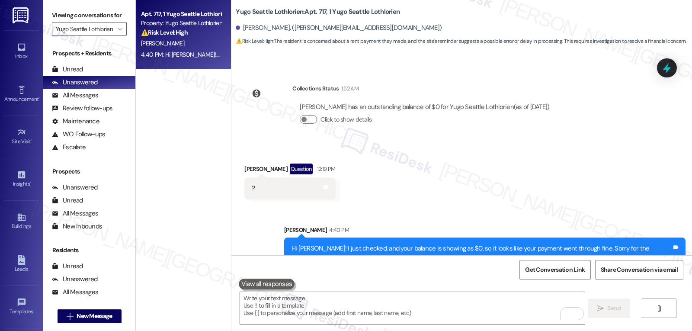
scroll to position [920, 0]
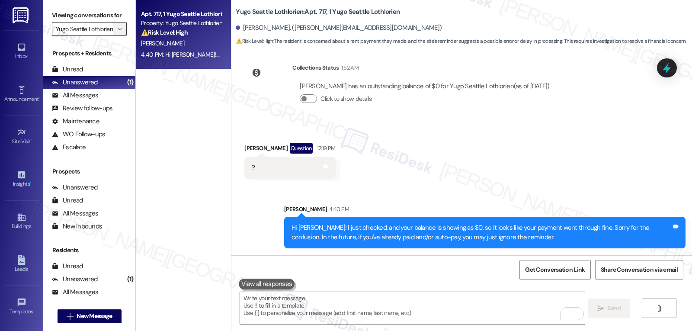
click at [122, 43] on div "Viewing conversations for Yugo Seattle Lothlorien " at bounding box center [89, 22] width 92 height 45
click at [116, 36] on span "" at bounding box center [120, 29] width 8 height 14
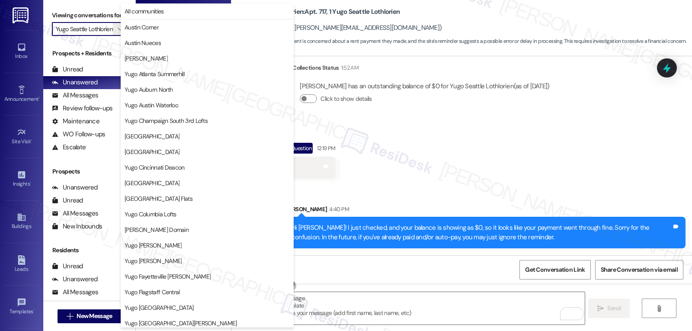
scroll to position [362, 0]
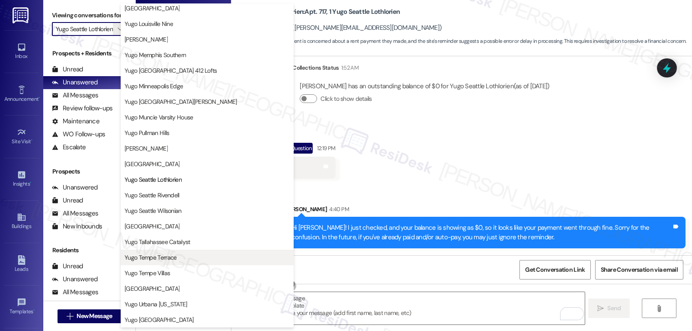
click at [158, 257] on span "Yugo Tempe Terrace" at bounding box center [151, 257] width 52 height 9
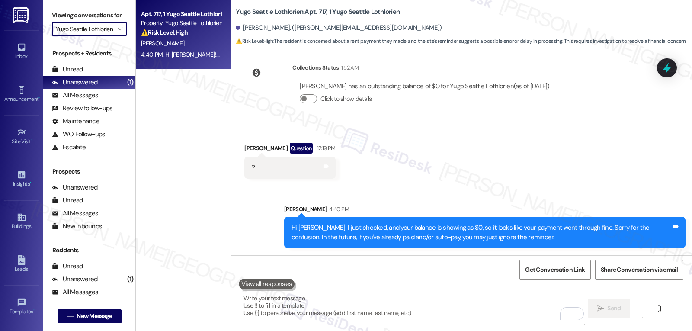
type input "Yugo Tempe Terrace"
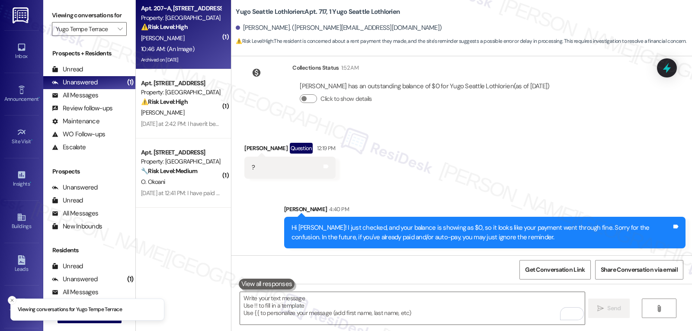
click at [162, 32] on div "Apt. 207~A, 2 Yugo Tempe Terrace Property: Yugo Tempe Terrace ⚠️ Risk Level: Hi…" at bounding box center [181, 17] width 82 height 29
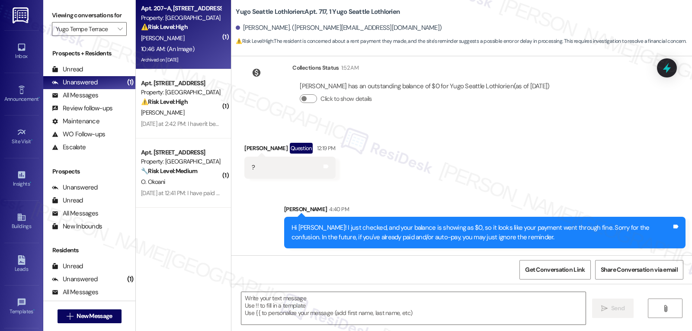
type textarea "Fetching suggested responses. Please feel free to read through the conversation…"
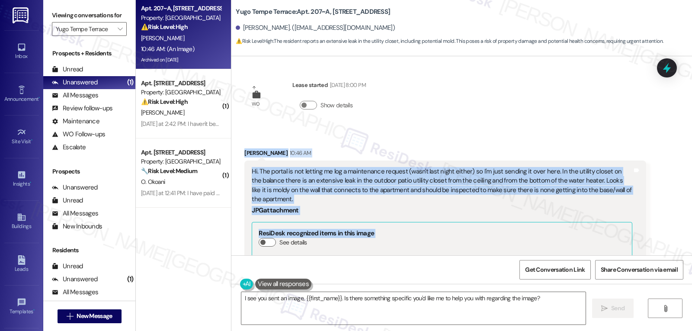
scroll to position [2945, 0]
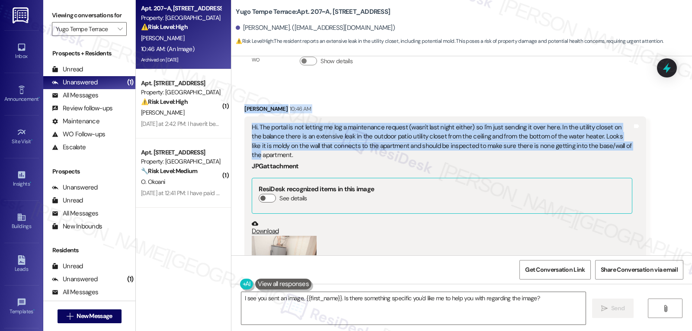
drag, startPoint x: 234, startPoint y: 196, endPoint x: 620, endPoint y: 147, distance: 389.4
click at [620, 147] on div "Received via SMS [PERSON_NAME] 10:46 AM Hi. The portal is not letting me log a …" at bounding box center [445, 306] width 414 height 417
copy div "[PERSON_NAME] 10:46 AM Hi. The portal is not letting me log a maintenance reque…"
click at [382, 311] on textarea "I see you sent an image, {{first_name}}. Is there something specific you'd like…" at bounding box center [413, 308] width 344 height 32
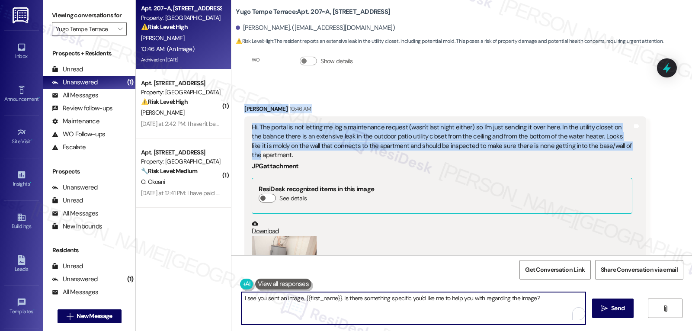
paste textarea "Hi [PERSON_NAME], thanks for letting us know right away—I’m sorry you’re dealin…"
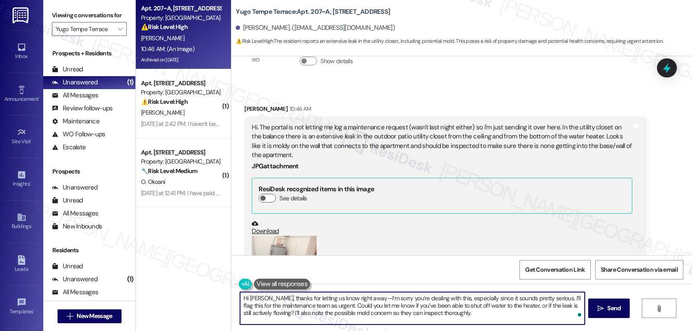
click at [350, 296] on textarea "Hi [PERSON_NAME], thanks for letting us know right away—I’m sorry you’re dealin…" at bounding box center [412, 308] width 344 height 32
click at [455, 313] on textarea "Hi [PERSON_NAME], thanks for letting us know right away. I’m sorry you’re deali…" at bounding box center [412, 308] width 344 height 32
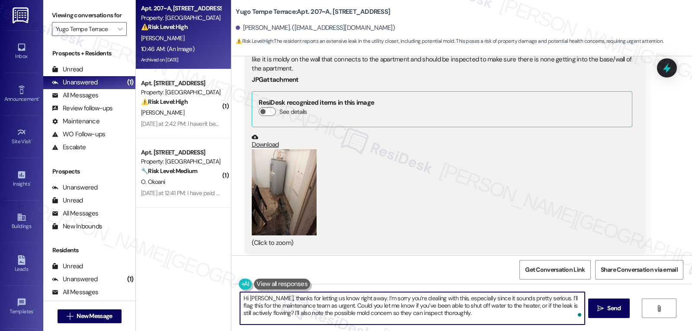
type textarea "Hi [PERSON_NAME], thanks for letting us know right away. I’m sorry you’re deali…"
click at [277, 212] on button "Zoom image" at bounding box center [284, 192] width 65 height 86
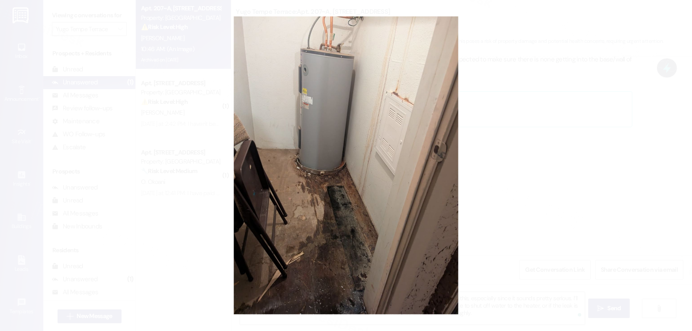
click at [552, 216] on button "Unzoom image" at bounding box center [346, 165] width 692 height 331
